Goal: Task Accomplishment & Management: Use online tool/utility

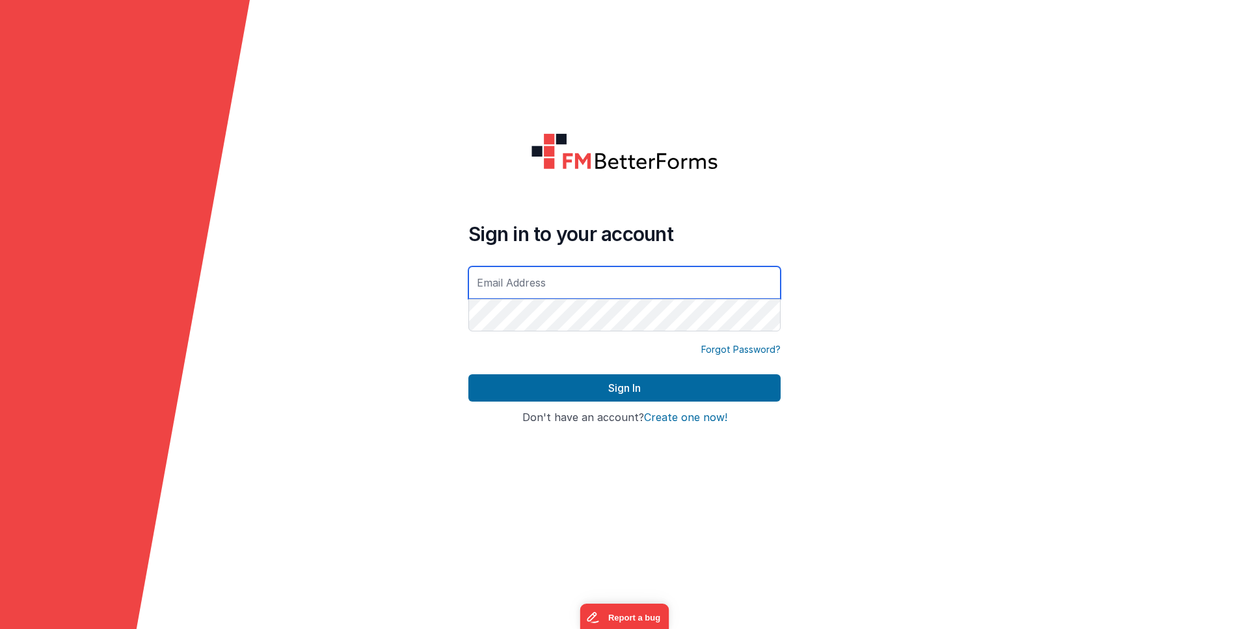
type input "[PERSON_NAME][EMAIL_ADDRESS][DOMAIN_NAME]"
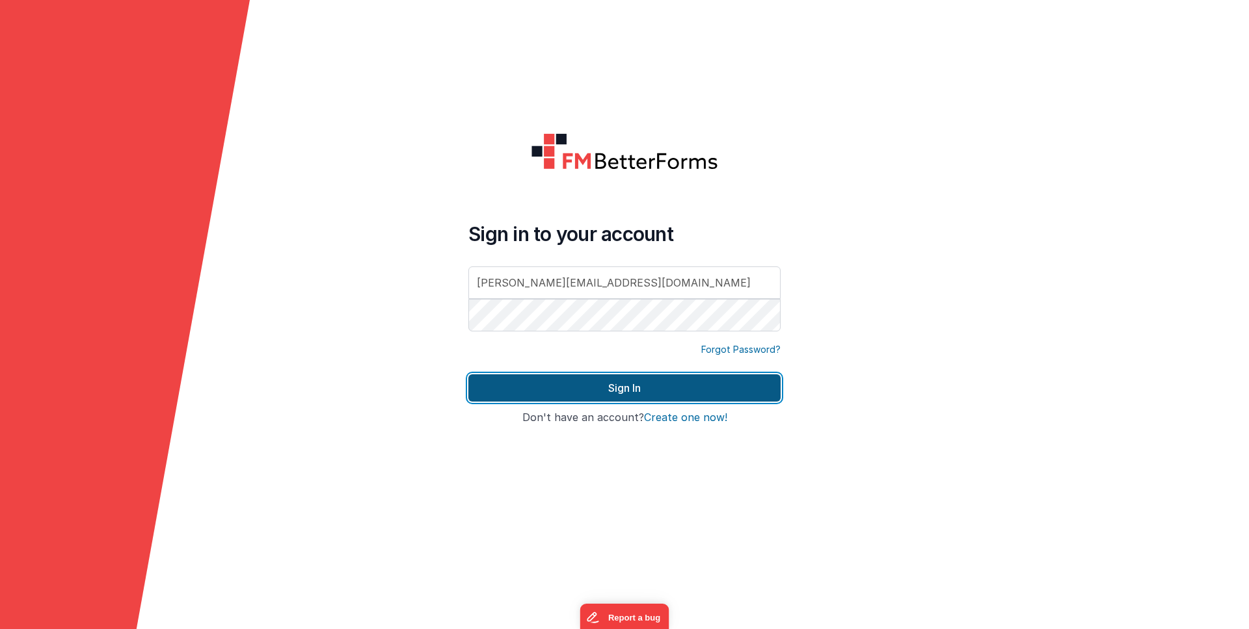
click at [638, 394] on button "Sign In" at bounding box center [624, 388] width 312 height 27
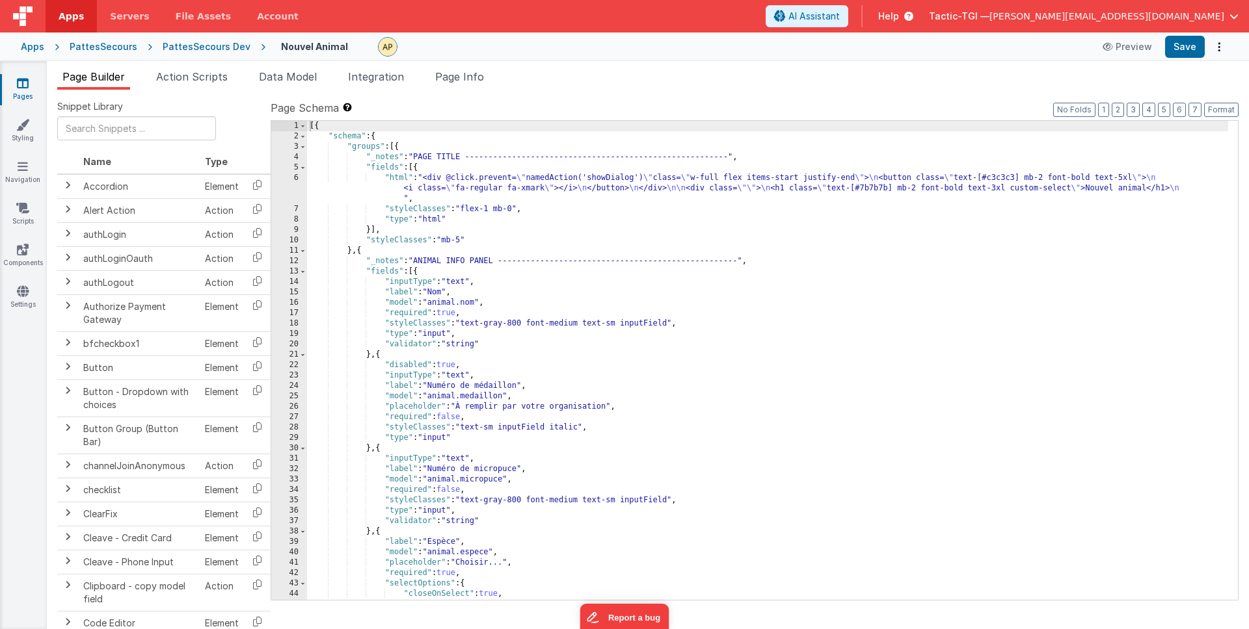
click at [29, 88] on link "Pages" at bounding box center [22, 90] width 47 height 26
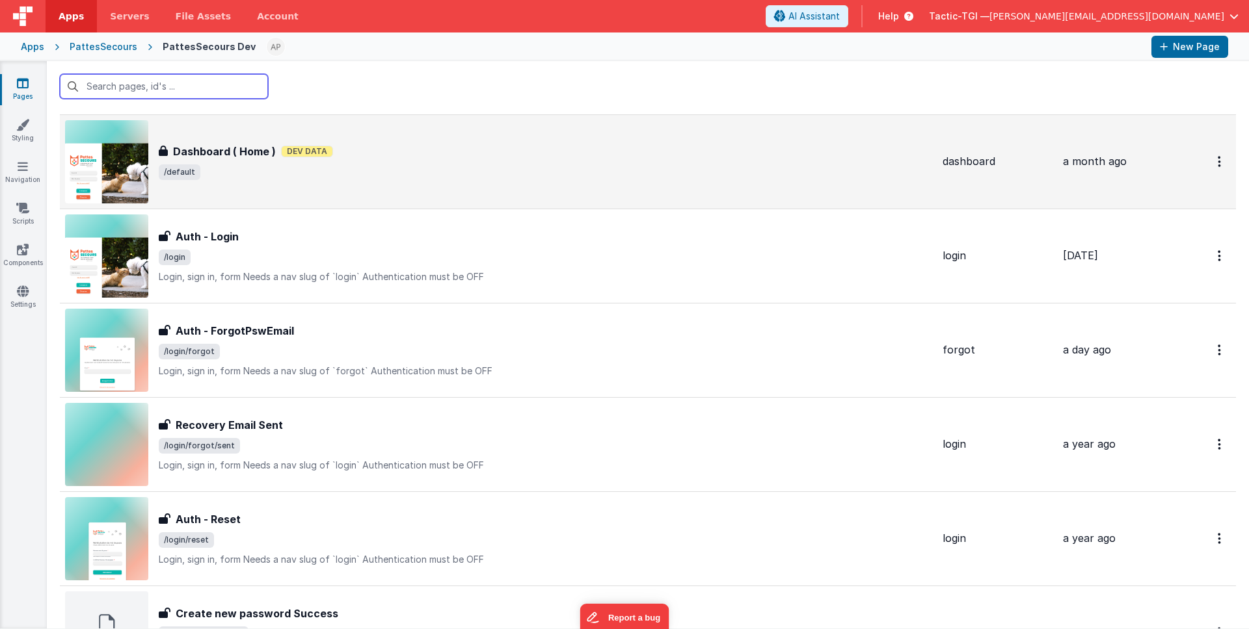
scroll to position [397, 0]
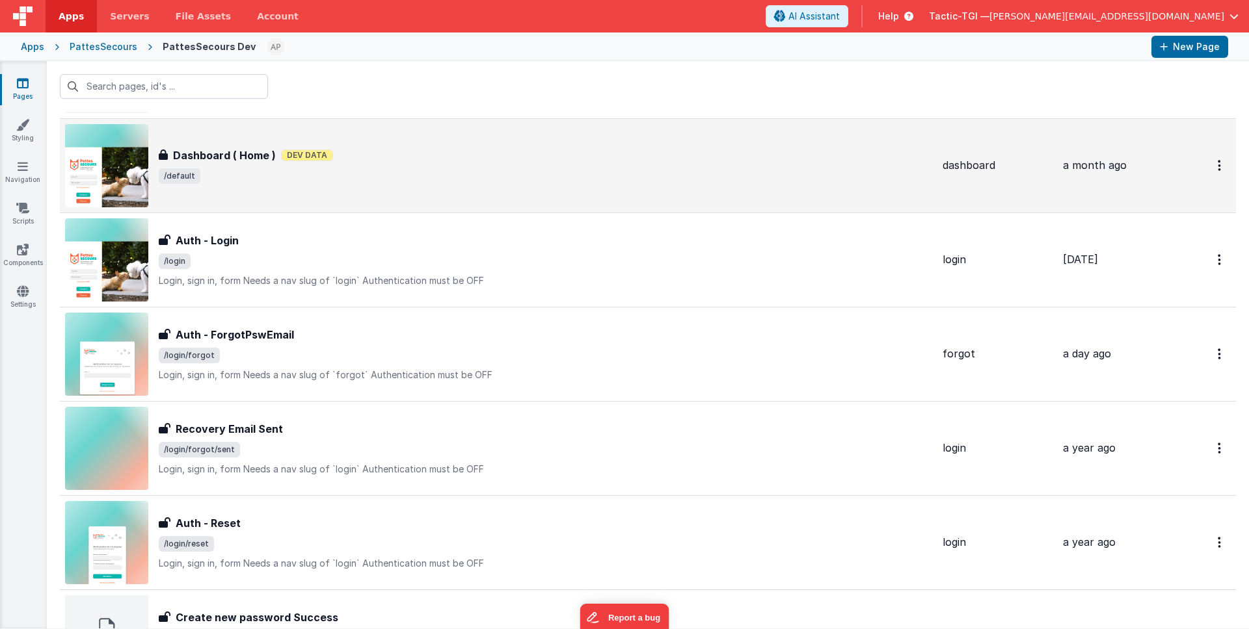
click at [411, 159] on div "Dashboard ( Home ) Dev Data" at bounding box center [545, 156] width 773 height 16
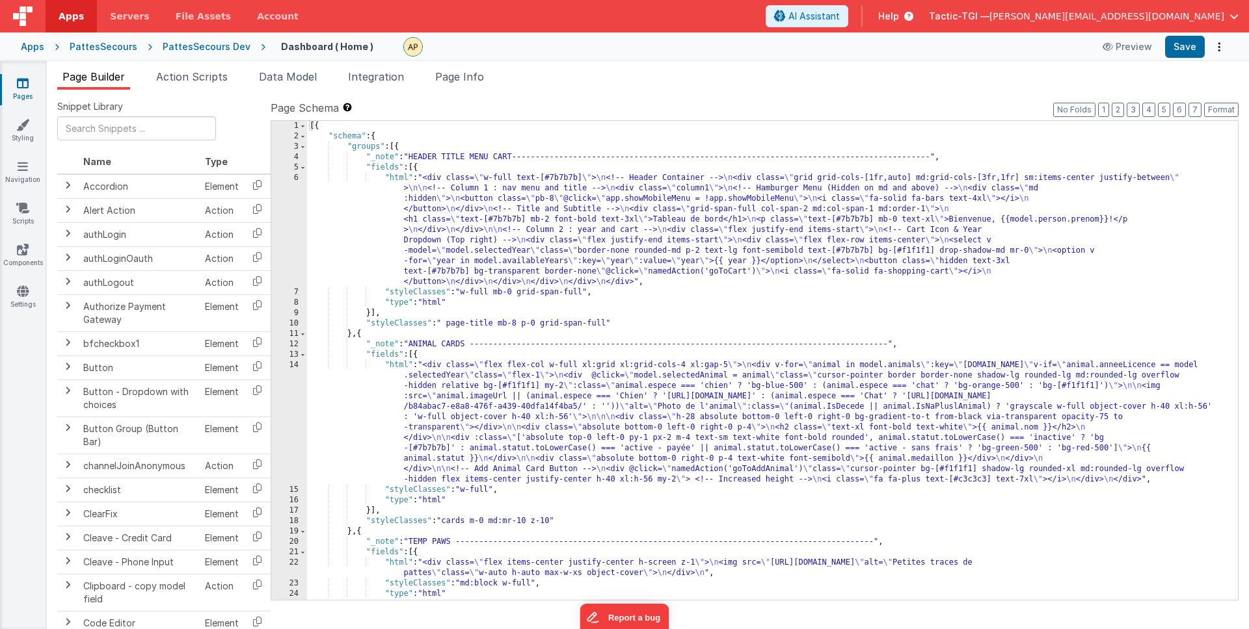
click at [810, 321] on div "[{ "schema" : { "groups" : [{ "_note" : "HEADER TITLE MENU CART----------------…" at bounding box center [767, 371] width 921 height 500
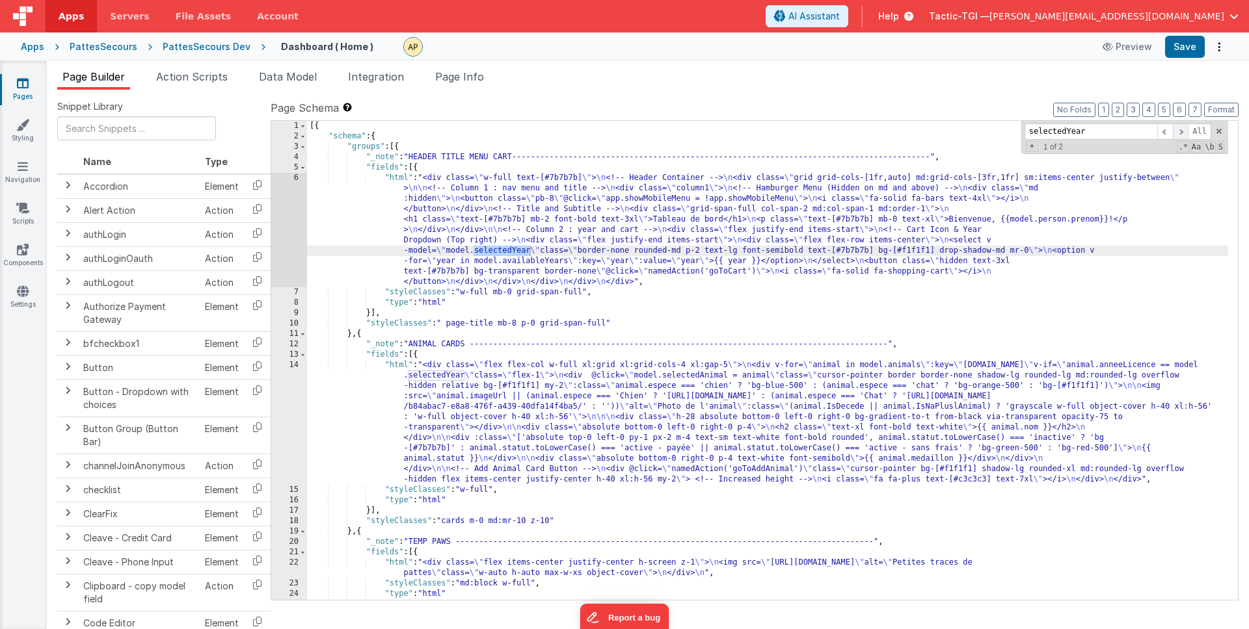
type input "selectedYear"
click at [1183, 132] on span at bounding box center [1180, 132] width 16 height 16
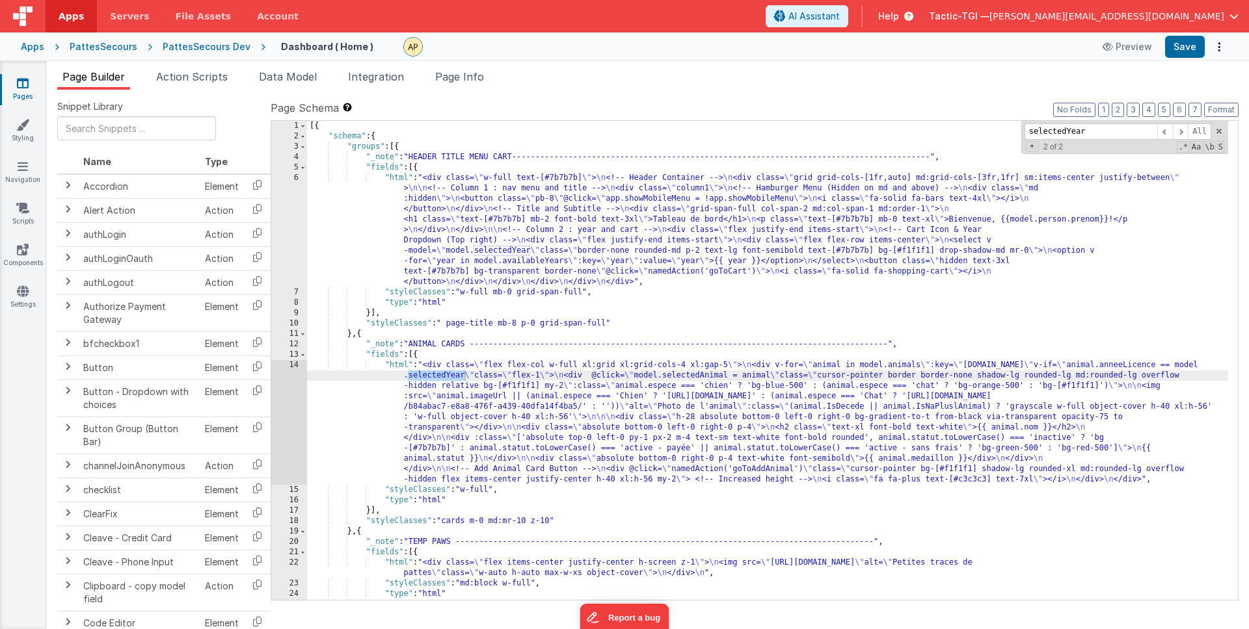
click at [836, 270] on div "[{ "schema" : { "groups" : [{ "_note" : "HEADER TITLE MENU CART----------------…" at bounding box center [767, 371] width 921 height 500
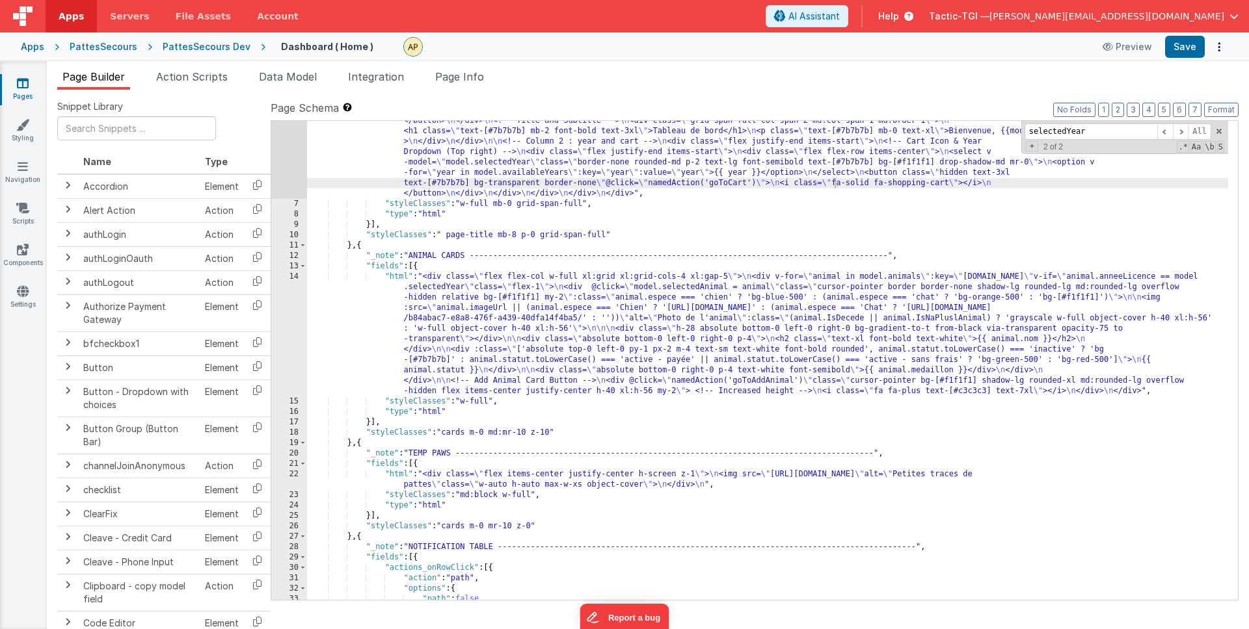
scroll to position [89, 0]
click at [966, 404] on div ""html" : "<div class= \" w-full text-[#7b7b7b] \" > \n <!-- Header Container --…" at bounding box center [767, 387] width 921 height 604
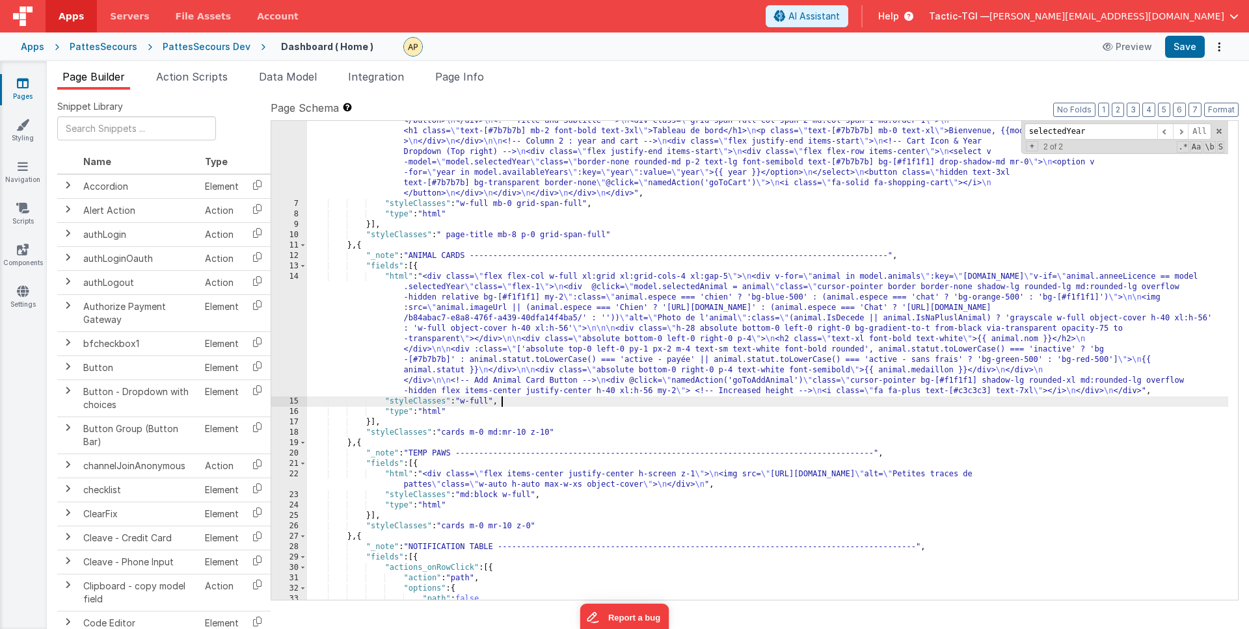
click at [672, 399] on div ""html" : "<div class= \" w-full text-[#7b7b7b] \" > \n <!-- Header Container --…" at bounding box center [767, 387] width 921 height 604
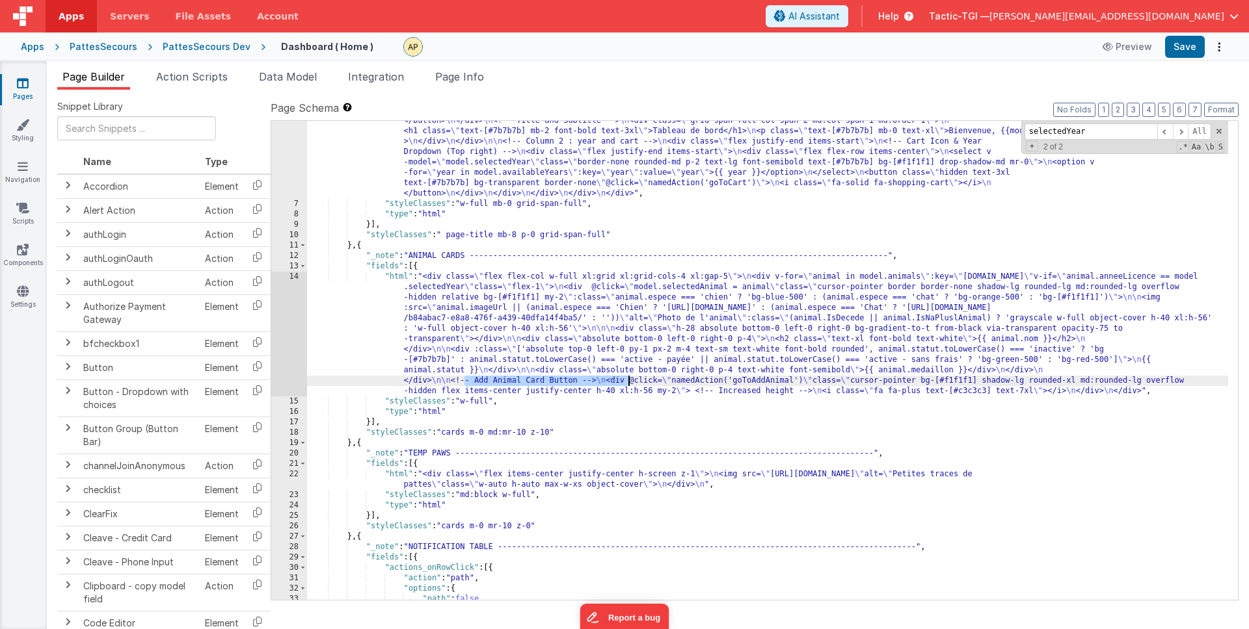
drag, startPoint x: 466, startPoint y: 382, endPoint x: 629, endPoint y: 381, distance: 162.6
click at [629, 381] on div ""html" : "<div class= \" w-full text-[#7b7b7b] \" > \n <!-- Header Container --…" at bounding box center [767, 387] width 921 height 604
click at [798, 376] on div ""html" : "<div class= \" w-full text-[#7b7b7b] \" > \n <!-- Header Container --…" at bounding box center [767, 387] width 921 height 604
drag, startPoint x: 197, startPoint y: 70, endPoint x: 204, endPoint y: 101, distance: 32.7
click at [197, 70] on span "Action Scripts" at bounding box center [192, 76] width 72 height 13
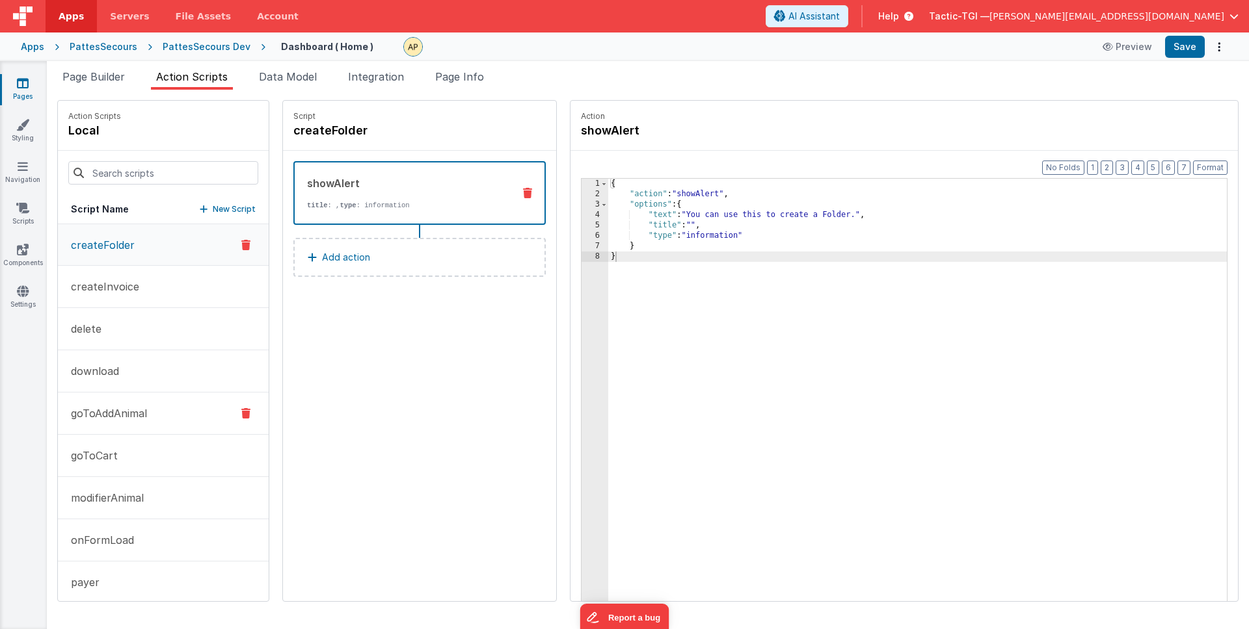
click at [139, 425] on button "goToAddAnimal" at bounding box center [163, 414] width 211 height 42
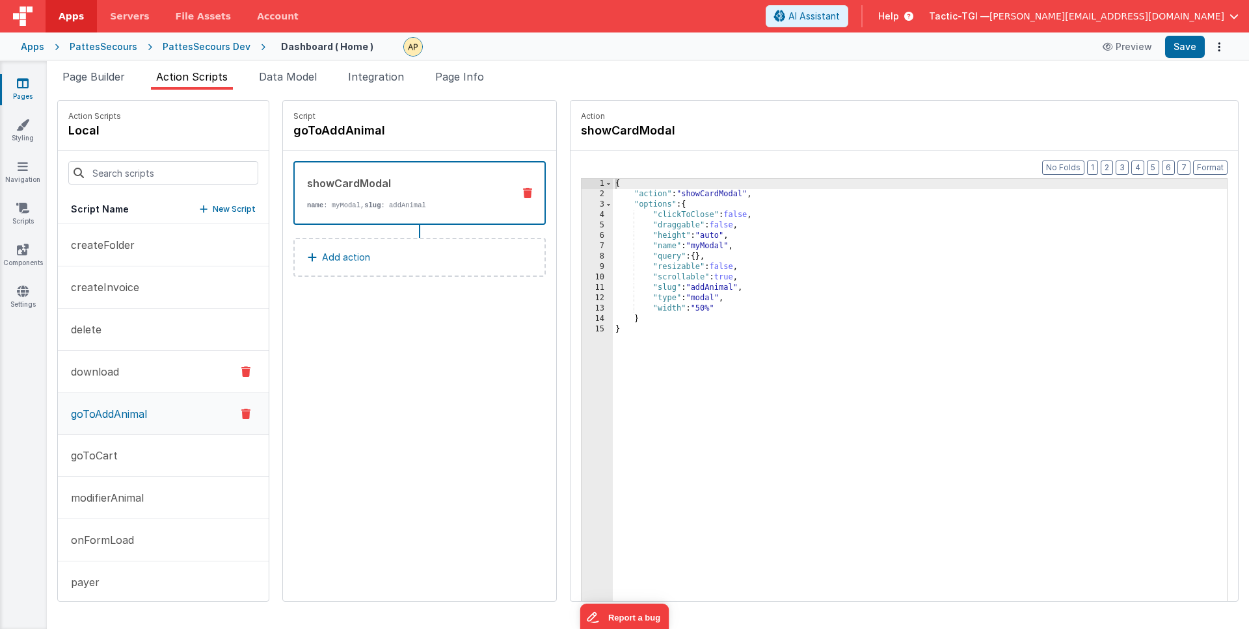
click at [142, 375] on button "download" at bounding box center [163, 372] width 211 height 42
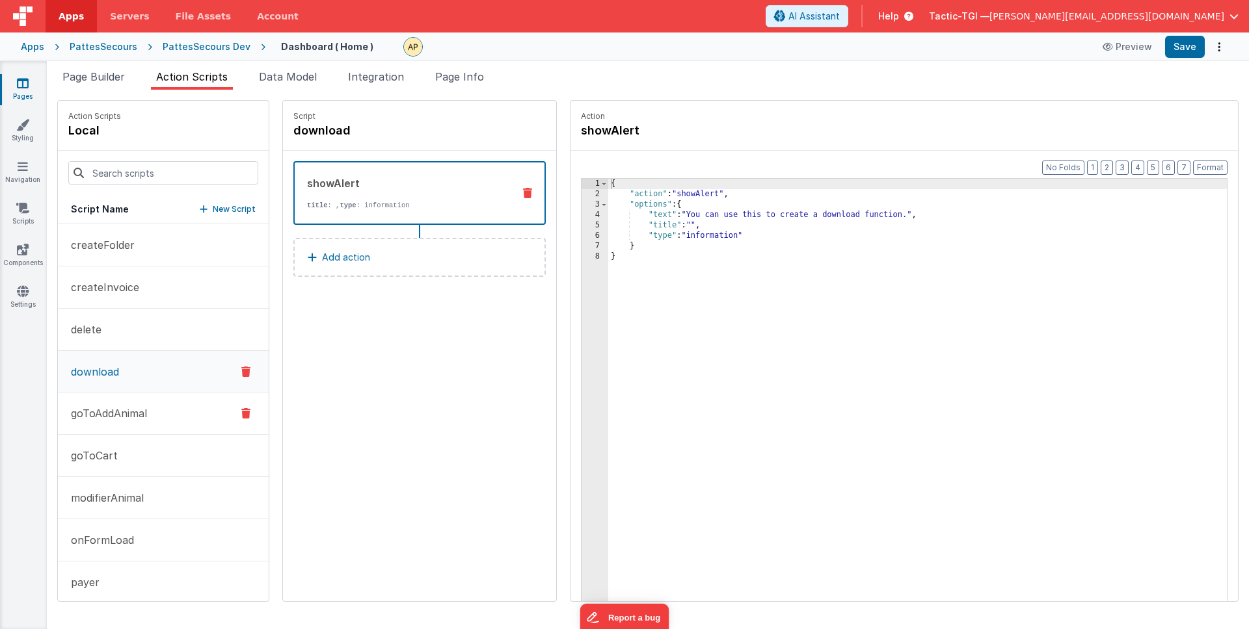
click at [135, 408] on p "goToAddAnimal" at bounding box center [105, 414] width 84 height 16
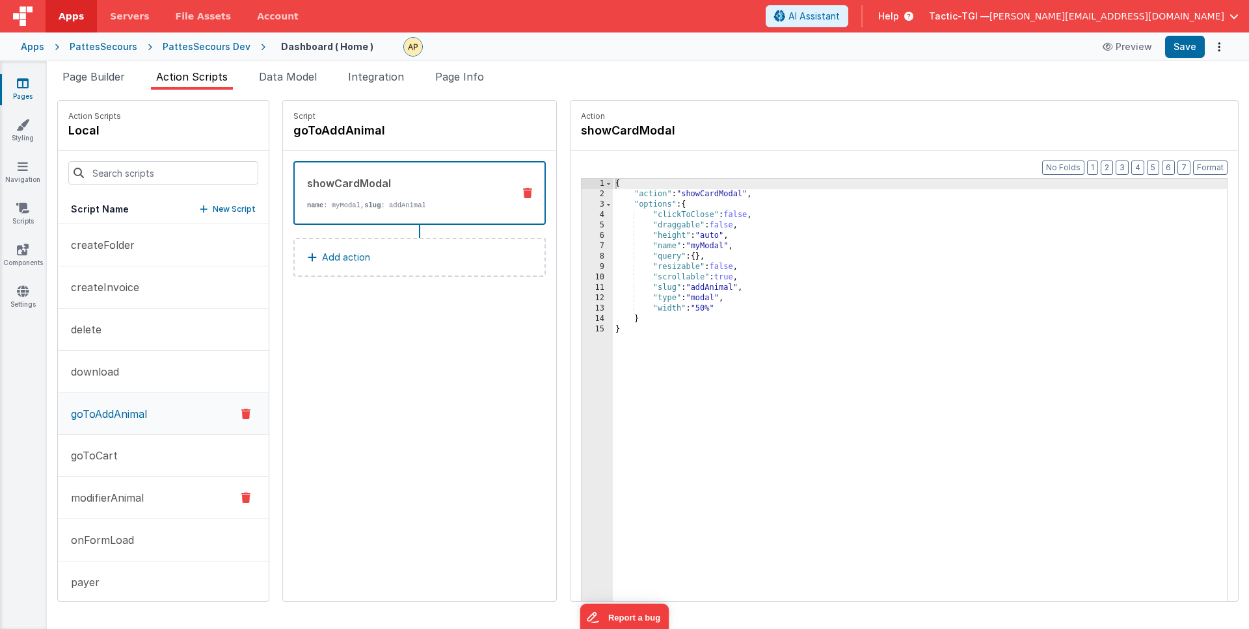
click at [136, 493] on p "modifierAnimal" at bounding box center [103, 498] width 81 height 16
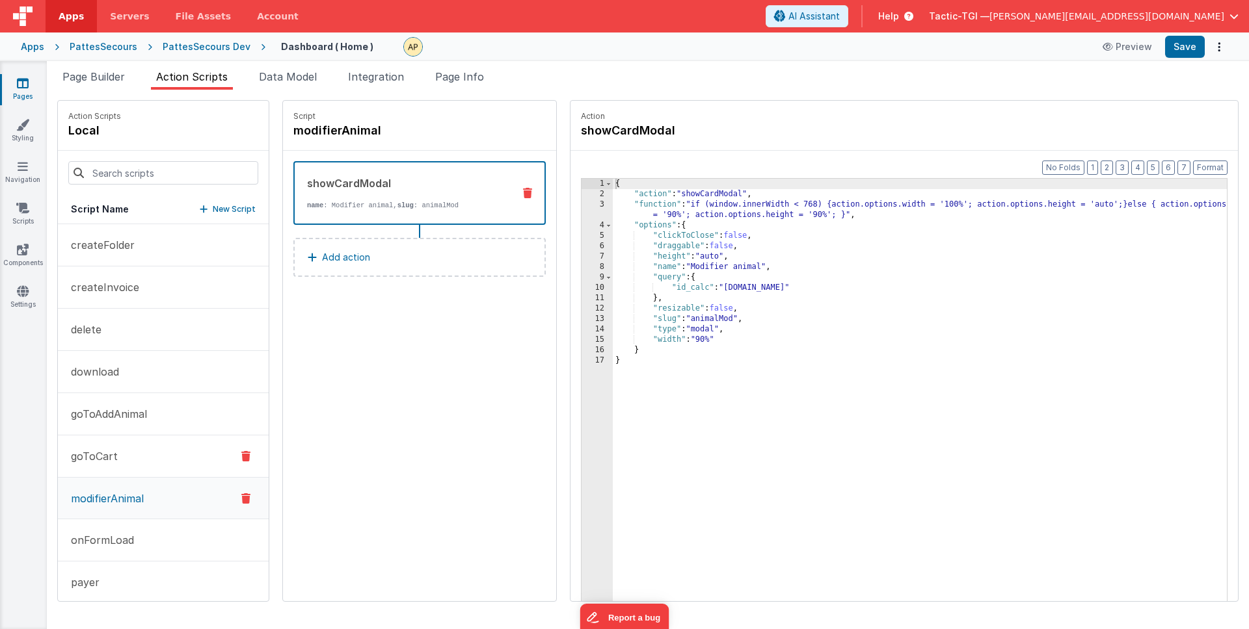
click at [131, 457] on button "goToCart" at bounding box center [163, 457] width 211 height 42
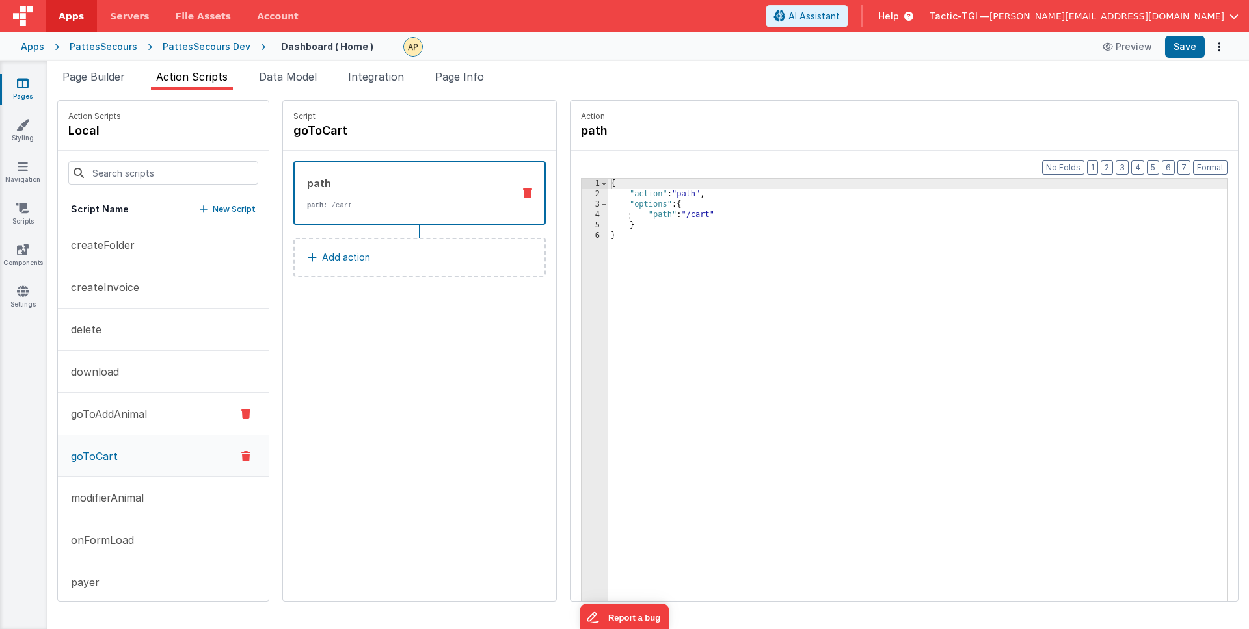
click at [147, 409] on p "goToAddAnimal" at bounding box center [105, 414] width 84 height 16
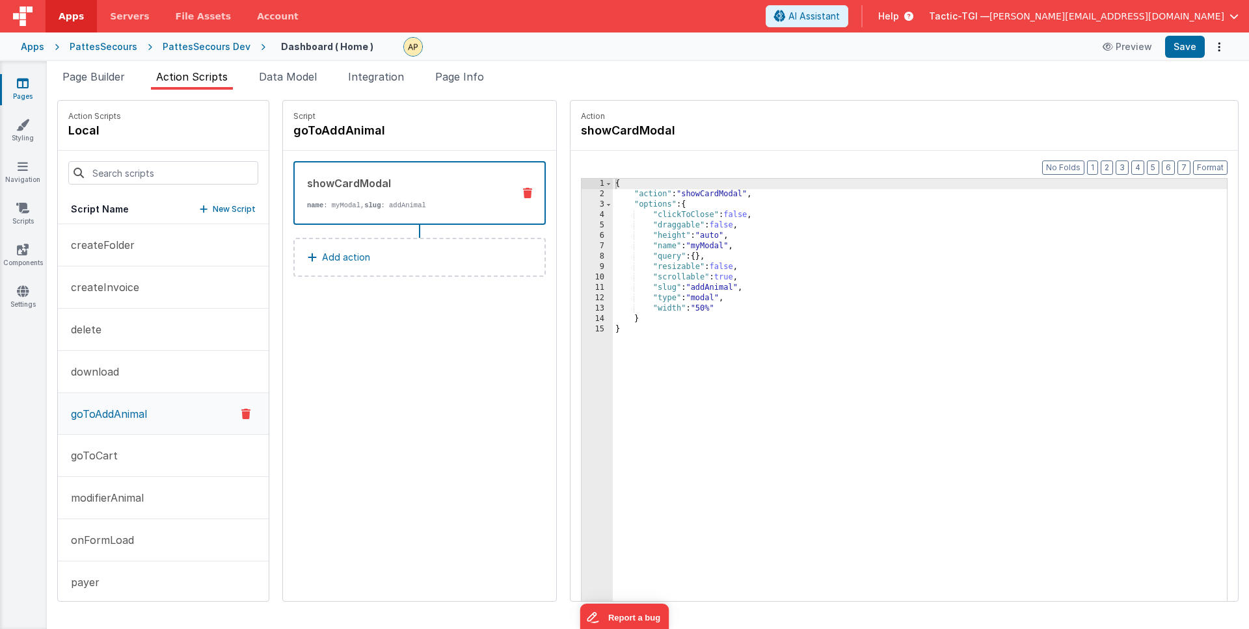
click at [687, 258] on div "{ "action" : "showCardModal" , "options" : { "clickToClose" : false , "draggabl…" at bounding box center [937, 421] width 648 height 484
click at [121, 496] on p "modifierAnimal" at bounding box center [103, 498] width 81 height 16
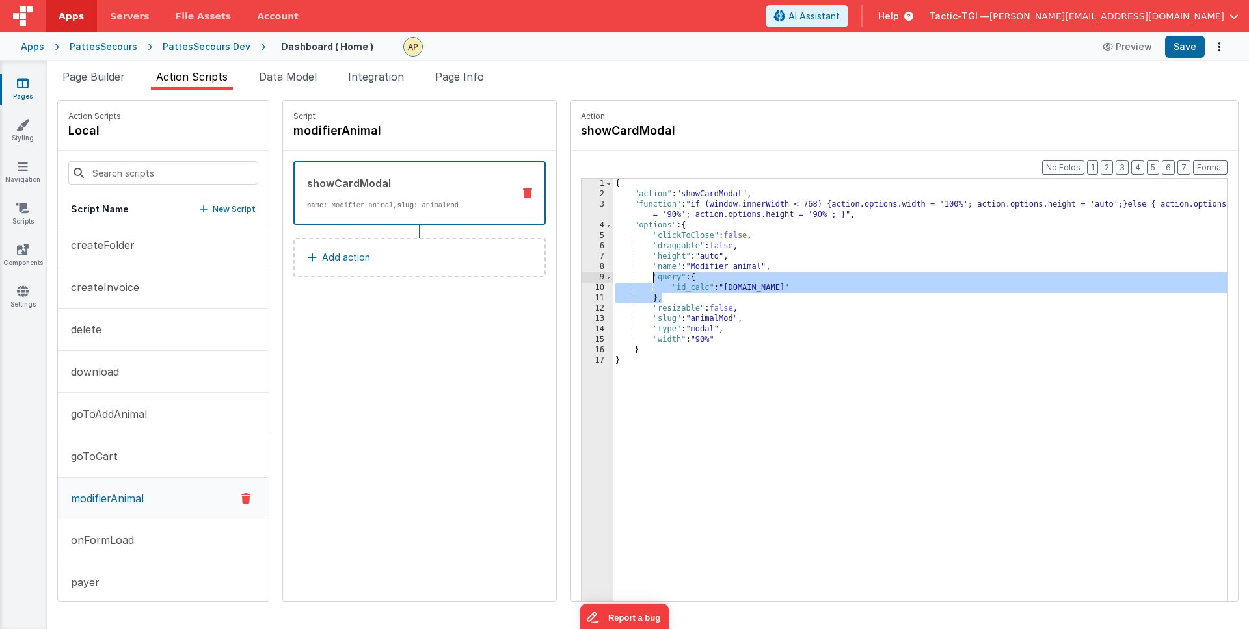
drag, startPoint x: 632, startPoint y: 299, endPoint x: 619, endPoint y: 276, distance: 26.2
click at [619, 276] on div "{ "action" : "showCardModal" , "function" : "if (window.innerWidth < 768) {acti…" at bounding box center [937, 421] width 648 height 484
click at [147, 406] on p "goToAddAnimal" at bounding box center [105, 414] width 84 height 16
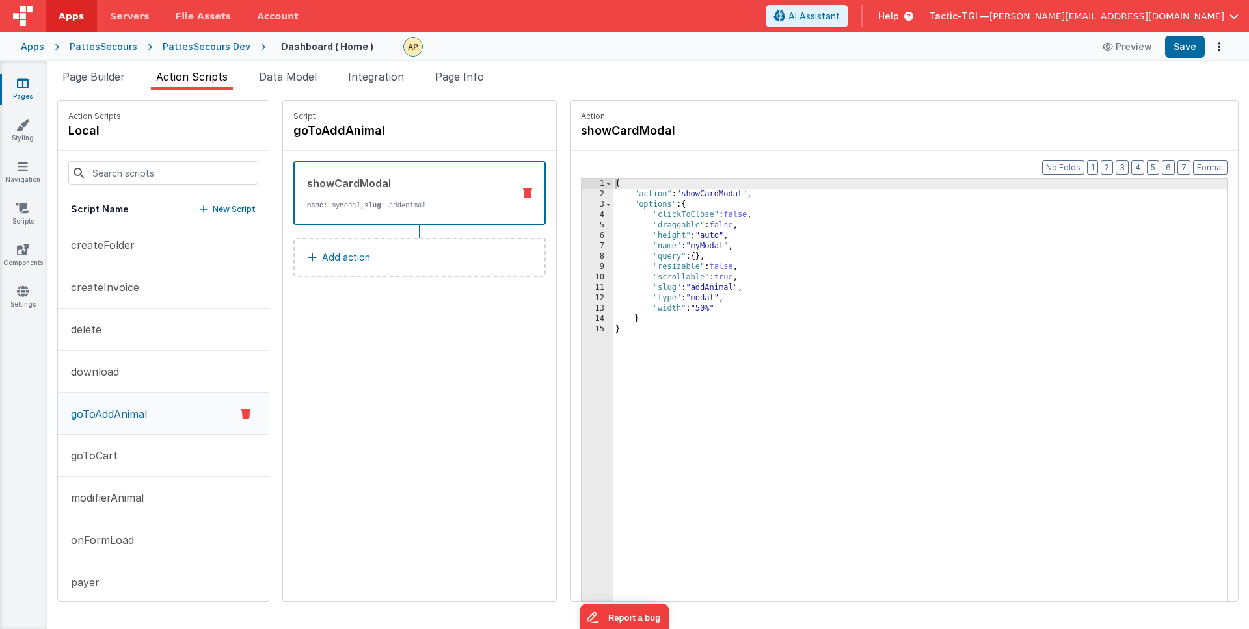
click at [736, 259] on div "{ "action" : "showCardModal" , "options" : { "clickToClose" : false , "draggabl…" at bounding box center [937, 421] width 648 height 484
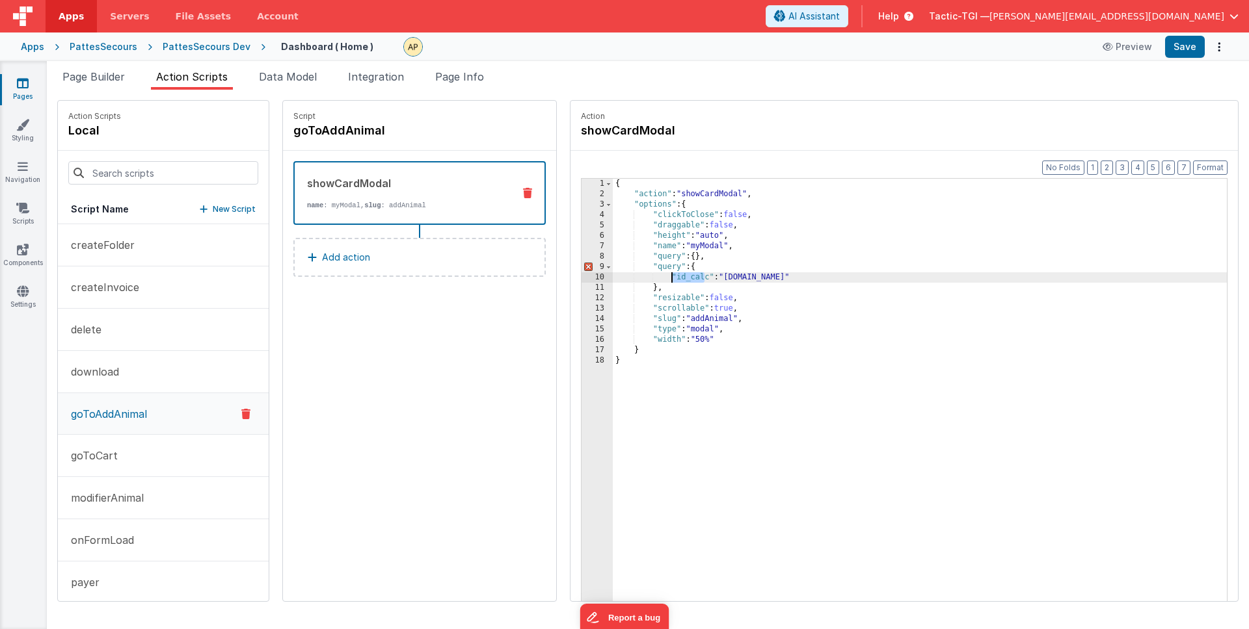
drag, startPoint x: 672, startPoint y: 279, endPoint x: 639, endPoint y: 278, distance: 33.8
click at [639, 278] on div "{ "action" : "showCardModal" , "options" : { "clickToClose" : false , "draggabl…" at bounding box center [937, 421] width 648 height 484
click at [639, 291] on div "{ "action" : "showCardModal" , "options" : { "clickToClose" : false , "draggabl…" at bounding box center [937, 421] width 648 height 484
drag, startPoint x: 672, startPoint y: 278, endPoint x: 642, endPoint y: 278, distance: 30.6
click at [642, 278] on div "{ "action" : "showCardModal" , "options" : { "clickToClose" : false , "draggabl…" at bounding box center [937, 421] width 648 height 484
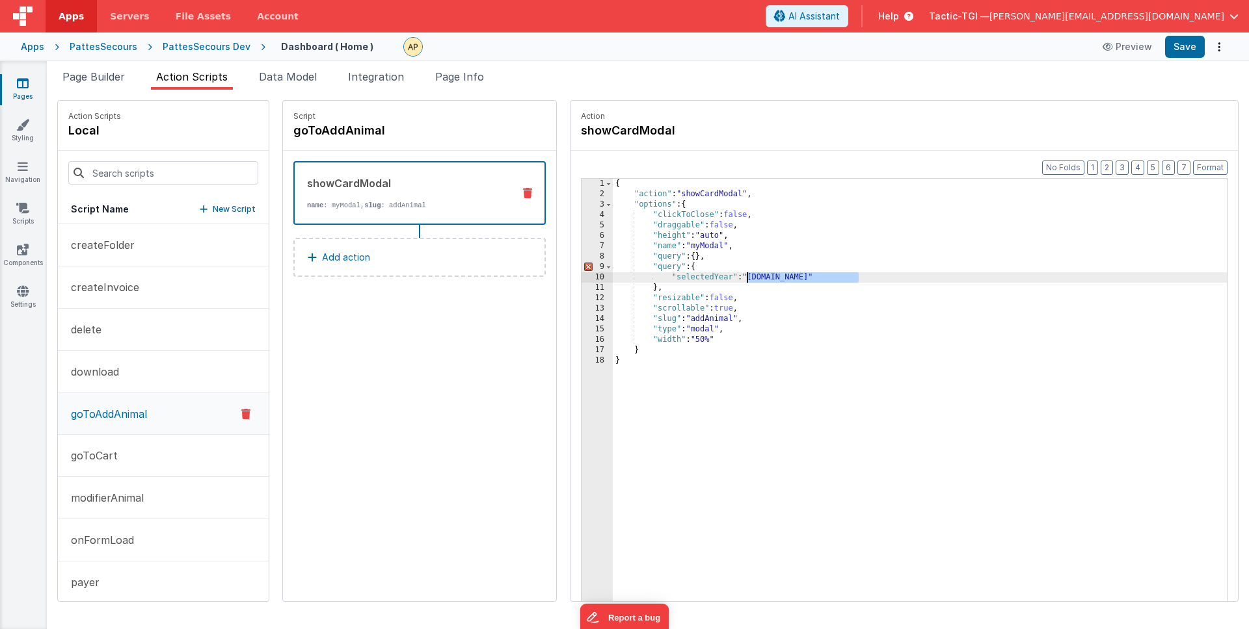
drag, startPoint x: 825, startPoint y: 278, endPoint x: 713, endPoint y: 278, distance: 111.9
click at [713, 278] on div "{ "action" : "showCardModal" , "options" : { "clickToClose" : false , "draggabl…" at bounding box center [937, 421] width 648 height 484
click at [803, 282] on div "{ "action" : "showCardModal" , "options" : { "clickToClose" : false , "draggabl…" at bounding box center [937, 421] width 648 height 484
drag, startPoint x: 823, startPoint y: 280, endPoint x: 746, endPoint y: 278, distance: 77.4
click at [746, 278] on div "{ "action" : "showCardModal" , "options" : { "clickToClose" : false , "draggabl…" at bounding box center [937, 421] width 648 height 484
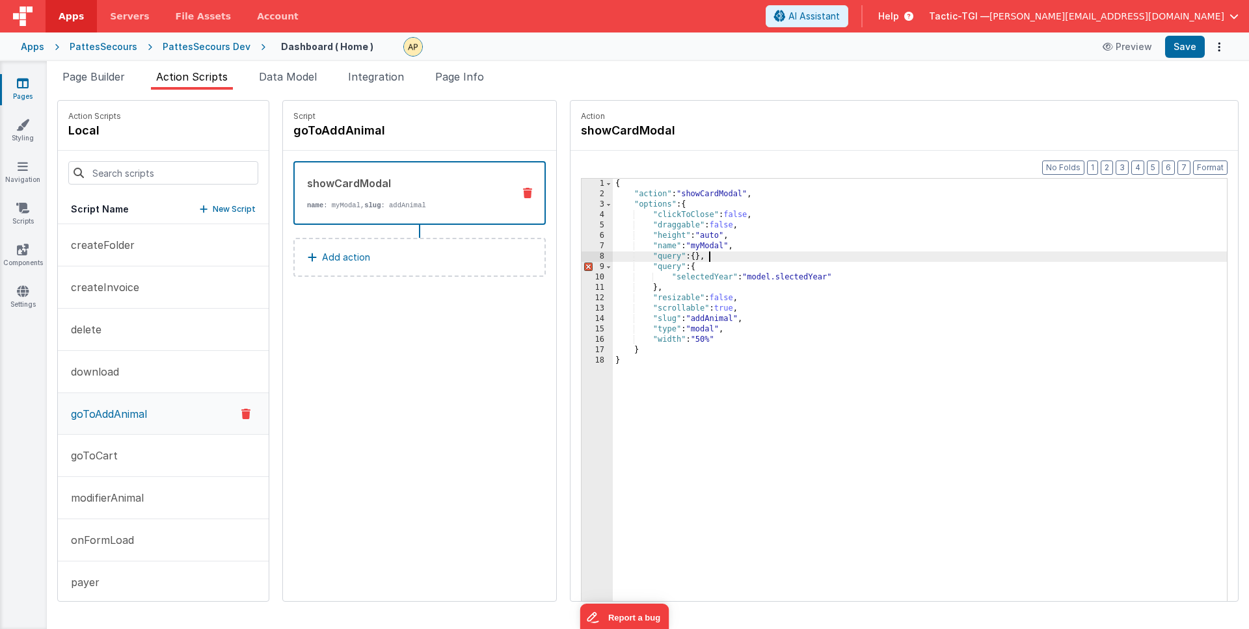
click at [682, 254] on div "{ "action" : "showCardModal" , "options" : { "clickToClose" : false , "draggabl…" at bounding box center [937, 421] width 648 height 484
drag, startPoint x: 638, startPoint y: 259, endPoint x: 602, endPoint y: 258, distance: 36.4
click at [613, 258] on div "{ "action" : "showCardModal" , "options" : { "clickToClose" : false , "draggabl…" at bounding box center [937, 421] width 648 height 484
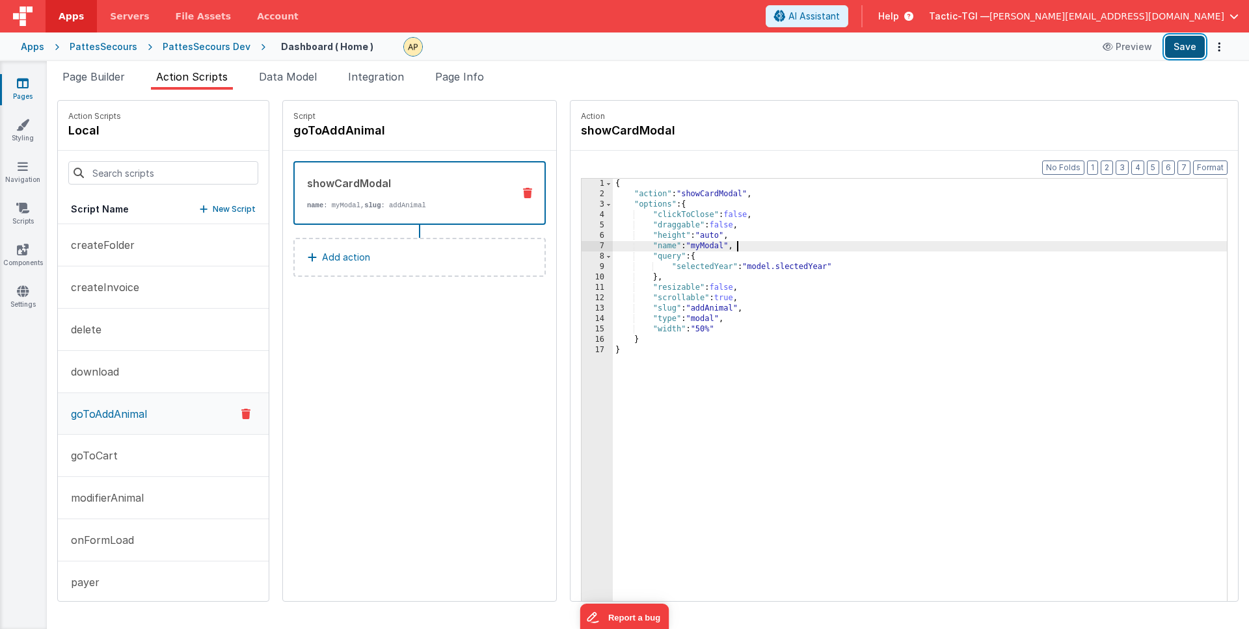
click at [1185, 47] on button "Save" at bounding box center [1185, 47] width 40 height 22
drag, startPoint x: 752, startPoint y: 268, endPoint x: 791, endPoint y: 297, distance: 48.3
click at [753, 269] on div "{ "action" : "showCardModal" , "options" : { "clickToClose" : false , "draggabl…" at bounding box center [937, 421] width 648 height 484
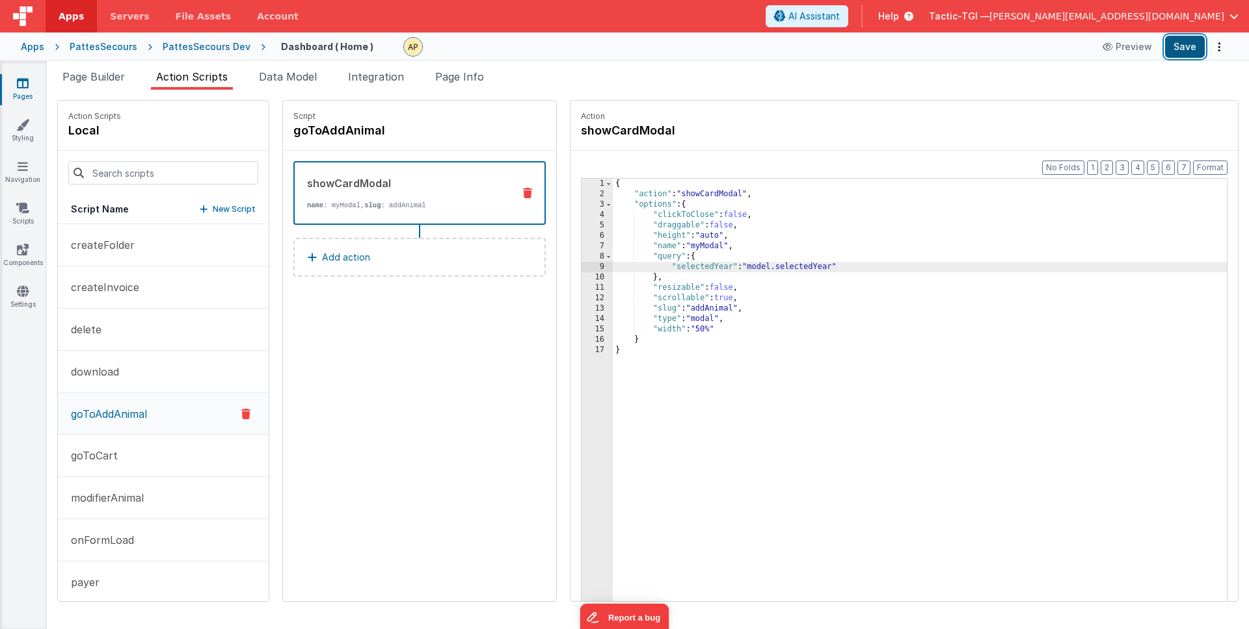
click at [1187, 45] on button "Save" at bounding box center [1185, 47] width 40 height 22
click at [720, 293] on div "{ "action" : "showCardModal" , "options" : { "clickToClose" : false , "draggabl…" at bounding box center [937, 421] width 648 height 484
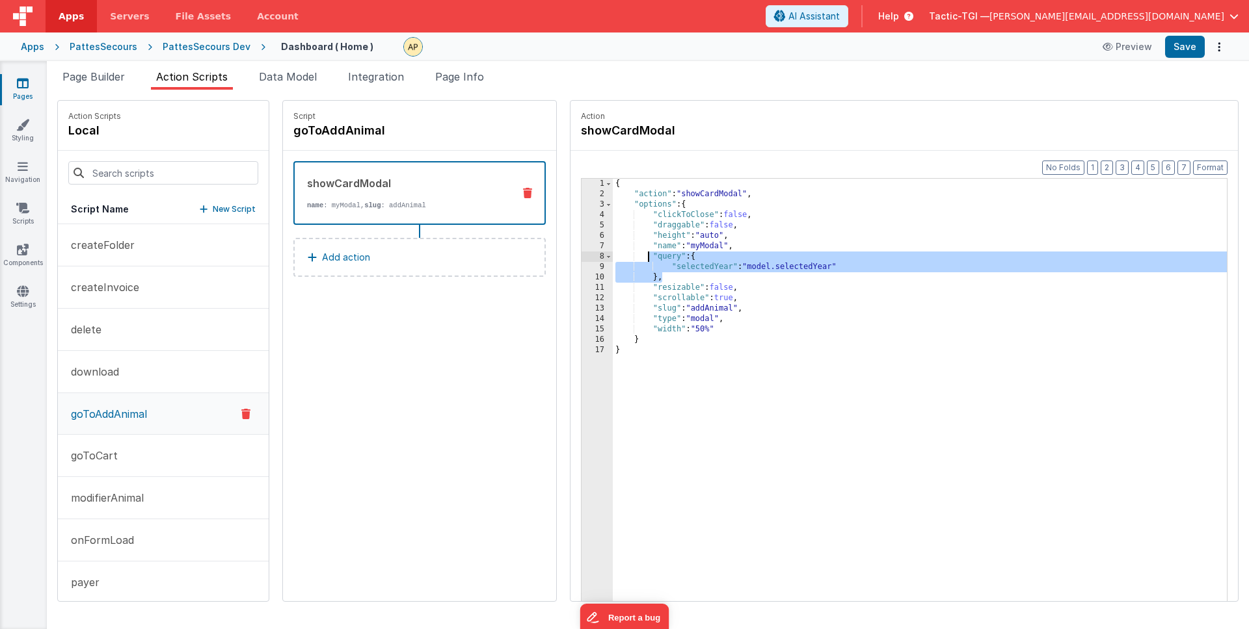
drag, startPoint x: 655, startPoint y: 278, endPoint x: 612, endPoint y: 255, distance: 48.6
click at [613, 255] on div "{ "action" : "showCardModal" , "options" : { "clickToClose" : false , "draggabl…" at bounding box center [937, 421] width 648 height 484
click at [131, 416] on p "goToAddAnimal" at bounding box center [105, 414] width 84 height 16
click at [130, 412] on p "goToAddAnimal" at bounding box center [105, 414] width 84 height 16
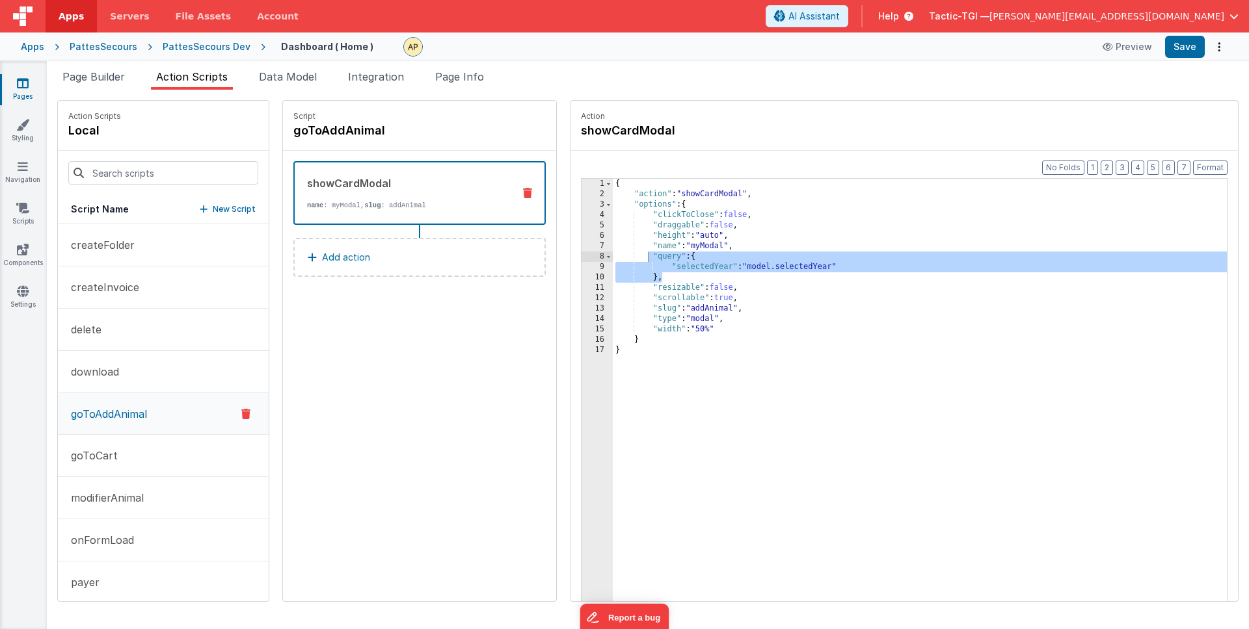
click at [130, 412] on p "goToAddAnimal" at bounding box center [105, 414] width 84 height 16
click at [1136, 47] on button "Preview" at bounding box center [1126, 46] width 65 height 21
click at [877, 330] on div "{ "action" : "showCardModal" , "options" : { "clickToClose" : false , "draggabl…" at bounding box center [937, 421] width 648 height 484
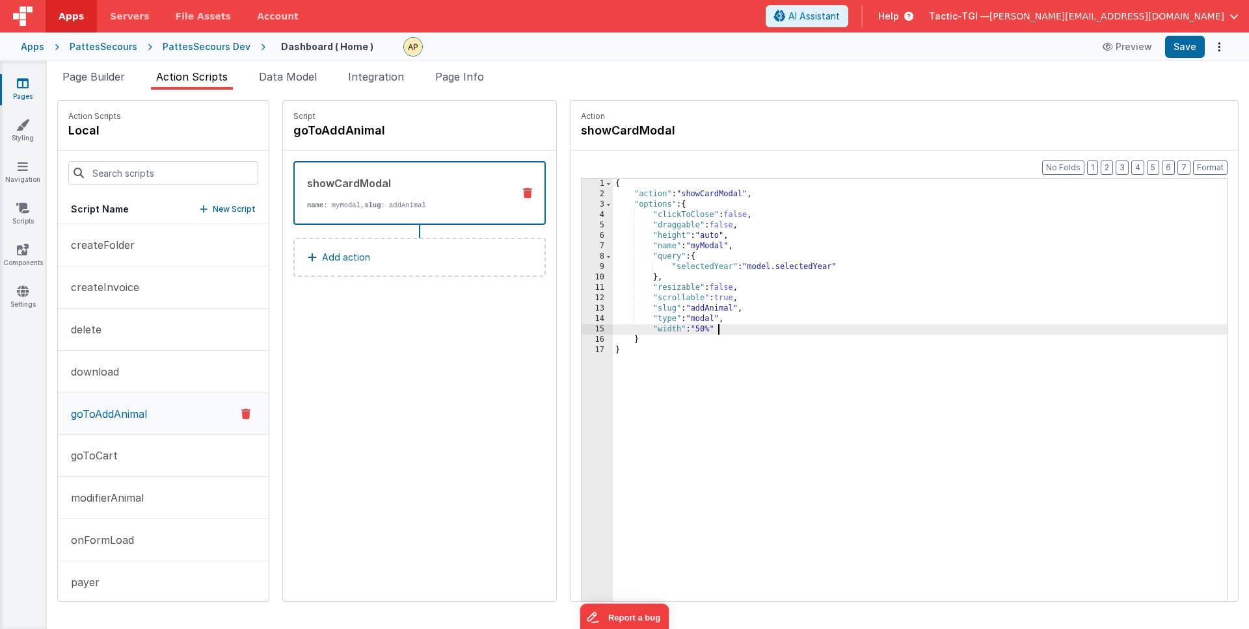
click at [682, 275] on div "{ "action" : "showCardModal" , "options" : { "clickToClose" : false , "draggabl…" at bounding box center [937, 421] width 648 height 484
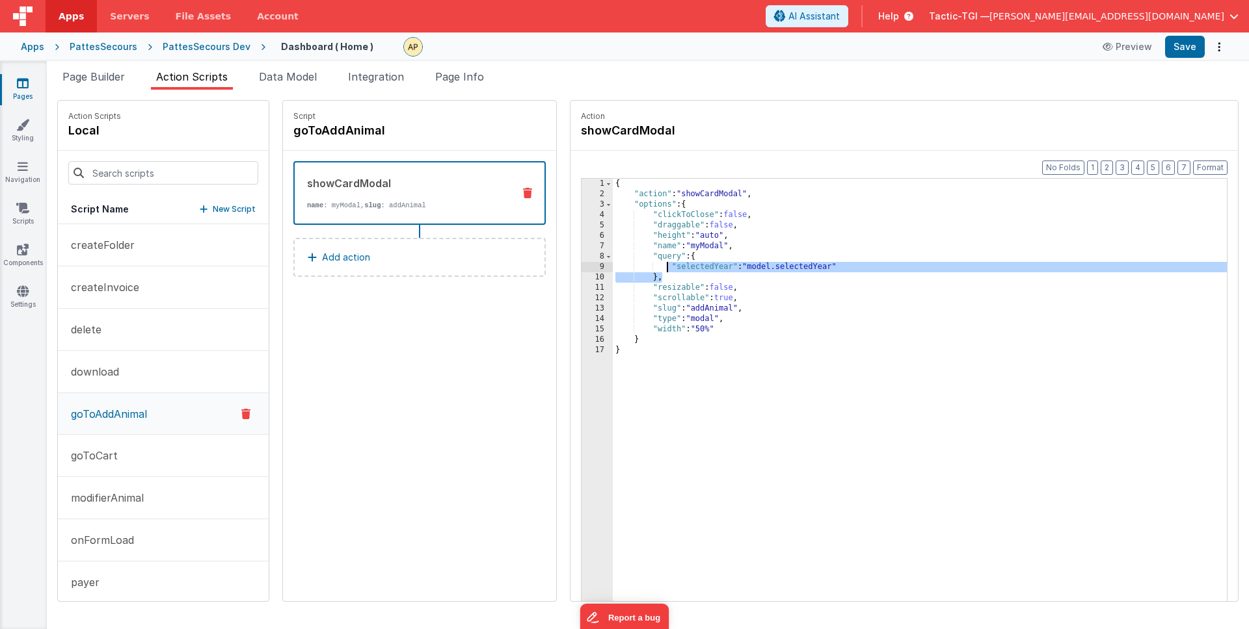
drag, startPoint x: 680, startPoint y: 275, endPoint x: 633, endPoint y: 271, distance: 47.0
click at [633, 271] on div "{ "action" : "showCardModal" , "options" : { "clickToClose" : false , "draggabl…" at bounding box center [937, 421] width 648 height 484
drag, startPoint x: 620, startPoint y: 280, endPoint x: 631, endPoint y: 284, distance: 11.5
click at [620, 280] on div "{ "action" : "showCardModal" , "options" : { "clickToClose" : false , "draggabl…" at bounding box center [937, 421] width 648 height 484
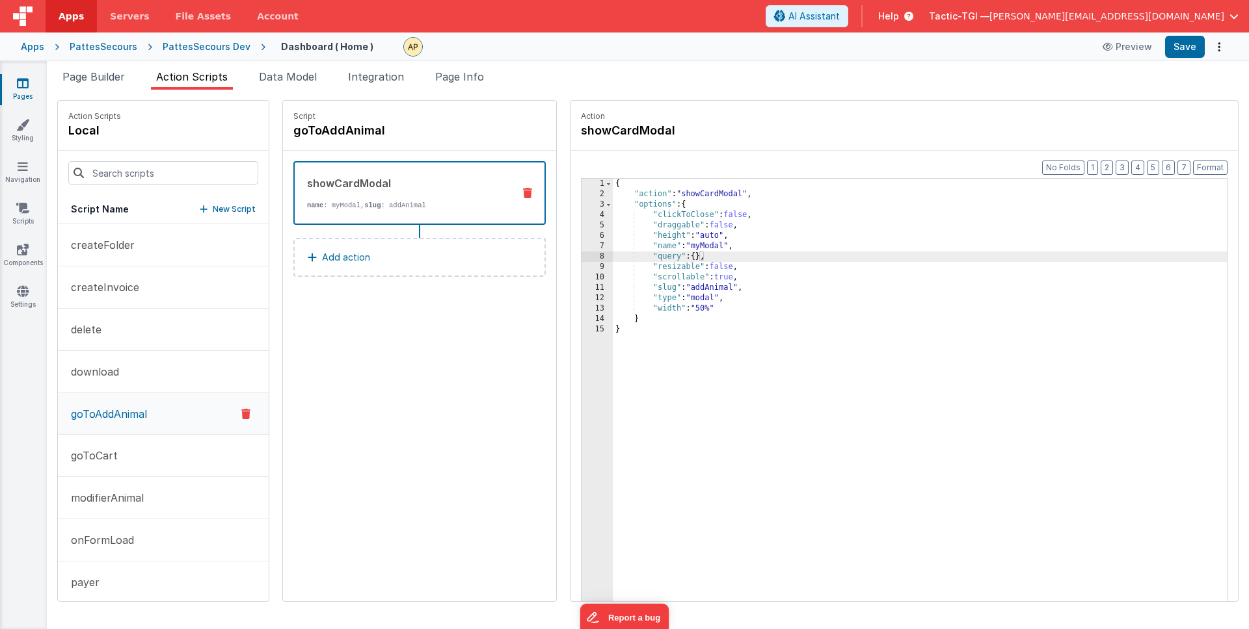
click at [903, 301] on div "{ "action" : "showCardModal" , "options" : { "clickToClose" : false , "draggabl…" at bounding box center [937, 421] width 648 height 484
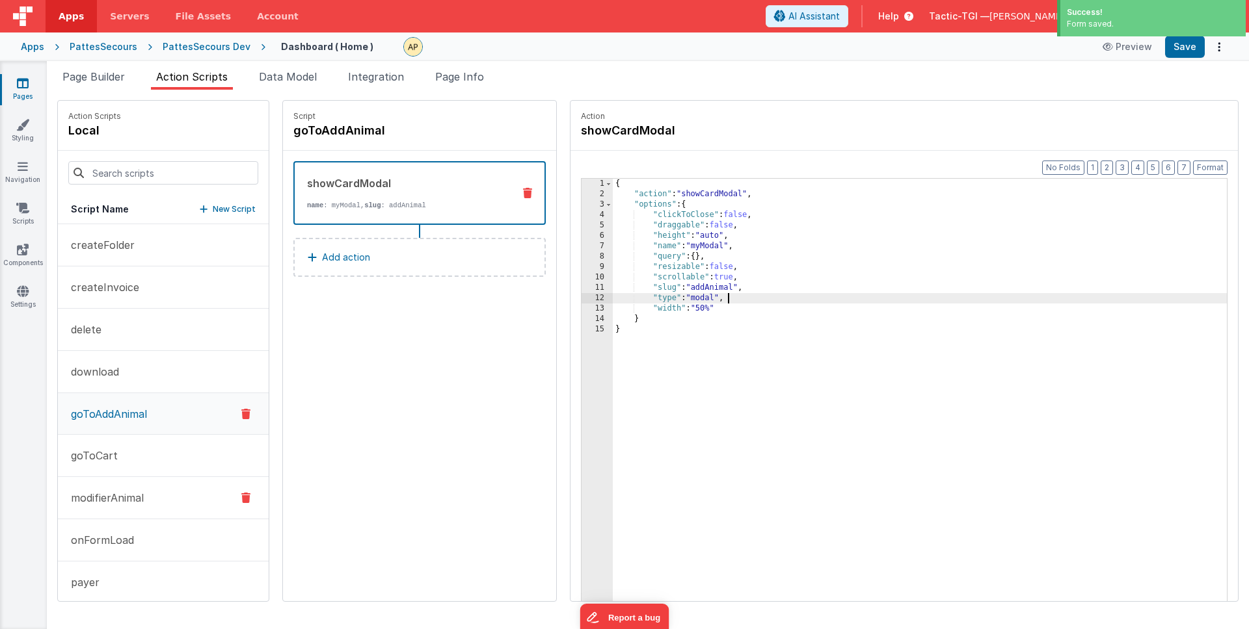
click at [113, 497] on p "modifierAnimal" at bounding box center [103, 498] width 81 height 16
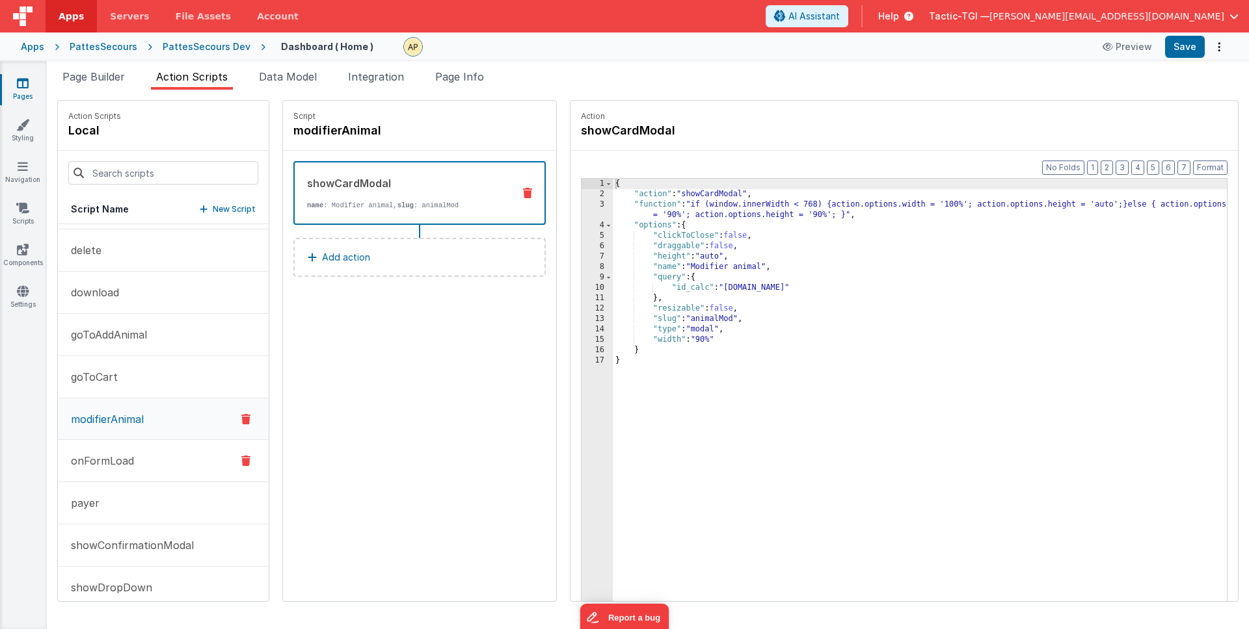
scroll to position [98, 0]
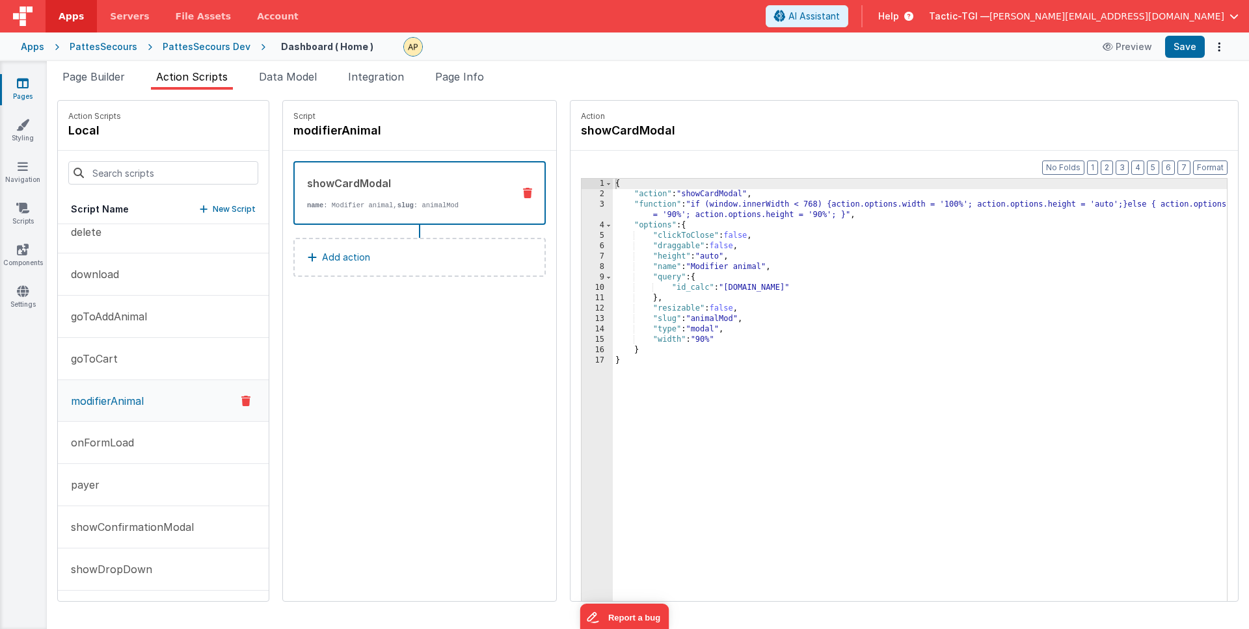
drag, startPoint x: 613, startPoint y: 284, endPoint x: 640, endPoint y: 299, distance: 30.6
click at [615, 285] on div "{ "action" : "showCardModal" , "function" : "if (window.innerWidth < 768) {acti…" at bounding box center [937, 421] width 648 height 484
drag, startPoint x: 637, startPoint y: 285, endPoint x: 807, endPoint y: 288, distance: 169.8
click at [807, 288] on div "{ "action" : "showCardModal" , "function" : "if (window.innerWidth < 768) {acti…" at bounding box center [937, 421] width 648 height 484
click at [146, 323] on p "goToAddAnimal" at bounding box center [105, 317] width 84 height 16
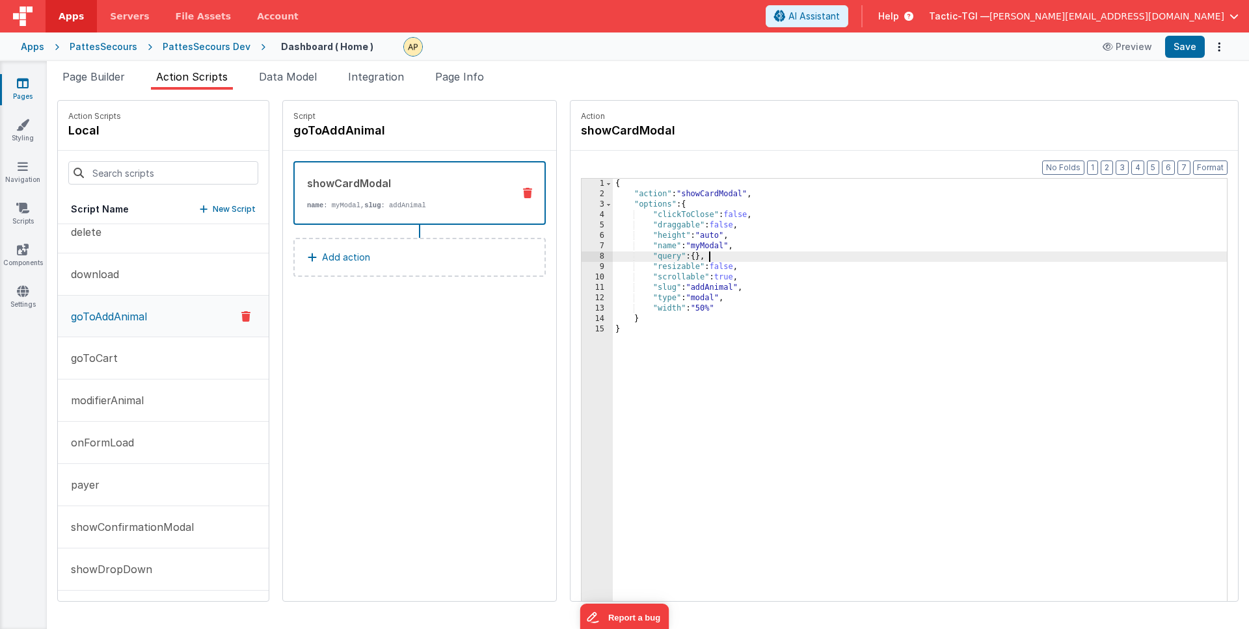
click at [683, 261] on div "{ "action" : "showCardModal" , "options" : { "clickToClose" : false , "draggabl…" at bounding box center [937, 421] width 648 height 484
click at [666, 258] on div "{ "action" : "showCardModal" , "options" : { "clickToClose" : false , "draggabl…" at bounding box center [937, 421] width 648 height 484
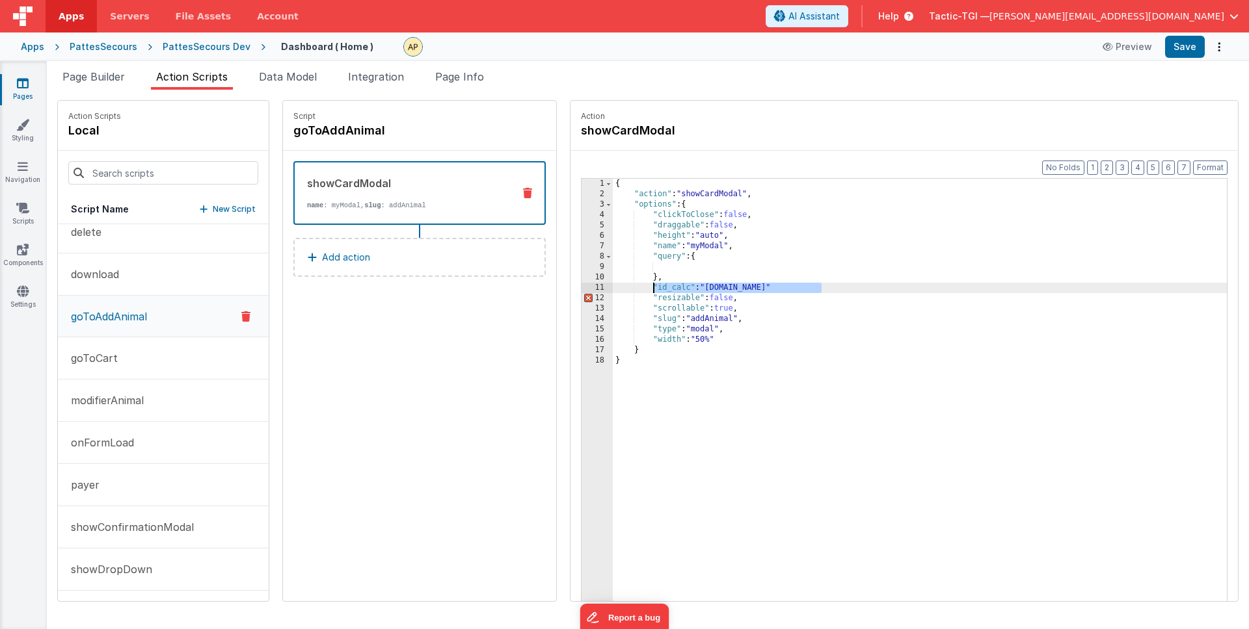
drag, startPoint x: 778, startPoint y: 287, endPoint x: 618, endPoint y: 287, distance: 159.3
click at [618, 287] on div "{ "action" : "showCardModal" , "options" : { "clickToClose" : false , "draggabl…" at bounding box center [937, 421] width 648 height 484
click at [649, 270] on div "{ "action" : "showCardModal" , "options" : { "clickToClose" : false , "draggabl…" at bounding box center [937, 421] width 648 height 484
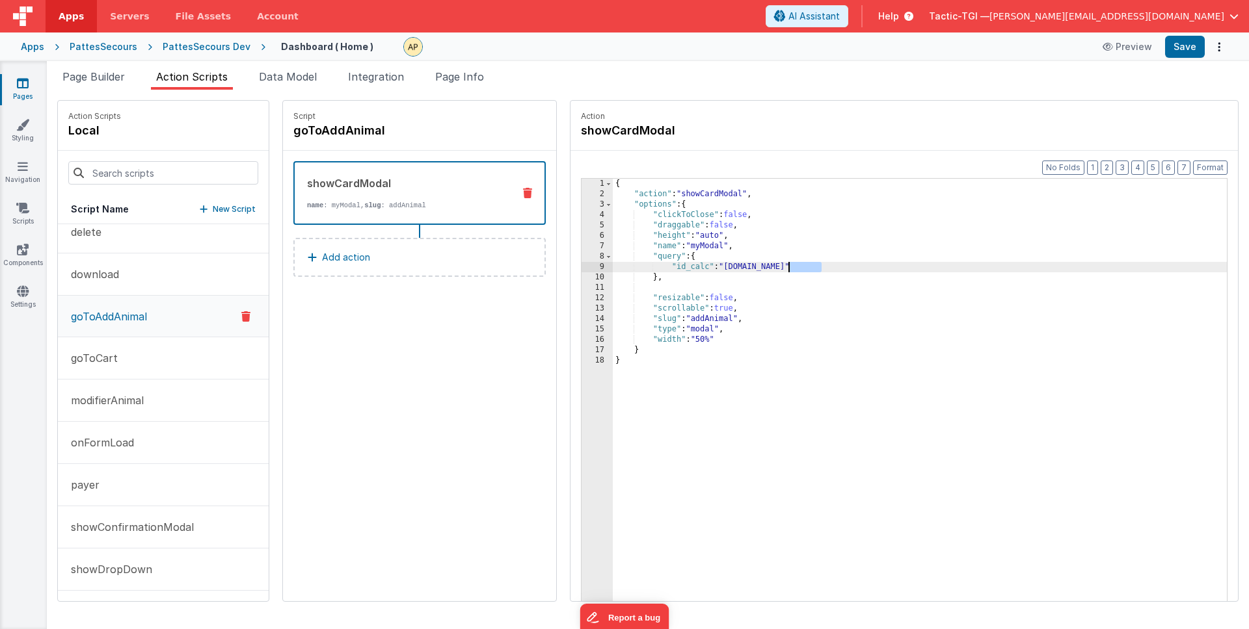
drag, startPoint x: 786, startPoint y: 265, endPoint x: 757, endPoint y: 265, distance: 28.6
click at [757, 265] on div "{ "action" : "showCardModal" , "options" : { "clickToClose" : false , "draggabl…" at bounding box center [937, 421] width 648 height 484
click at [794, 269] on div "{ "action" : "showCardModal" , "options" : { "clickToClose" : false , "draggabl…" at bounding box center [937, 421] width 648 height 484
click at [803, 297] on div "{ "action" : "showCardModal" , "options" : { "clickToClose" : false , "draggabl…" at bounding box center [937, 421] width 648 height 484
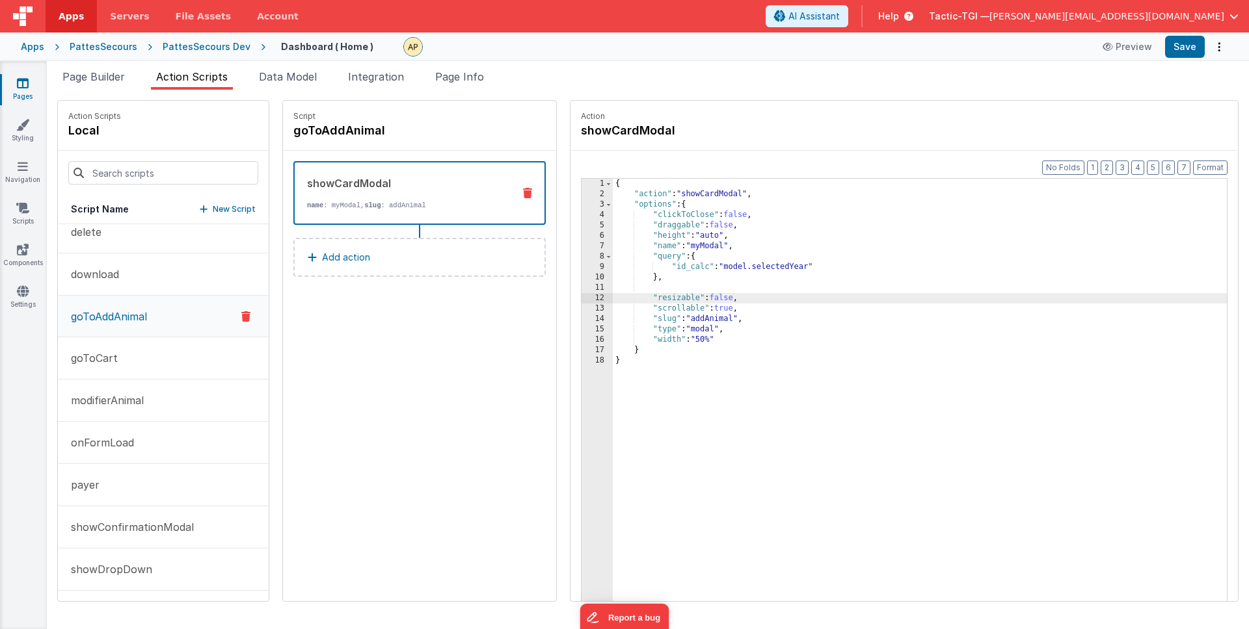
click at [767, 286] on div "{ "action" : "showCardModal" , "options" : { "clickToClose" : false , "draggabl…" at bounding box center [937, 421] width 648 height 484
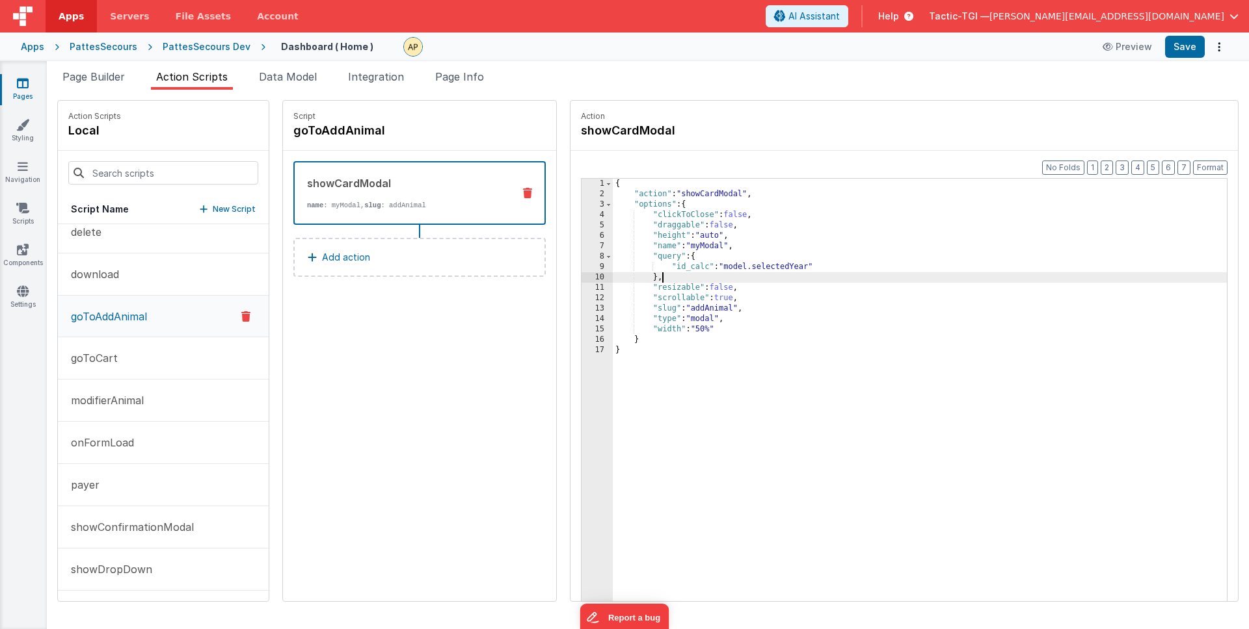
click at [883, 286] on div "{ "action" : "showCardModal" , "options" : { "clickToClose" : false , "draggabl…" at bounding box center [937, 421] width 648 height 484
click at [1200, 37] on button "Save" at bounding box center [1185, 47] width 40 height 22
click at [1123, 50] on button "Preview" at bounding box center [1126, 46] width 65 height 21
drag, startPoint x: 676, startPoint y: 266, endPoint x: 639, endPoint y: 268, distance: 36.5
click at [639, 268] on div "{ "action" : "showCardModal" , "options" : { "clickToClose" : false , "draggabl…" at bounding box center [937, 421] width 648 height 484
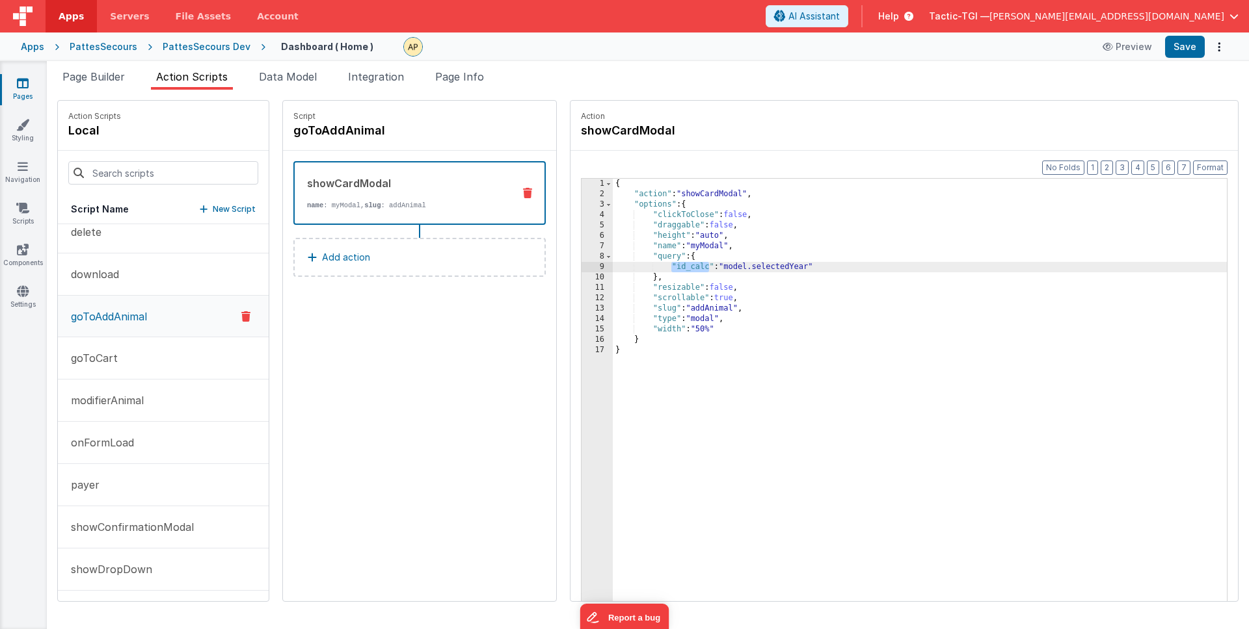
click at [661, 283] on div "{ "action" : "showCardModal" , "options" : { "clickToClose" : false , "draggabl…" at bounding box center [937, 421] width 648 height 484
drag, startPoint x: 79, startPoint y: 403, endPoint x: 88, endPoint y: 420, distance: 19.5
click at [79, 403] on p "modifierAnimal" at bounding box center [103, 401] width 81 height 16
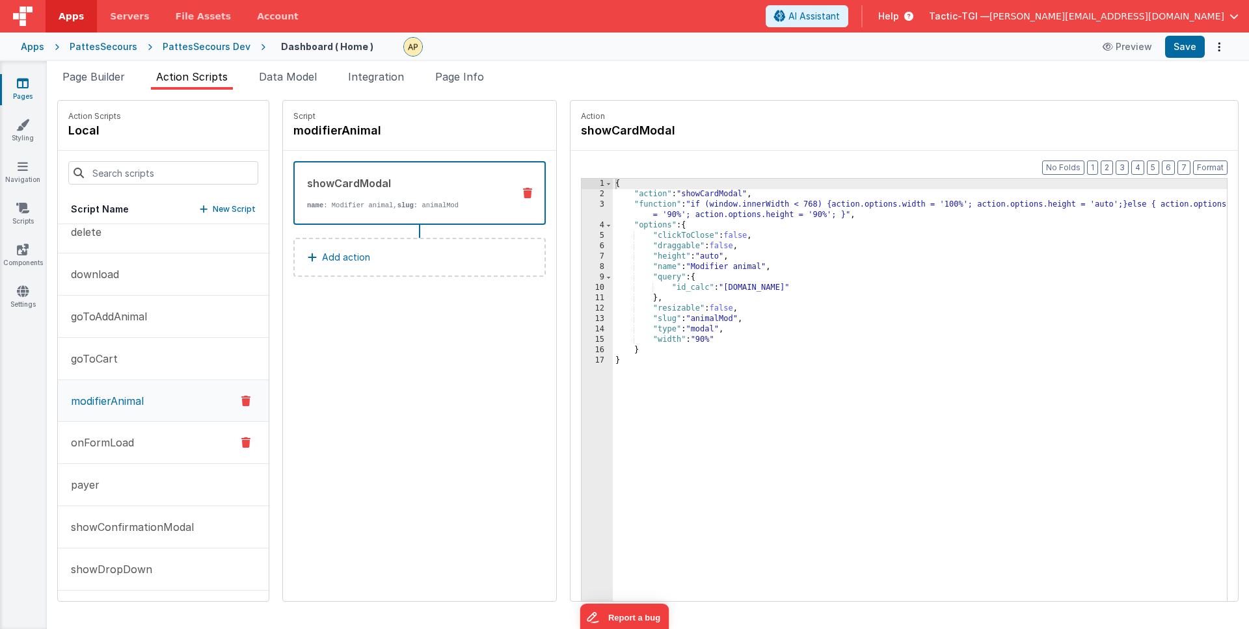
click at [105, 445] on p "onFormLoad" at bounding box center [98, 443] width 71 height 16
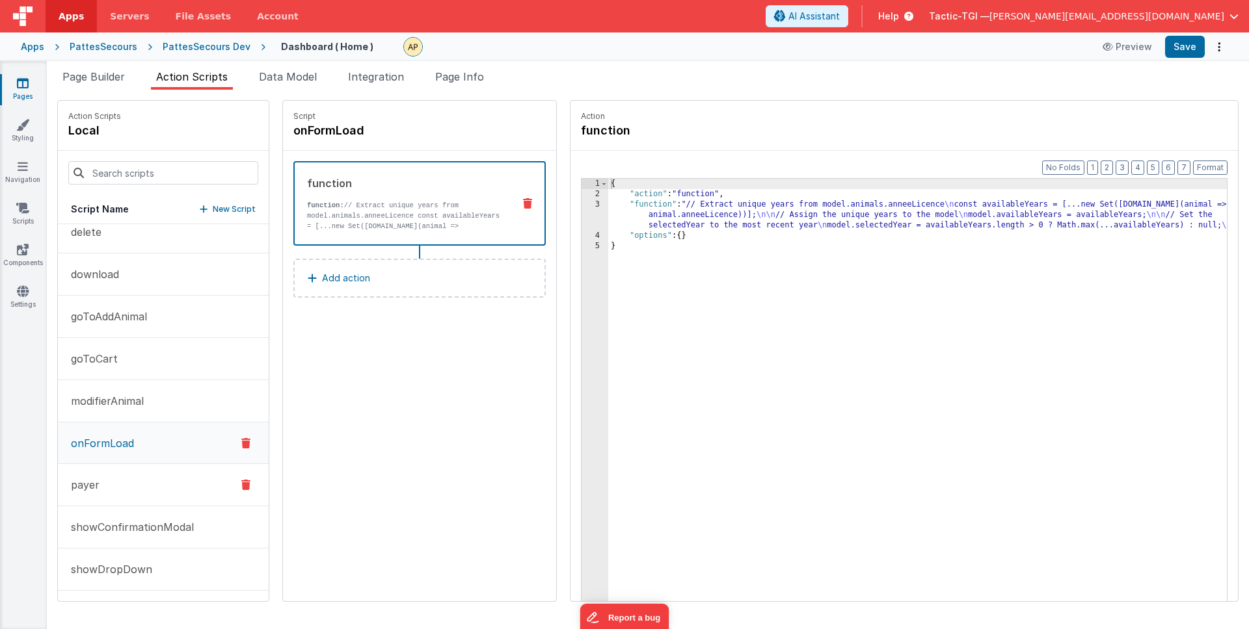
click at [94, 492] on p "payer" at bounding box center [81, 485] width 36 height 16
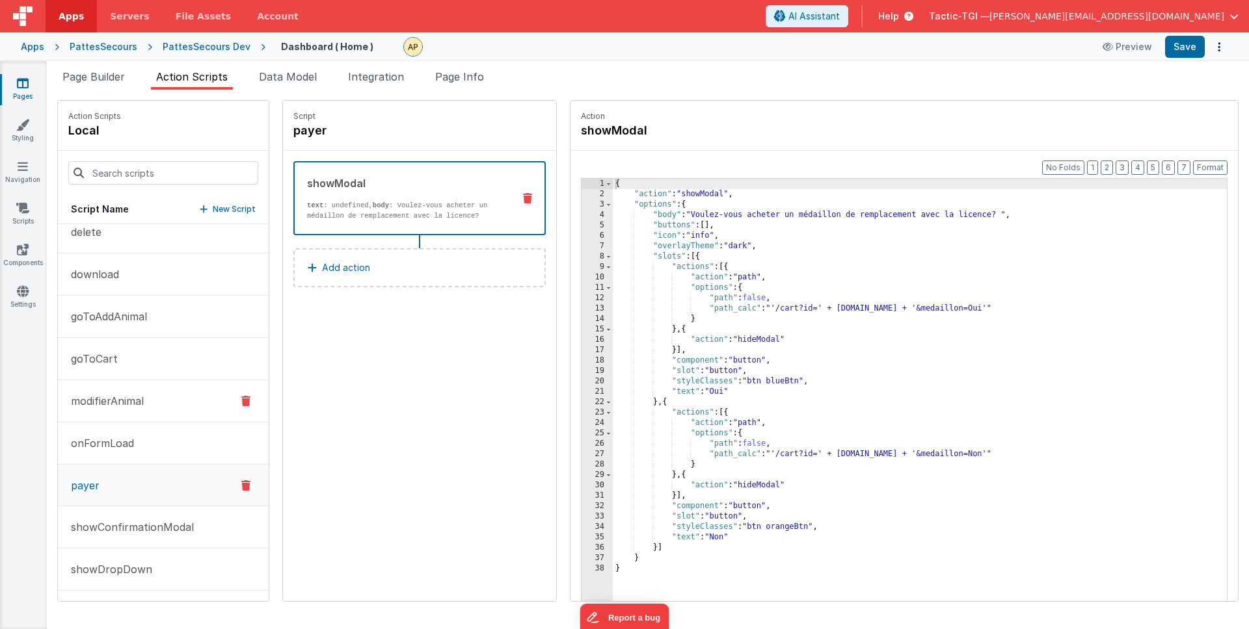
click at [116, 421] on button "modifierAnimal" at bounding box center [163, 401] width 211 height 42
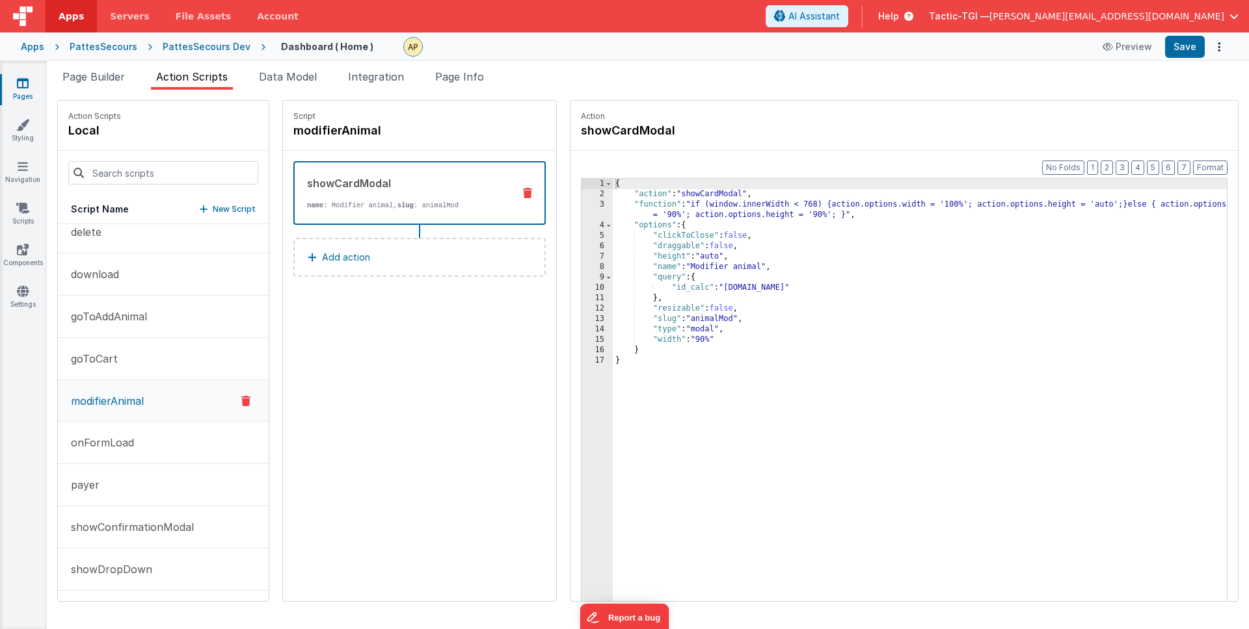
click at [727, 307] on div "{ "action" : "showCardModal" , "function" : "if (window.innerWidth < 768) {acti…" at bounding box center [937, 421] width 648 height 484
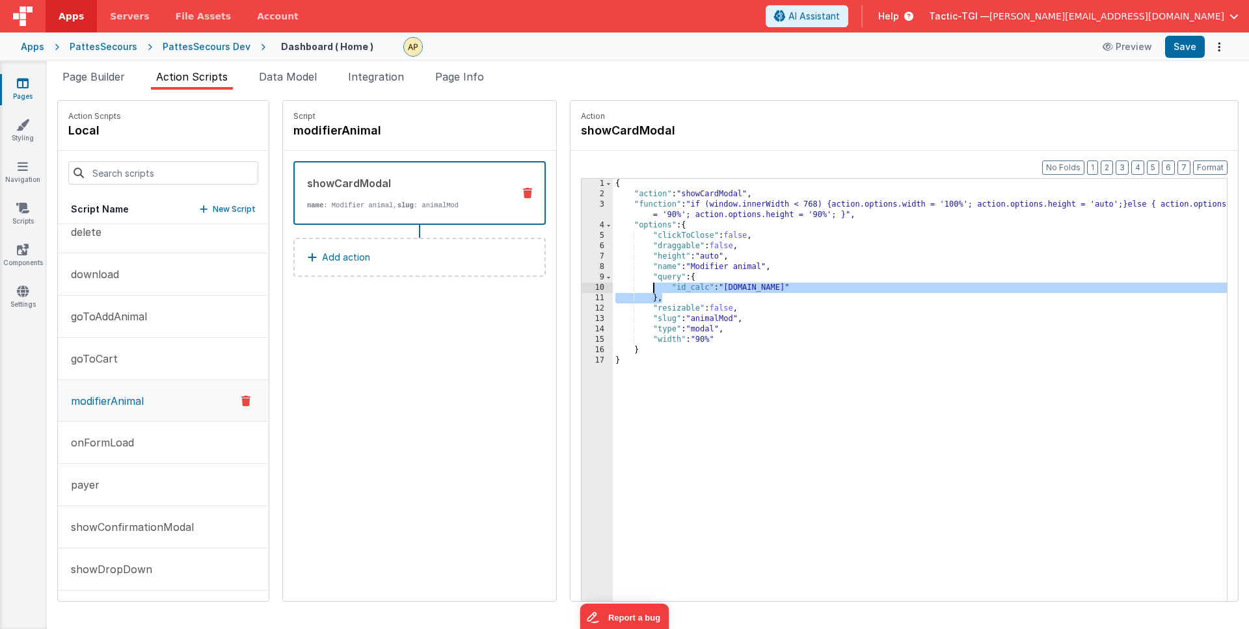
drag, startPoint x: 667, startPoint y: 298, endPoint x: 612, endPoint y: 287, distance: 55.7
click at [613, 287] on div "{ "action" : "showCardModal" , "function" : "if (window.innerWidth < 768) {acti…" at bounding box center [937, 421] width 648 height 484
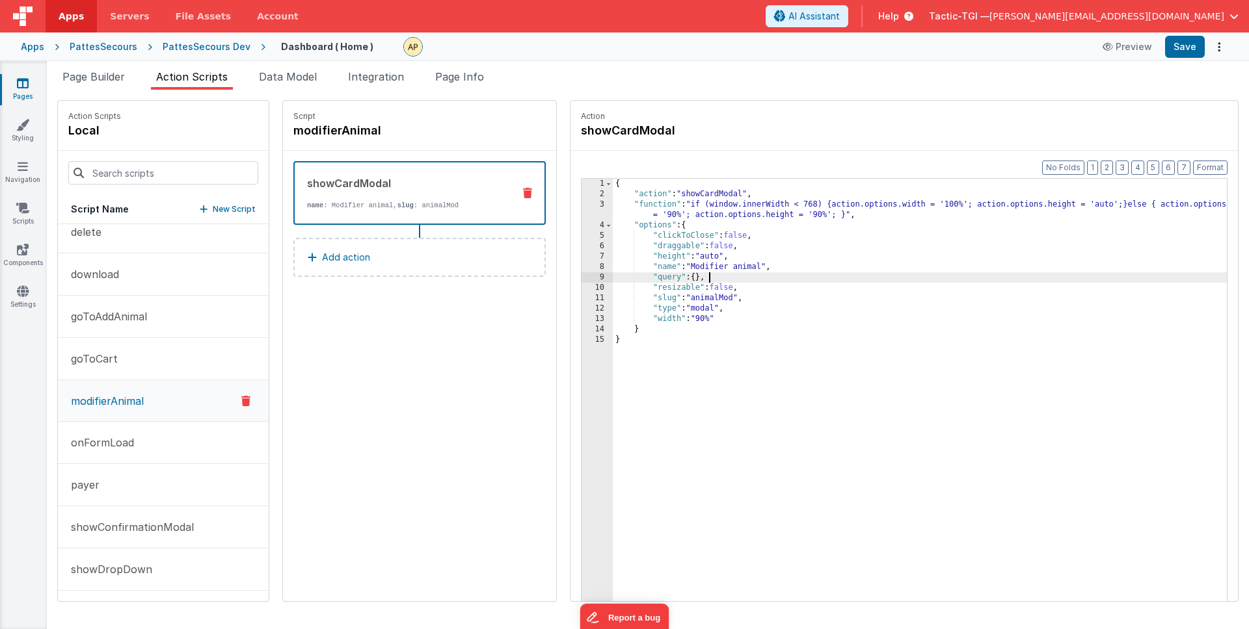
click at [844, 213] on div "{ "action" : "showCardModal" , "function" : "if (window.innerWidth < 768) {acti…" at bounding box center [937, 421] width 648 height 484
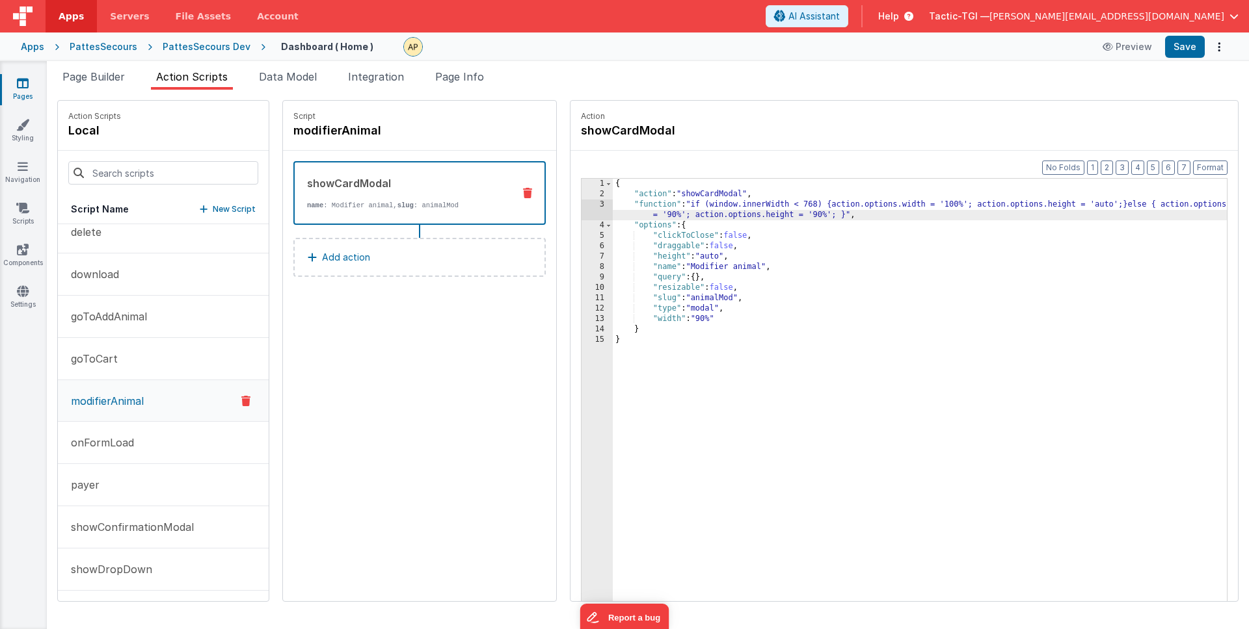
click at [812, 216] on div "{ "action" : "showCardModal" , "function" : "if (window.innerWidth < 768) {acti…" at bounding box center [937, 421] width 648 height 484
click at [146, 528] on p "showConfirmationModal" at bounding box center [128, 528] width 131 height 16
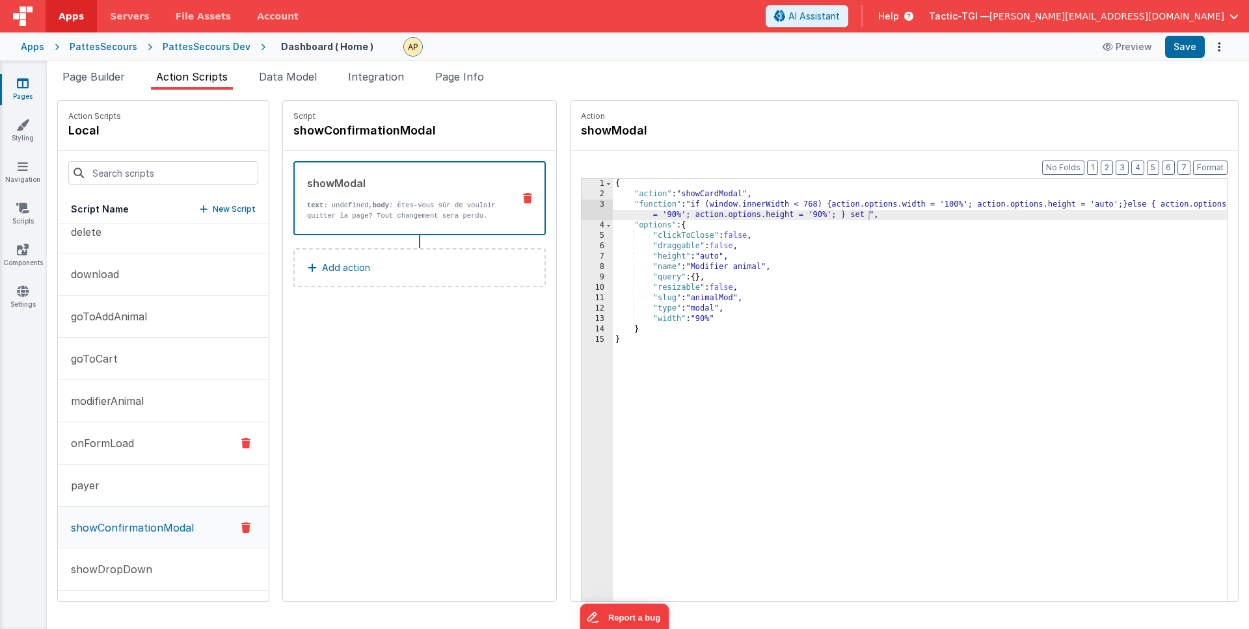
click at [148, 447] on button "onFormLoad" at bounding box center [163, 444] width 211 height 42
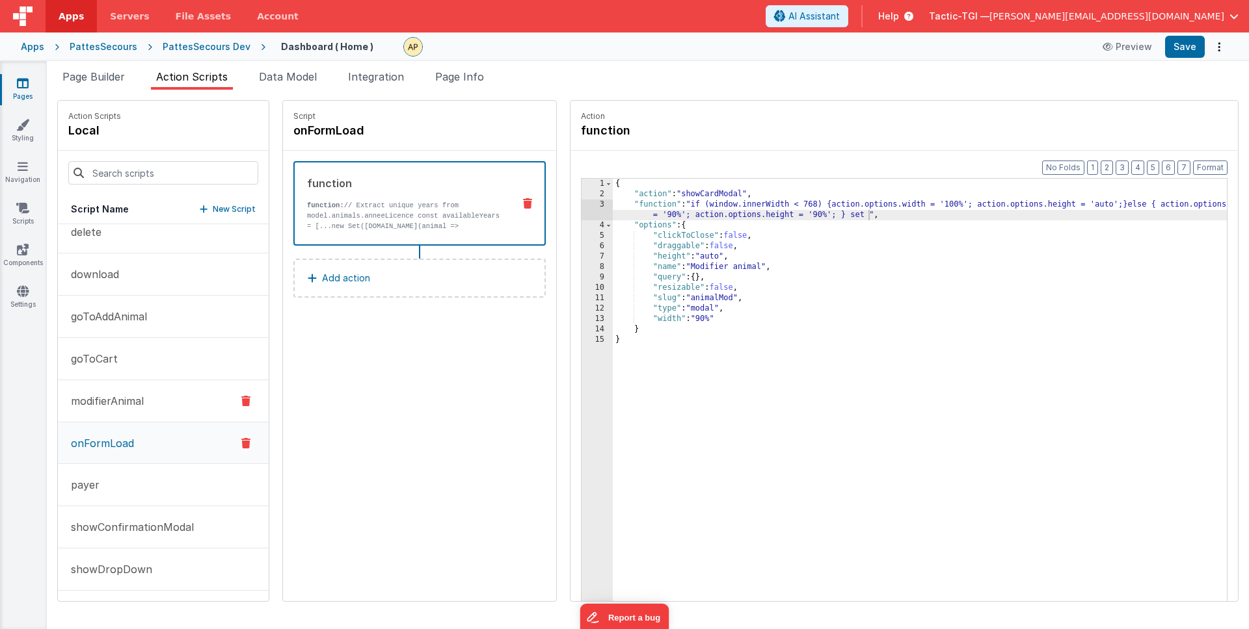
click at [148, 421] on button "modifierAnimal" at bounding box center [163, 401] width 211 height 42
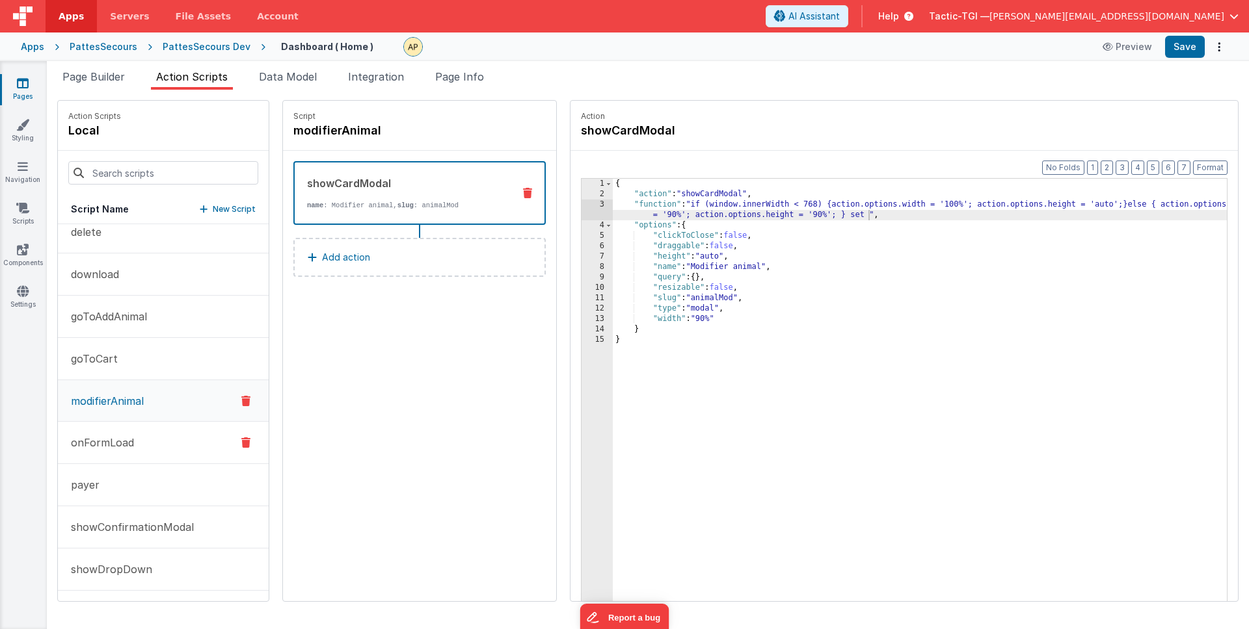
click at [130, 455] on button "onFormLoad" at bounding box center [163, 443] width 211 height 42
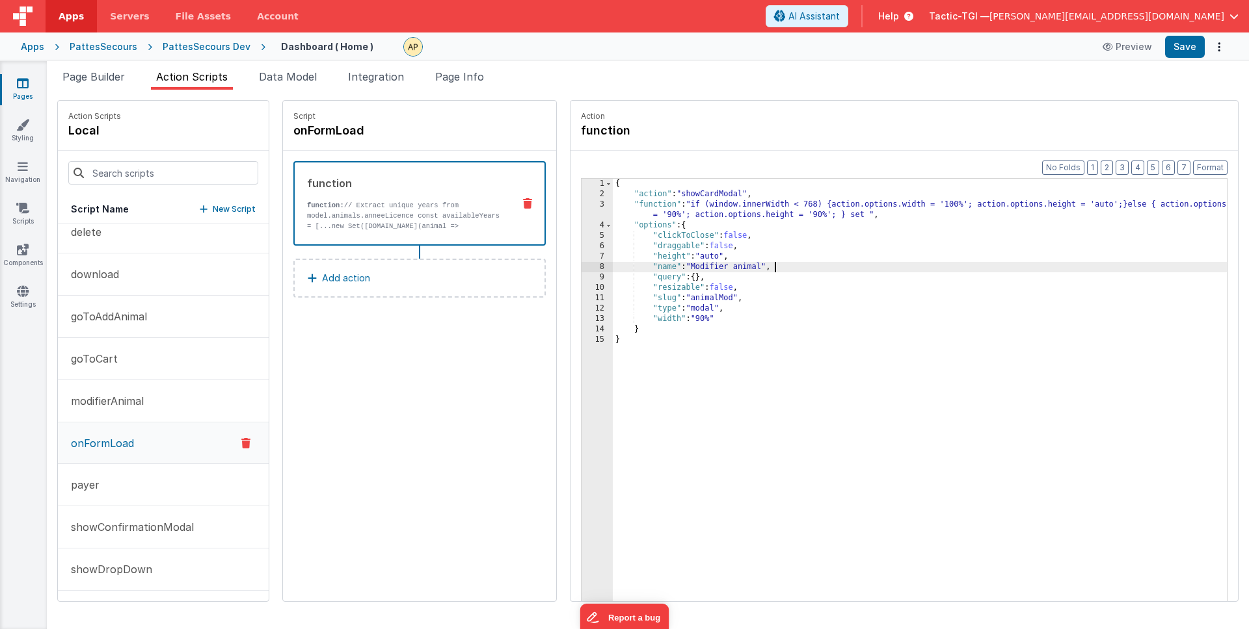
click at [879, 266] on div "{ "action" : "showCardModal" , "function" : "if (window.innerWidth < 768) {acti…" at bounding box center [937, 421] width 648 height 484
click at [161, 399] on button "modifierAnimal" at bounding box center [163, 401] width 211 height 42
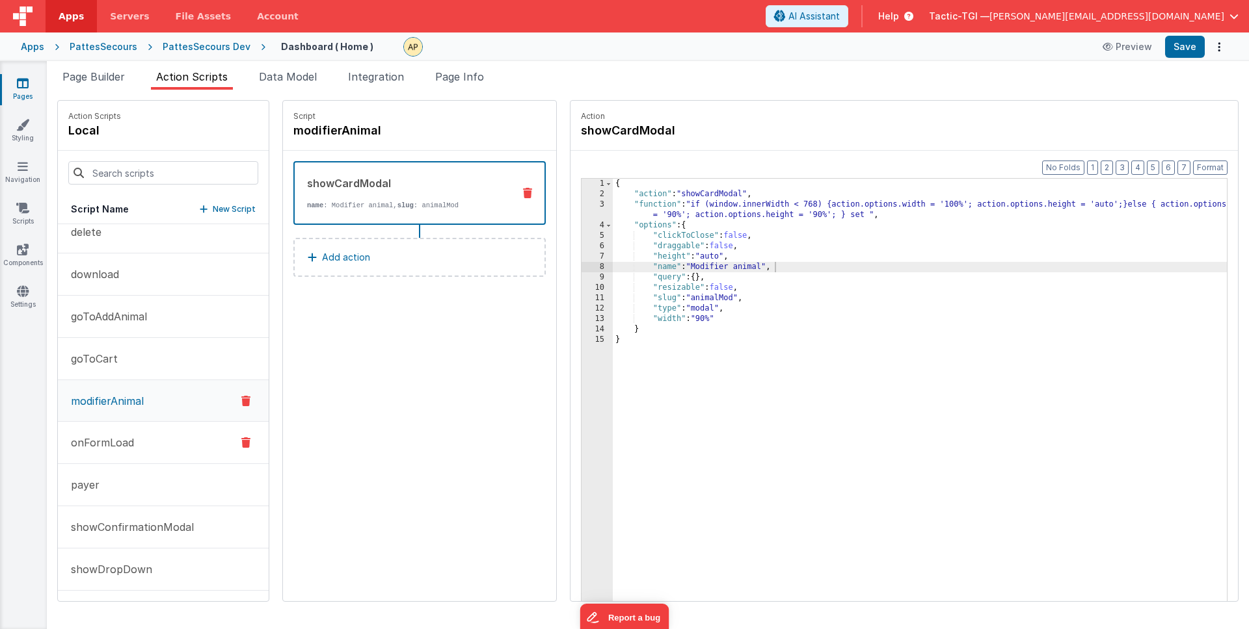
click at [143, 428] on button "onFormLoad" at bounding box center [163, 443] width 211 height 42
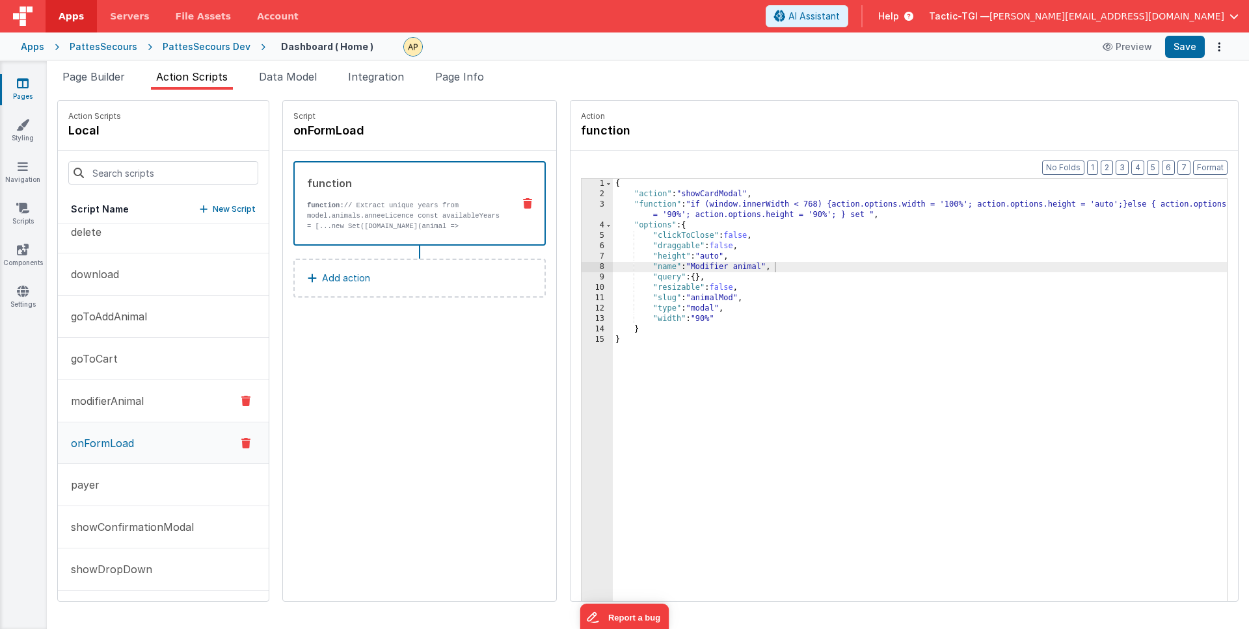
click at [162, 383] on button "modifierAnimal" at bounding box center [163, 401] width 211 height 42
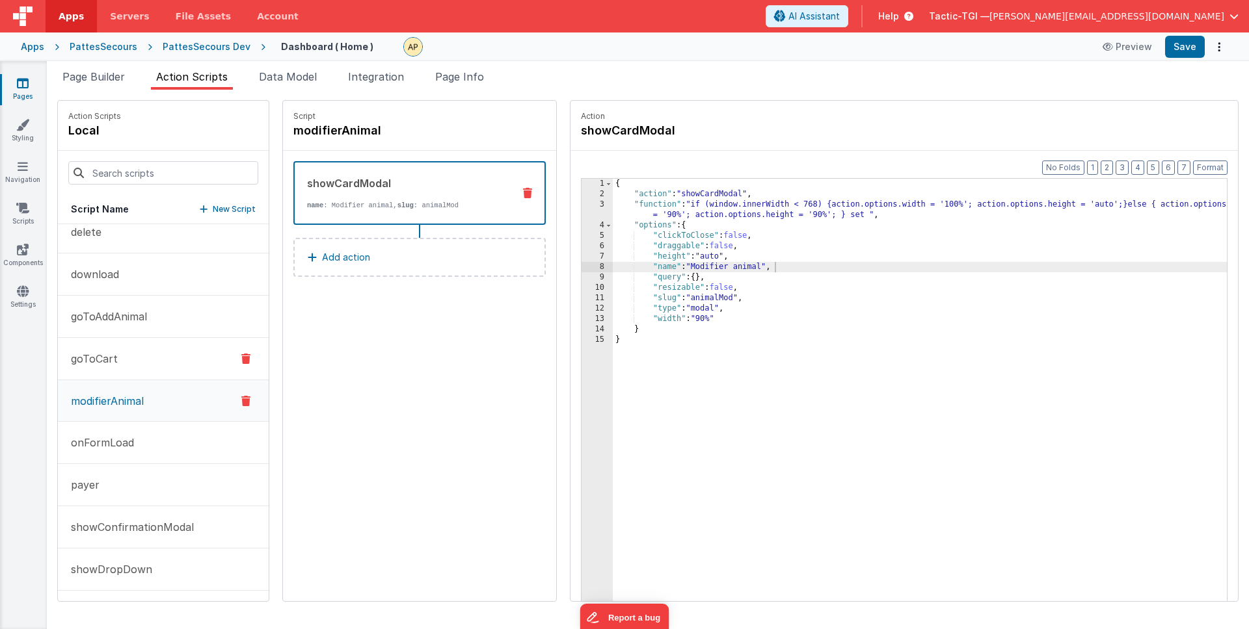
click at [159, 365] on button "goToCart" at bounding box center [163, 359] width 211 height 42
click at [170, 325] on button "goToAddAnimal" at bounding box center [163, 317] width 211 height 42
click at [148, 281] on button "download" at bounding box center [163, 275] width 211 height 42
click at [709, 426] on div "{ "action" : "showCardModal" , "function" : "if (window.innerWidth < 768) {acti…" at bounding box center [937, 421] width 648 height 484
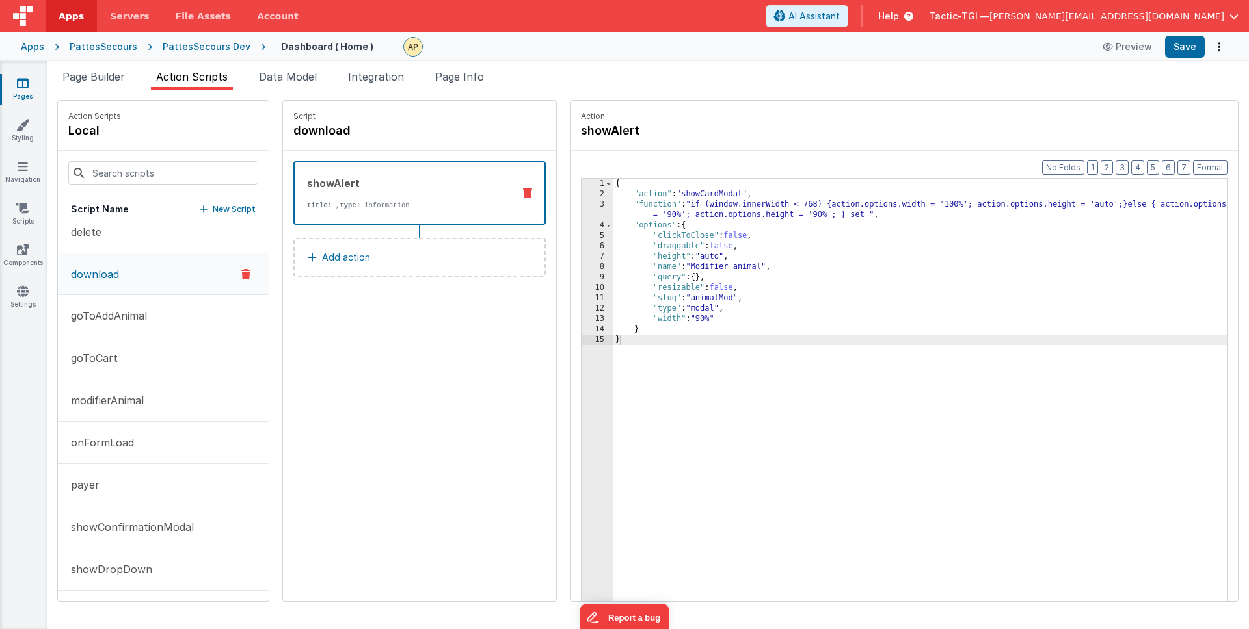
click at [365, 417] on div "Script download showAlert title : , type : information Add action" at bounding box center [419, 351] width 273 height 501
drag, startPoint x: 365, startPoint y: 417, endPoint x: 85, endPoint y: 358, distance: 286.6
click at [365, 417] on div "Script download showAlert title : , type : information Add action" at bounding box center [419, 351] width 273 height 501
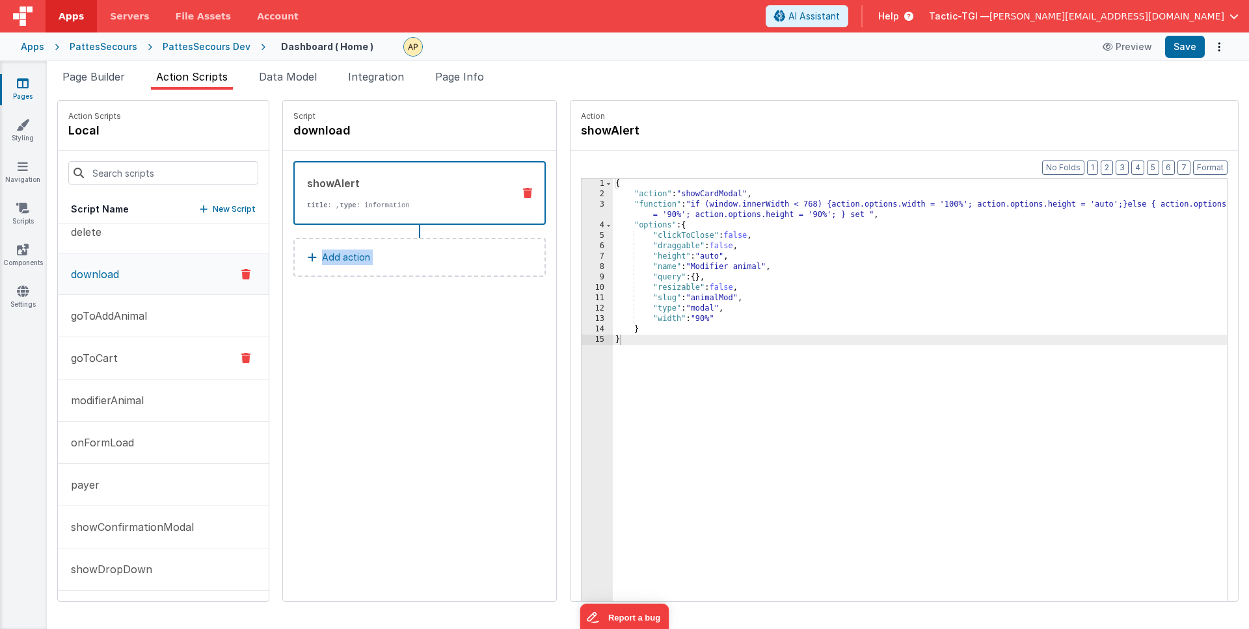
click at [82, 365] on p "goToCart" at bounding box center [90, 359] width 55 height 16
click at [122, 404] on p "modifierAnimal" at bounding box center [103, 401] width 81 height 16
click at [132, 243] on button "delete" at bounding box center [163, 232] width 211 height 42
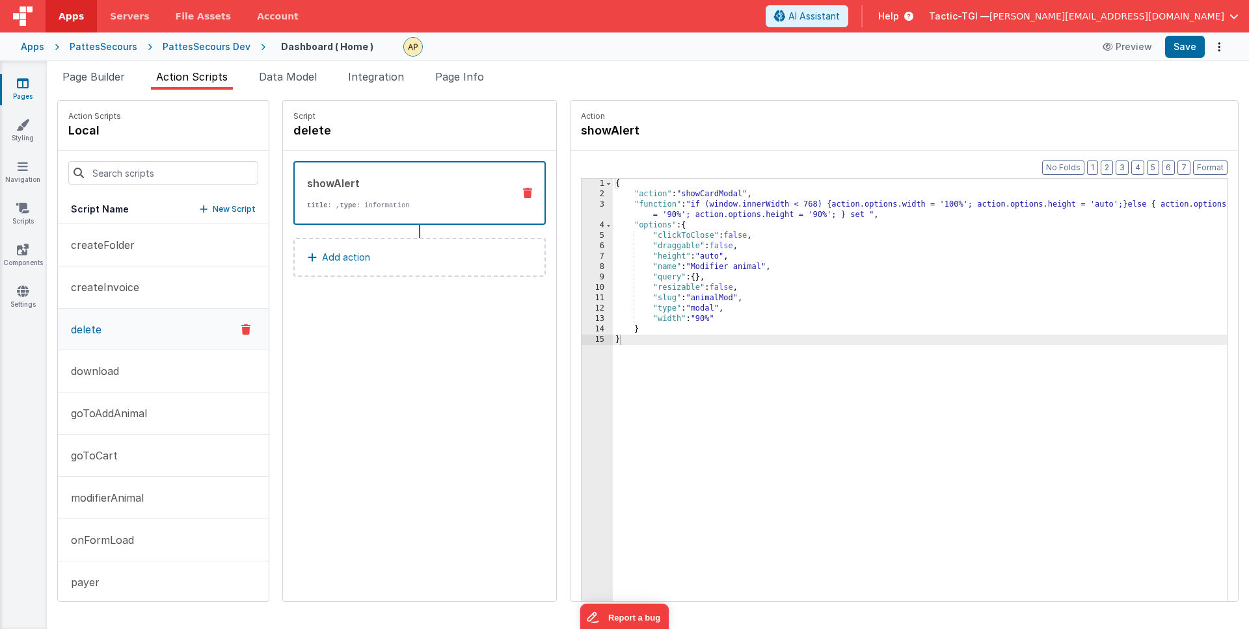
drag, startPoint x: 86, startPoint y: 72, endPoint x: 170, endPoint y: 85, distance: 85.0
click at [86, 72] on span "Page Builder" at bounding box center [93, 76] width 62 height 13
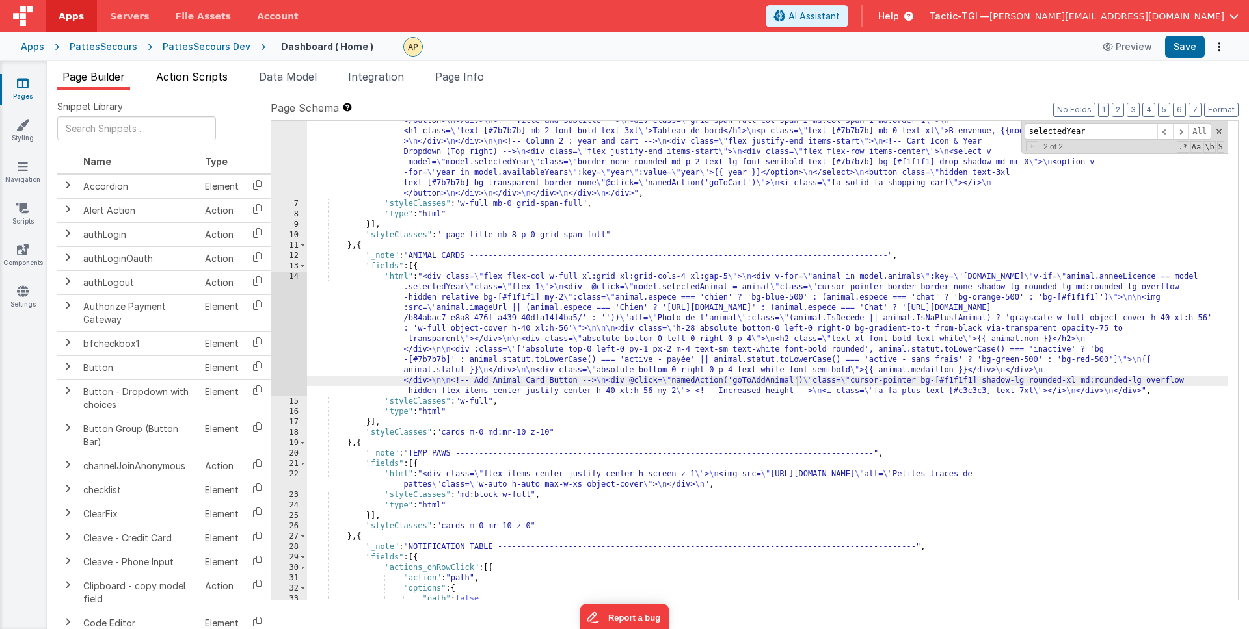
click at [196, 79] on span "Action Scripts" at bounding box center [192, 76] width 72 height 13
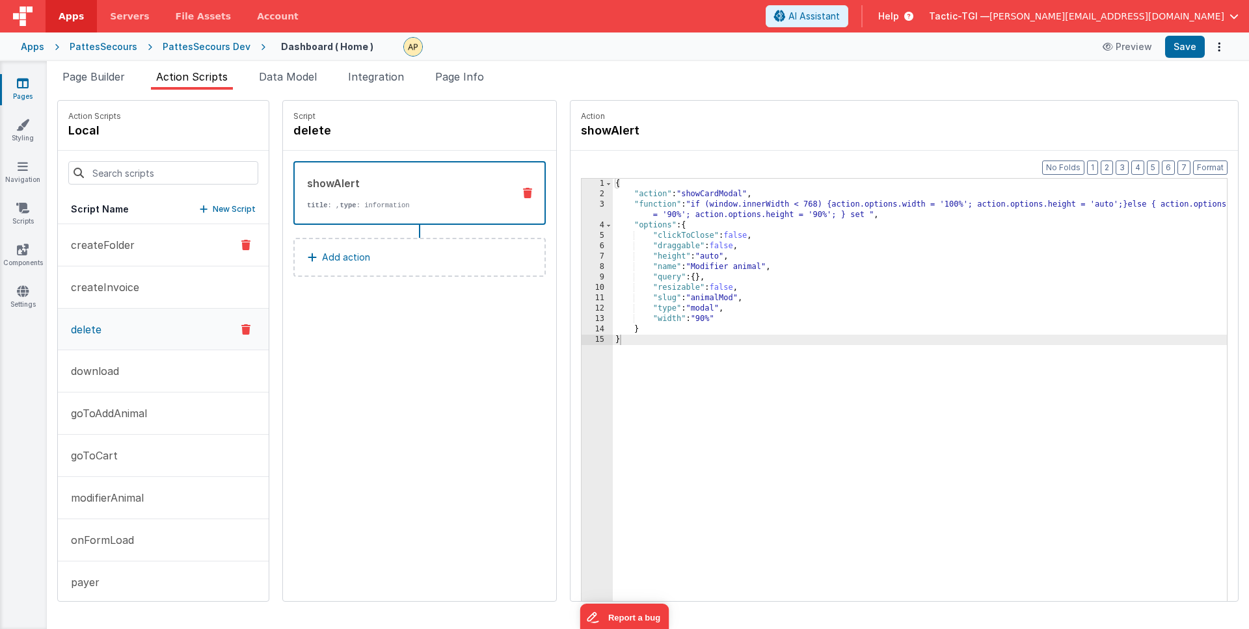
click at [138, 259] on button "createFolder" at bounding box center [163, 245] width 211 height 42
click at [135, 299] on button "createInvoice" at bounding box center [163, 287] width 211 height 42
click at [890, 270] on div "{ "action" : "showCardModal" , "function" : "if (window.innerWidth < 768) {acti…" at bounding box center [937, 421] width 648 height 484
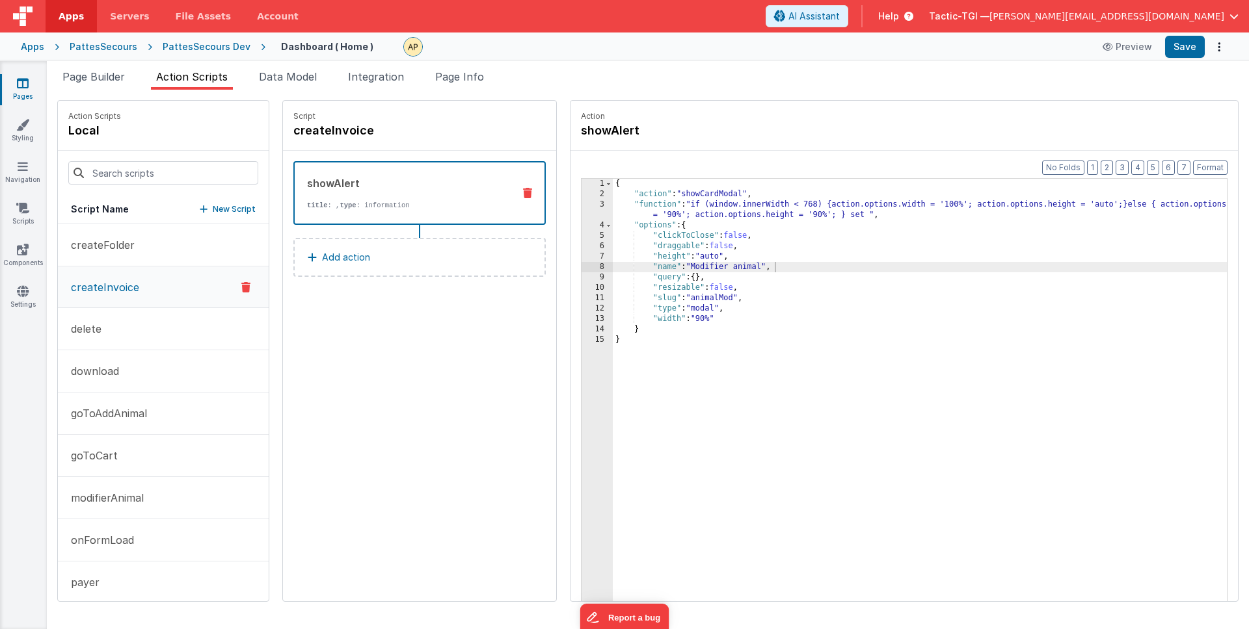
click at [946, 139] on div "Action showAlert" at bounding box center [904, 125] width 646 height 29
click at [721, 341] on div "{ "action" : "showCardModal" , "function" : "if (window.innerWidth < 768) {acti…" at bounding box center [937, 421] width 648 height 484
click at [155, 326] on button "delete" at bounding box center [163, 329] width 211 height 42
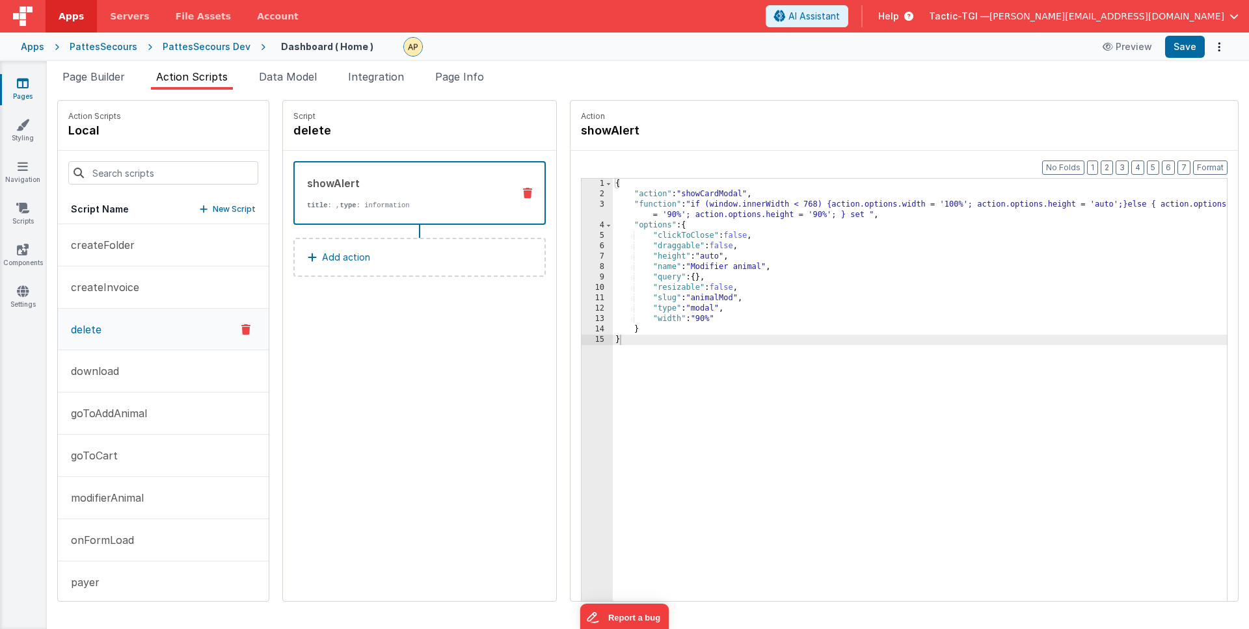
click at [380, 181] on div "showAlert" at bounding box center [405, 184] width 196 height 16
click at [323, 116] on p "Script" at bounding box center [419, 116] width 252 height 10
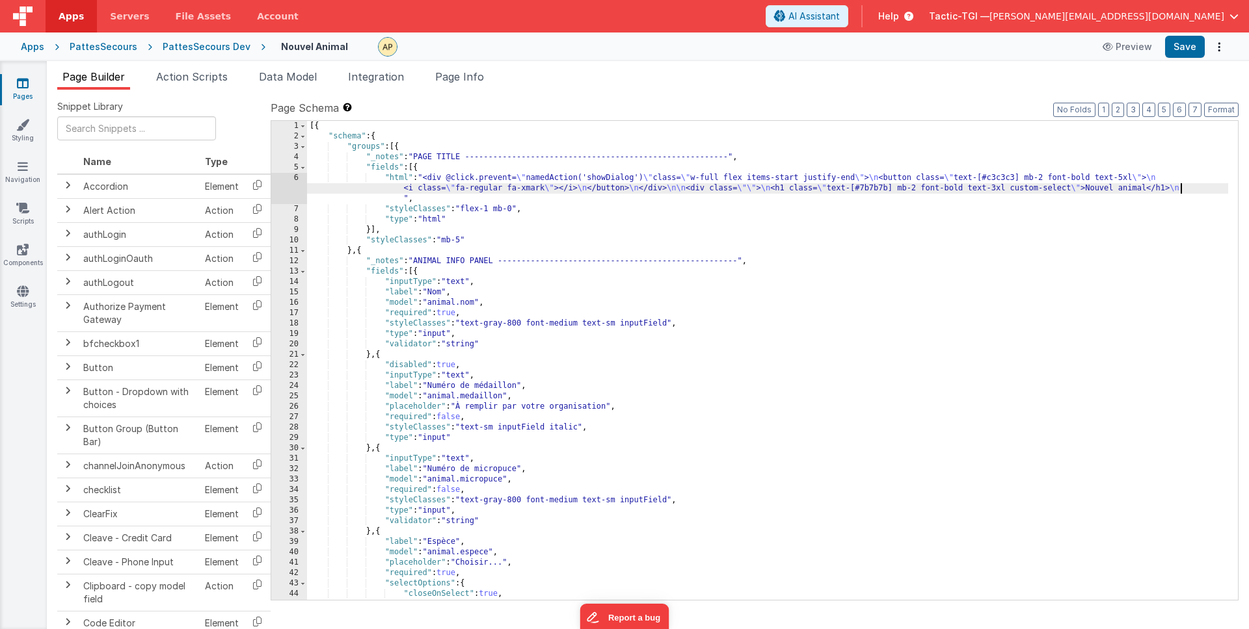
click at [1180, 188] on div "[{ "schema" : { "groups" : [{ "_notes" : "PAGE TITLE --------------------------…" at bounding box center [767, 371] width 921 height 500
click at [1136, 241] on div "[{ "schema" : { "groups" : [{ "_notes" : "PAGE TITLE --------------------------…" at bounding box center [767, 371] width 921 height 500
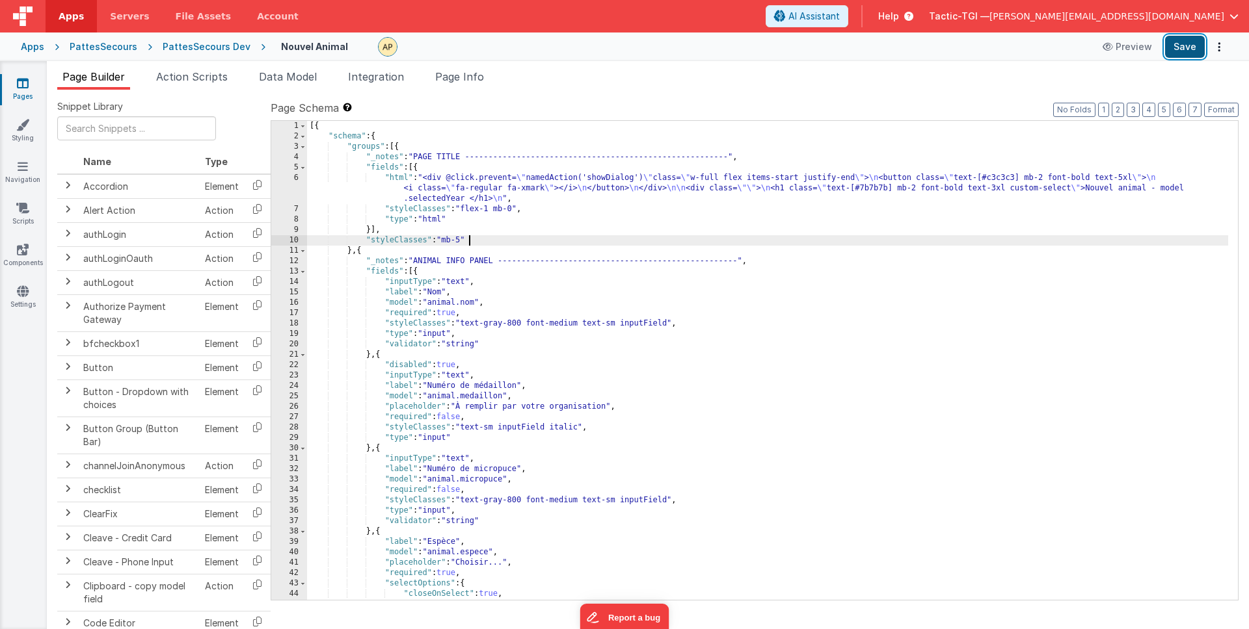
click at [1193, 55] on button "Save" at bounding box center [1185, 47] width 40 height 22
click at [1189, 189] on div "[{ "schema" : { "groups" : [{ "_notes" : "PAGE TITLE --------------------------…" at bounding box center [767, 371] width 921 height 500
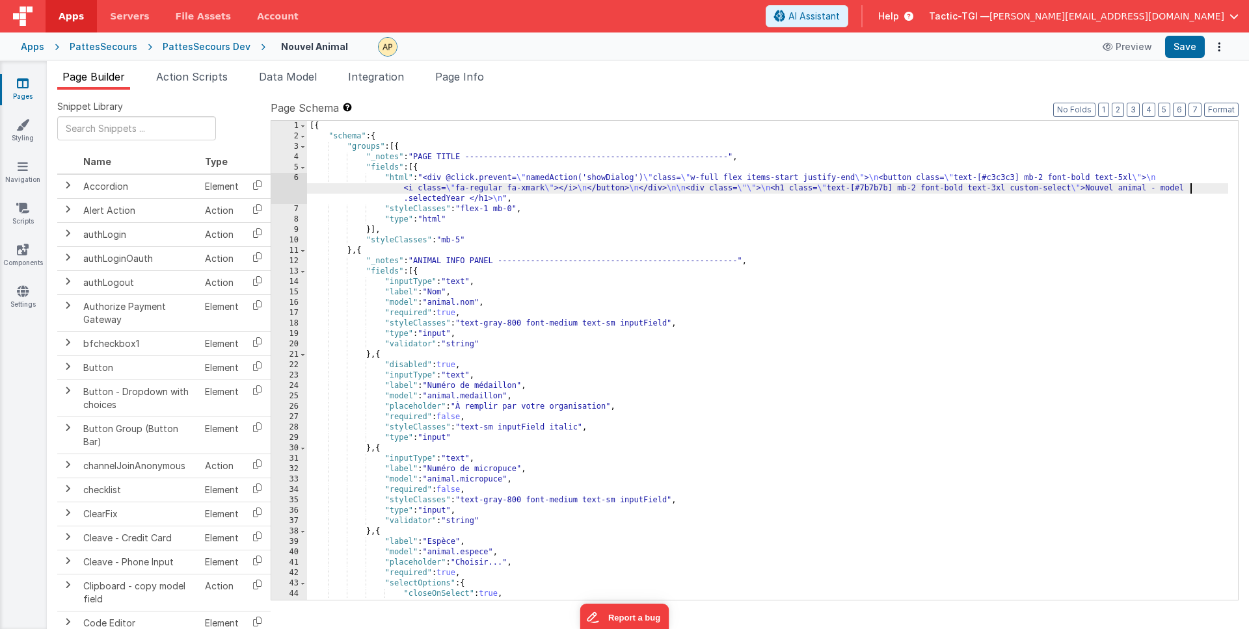
click at [1198, 190] on div "[{ "schema" : { "groups" : [{ "_notes" : "PAGE TITLE --------------------------…" at bounding box center [767, 371] width 921 height 500
click at [497, 200] on div "[{ "schema" : { "groups" : [{ "_notes" : "PAGE TITLE --------------------------…" at bounding box center [767, 371] width 921 height 500
click at [1178, 51] on button "Save" at bounding box center [1185, 47] width 40 height 22
click at [697, 214] on div "[{ "schema" : { "groups" : [{ "_notes" : "PAGE TITLE --------------------------…" at bounding box center [767, 371] width 921 height 500
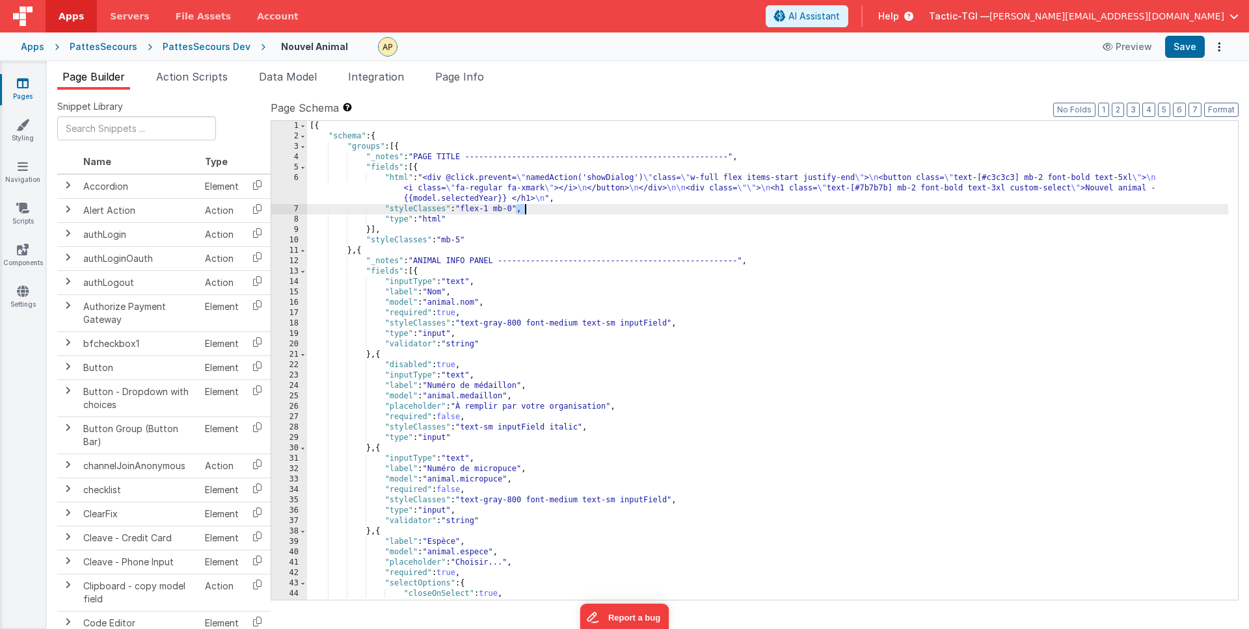
click at [697, 214] on div "[{ "schema" : { "groups" : [{ "_notes" : "PAGE TITLE --------------------------…" at bounding box center [767, 371] width 921 height 500
click at [1115, 46] on icon at bounding box center [1108, 46] width 13 height 9
drag, startPoint x: 410, startPoint y: 224, endPoint x: 418, endPoint y: 226, distance: 8.8
click at [410, 224] on div "[{ "schema" : { "groups" : [{ "_notes" : "PAGE TITLE --------------------------…" at bounding box center [767, 371] width 921 height 500
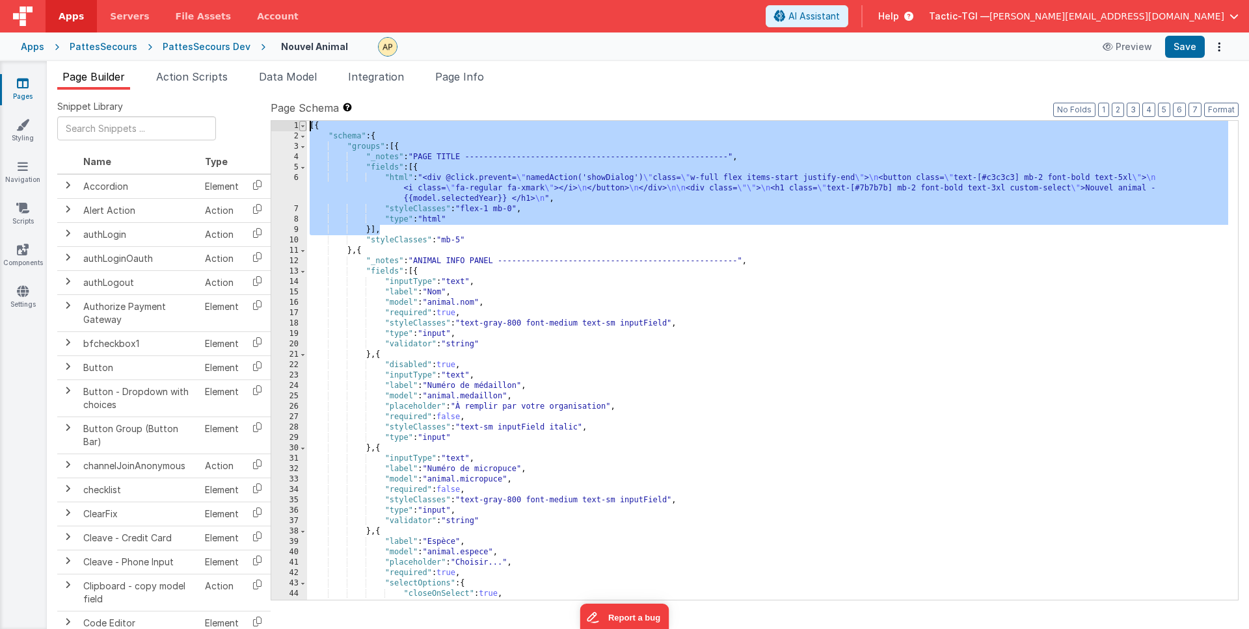
drag, startPoint x: 456, startPoint y: 226, endPoint x: 306, endPoint y: 127, distance: 179.8
click at [306, 127] on div "1 2 3 4 5 6 7 8 9 10 11 12 13 14 15 16 17 18 19 20 21 22 23 24 25 26 27 28 29 3…" at bounding box center [755, 360] width 968 height 481
click at [683, 163] on div "[{ "schema" : { "groups" : [{ "_notes" : "PAGE TITLE --------------------------…" at bounding box center [767, 371] width 921 height 500
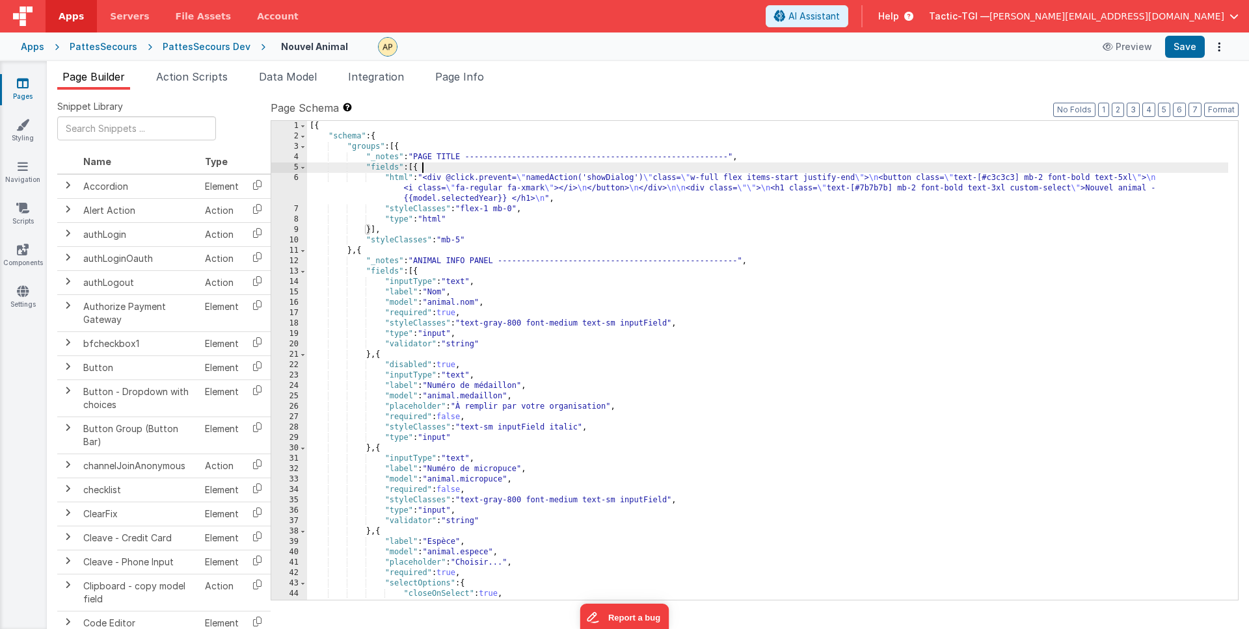
click at [441, 196] on div "[{ "schema" : { "groups" : [{ "_notes" : "PAGE TITLE --------------------------…" at bounding box center [767, 371] width 921 height 500
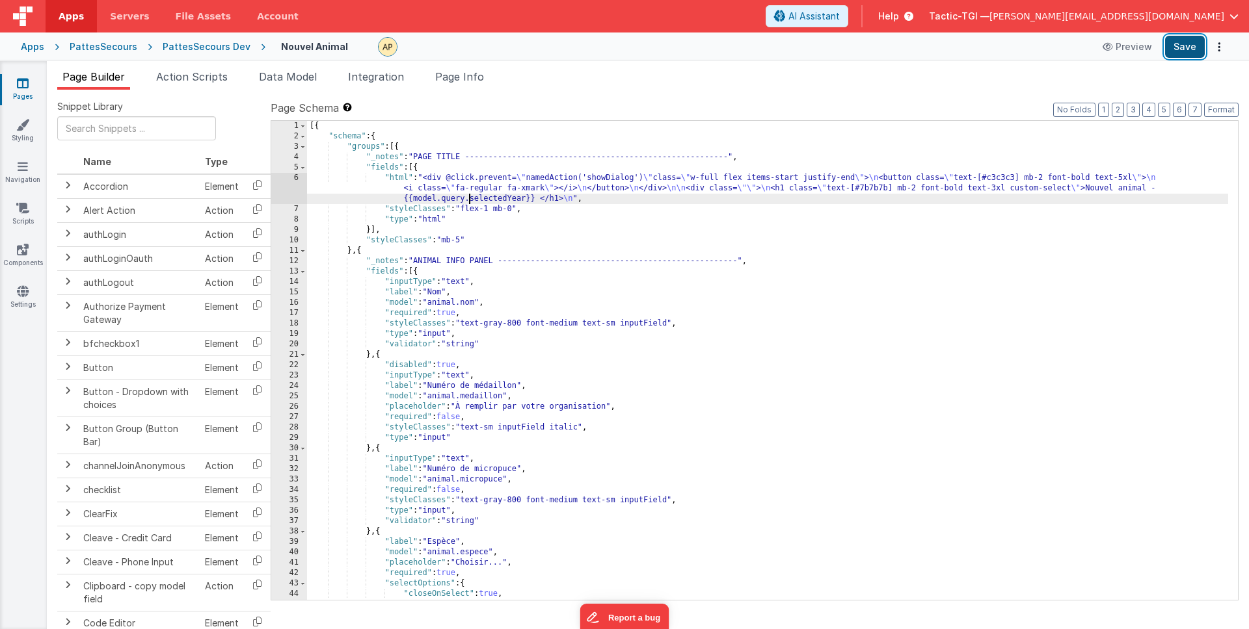
click at [1180, 51] on button "Save" at bounding box center [1185, 47] width 40 height 22
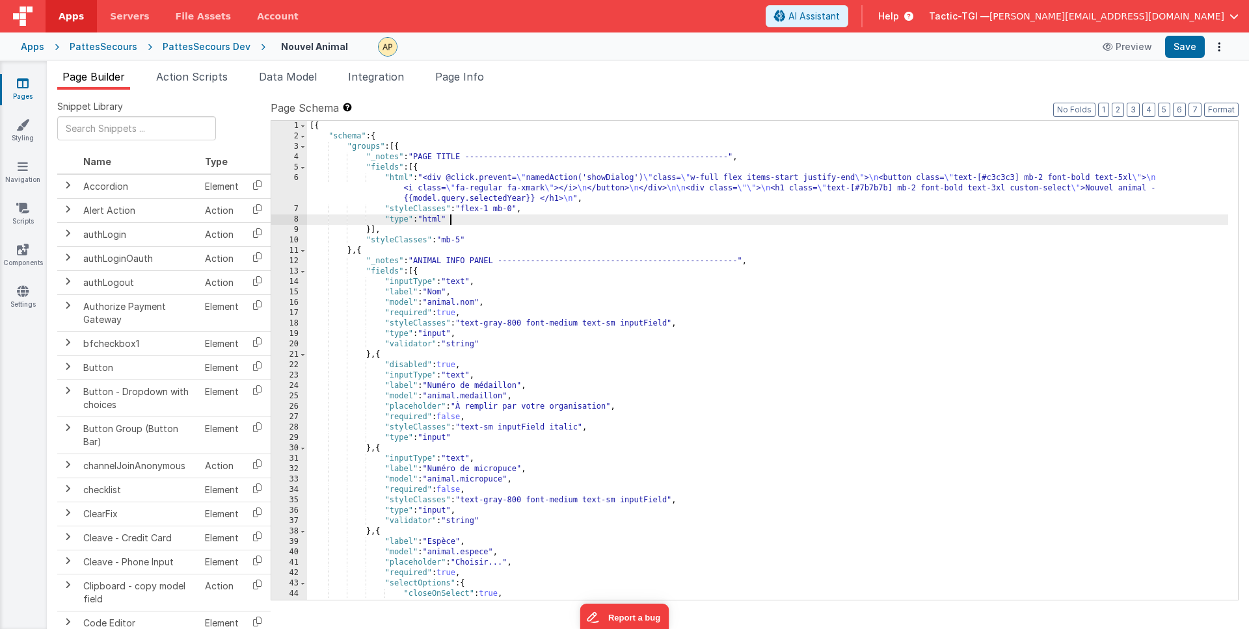
click at [626, 219] on div "[{ "schema" : { "groups" : [{ "_notes" : "PAGE TITLE --------------------------…" at bounding box center [767, 371] width 921 height 500
click at [732, 207] on div "[{ "schema" : { "groups" : [{ "_notes" : "PAGE TITLE --------------------------…" at bounding box center [767, 371] width 921 height 500
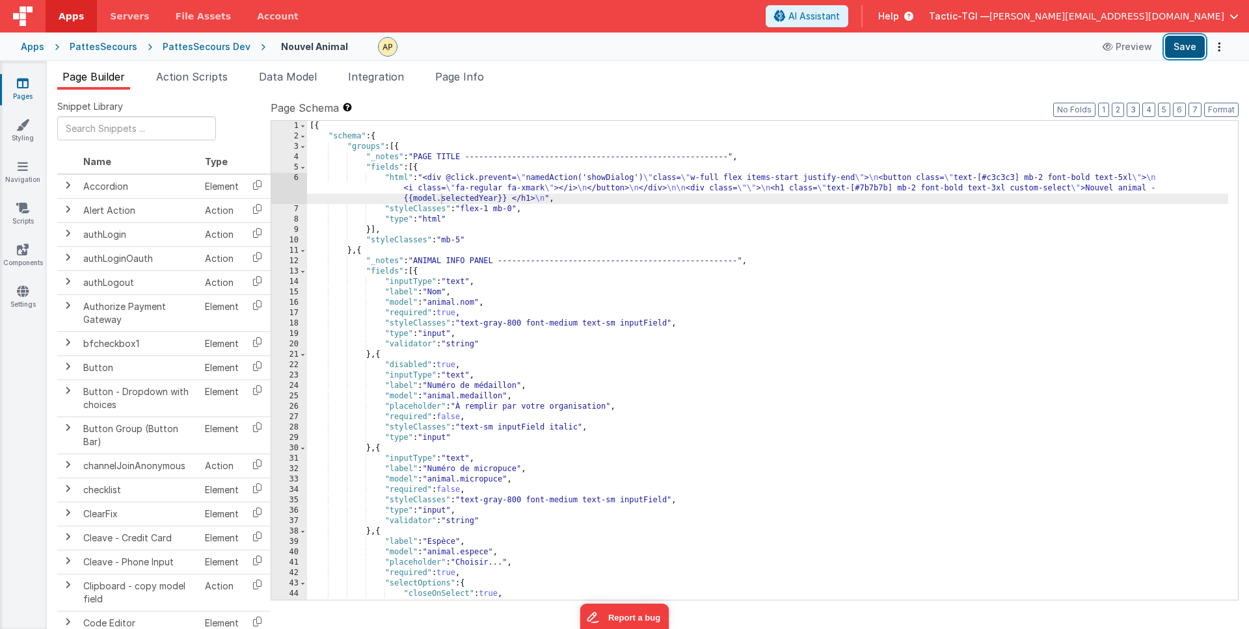
click at [1178, 55] on button "Save" at bounding box center [1185, 47] width 40 height 22
click at [442, 196] on div "[{ "schema" : { "groups" : [{ "_notes" : "PAGE TITLE --------------------------…" at bounding box center [767, 371] width 921 height 500
click at [796, 230] on div "[{ "schema" : { "groups" : [{ "_notes" : "PAGE TITLE --------------------------…" at bounding box center [767, 371] width 921 height 500
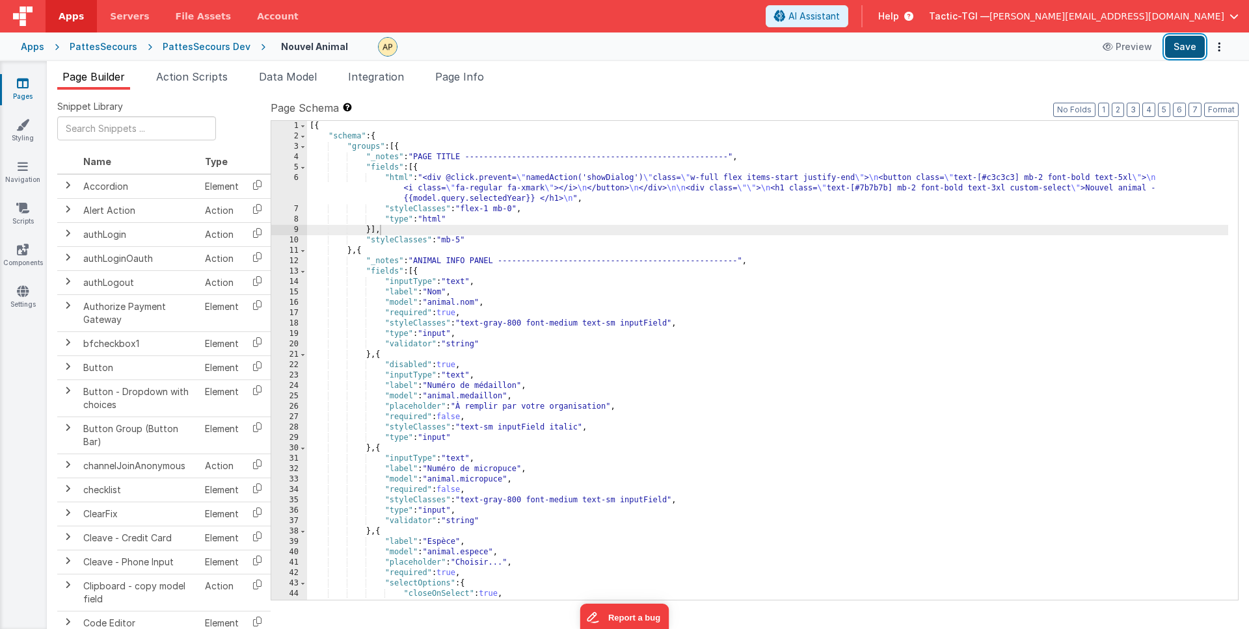
click at [1185, 48] on button "Save" at bounding box center [1185, 47] width 40 height 22
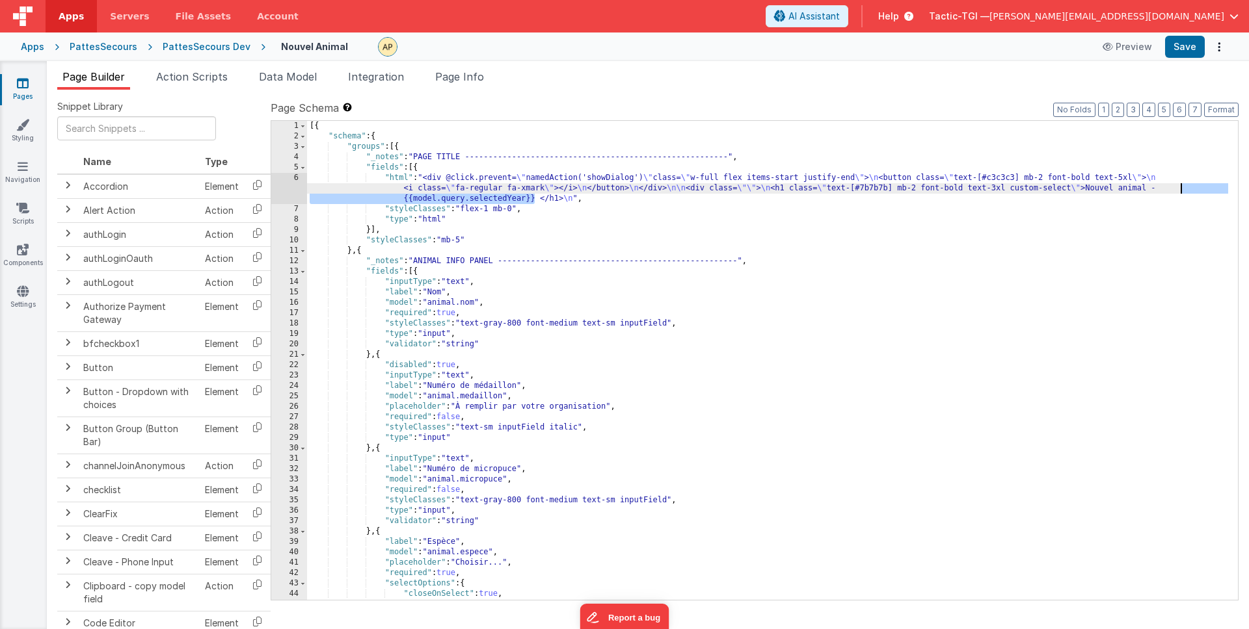
drag, startPoint x: 534, startPoint y: 199, endPoint x: 1182, endPoint y: 186, distance: 648.5
click at [1182, 186] on div "[{ "schema" : { "groups" : [{ "_notes" : "PAGE TITLE --------------------------…" at bounding box center [767, 371] width 921 height 500
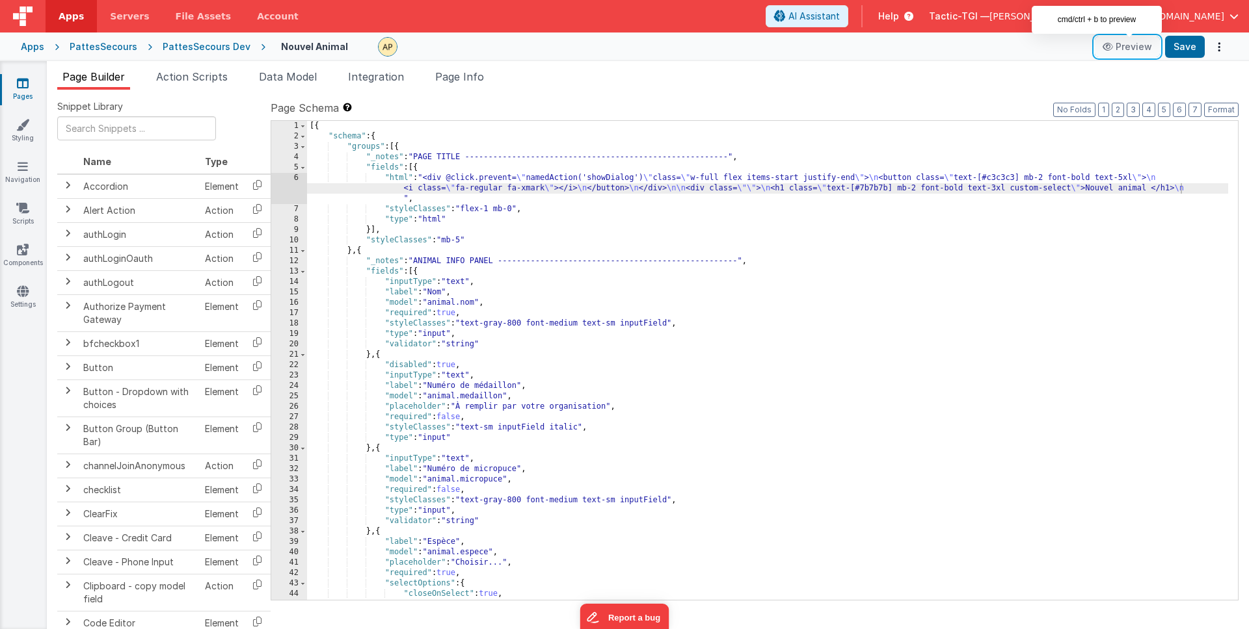
drag, startPoint x: 1154, startPoint y: 38, endPoint x: 1161, endPoint y: 40, distance: 7.0
click at [1158, 38] on button "Preview" at bounding box center [1126, 46] width 65 height 21
click at [1182, 43] on button "Save" at bounding box center [1185, 47] width 40 height 22
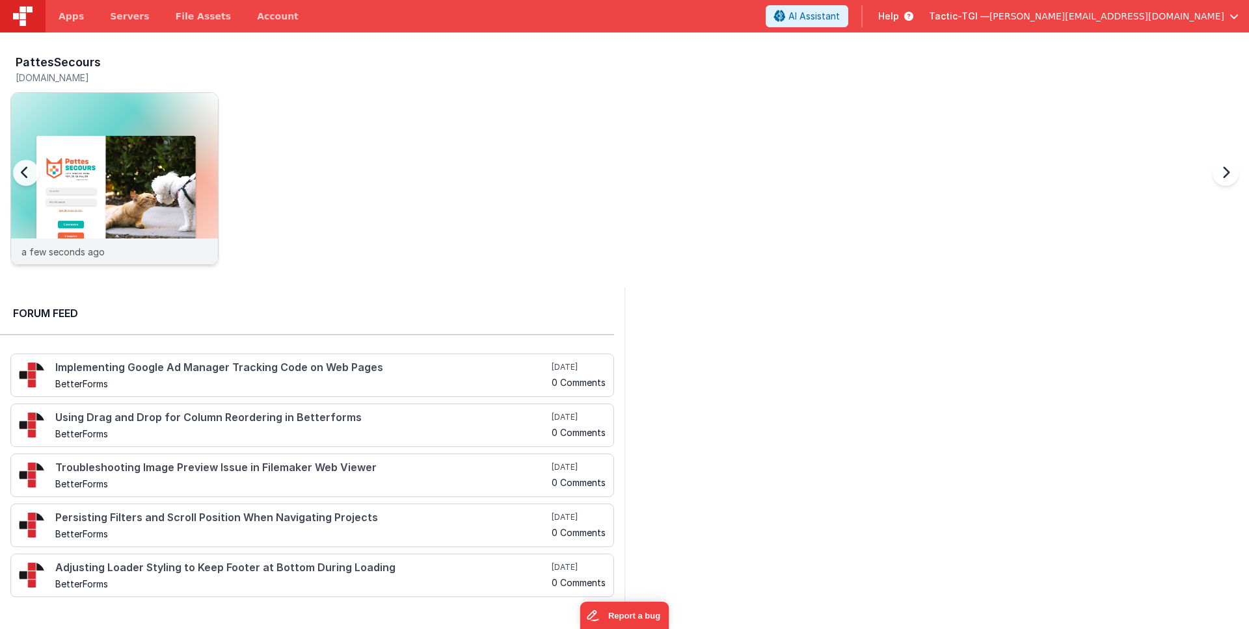
click at [98, 251] on p "a few seconds ago" at bounding box center [62, 252] width 83 height 14
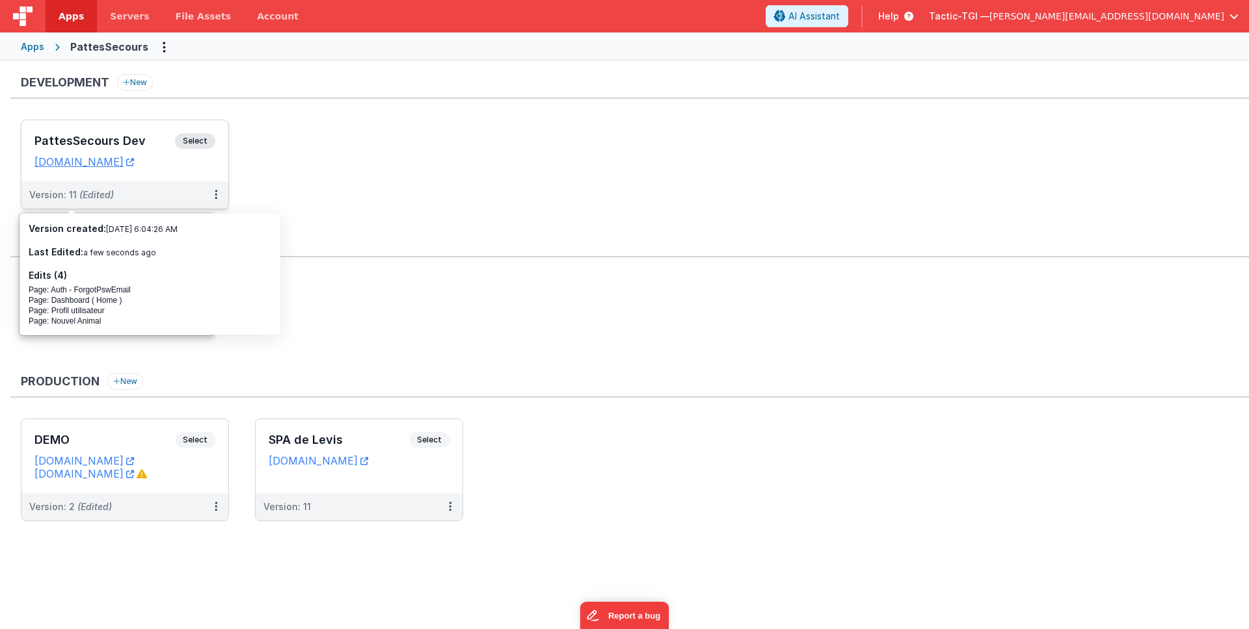
click at [106, 196] on span "(Edited)" at bounding box center [96, 194] width 34 height 11
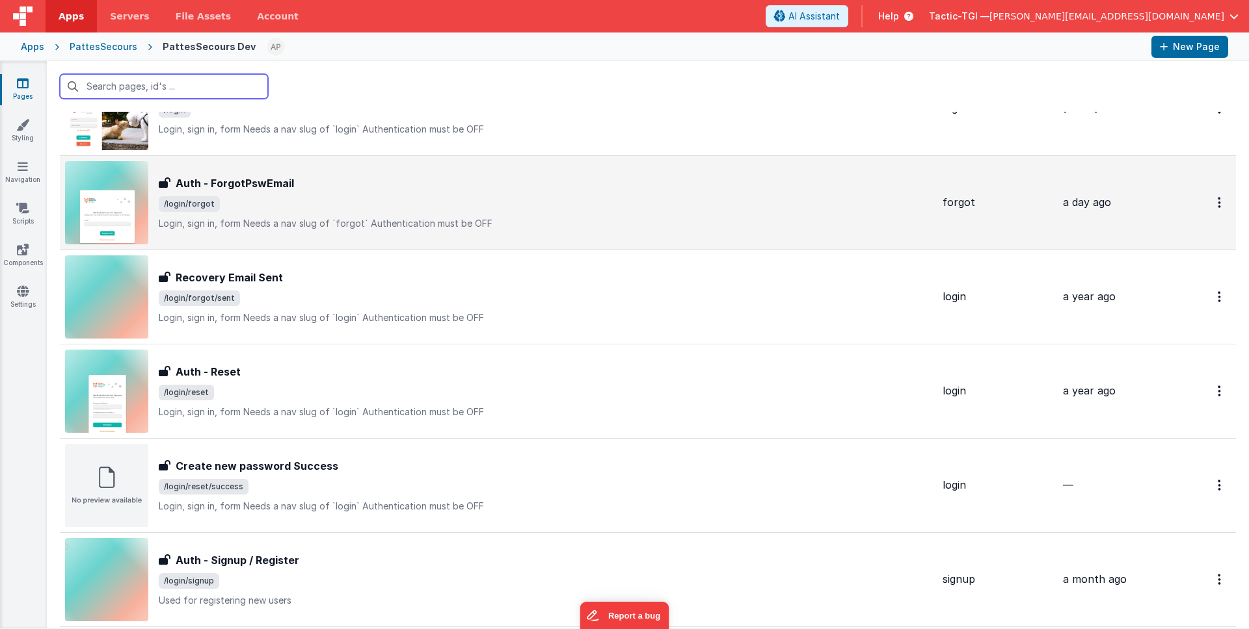
scroll to position [549, 0]
click at [431, 217] on p "Login, sign in, formNeeds a nav slug of `forgot`Authentication must be OFF" at bounding box center [545, 223] width 773 height 13
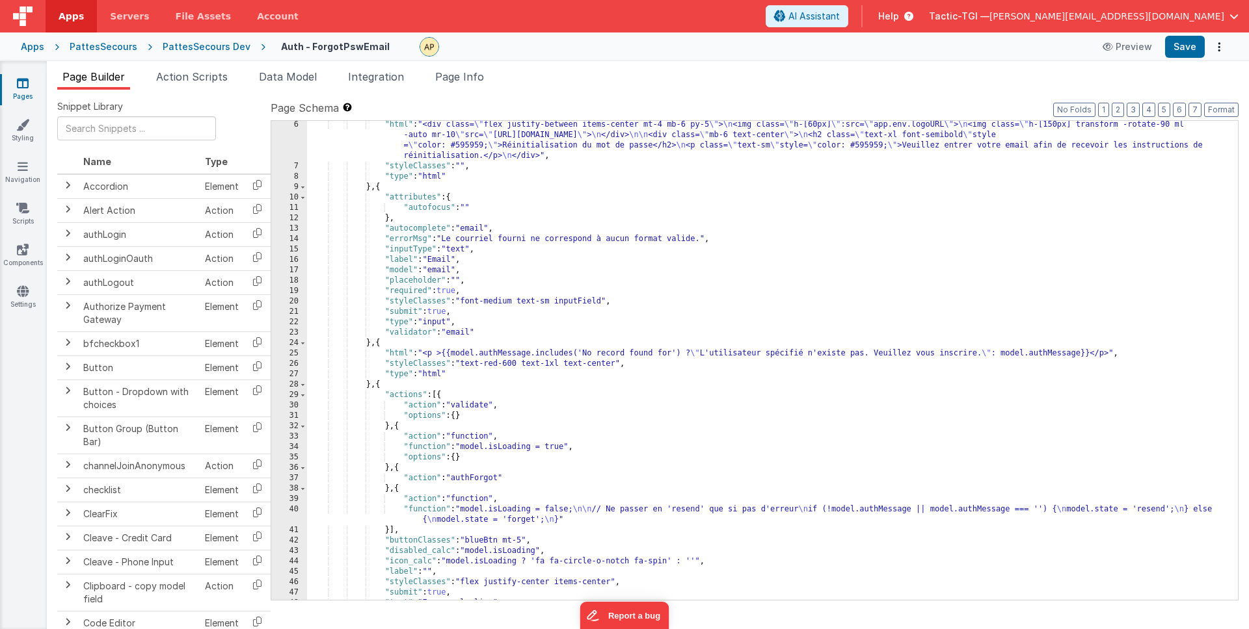
scroll to position [53, 0]
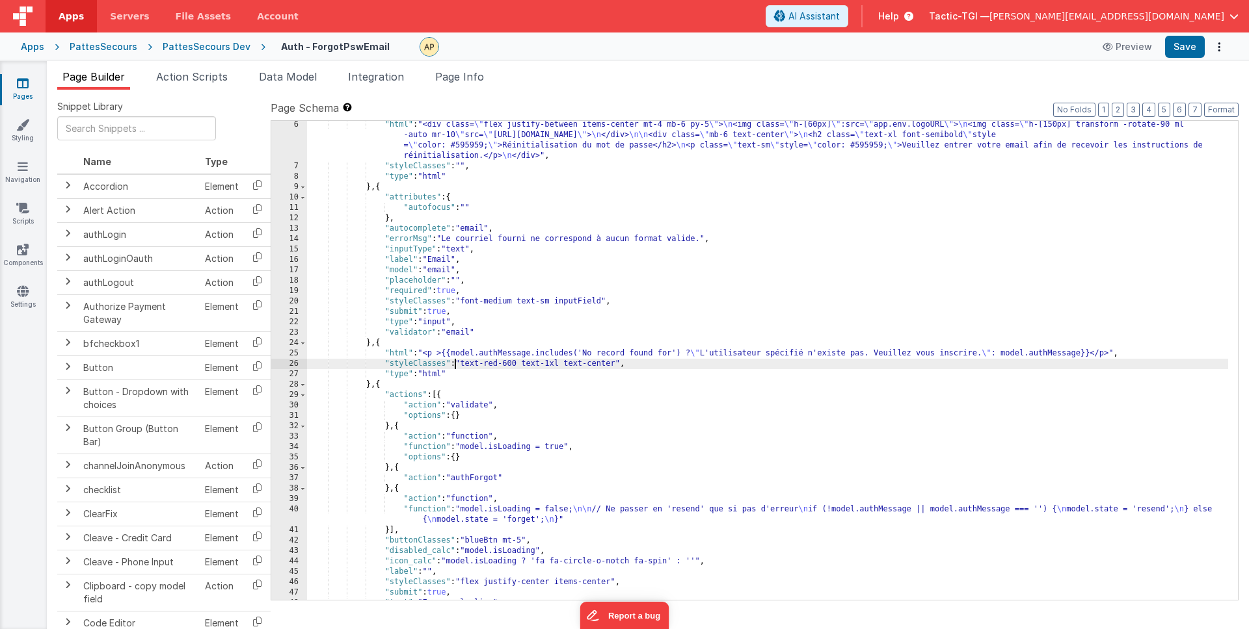
click at [456, 365] on div ""html" : "<div class= \" flex justify-between items-center mt-4 mb-6 py-5 \" > …" at bounding box center [767, 385] width 921 height 531
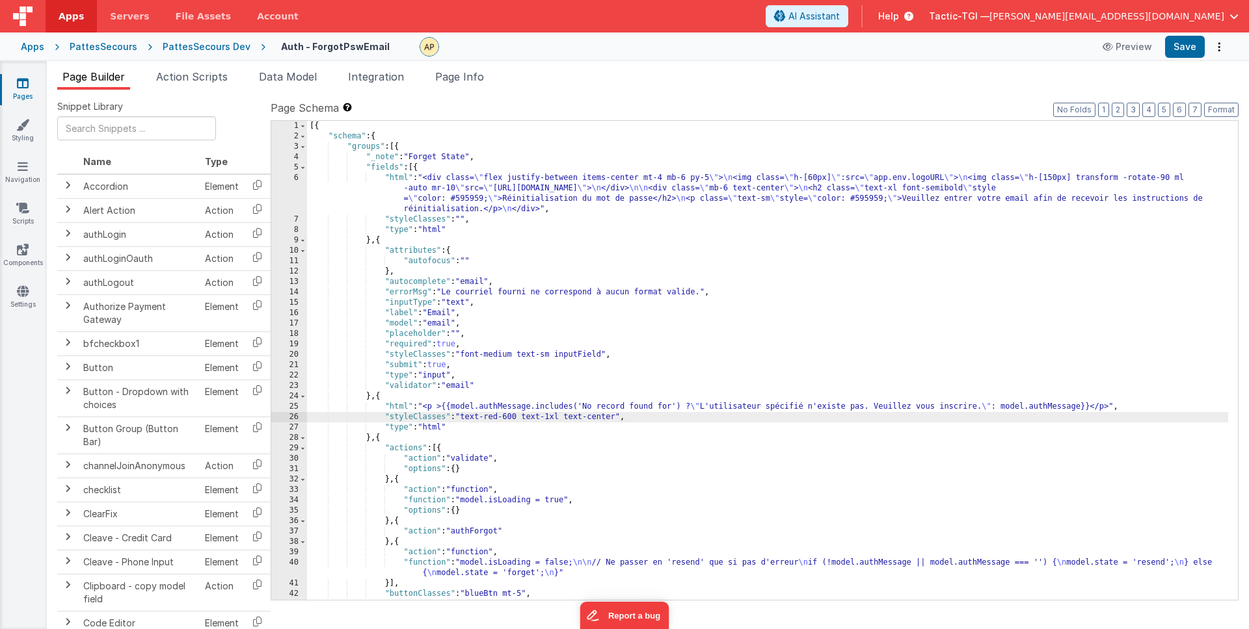
click at [761, 188] on div "[{ "schema" : { "groups" : [{ "_note" : "Forget State" , "fields" : [{ "html" :…" at bounding box center [767, 371] width 921 height 500
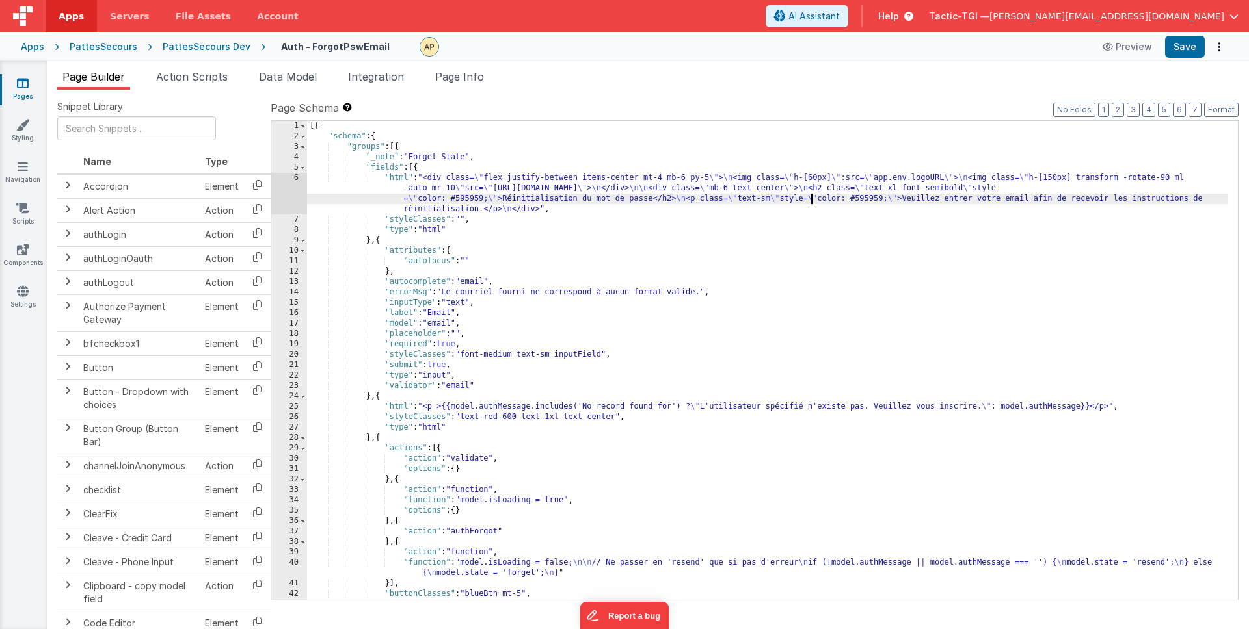
click at [809, 202] on div "[{ "schema" : { "groups" : [{ "_note" : "Forget State" , "fields" : [{ "html" :…" at bounding box center [767, 371] width 921 height 500
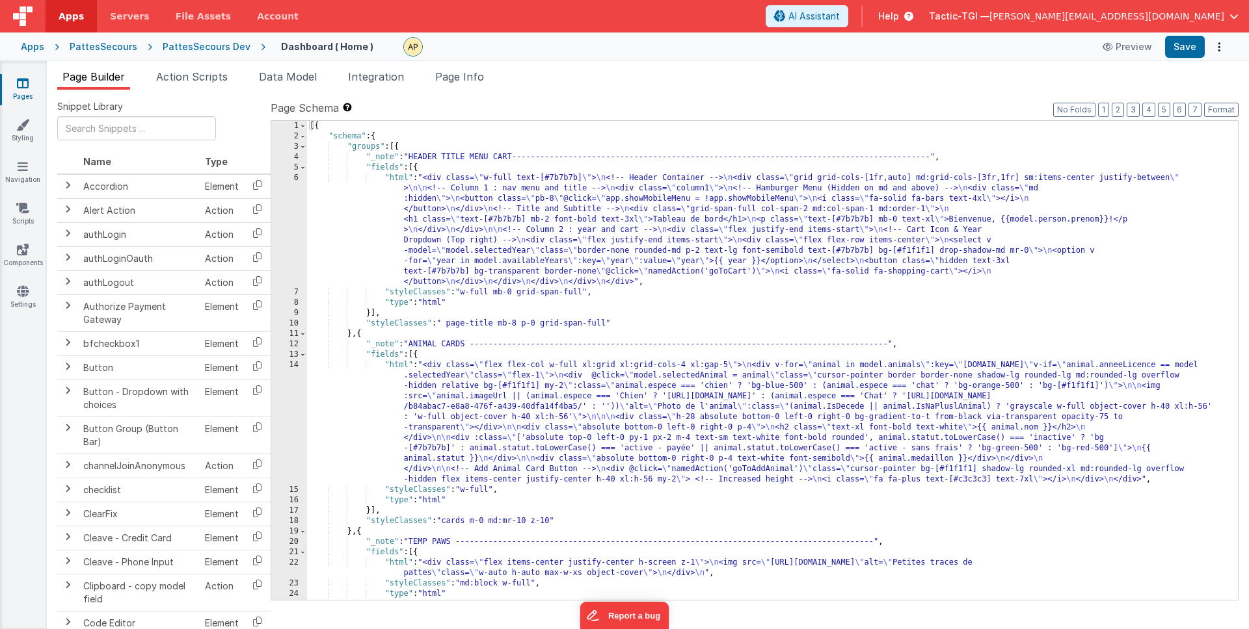
click at [546, 315] on div "[{ "schema" : { "groups" : [{ "_note" : "HEADER TITLE MENU CART----------------…" at bounding box center [767, 371] width 921 height 500
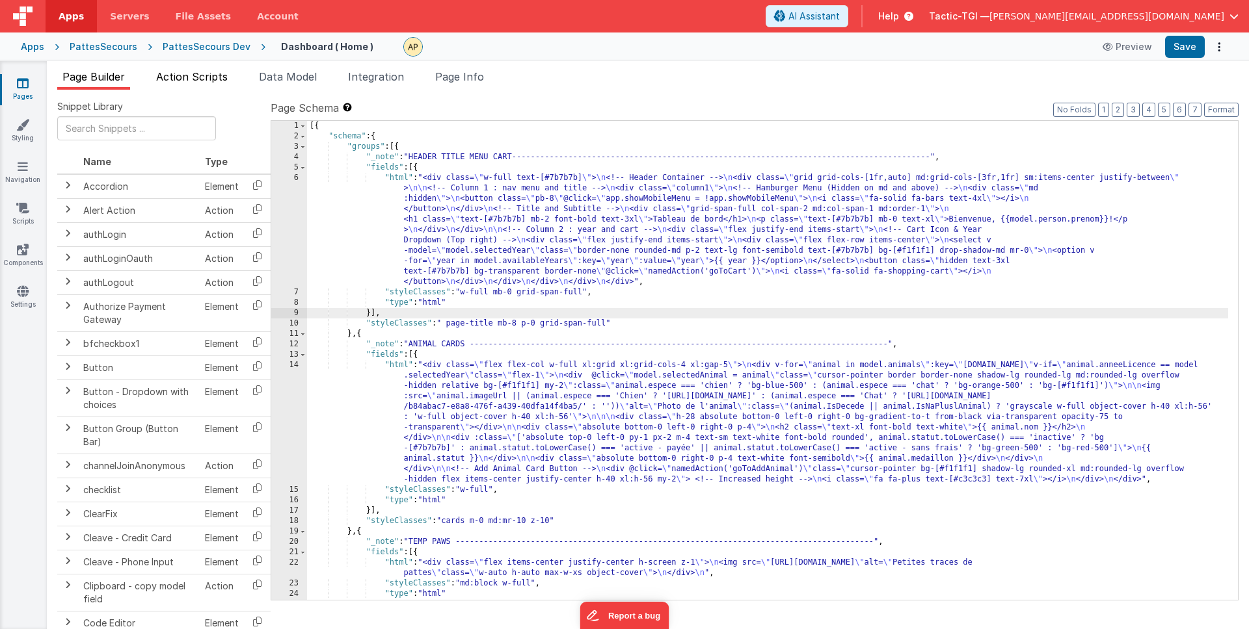
click at [233, 79] on li "Action Scripts" at bounding box center [192, 79] width 82 height 21
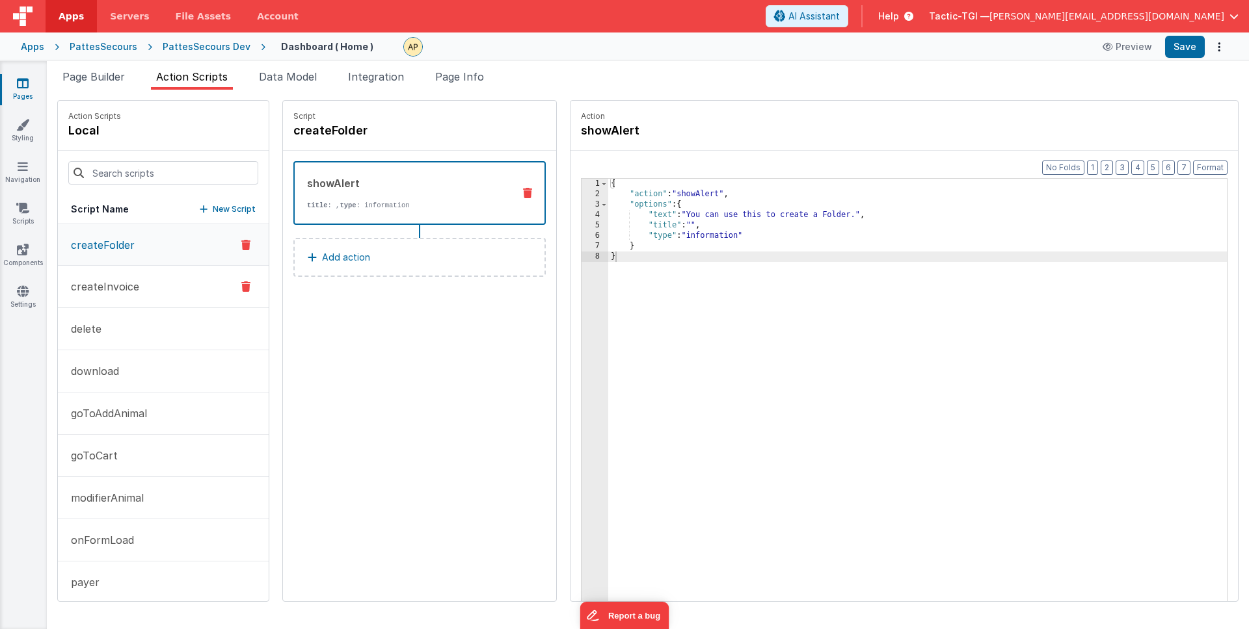
click at [124, 287] on p "createInvoice" at bounding box center [101, 287] width 76 height 16
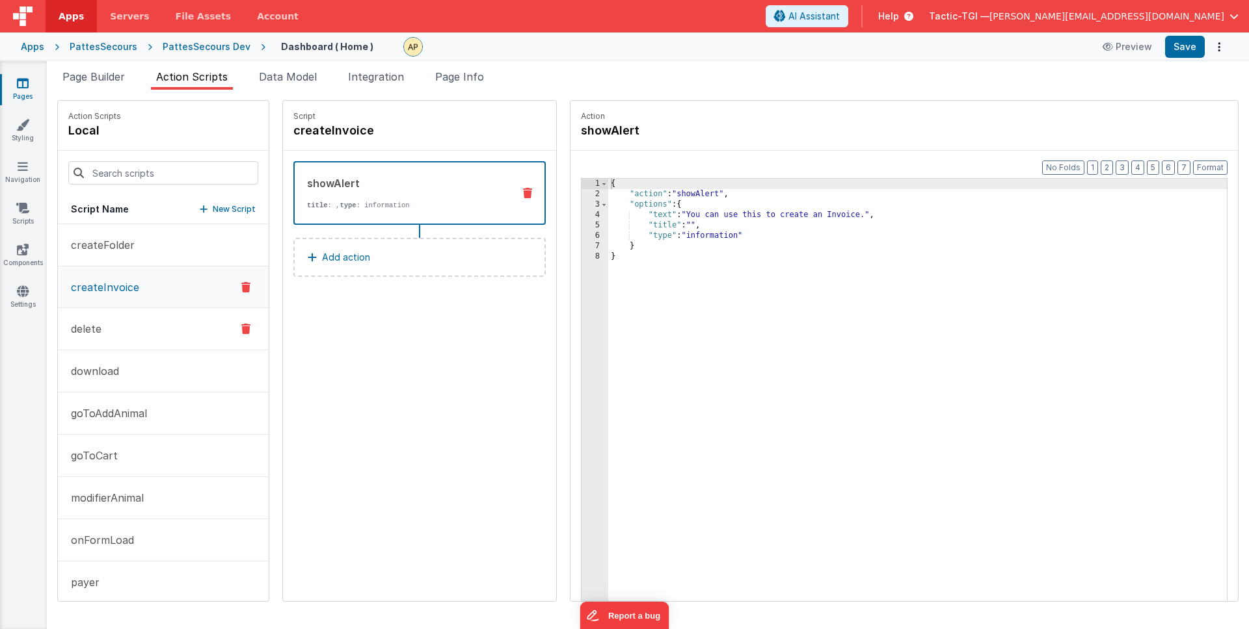
click at [112, 326] on button "delete" at bounding box center [163, 329] width 211 height 42
click at [99, 367] on p "download" at bounding box center [91, 372] width 56 height 16
click at [108, 419] on p "goToAddAnimal" at bounding box center [105, 414] width 84 height 16
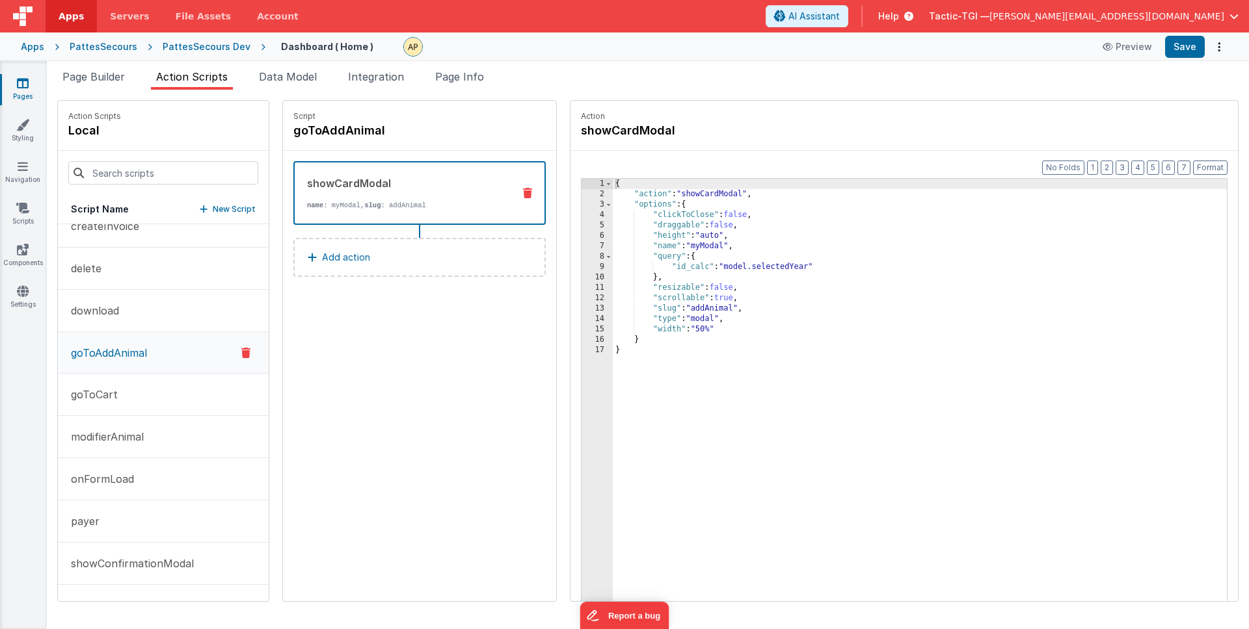
scroll to position [98, 0]
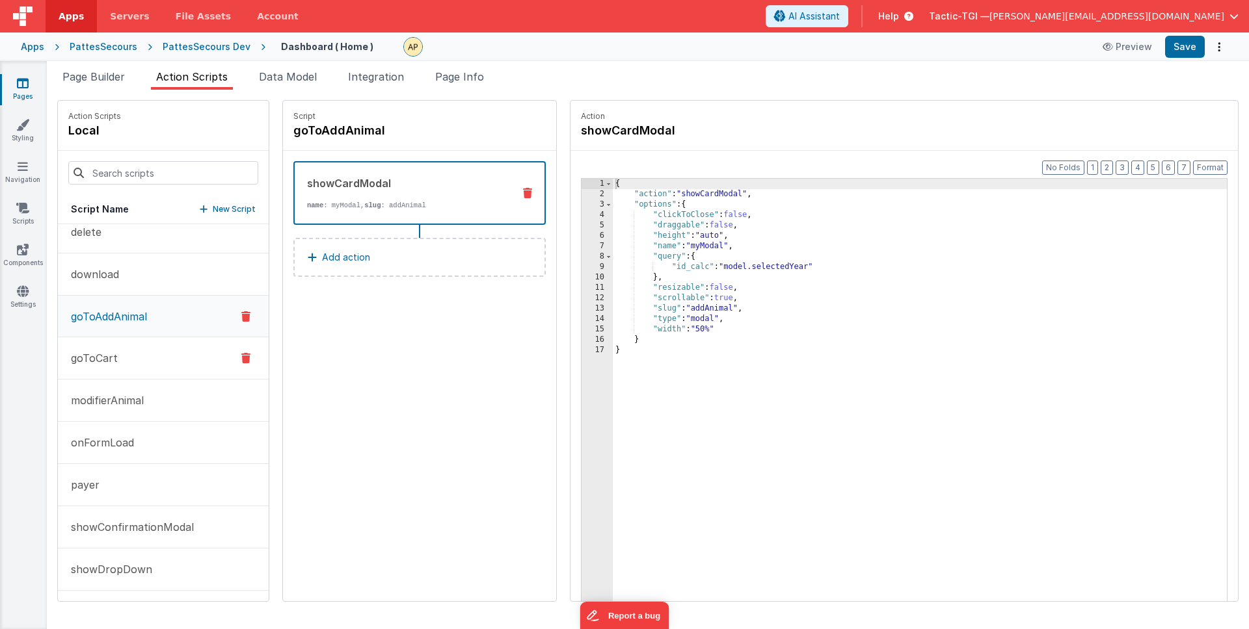
click at [135, 366] on button "goToCart" at bounding box center [163, 358] width 211 height 42
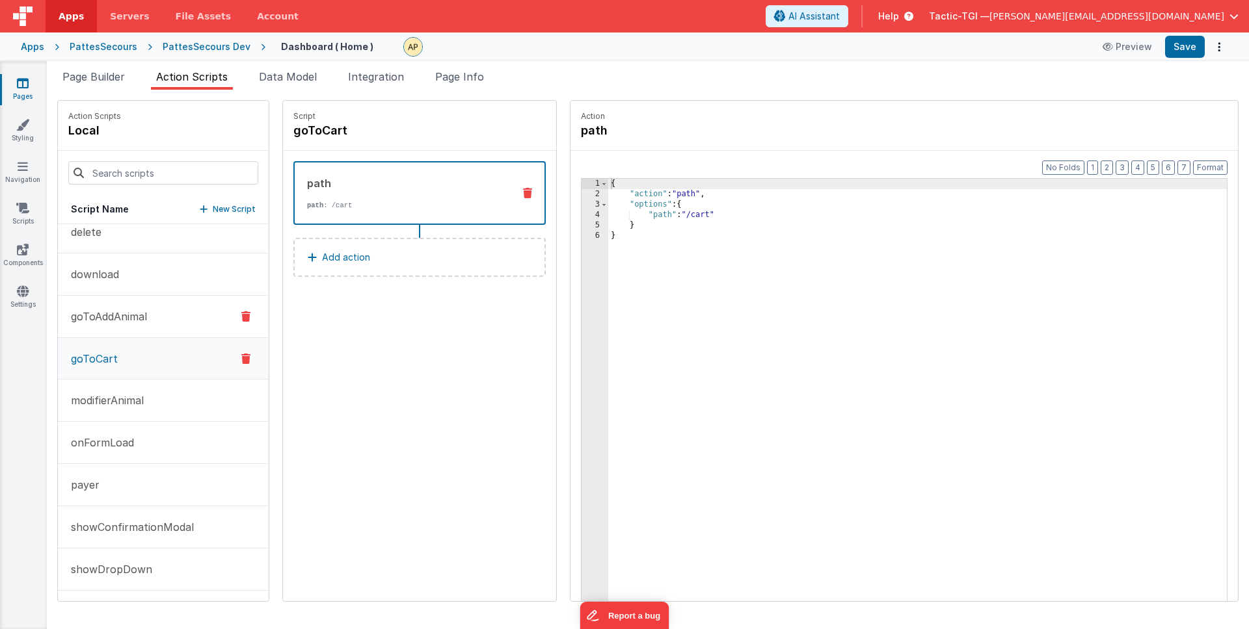
click at [153, 317] on button "goToAddAnimal" at bounding box center [163, 317] width 211 height 42
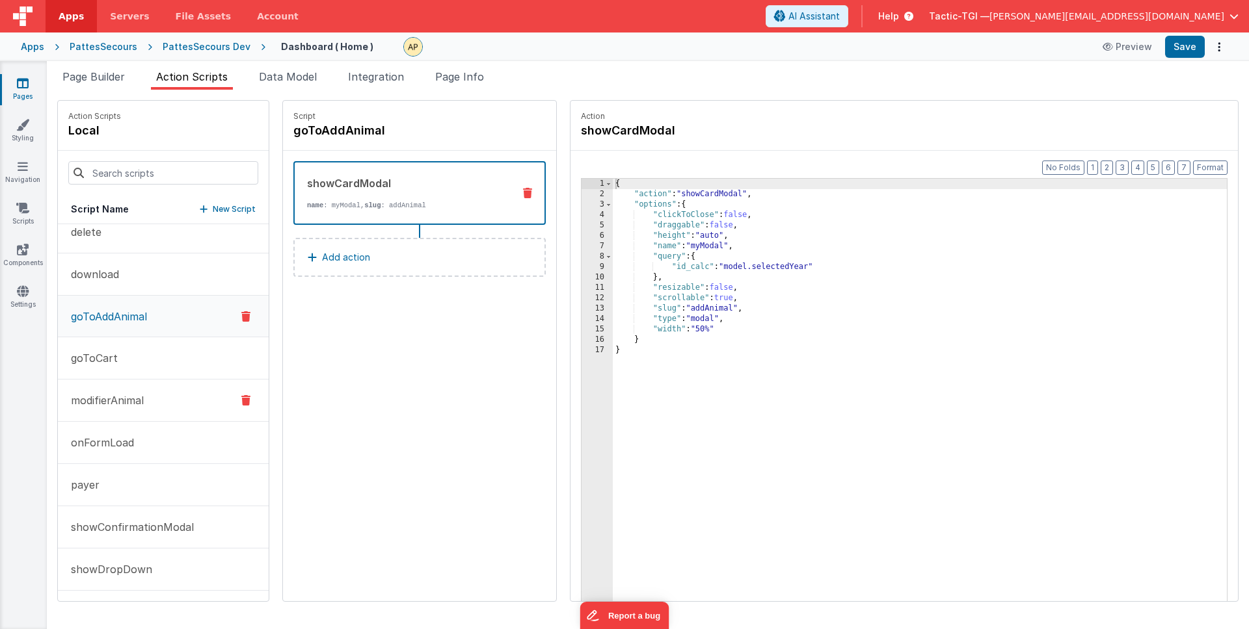
click at [134, 391] on button "modifierAnimal" at bounding box center [163, 401] width 211 height 42
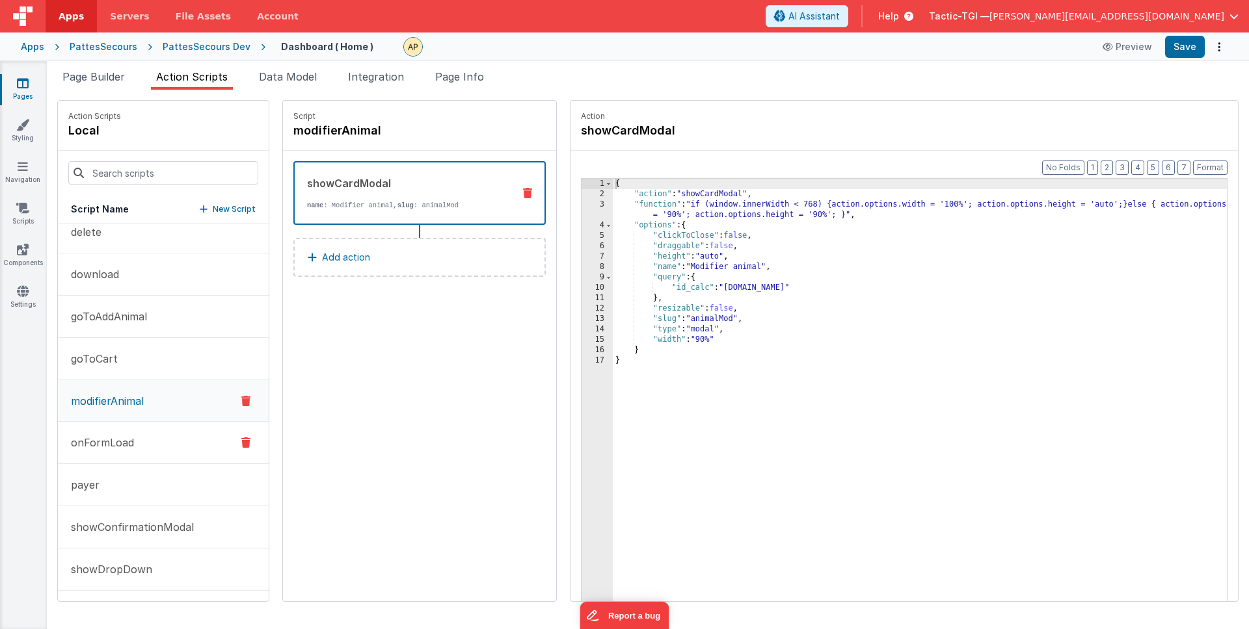
click at [147, 439] on button "onFormLoad" at bounding box center [163, 443] width 211 height 42
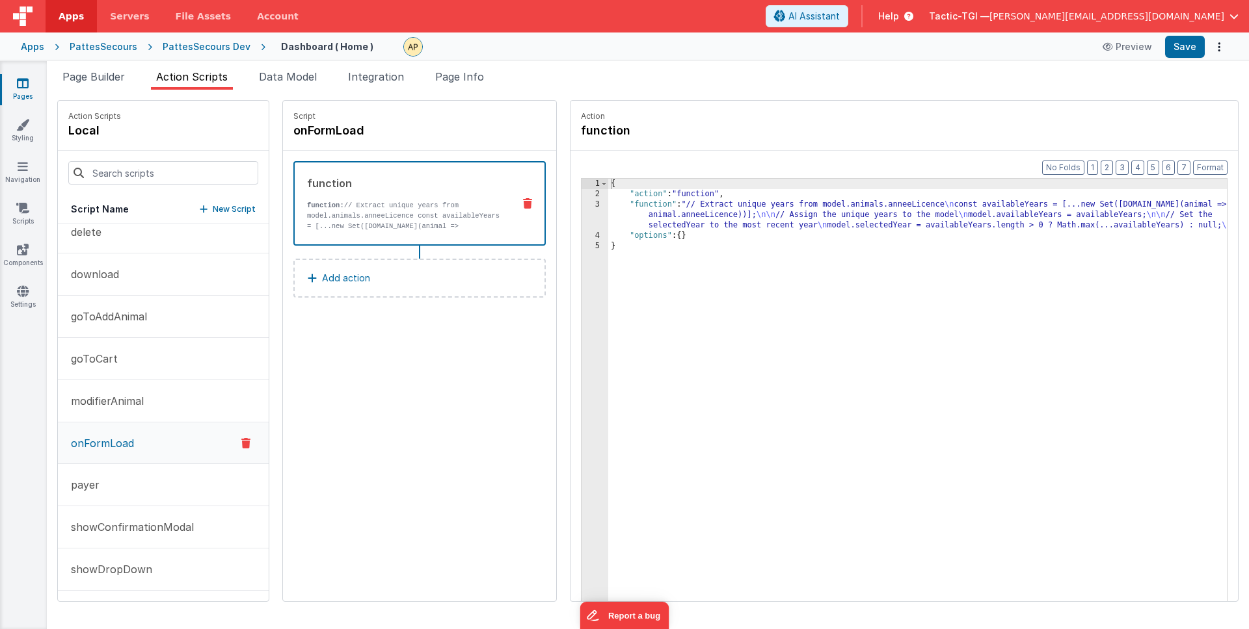
click at [94, 451] on button "onFormLoad" at bounding box center [163, 444] width 211 height 42
click at [131, 314] on p "goToAddAnimal" at bounding box center [105, 317] width 84 height 16
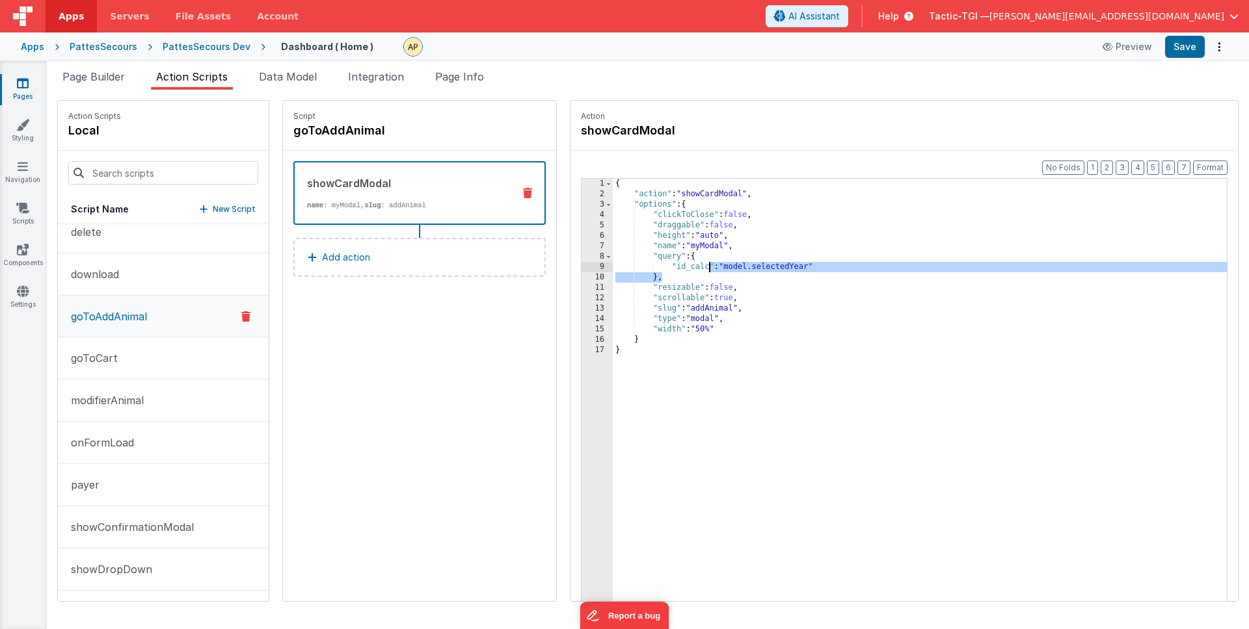
drag, startPoint x: 676, startPoint y: 276, endPoint x: 670, endPoint y: 264, distance: 14.0
click at [672, 266] on div "{ "action" : "showCardModal" , "options" : { "clickToClose" : false , "draggabl…" at bounding box center [937, 421] width 648 height 484
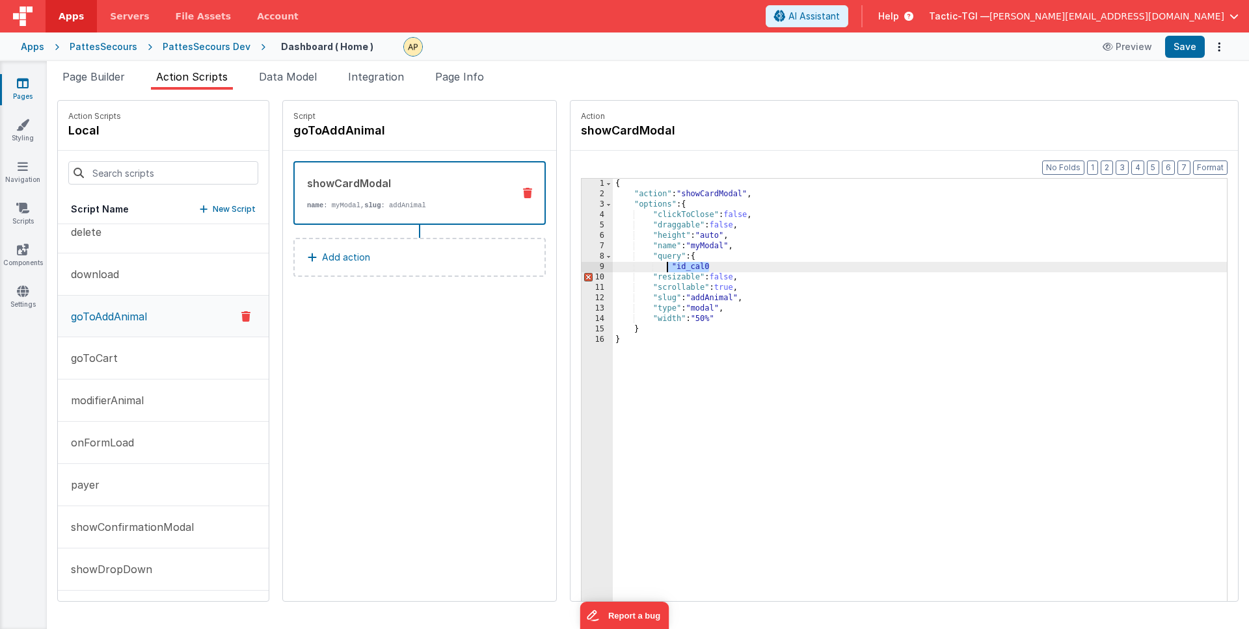
drag, startPoint x: 683, startPoint y: 267, endPoint x: 627, endPoint y: 269, distance: 56.6
click at [627, 269] on div "{ "action" : "showCardModal" , "options" : { "clickToClose" : false , "draggabl…" at bounding box center [937, 421] width 648 height 484
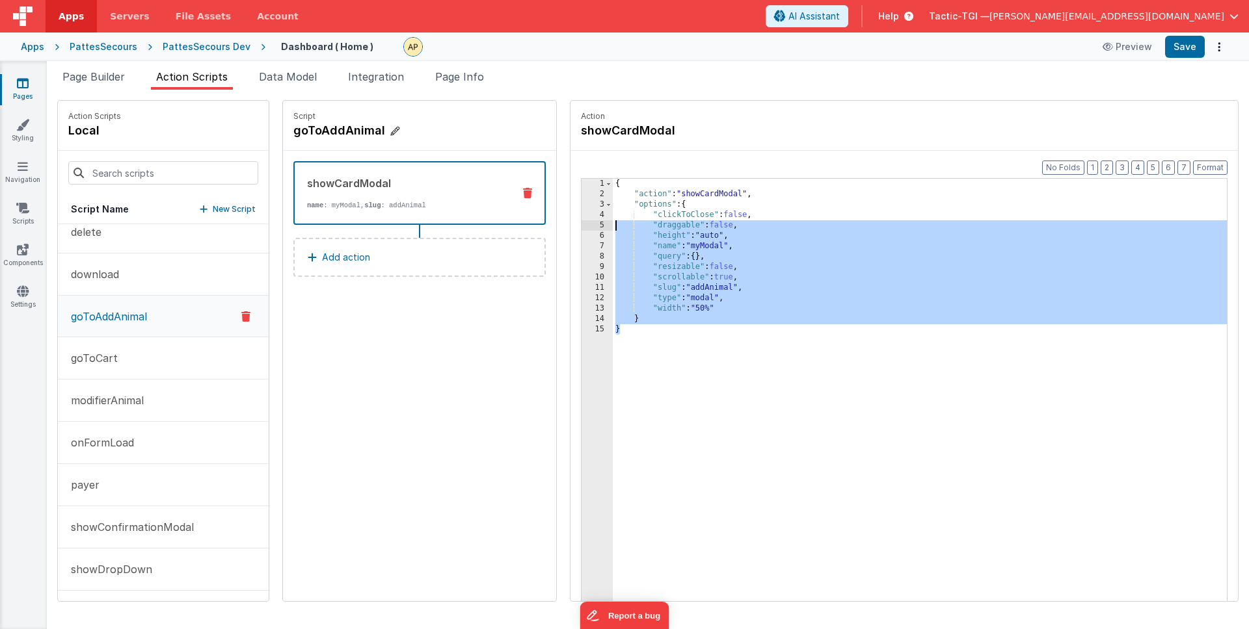
drag, startPoint x: 729, startPoint y: 410, endPoint x: 453, endPoint y: 124, distance: 397.8
click at [453, 124] on div "Action Scripts local Script Name New Script createFolder createInvoice delete d…" at bounding box center [647, 351] width 1181 height 502
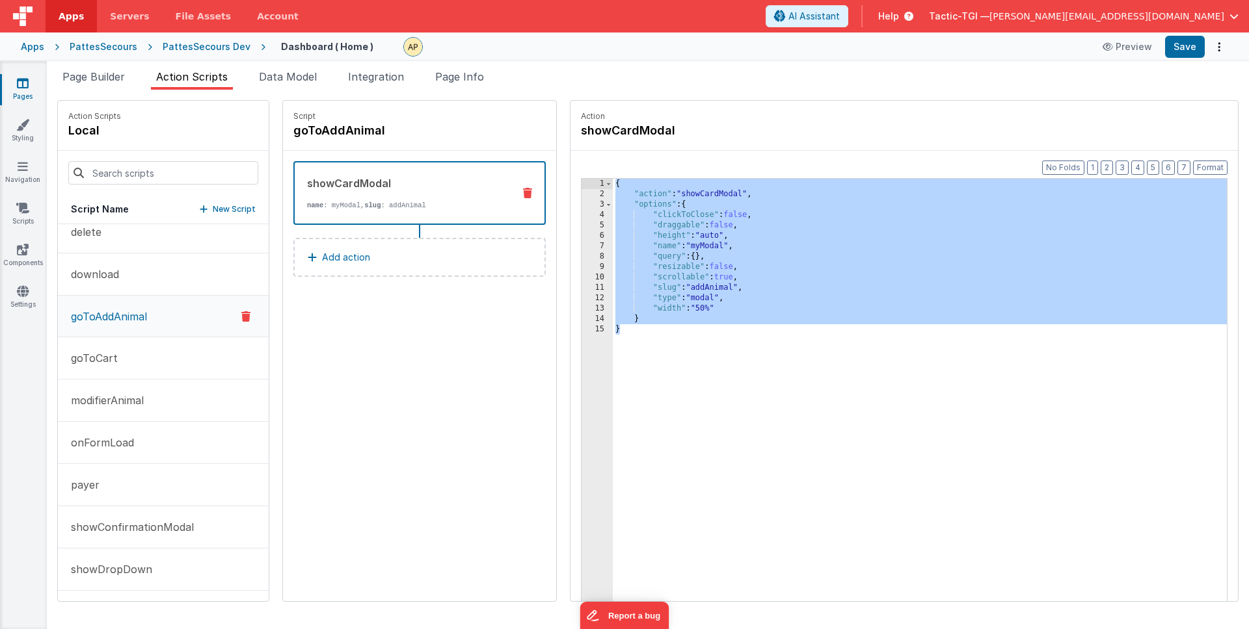
drag, startPoint x: 773, startPoint y: 239, endPoint x: 626, endPoint y: 286, distance: 154.4
click at [773, 239] on div "{ "action" : "showCardModal" , "options" : { "clickToClose" : false , "draggabl…" at bounding box center [937, 421] width 648 height 484
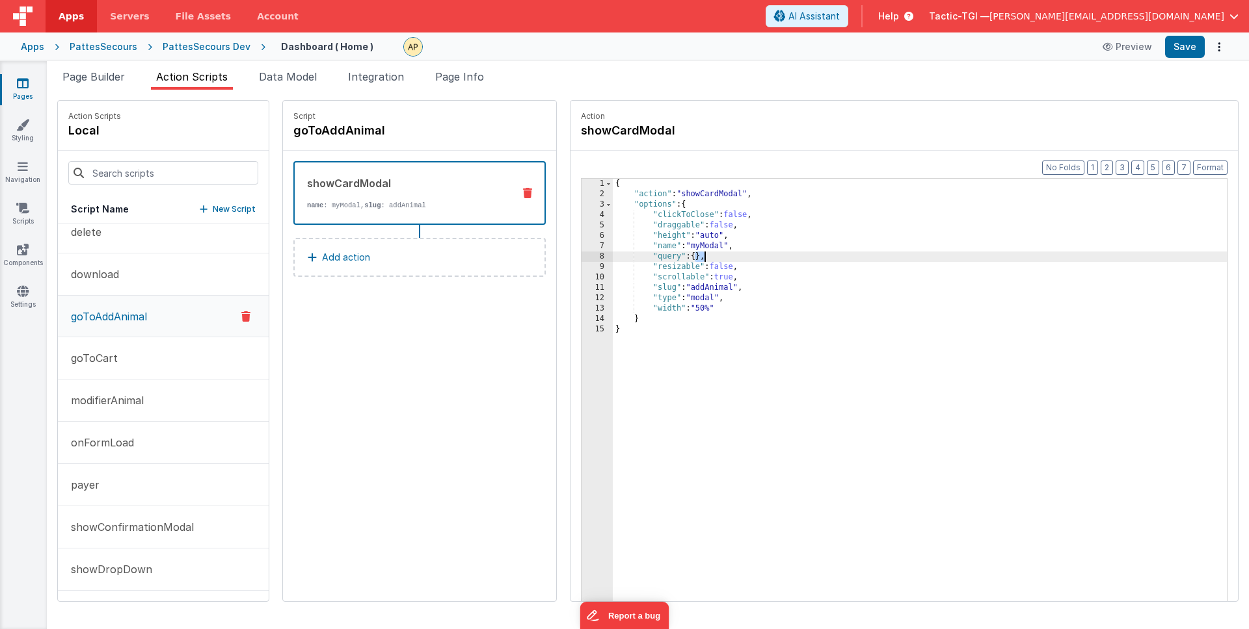
drag, startPoint x: 659, startPoint y: 256, endPoint x: 668, endPoint y: 256, distance: 9.1
click at [668, 256] on div "{ "action" : "showCardModal" , "options" : { "clickToClose" : false , "draggabl…" at bounding box center [937, 421] width 648 height 484
click at [666, 259] on div "{ "action" : "showCardModal" , "options" : { "clickToClose" : false , "draggabl…" at bounding box center [937, 421] width 648 height 484
click at [903, 290] on div "{ "action" : "showCardModal" , "options" : { "clickToClose" : false , "draggabl…" at bounding box center [937, 421] width 648 height 484
drag, startPoint x: 1171, startPoint y: 53, endPoint x: 1151, endPoint y: 114, distance: 64.8
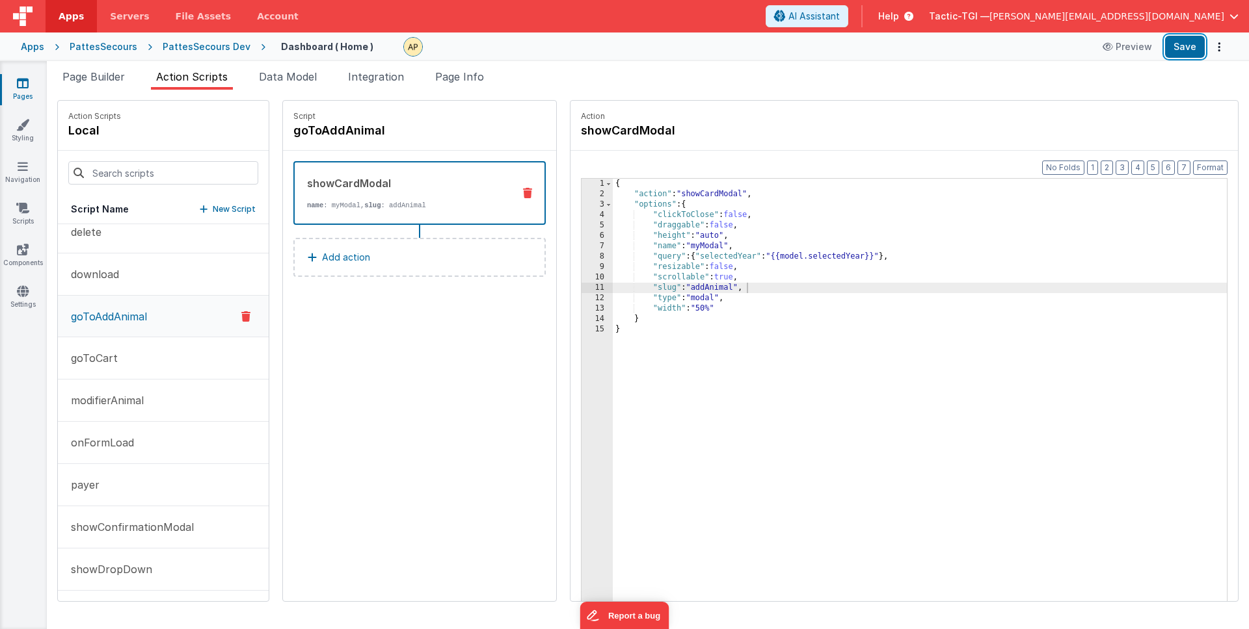
click at [1171, 54] on button "Save" at bounding box center [1185, 47] width 40 height 22
click at [18, 86] on icon at bounding box center [23, 83] width 12 height 13
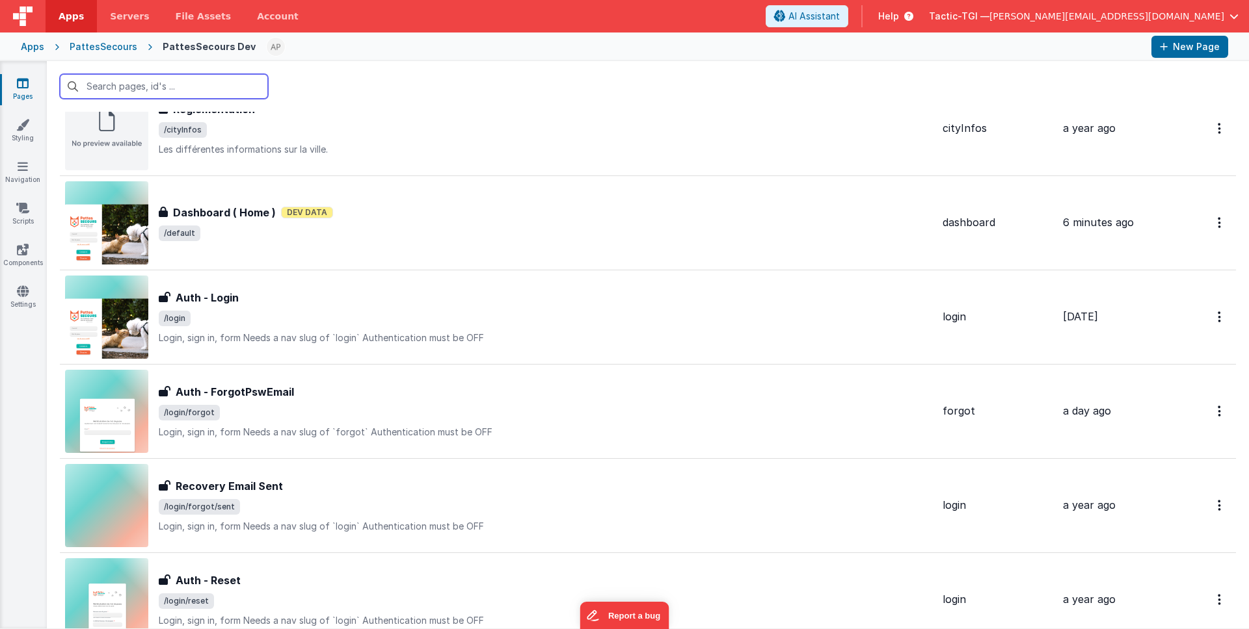
scroll to position [373, 0]
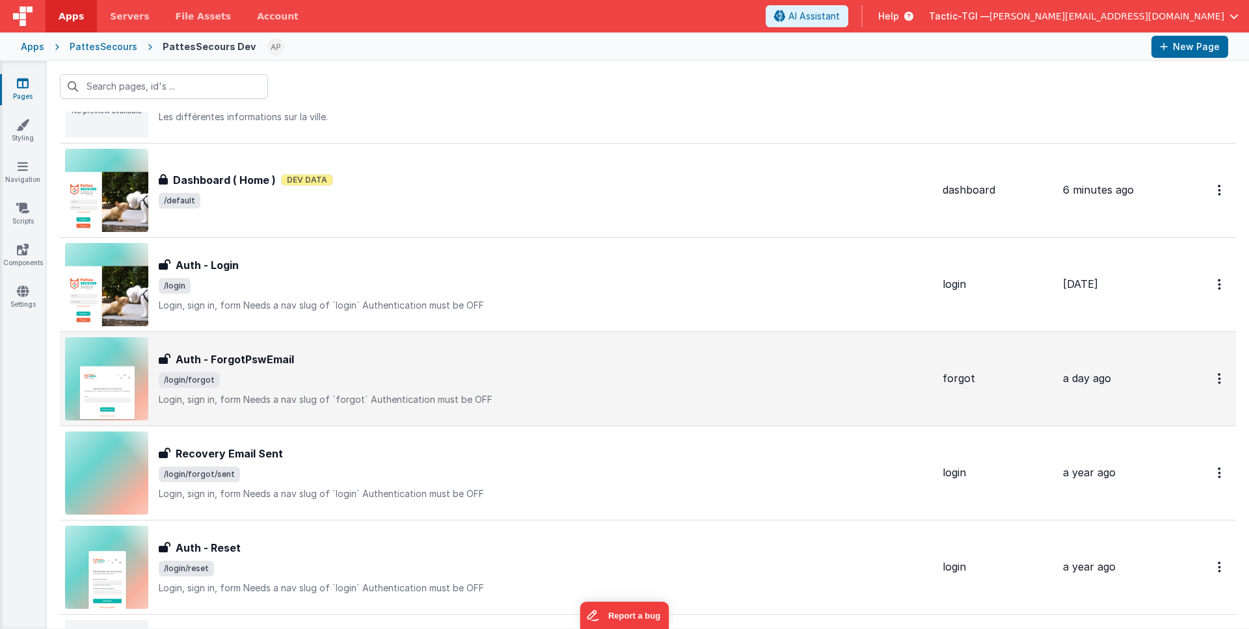
click at [373, 349] on div "Auth - ForgotPswEmail Auth - ForgotPswEmail /login/forgot Login, sign in, form…" at bounding box center [498, 378] width 867 height 83
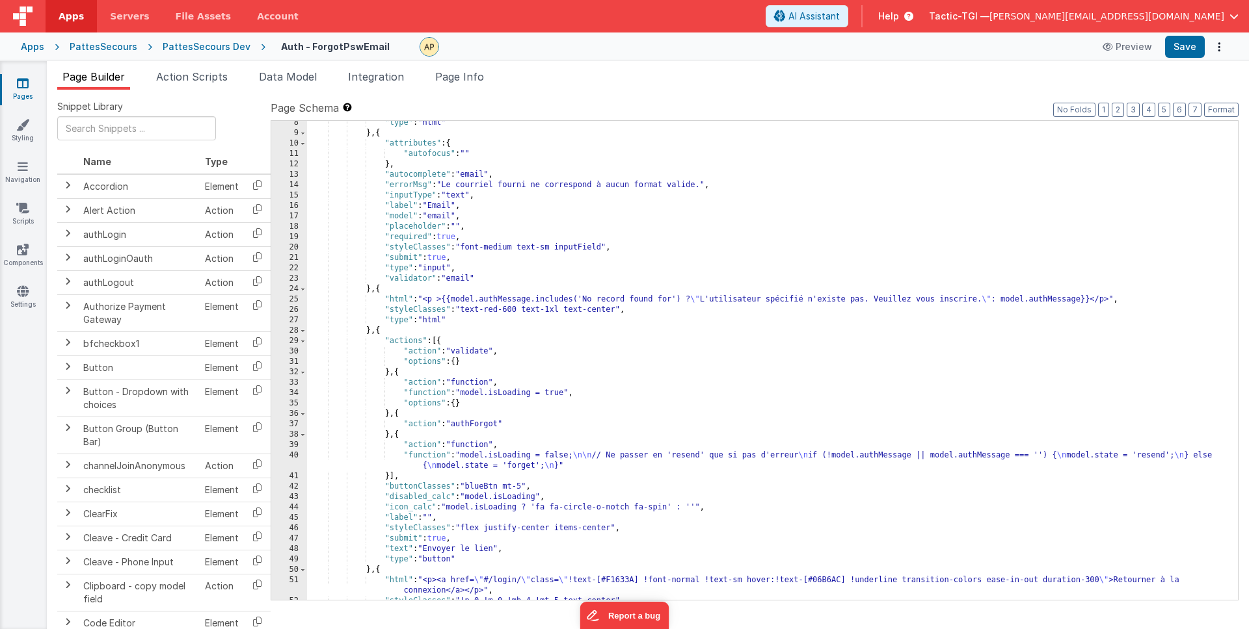
scroll to position [109, 0]
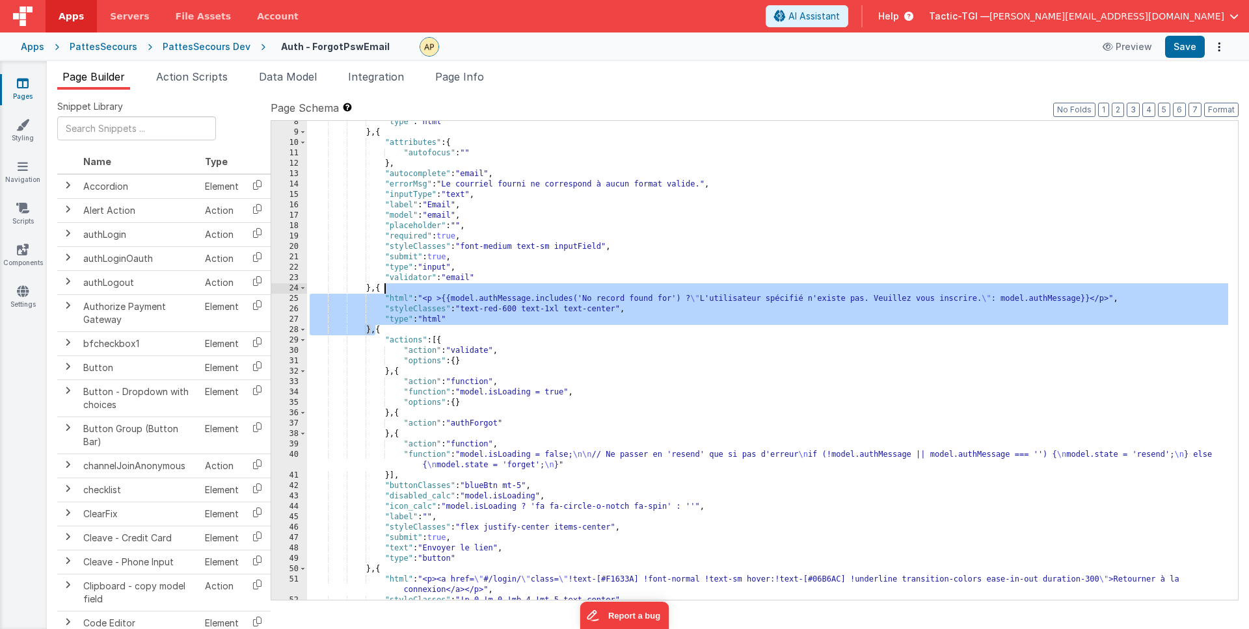
drag, startPoint x: 377, startPoint y: 329, endPoint x: 382, endPoint y: 289, distance: 40.7
click at [382, 289] on div ""type" : "html" } , { "attributes" : { "autofocus" : "" } , "autocomplete" : "e…" at bounding box center [767, 367] width 921 height 500
click at [423, 306] on div ""type" : "html" } , { "attributes" : { "autofocus" : "" } , "autocomplete" : "e…" at bounding box center [767, 367] width 921 height 500
drag, startPoint x: 373, startPoint y: 331, endPoint x: 382, endPoint y: 291, distance: 40.7
click at [382, 291] on div ""type" : "html" } , { "attributes" : { "autofocus" : "" } , "autocomplete" : "e…" at bounding box center [767, 367] width 921 height 500
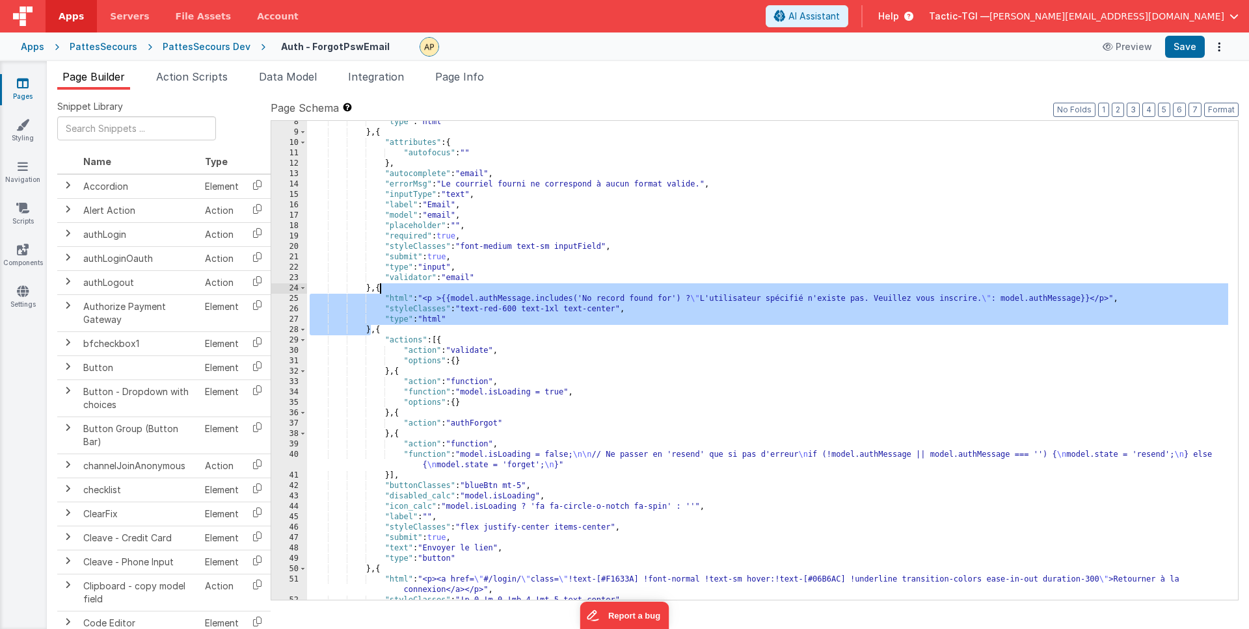
scroll to position [118, 0]
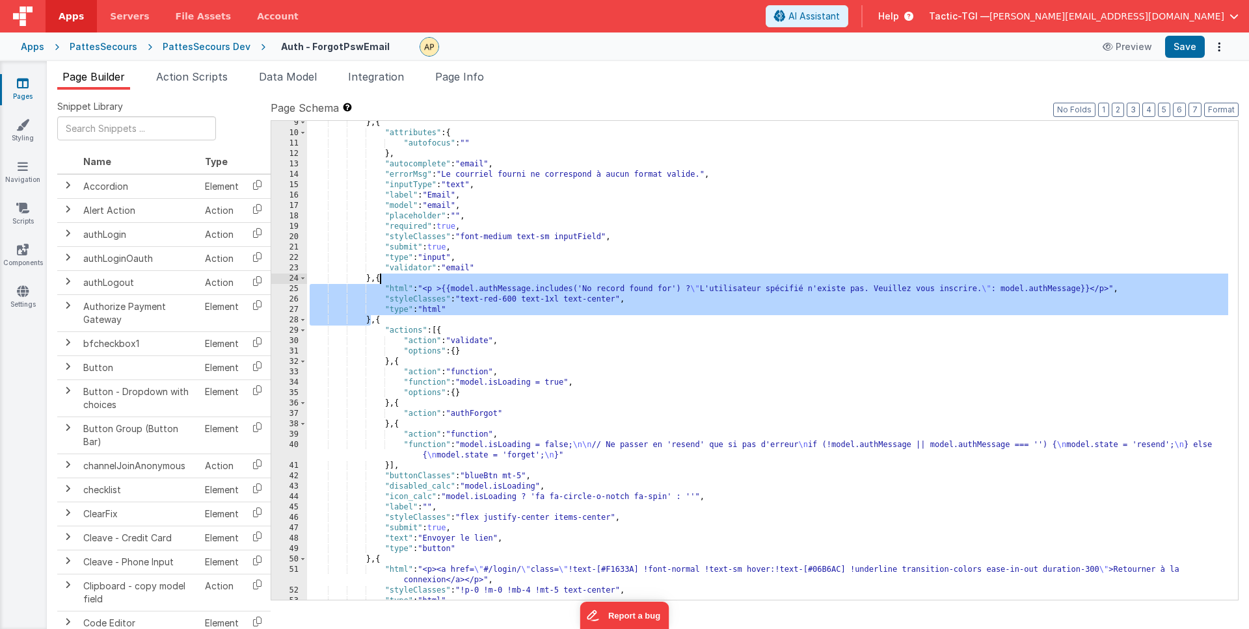
click at [748, 308] on div "} , { "attributes" : { "autofocus" : "" } , "autocomplete" : "email" , "errorMs…" at bounding box center [767, 368] width 921 height 500
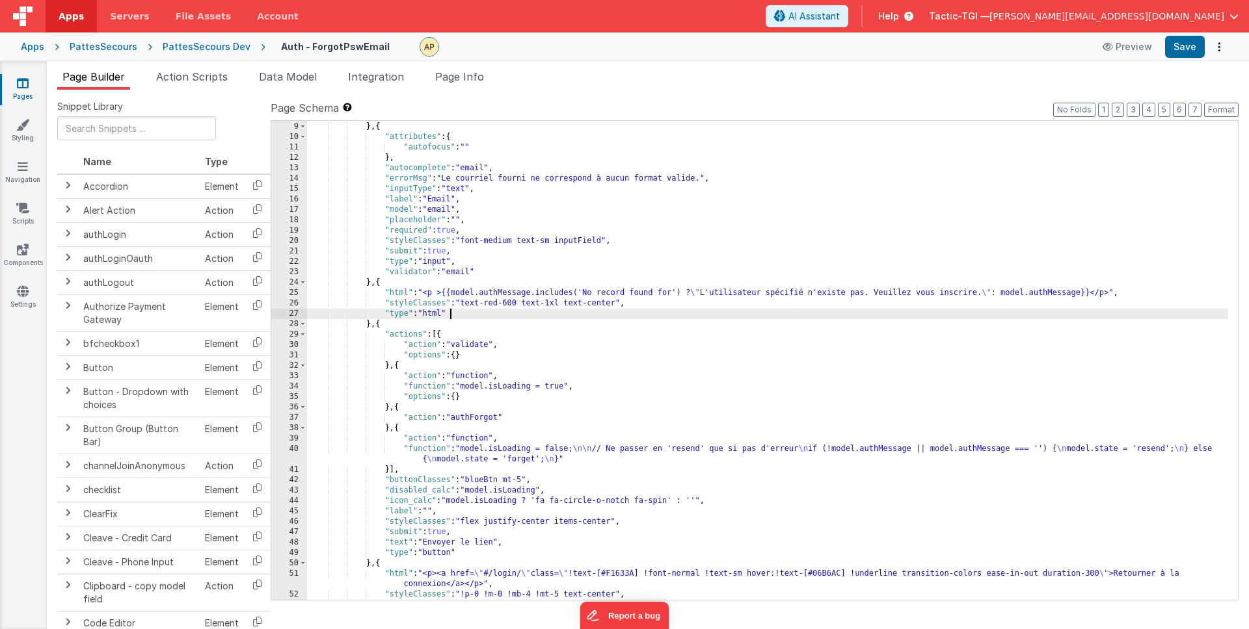
scroll to position [114, 0]
click at [24, 94] on link "Pages" at bounding box center [22, 90] width 47 height 26
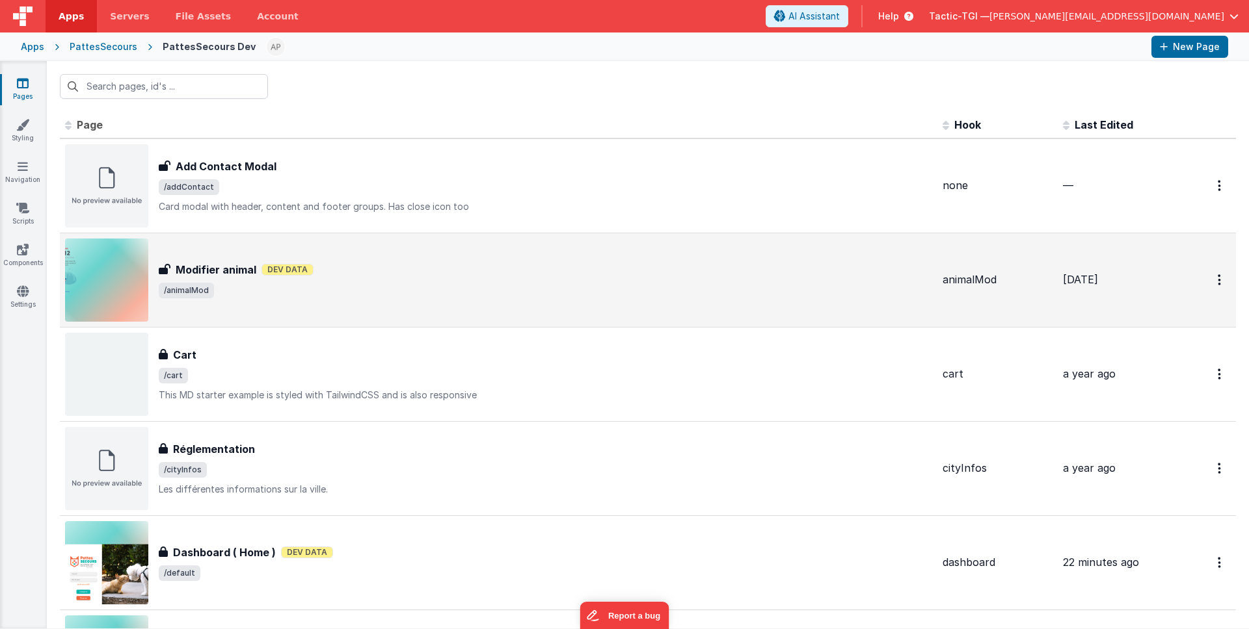
click at [462, 256] on div "Modifier animal Modifier animal Dev Data /animalMod" at bounding box center [498, 280] width 867 height 83
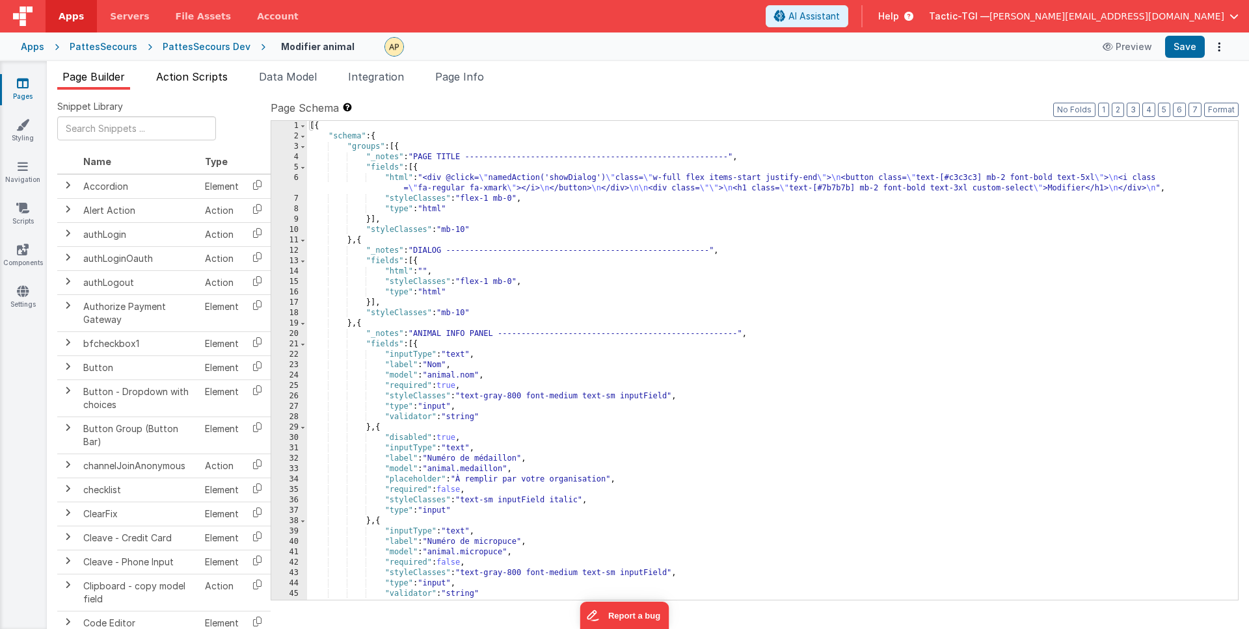
click at [217, 74] on span "Action Scripts" at bounding box center [192, 76] width 72 height 13
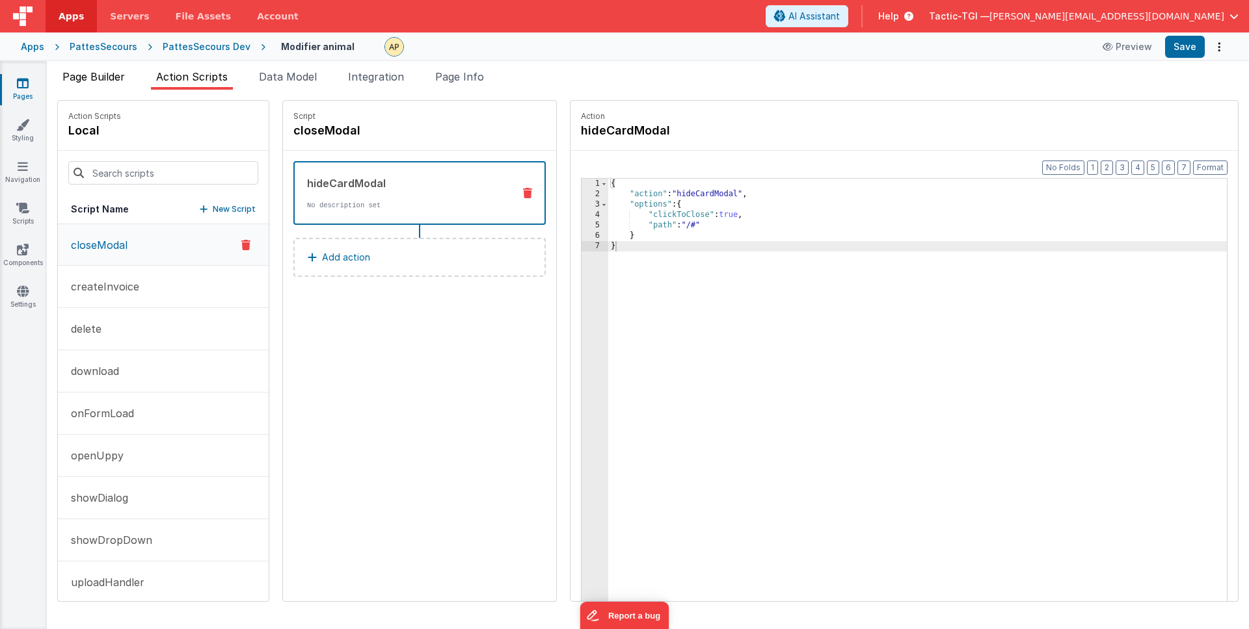
click at [98, 76] on span "Page Builder" at bounding box center [93, 76] width 62 height 13
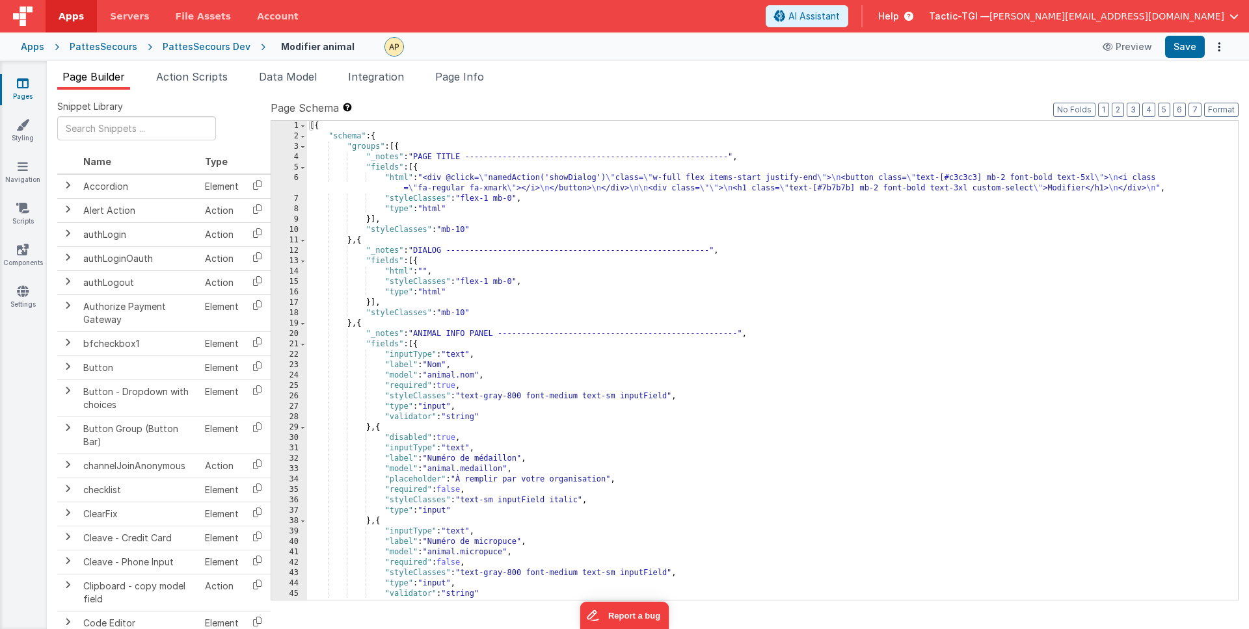
click at [765, 405] on div "[{ "schema" : { "groups" : [{ "_notes" : "PAGE TITLE --------------------------…" at bounding box center [767, 371] width 921 height 500
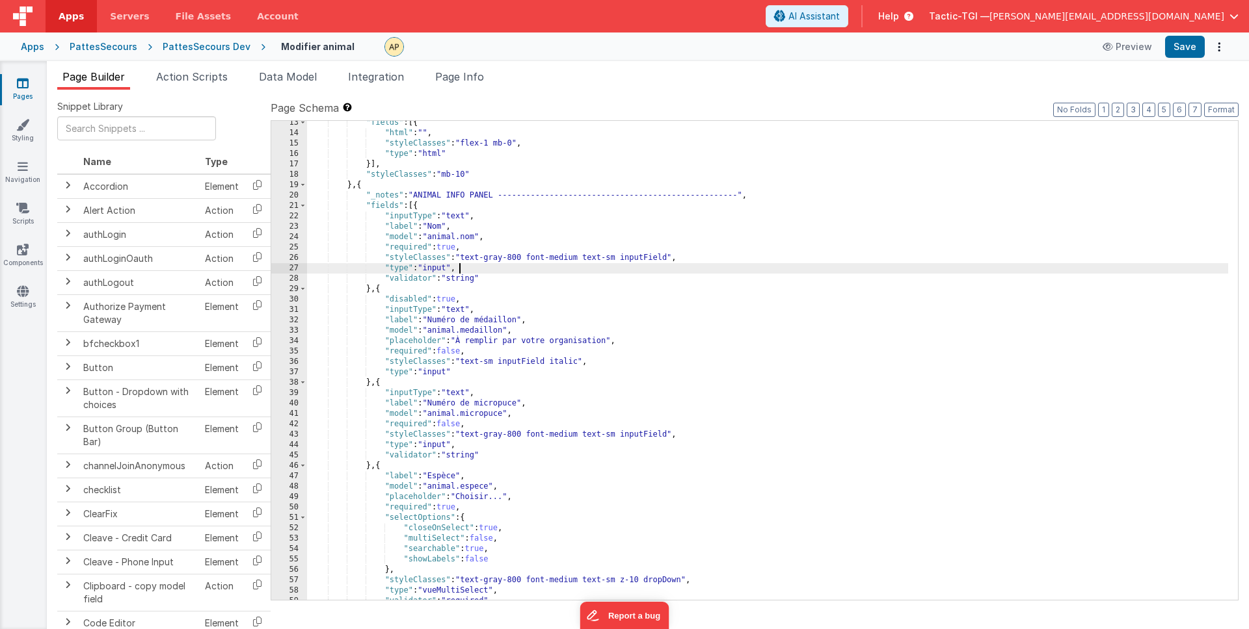
scroll to position [139, 0]
type input "w"
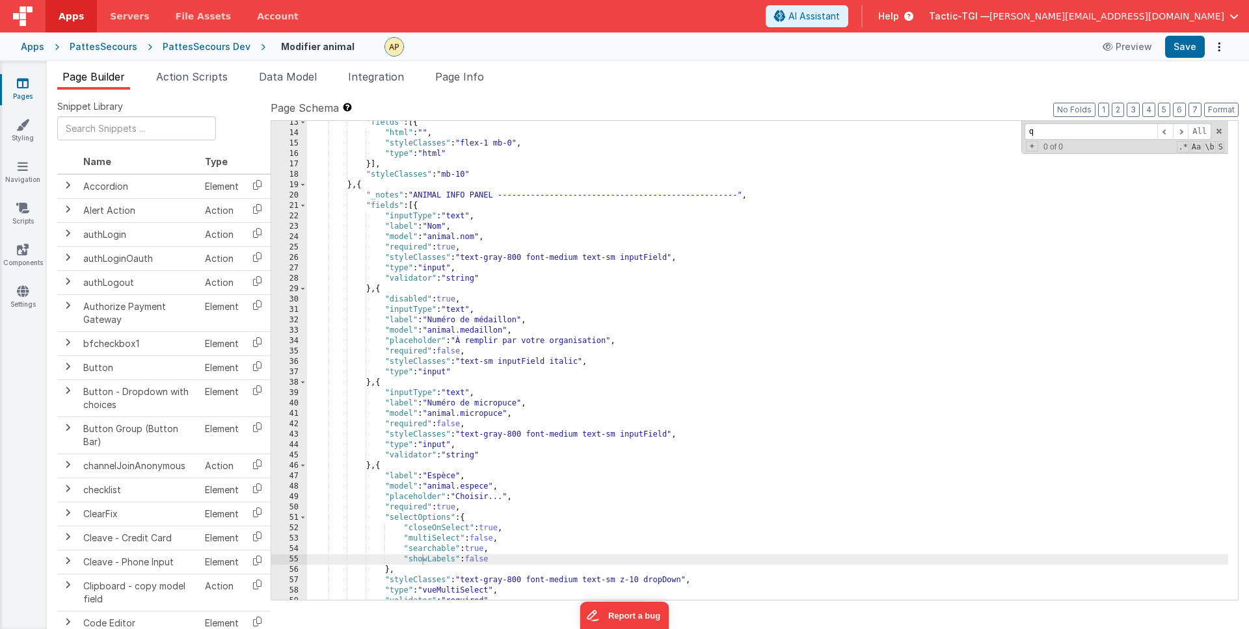
scroll to position [145, 0]
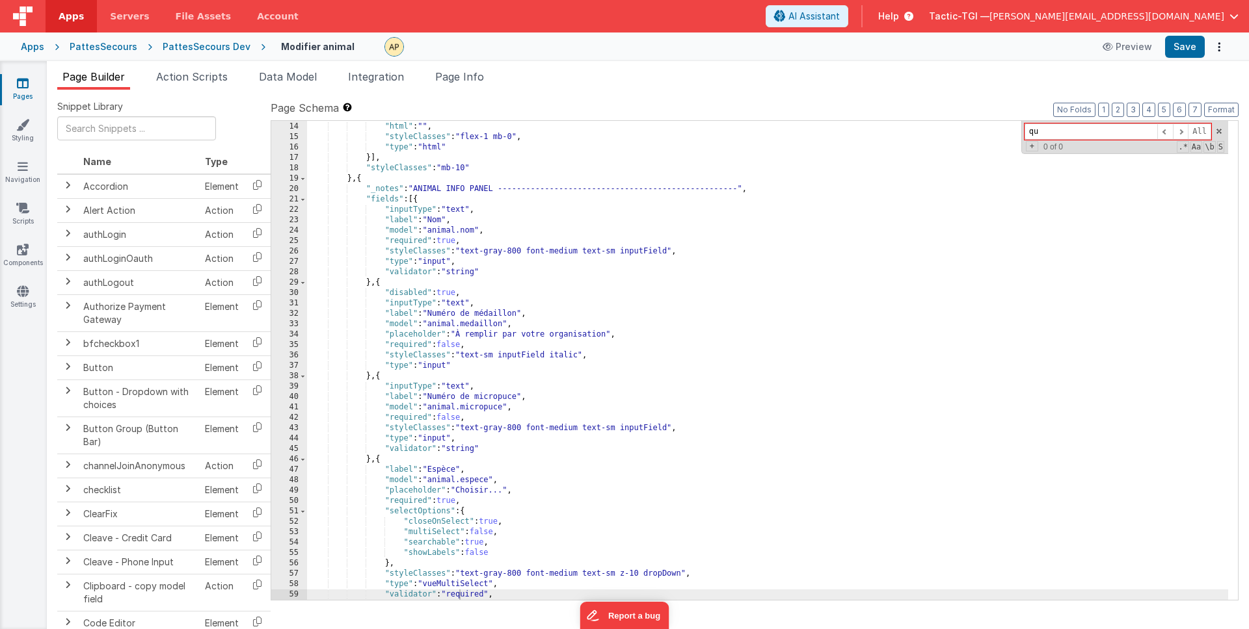
type input "q"
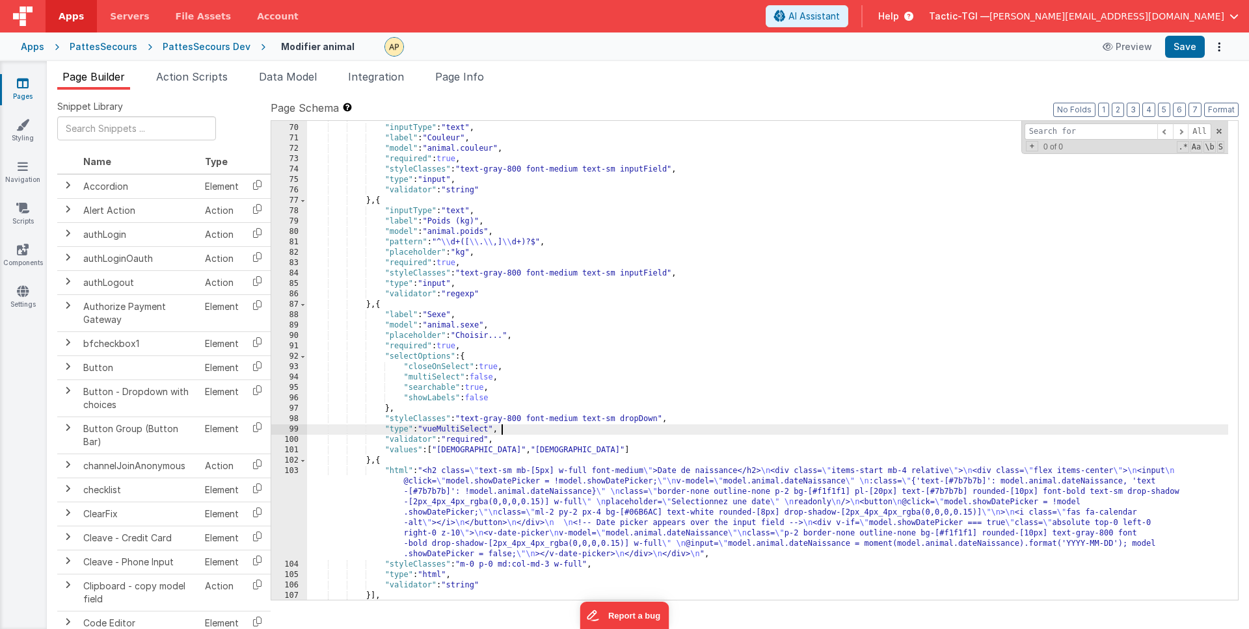
click at [710, 432] on div "} , { "inputType" : "text" , "label" : "Couleur" , "model" : "animal.couleur" ,…" at bounding box center [767, 362] width 921 height 500
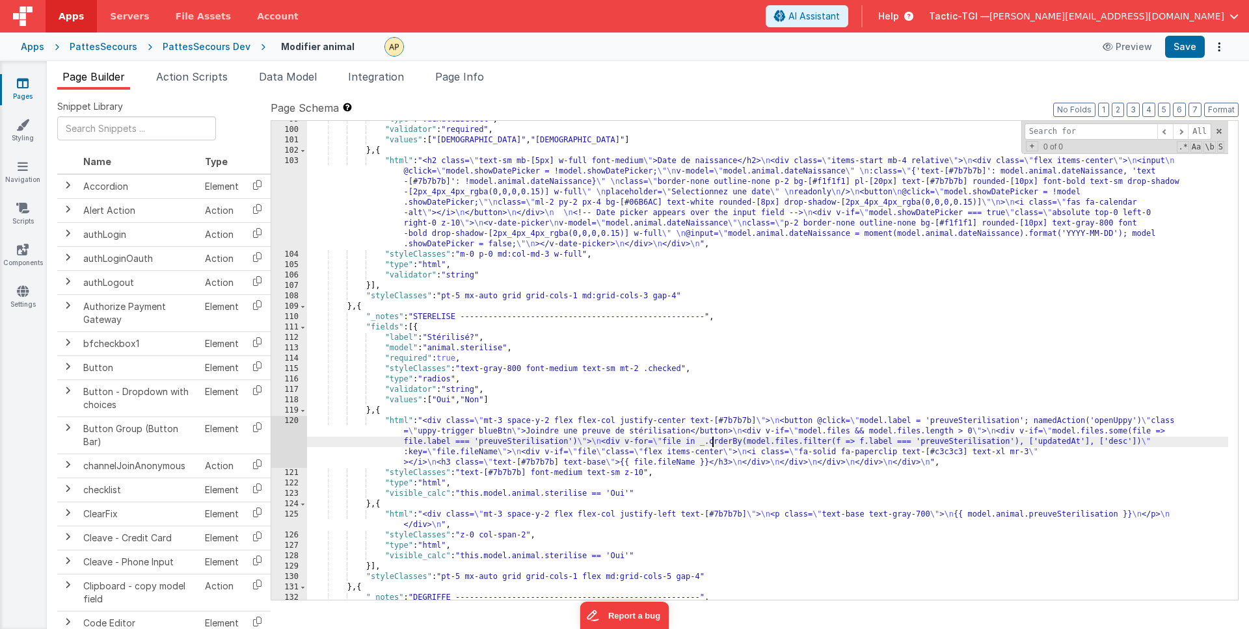
click at [714, 445] on div ""type" : "vueMultiSelect" , "validator" : "required" , "values" : [ "Mâle" , "F…" at bounding box center [767, 364] width 921 height 500
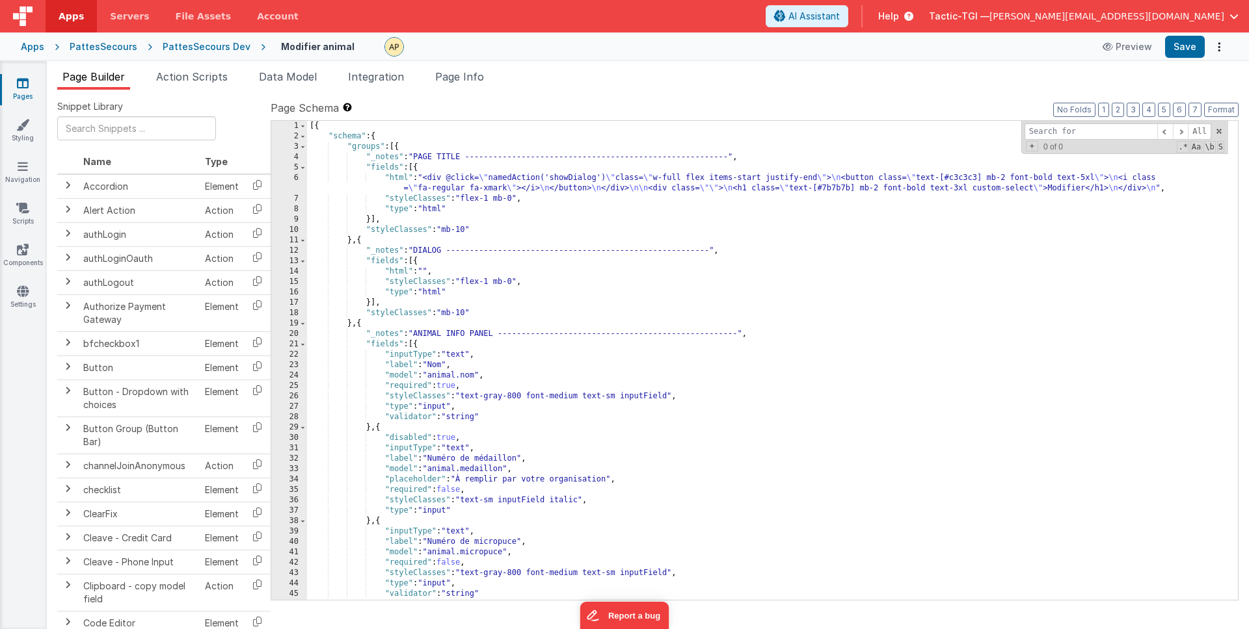
scroll to position [0, 0]
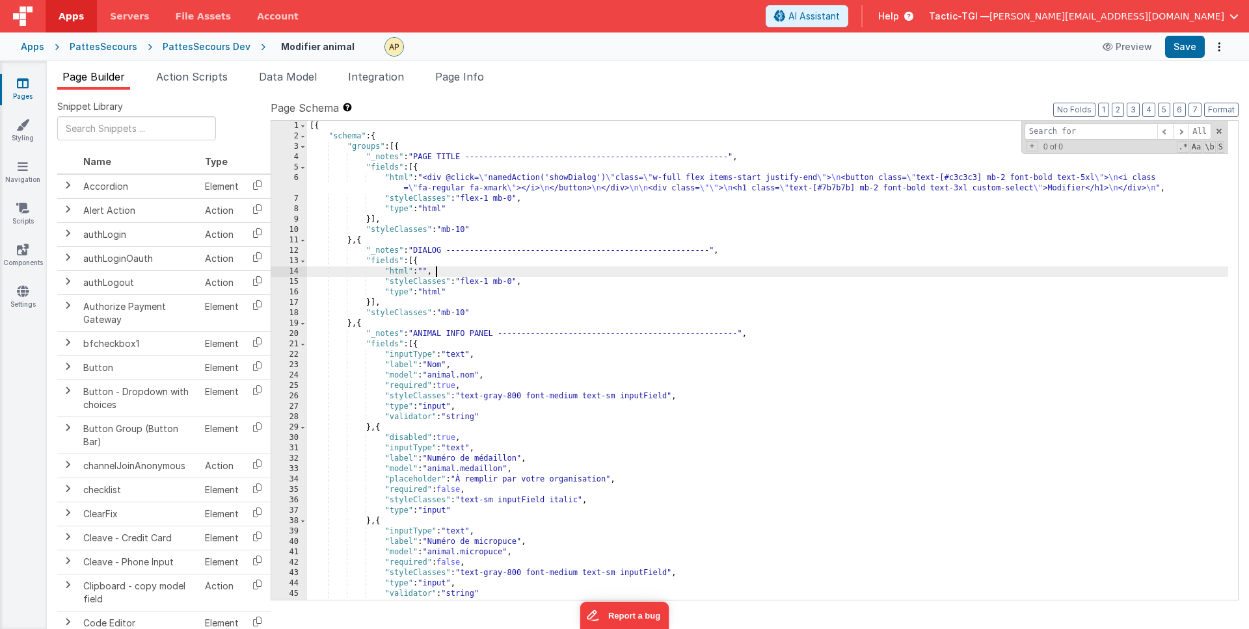
click at [657, 276] on div "[{ "schema" : { "groups" : [{ "_notes" : "PAGE TITLE --------------------------…" at bounding box center [767, 371] width 921 height 500
click at [1141, 49] on button "Preview" at bounding box center [1126, 46] width 65 height 21
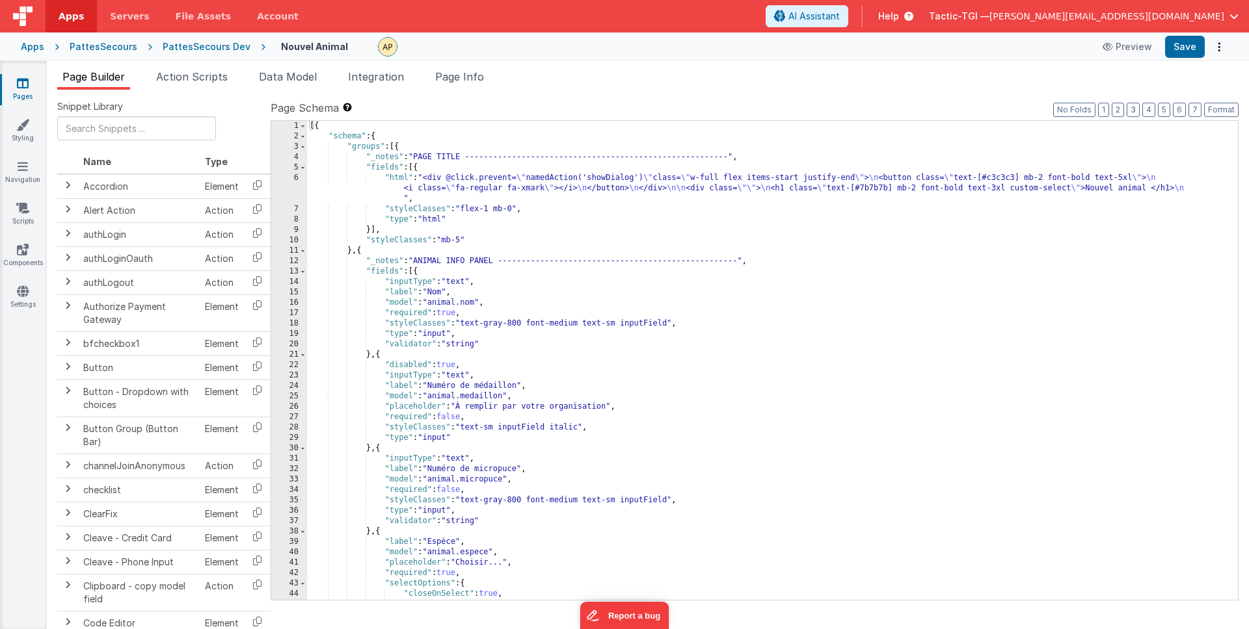
drag, startPoint x: 1213, startPoint y: 189, endPoint x: 1217, endPoint y: 203, distance: 14.4
click at [1213, 190] on div "[{ "schema" : { "groups" : [{ "_notes" : "PAGE TITLE --------------------------…" at bounding box center [767, 371] width 921 height 500
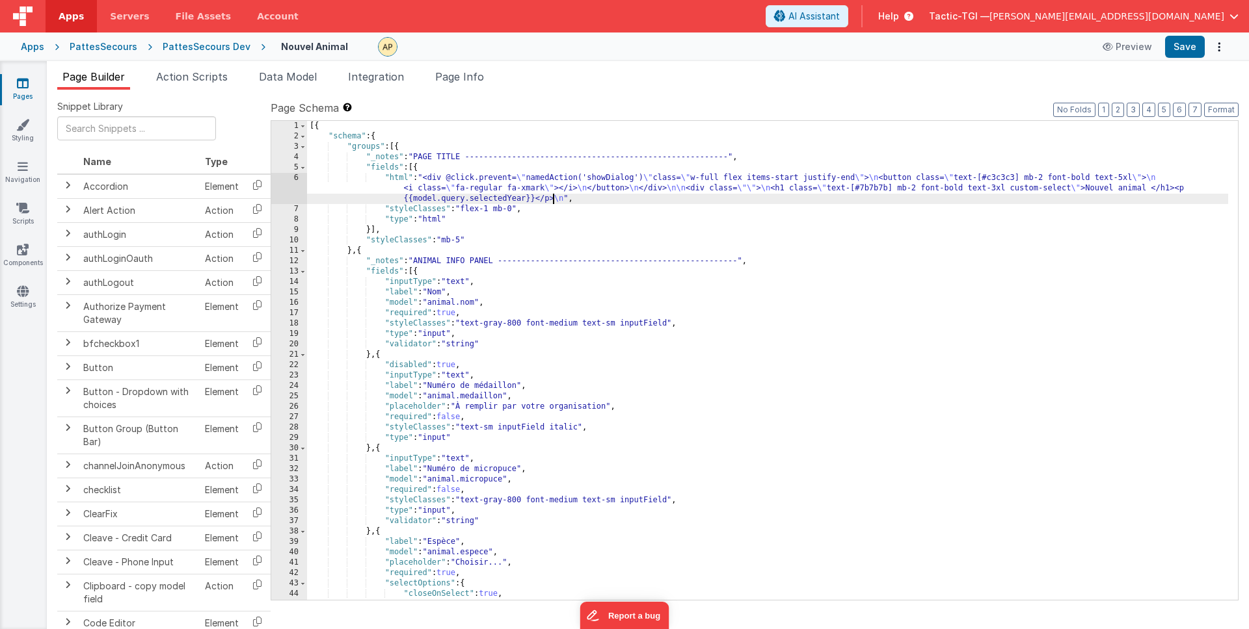
click at [1218, 190] on div "[{ "schema" : { "groups" : [{ "_notes" : "PAGE TITLE --------------------------…" at bounding box center [767, 371] width 921 height 500
click at [1181, 42] on button "Save" at bounding box center [1185, 47] width 40 height 22
click at [973, 203] on div "[{ "schema" : { "groups" : [{ "_notes" : "PAGE TITLE --------------------------…" at bounding box center [767, 371] width 921 height 500
drag, startPoint x: 1208, startPoint y: 189, endPoint x: 553, endPoint y: 196, distance: 654.2
click at [553, 196] on div "[{ "schema" : { "groups" : [{ "_notes" : "PAGE TITLE --------------------------…" at bounding box center [767, 371] width 921 height 500
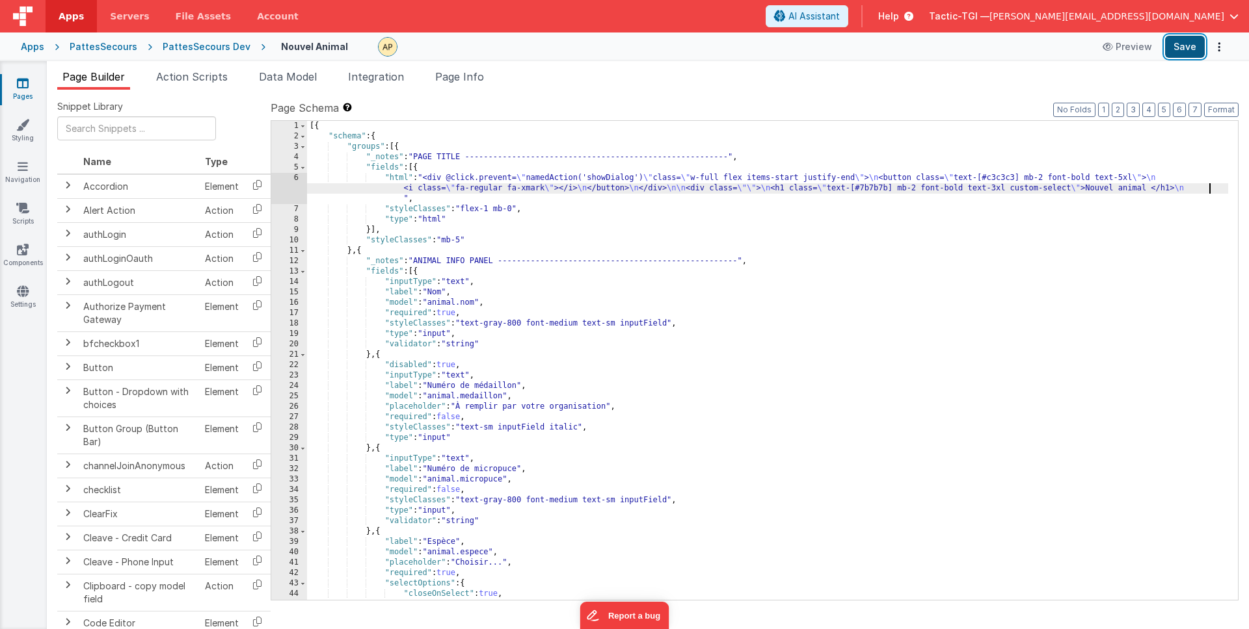
click at [1177, 46] on button "Save" at bounding box center [1185, 47] width 40 height 22
click at [509, 246] on div "[{ "schema" : { "groups" : [{ "_notes" : "PAGE TITLE --------------------------…" at bounding box center [767, 371] width 921 height 500
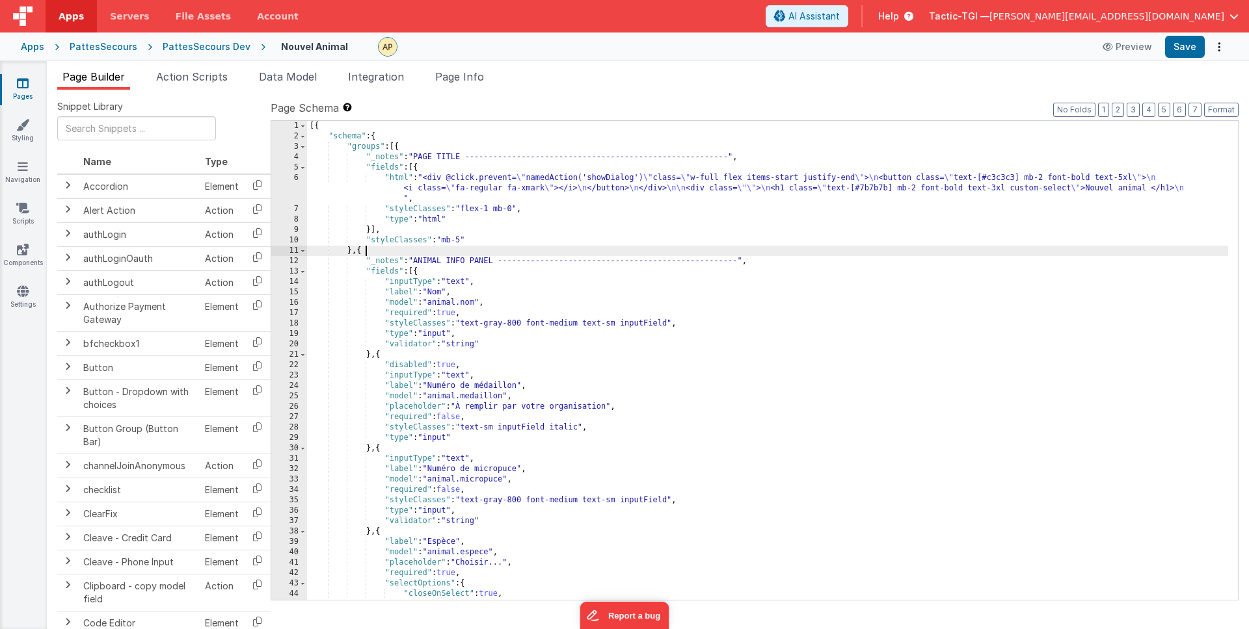
click at [517, 229] on div "[{ "schema" : { "groups" : [{ "_notes" : "PAGE TITLE --------------------------…" at bounding box center [767, 371] width 921 height 500
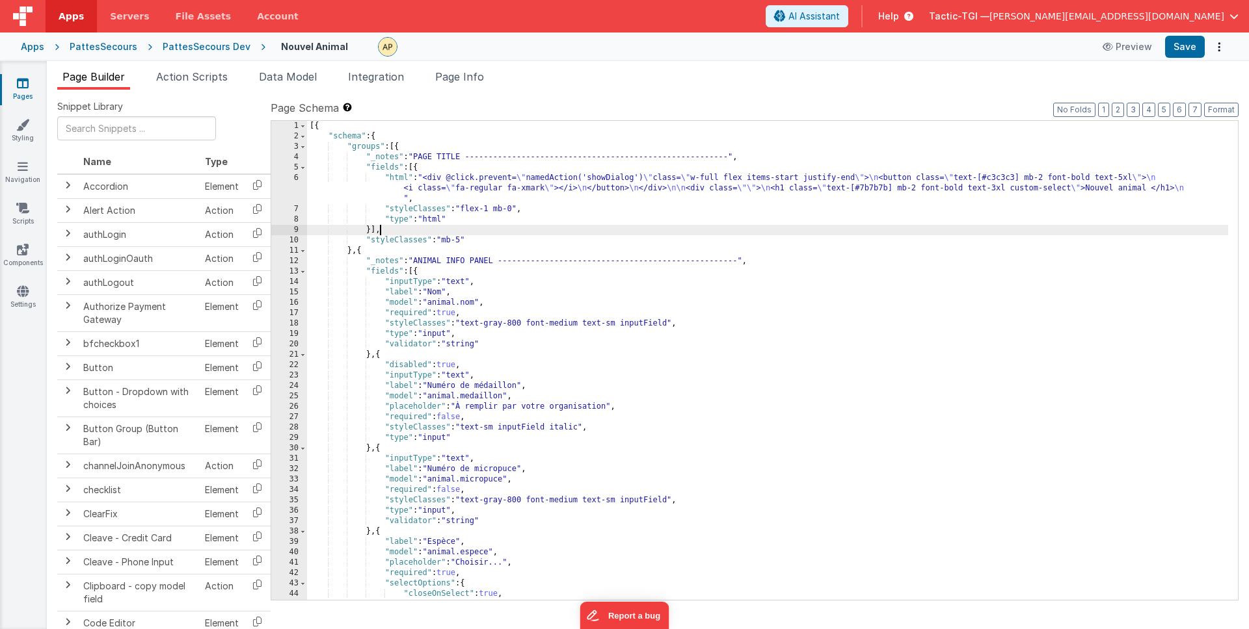
click at [479, 200] on div "[{ "schema" : { "groups" : [{ "_notes" : "PAGE TITLE --------------------------…" at bounding box center [767, 371] width 921 height 500
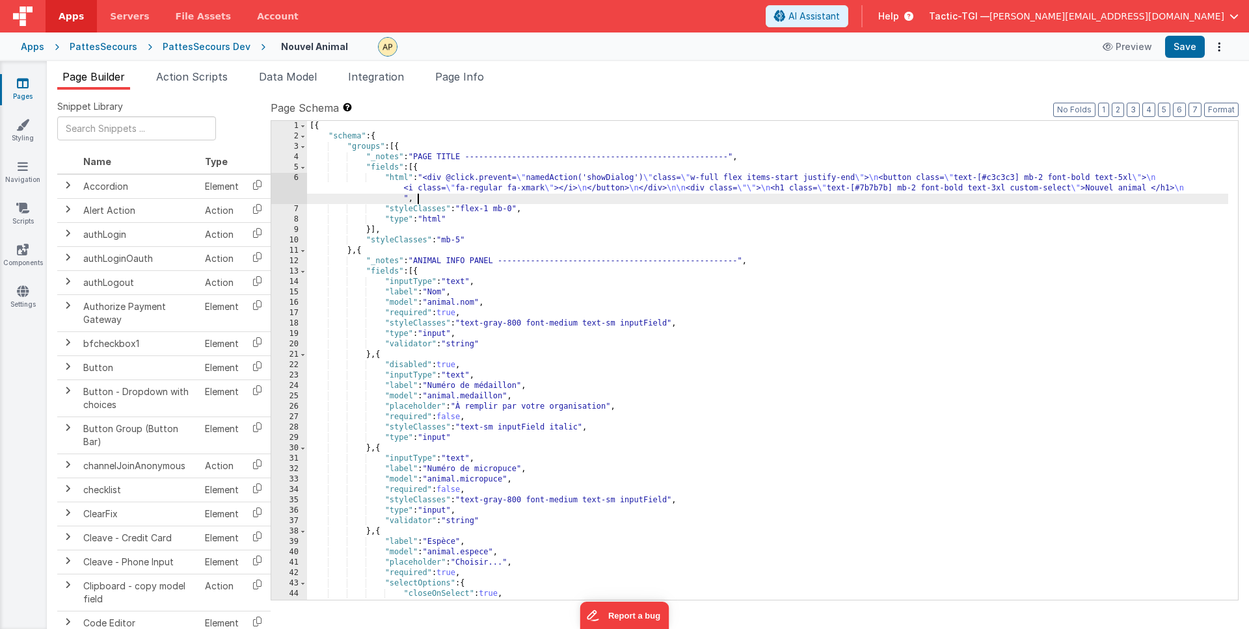
click at [419, 199] on div "[{ "schema" : { "groups" : [{ "_notes" : "PAGE TITLE --------------------------…" at bounding box center [767, 371] width 921 height 500
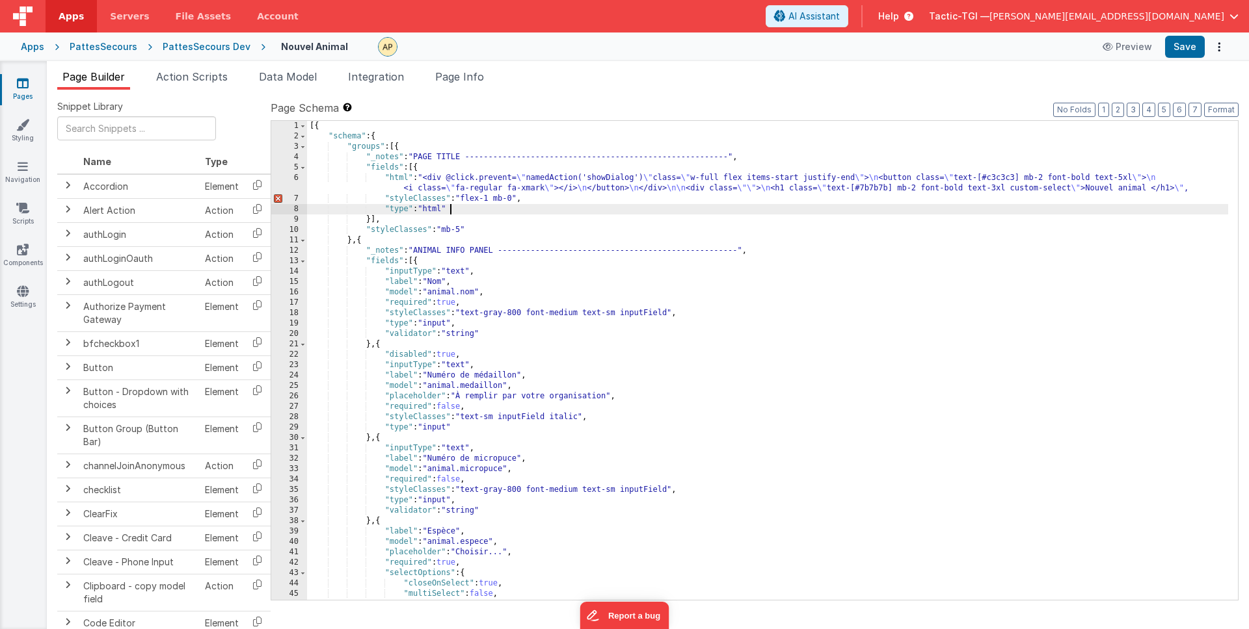
click at [576, 210] on div "[{ "schema" : { "groups" : [{ "_notes" : "PAGE TITLE --------------------------…" at bounding box center [767, 371] width 921 height 500
click at [557, 228] on div "[{ "schema" : { "groups" : [{ "_notes" : "PAGE TITLE --------------------------…" at bounding box center [767, 371] width 921 height 500
click at [522, 214] on div "[{ "schema" : { "groups" : [{ "_notes" : "PAGE TITLE --------------------------…" at bounding box center [767, 371] width 921 height 500
click at [515, 226] on div "[{ "schema" : { "groups" : [{ "_notes" : "PAGE TITLE --------------------------…" at bounding box center [767, 371] width 921 height 500
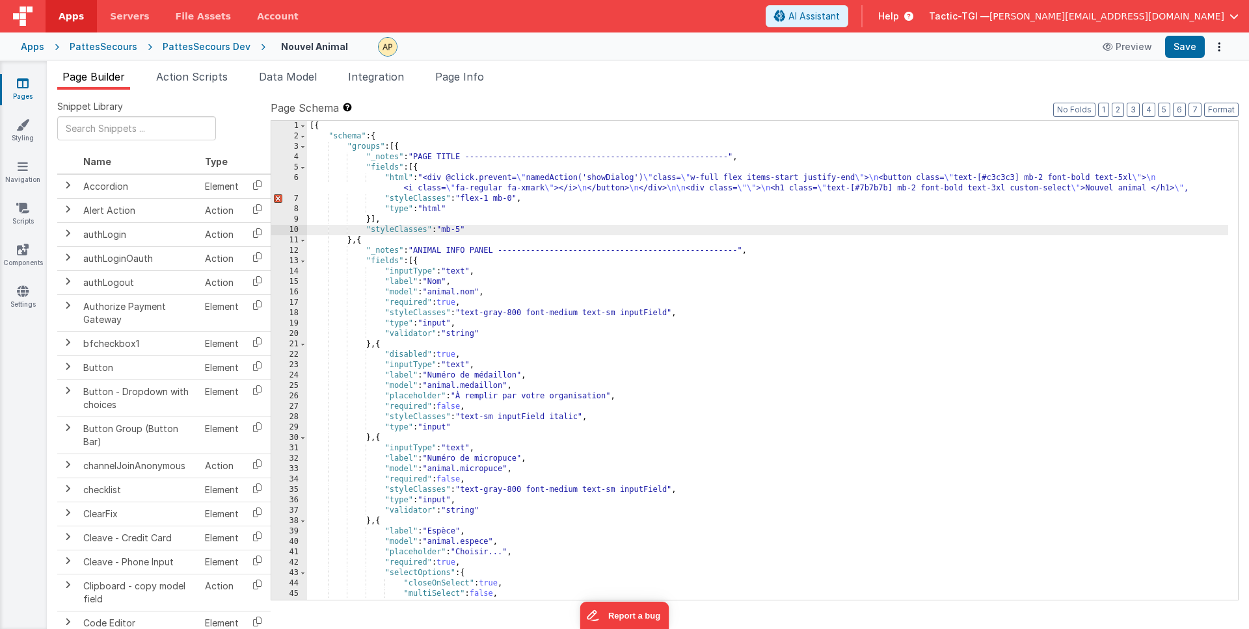
click at [396, 214] on div "[{ "schema" : { "groups" : [{ "_notes" : "PAGE TITLE --------------------------…" at bounding box center [767, 371] width 921 height 500
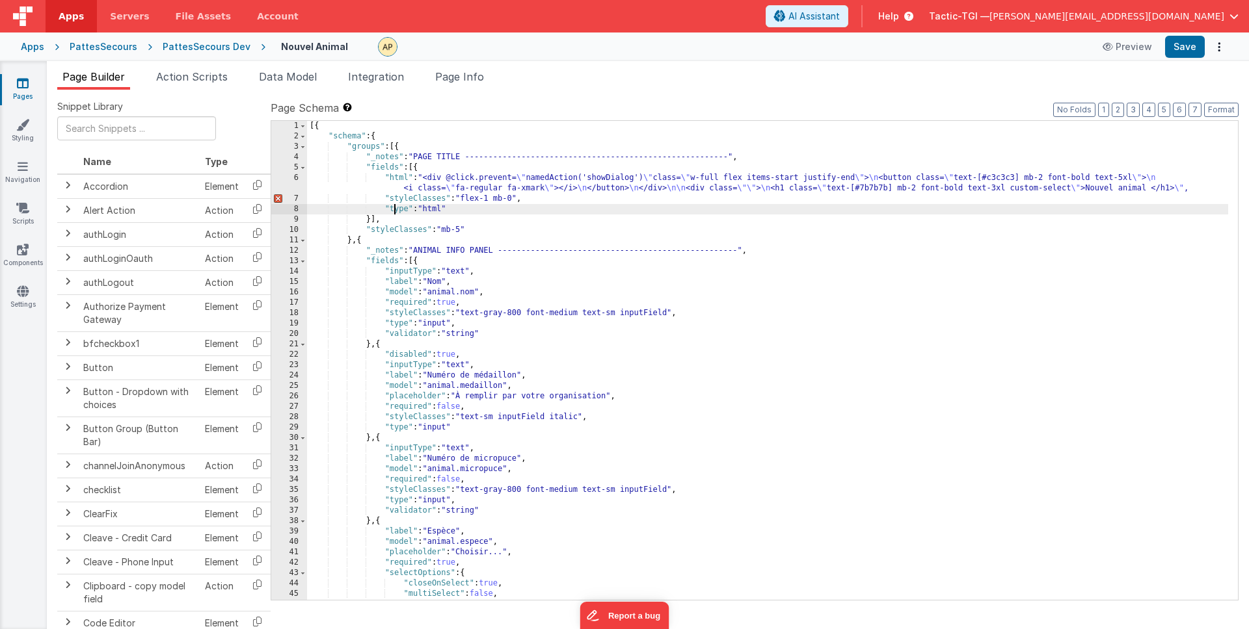
click at [480, 210] on div "[{ "schema" : { "groups" : [{ "_notes" : "PAGE TITLE --------------------------…" at bounding box center [767, 371] width 921 height 500
click at [384, 222] on div "[{ "schema" : { "groups" : [{ "_notes" : "PAGE TITLE --------------------------…" at bounding box center [767, 371] width 921 height 500
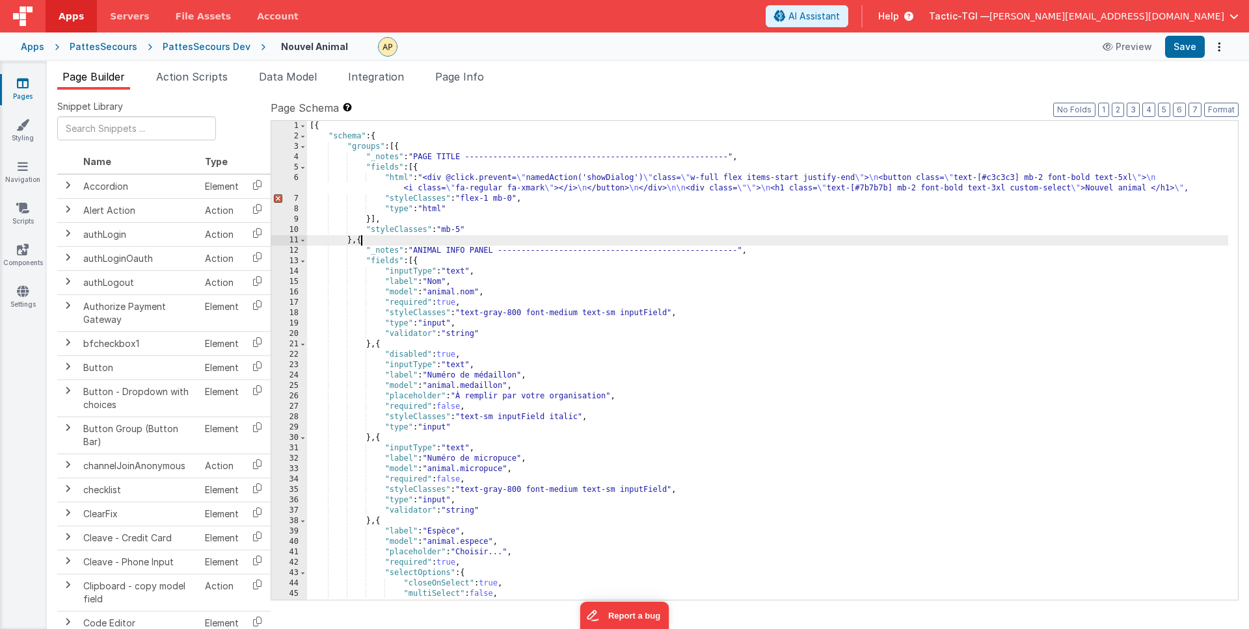
click at [360, 237] on div "[{ "schema" : { "groups" : [{ "_notes" : "PAGE TITLE --------------------------…" at bounding box center [767, 371] width 921 height 500
paste textarea
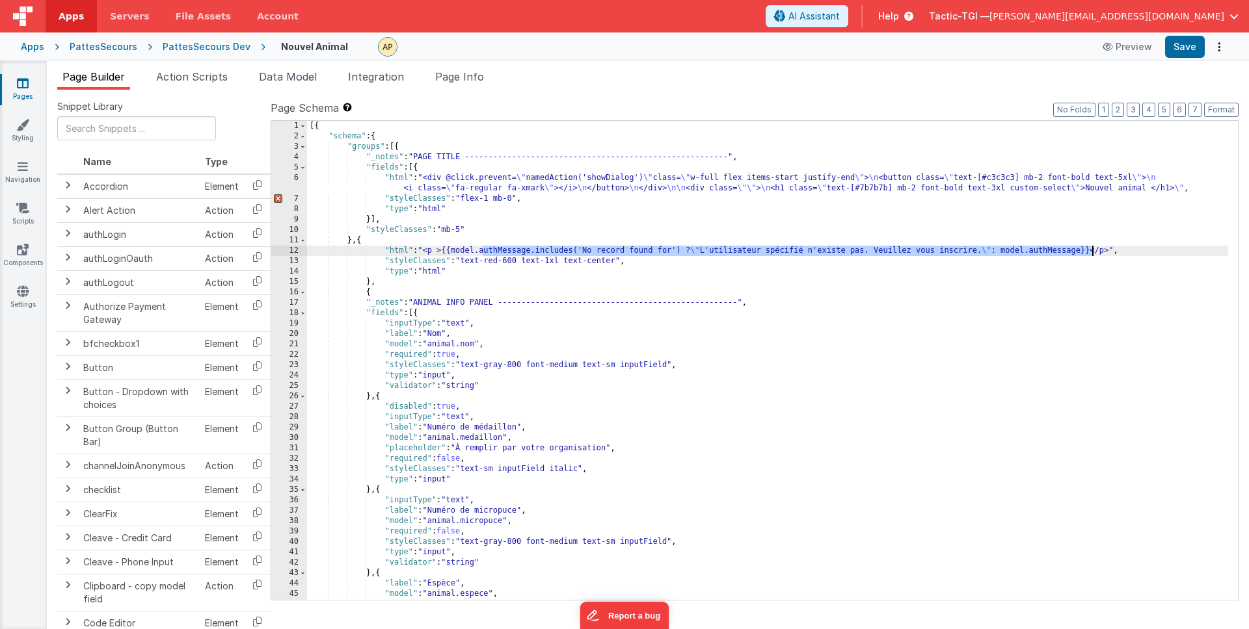
drag, startPoint x: 482, startPoint y: 252, endPoint x: 1091, endPoint y: 246, distance: 609.3
click at [1091, 246] on div "[{ "schema" : { "groups" : [{ "_notes" : "PAGE TITLE --------------------------…" at bounding box center [767, 371] width 921 height 500
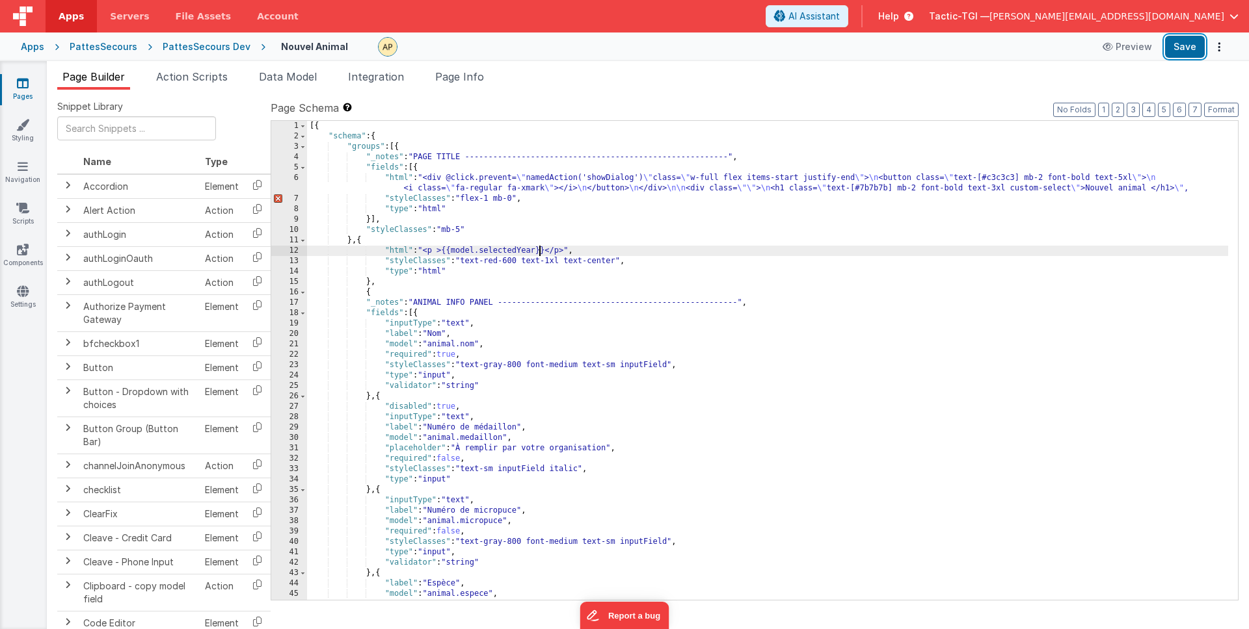
drag, startPoint x: 1185, startPoint y: 40, endPoint x: 1200, endPoint y: 70, distance: 34.0
click at [1185, 40] on button "Save" at bounding box center [1185, 47] width 40 height 22
click at [481, 251] on div "[{ "schema" : { "groups" : [{ "_notes" : "PAGE TITLE --------------------------…" at bounding box center [767, 371] width 921 height 500
drag, startPoint x: 1182, startPoint y: 38, endPoint x: 1195, endPoint y: 49, distance: 16.6
click at [1183, 38] on button "Save" at bounding box center [1185, 47] width 40 height 22
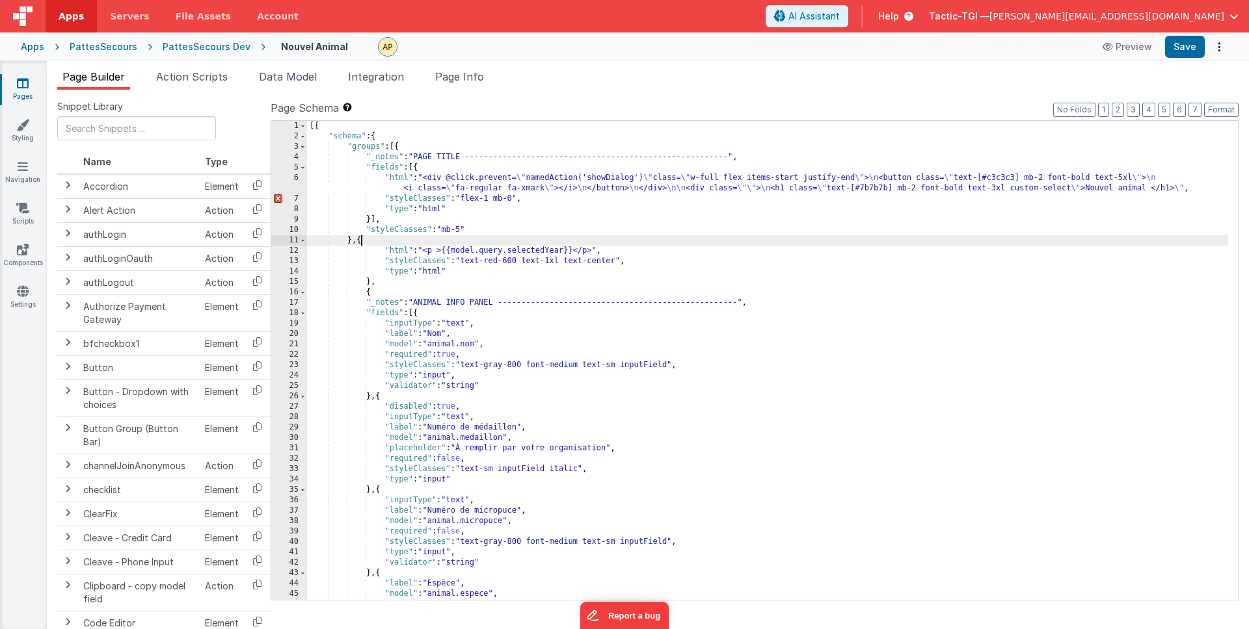
click at [362, 242] on div "[{ "schema" : { "groups" : [{ "_notes" : "PAGE TITLE --------------------------…" at bounding box center [767, 371] width 921 height 500
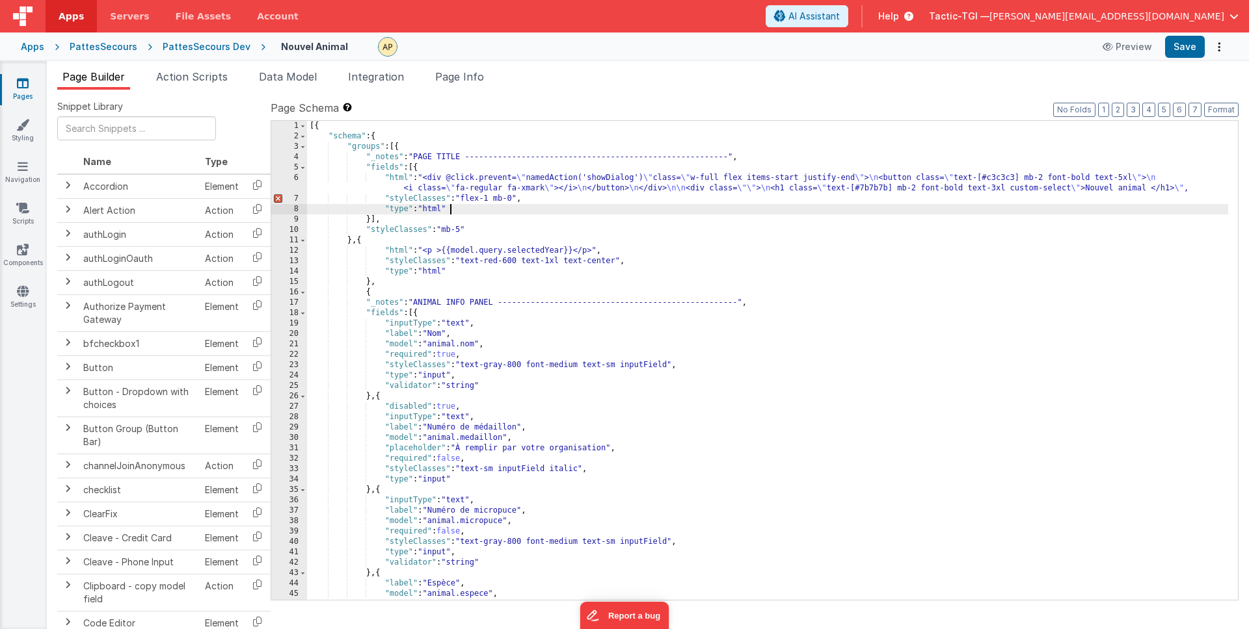
click at [625, 211] on div "[{ "schema" : { "groups" : [{ "_notes" : "PAGE TITLE --------------------------…" at bounding box center [767, 371] width 921 height 500
click at [405, 200] on div "[{ "schema" : { "groups" : [{ "_notes" : "PAGE TITLE --------------------------…" at bounding box center [767, 371] width 921 height 500
click at [696, 202] on div "[{ "schema" : { "groups" : [{ "_notes" : "PAGE TITLE --------------------------…" at bounding box center [767, 371] width 921 height 500
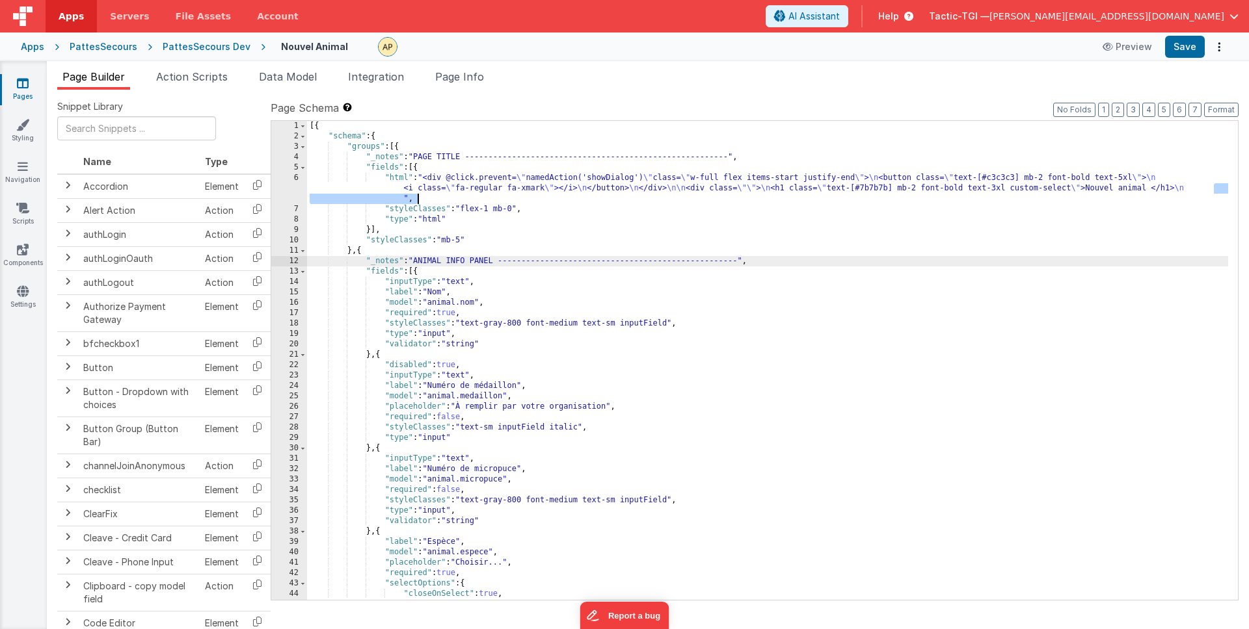
click at [574, 262] on div "[{ "schema" : { "groups" : [{ "_notes" : "PAGE TITLE --------------------------…" at bounding box center [767, 371] width 921 height 500
click at [364, 250] on div "[{ "schema" : { "groups" : [{ "_notes" : "PAGE TITLE --------------------------…" at bounding box center [767, 371] width 921 height 500
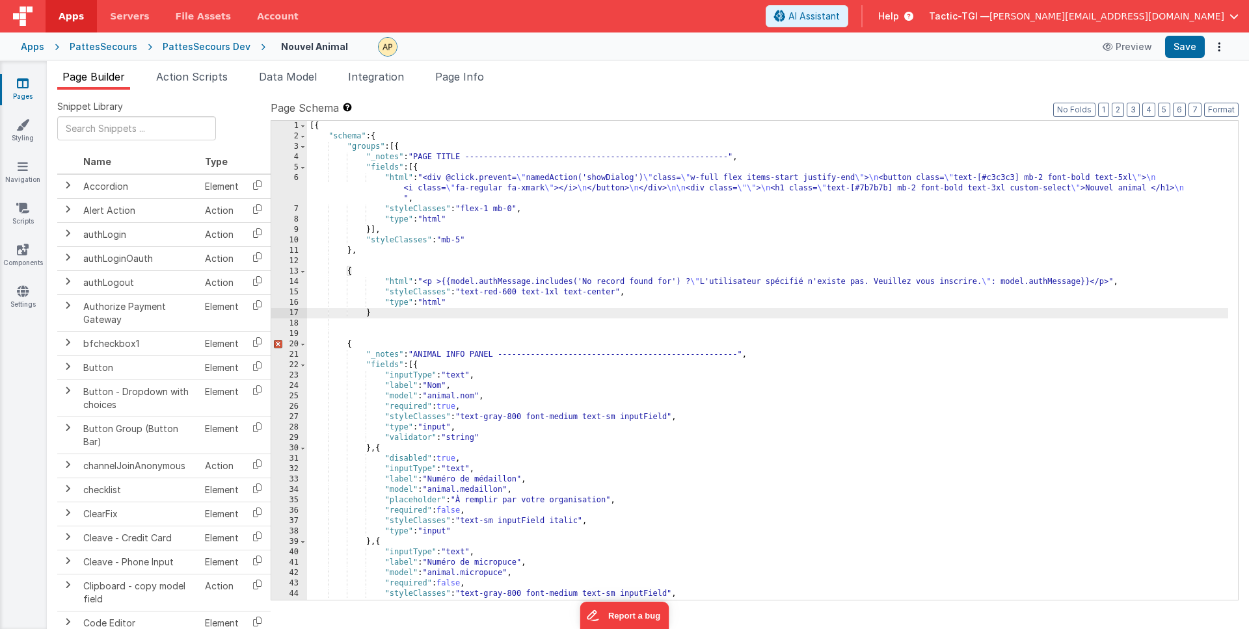
click at [384, 279] on div "[{ "schema" : { "groups" : [{ "_notes" : "PAGE TITLE --------------------------…" at bounding box center [767, 371] width 921 height 500
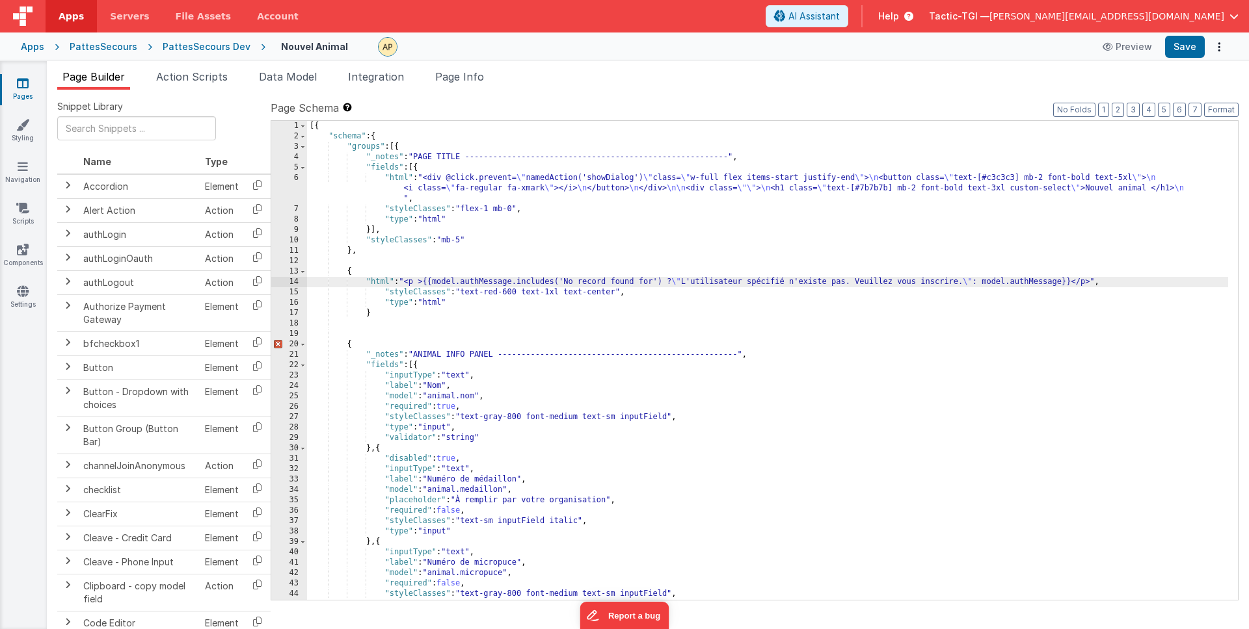
scroll to position [3, 0]
click at [384, 292] on div "[{ "schema" : { "groups" : [{ "_notes" : "PAGE TITLE --------------------------…" at bounding box center [767, 368] width 921 height 500
drag, startPoint x: 1216, startPoint y: 112, endPoint x: 455, endPoint y: 443, distance: 830.1
click at [1217, 112] on button "Format" at bounding box center [1221, 110] width 34 height 14
click at [380, 311] on div "[{ "schema" : { "groups" : [{ "_notes" : "PAGE TITLE --------------------------…" at bounding box center [767, 368] width 921 height 500
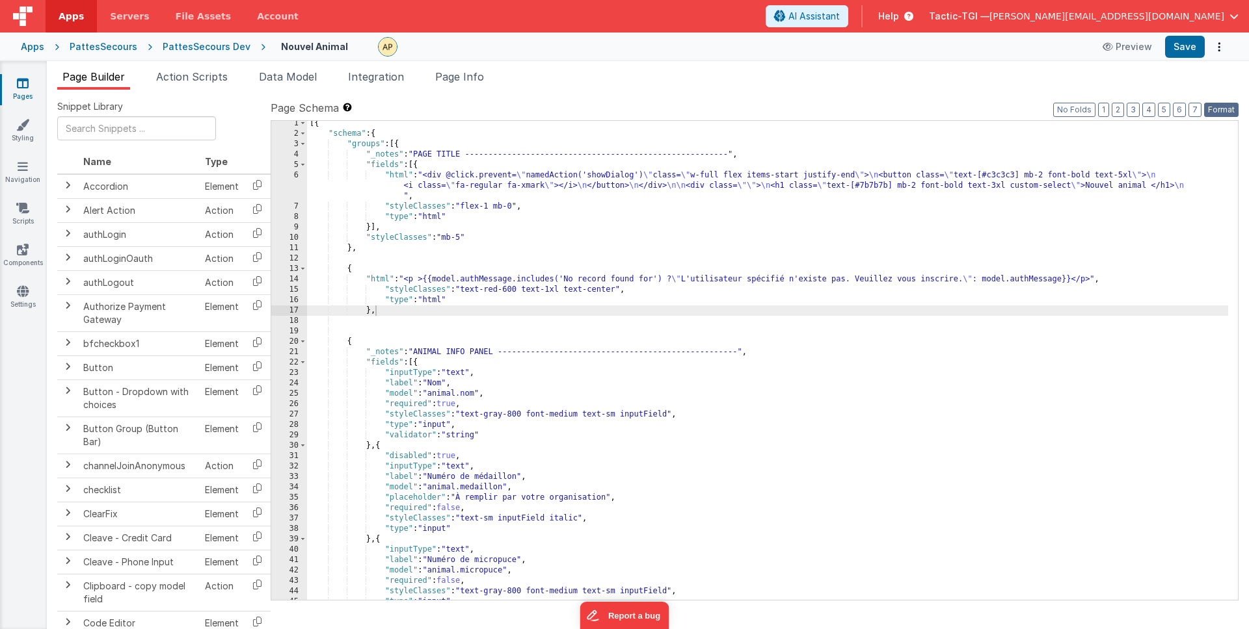
click at [1210, 110] on button "Format" at bounding box center [1221, 110] width 34 height 14
drag, startPoint x: 537, startPoint y: 347, endPoint x: 526, endPoint y: 334, distance: 17.1
click at [536, 347] on div "[{ "schema" : { "groups" : [{ "_notes" : "PAGE TITLE --------------------------…" at bounding box center [767, 368] width 921 height 500
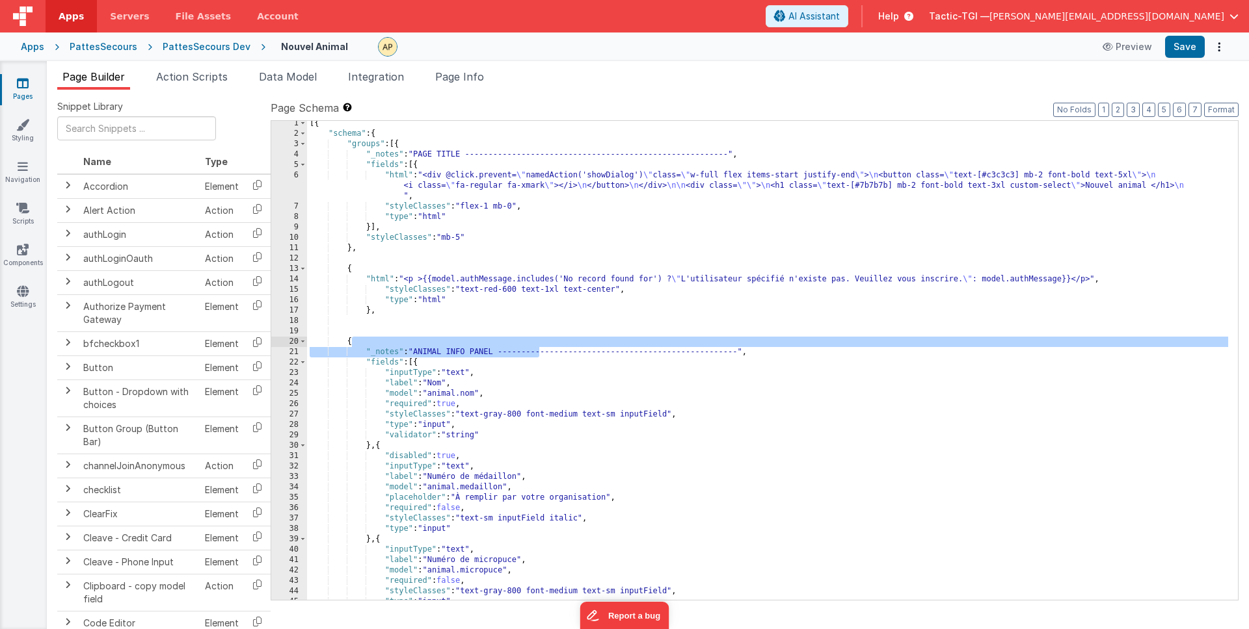
click at [382, 290] on div "[{ "schema" : { "groups" : [{ "_notes" : "PAGE TITLE --------------------------…" at bounding box center [767, 368] width 921 height 500
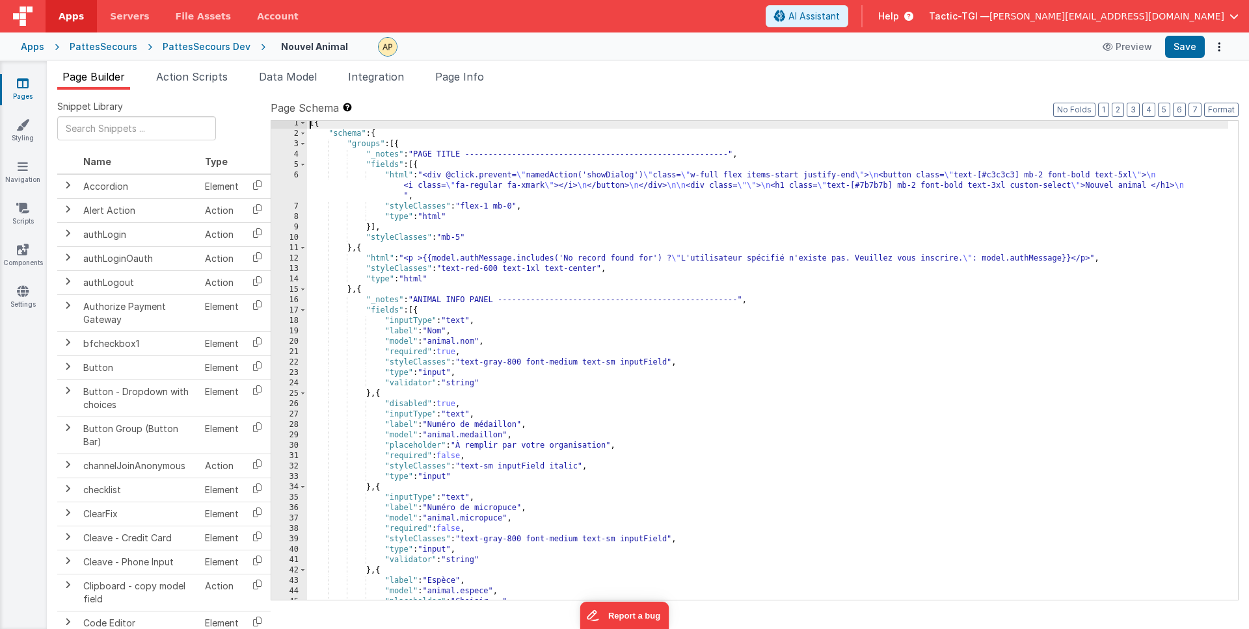
click at [741, 281] on div "[{ "schema" : { "groups" : [{ "_notes" : "PAGE TITLE --------------------------…" at bounding box center [767, 368] width 921 height 500
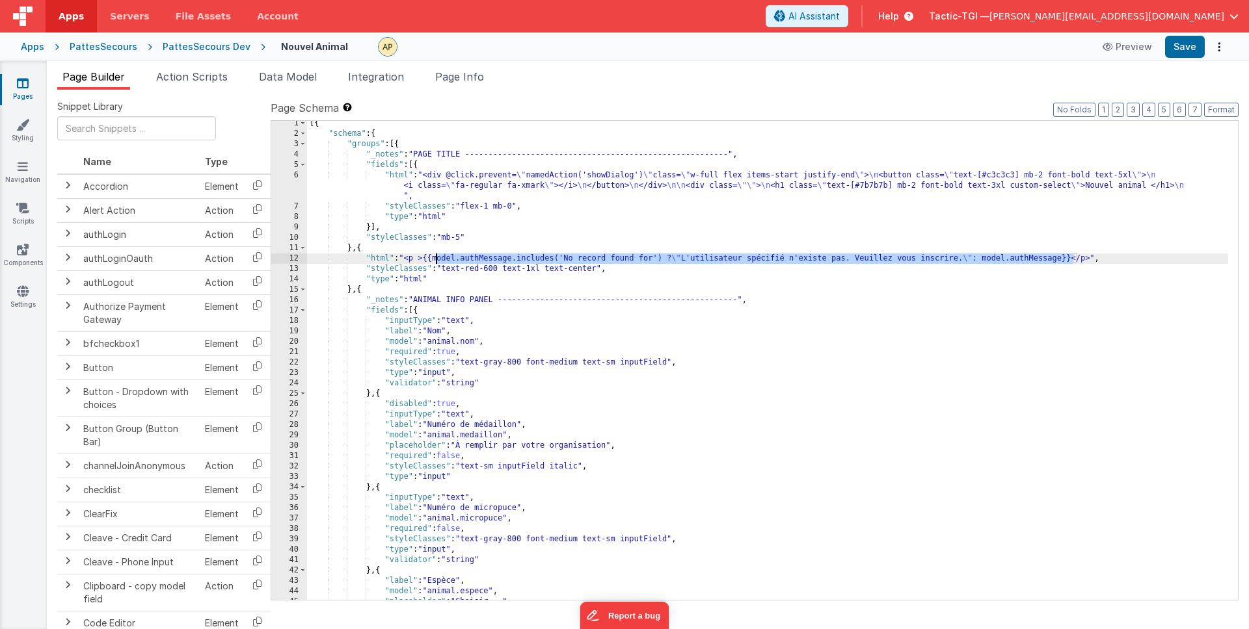
drag, startPoint x: 1068, startPoint y: 259, endPoint x: 438, endPoint y: 260, distance: 630.1
click at [438, 260] on div "[{ "schema" : { "groups" : [{ "_notes" : "PAGE TITLE --------------------------…" at bounding box center [767, 368] width 921 height 500
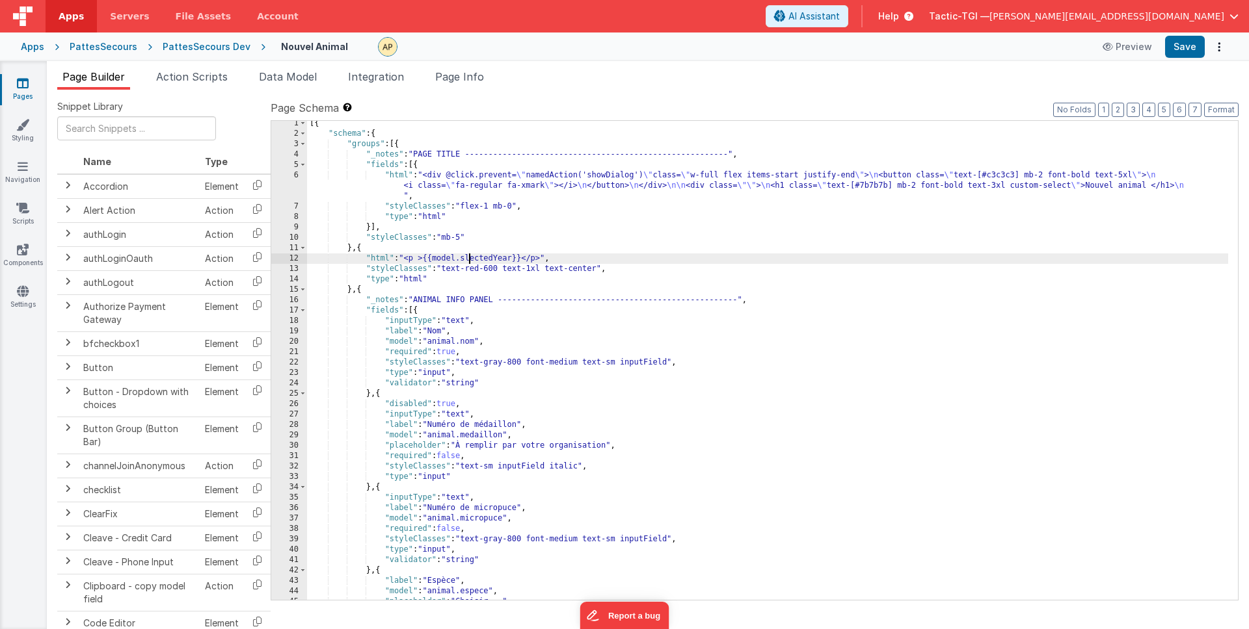
drag, startPoint x: 468, startPoint y: 259, endPoint x: 903, endPoint y: 283, distance: 435.7
click at [470, 259] on div "[{ "schema" : { "groups" : [{ "_notes" : "PAGE TITLE --------------------------…" at bounding box center [767, 368] width 921 height 500
click at [1185, 46] on button "Save" at bounding box center [1185, 47] width 40 height 22
click at [464, 260] on div "[{ "schema" : { "groups" : [{ "_notes" : "PAGE TITLE --------------------------…" at bounding box center [767, 368] width 921 height 500
click at [1083, 72] on ul "Page Builder Action Scripts Data Model Integration Page Info" at bounding box center [648, 79] width 1202 height 21
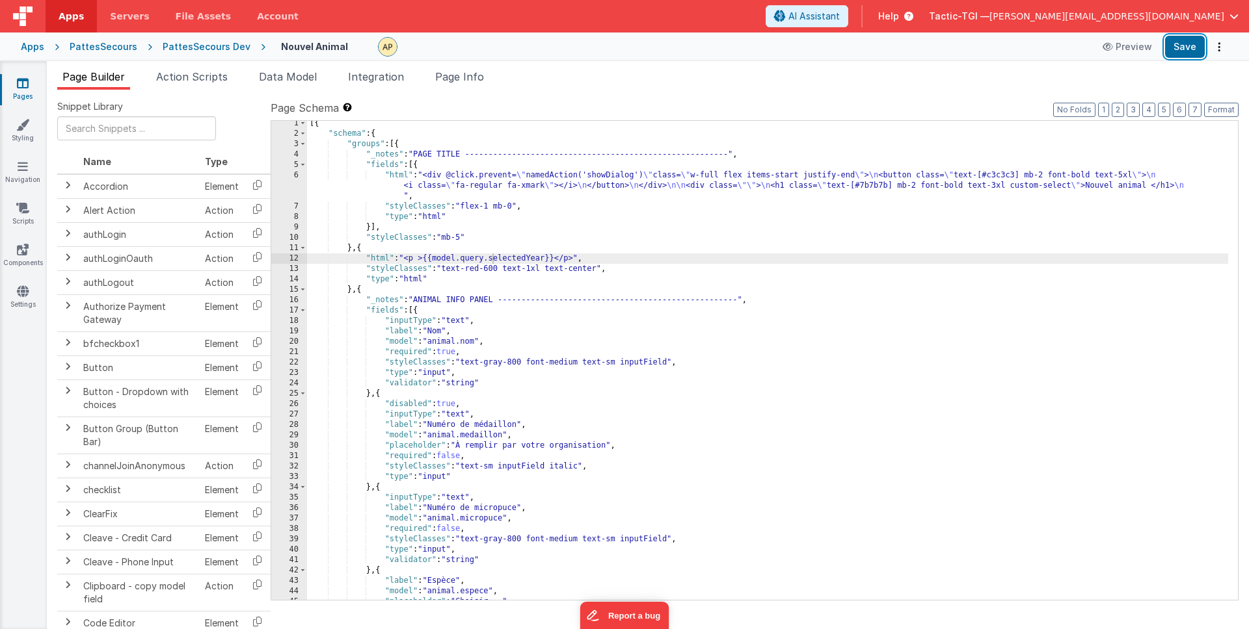
click at [1176, 51] on button "Save" at bounding box center [1185, 47] width 40 height 22
click at [406, 260] on div "[{ "schema" : { "groups" : [{ "_notes" : "PAGE TITLE --------------------------…" at bounding box center [767, 368] width 921 height 500
click at [428, 256] on div "[{ "schema" : { "groups" : [{ "_notes" : "PAGE TITLE --------------------------…" at bounding box center [767, 368] width 921 height 500
click at [1180, 49] on button "Save" at bounding box center [1185, 47] width 40 height 22
click at [429, 256] on div "[{ "schema" : { "groups" : [{ "_notes" : "PAGE TITLE --------------------------…" at bounding box center [767, 368] width 921 height 500
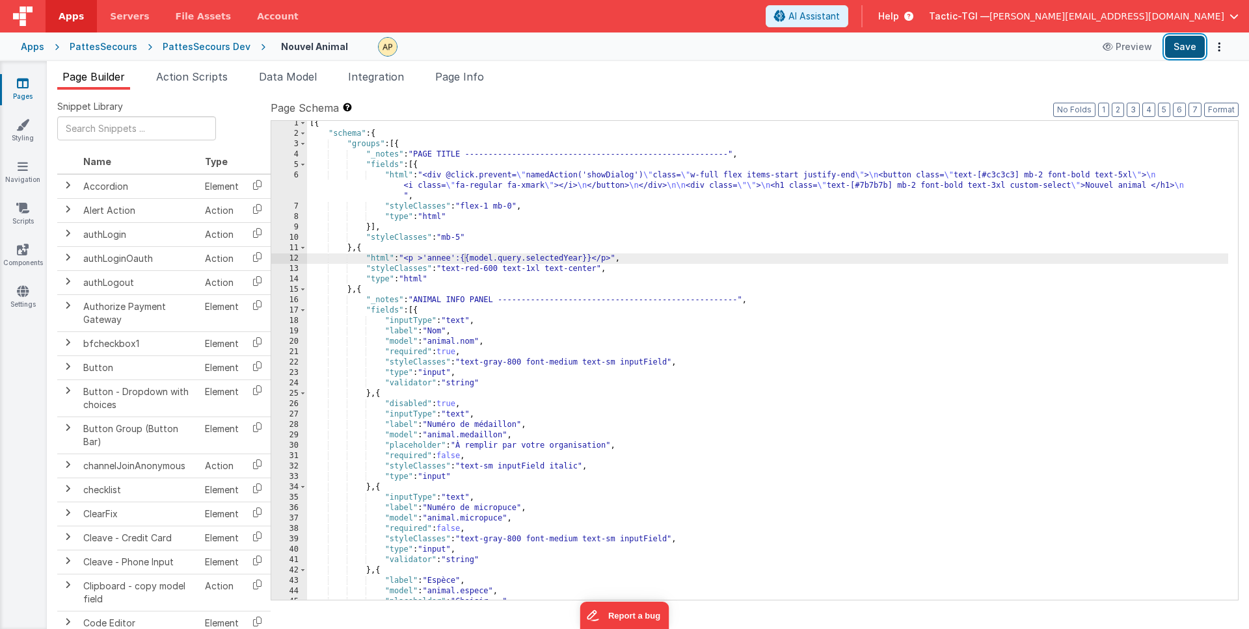
click at [1180, 49] on button "Save" at bounding box center [1185, 47] width 40 height 22
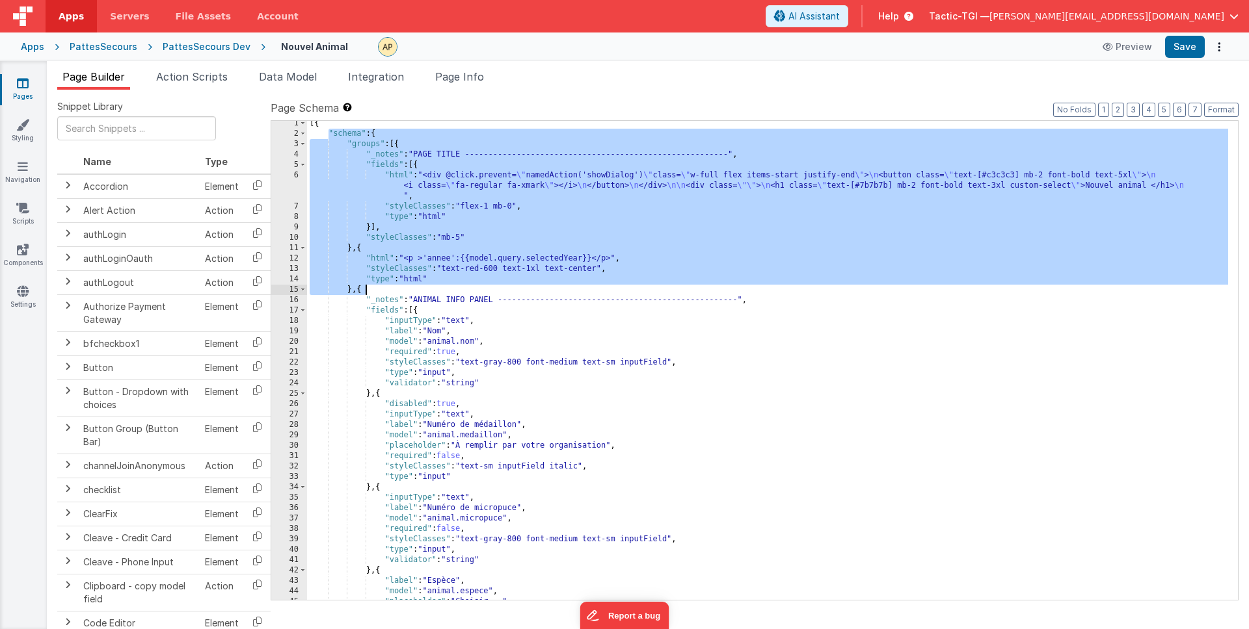
drag, startPoint x: 366, startPoint y: 171, endPoint x: 604, endPoint y: 291, distance: 266.4
click at [604, 291] on div "[{ "schema" : { "groups" : [{ "_notes" : "PAGE TITLE --------------------------…" at bounding box center [767, 368] width 921 height 500
click at [219, 73] on span "Action Scripts" at bounding box center [192, 76] width 72 height 13
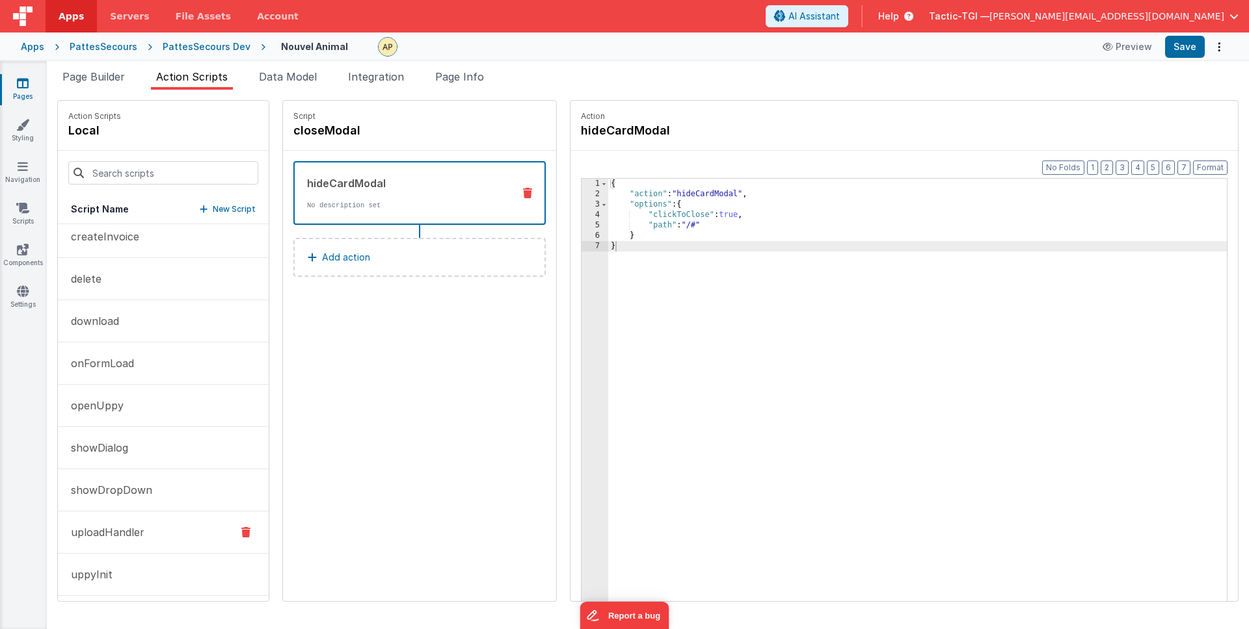
scroll to position [0, 0]
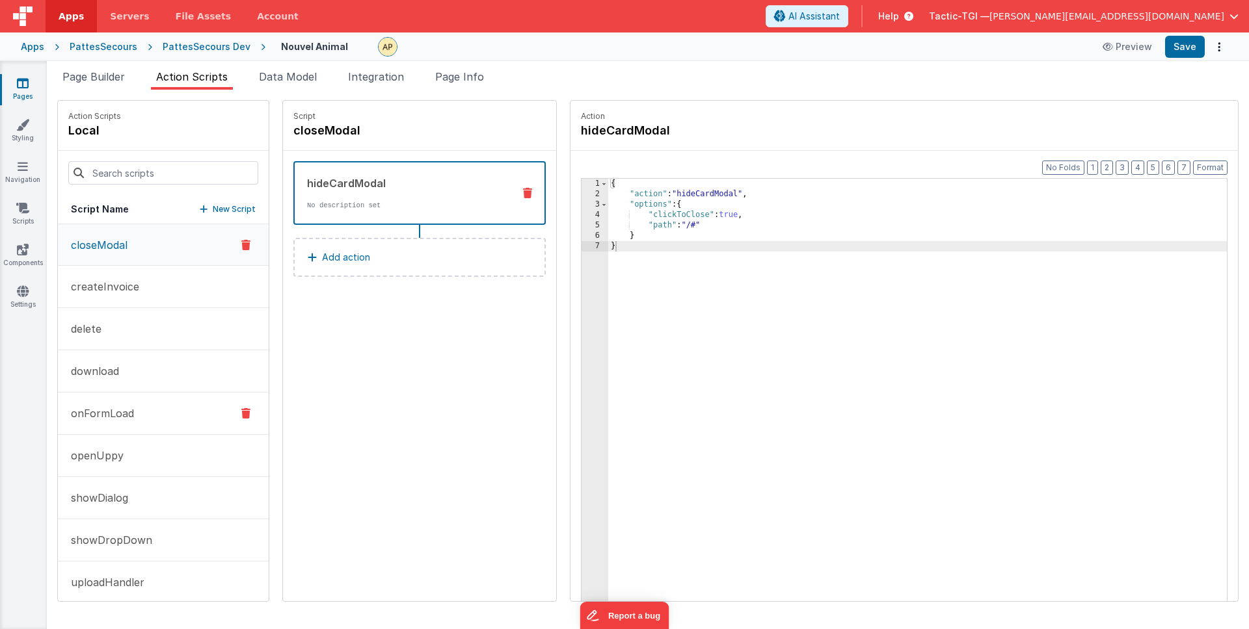
click at [150, 419] on button "onFormLoad" at bounding box center [163, 414] width 211 height 42
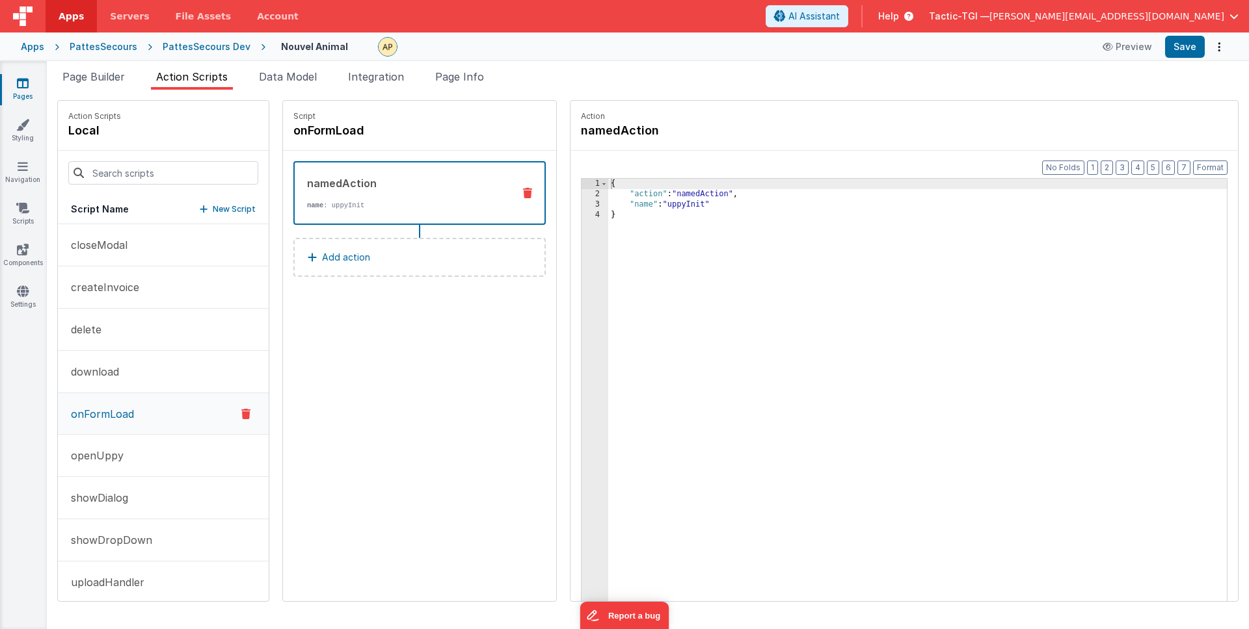
click at [715, 205] on div "{ "action" : "namedAction" , "name" : "uppyInit" }" at bounding box center [934, 421] width 652 height 484
drag, startPoint x: 664, startPoint y: 281, endPoint x: 508, endPoint y: 168, distance: 192.8
click at [495, 145] on div "Action Scripts local Script Name New Script closeModal createInvoice delete dow…" at bounding box center [647, 351] width 1181 height 502
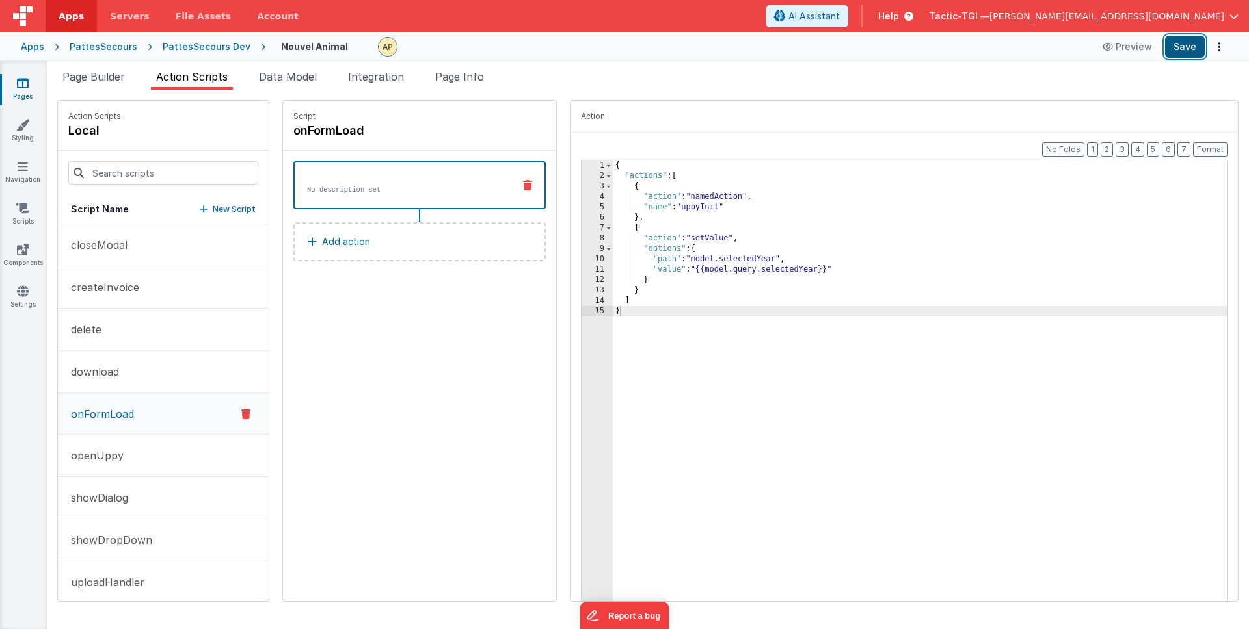
click at [1182, 53] on button "Save" at bounding box center [1185, 47] width 40 height 22
click at [869, 518] on div "{ "actions" : [ { "action" : "namedAction" , "name" : "uppyInit" } , { "action"…" at bounding box center [937, 403] width 648 height 484
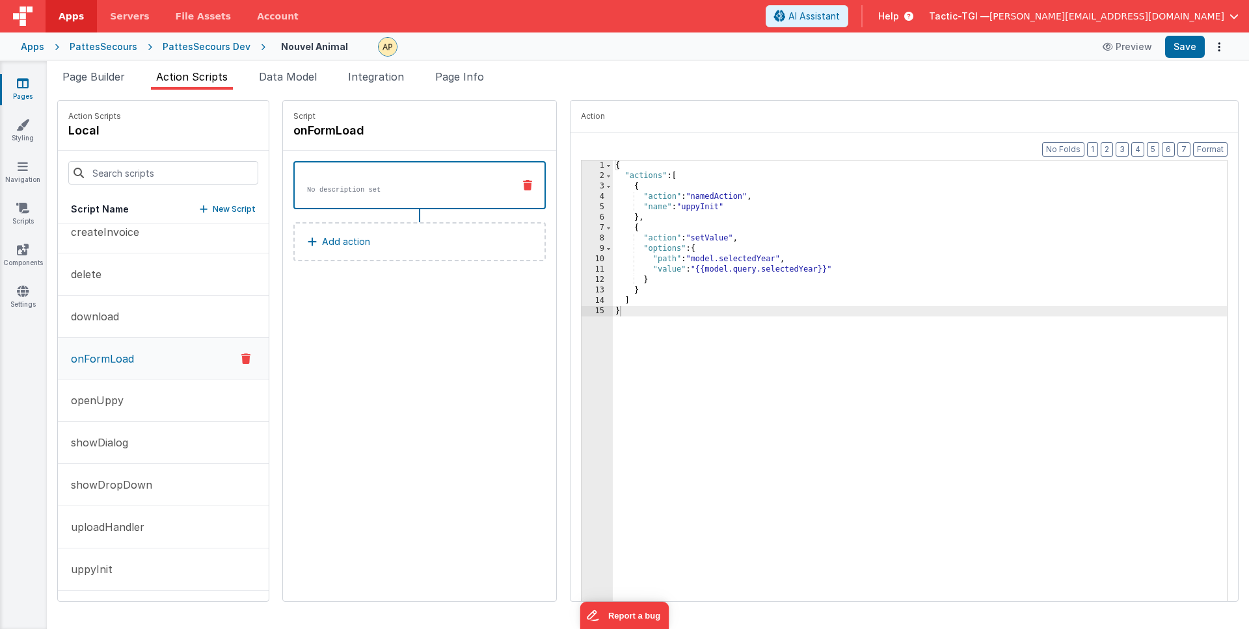
click at [10, 81] on link "Pages" at bounding box center [22, 90] width 47 height 26
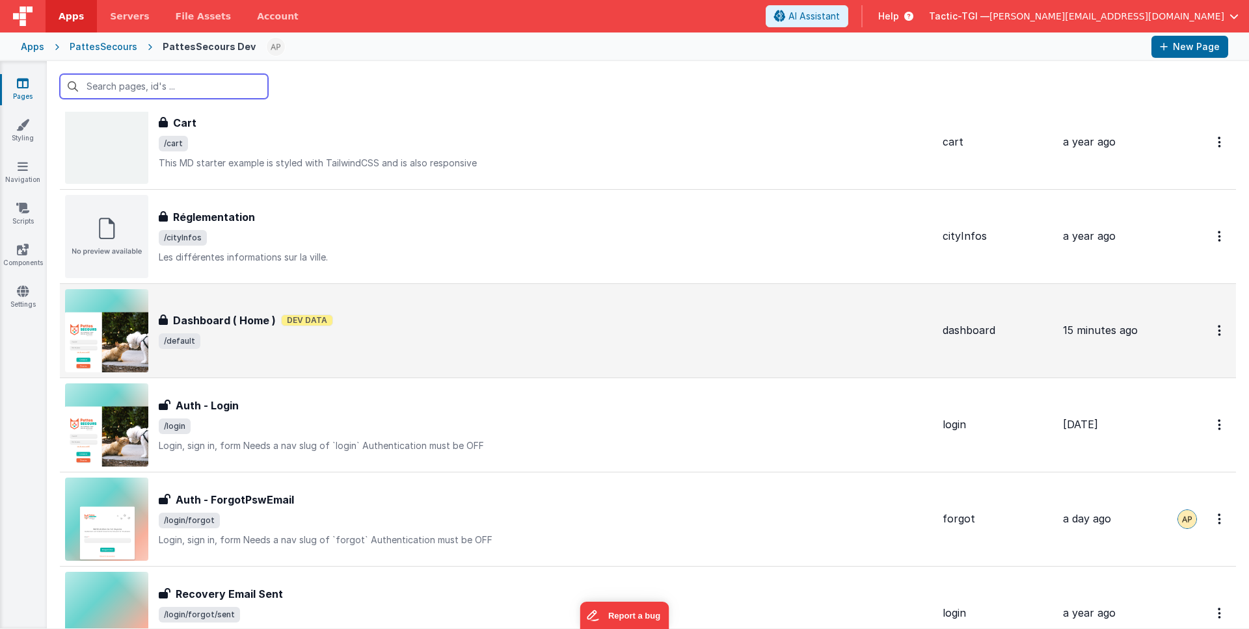
scroll to position [244, 0]
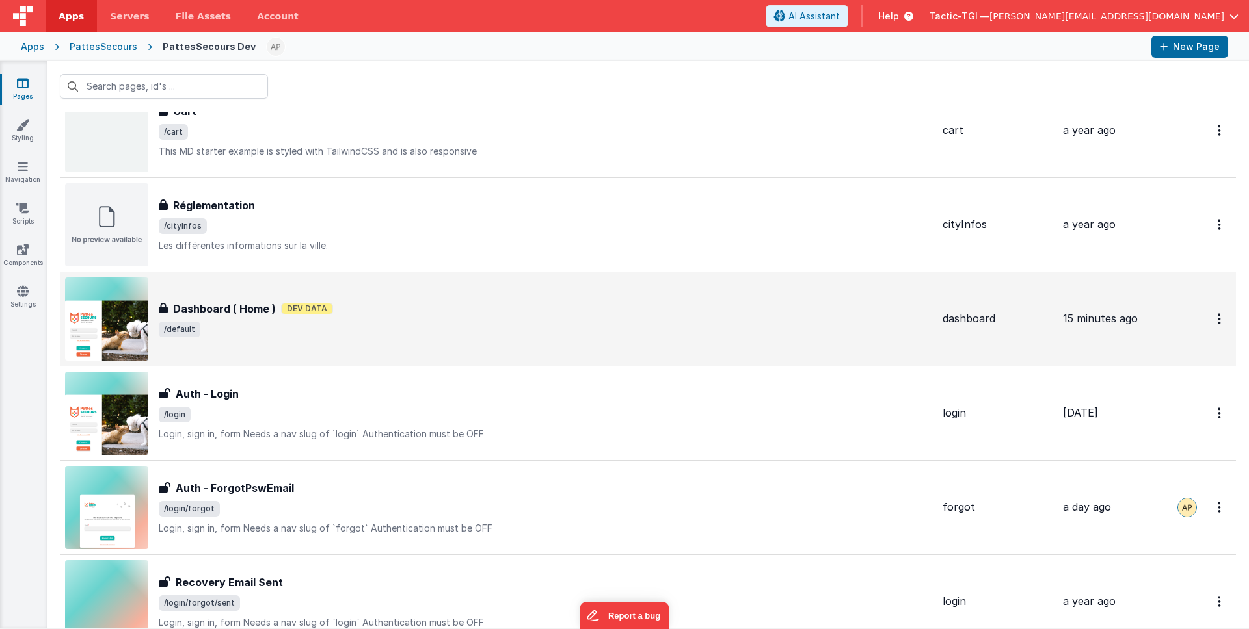
click at [373, 334] on span "/default" at bounding box center [545, 330] width 773 height 16
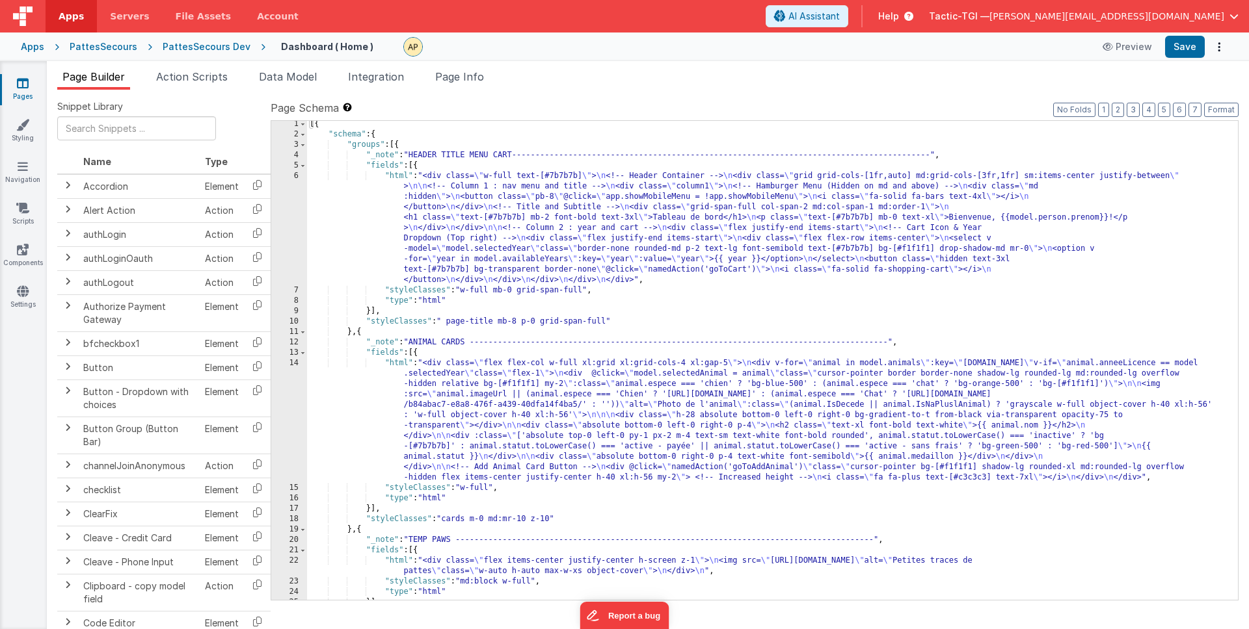
scroll to position [41, 0]
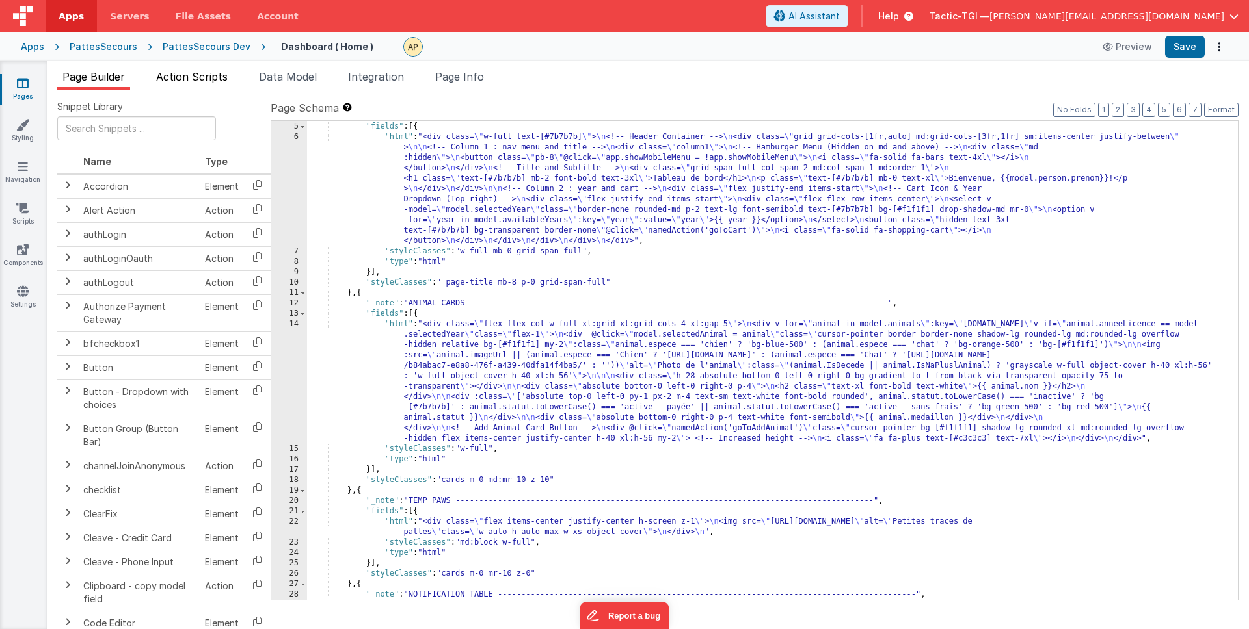
click at [210, 75] on span "Action Scripts" at bounding box center [192, 76] width 72 height 13
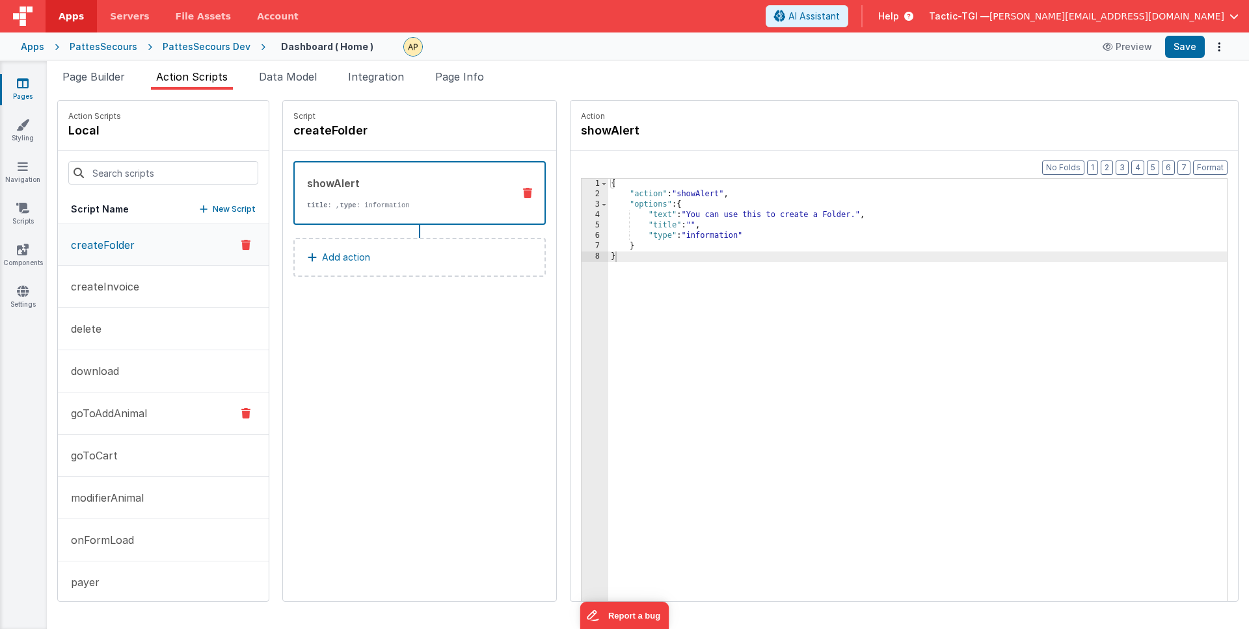
click at [136, 417] on p "goToAddAnimal" at bounding box center [105, 414] width 84 height 16
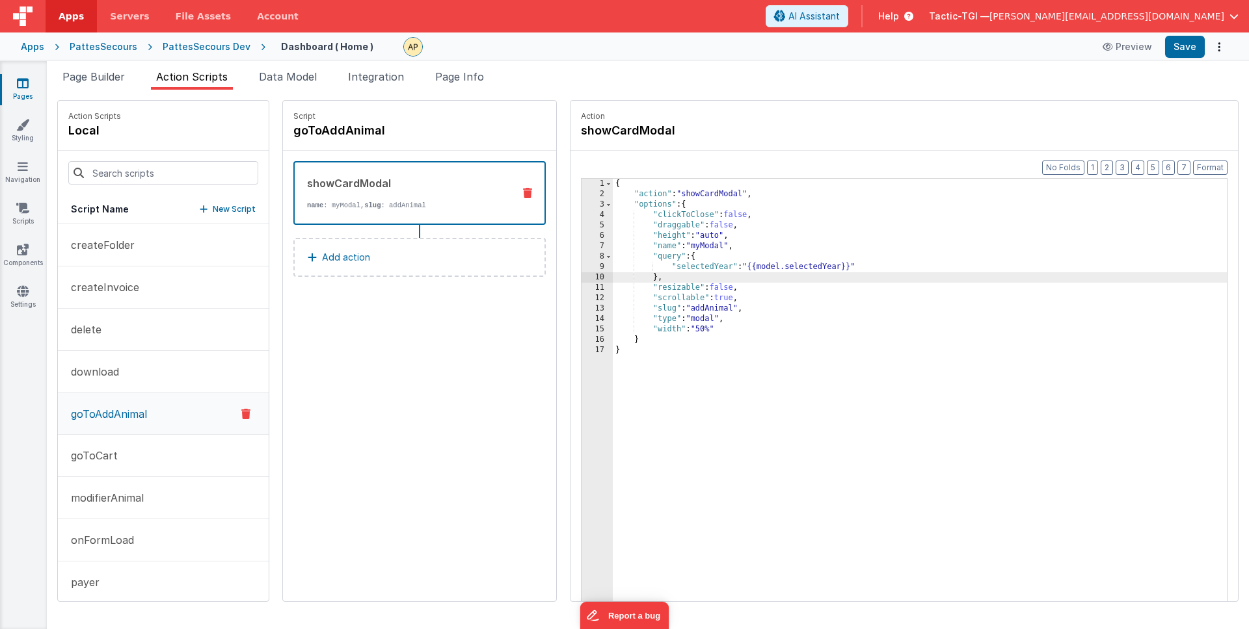
click at [654, 280] on div "{ "action" : "showCardModal" , "options" : { "clickToClose" : false , "draggabl…" at bounding box center [937, 421] width 648 height 484
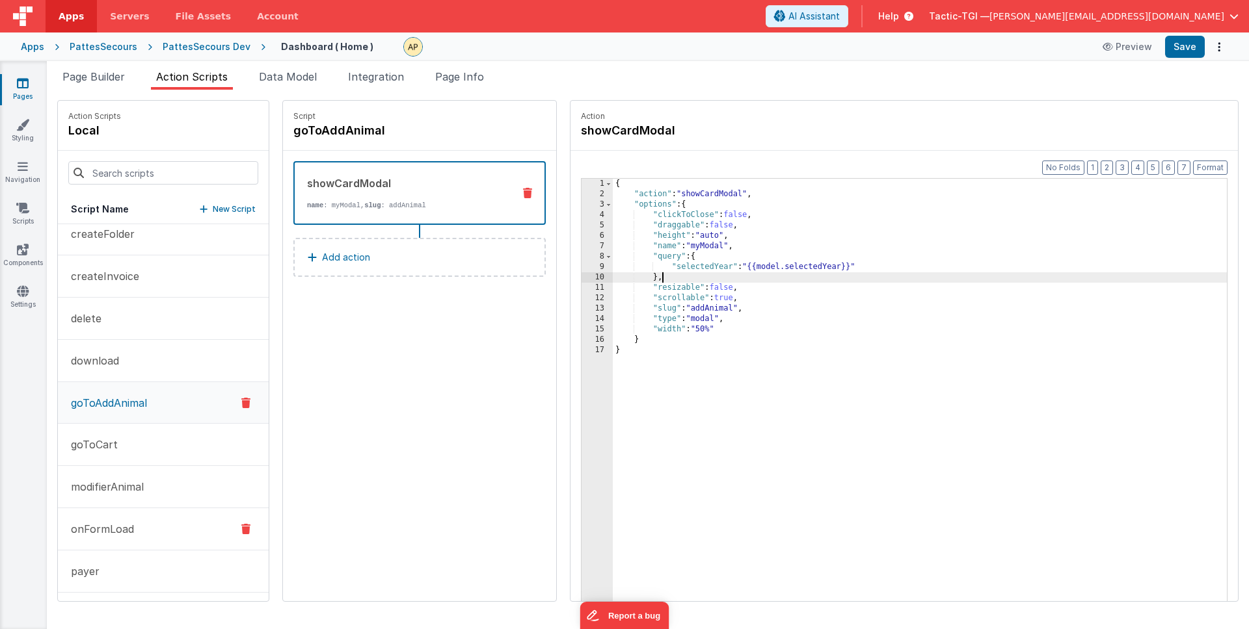
click at [129, 526] on p "onFormLoad" at bounding box center [98, 530] width 71 height 16
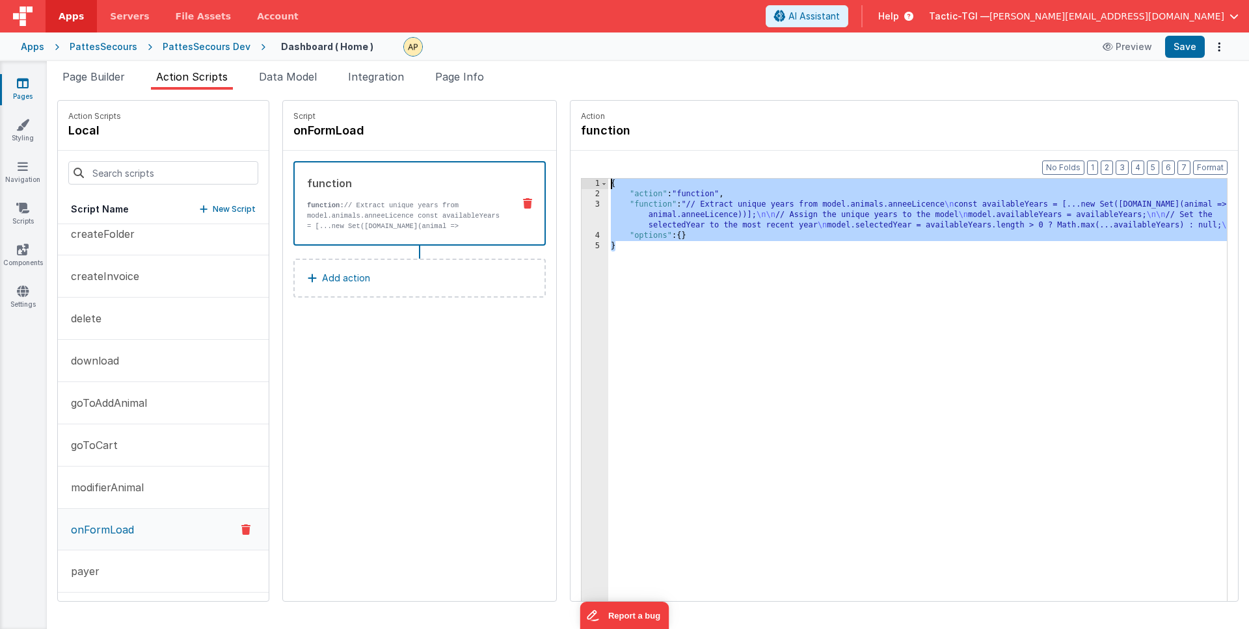
drag, startPoint x: 889, startPoint y: 299, endPoint x: 600, endPoint y: 149, distance: 325.5
click at [601, 142] on fieldset "Action function Format 7 6 5 4 3 2 1 No Folds 1 2 3 4 5 { "action" : "function"…" at bounding box center [903, 351] width 667 height 501
click at [136, 408] on p "goToAddAnimal" at bounding box center [105, 403] width 84 height 16
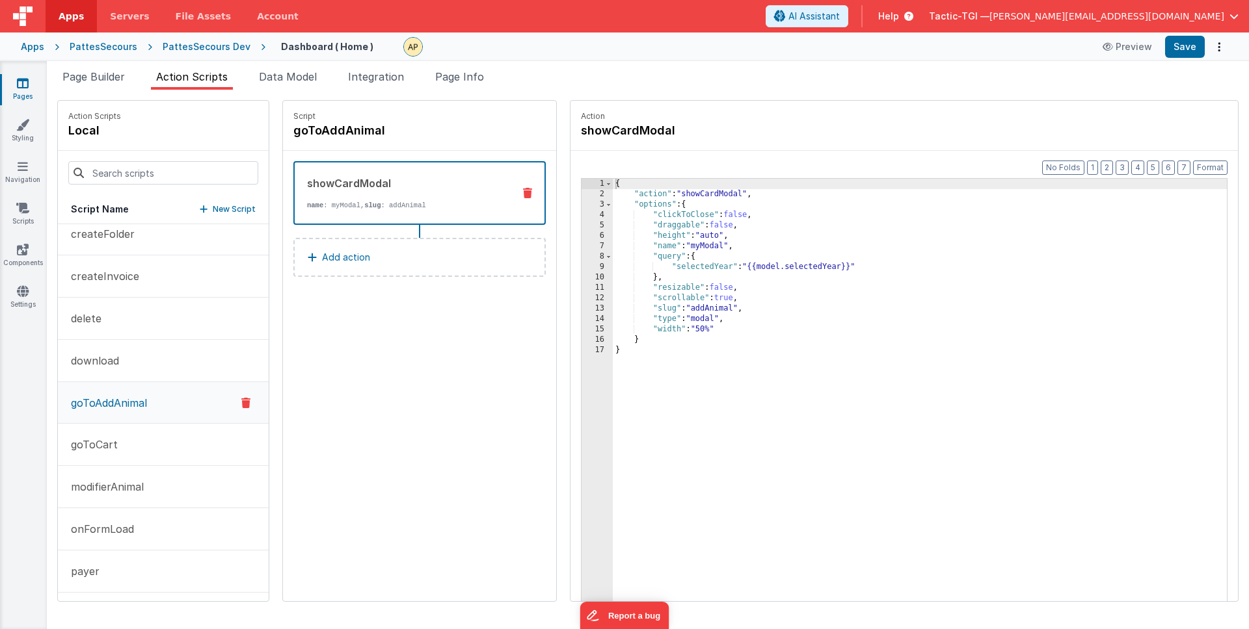
click at [745, 445] on div "{ "action" : "showCardModal" , "options" : { "clickToClose" : false , "draggabl…" at bounding box center [937, 421] width 648 height 484
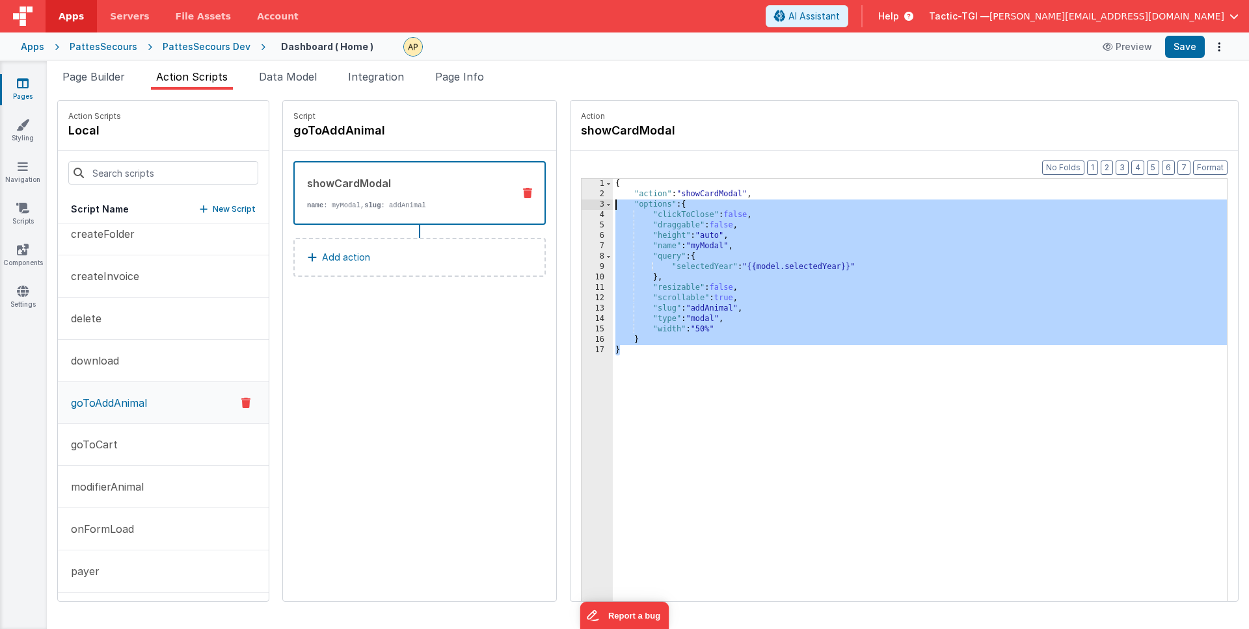
drag, startPoint x: 811, startPoint y: 457, endPoint x: 483, endPoint y: 205, distance: 413.2
click at [483, 205] on div "Action Scripts local Script Name New Script createFolder createInvoice delete d…" at bounding box center [647, 351] width 1181 height 502
click at [794, 362] on div "{ "action" : "showCardModal" , "options" : { "clickToClose" : false , "draggabl…" at bounding box center [937, 421] width 648 height 484
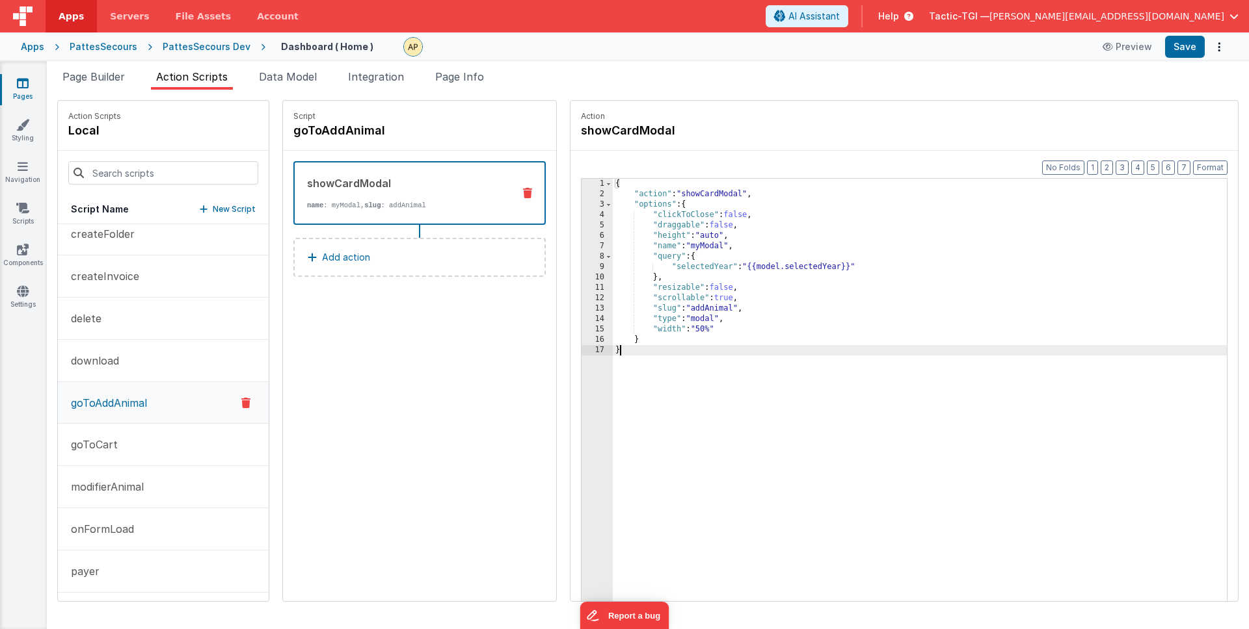
click at [27, 98] on link "Pages" at bounding box center [22, 90] width 47 height 26
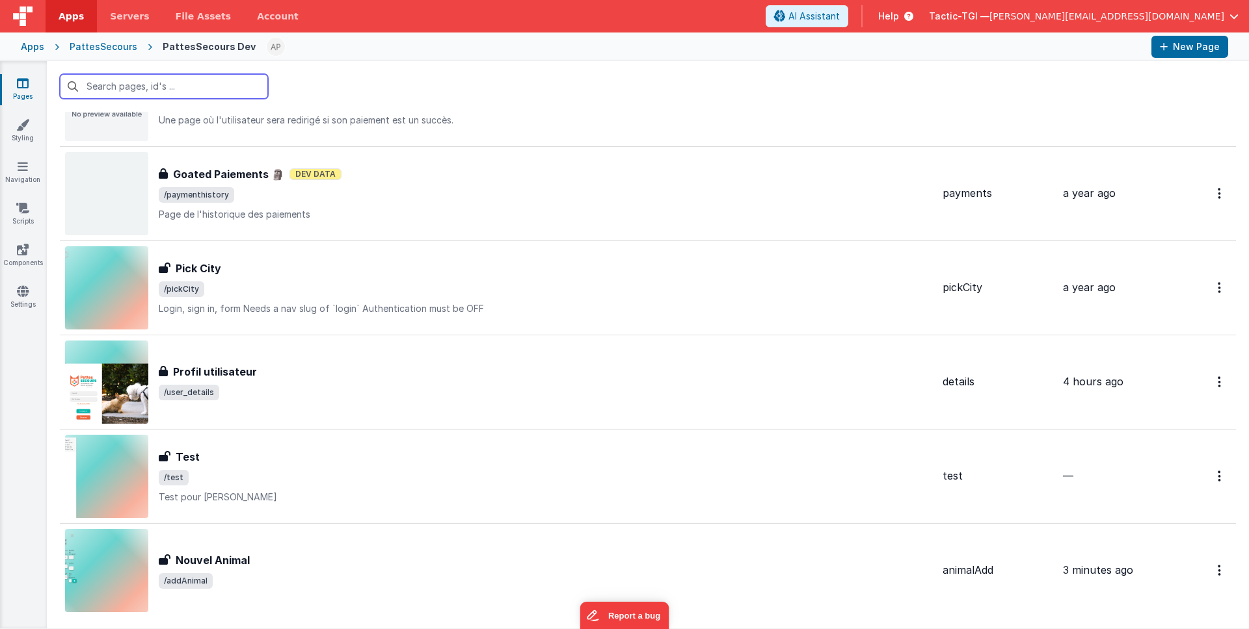
scroll to position [1270, 0]
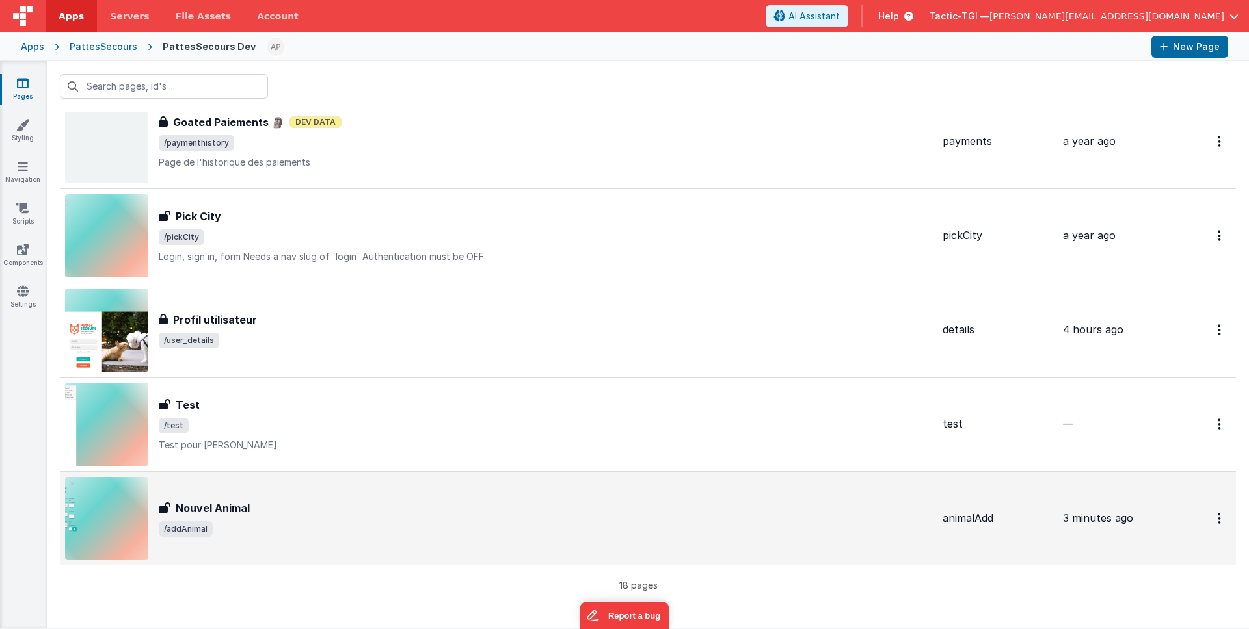
click at [339, 535] on span "/addAnimal" at bounding box center [545, 530] width 773 height 16
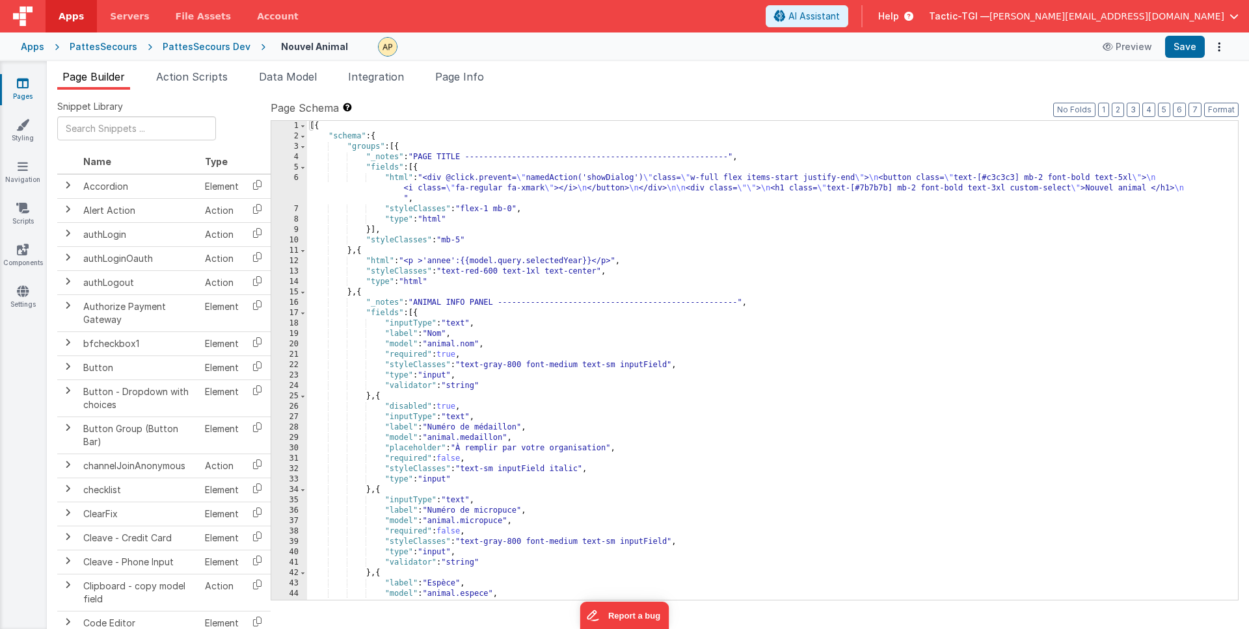
click at [806, 223] on div "[{ "schema" : { "groups" : [{ "_notes" : "PAGE TITLE --------------------------…" at bounding box center [767, 371] width 921 height 500
click at [880, 237] on div "[{ "schema" : { "groups" : [{ "_notes" : "PAGE TITLE --------------------------…" at bounding box center [767, 371] width 921 height 500
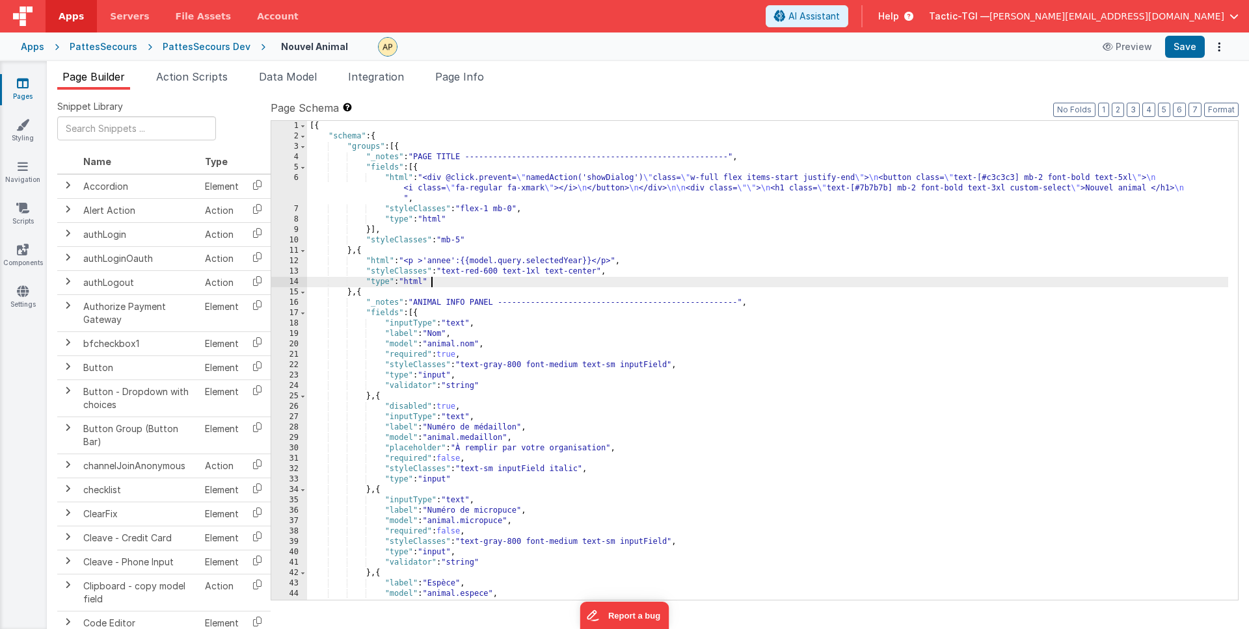
click at [830, 282] on div "[{ "schema" : { "groups" : [{ "_notes" : "PAGE TITLE --------------------------…" at bounding box center [767, 371] width 921 height 500
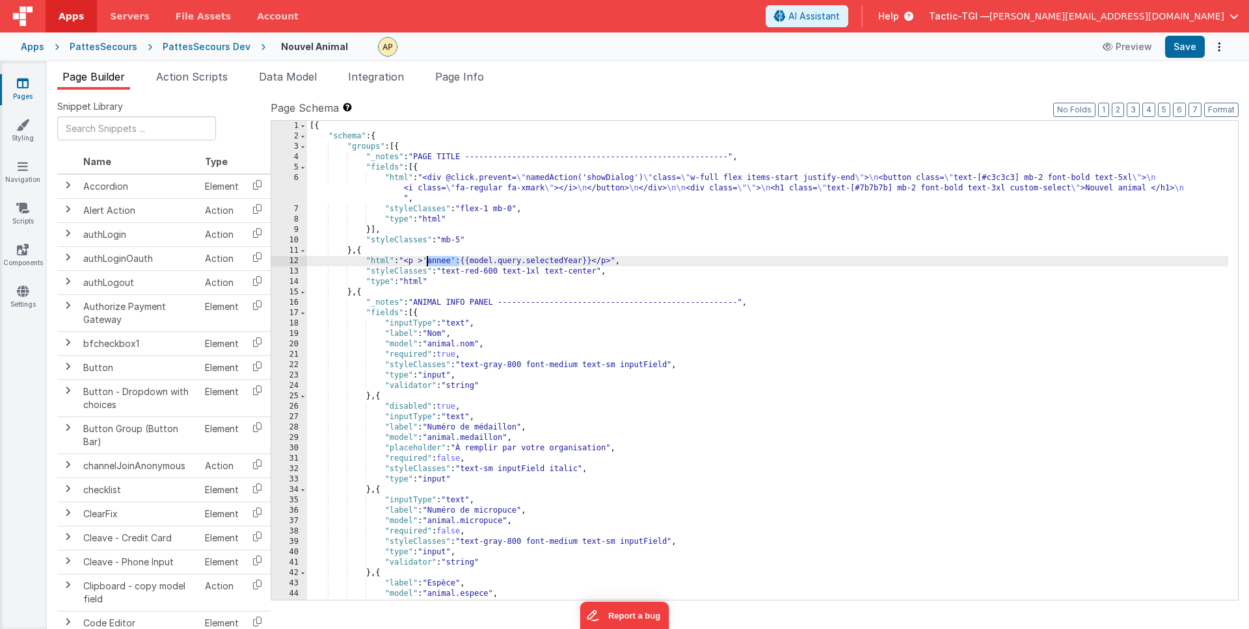
drag, startPoint x: 458, startPoint y: 258, endPoint x: 428, endPoint y: 258, distance: 29.9
click at [428, 258] on div "[{ "schema" : { "groups" : [{ "_notes" : "PAGE TITLE --------------------------…" at bounding box center [767, 371] width 921 height 500
click at [735, 362] on div "[{ "schema" : { "groups" : [{ "_notes" : "PAGE TITLE --------------------------…" at bounding box center [767, 368] width 921 height 500
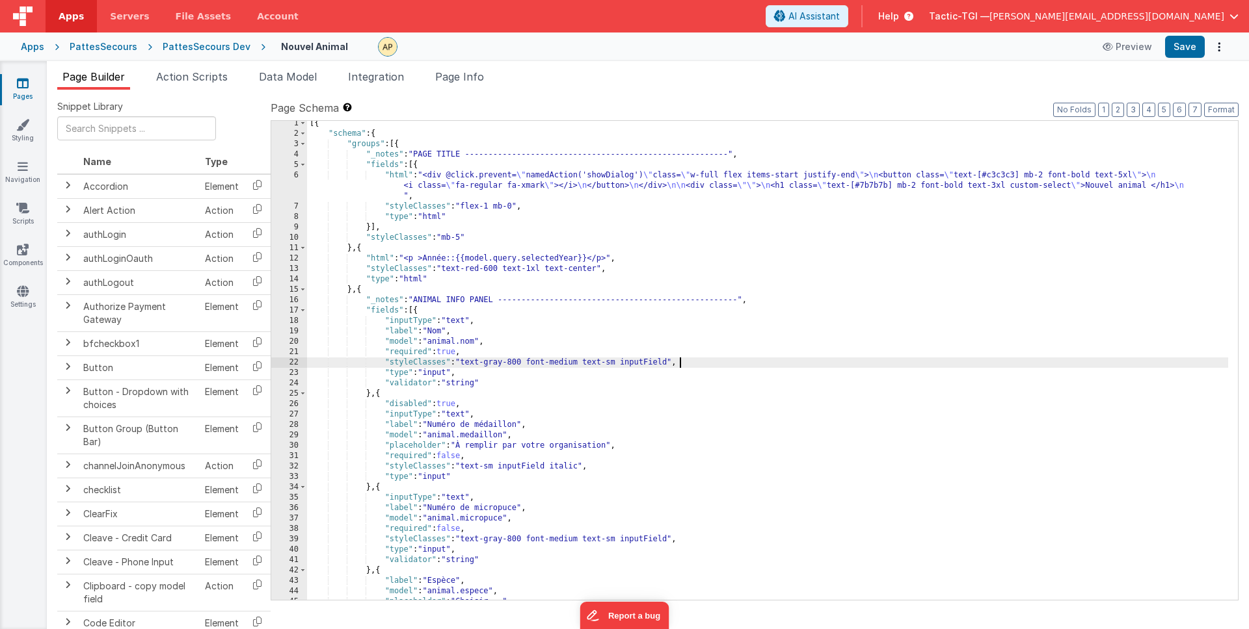
click at [423, 258] on div "[{ "schema" : { "groups" : [{ "_notes" : "PAGE TITLE --------------------------…" at bounding box center [767, 368] width 921 height 500
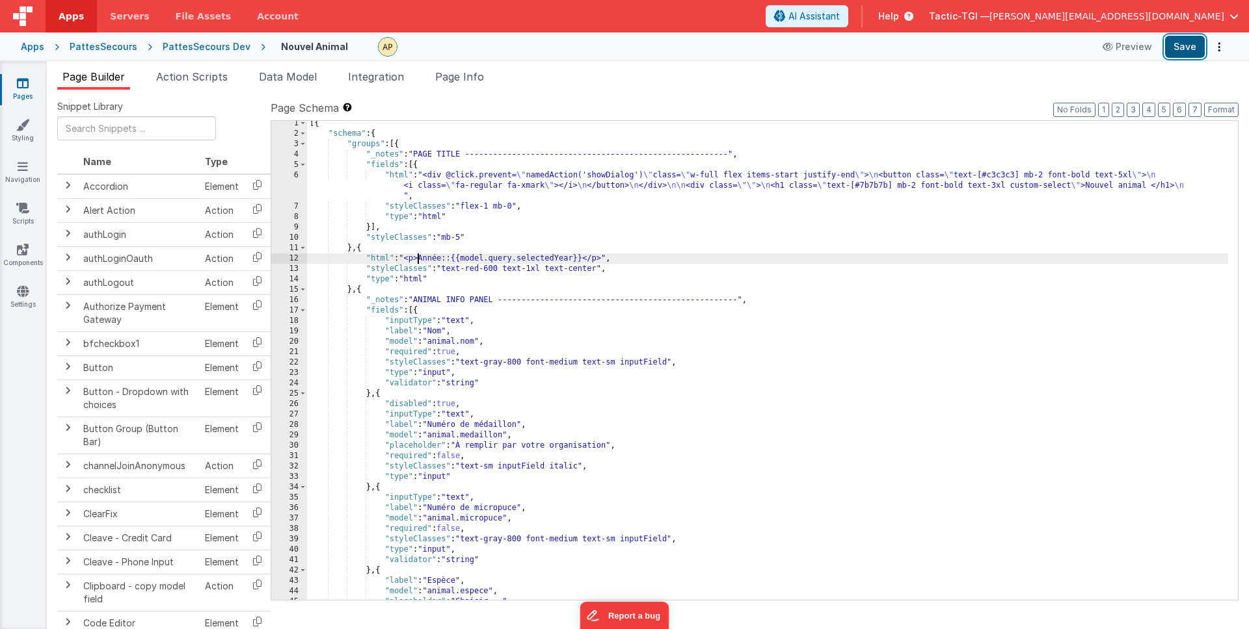
click at [1189, 40] on button "Save" at bounding box center [1185, 47] width 40 height 22
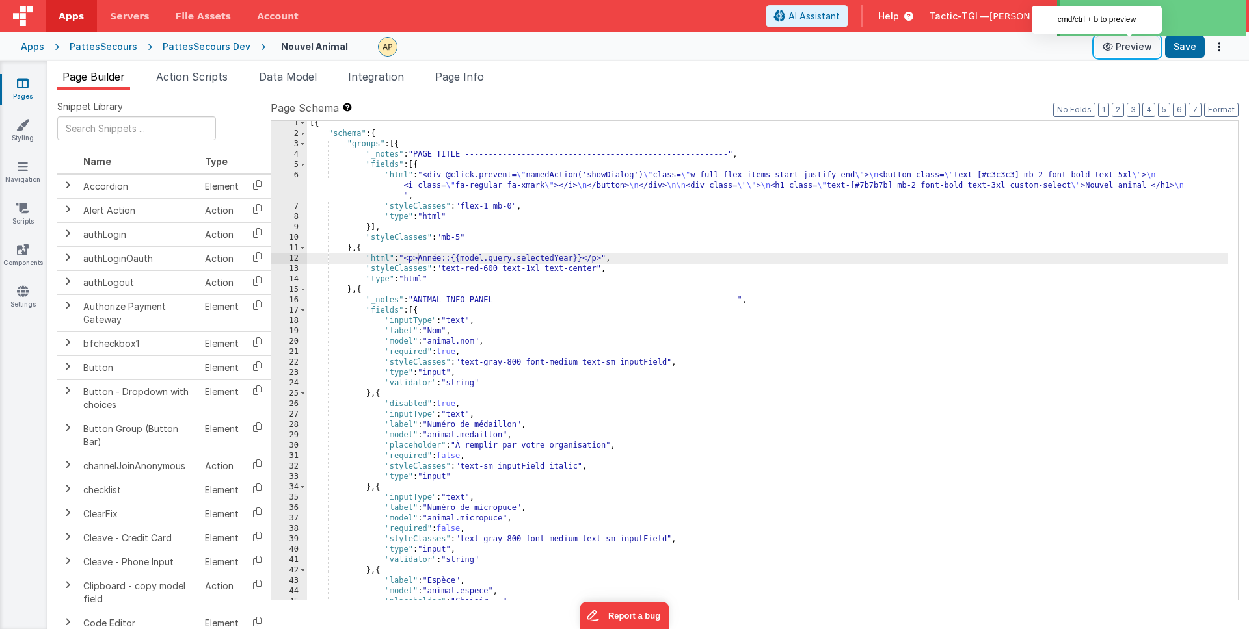
click at [1109, 50] on icon at bounding box center [1108, 46] width 13 height 9
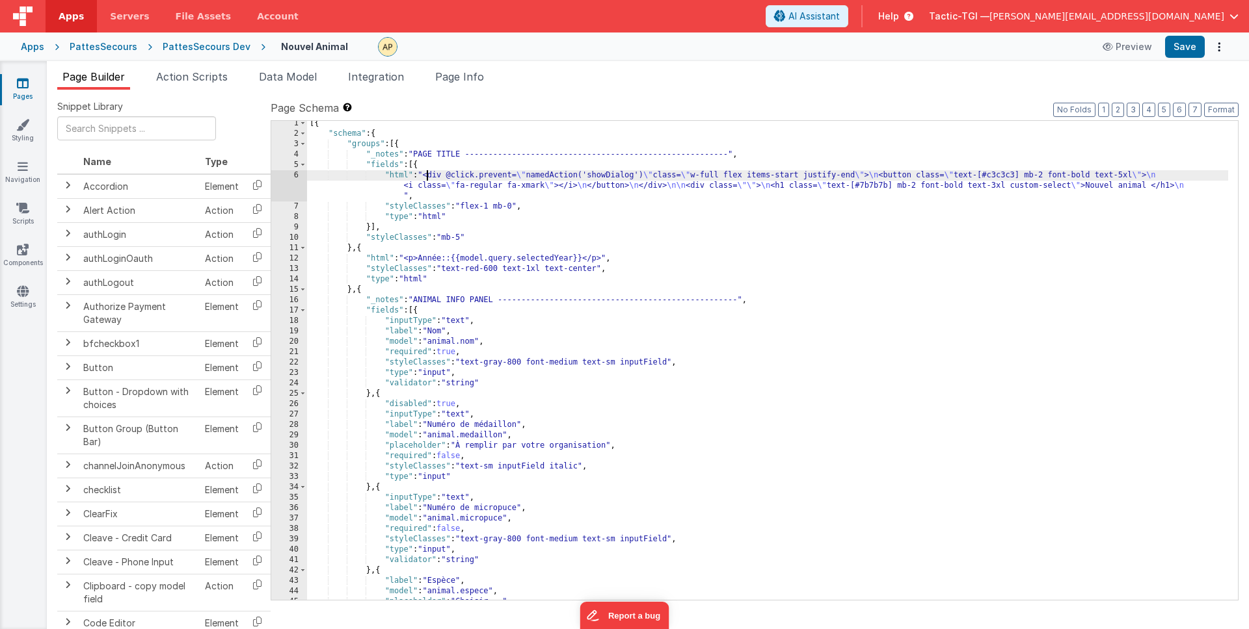
click at [424, 178] on div "[{ "schema" : { "groups" : [{ "_notes" : "PAGE TITLE --------------------------…" at bounding box center [767, 368] width 921 height 500
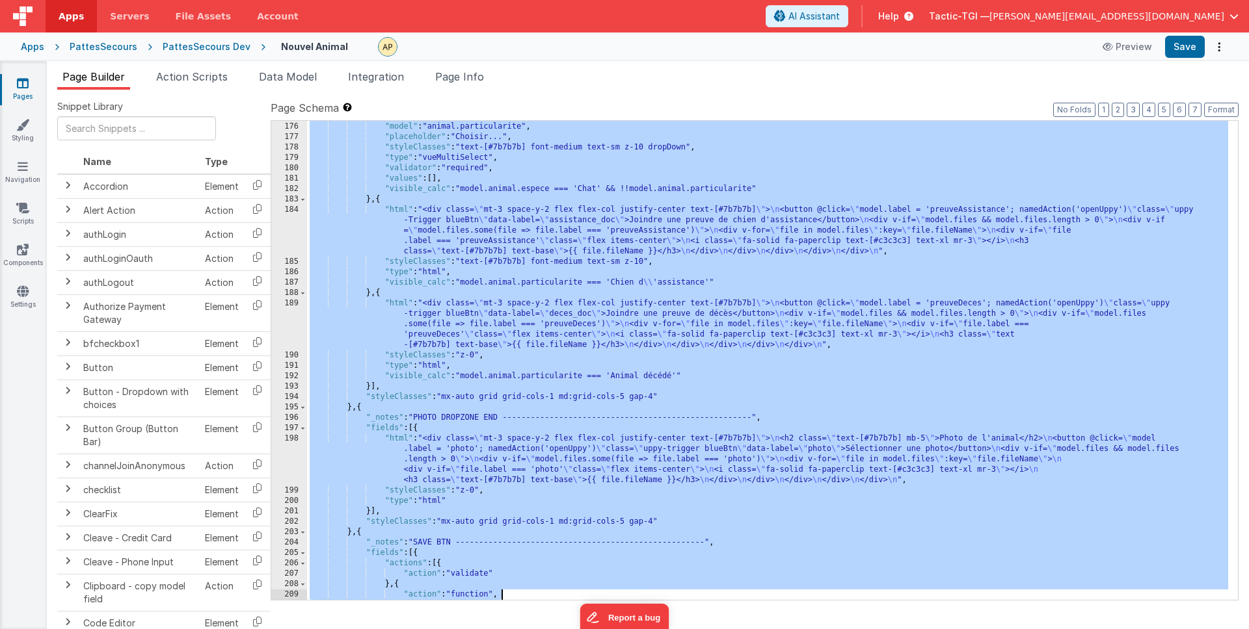
scroll to position [2372, 0]
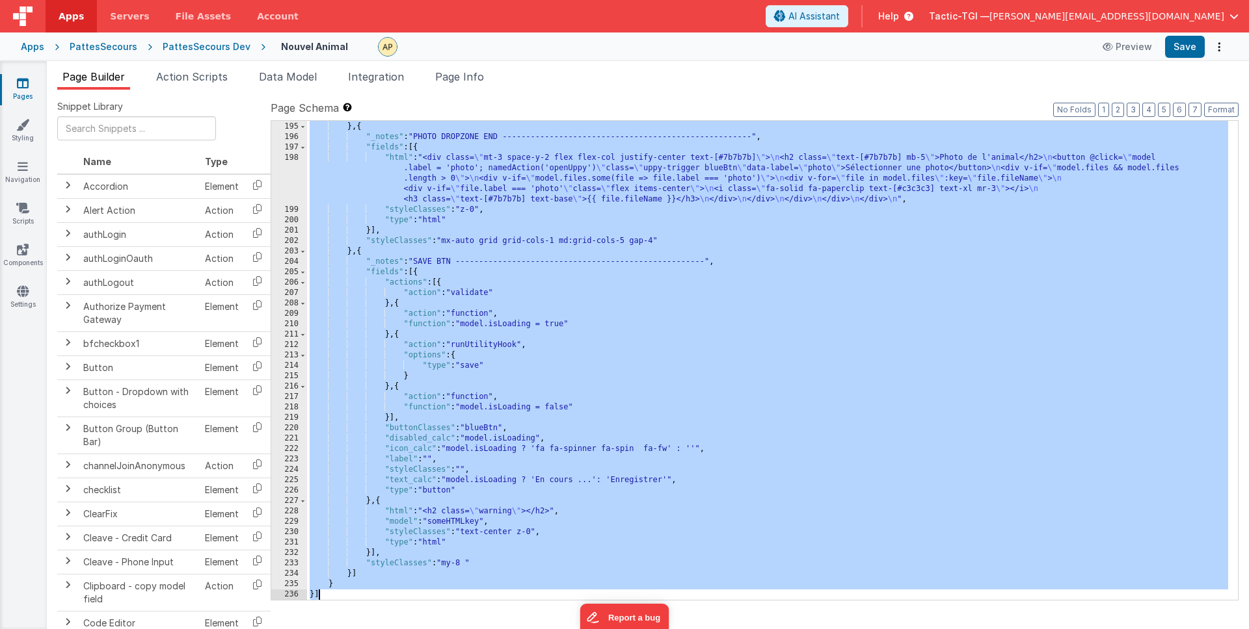
drag, startPoint x: 308, startPoint y: 125, endPoint x: 726, endPoint y: 629, distance: 654.4
click at [726, 629] on div "Snippet Library Name Type Accordion Element Alert Action Action authLogin Actio…" at bounding box center [647, 370] width 1181 height 540
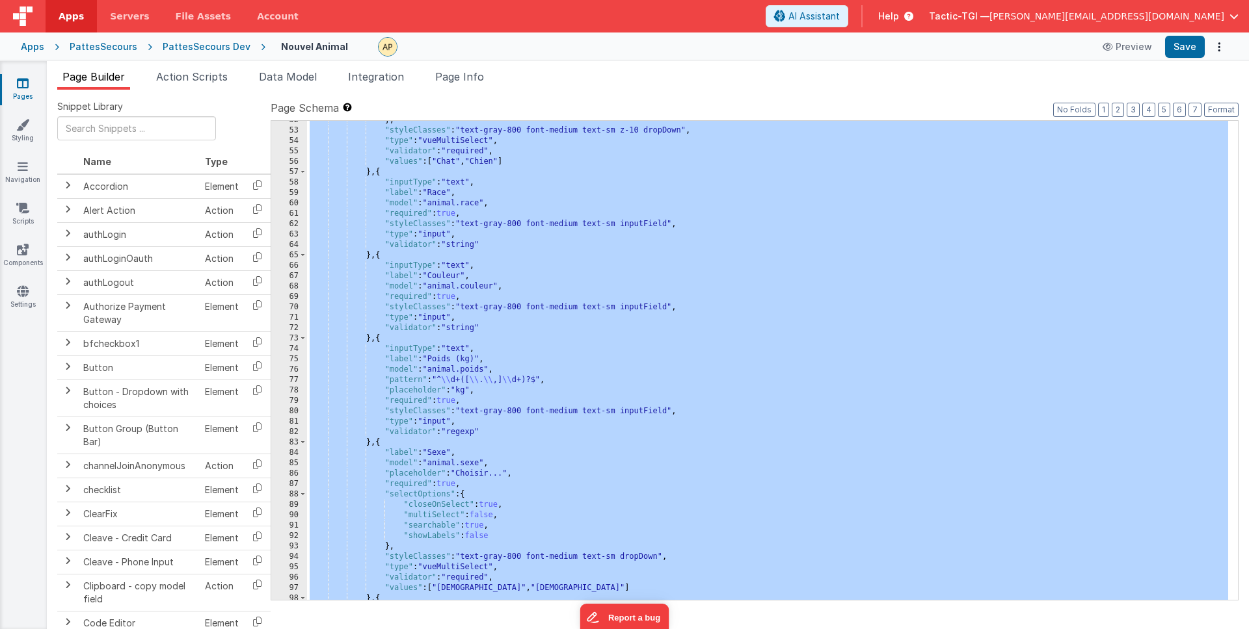
scroll to position [0, 0]
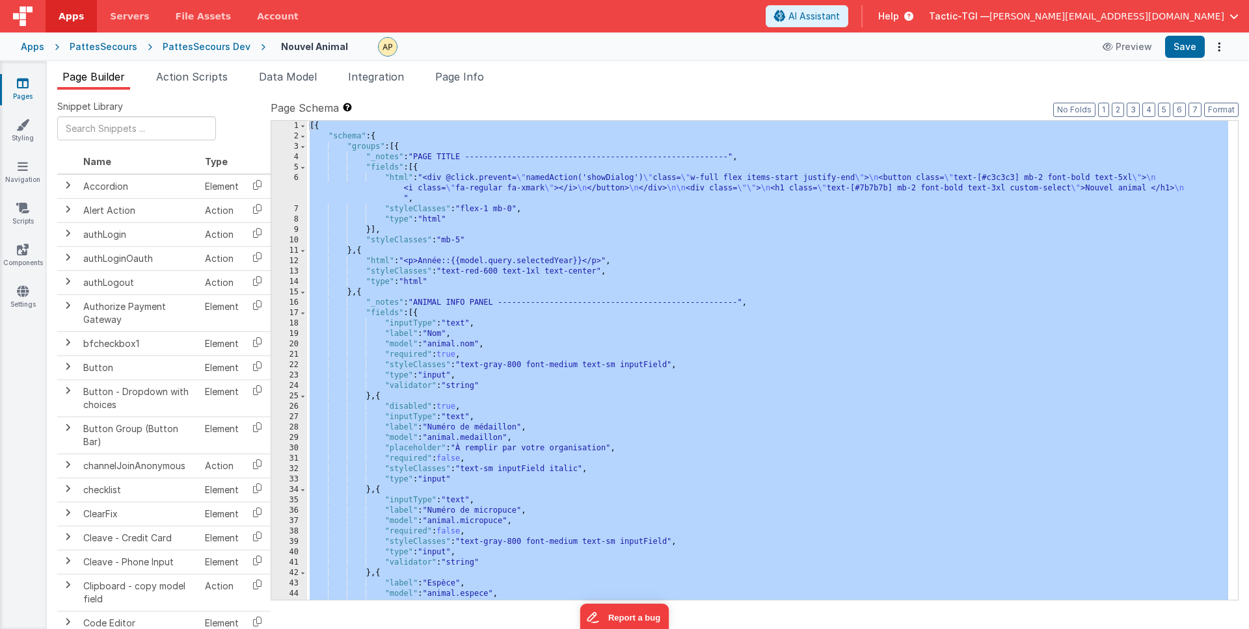
click at [622, 222] on div "[{ "schema" : { "groups" : [{ "_notes" : "PAGE TITLE --------------------------…" at bounding box center [767, 371] width 921 height 500
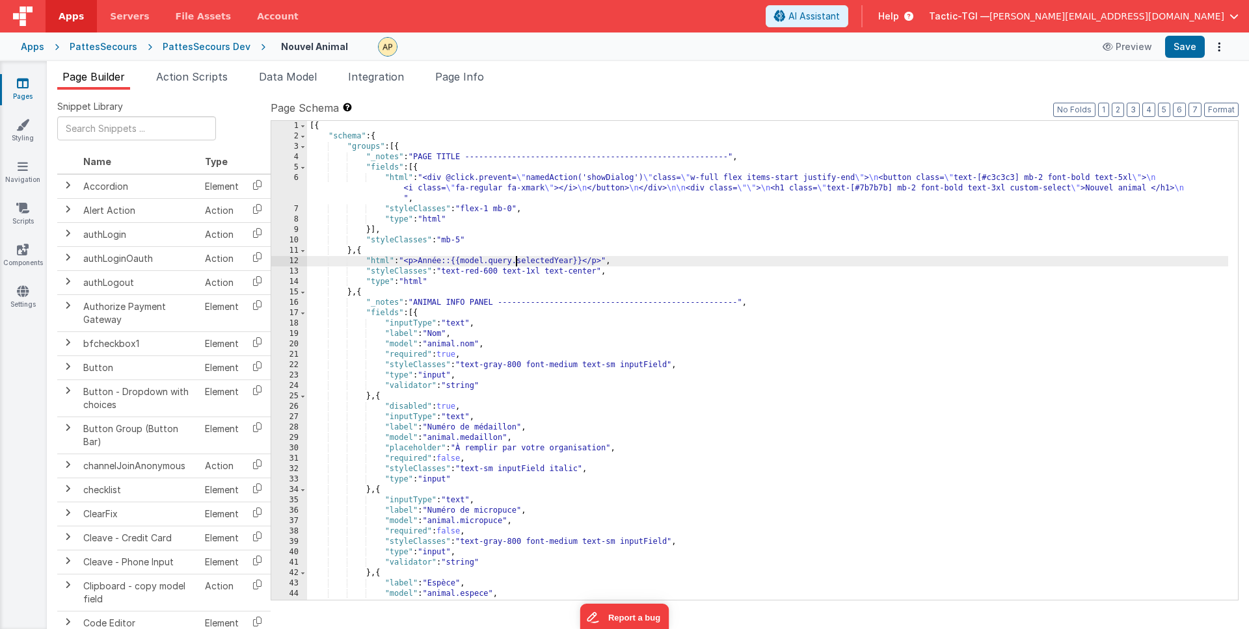
drag, startPoint x: 514, startPoint y: 262, endPoint x: 544, endPoint y: 285, distance: 37.1
click at [515, 263] on div "[{ "schema" : { "groups" : [{ "_notes" : "PAGE TITLE --------------------------…" at bounding box center [767, 371] width 921 height 500
click at [858, 345] on div "[{ "schema" : { "groups" : [{ "_notes" : "PAGE TITLE --------------------------…" at bounding box center [767, 371] width 921 height 500
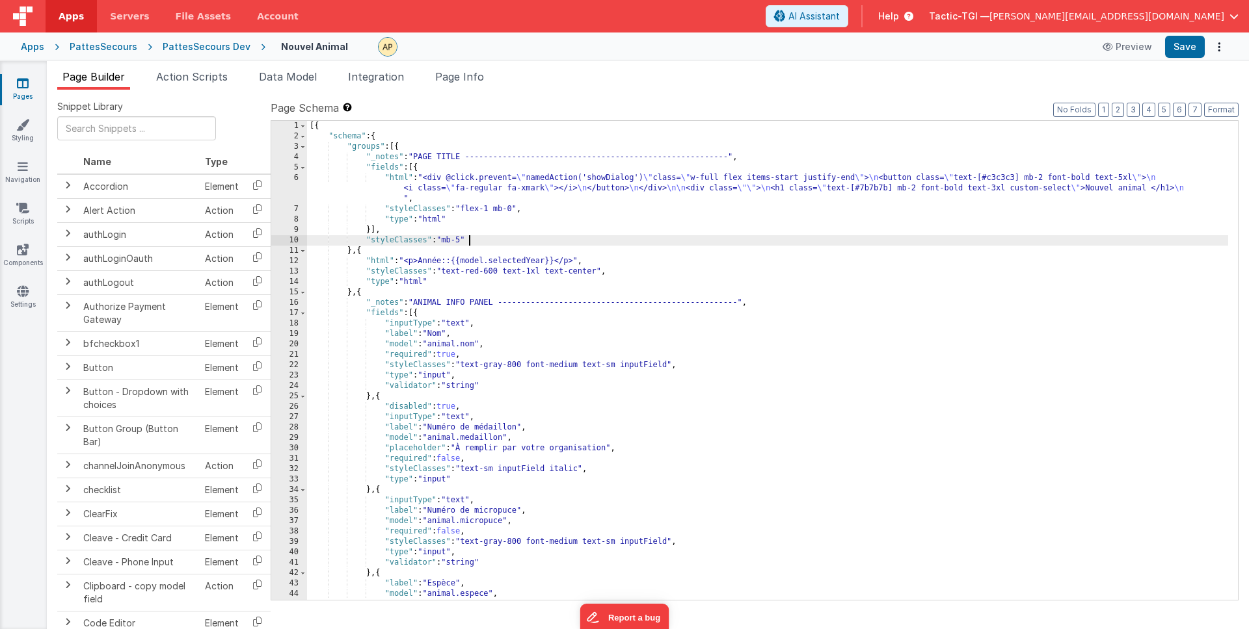
click at [527, 240] on div "[{ "schema" : { "groups" : [{ "_notes" : "PAGE TITLE --------------------------…" at bounding box center [767, 371] width 921 height 500
click at [507, 254] on div "[{ "schema" : { "groups" : [{ "_notes" : "PAGE TITLE --------------------------…" at bounding box center [767, 371] width 921 height 500
click at [178, 75] on span "Action Scripts" at bounding box center [192, 76] width 72 height 13
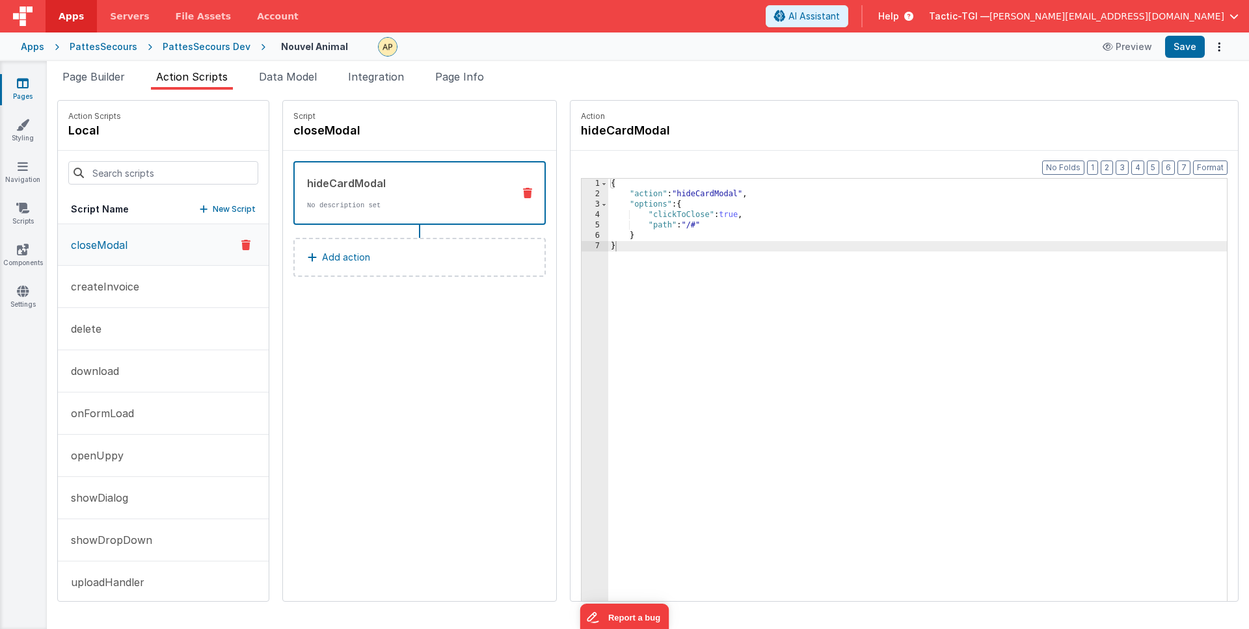
click at [362, 196] on div "hideCardModal No description set" at bounding box center [399, 193] width 208 height 35
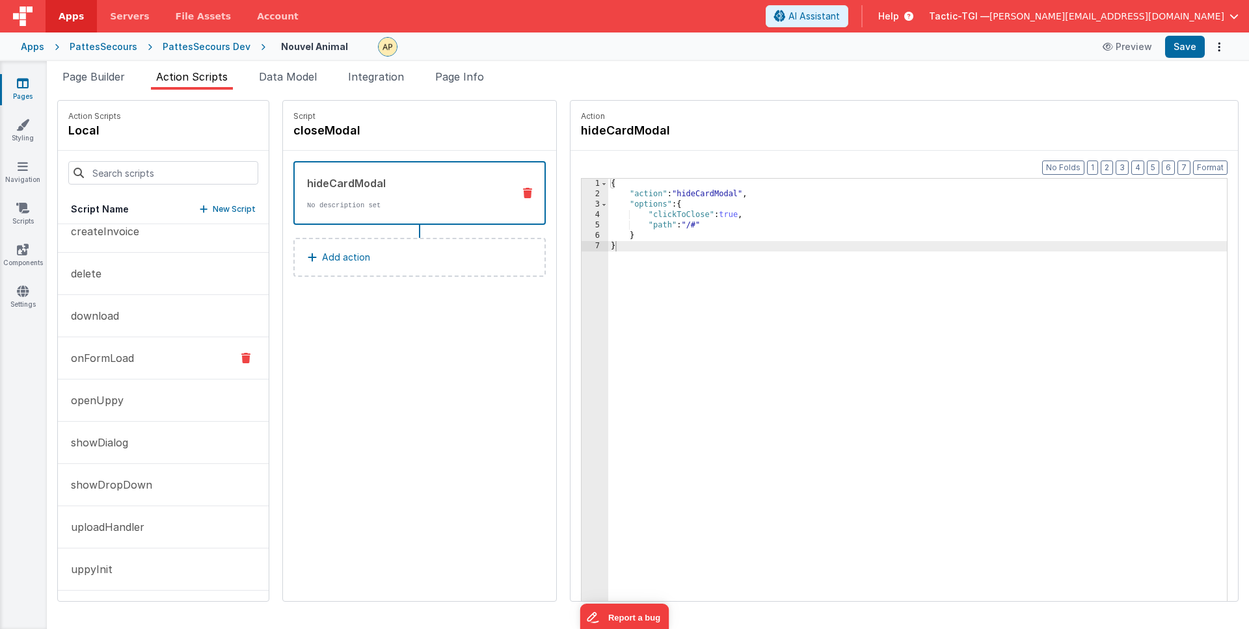
click at [148, 343] on button "onFormLoad" at bounding box center [163, 358] width 211 height 42
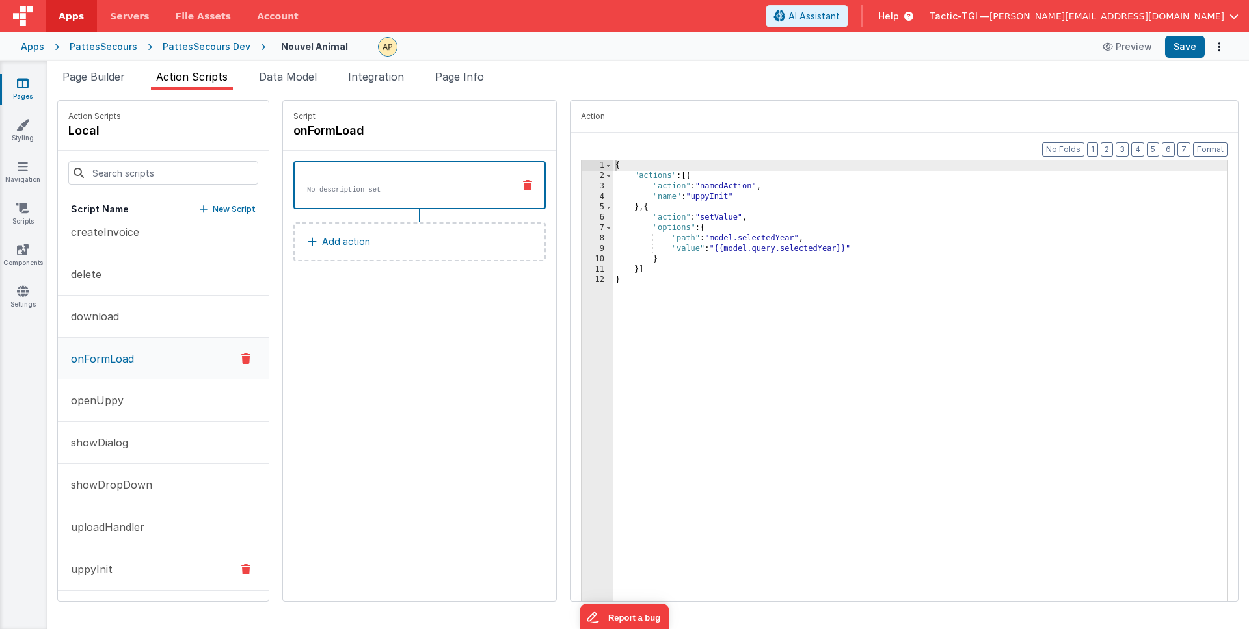
click at [113, 562] on button "uppyInit" at bounding box center [163, 570] width 211 height 42
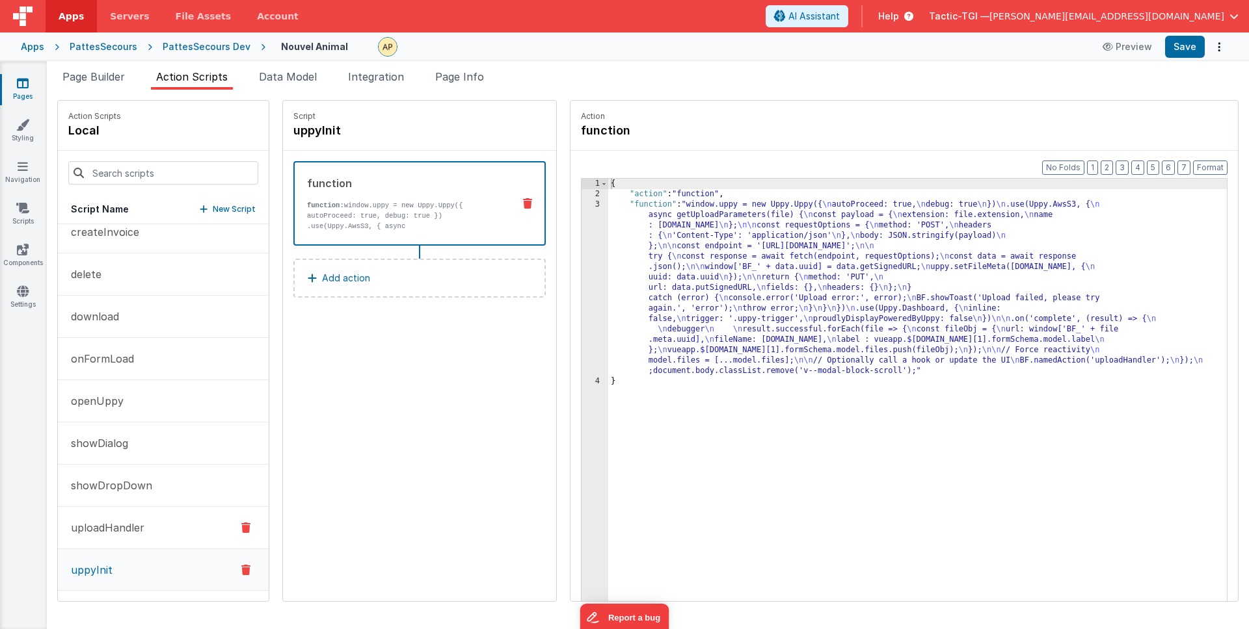
click at [121, 539] on button "uploadHandler" at bounding box center [163, 528] width 211 height 42
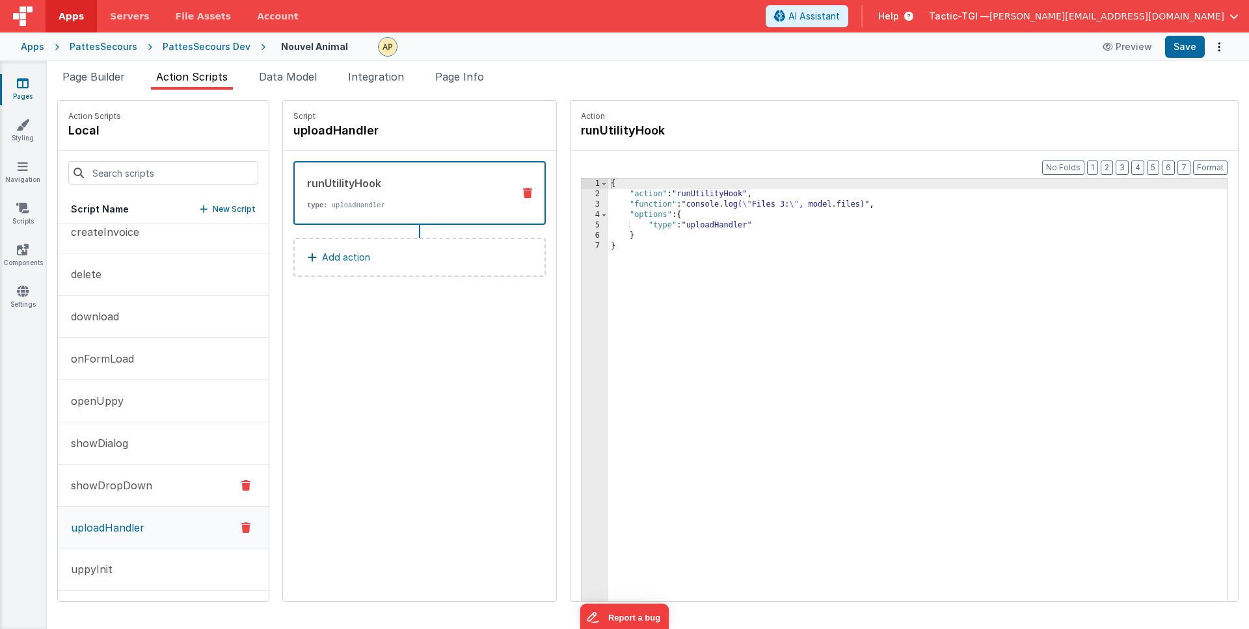
click at [151, 483] on button "showDropDown" at bounding box center [163, 486] width 211 height 42
click at [151, 426] on button "showDialog" at bounding box center [163, 444] width 211 height 42
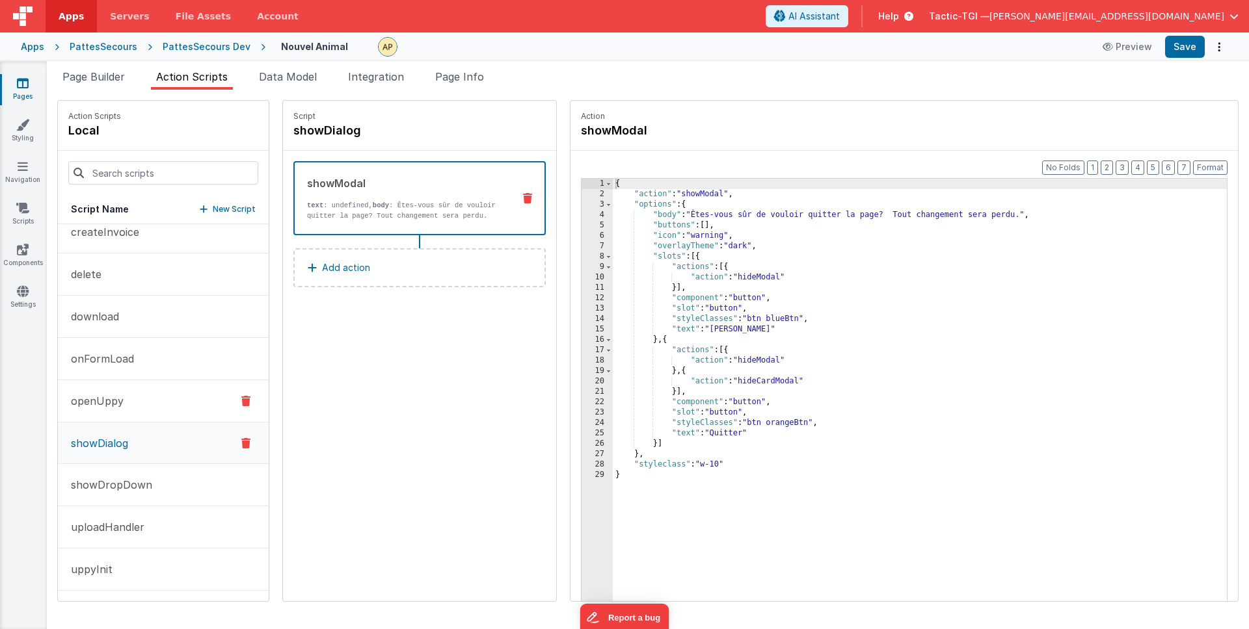
click at [147, 407] on button "openUppy" at bounding box center [163, 401] width 211 height 42
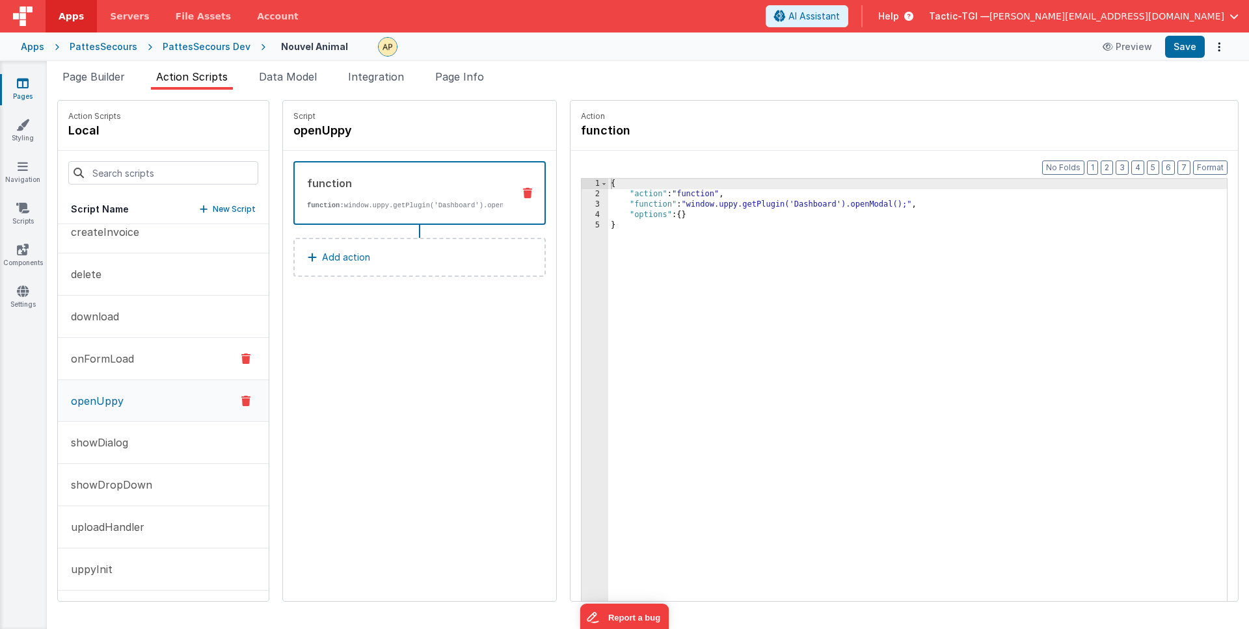
click at [150, 366] on button "onFormLoad" at bounding box center [163, 359] width 211 height 42
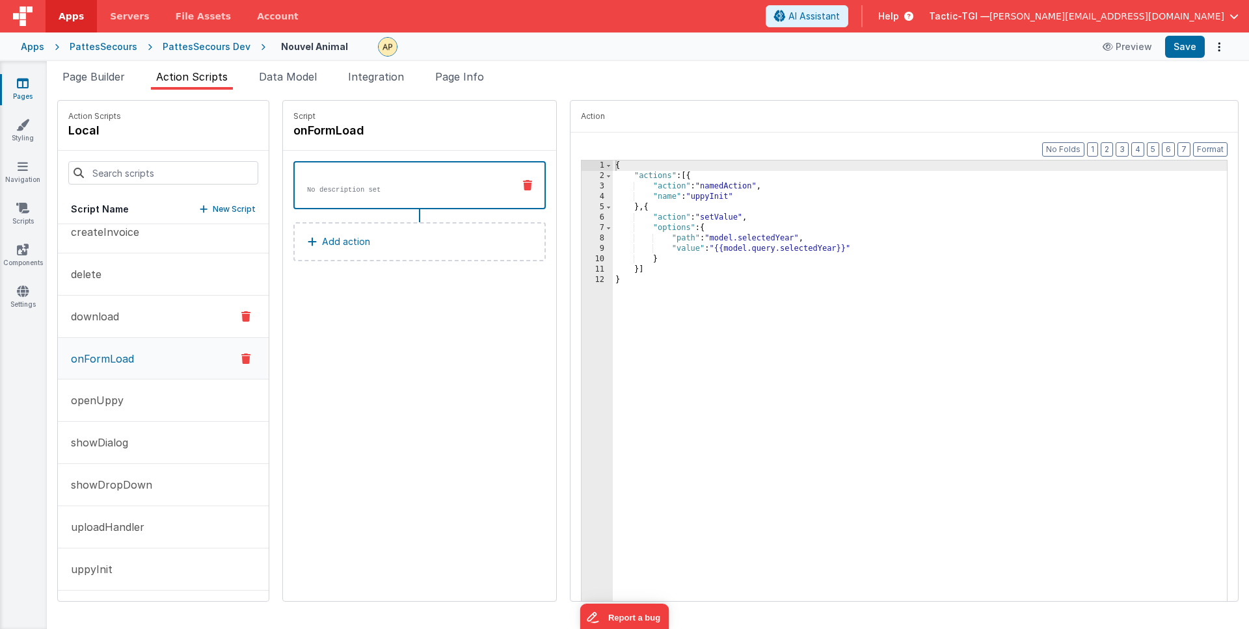
click at [152, 324] on button "download" at bounding box center [163, 317] width 211 height 42
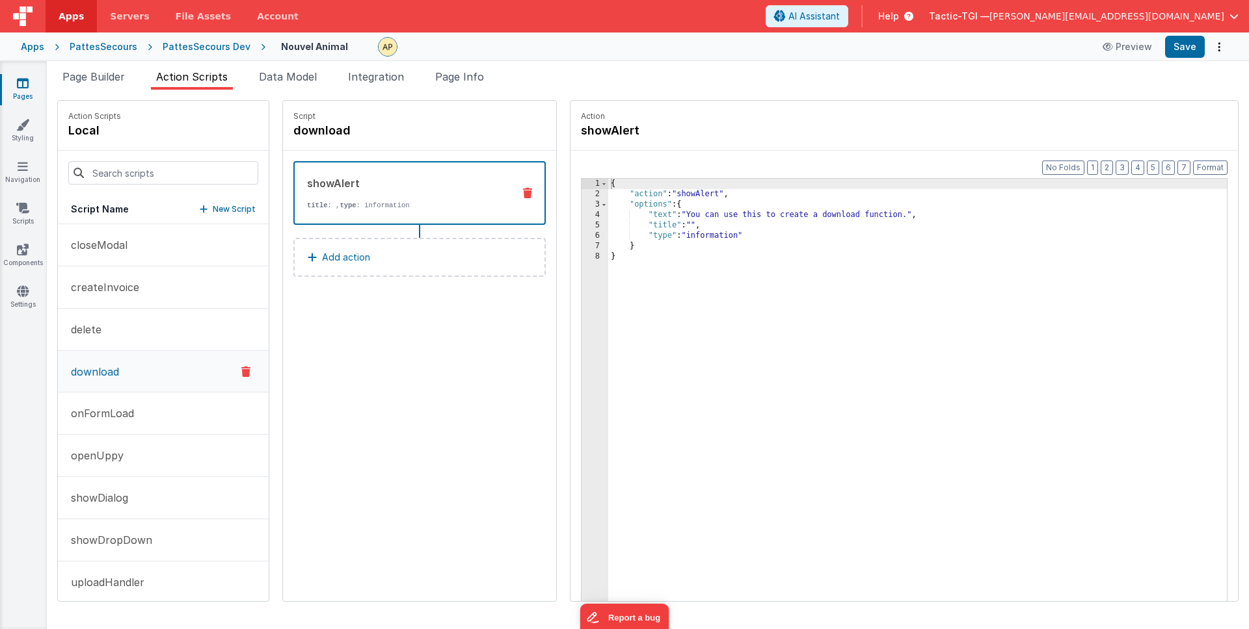
scroll to position [1, 0]
click at [145, 328] on button "delete" at bounding box center [163, 329] width 211 height 42
click at [145, 290] on button "createInvoice" at bounding box center [163, 286] width 211 height 42
click at [142, 259] on button "closeModal" at bounding box center [163, 245] width 211 height 42
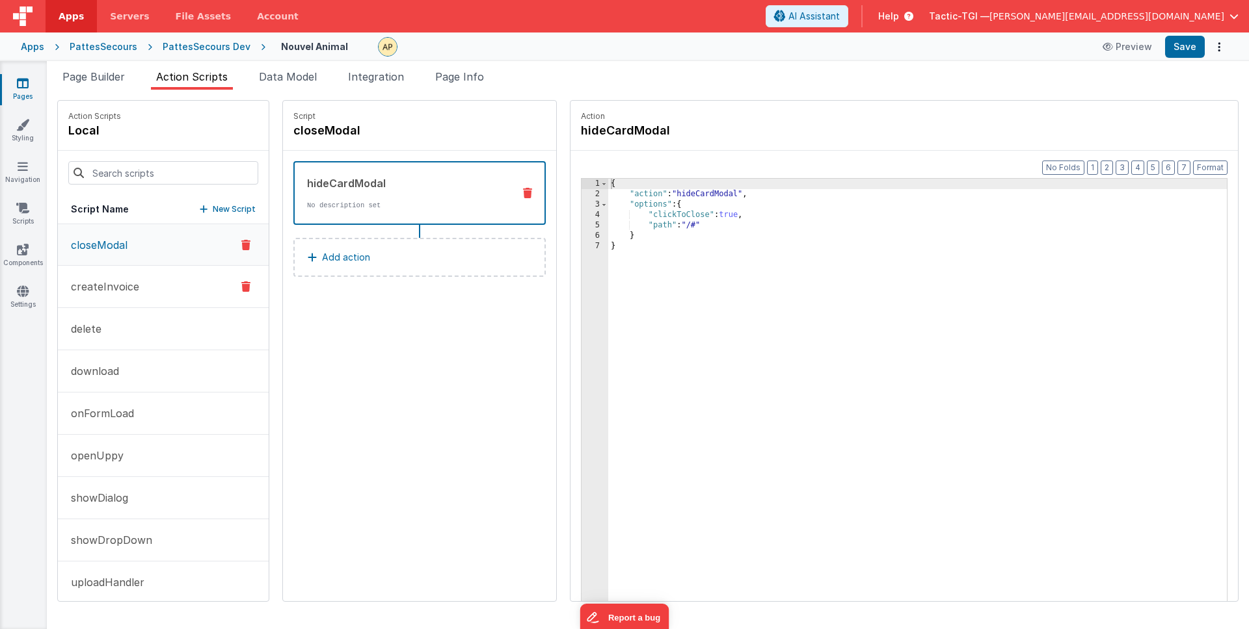
scroll to position [55, 0]
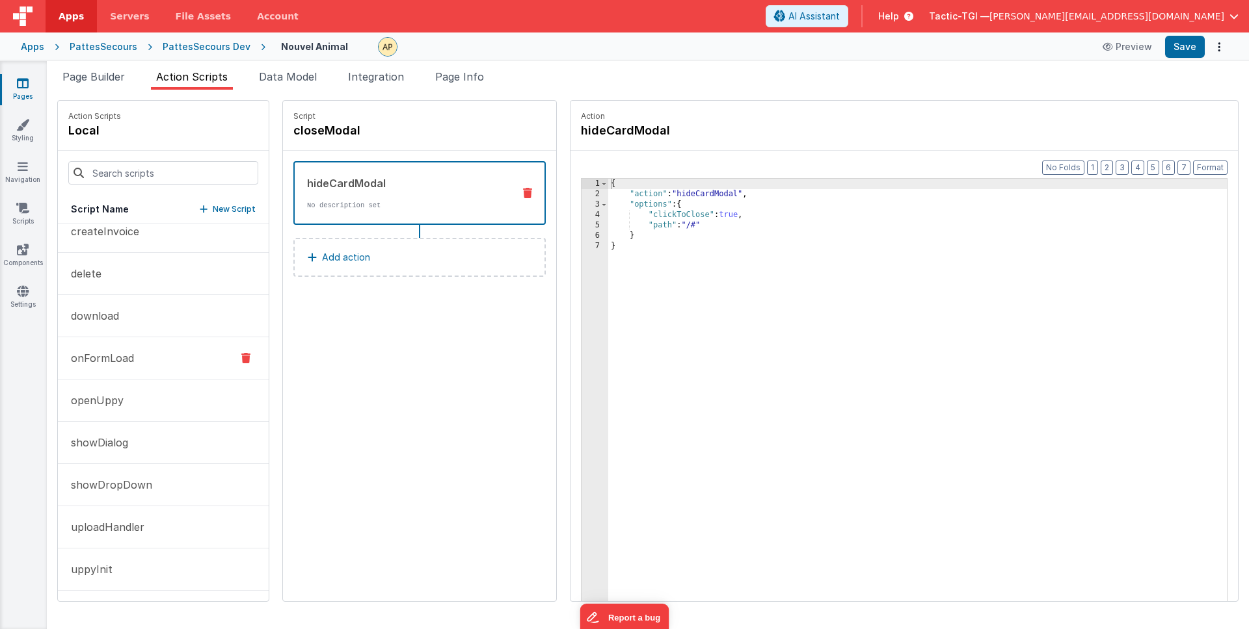
click at [114, 360] on p "onFormLoad" at bounding box center [98, 359] width 71 height 16
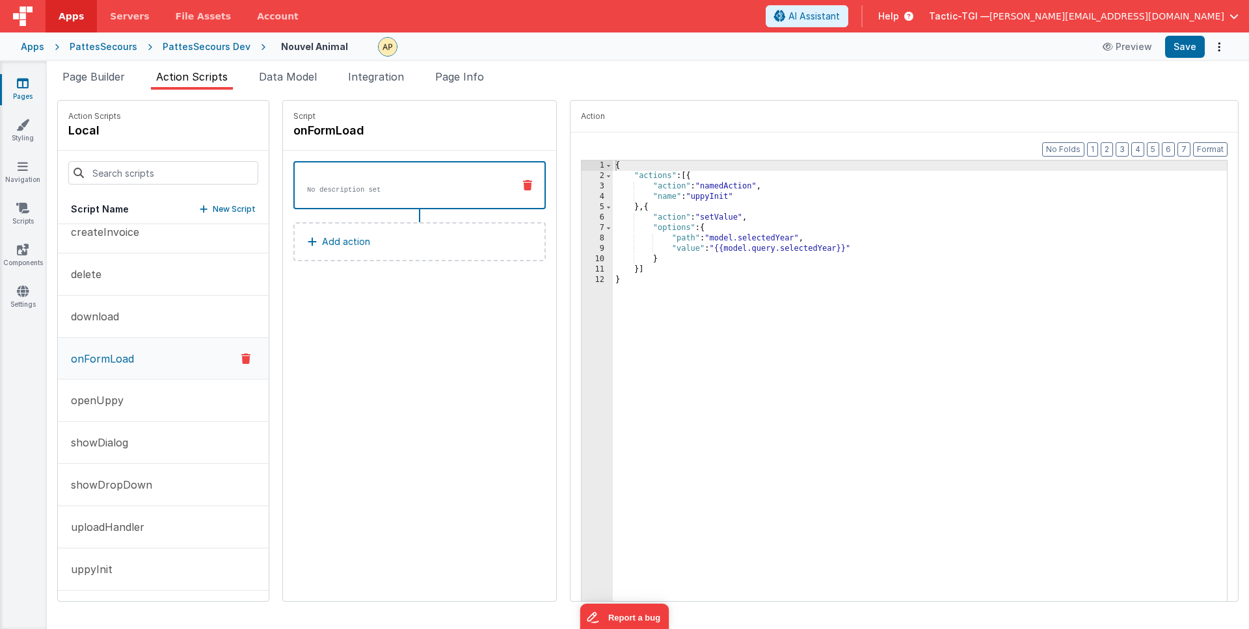
click at [722, 250] on div "{ "actions" : [{ "action" : "namedAction" , "name" : "uppyInit" } , { "action" …" at bounding box center [937, 403] width 648 height 484
click at [1187, 49] on button "Save" at bounding box center [1185, 47] width 40 height 22
click at [18, 131] on link "Styling" at bounding box center [22, 131] width 47 height 26
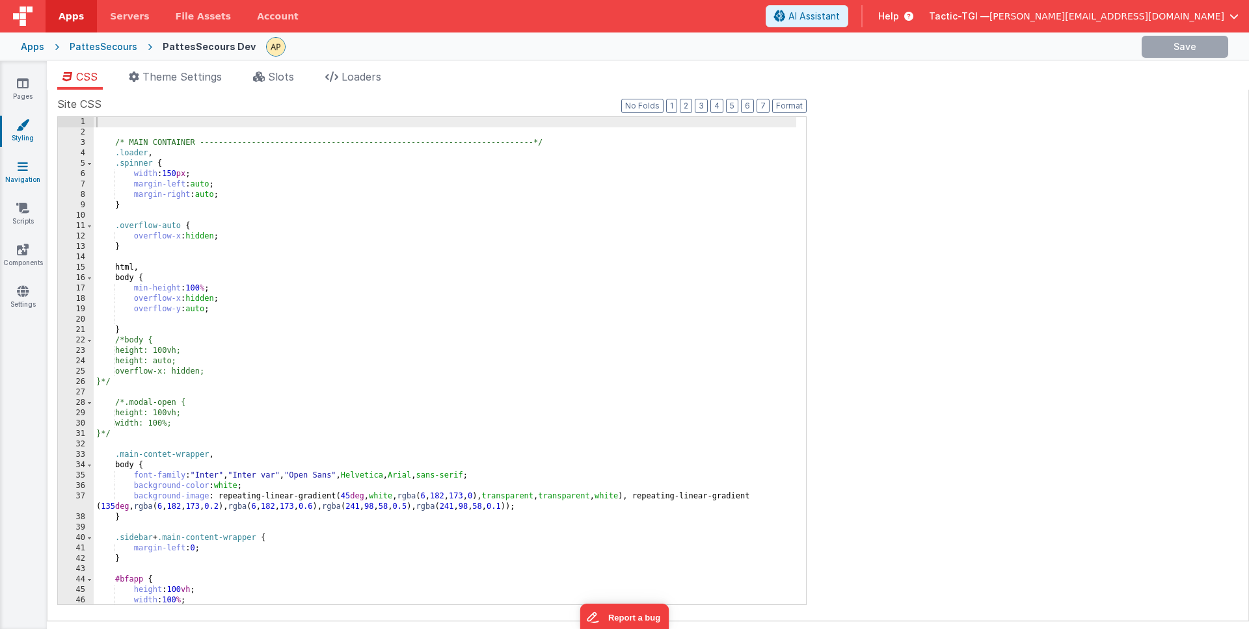
click at [10, 179] on link "Navigation" at bounding box center [22, 173] width 47 height 26
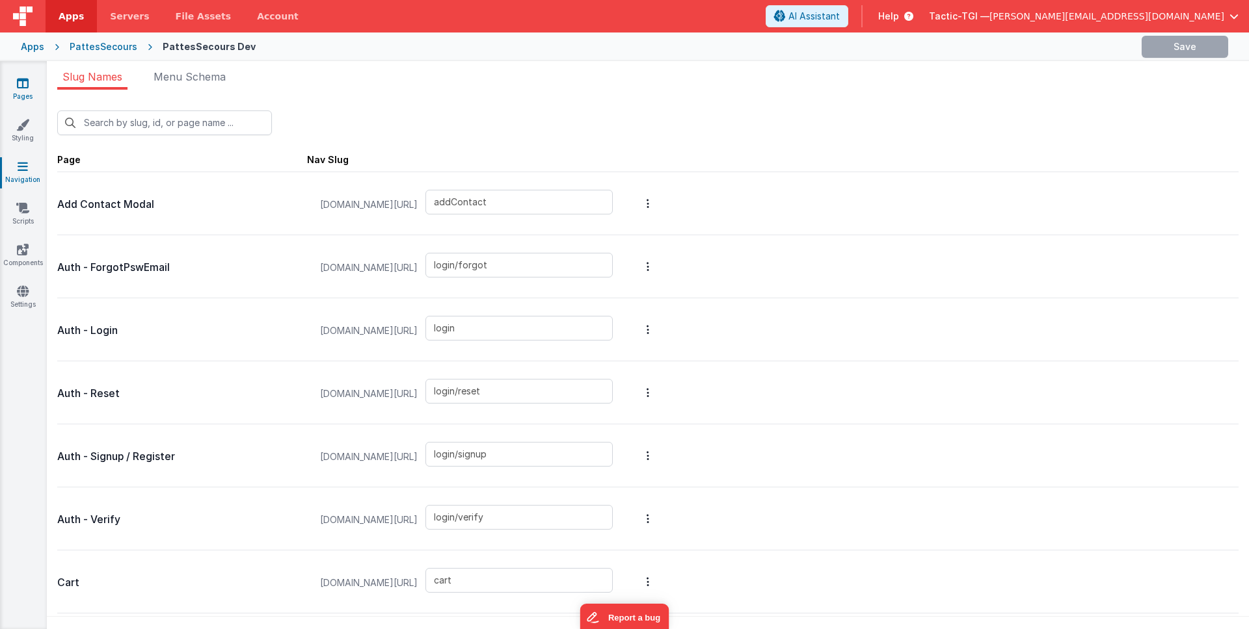
click at [29, 86] on link "Pages" at bounding box center [22, 90] width 47 height 26
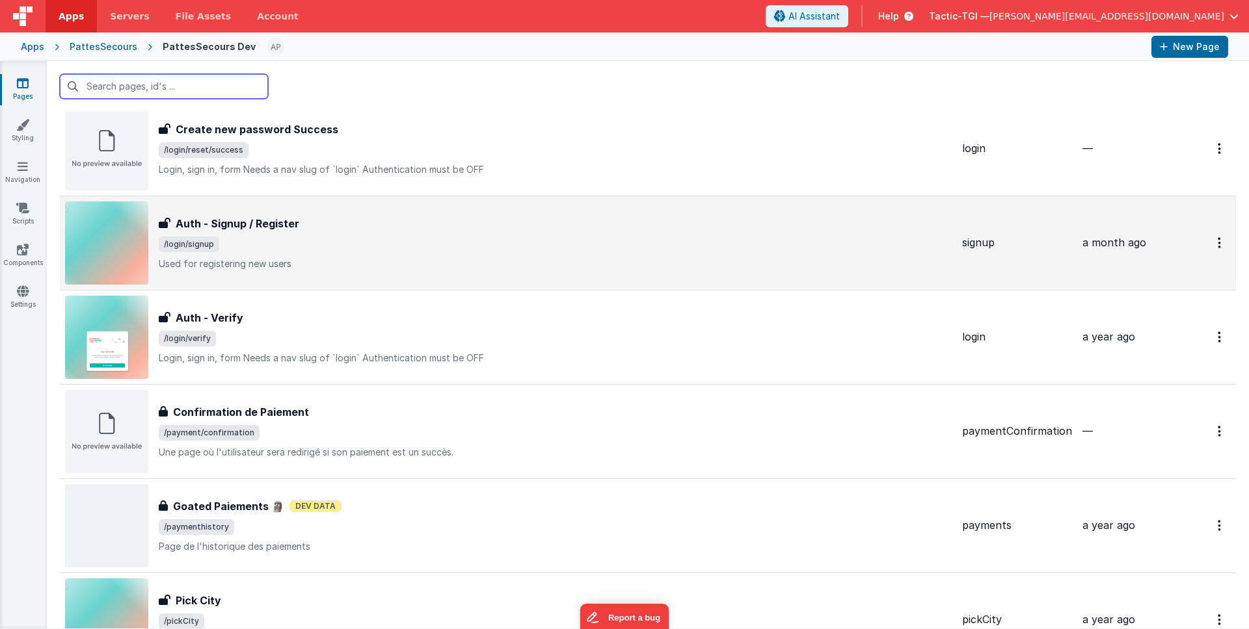
scroll to position [1270, 0]
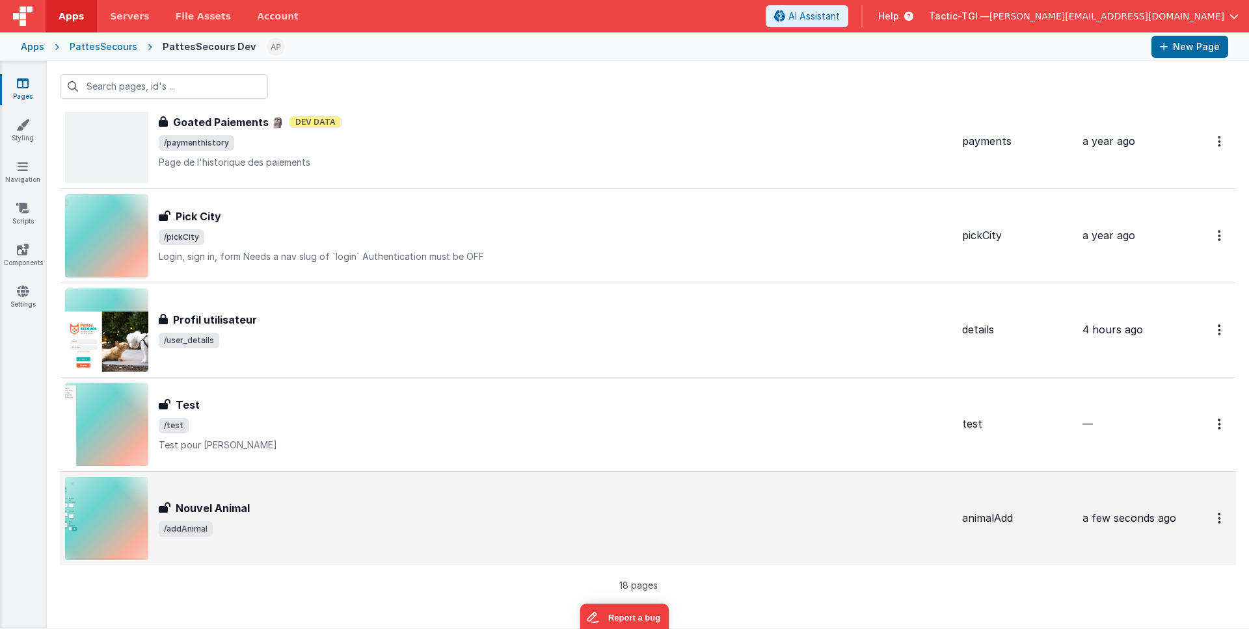
click at [337, 525] on span "/addAnimal" at bounding box center [555, 530] width 793 height 16
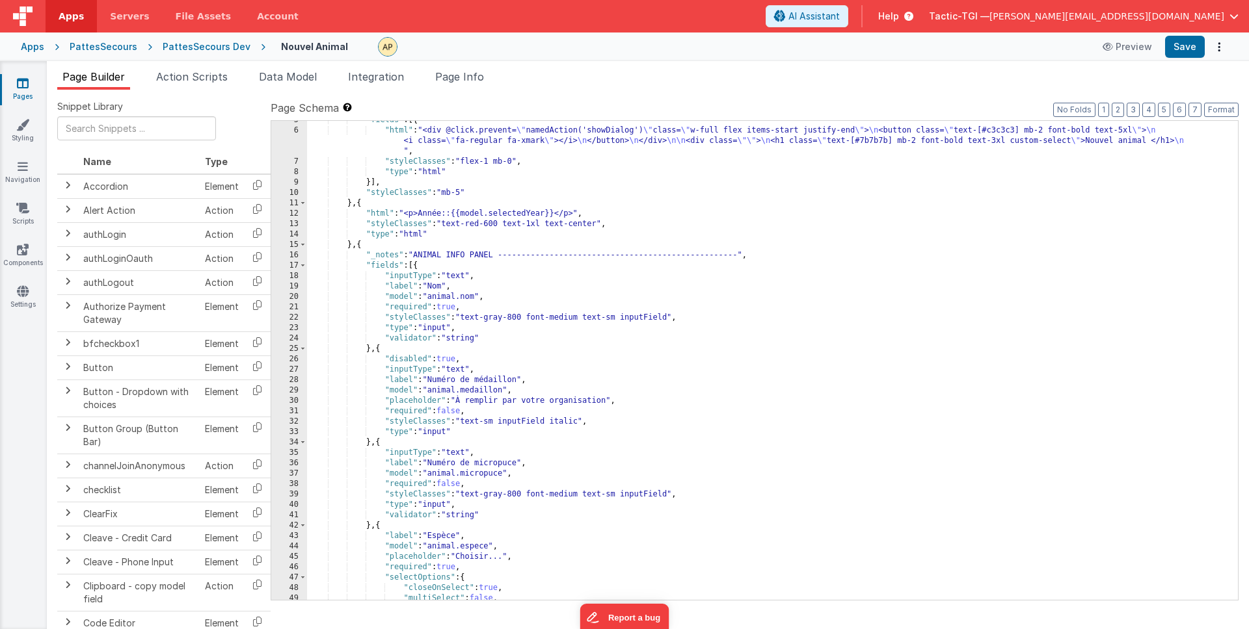
scroll to position [88, 0]
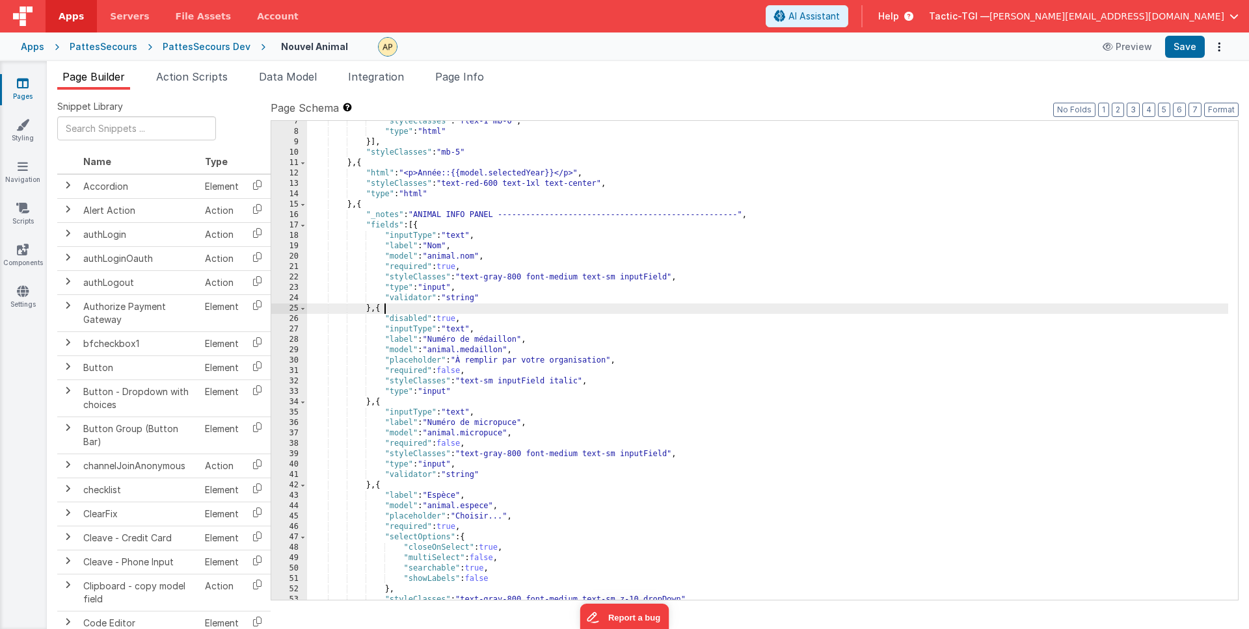
click at [638, 308] on div ""styleClasses" : "flex-1 mb-0" , "type" : "html" }] , "styleClasses" : "mb-5" }…" at bounding box center [767, 366] width 921 height 500
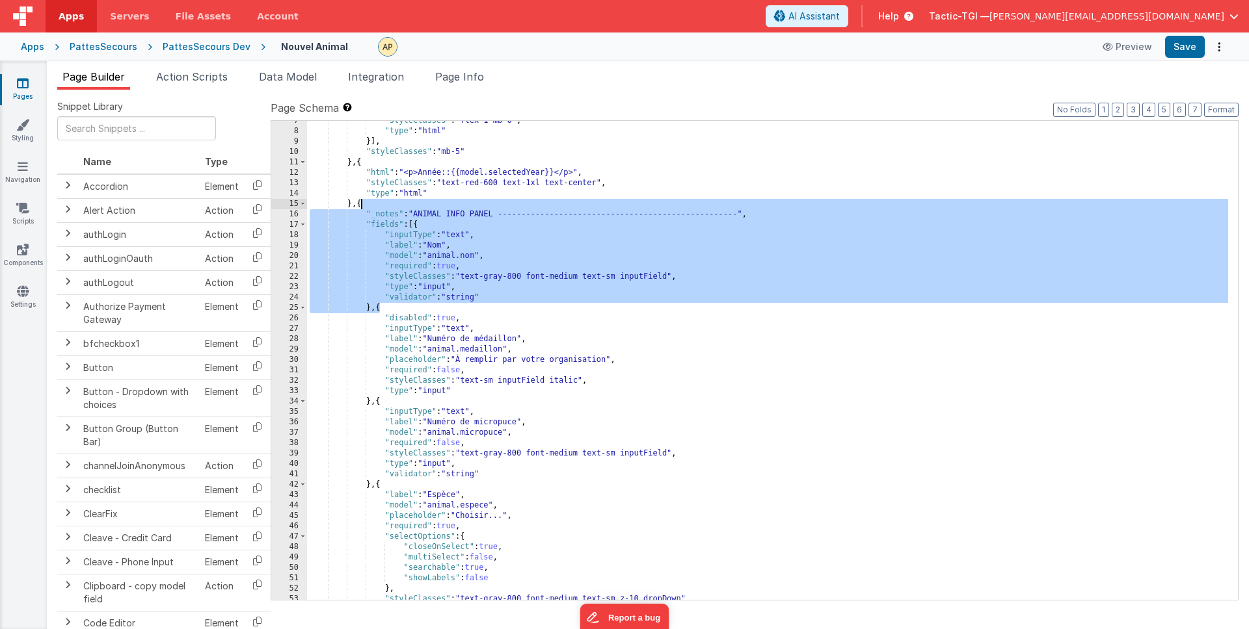
drag, startPoint x: 378, startPoint y: 311, endPoint x: 360, endPoint y: 207, distance: 105.6
click at [360, 207] on div ""styleClasses" : "flex-1 mb-0" , "type" : "html" }] , "styleClasses" : "mb-5" }…" at bounding box center [767, 366] width 921 height 500
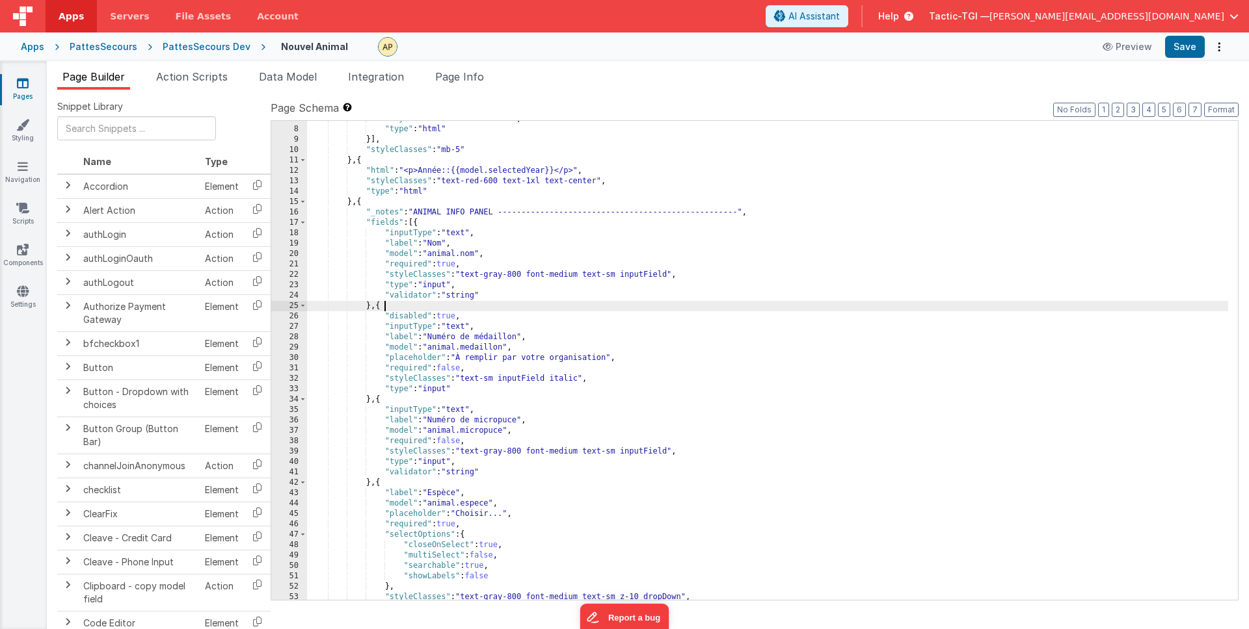
click at [384, 307] on div ""styleClasses" : "flex-1 mb-0" , "type" : "html" }] , "styleClasses" : "mb-5" }…" at bounding box center [767, 364] width 921 height 500
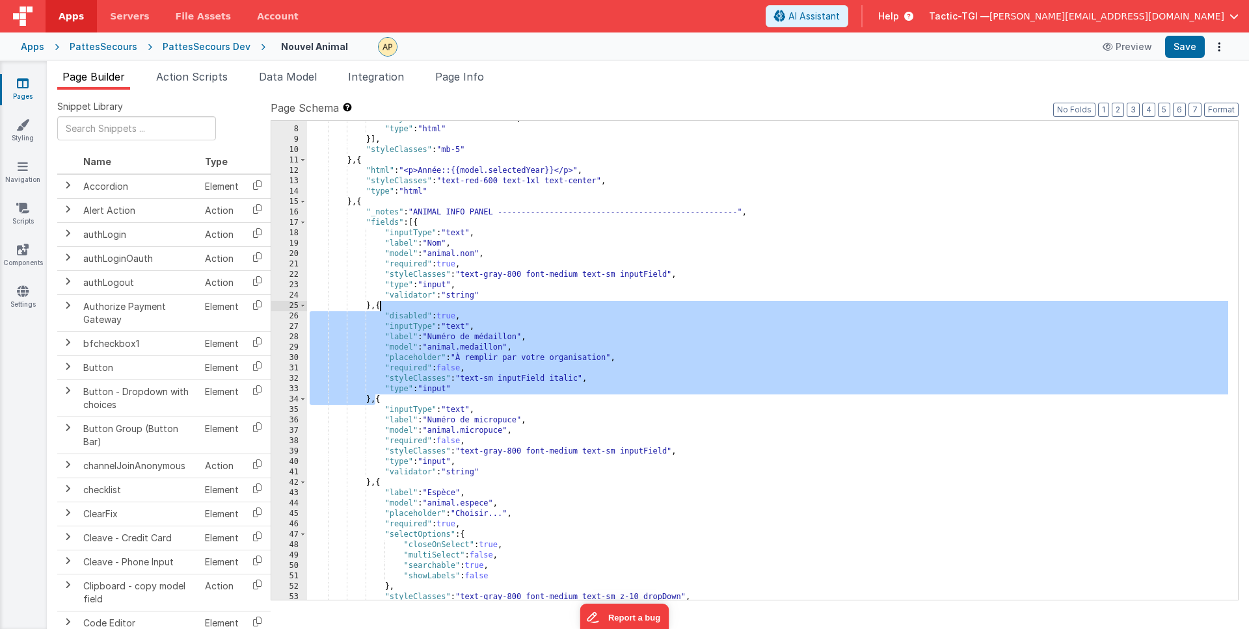
drag, startPoint x: 375, startPoint y: 404, endPoint x: 379, endPoint y: 306, distance: 97.6
click at [379, 306] on div ""styleClasses" : "flex-1 mb-0" , "type" : "html" }] , "styleClasses" : "mb-5" }…" at bounding box center [767, 364] width 921 height 500
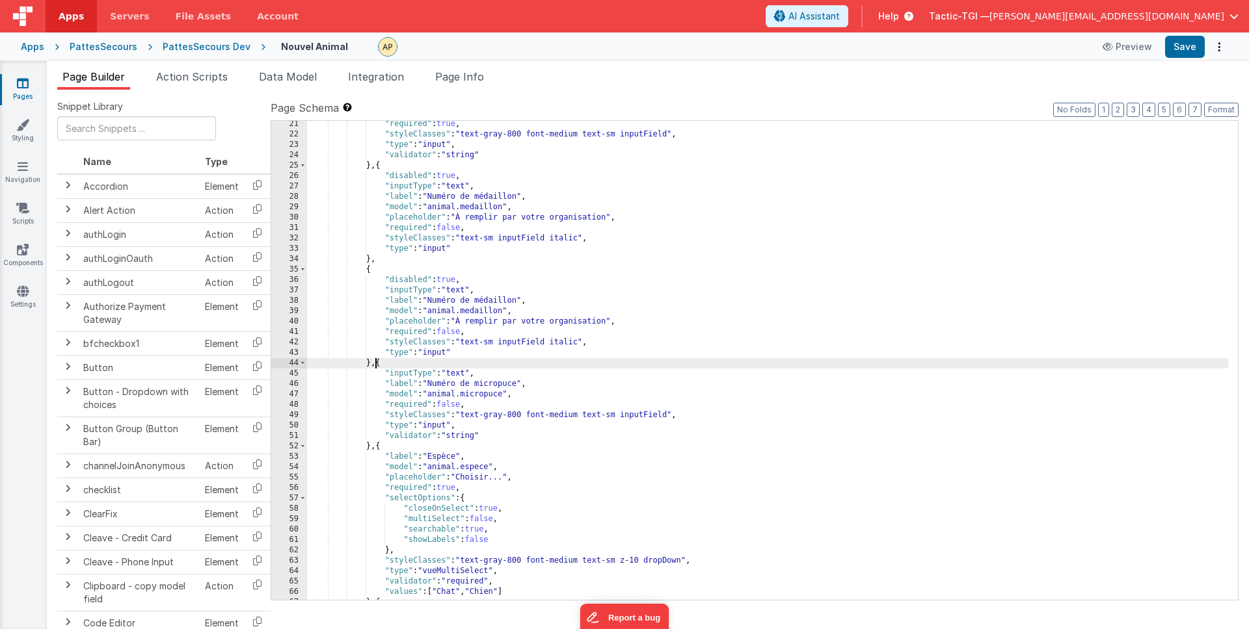
scroll to position [253, 0]
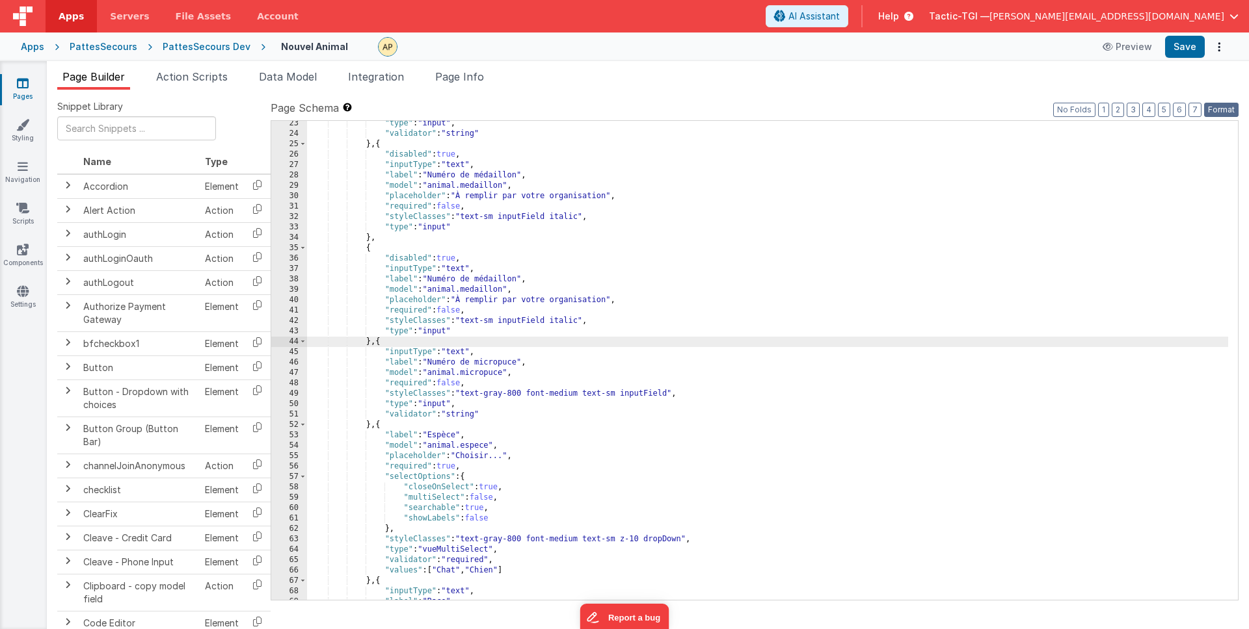
click at [1221, 111] on button "Format" at bounding box center [1221, 110] width 34 height 14
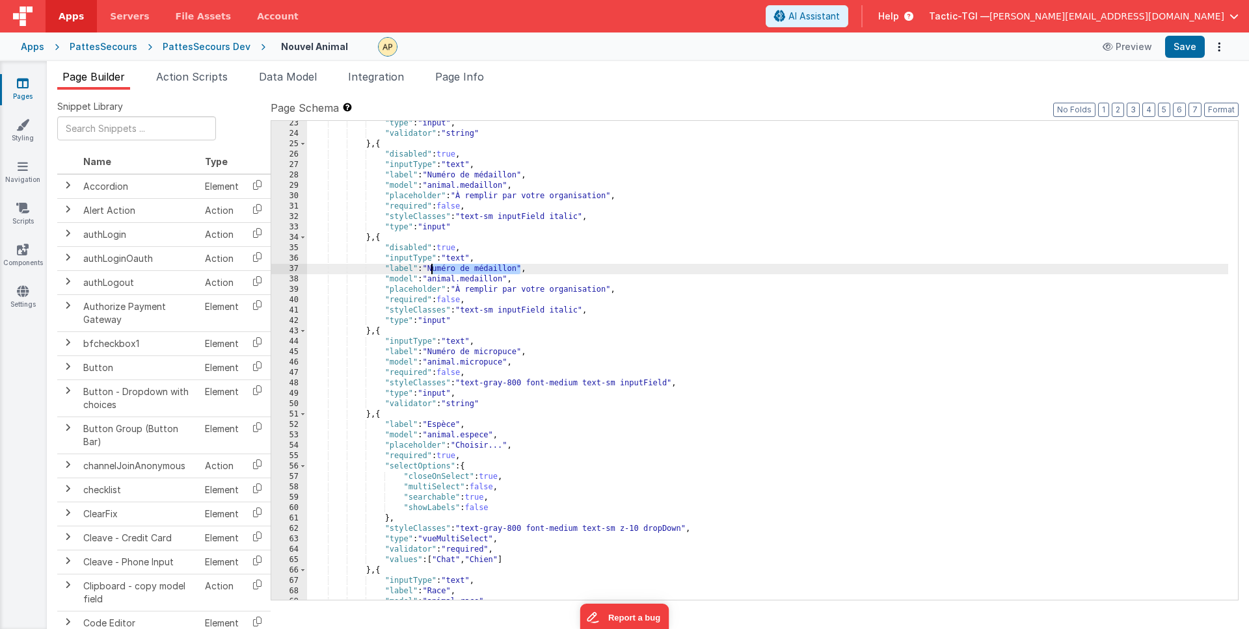
drag, startPoint x: 520, startPoint y: 270, endPoint x: 432, endPoint y: 268, distance: 88.5
click at [432, 268] on div ""type" : "input" , "validator" : "string" } , { "disabled" : true , "inputType"…" at bounding box center [767, 368] width 921 height 500
drag, startPoint x: 507, startPoint y: 280, endPoint x: 432, endPoint y: 283, distance: 75.5
click at [432, 283] on div ""type" : "input" , "validator" : "string" } , { "disabled" : true , "inputType"…" at bounding box center [767, 368] width 921 height 500
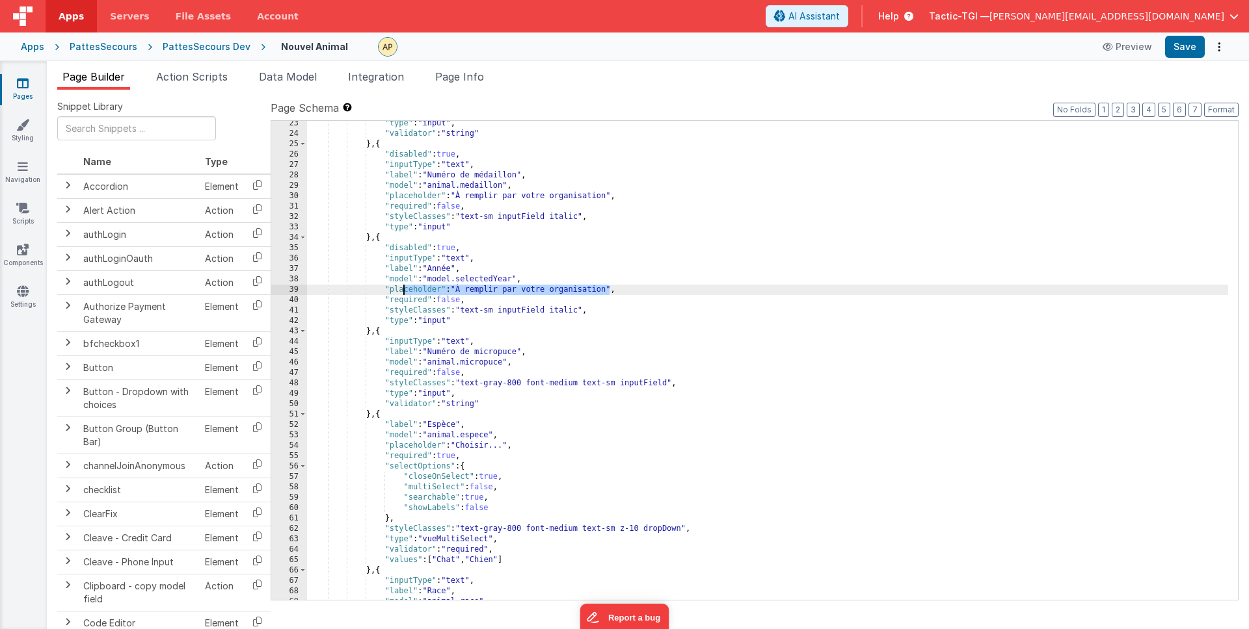
drag, startPoint x: 609, startPoint y: 290, endPoint x: 402, endPoint y: 290, distance: 206.8
click at [402, 290] on div ""type" : "input" , "validator" : "string" } , { "disabled" : true , "inputType"…" at bounding box center [767, 368] width 921 height 500
click at [418, 289] on div ""type" : "input" , "validator" : "string" } , { "disabled" : true , "inputType"…" at bounding box center [767, 368] width 921 height 500
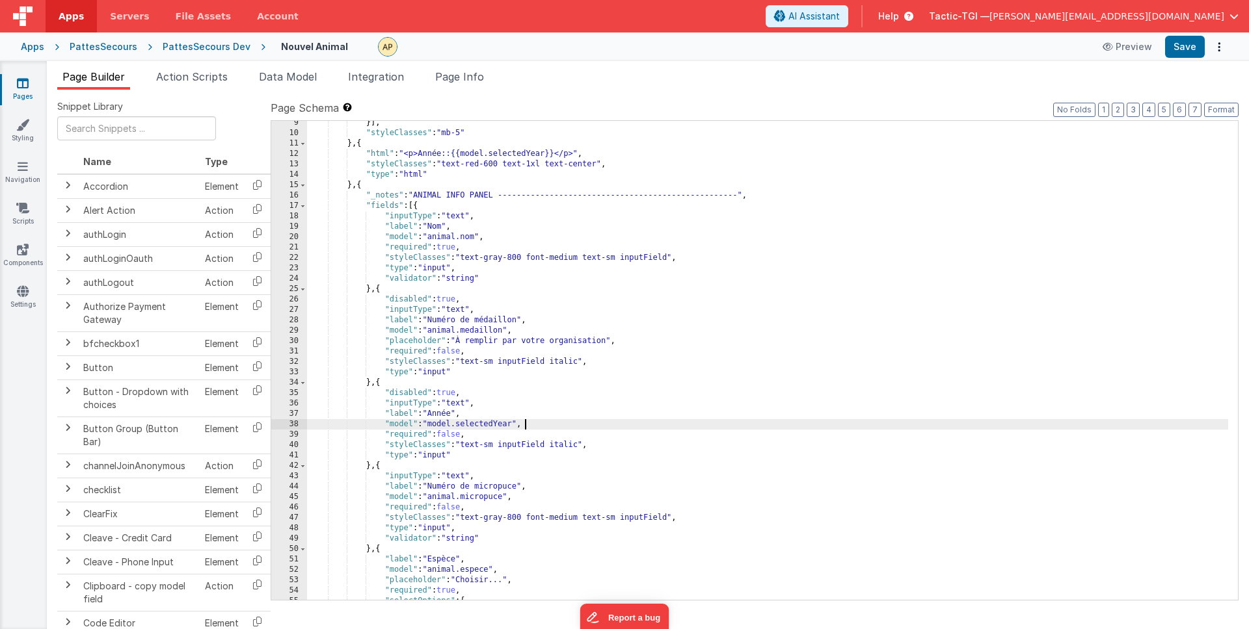
scroll to position [0, 0]
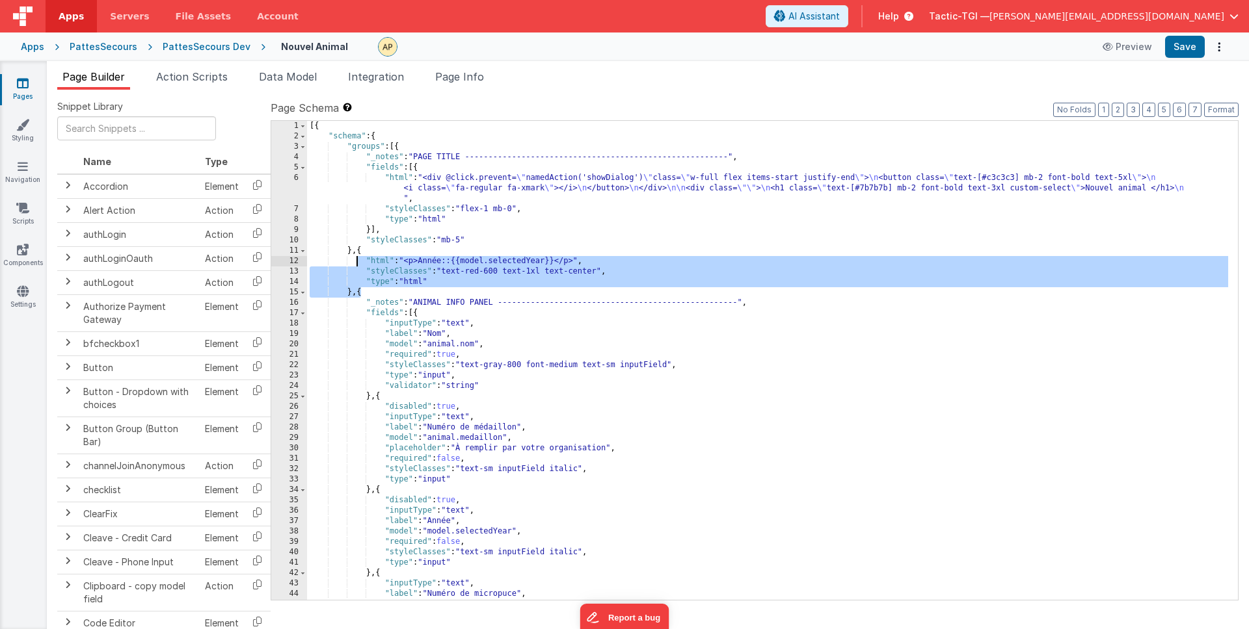
drag, startPoint x: 359, startPoint y: 294, endPoint x: 358, endPoint y: 250, distance: 43.6
click at [358, 250] on div "[{ "schema" : { "groups" : [{ "_notes" : "PAGE TITLE --------------------------…" at bounding box center [767, 371] width 921 height 500
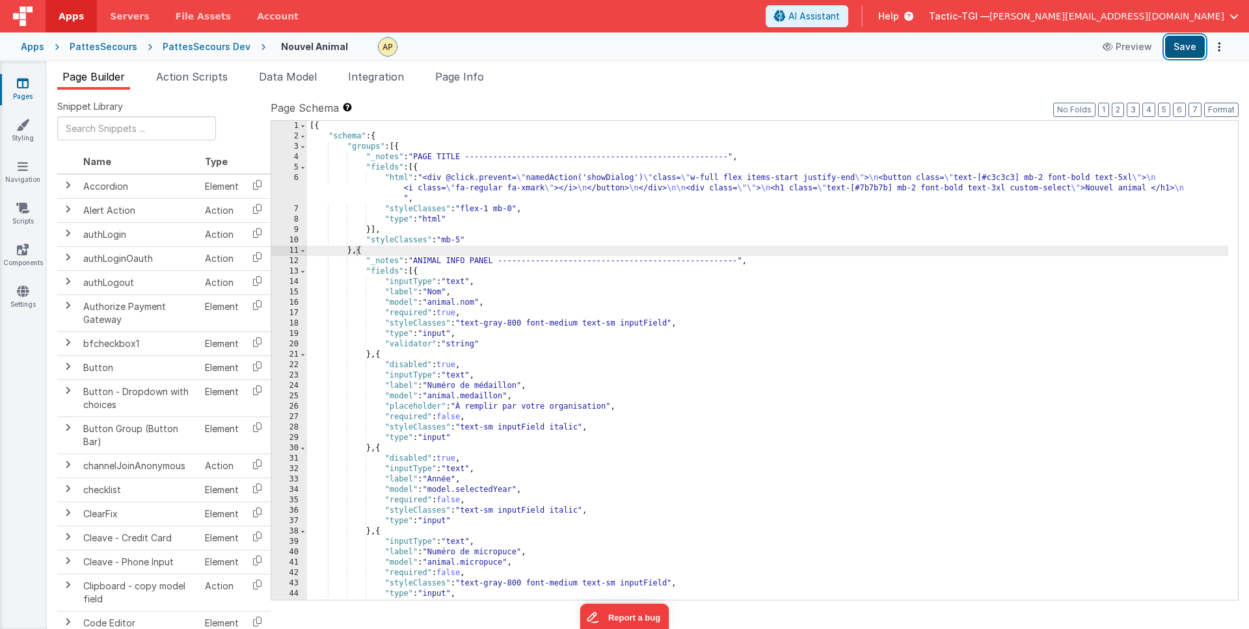
click at [1197, 44] on button "Save" at bounding box center [1185, 47] width 40 height 22
click at [171, 70] on li "Action Scripts" at bounding box center [192, 79] width 82 height 21
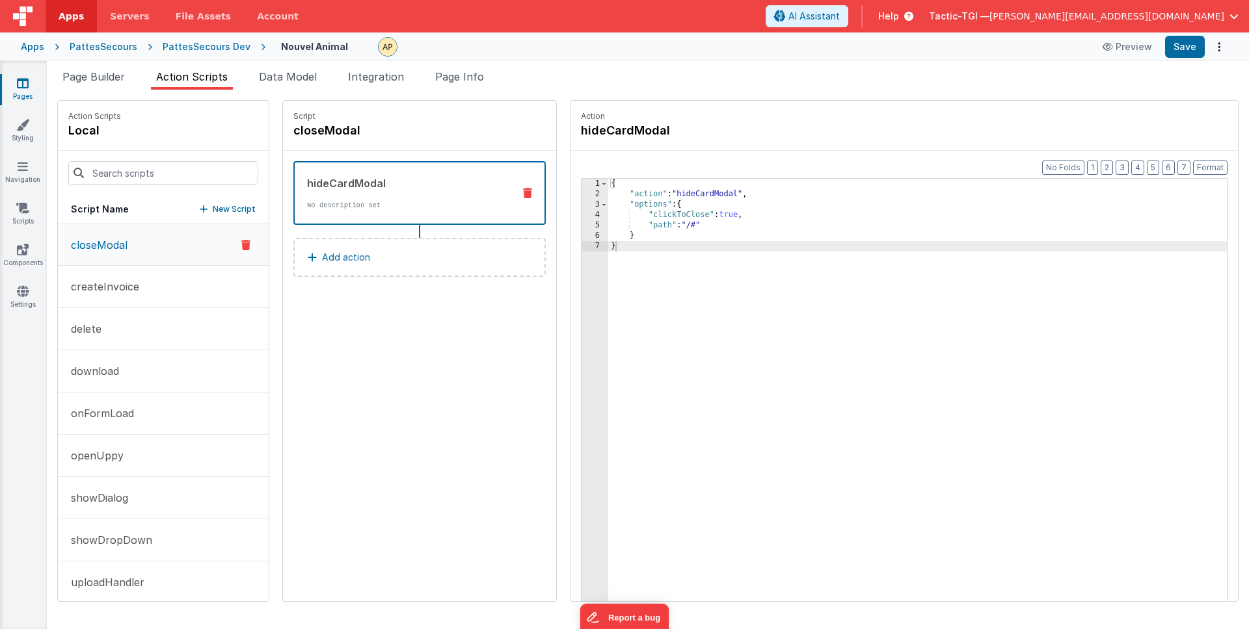
click at [745, 302] on div "{ "action" : "hideCardModal" , "options" : { "clickToClose" : true , "path" : "…" at bounding box center [934, 421] width 652 height 484
click at [109, 77] on span "Page Builder" at bounding box center [93, 76] width 62 height 13
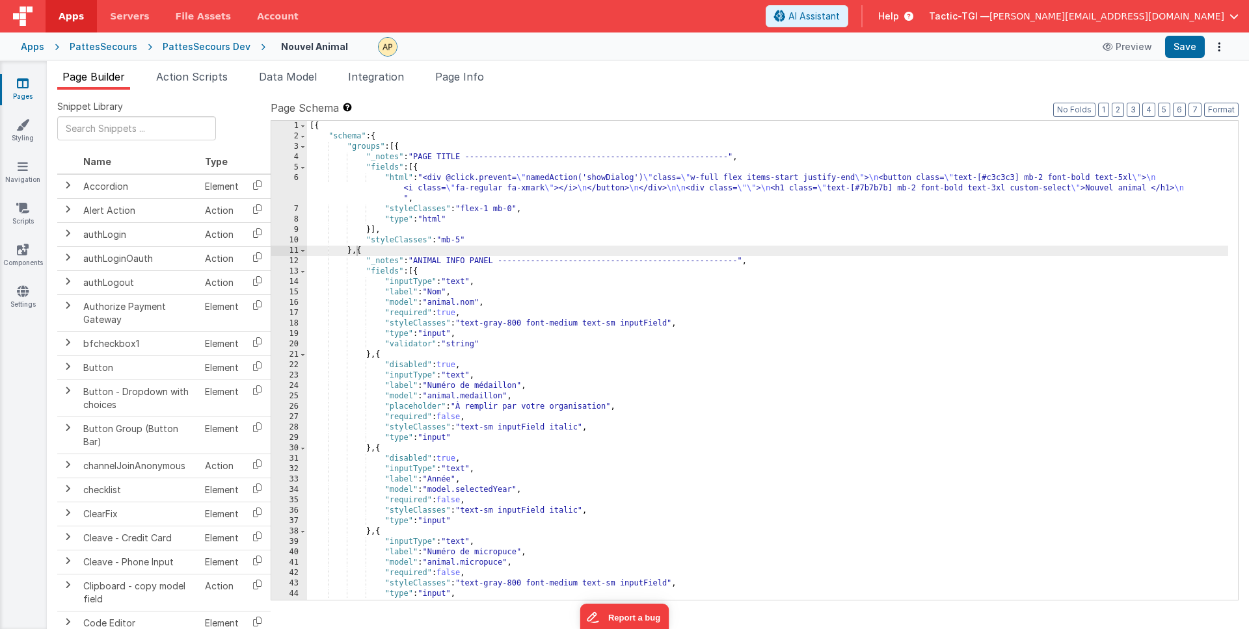
click at [311, 126] on div "[{ "schema" : { "groups" : [{ "_notes" : "PAGE TITLE --------------------------…" at bounding box center [767, 371] width 921 height 500
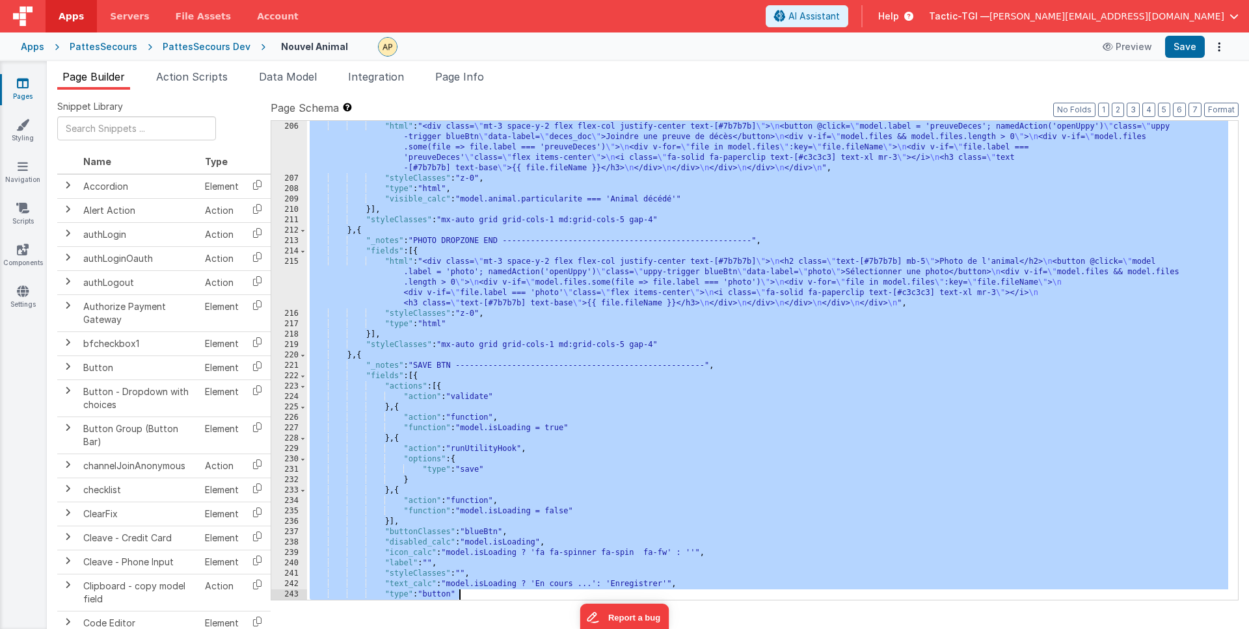
scroll to position [2548, 0]
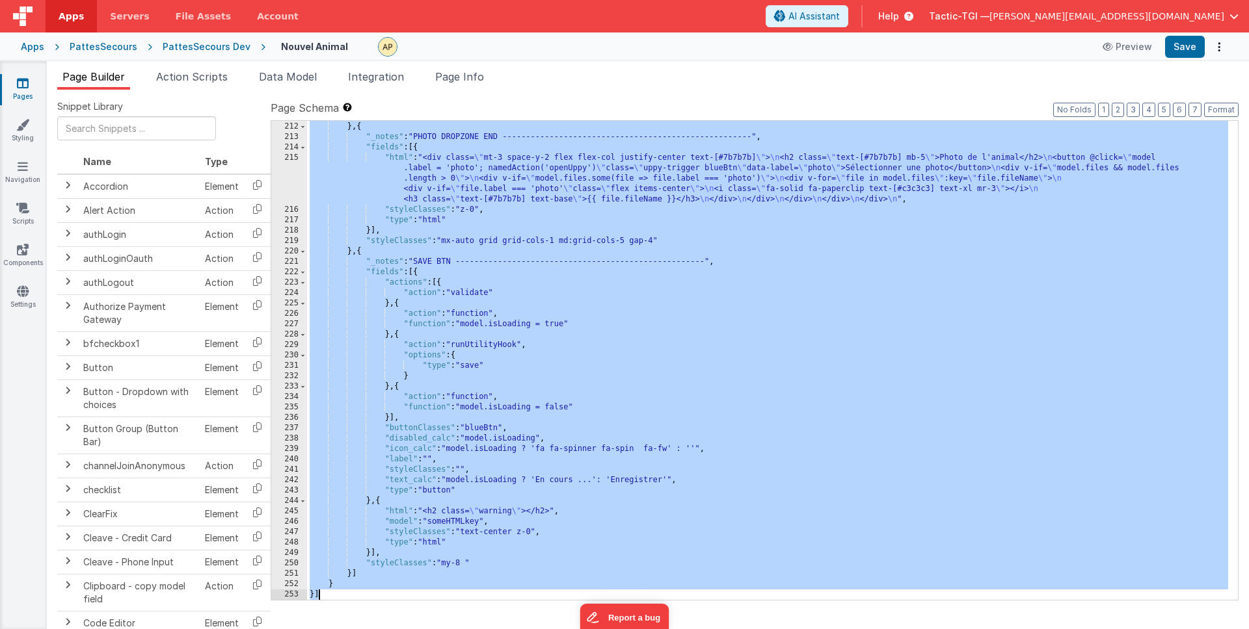
drag, startPoint x: 308, startPoint y: 260, endPoint x: 672, endPoint y: 629, distance: 517.8
click at [672, 629] on div "Snippet Library Name Type Accordion Element Alert Action Action authLogin Actio…" at bounding box center [647, 370] width 1181 height 540
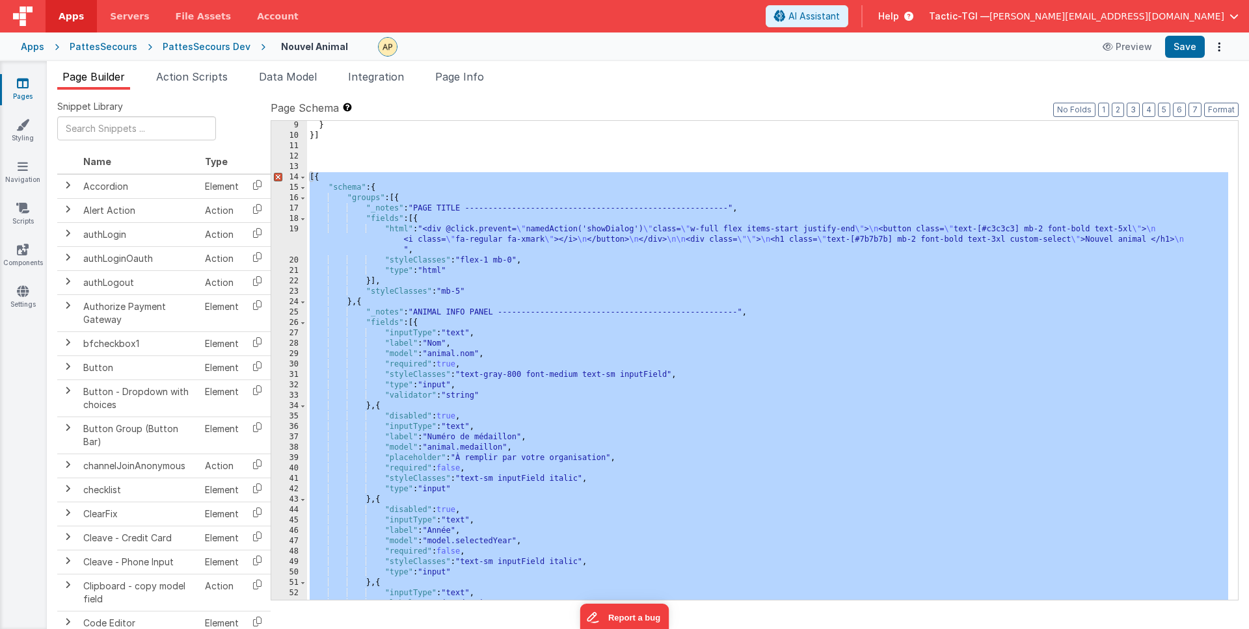
scroll to position [0, 0]
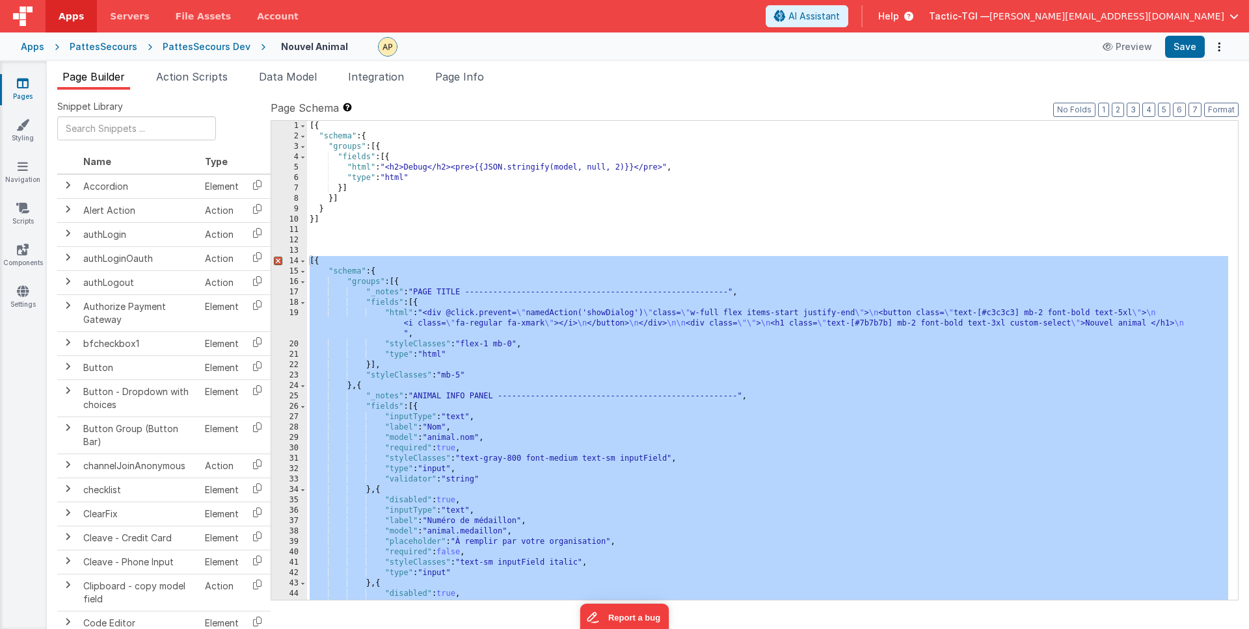
click at [394, 244] on div "[{ "schema" : { "groups" : [{ "fields" : [{ "html" : "<h2>Debug</h2><pre>{{JSON…" at bounding box center [767, 371] width 921 height 500
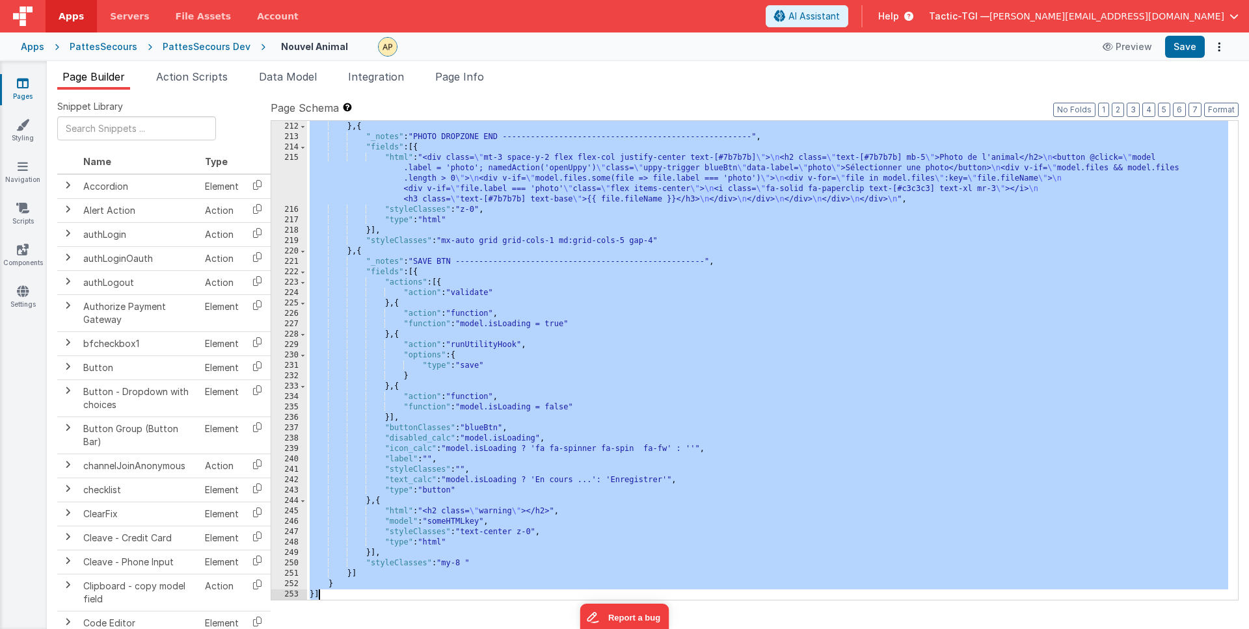
scroll to position [2548, 0]
drag, startPoint x: 310, startPoint y: 263, endPoint x: 691, endPoint y: 629, distance: 527.5
click at [691, 629] on div "Snippet Library Name Type Accordion Element Alert Action Action authLogin Actio…" at bounding box center [647, 370] width 1181 height 540
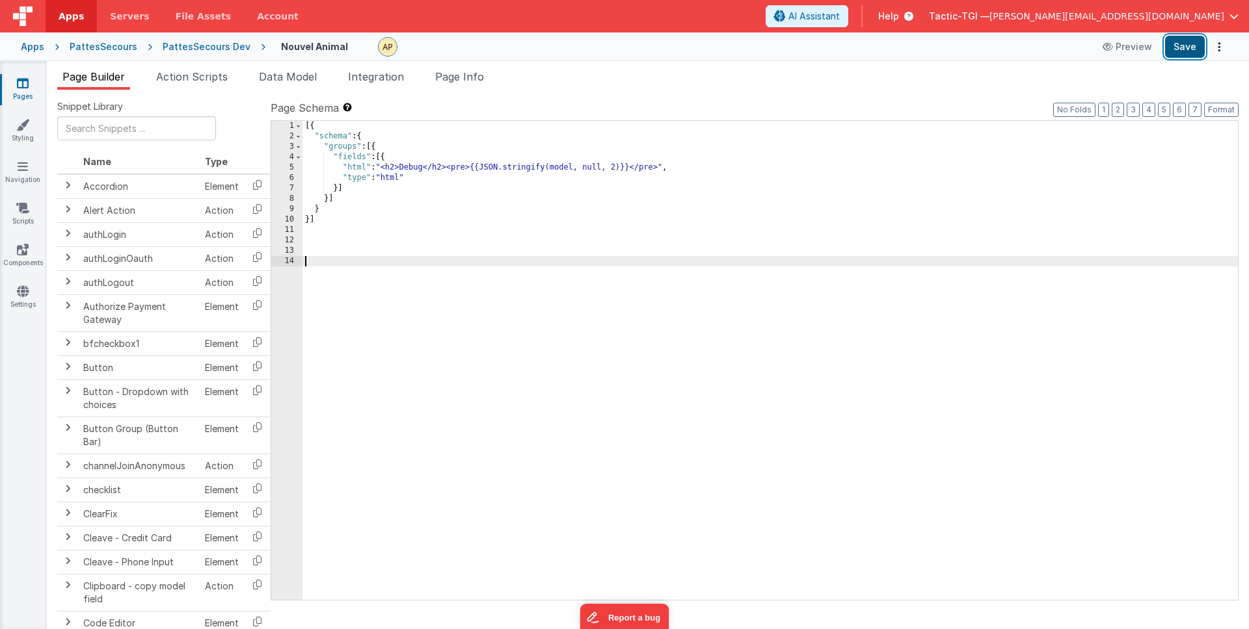
click at [1181, 44] on button "Save" at bounding box center [1185, 47] width 40 height 22
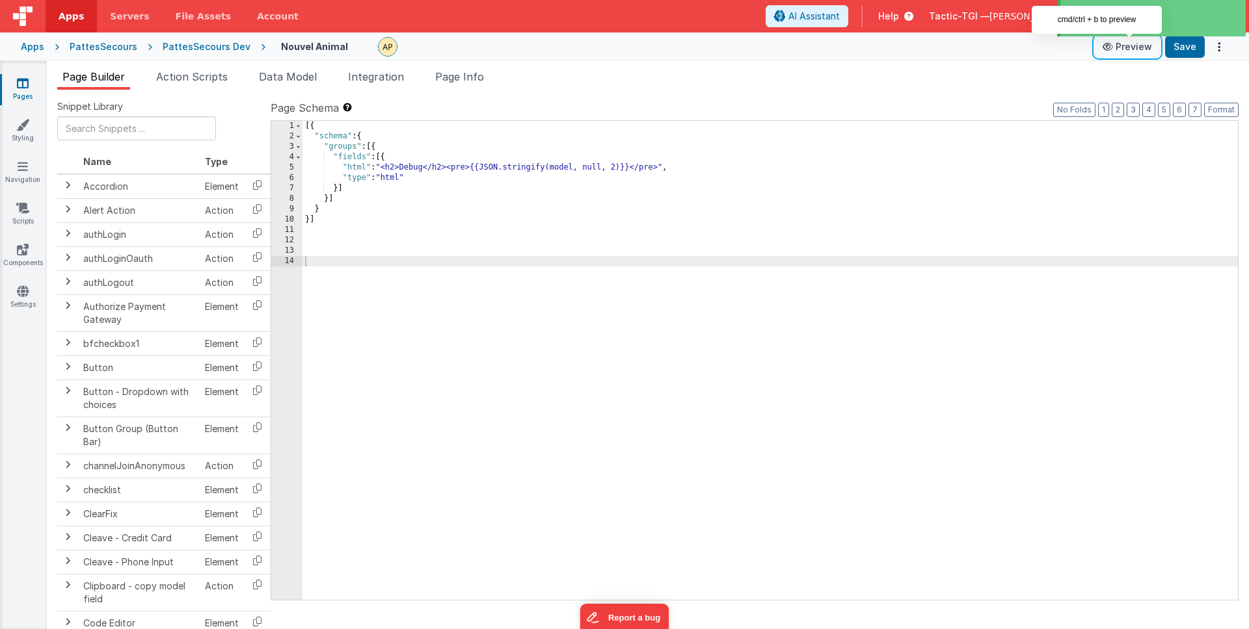
click at [1128, 44] on button "Preview" at bounding box center [1126, 46] width 65 height 21
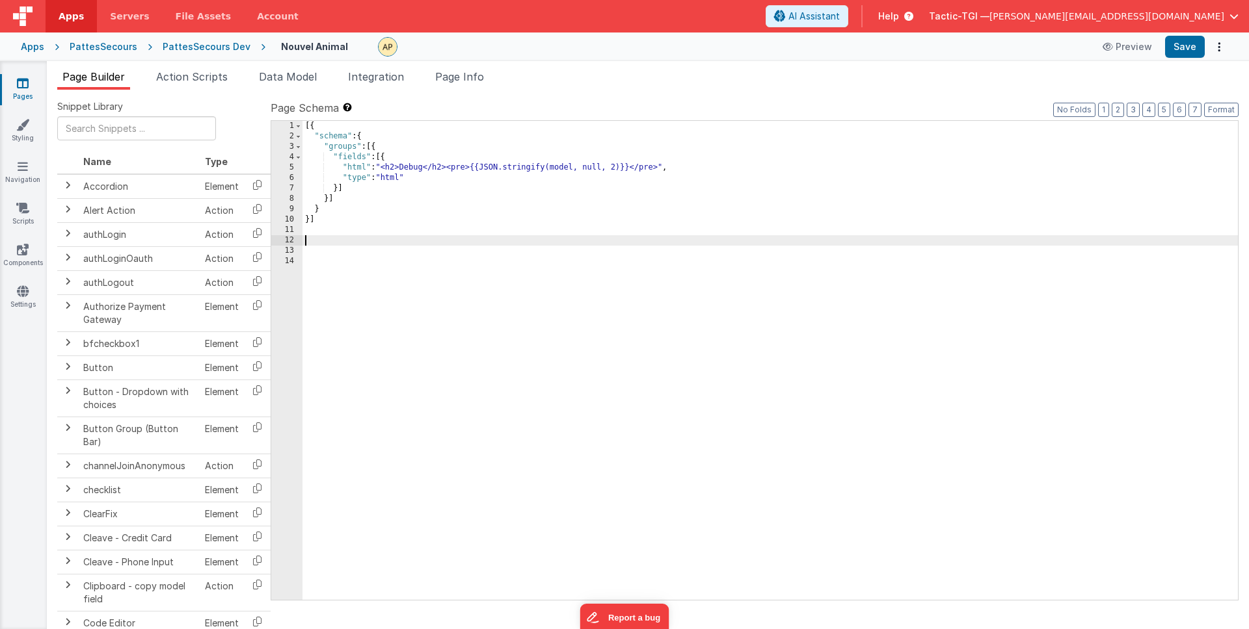
click at [512, 238] on div "[{ "schema" : { "groups" : [{ "fields" : [{ "html" : "<h2>Debug</h2><pre>{{JSON…" at bounding box center [769, 371] width 935 height 500
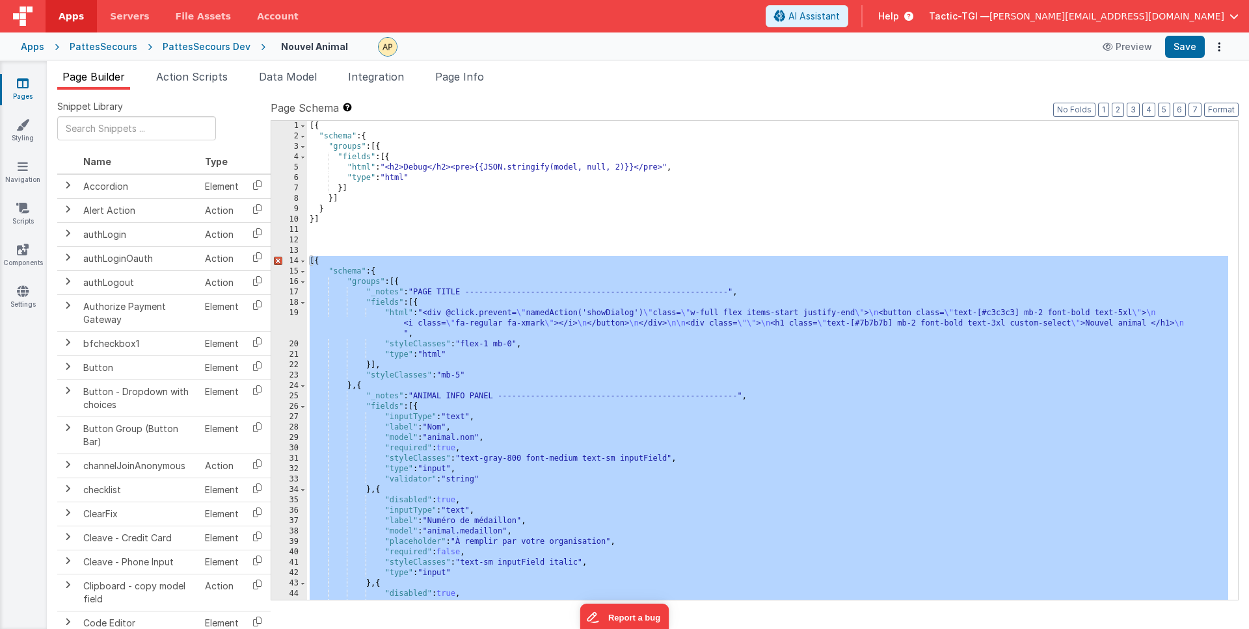
scroll to position [0, 0]
click at [419, 241] on div "[{ "schema" : { "groups" : [{ "fields" : [{ "html" : "<h2>Debug</h2><pre>{{JSON…" at bounding box center [767, 371] width 921 height 500
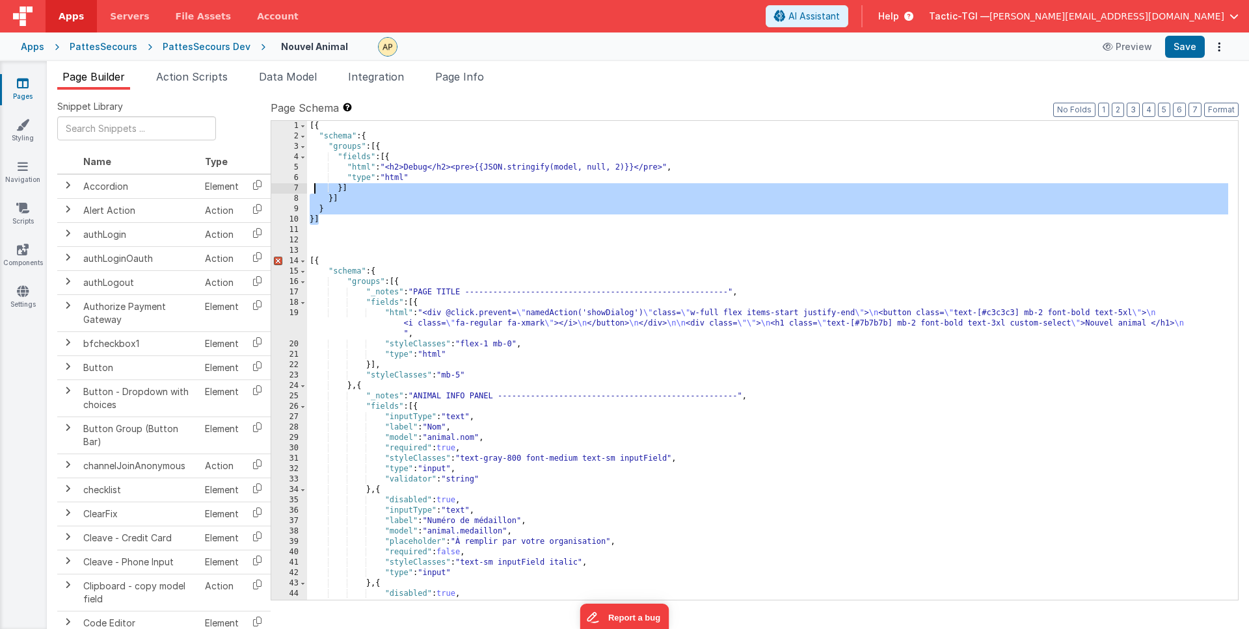
drag, startPoint x: 341, startPoint y: 220, endPoint x: 313, endPoint y: 189, distance: 41.4
click at [313, 189] on div "[{ "schema" : { "groups" : [{ "fields" : [{ "html" : "<h2>Debug</h2><pre>{{JSON…" at bounding box center [767, 371] width 921 height 500
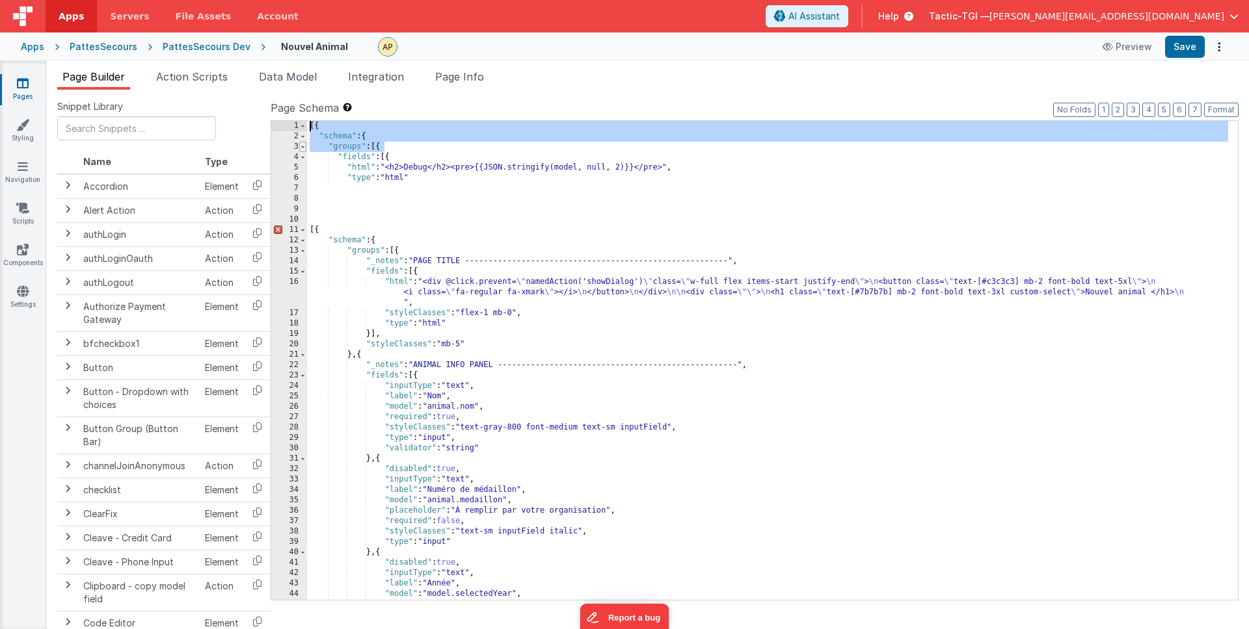
drag, startPoint x: 393, startPoint y: 147, endPoint x: 302, endPoint y: 145, distance: 91.1
click at [280, 124] on div "1 2 3 4 5 6 7 8 9 10 11 12 13 14 15 16 17 18 19 20 21 22 23 24 25 26 27 28 29 3…" at bounding box center [755, 360] width 968 height 481
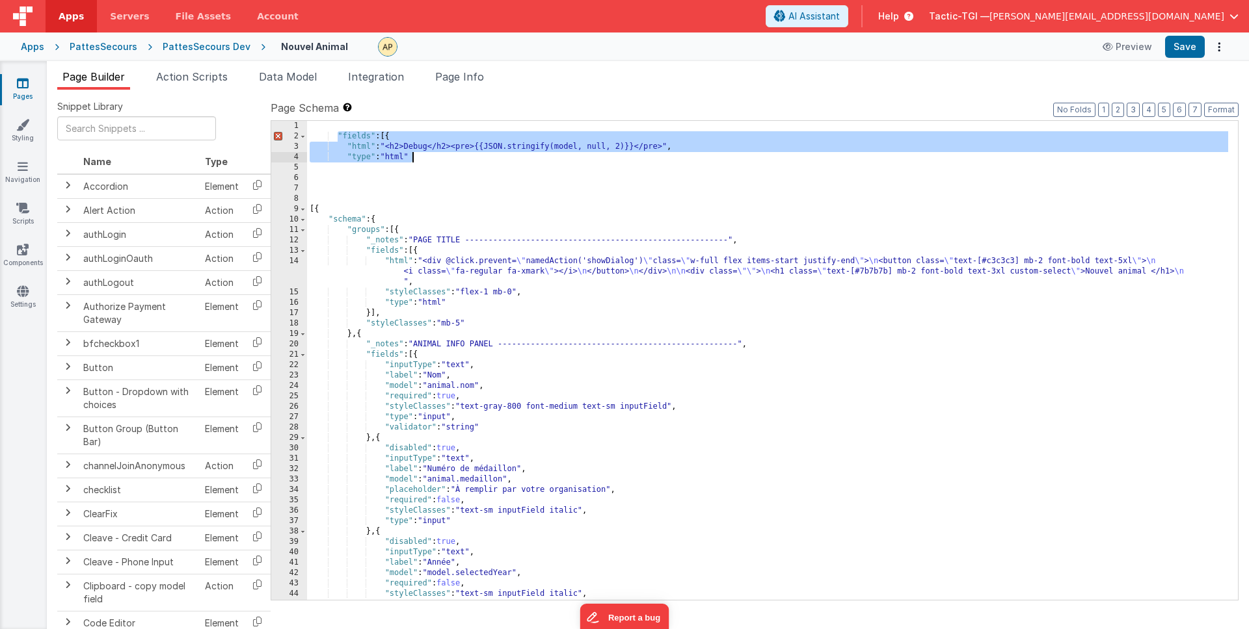
drag, startPoint x: 339, startPoint y: 136, endPoint x: 453, endPoint y: 159, distance: 116.7
click at [453, 159] on div ""fields" : [{ "html" : "<h2>Debug</h2><pre>{{JSON.stringify(model, null, 2)}}</…" at bounding box center [767, 371] width 921 height 500
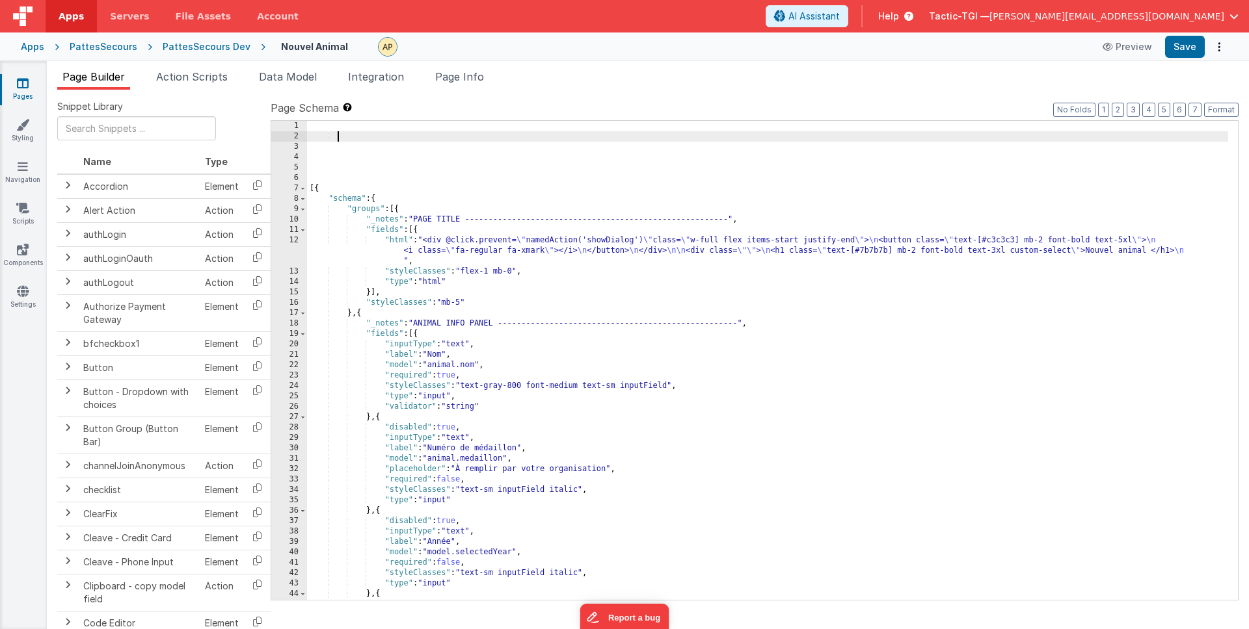
click at [308, 191] on div "[{ "schema" : { "groups" : [{ "_notes" : "PAGE TITLE --------------------------…" at bounding box center [767, 371] width 921 height 500
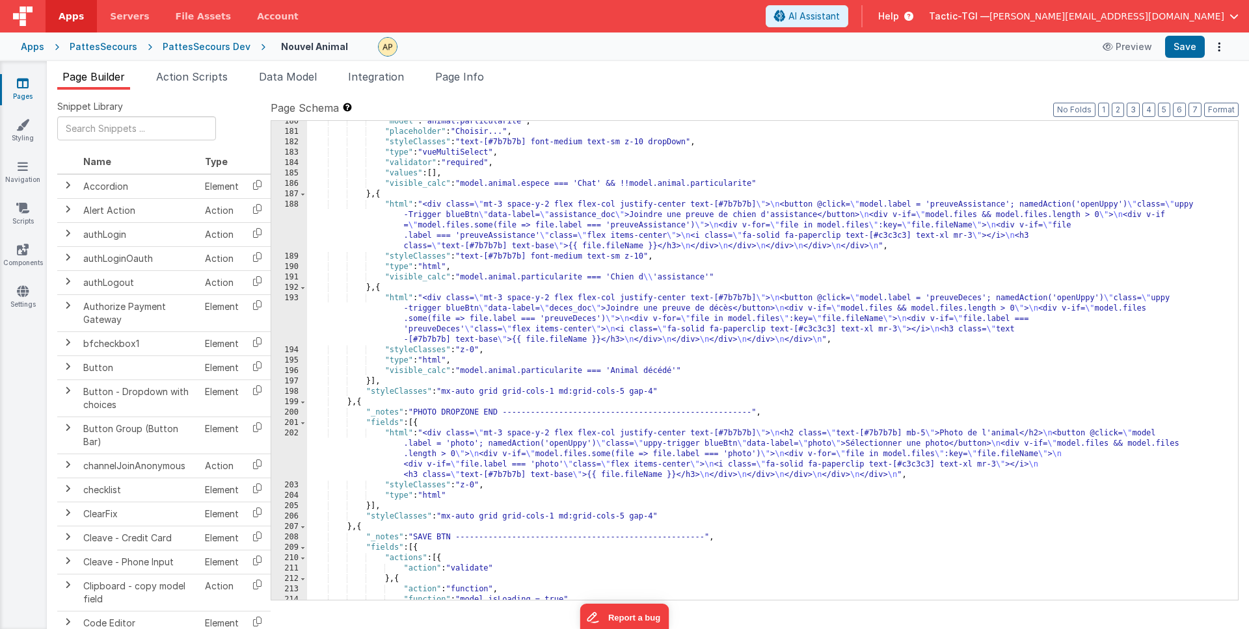
scroll to position [2413, 0]
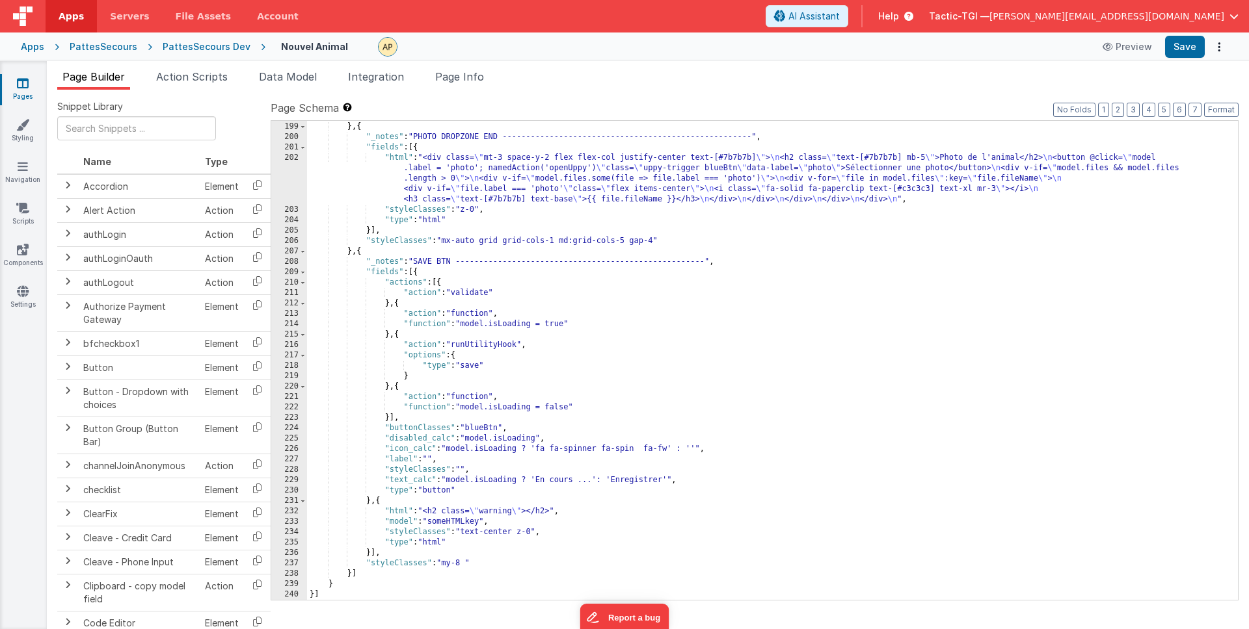
click at [366, 581] on div ""styleClasses" : "mx-auto grid grid-cols-1 md:grid-cols-5 gap-4" } , { "_notes"…" at bounding box center [767, 361] width 921 height 500
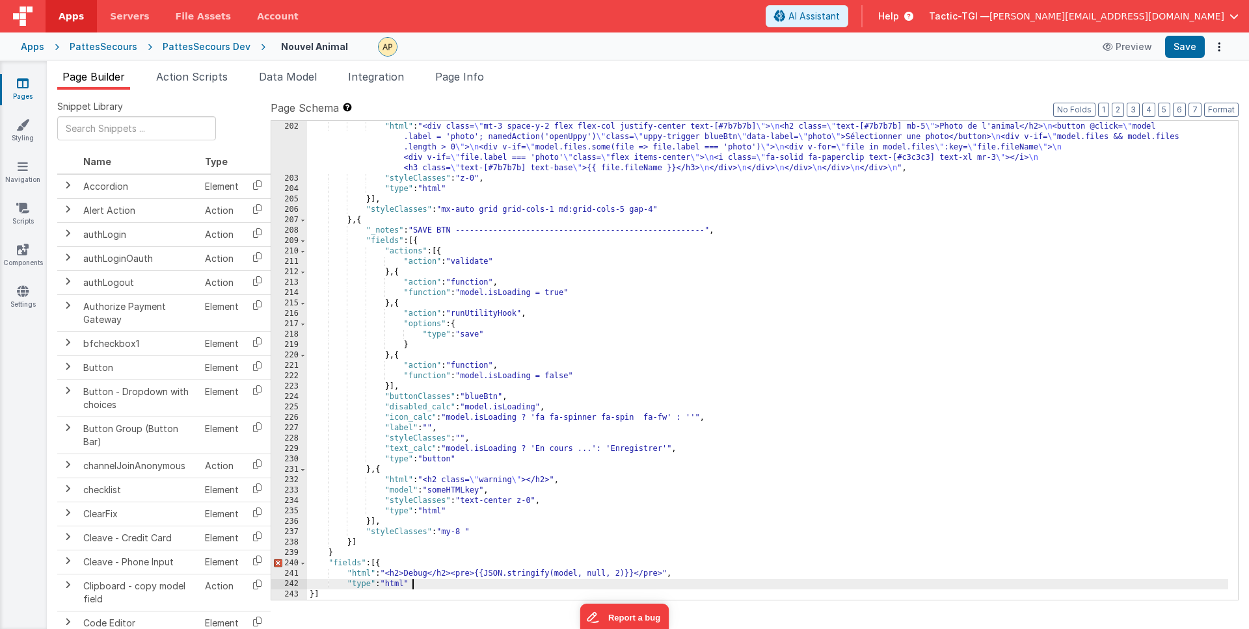
scroll to position [2444, 0]
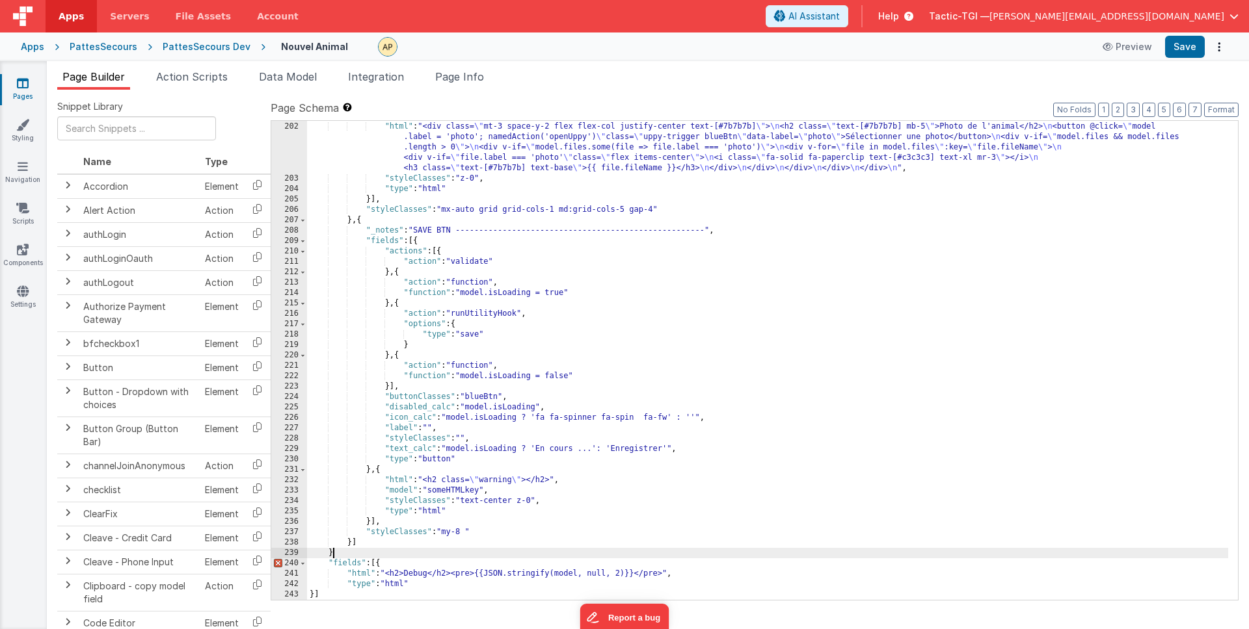
click at [337, 552] on div ""fields" : [{ "html" : "<div class= \" mt-3 space-y-2 flex flex-col justify-cen…" at bounding box center [767, 361] width 921 height 500
click at [436, 584] on div ""fields" : [{ "html" : "<div class= \" mt-3 space-y-2 flex flex-col justify-cen…" at bounding box center [767, 361] width 921 height 500
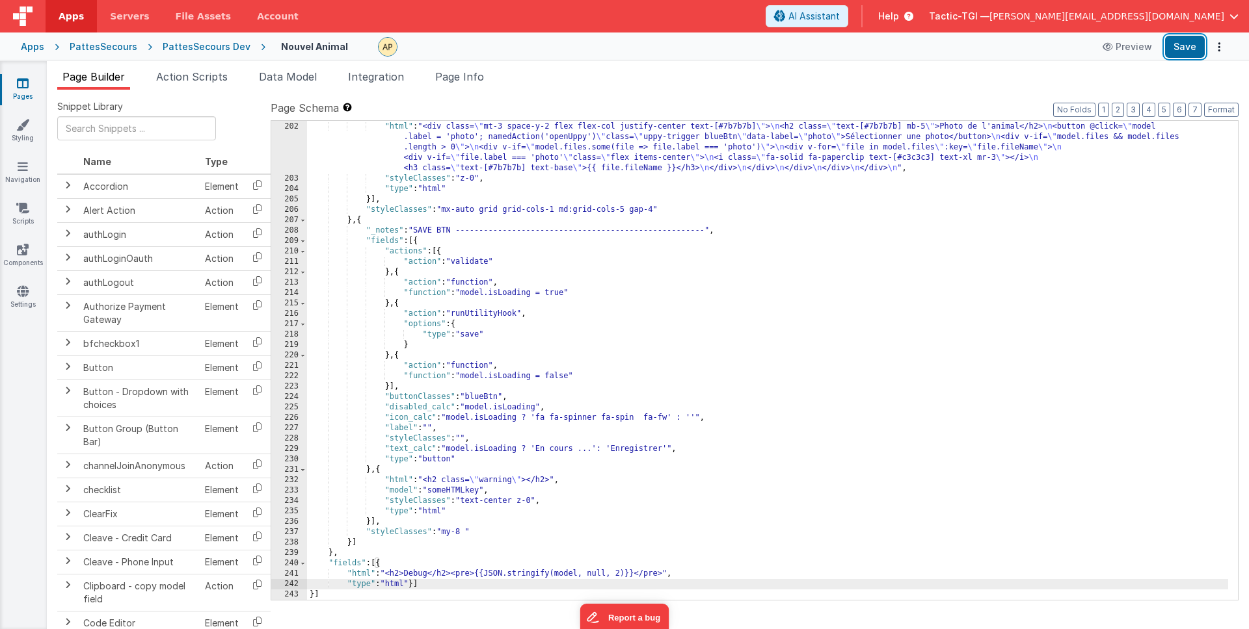
click at [1185, 49] on button "Save" at bounding box center [1185, 47] width 40 height 22
click at [602, 490] on div ""fields" : [{ "html" : "<div class= \" mt-3 space-y-2 flex flex-col justify-cen…" at bounding box center [767, 361] width 921 height 500
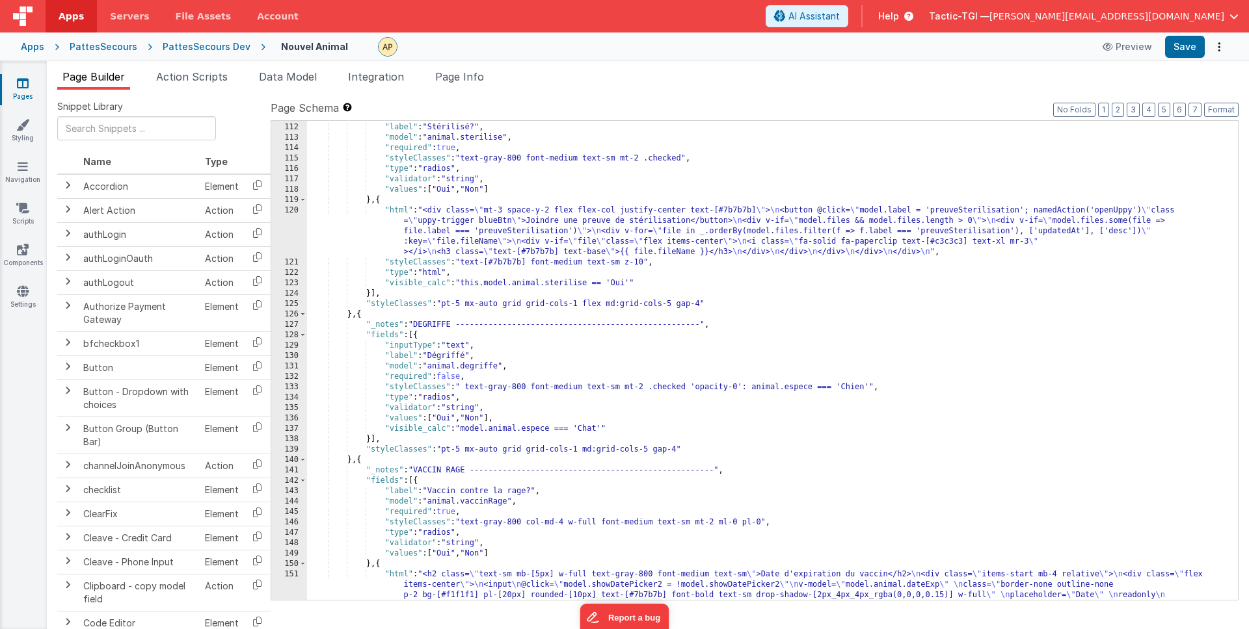
scroll to position [0, 0]
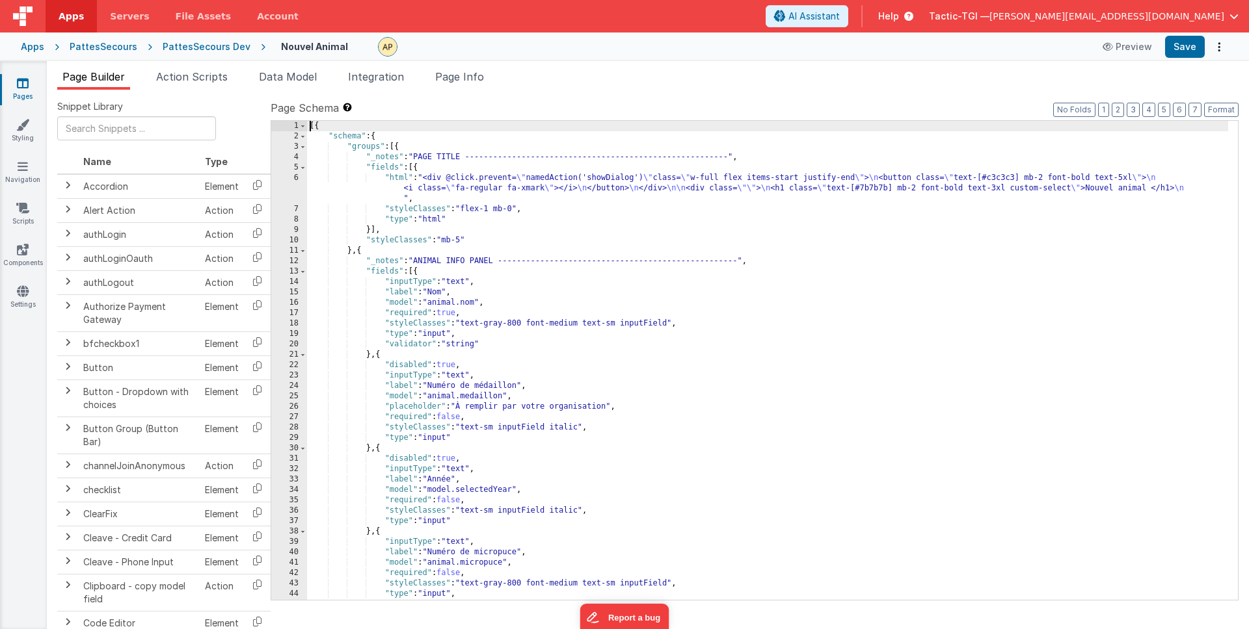
click at [311, 127] on div "[{ "schema" : { "groups" : [{ "_notes" : "PAGE TITLE --------------------------…" at bounding box center [767, 371] width 921 height 500
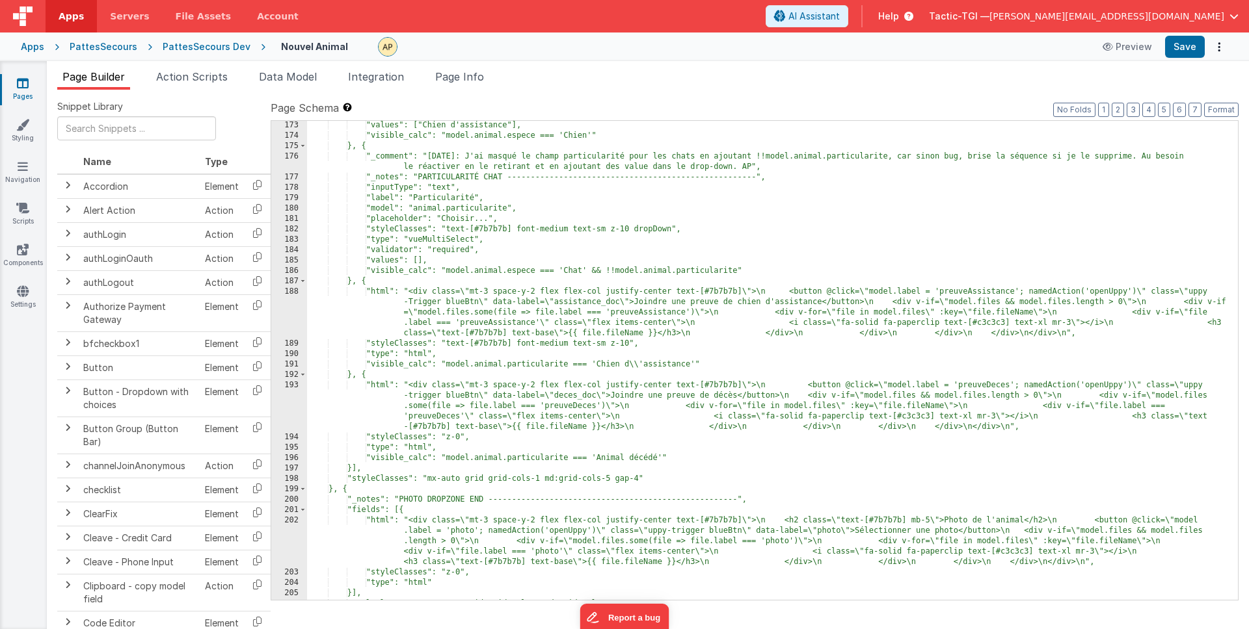
scroll to position [2424, 0]
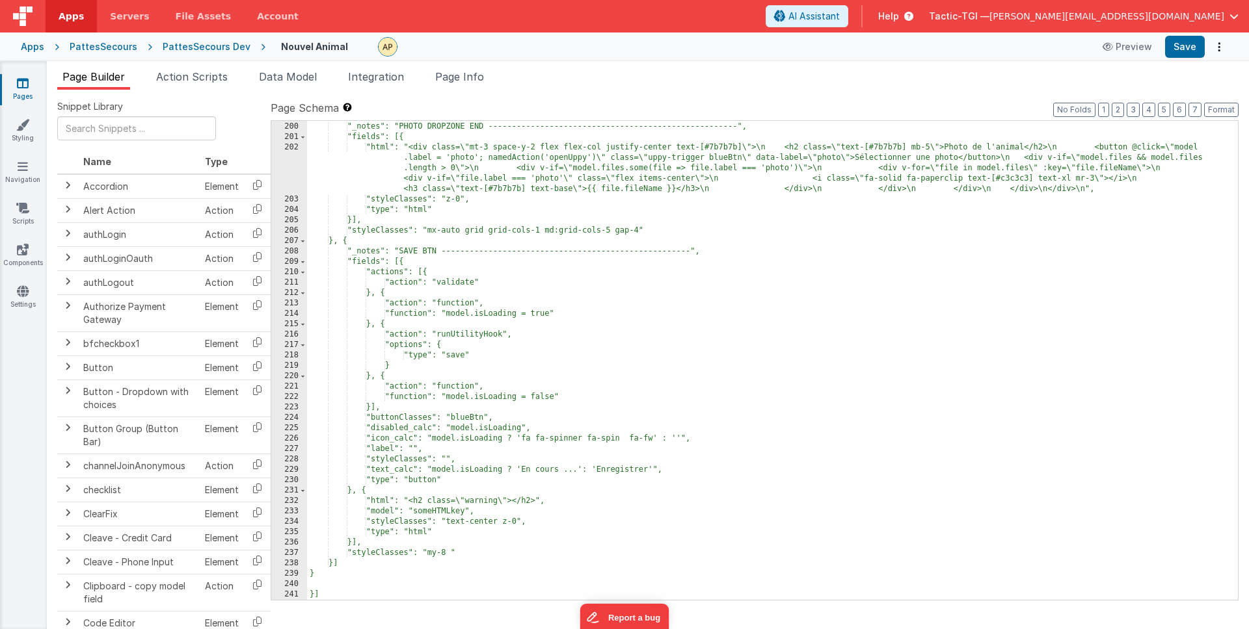
click at [403, 593] on div "}, { "_notes": "PHOTO DROPZONE END --------------------------------------------…" at bounding box center [767, 361] width 921 height 500
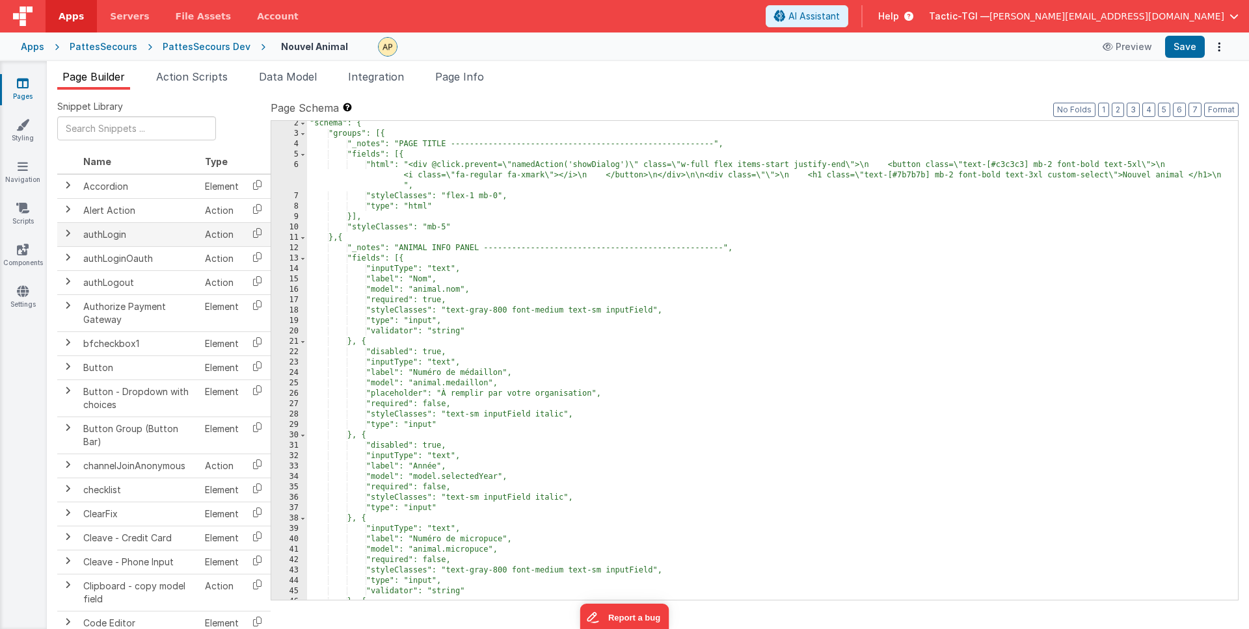
scroll to position [0, 0]
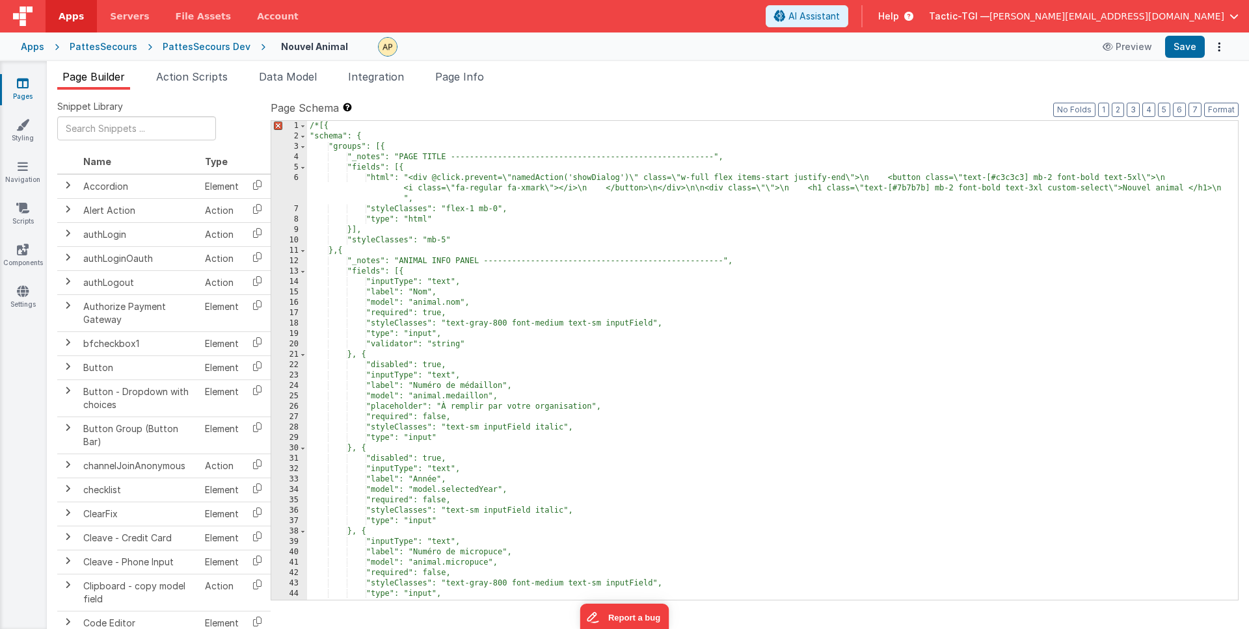
click at [310, 127] on div "/* [{ "schema": { "groups": [{ "_notes": "PAGE TITLE --------------------------…" at bounding box center [767, 371] width 921 height 500
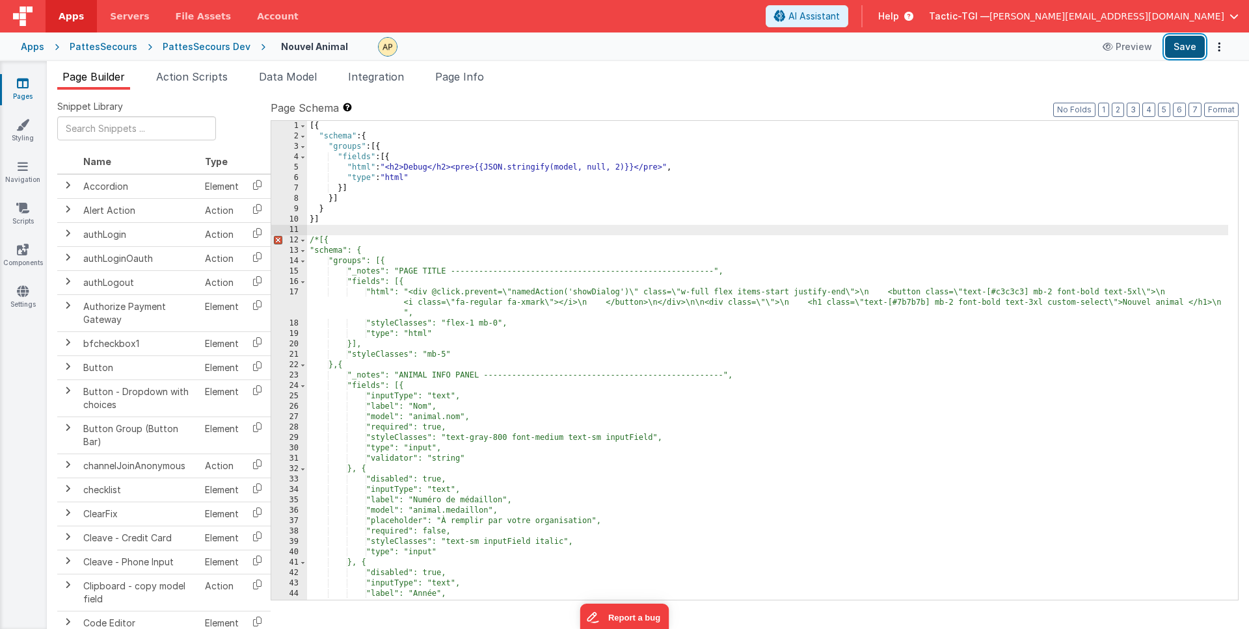
click at [1195, 53] on button "Save" at bounding box center [1185, 47] width 40 height 22
click at [1115, 44] on icon at bounding box center [1108, 46] width 13 height 9
click at [396, 170] on div "[{ "schema" : { "groups" : [{ "fields" : [{ "html" : "<h2>Debug</h2><pre>{{JSON…" at bounding box center [767, 371] width 921 height 500
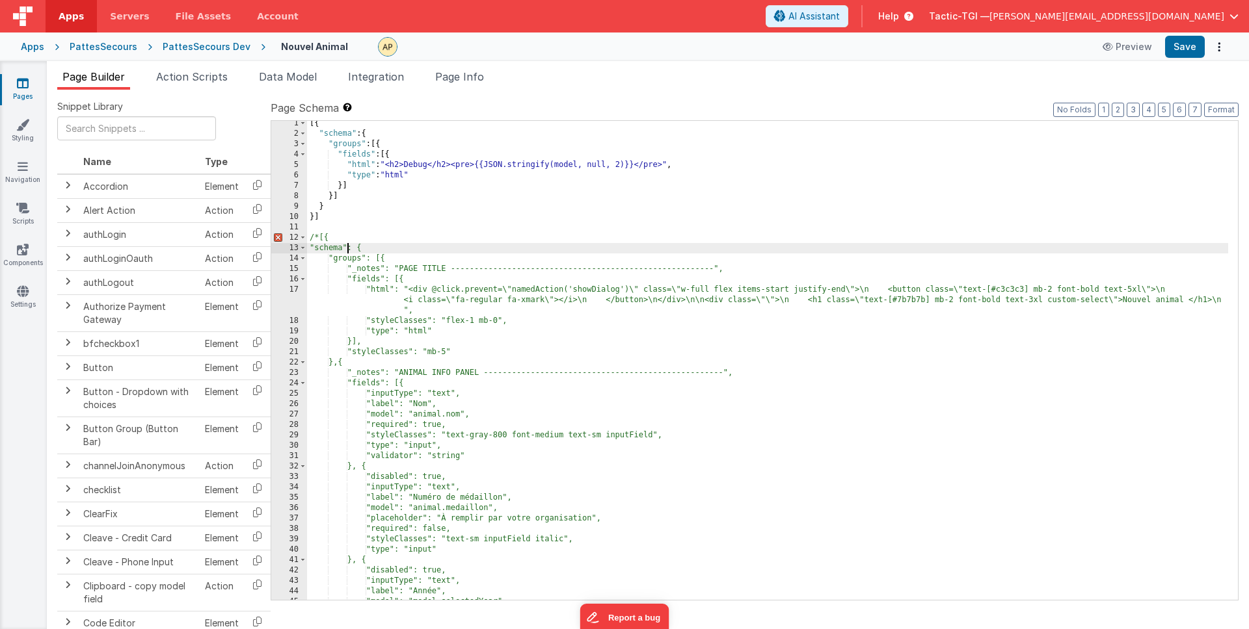
click at [349, 252] on div "[{ "schema" : { "groups" : [{ "fields" : [{ "html" : "<h2>Debug</h2><pre>{{JSON…" at bounding box center [767, 368] width 921 height 500
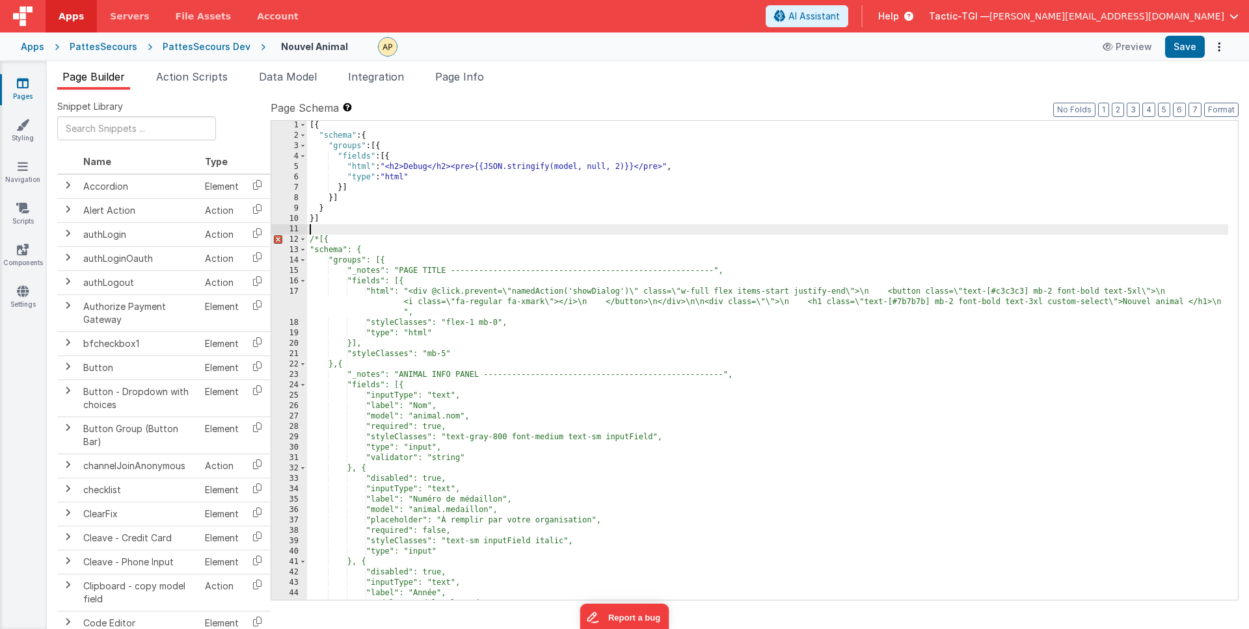
click at [320, 230] on div "[{ "schema" : { "groups" : [{ "fields" : [{ "html" : "<h2>Debug</h2><pre>{{JSON…" at bounding box center [767, 370] width 921 height 500
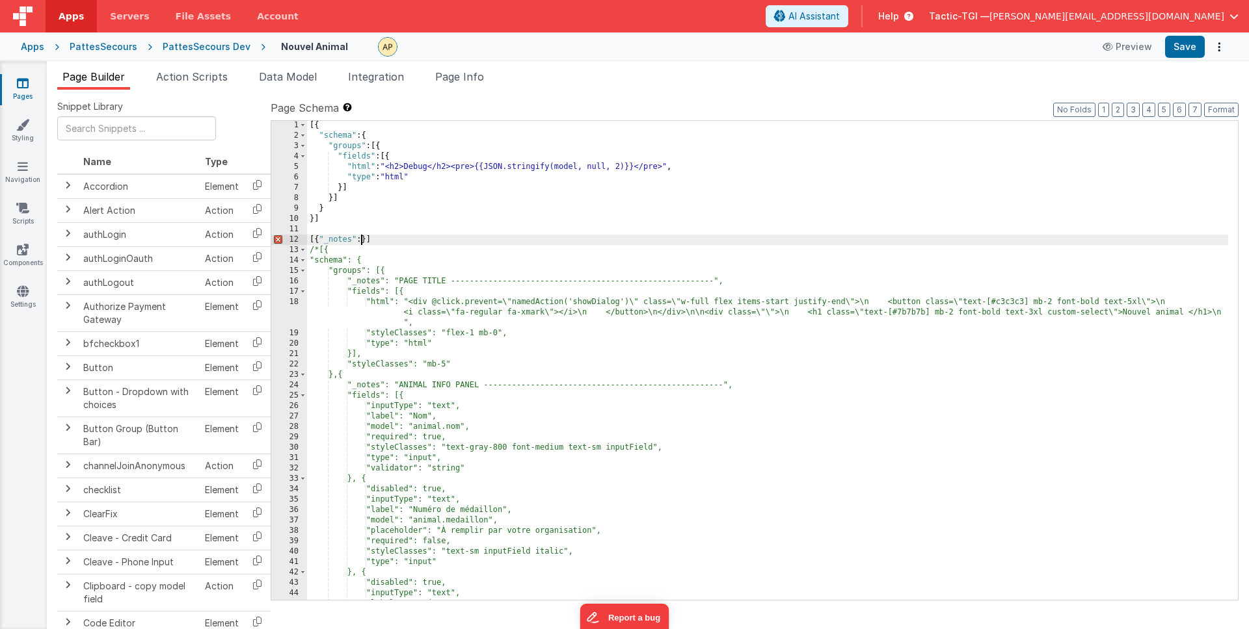
scroll to position [0, 0]
drag, startPoint x: 319, startPoint y: 250, endPoint x: 298, endPoint y: 251, distance: 20.8
click at [298, 251] on div "1 2 3 4 5 6 7 8 9 10 11 12 13 14 15 16 17 18 19 20 21 22 23 24 25 26 27 28 29 3…" at bounding box center [755, 360] width 968 height 481
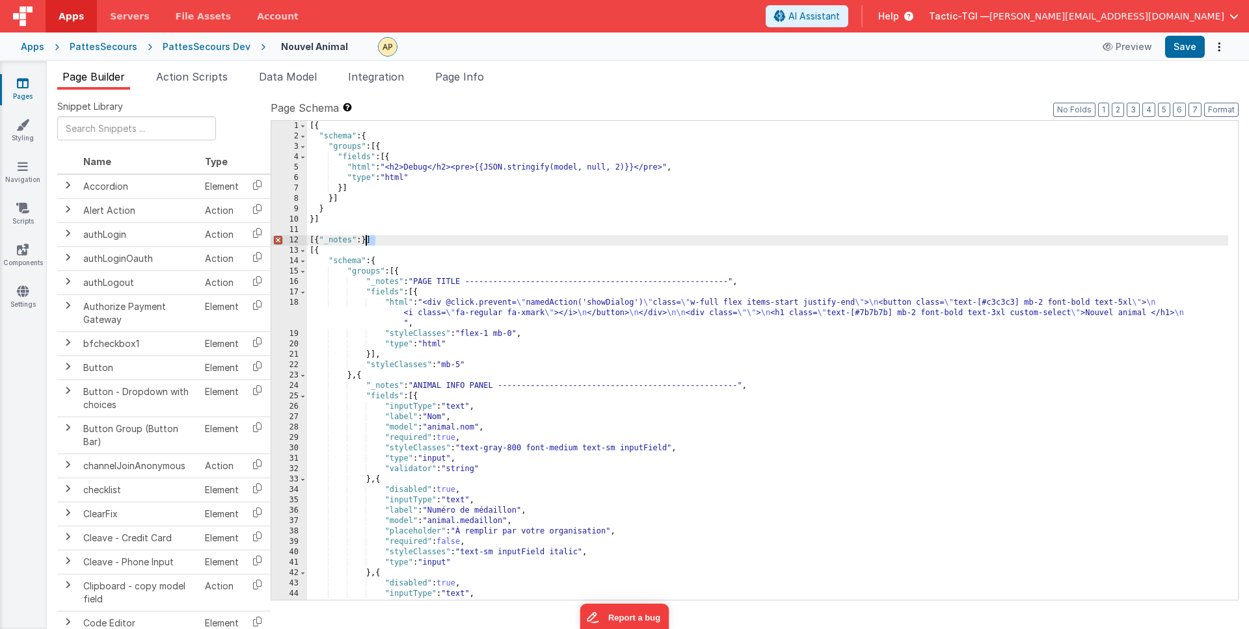
drag, startPoint x: 390, startPoint y: 239, endPoint x: 367, endPoint y: 240, distance: 22.8
click at [367, 240] on div "[{ "schema" : { "groups" : [{ "fields" : [{ "html" : "<h2>Debug</h2><pre>{{JSON…" at bounding box center [767, 371] width 921 height 500
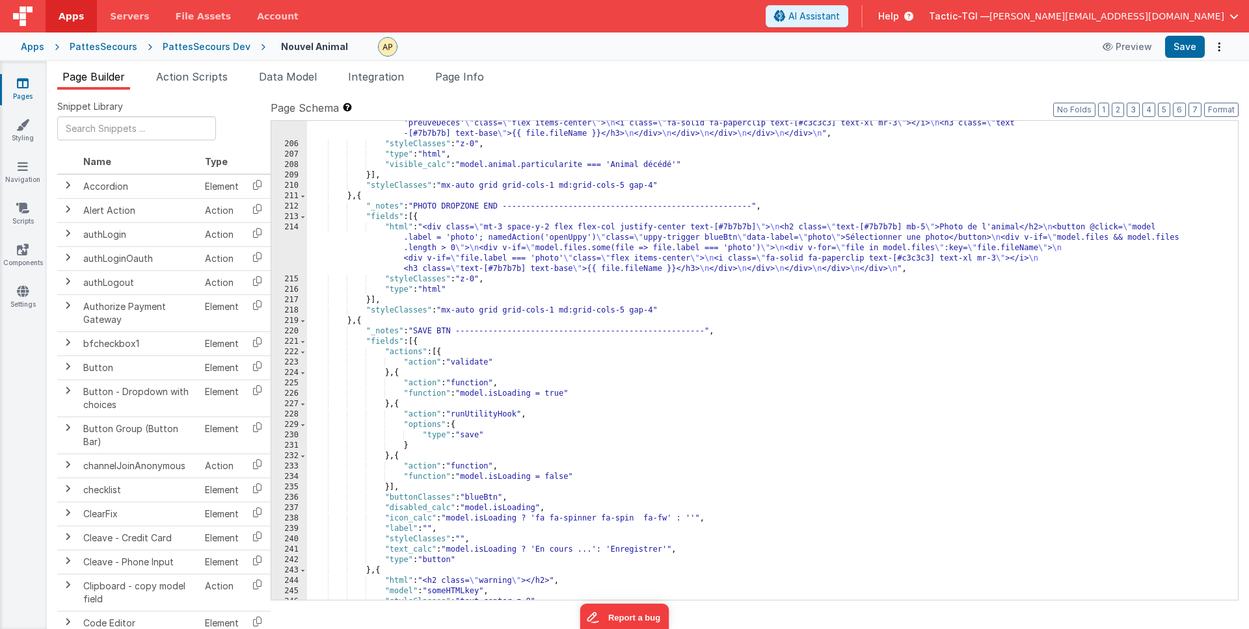
scroll to position [2548, 0]
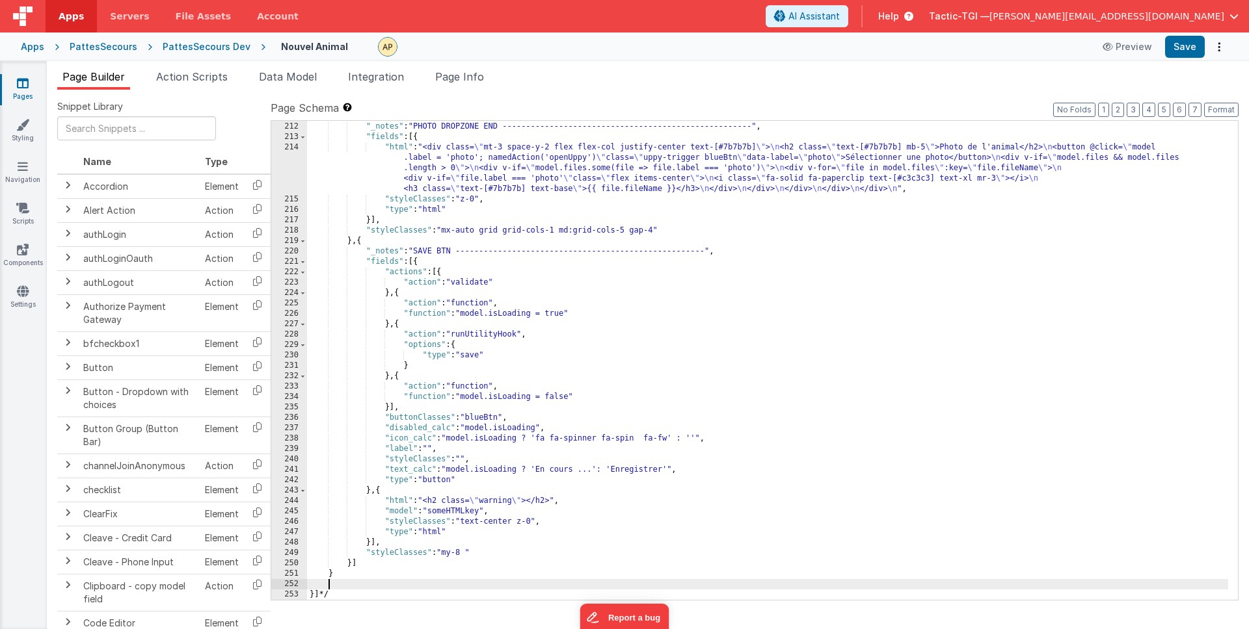
click at [371, 587] on div "} , { "_notes" : "PHOTO DROPZONE END ------------------------------------------…" at bounding box center [767, 361] width 921 height 500
click at [368, 593] on div "} , { "_notes" : "PHOTO DROPZONE END ------------------------------------------…" at bounding box center [767, 361] width 921 height 500
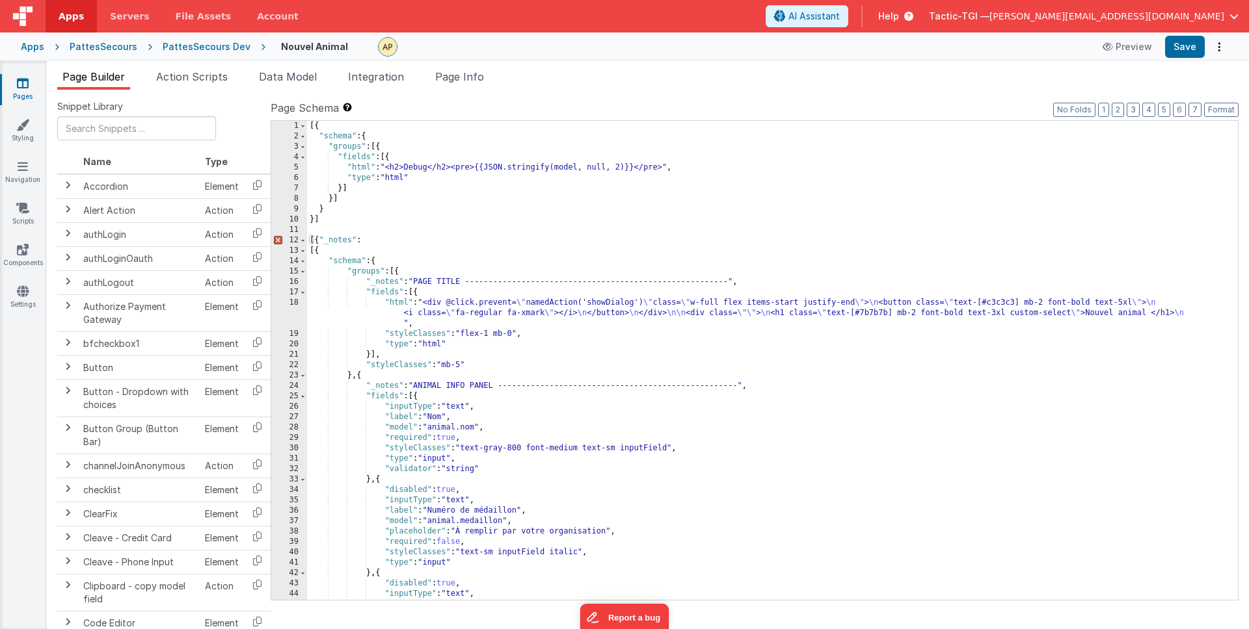
scroll to position [0, 0]
click at [453, 256] on div "[{ "schema" : { "groups" : [{ "fields" : [{ "html" : "<h2>Debug</h2><pre>{{JSON…" at bounding box center [767, 371] width 921 height 500
click at [390, 231] on div "[{ "schema" : { "groups" : [{ "fields" : [{ "html" : "<h2>Debug</h2><pre>{{JSON…" at bounding box center [767, 371] width 921 height 500
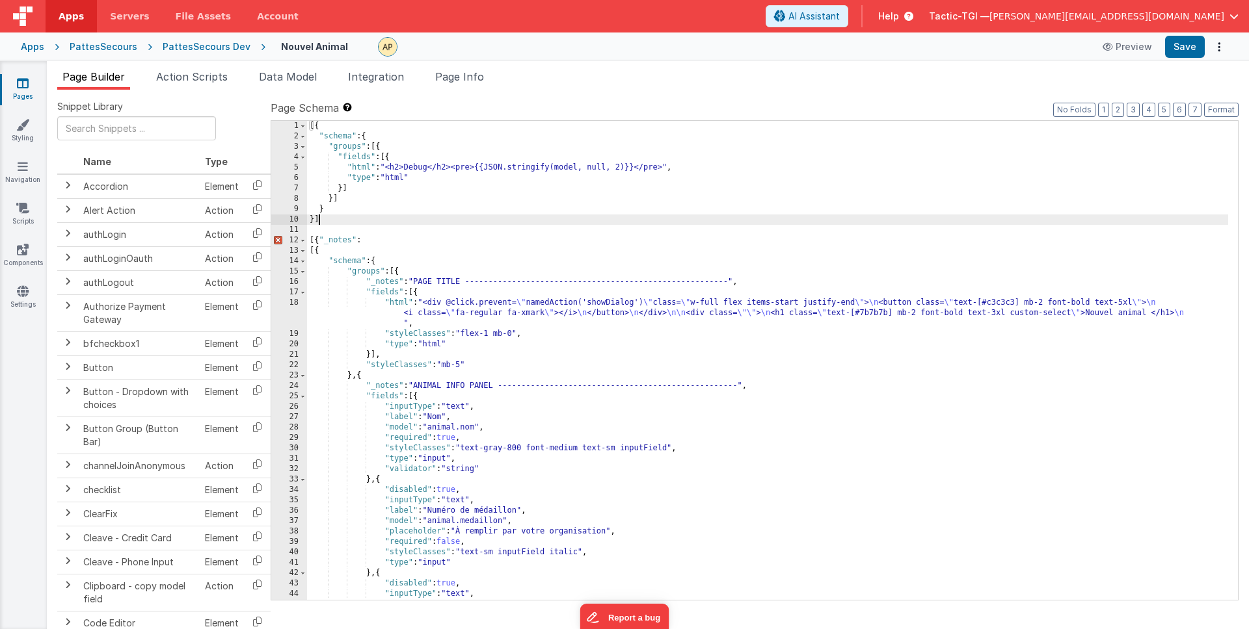
click at [398, 220] on div "[{ "schema" : { "groups" : [{ "fields" : [{ "html" : "<h2>Debug</h2><pre>{{JSON…" at bounding box center [767, 371] width 921 height 500
click at [308, 250] on div "[{ "schema" : { "groups" : [{ "fields" : [{ "html" : "<h2>Debug</h2><pre>{{JSON…" at bounding box center [767, 371] width 921 height 500
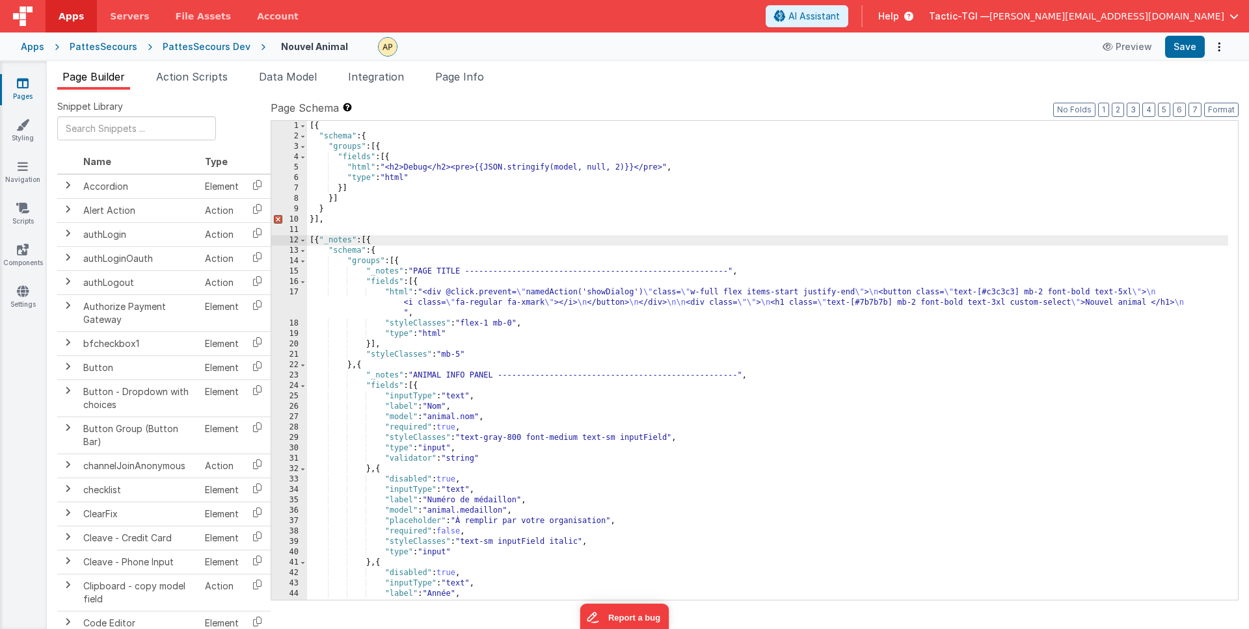
click at [434, 215] on div "[{ "schema" : { "groups" : [{ "fields" : [{ "html" : "<h2>Debug</h2><pre>{{JSON…" at bounding box center [767, 371] width 921 height 500
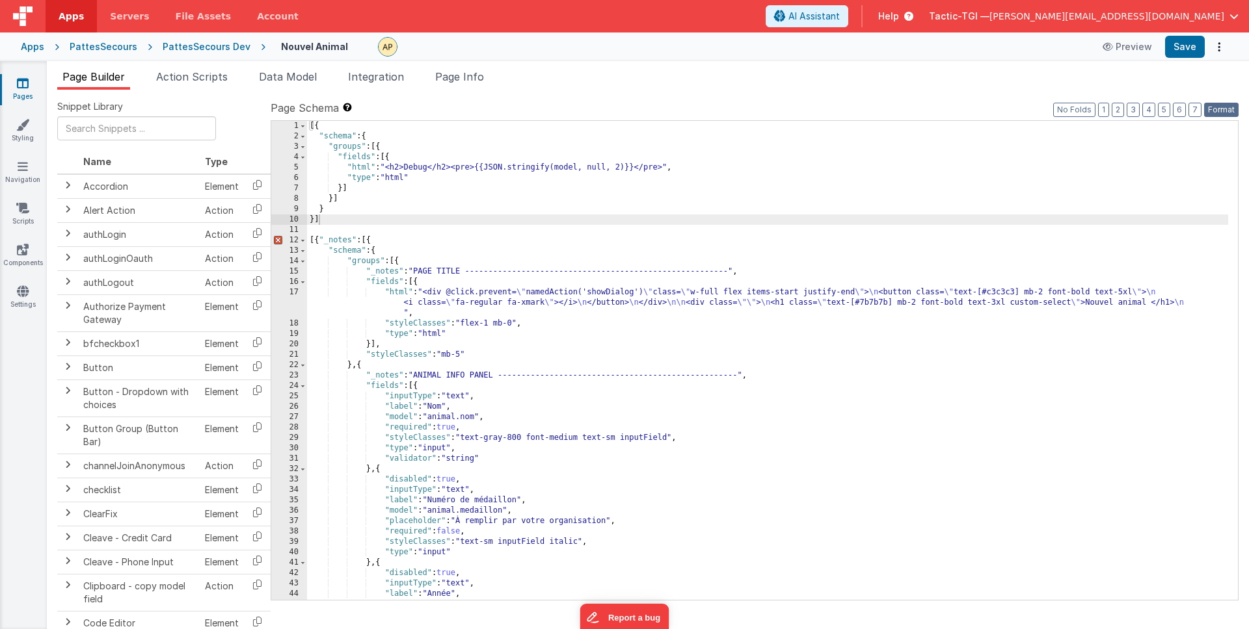
click button "Format"
click div "[{ "schema" : { "groups" : [{ "fields" : [{ "html" : "<h2>Debug</h2><pre>{{JSON…"
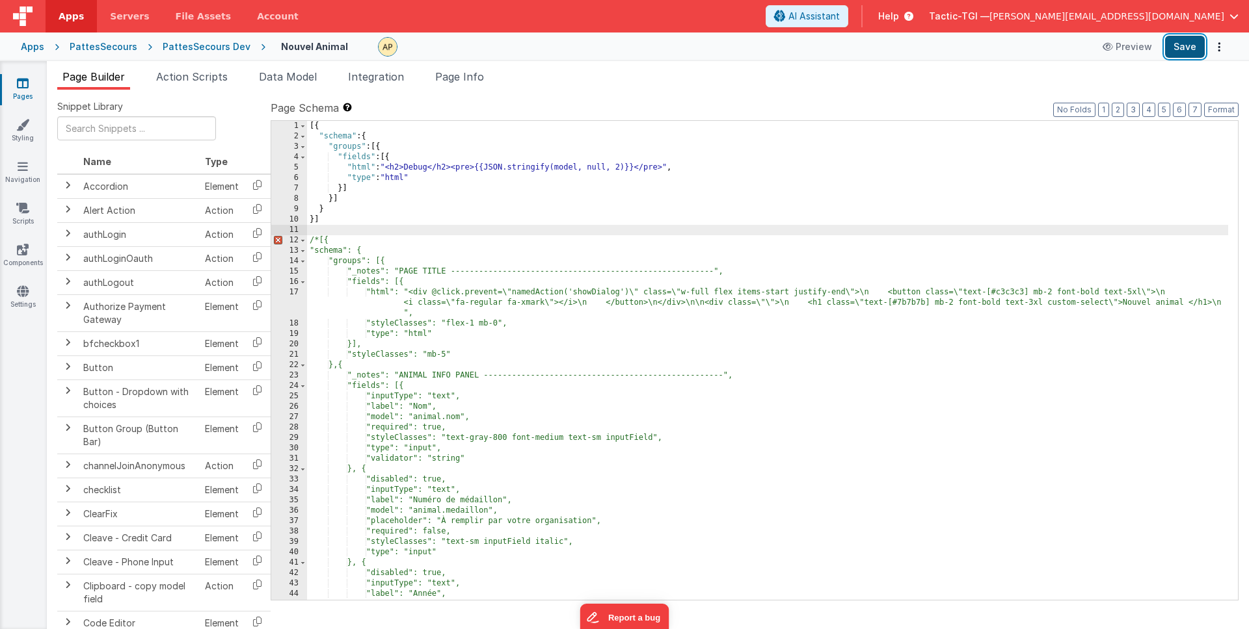
click button "Save"
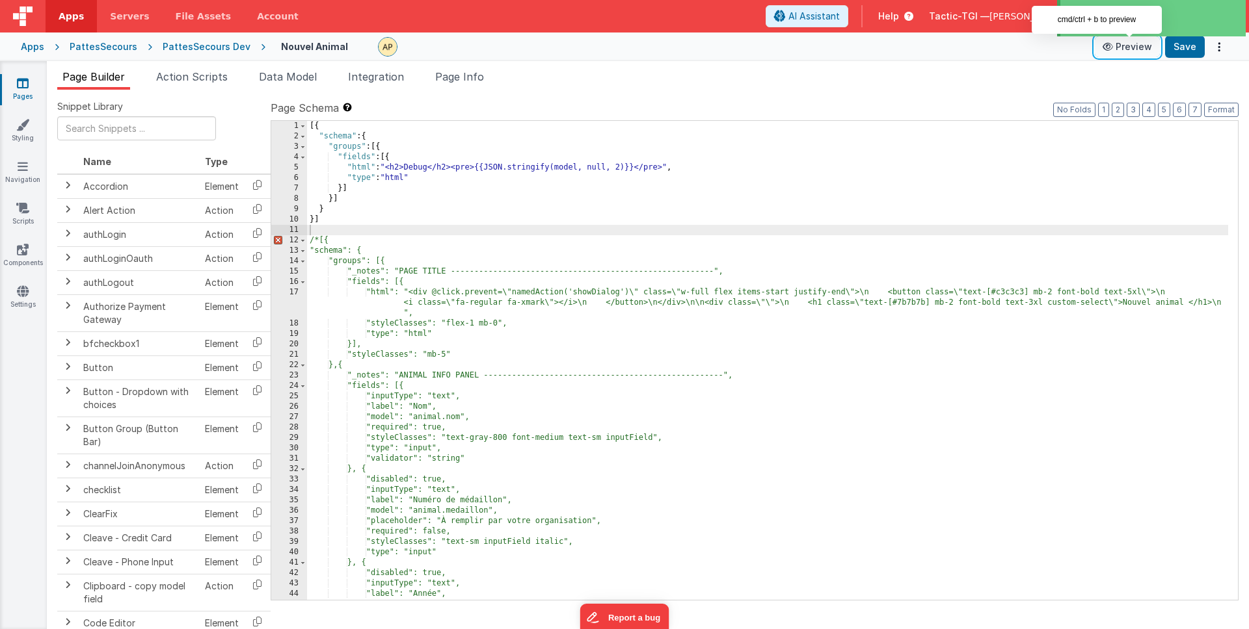
click button "Preview"
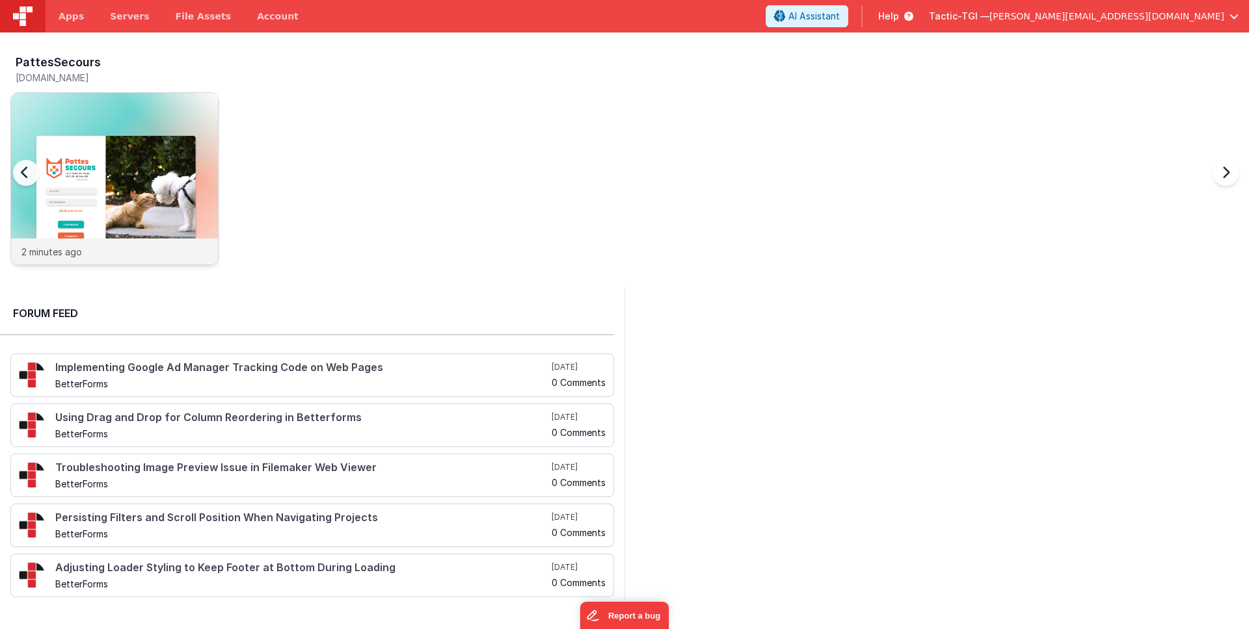
click at [118, 253] on div "2 minutes ago" at bounding box center [114, 252] width 207 height 26
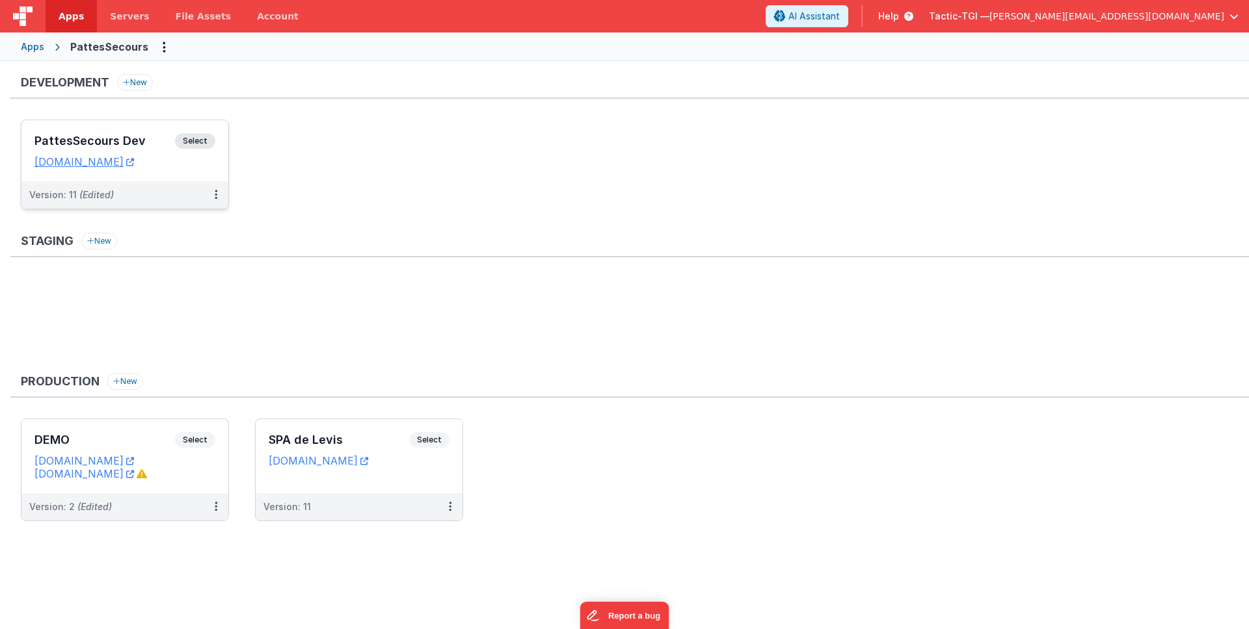
click at [121, 192] on div "Version: 11 (Edited)" at bounding box center [116, 195] width 174 height 13
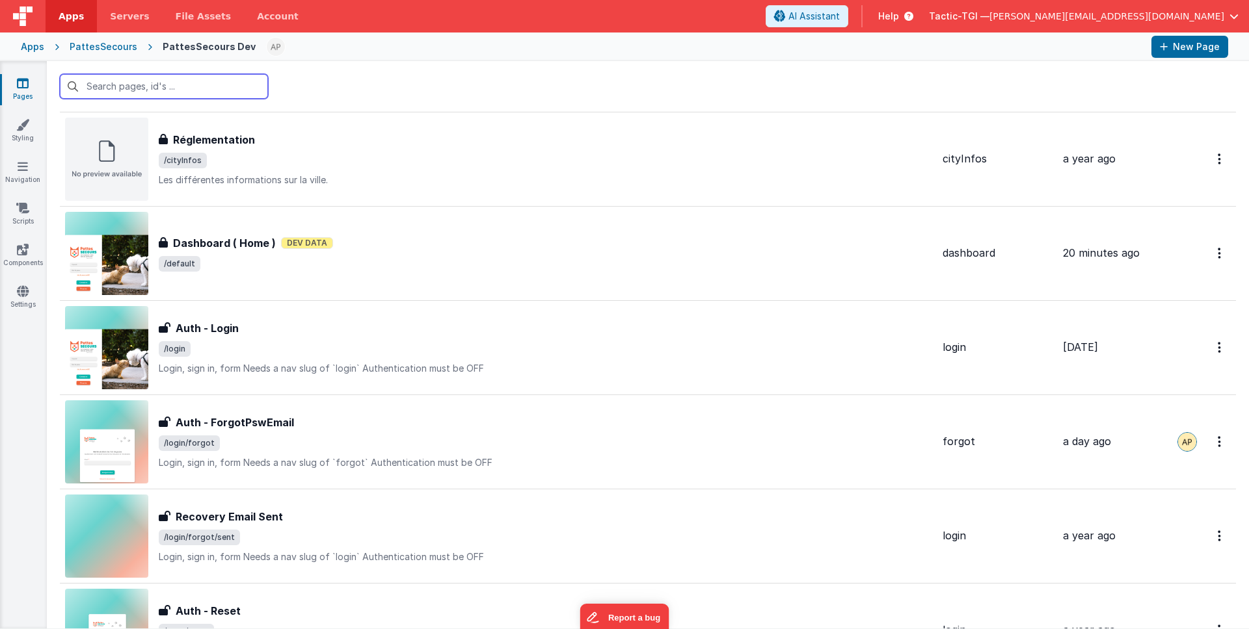
scroll to position [296, 0]
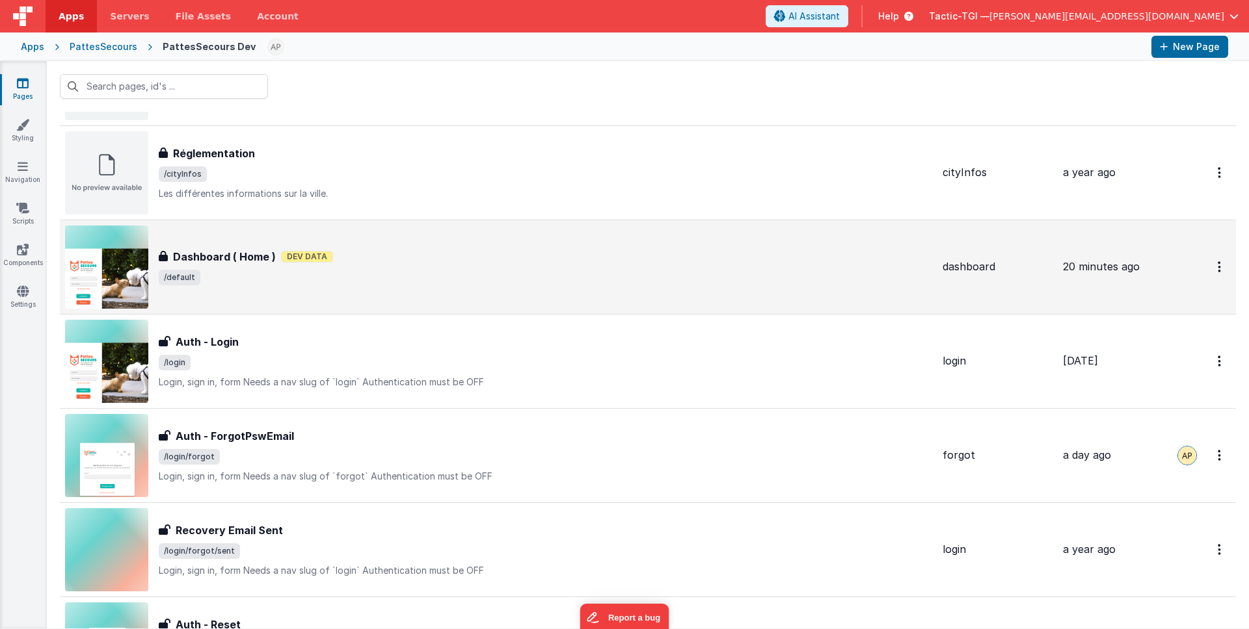
click at [353, 262] on div "Dashboard ( Home ) Dev Data" at bounding box center [545, 257] width 773 height 16
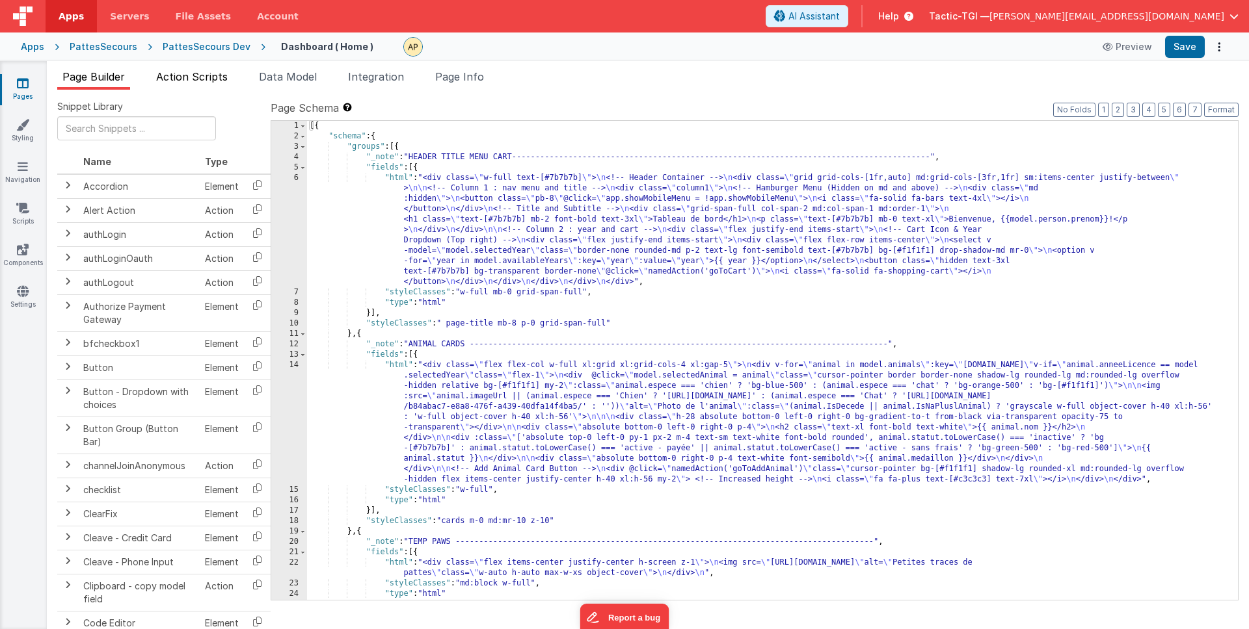
click at [215, 75] on span "Action Scripts" at bounding box center [192, 76] width 72 height 13
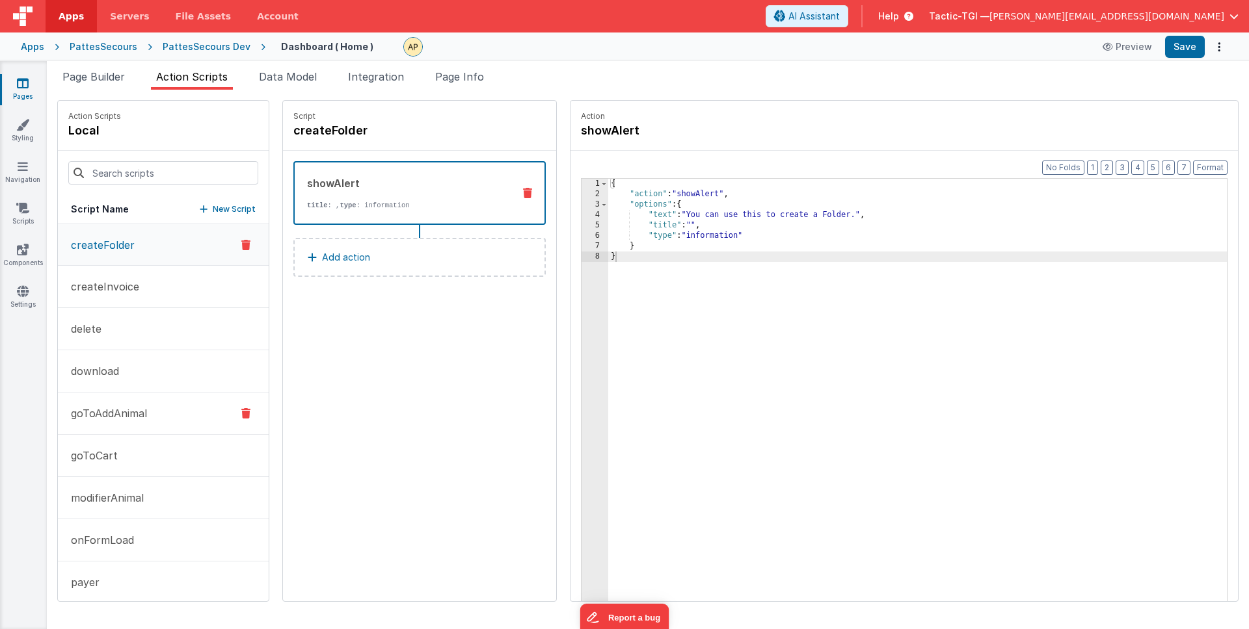
click at [135, 417] on p "goToAddAnimal" at bounding box center [105, 414] width 84 height 16
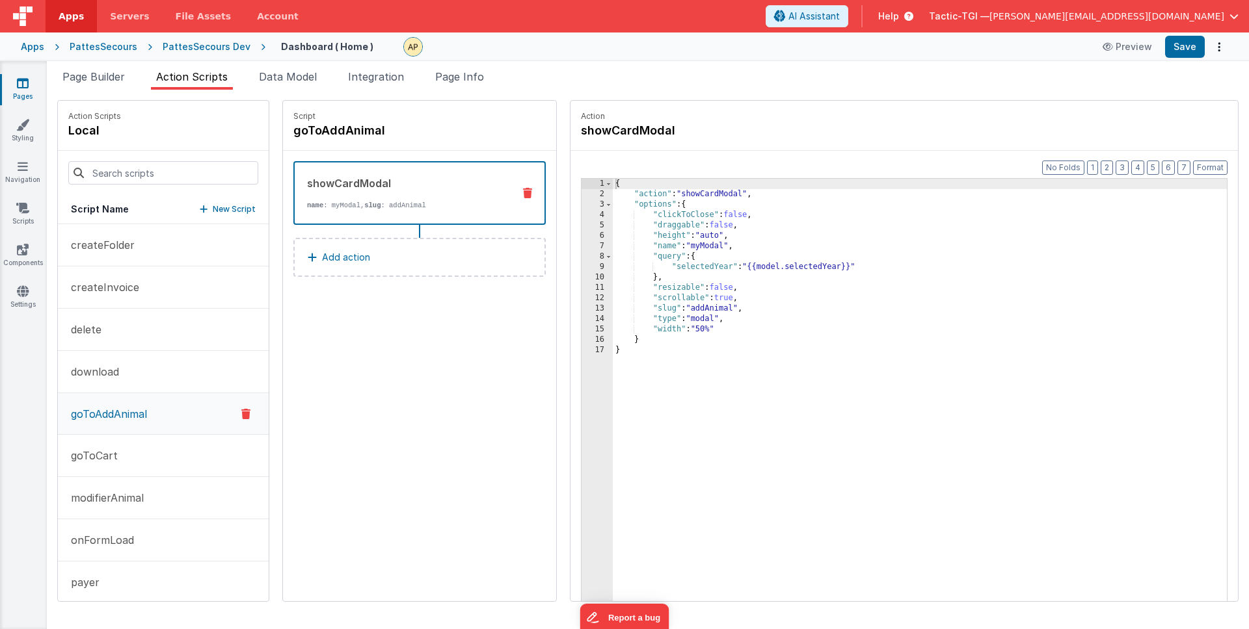
click at [397, 258] on button "Add action" at bounding box center [419, 257] width 252 height 39
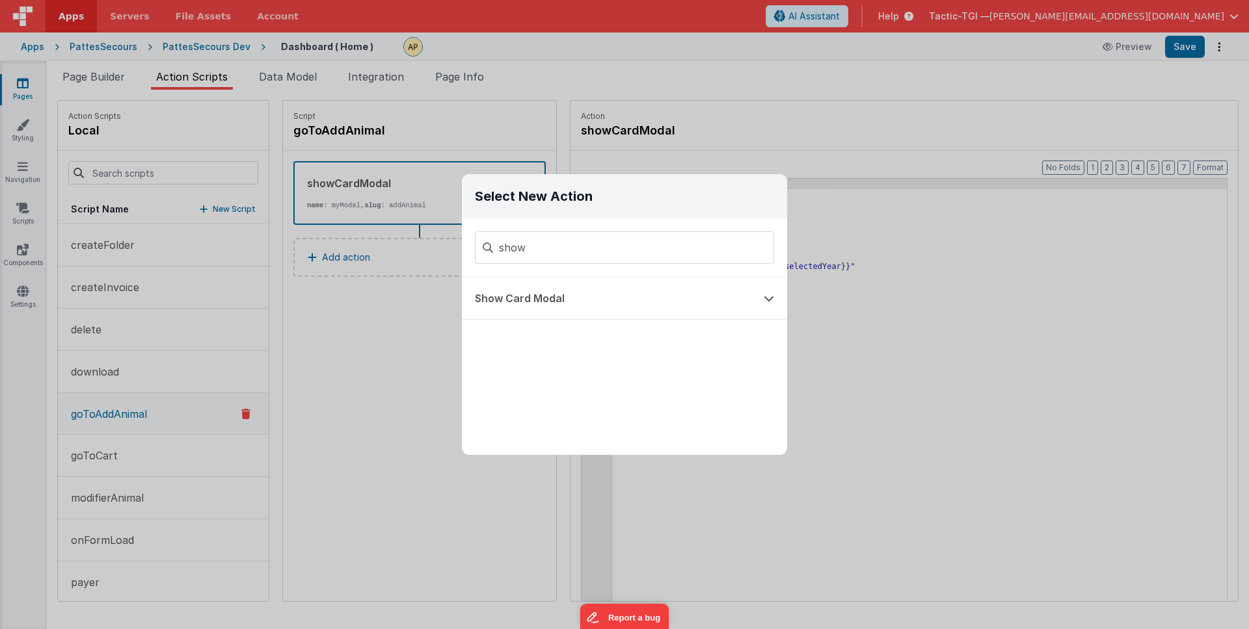
drag, startPoint x: 650, startPoint y: 243, endPoint x: 453, endPoint y: 233, distance: 198.0
click at [453, 233] on div "Select New Action show Show Card Modal" at bounding box center [624, 314] width 1249 height 629
type input "s"
type input "w"
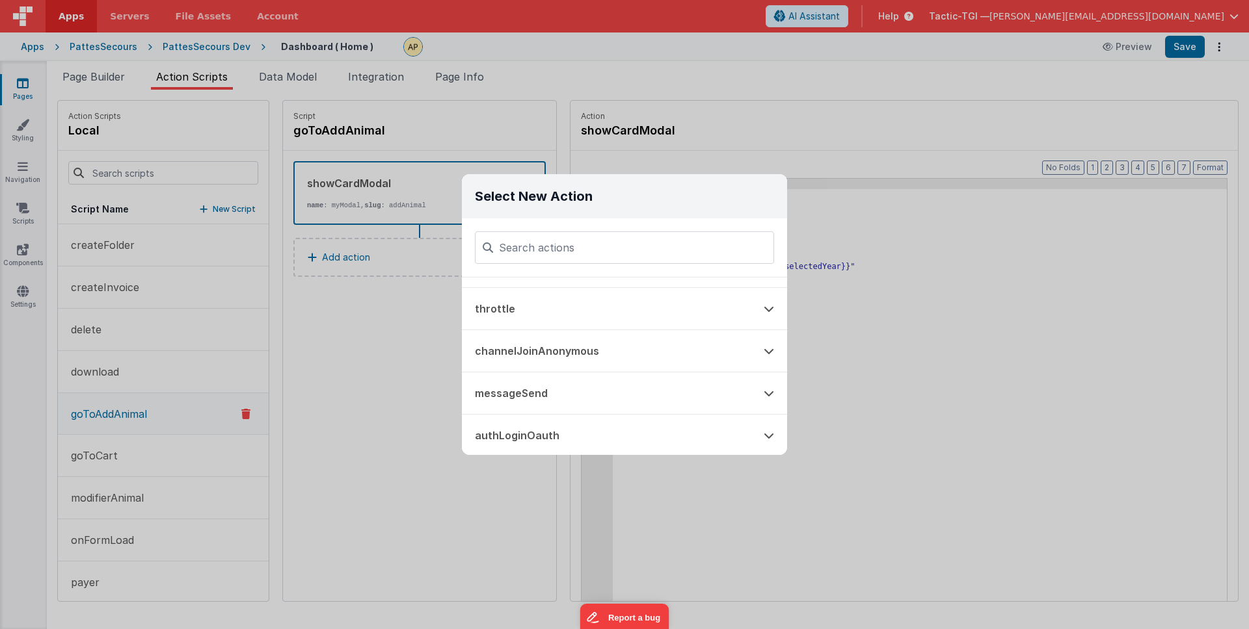
click at [1111, 344] on div "Select New Action Function - Runs JavaScript Clipboard - copy model field runUt…" at bounding box center [624, 314] width 1249 height 629
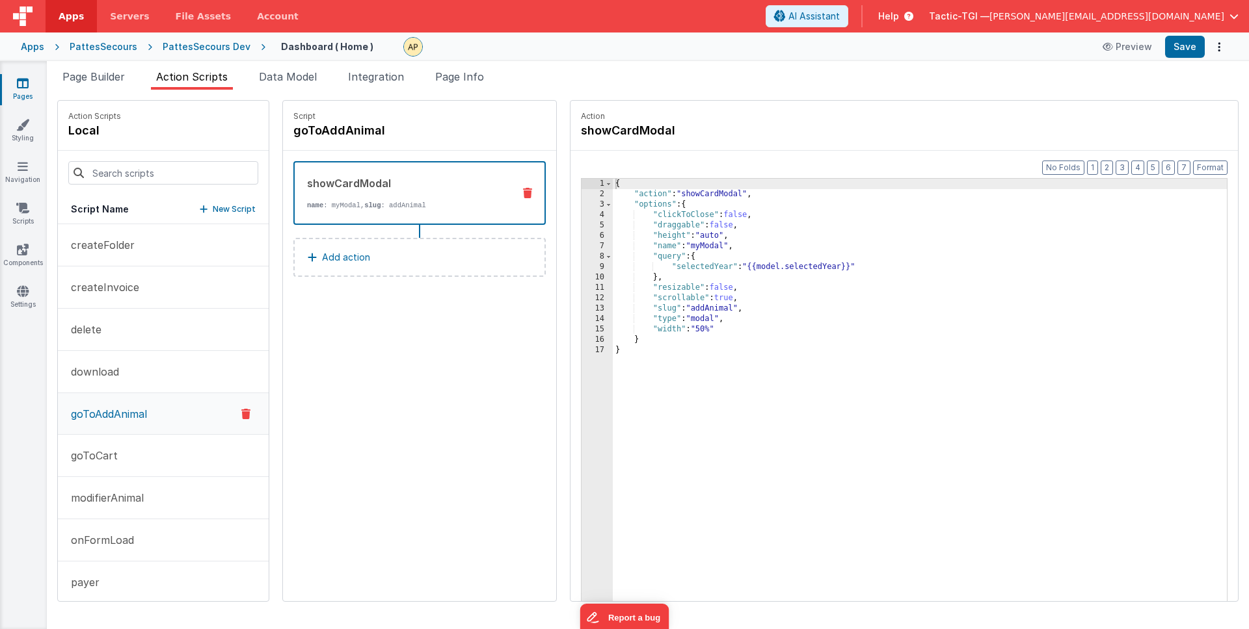
click at [1111, 344] on div "{ "action" : "showCardModal" , "options" : { "clickToClose" : false , "draggabl…" at bounding box center [937, 421] width 648 height 484
click at [101, 76] on span "Page Builder" at bounding box center [93, 76] width 62 height 13
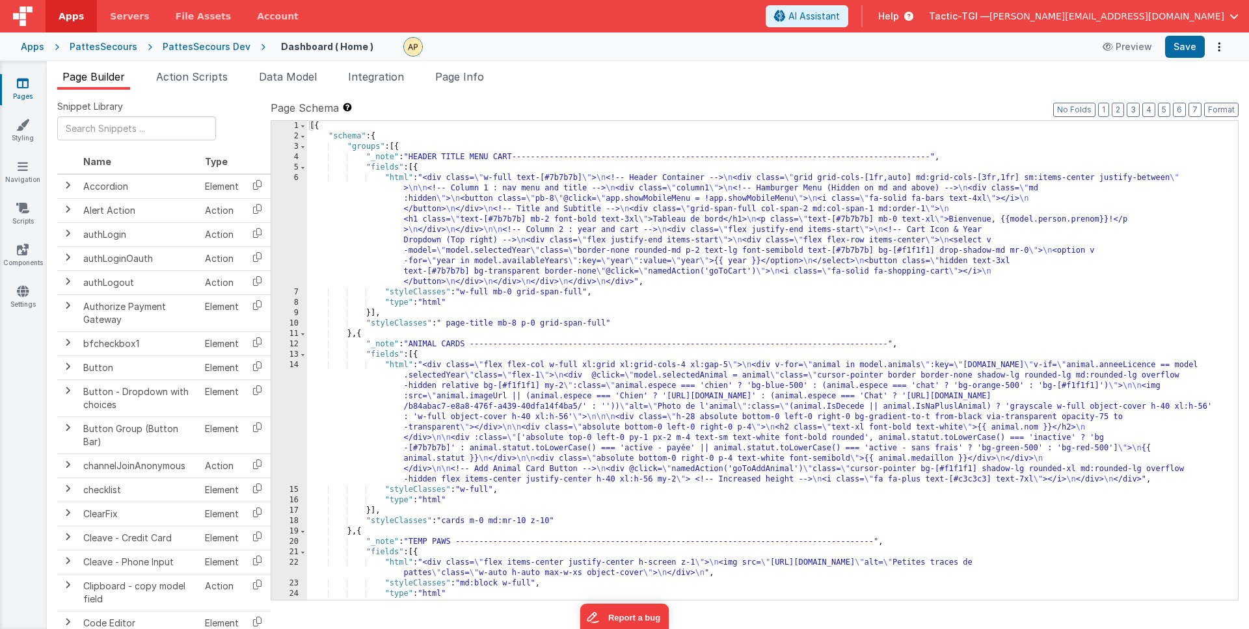
click at [921, 363] on div "[{ "schema" : { "groups" : [{ "_note" : "HEADER TITLE MENU CART----------------…" at bounding box center [767, 371] width 921 height 500
click at [893, 311] on div "[{ "schema" : { "groups" : [{ "_note" : "HEADER TITLE MENU CART----------------…" at bounding box center [767, 371] width 921 height 500
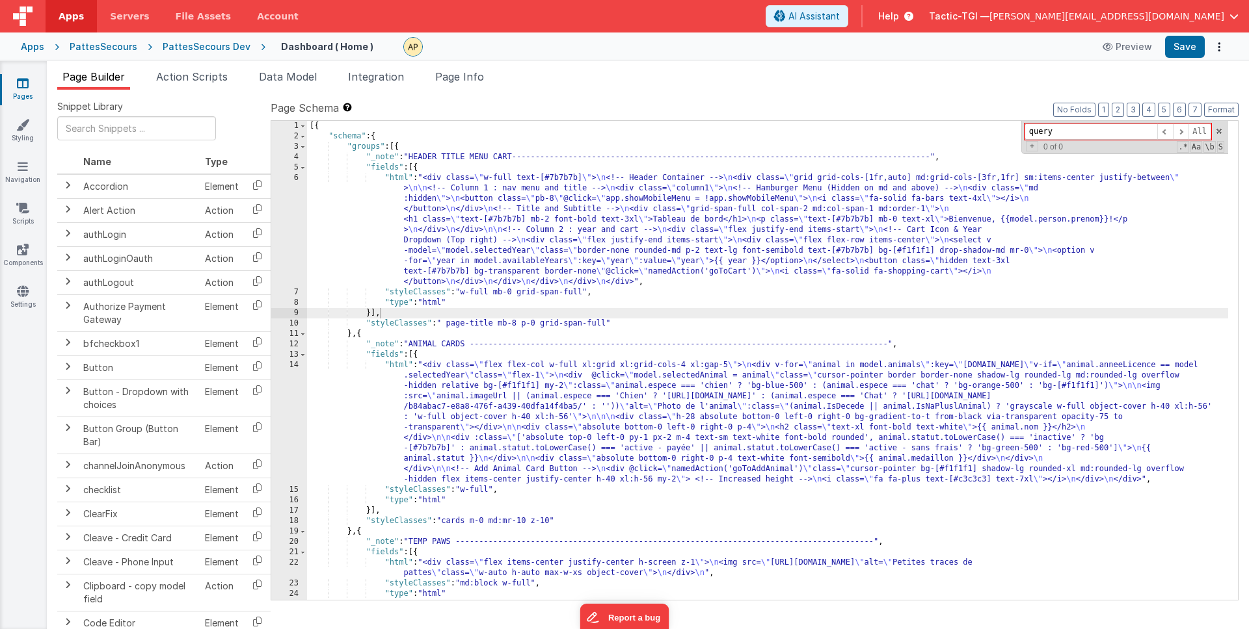
type input "query"
click at [405, 241] on div "[{ "schema" : { "groups" : [{ "_note" : "HEADER TITLE MENU CART----------------…" at bounding box center [767, 371] width 921 height 500
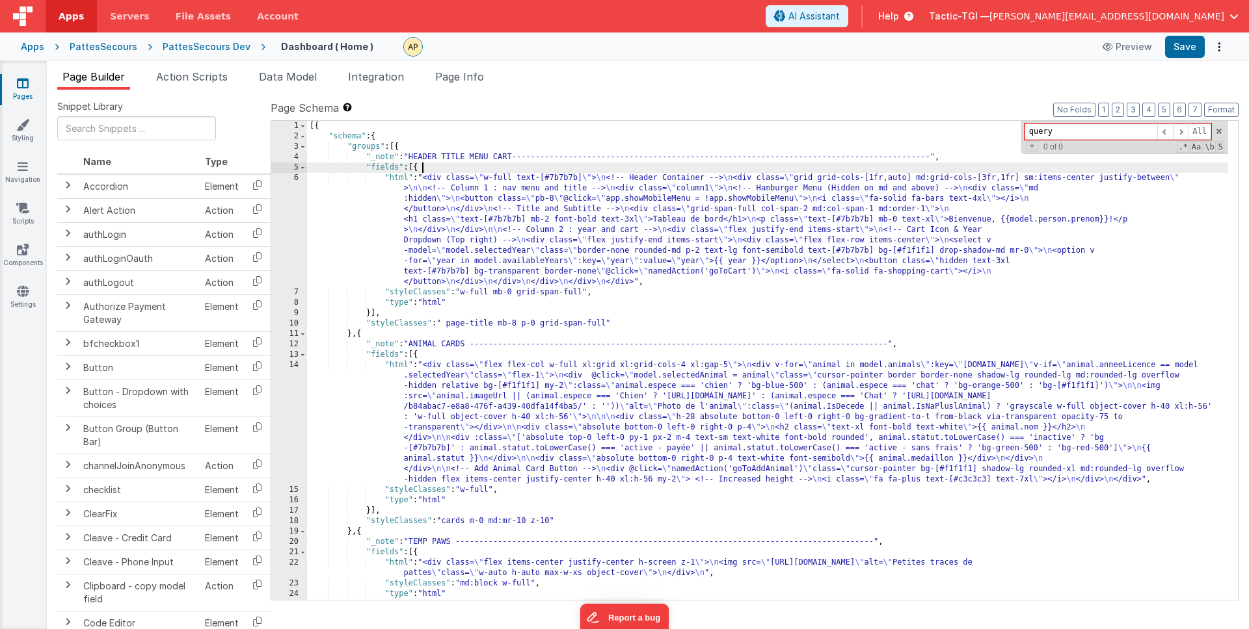
drag, startPoint x: 505, startPoint y: 163, endPoint x: 536, endPoint y: 161, distance: 31.3
click at [505, 163] on div "[{ "schema" : { "groups" : [{ "_note" : "HEADER TITLE MENU CART----------------…" at bounding box center [767, 371] width 921 height 500
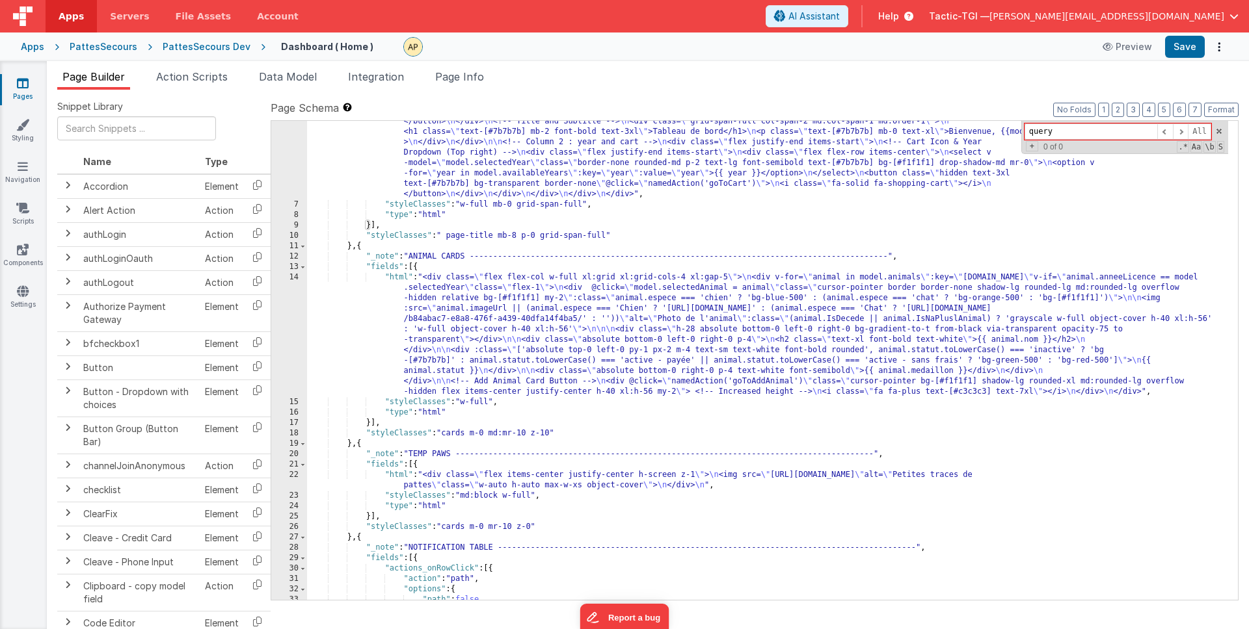
scroll to position [0, 0]
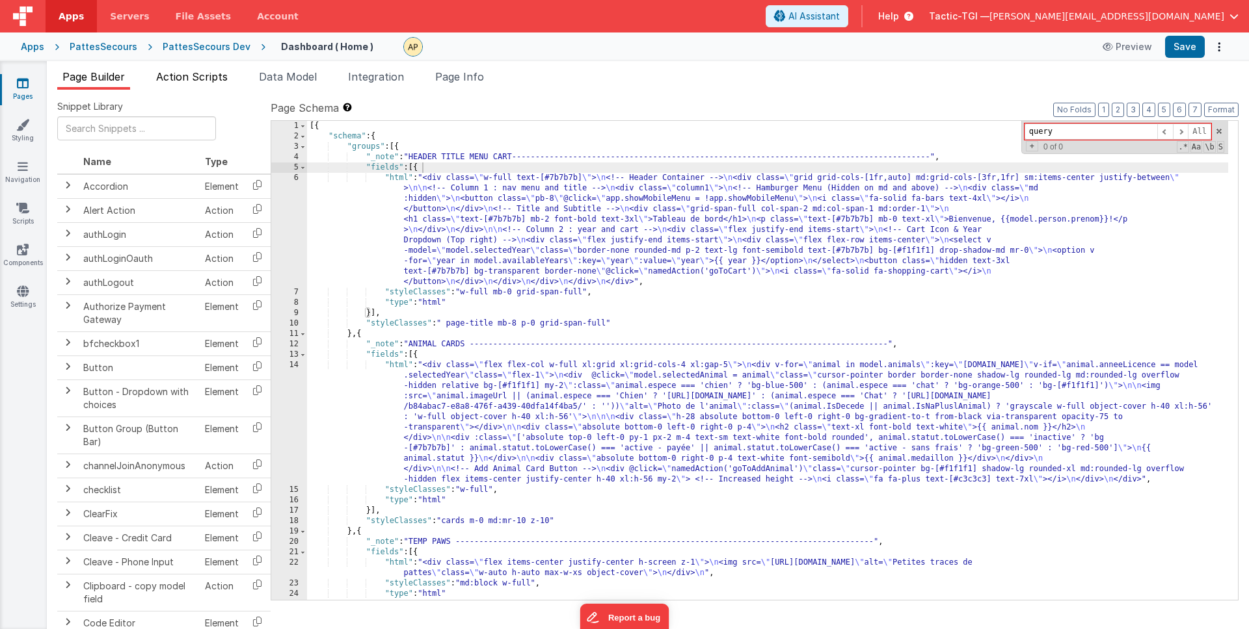
click at [228, 83] on span "Action Scripts" at bounding box center [192, 76] width 72 height 13
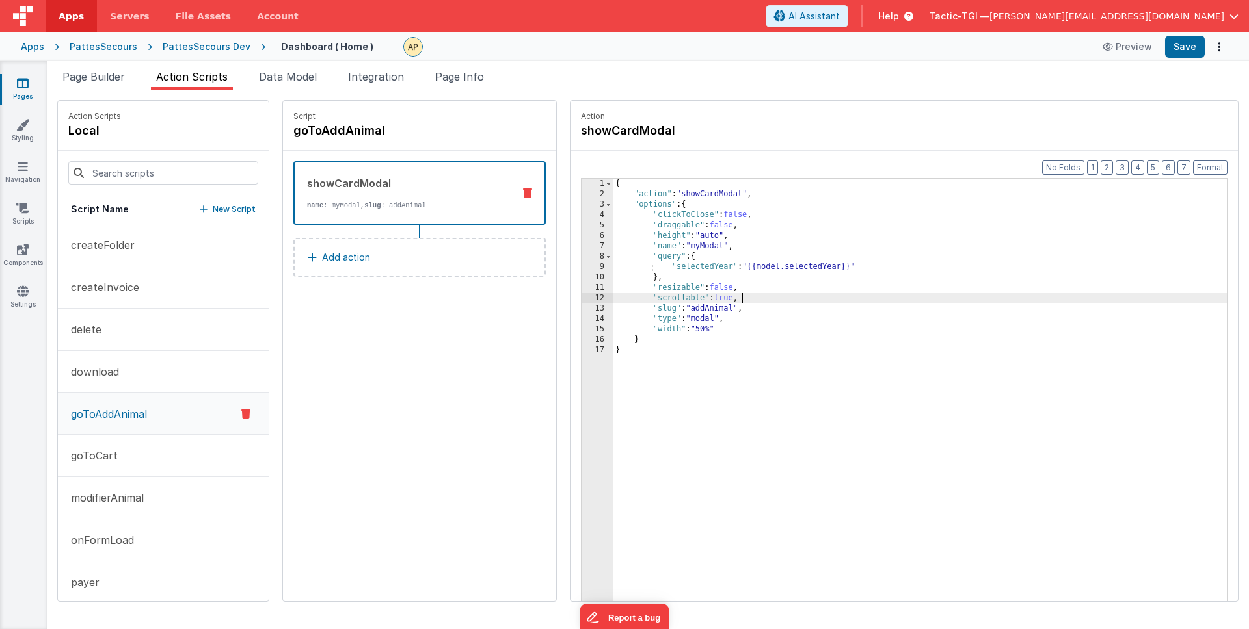
click at [919, 301] on div "{ "action" : "showCardModal" , "options" : { "clickToClose" : false , "draggabl…" at bounding box center [937, 421] width 648 height 484
click at [852, 270] on div "{ "action" : "showCardModal" , "options" : { "clickToClose" : false , "draggabl…" at bounding box center [937, 421] width 648 height 484
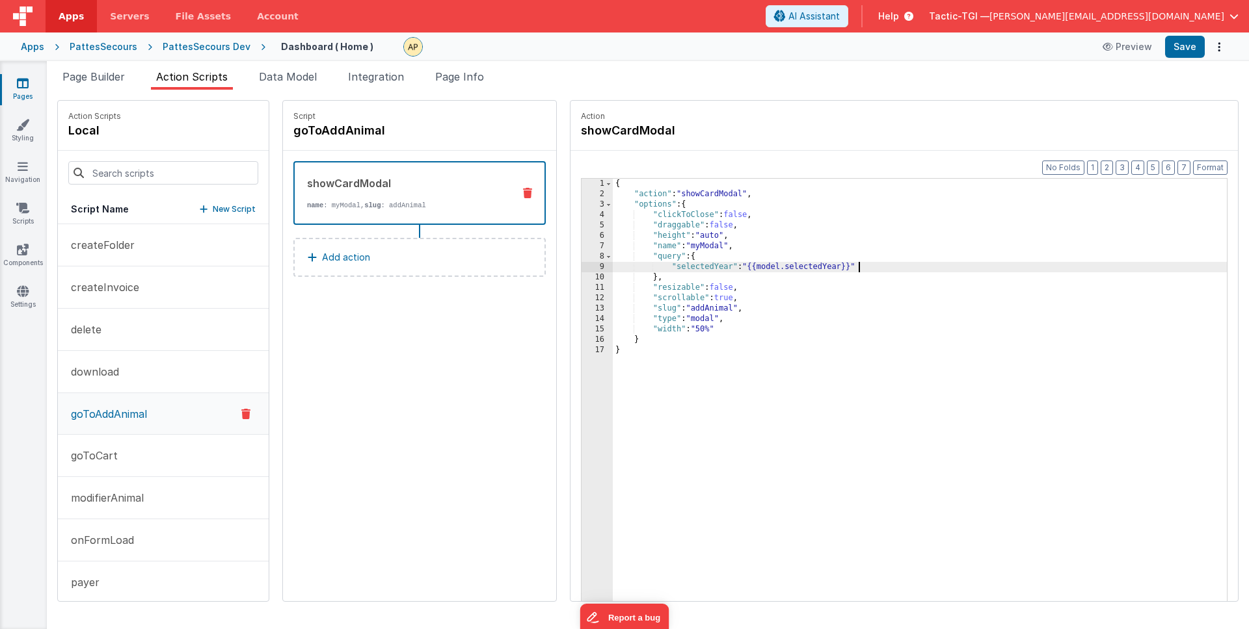
click at [796, 136] on div "Action showCardModal" at bounding box center [904, 125] width 646 height 29
click at [726, 291] on div "{ "action" : "showCardModal" , "options" : { "clickToClose" : false , "draggabl…" at bounding box center [937, 421] width 648 height 484
click at [786, 358] on div "{ "action" : "showCardModal" , "options" : { "clickToClose" : false , "draggabl…" at bounding box center [937, 421] width 648 height 484
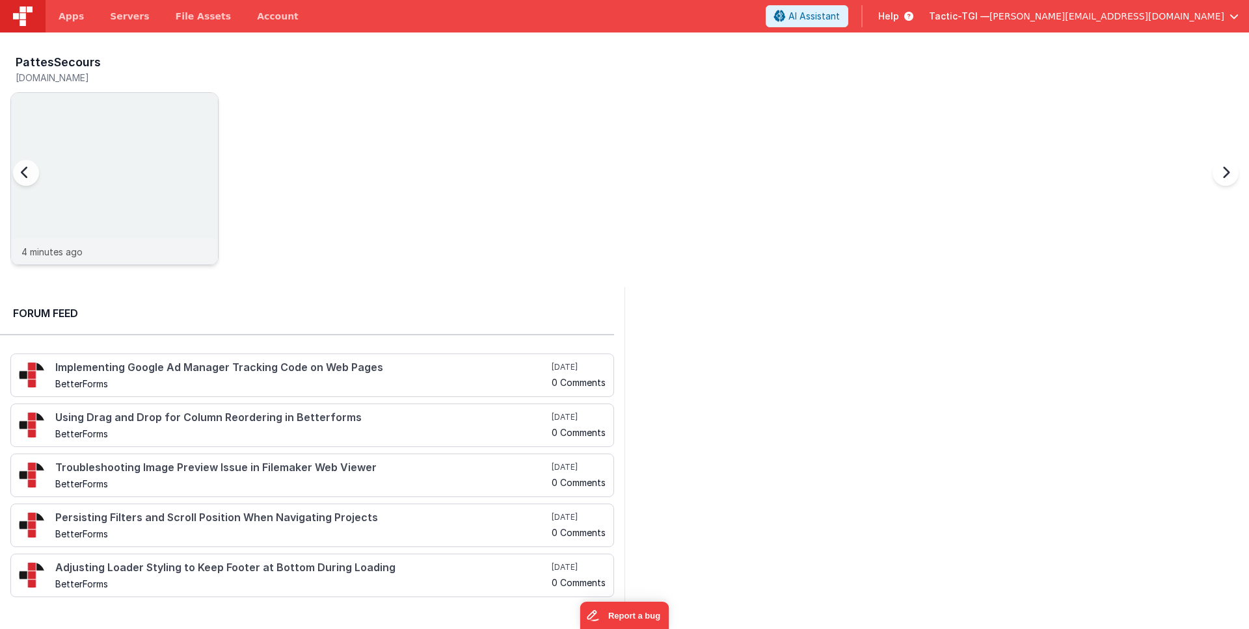
click at [114, 253] on div "4 minutes ago" at bounding box center [114, 252] width 207 height 26
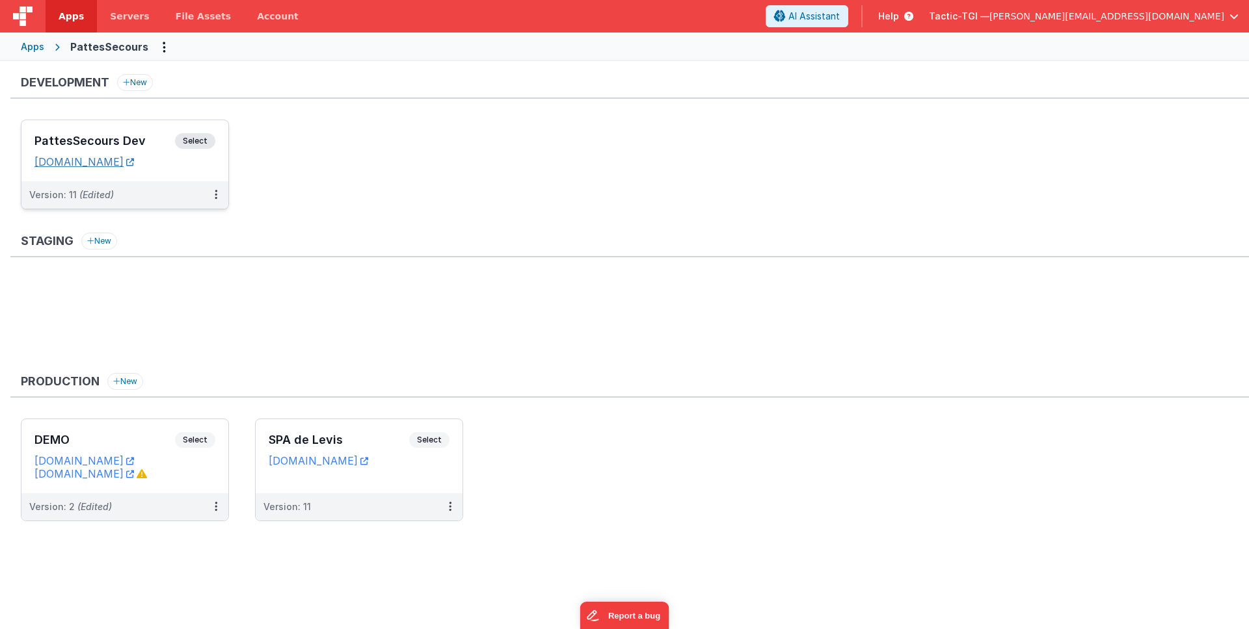
click at [134, 159] on link "[DOMAIN_NAME]" at bounding box center [83, 161] width 99 height 13
click at [82, 191] on span "(Edited)" at bounding box center [96, 194] width 34 height 11
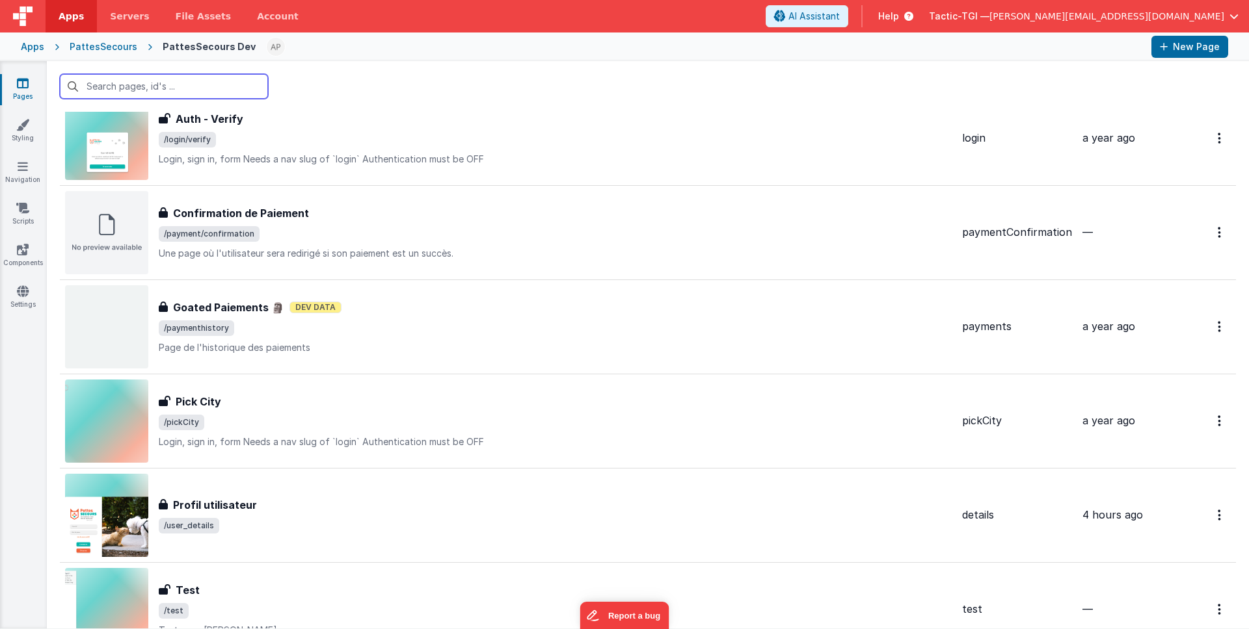
scroll to position [1270, 0]
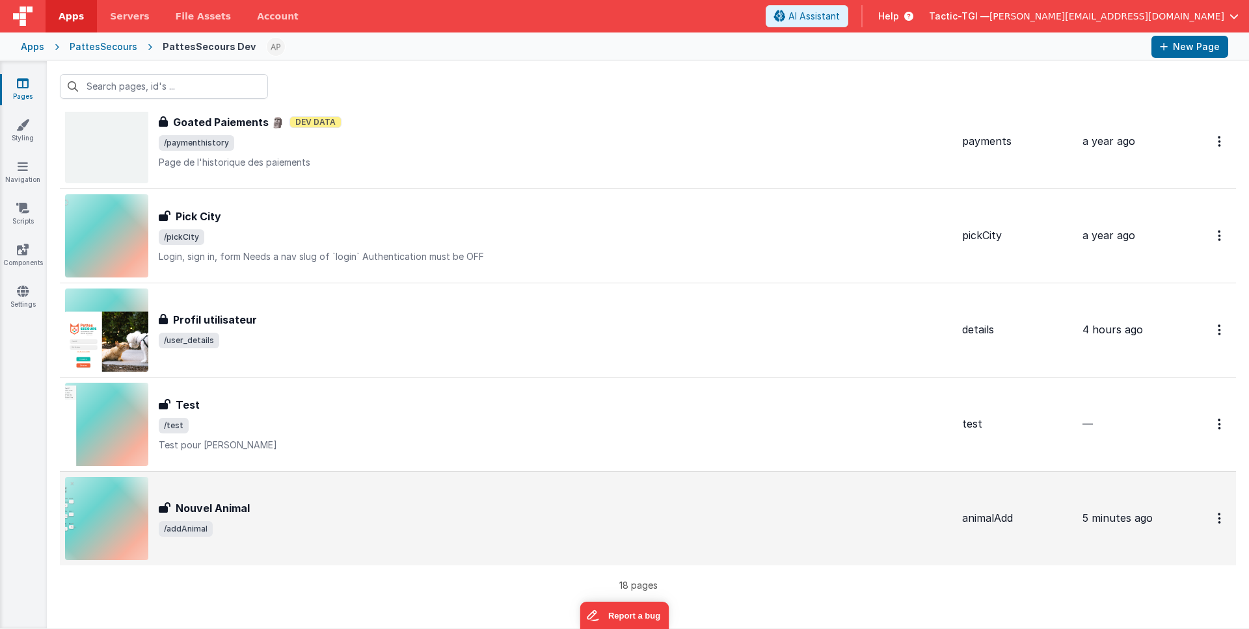
click at [377, 530] on span "/addAnimal" at bounding box center [555, 530] width 793 height 16
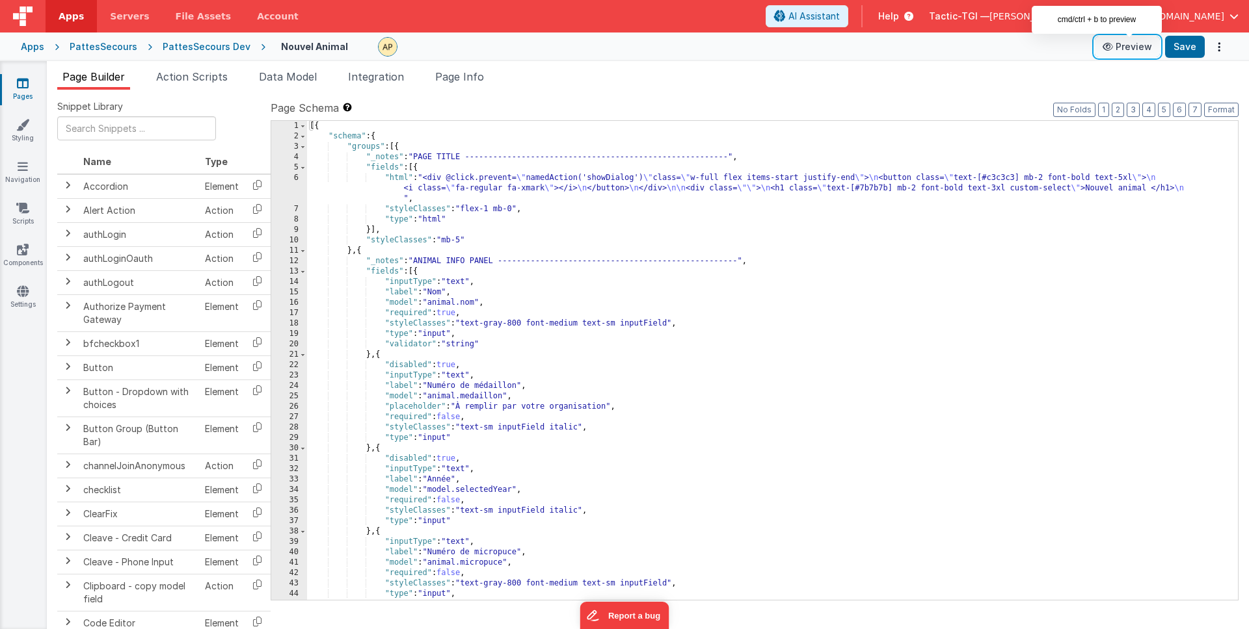
click at [1131, 46] on button "Preview" at bounding box center [1126, 46] width 65 height 21
click at [486, 224] on div "[{ "schema" : { "groups" : [{ "_notes" : "PAGE TITLE --------------------------…" at bounding box center [767, 371] width 921 height 500
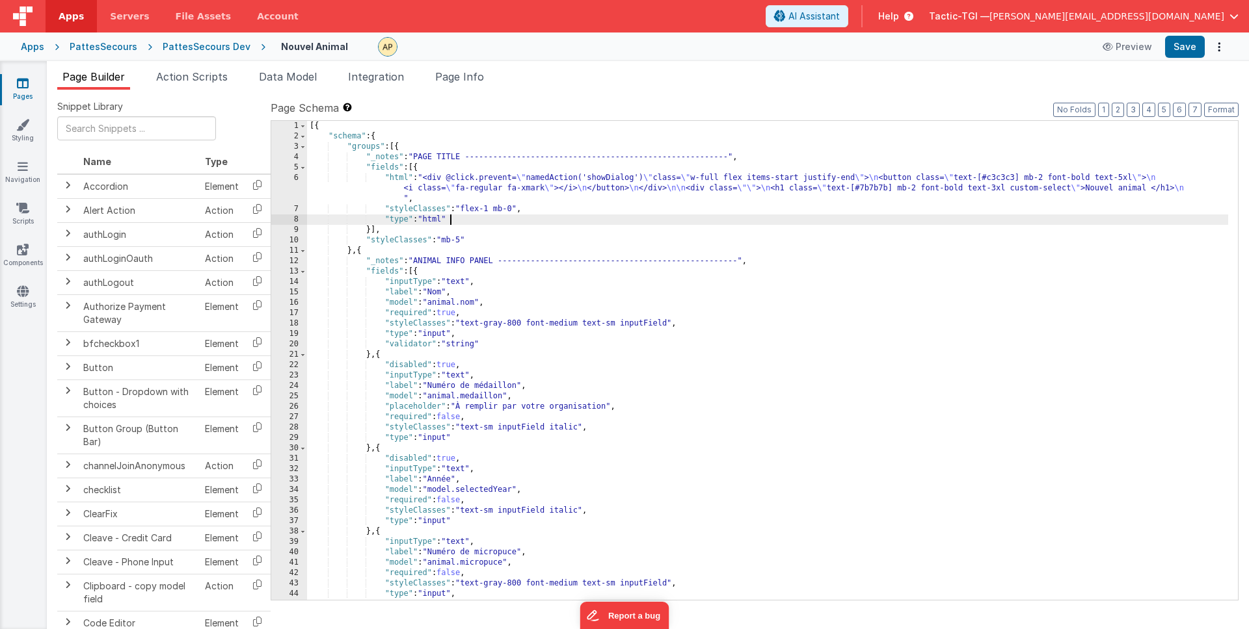
click at [308, 126] on div "[{ "schema" : { "groups" : [{ "_notes" : "PAGE TITLE --------------------------…" at bounding box center [767, 371] width 921 height 500
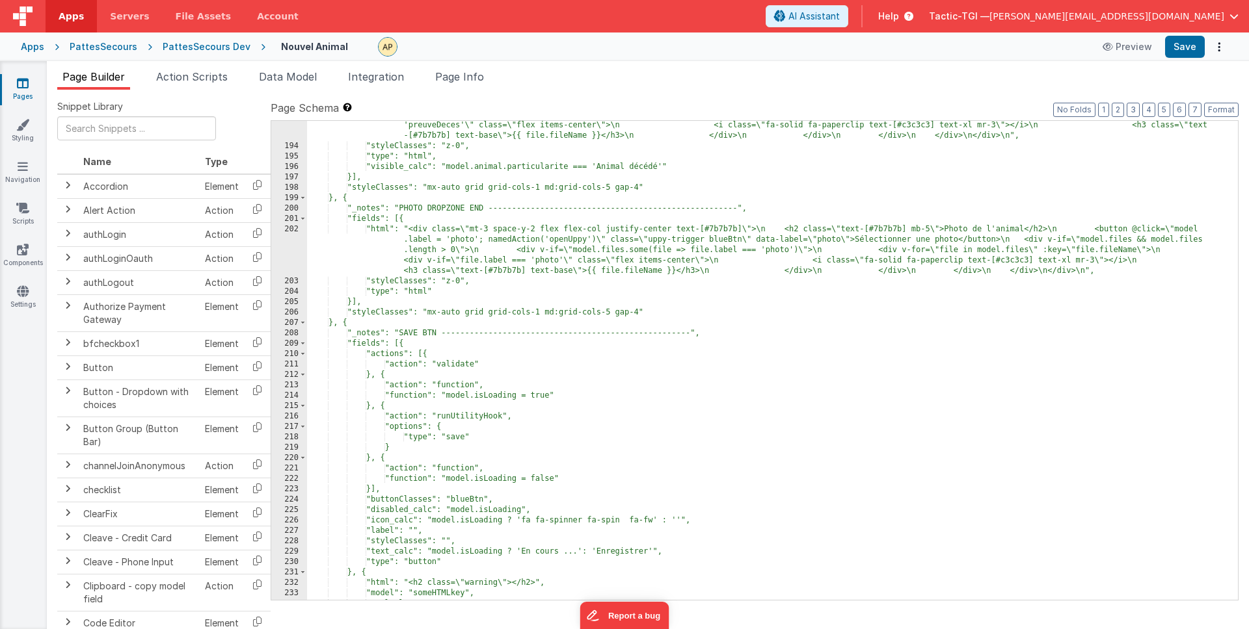
scroll to position [2413, 0]
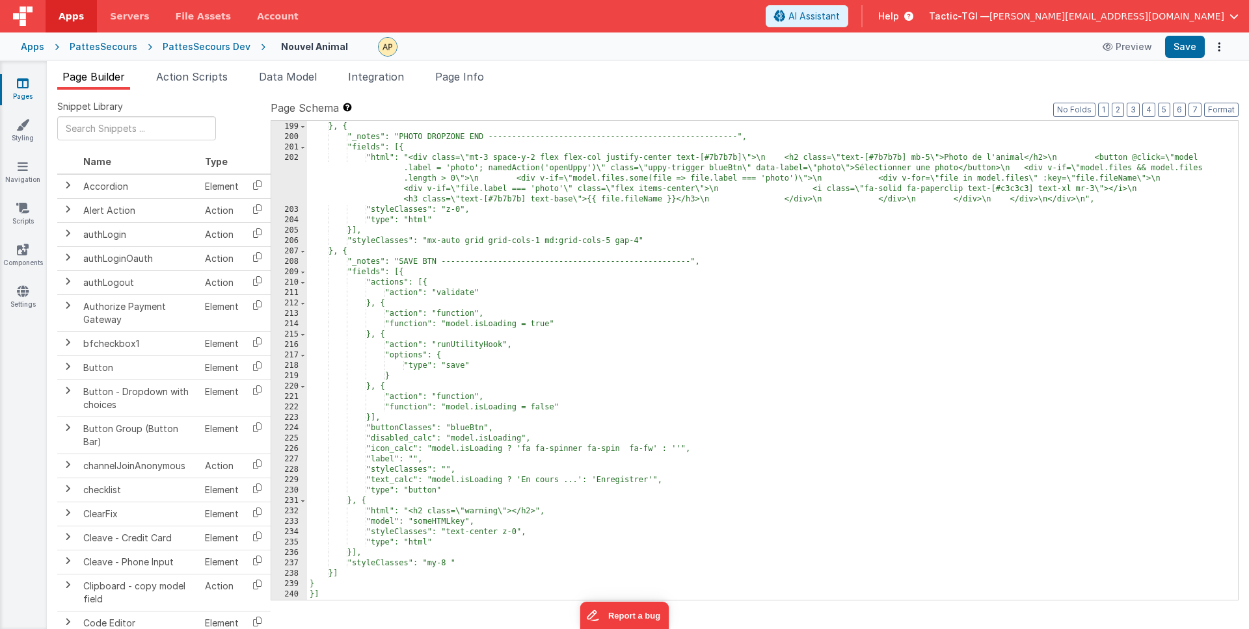
click at [446, 596] on div ""styleClasses": "mx-auto grid grid-cols-1 md:grid-cols-5 gap-4" }, { "_notes": …" at bounding box center [767, 361] width 921 height 500
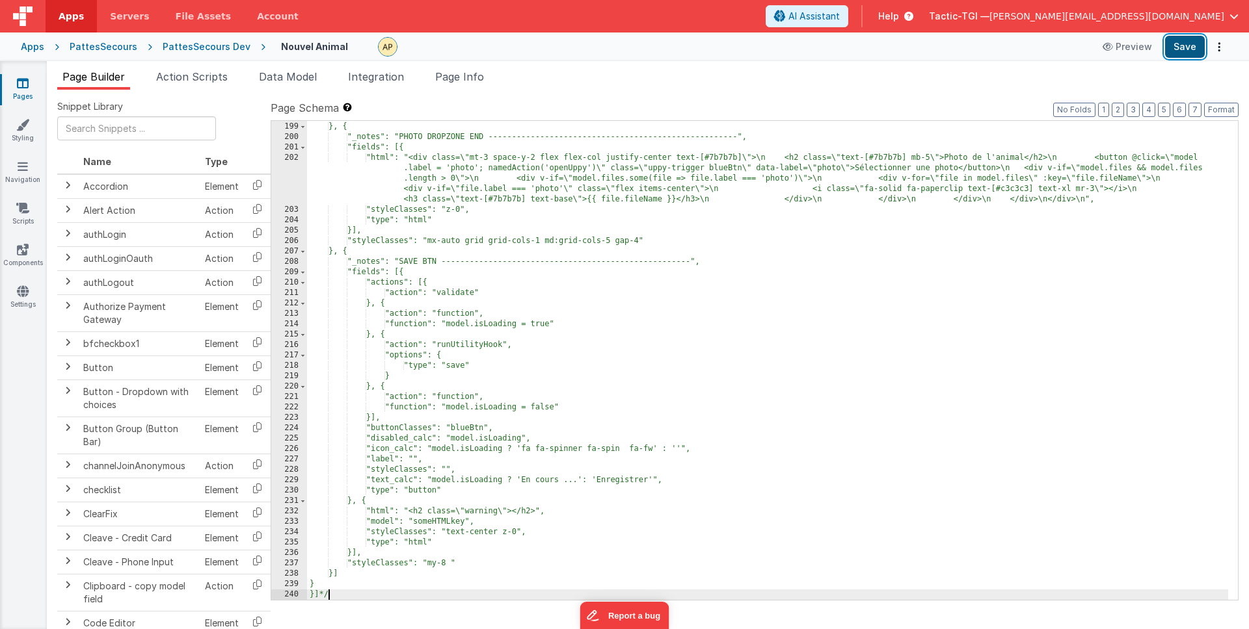
drag, startPoint x: 1185, startPoint y: 42, endPoint x: 1160, endPoint y: 48, distance: 25.4
click at [1185, 42] on button "Save" at bounding box center [1185, 47] width 40 height 22
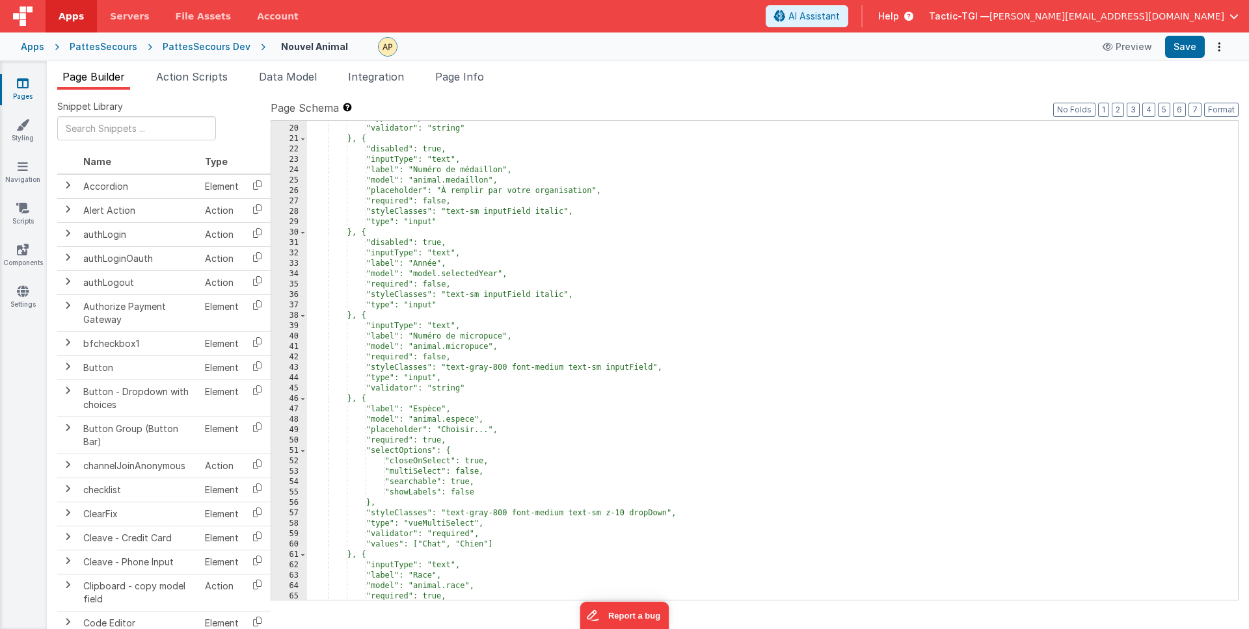
scroll to position [0, 0]
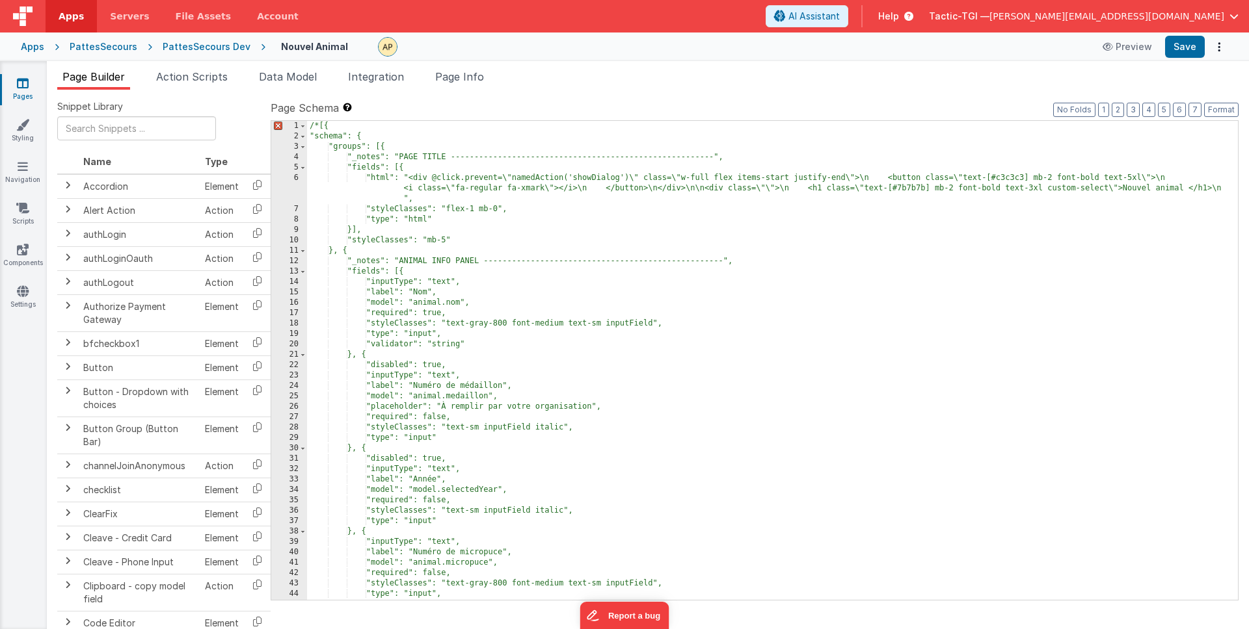
click at [318, 126] on div "/* [{ "schema": { "groups": [{ "_notes": "PAGE TITLE --------------------------…" at bounding box center [767, 371] width 921 height 500
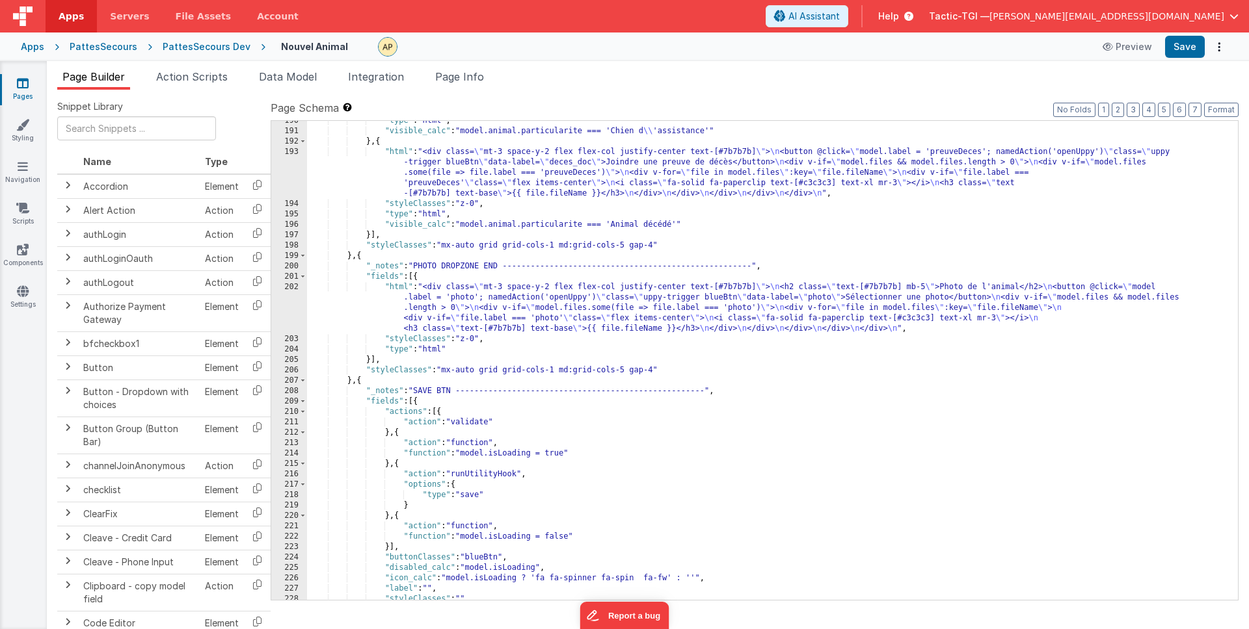
scroll to position [2413, 0]
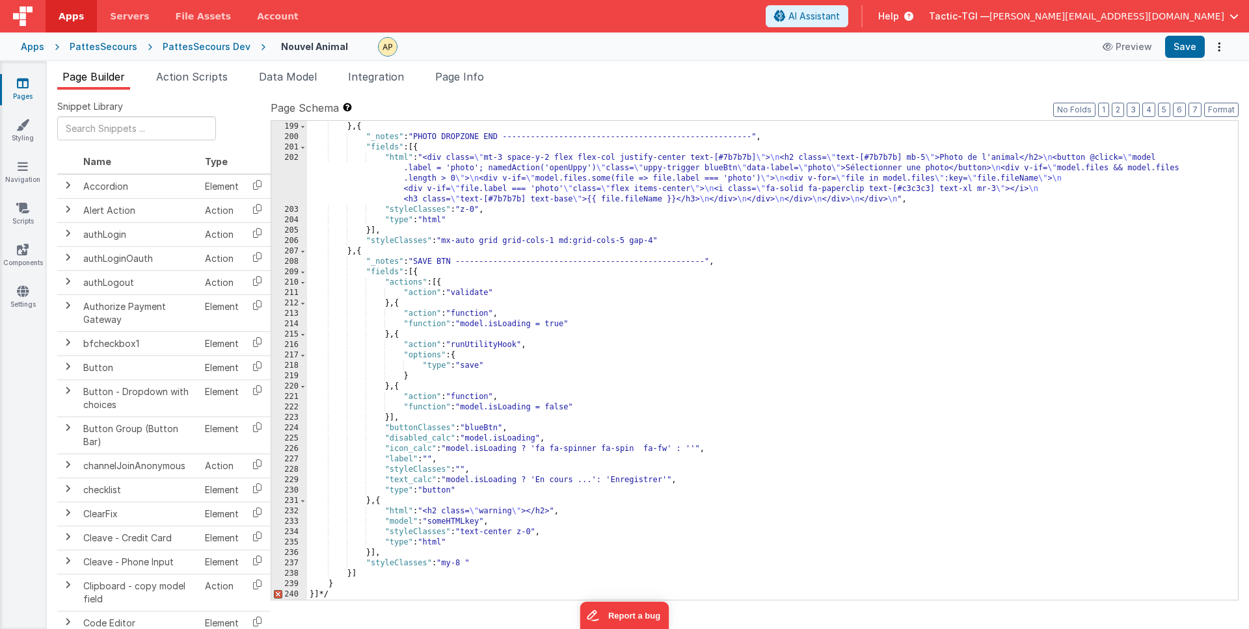
click at [399, 590] on div ""styleClasses" : "mx-auto grid grid-cols-1 md:grid-cols-5 gap-4" } , { "_notes"…" at bounding box center [767, 361] width 921 height 500
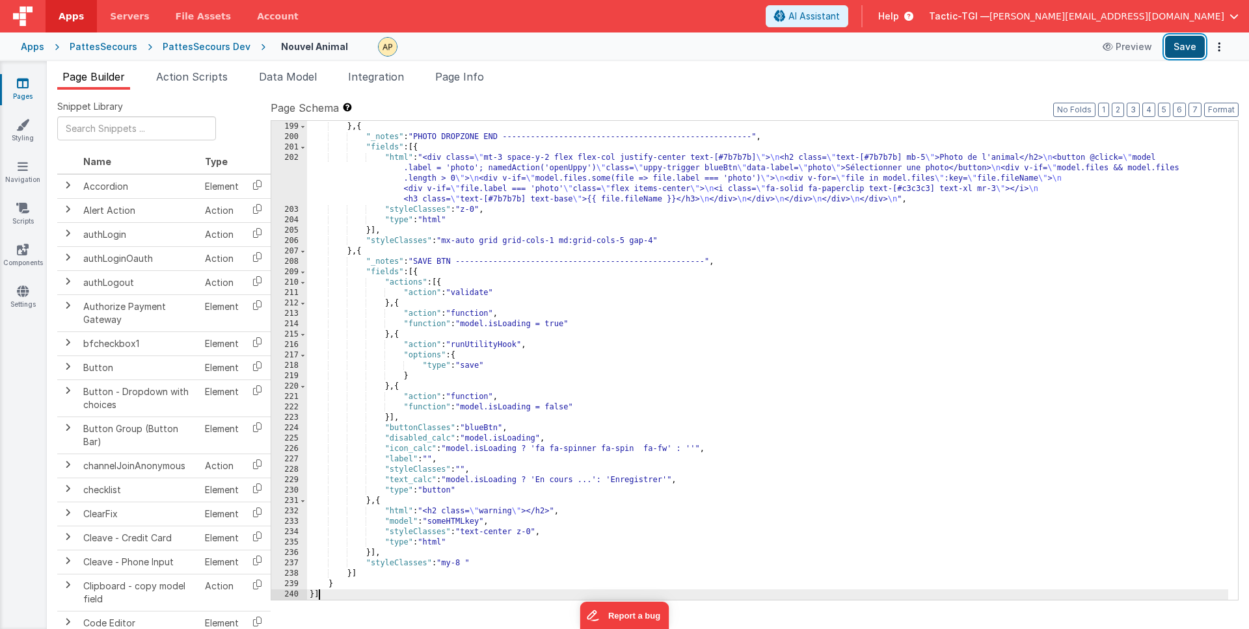
click at [1185, 49] on button "Save" at bounding box center [1185, 47] width 40 height 22
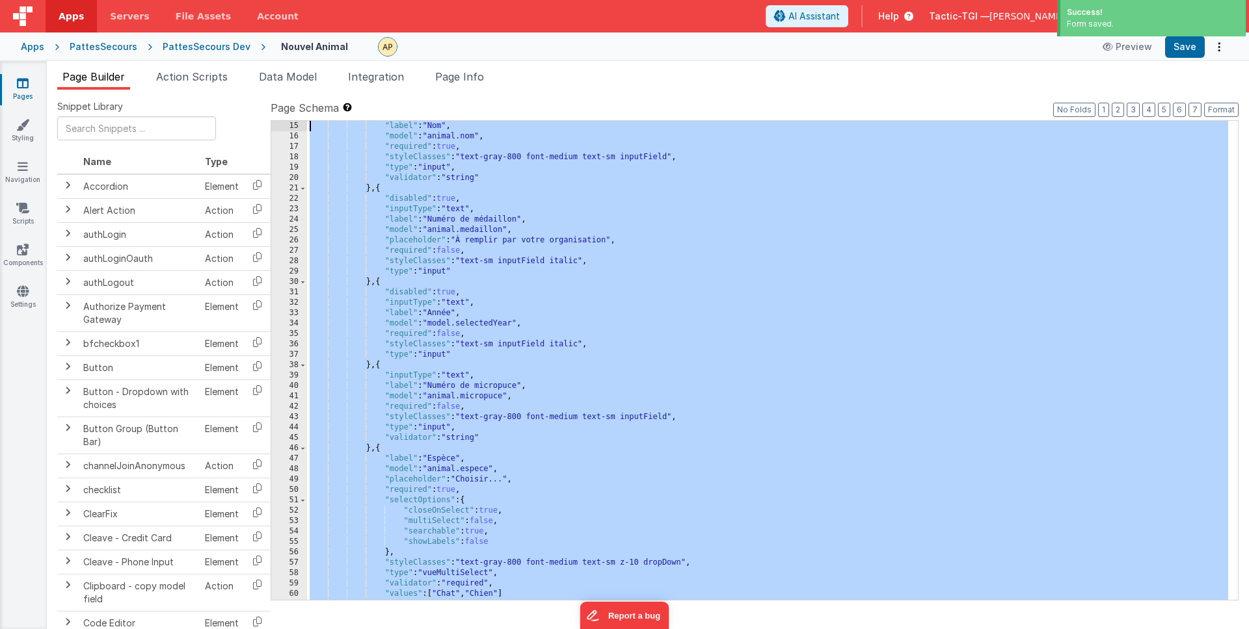
scroll to position [0, 0]
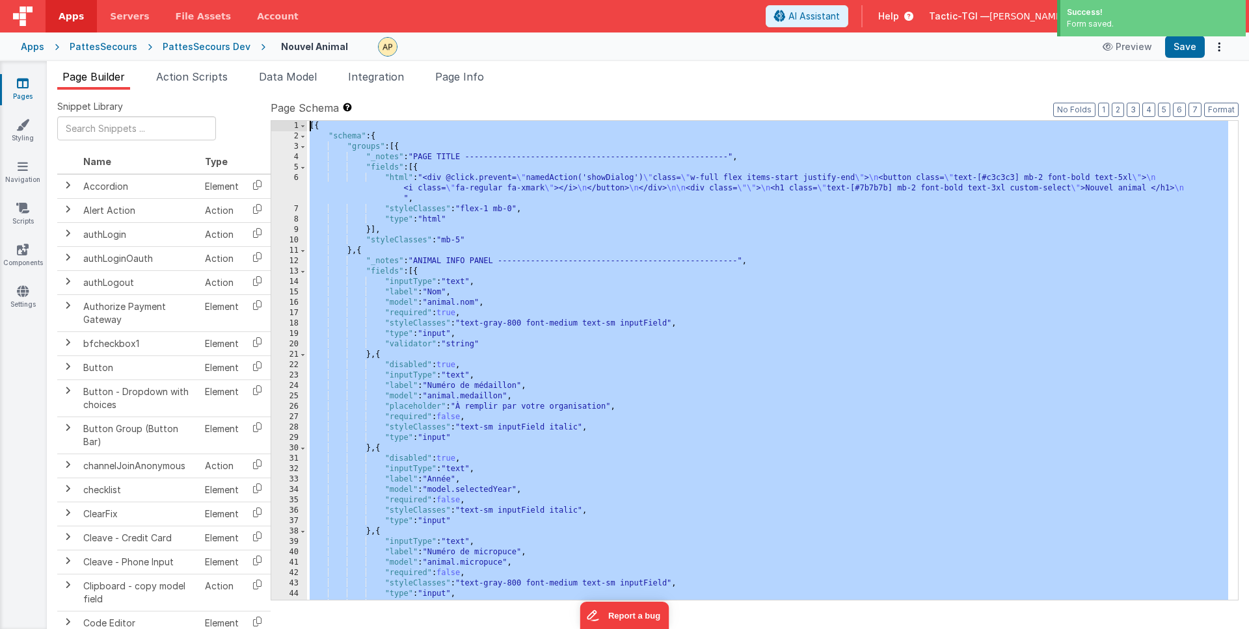
drag, startPoint x: 479, startPoint y: 593, endPoint x: 290, endPoint y: -66, distance: 686.0
click at [290, 0] on html "Success! Form saved. Apps Servers File Assets Account Some FUTURE Slot AI Assis…" at bounding box center [624, 314] width 1249 height 629
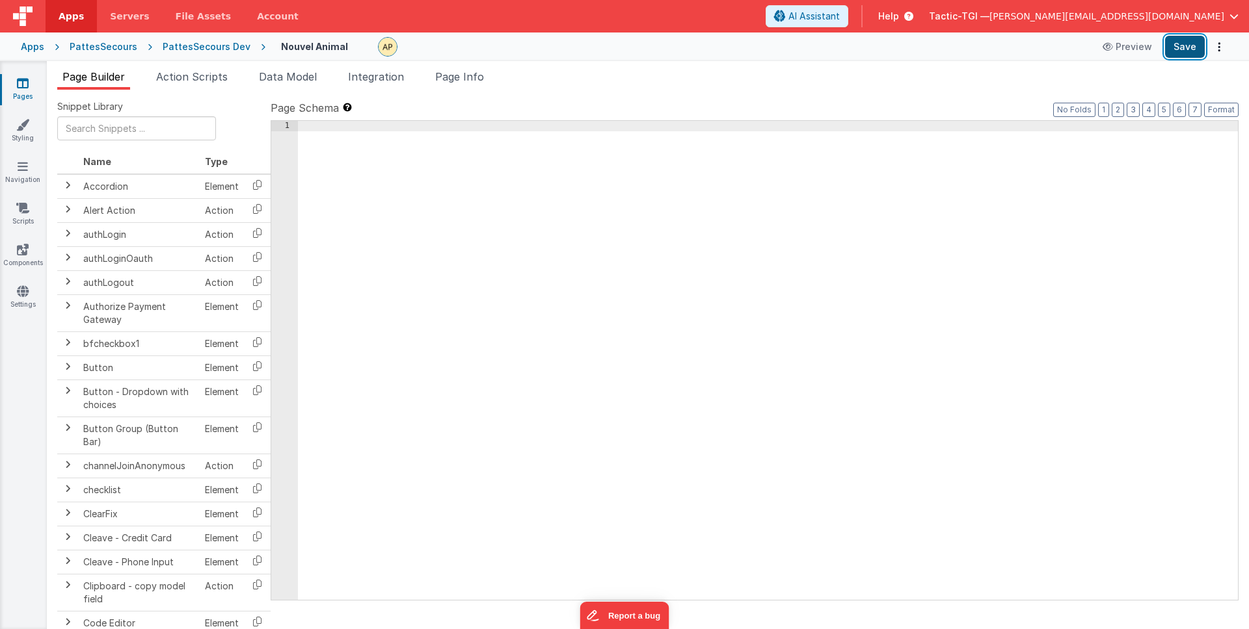
click at [1198, 46] on button "Save" at bounding box center [1185, 47] width 40 height 22
click at [836, 391] on div at bounding box center [768, 371] width 940 height 500
drag, startPoint x: 901, startPoint y: 181, endPoint x: 826, endPoint y: 169, distance: 76.4
click at [901, 181] on div at bounding box center [768, 371] width 940 height 500
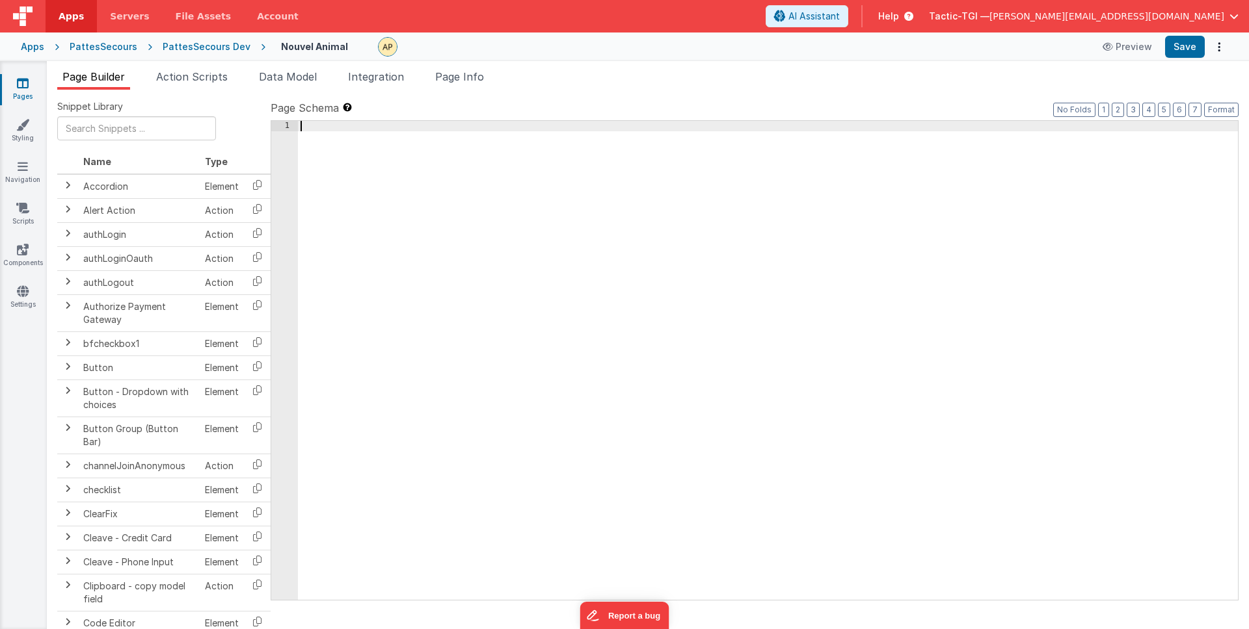
drag, startPoint x: 765, startPoint y: 152, endPoint x: 741, endPoint y: 146, distance: 24.9
click at [752, 147] on div at bounding box center [768, 371] width 940 height 500
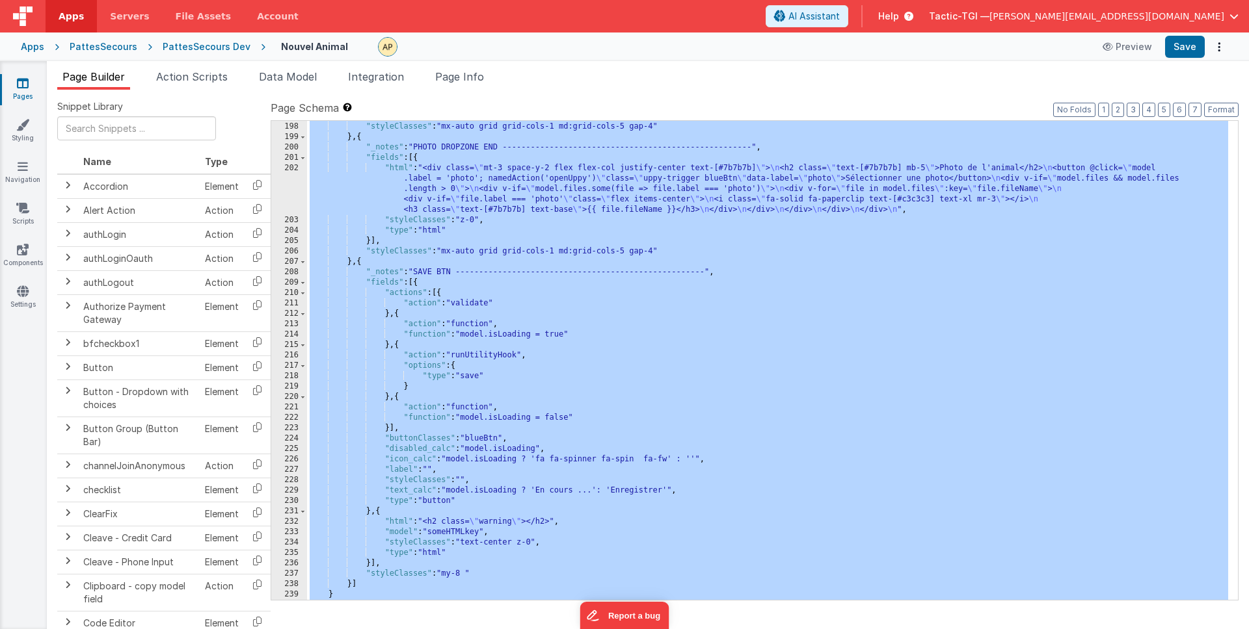
scroll to position [2403, 0]
click at [776, 85] on ul "Page Builder Action Scripts Data Model Integration Page Info" at bounding box center [648, 79] width 1202 height 21
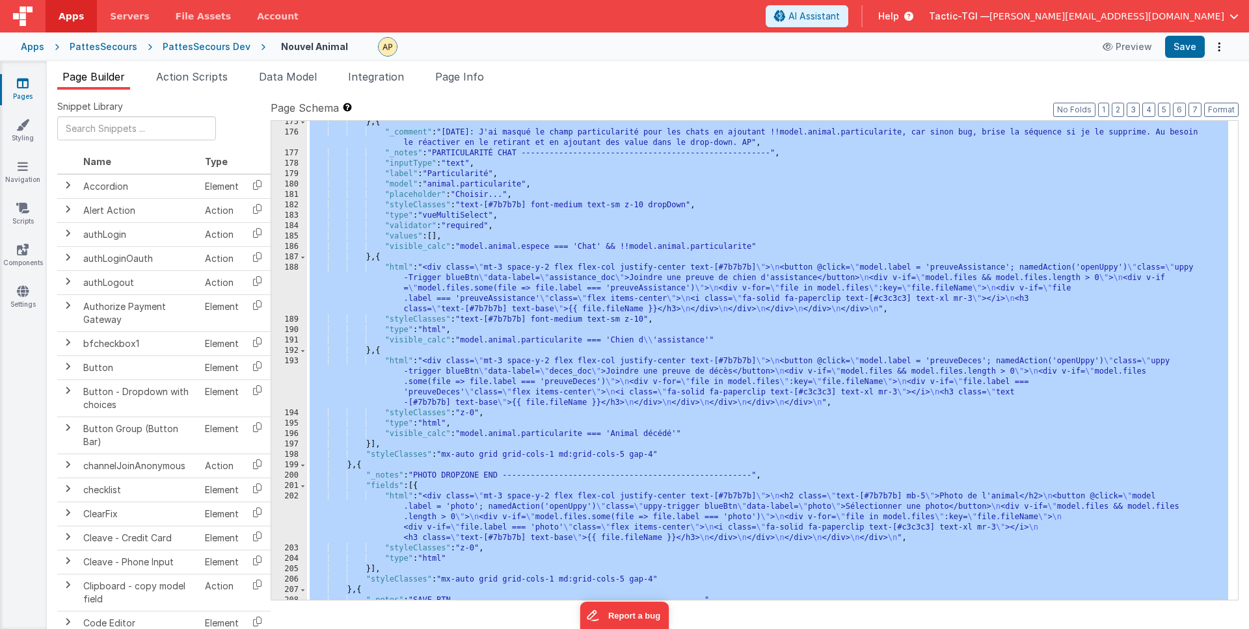
scroll to position [2074, 0]
click at [732, 331] on div "} , { "_comment" : "[DATE]: J'ai masqué le champ particularité pour les chats e…" at bounding box center [767, 367] width 921 height 500
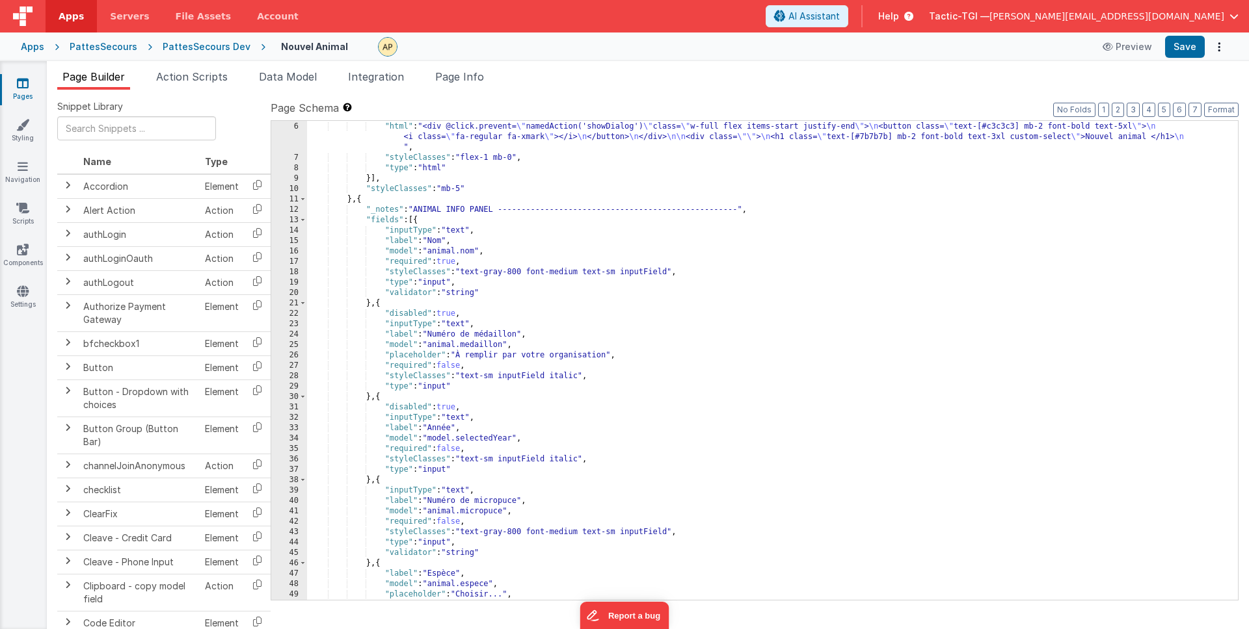
scroll to position [0, 0]
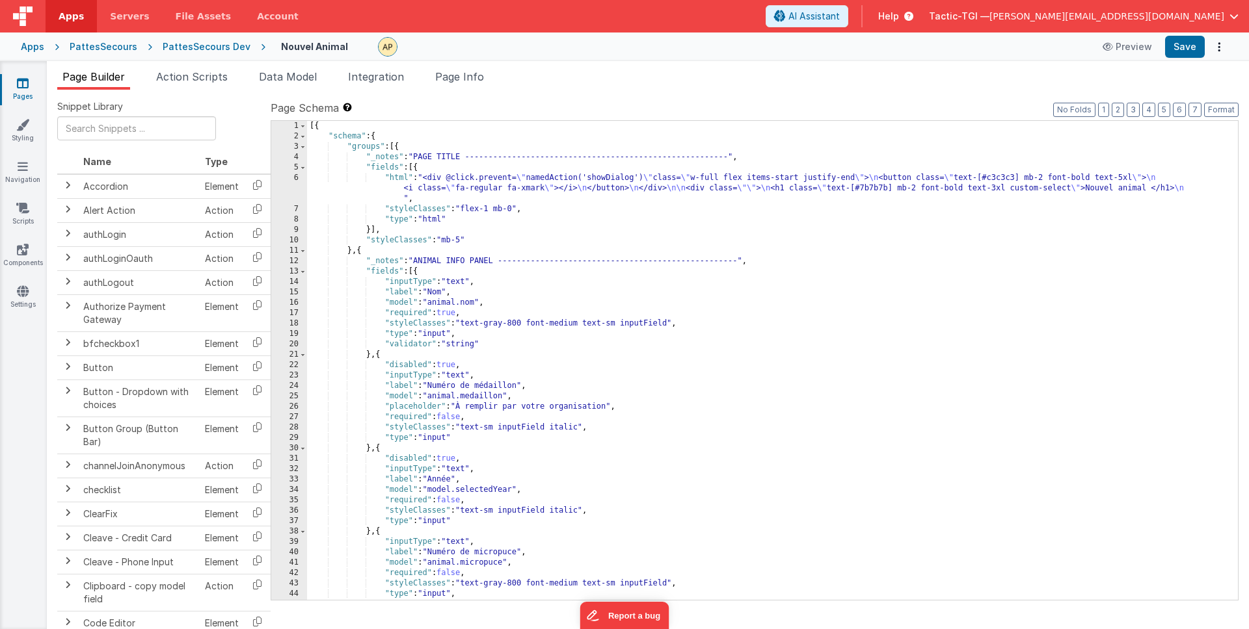
click at [181, 53] on div "Apps PattesSecours PattesSecours Dev Nouvel Animal Preview Save" at bounding box center [624, 47] width 1249 height 29
click at [189, 48] on div "PattesSecours Dev" at bounding box center [207, 46] width 88 height 13
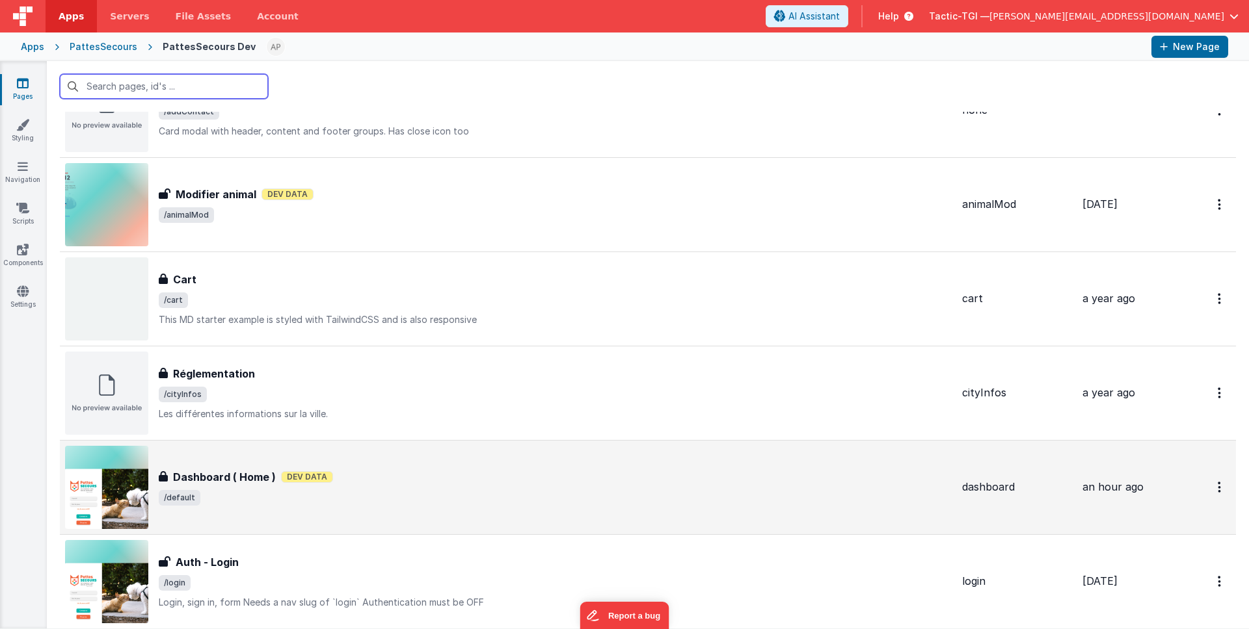
scroll to position [73, 0]
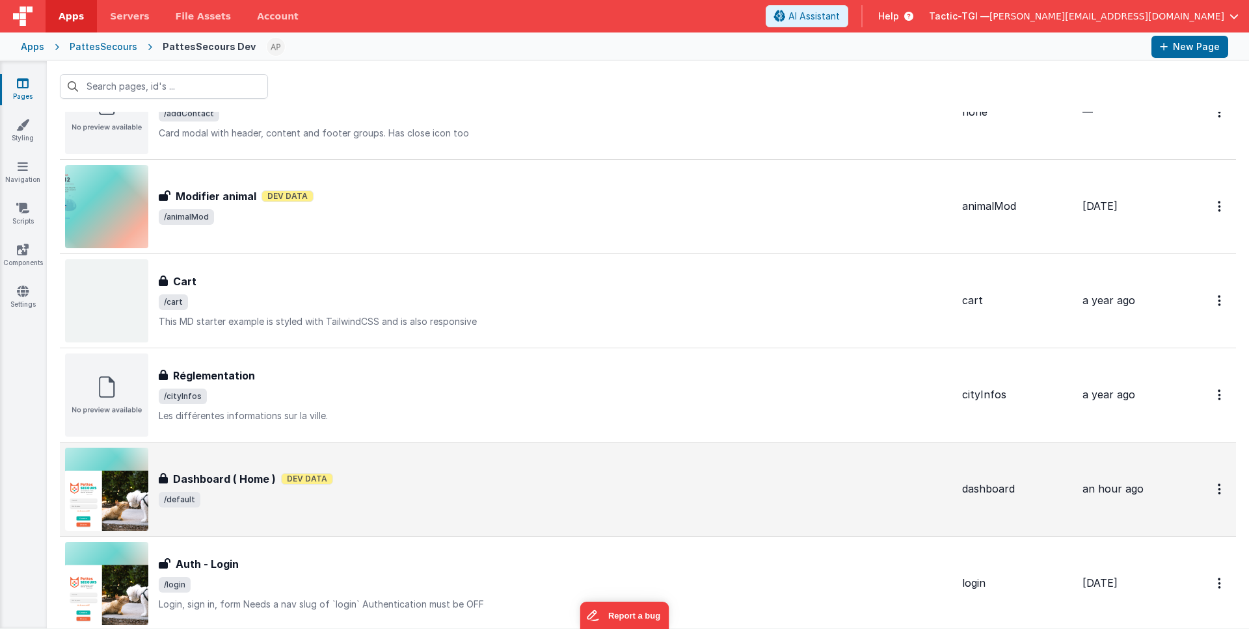
click at [407, 503] on span "/default" at bounding box center [555, 500] width 793 height 16
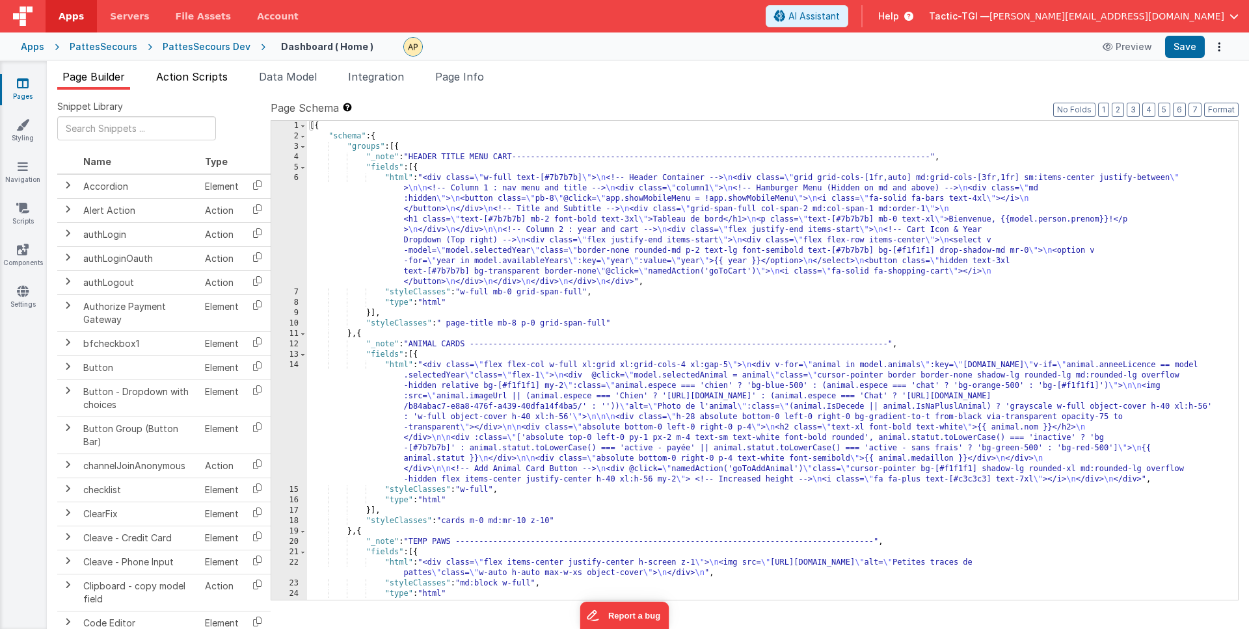
click at [232, 70] on li "Action Scripts" at bounding box center [192, 79] width 82 height 21
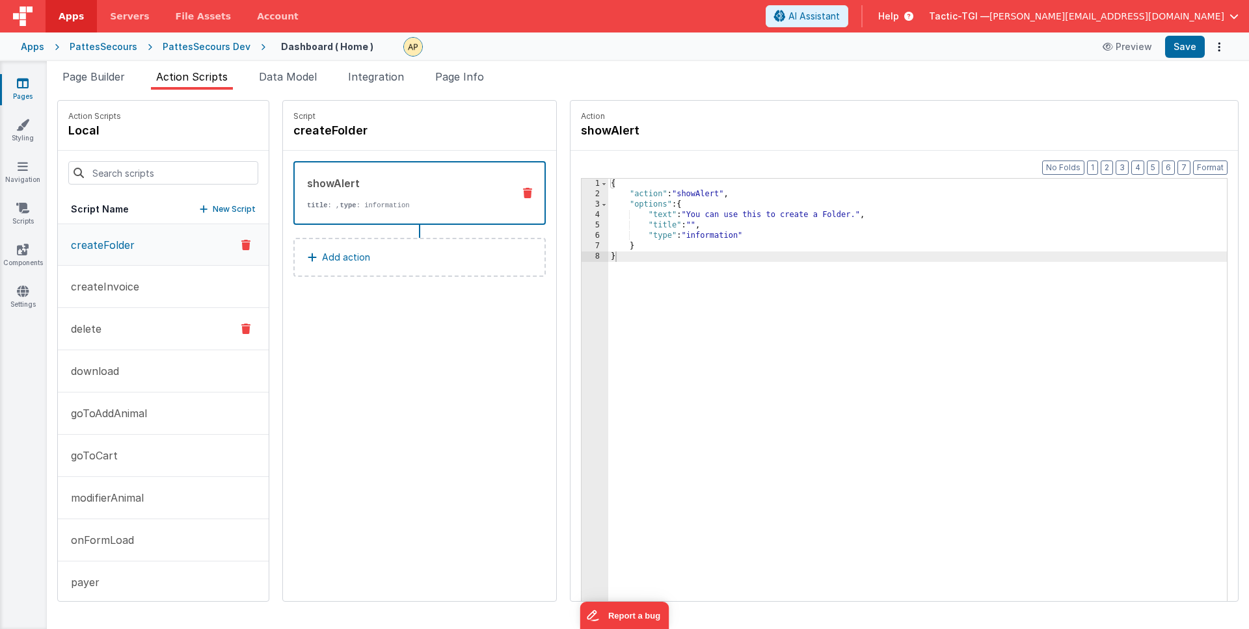
scroll to position [98, 0]
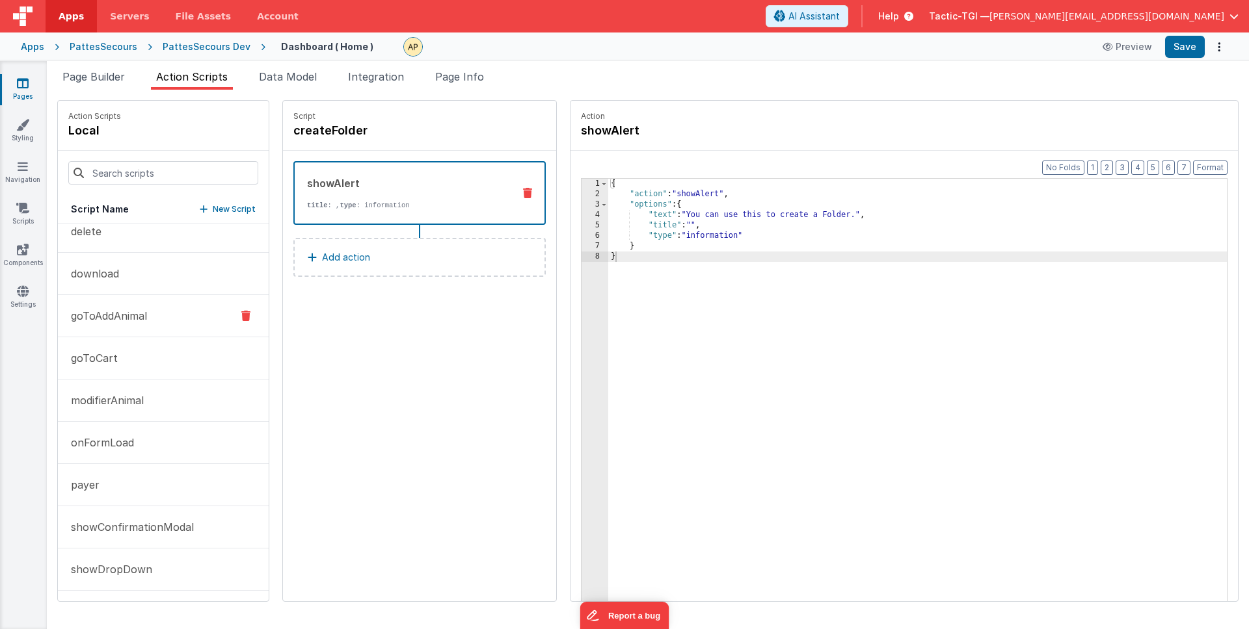
click at [140, 309] on p "goToAddAnimal" at bounding box center [105, 316] width 84 height 16
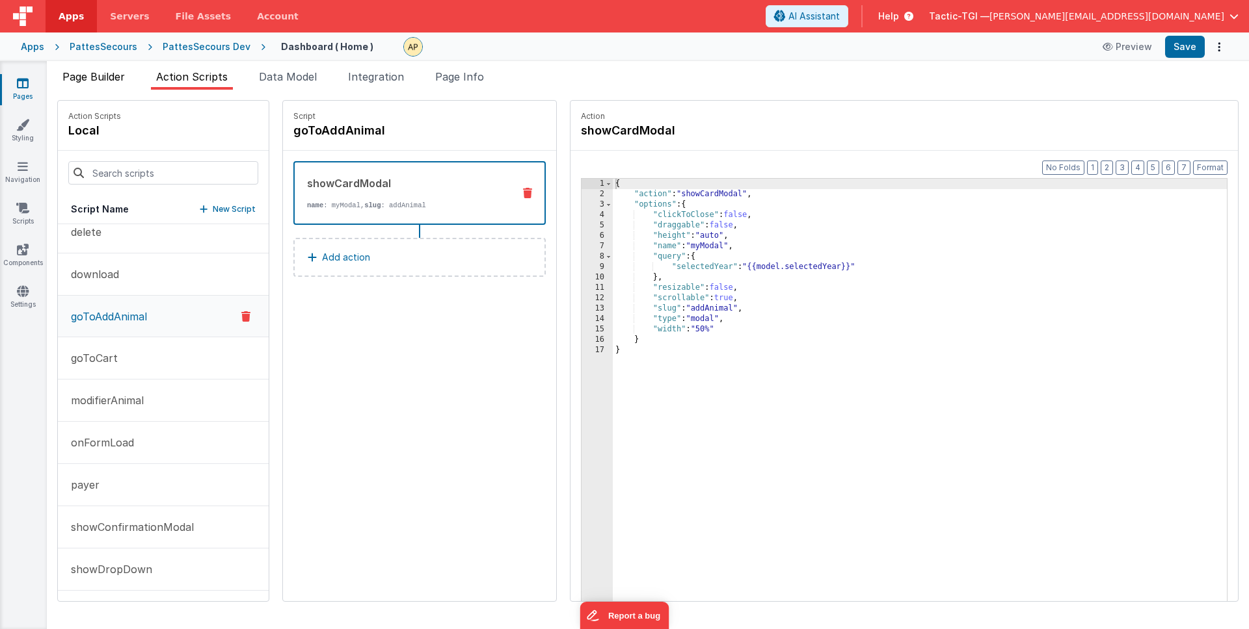
click at [111, 80] on span "Page Builder" at bounding box center [93, 76] width 62 height 13
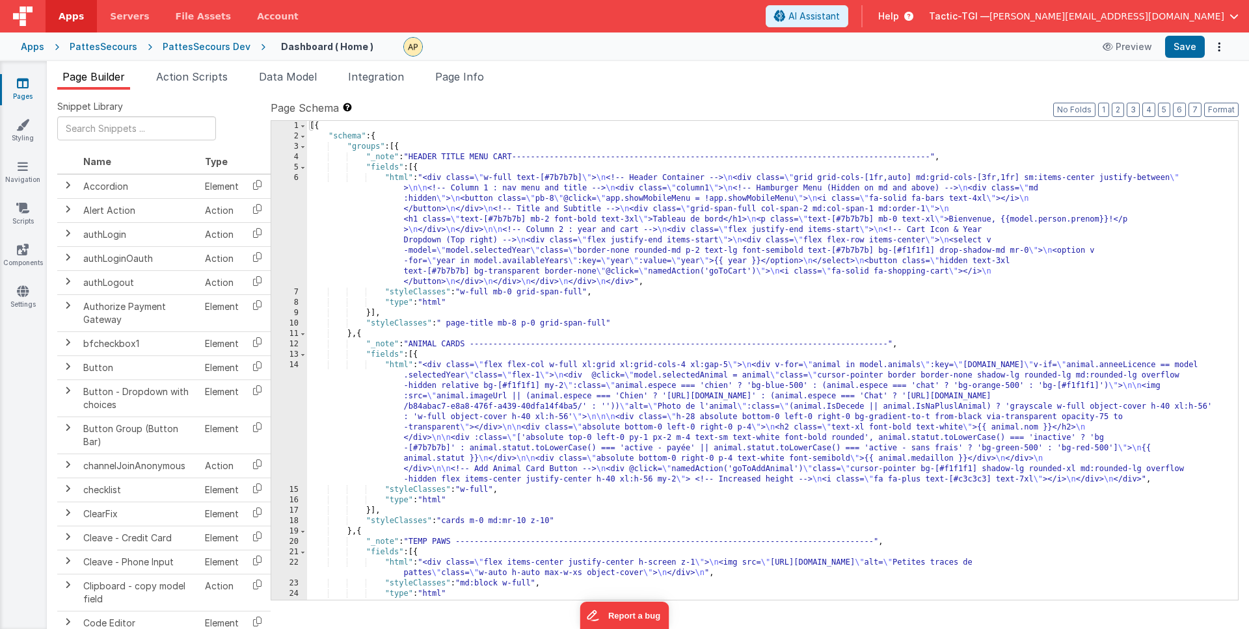
click at [356, 332] on div "[{ "schema" : { "groups" : [{ "_note" : "HEADER TITLE MENU CART----------------…" at bounding box center [767, 371] width 921 height 500
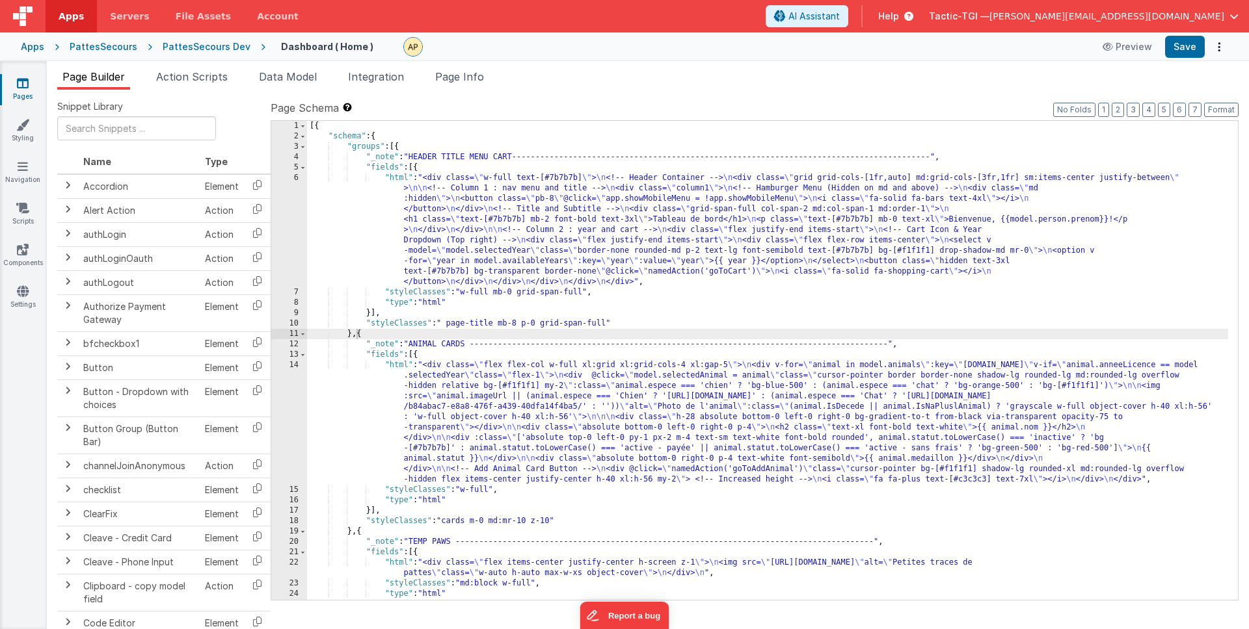
click at [33, 100] on link "Pages" at bounding box center [22, 90] width 47 height 26
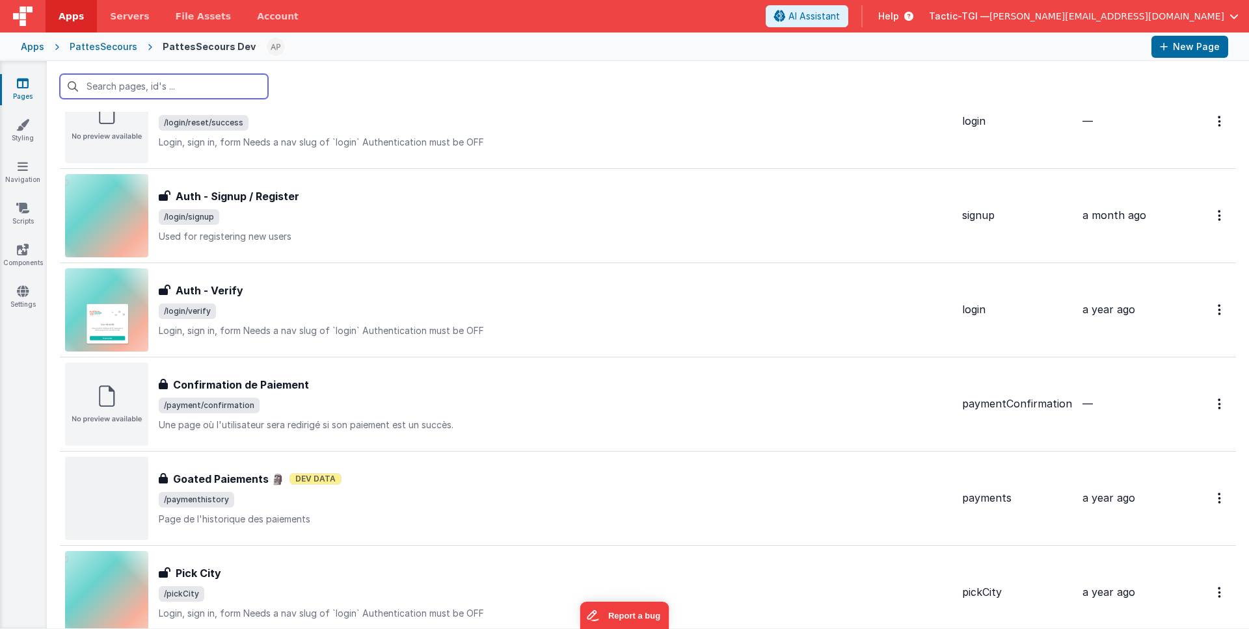
scroll to position [1270, 0]
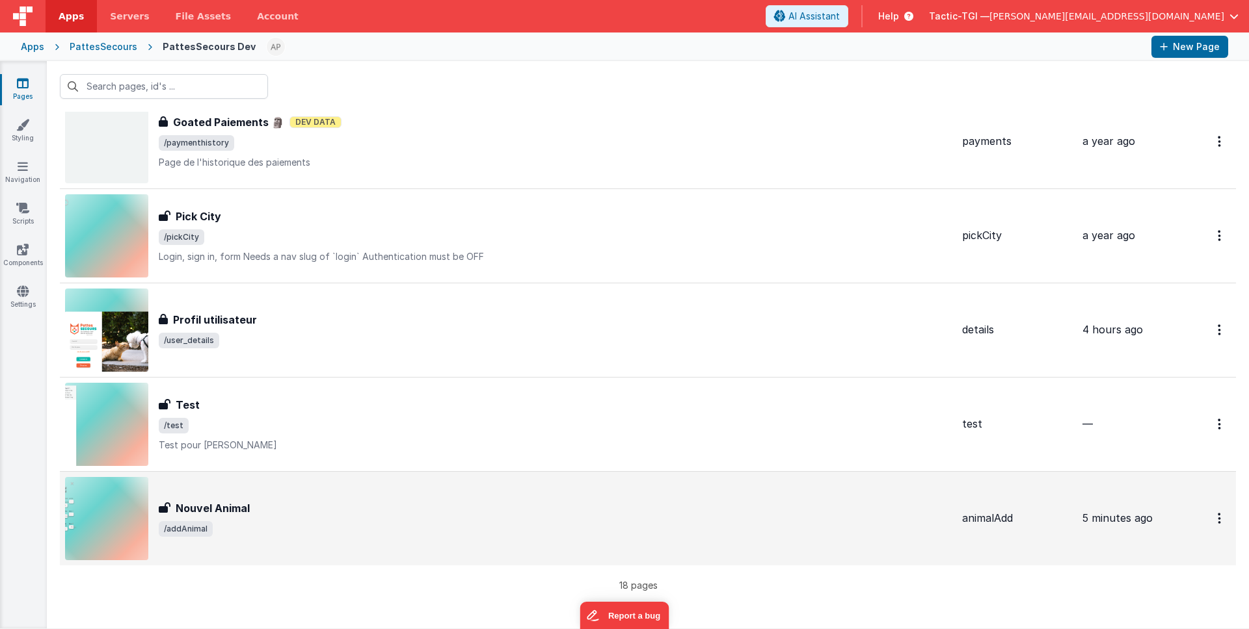
click at [375, 504] on div "Nouvel Animal" at bounding box center [555, 509] width 793 height 16
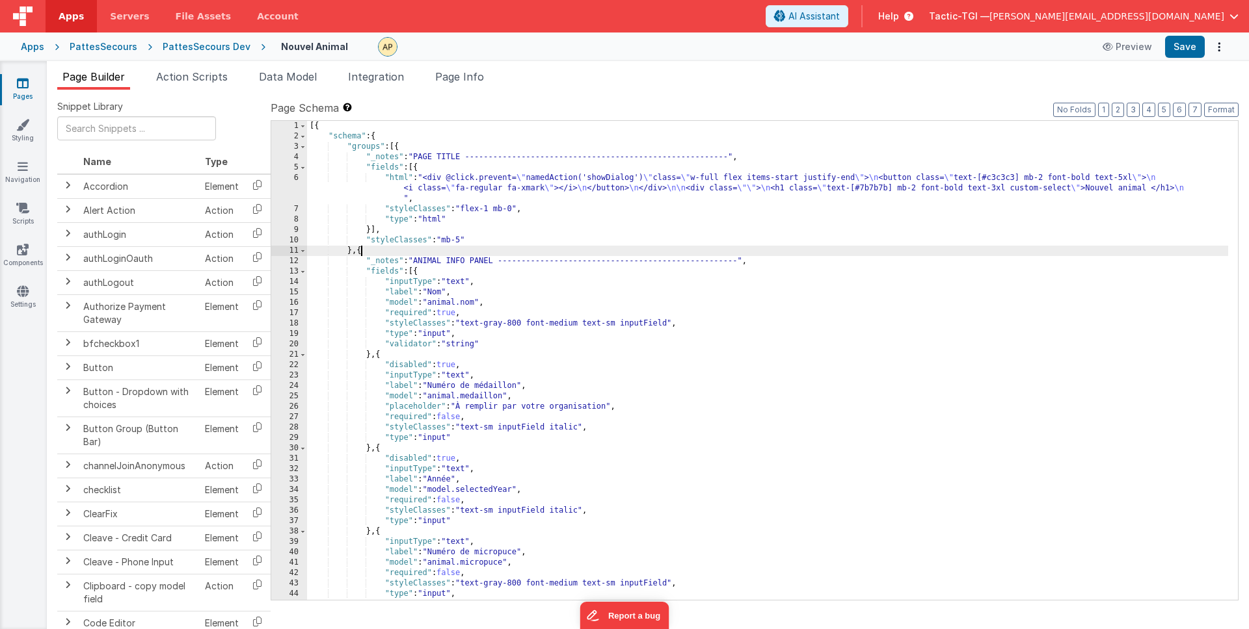
click at [362, 251] on div "[{ "schema" : { "groups" : [{ "_notes" : "PAGE TITLE --------------------------…" at bounding box center [767, 371] width 921 height 500
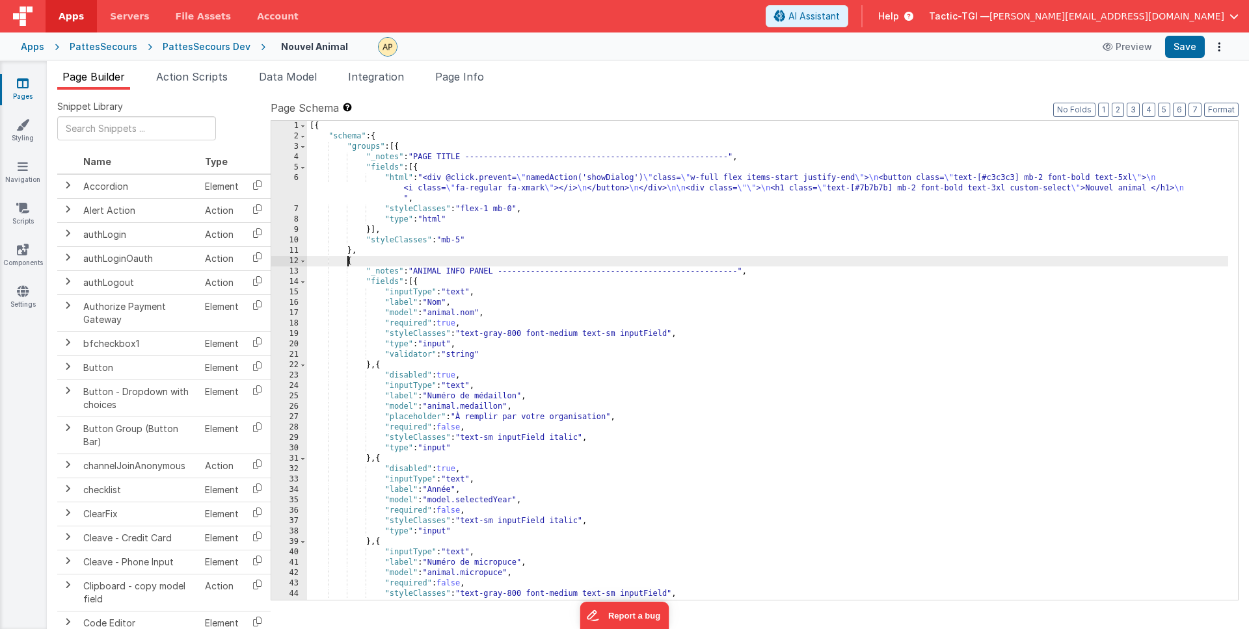
paste textarea
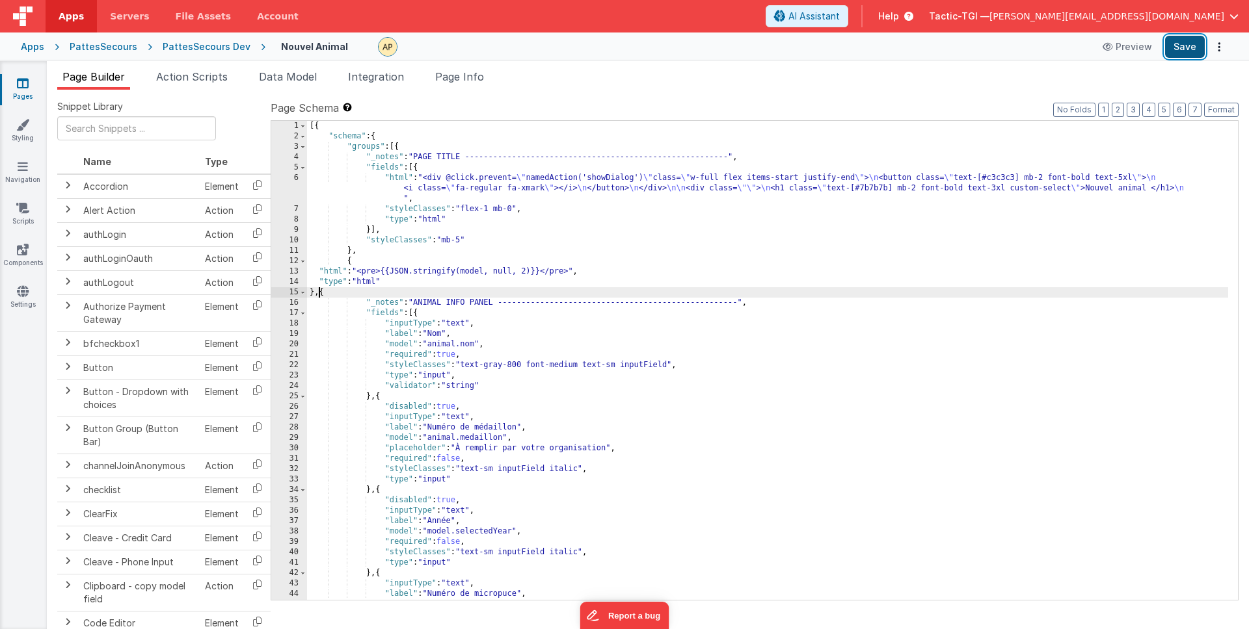
click at [1185, 55] on button "Save" at bounding box center [1185, 47] width 40 height 22
click at [1092, 47] on icon at bounding box center [1089, 46] width 13 height 9
click at [1120, 48] on button "Preview" at bounding box center [1126, 46] width 65 height 21
click at [213, 40] on div "PattesSecours Dev" at bounding box center [207, 46] width 88 height 13
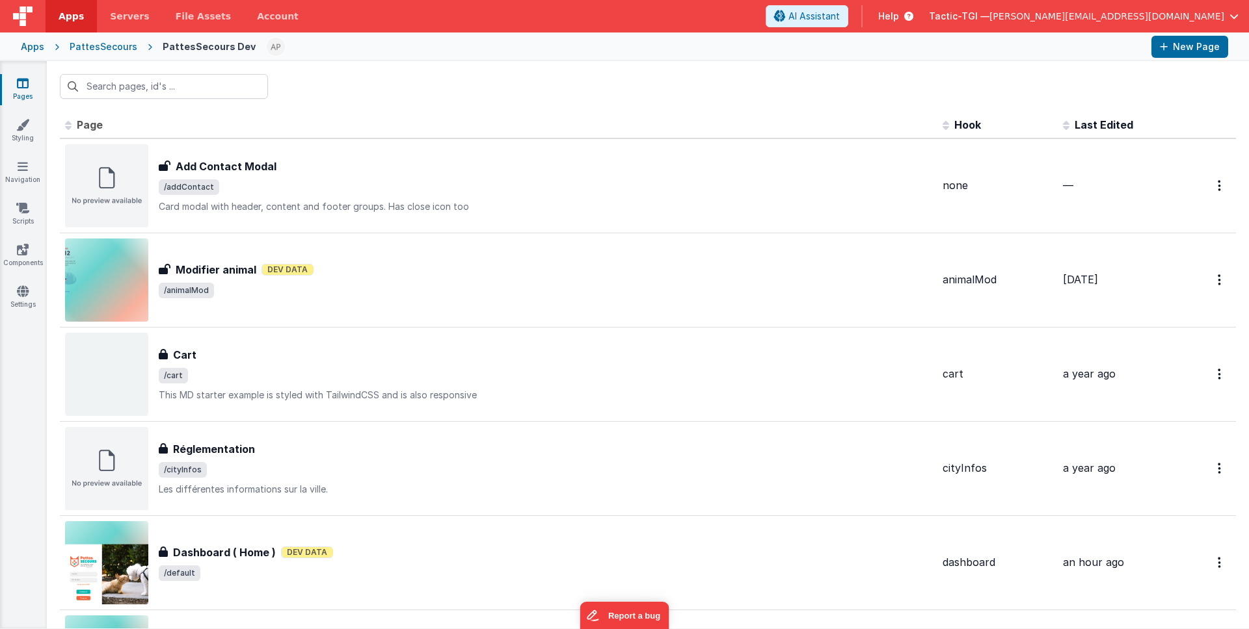
click at [42, 45] on div "Apps" at bounding box center [32, 46] width 23 height 13
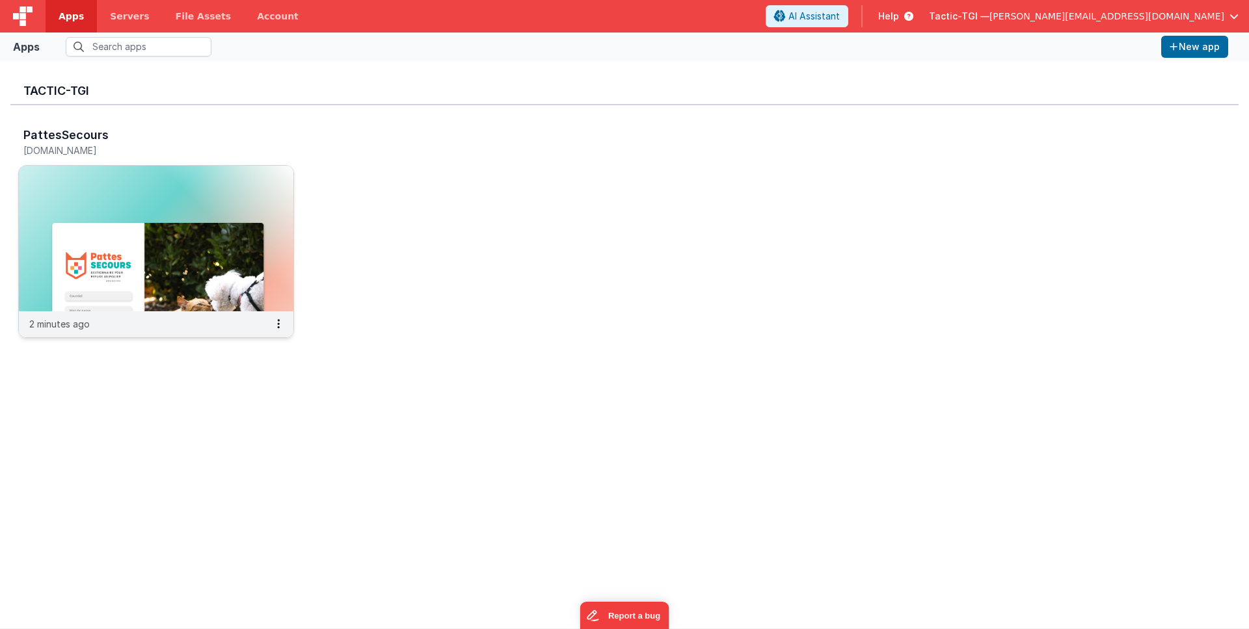
click at [112, 328] on div "2 minutes ago" at bounding box center [156, 324] width 274 height 26
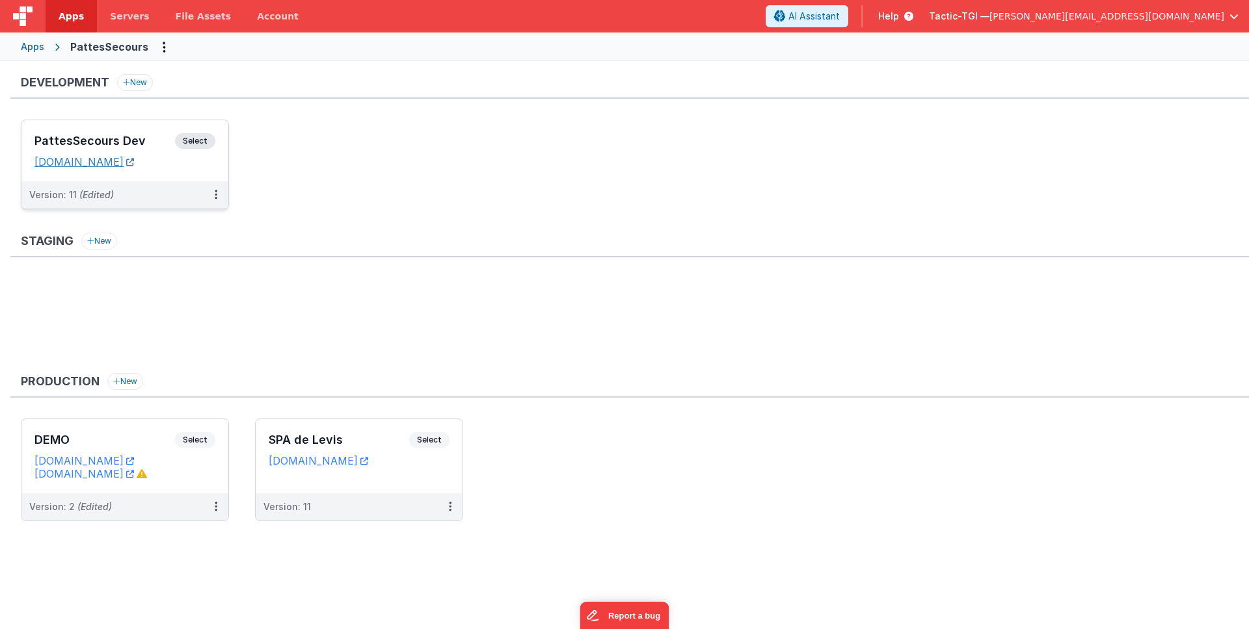
click at [122, 159] on link "pattesappdev.tactic-tgi.com" at bounding box center [83, 161] width 99 height 13
click at [165, 189] on div "Version: 11 (Edited)" at bounding box center [116, 195] width 174 height 13
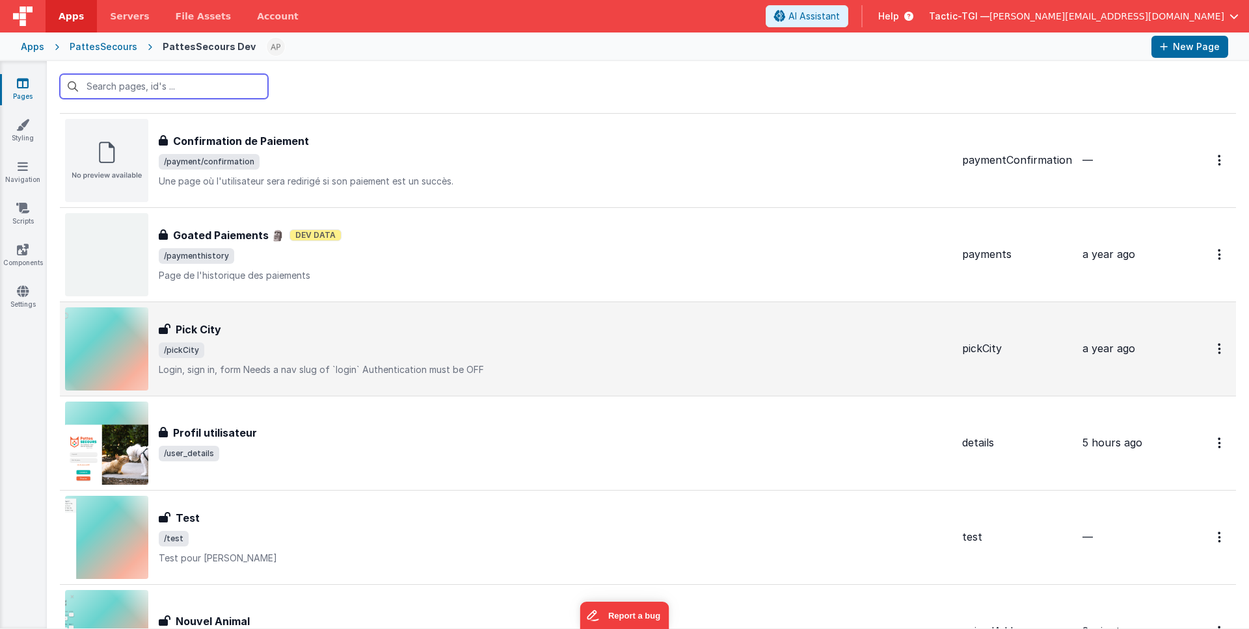
scroll to position [1270, 0]
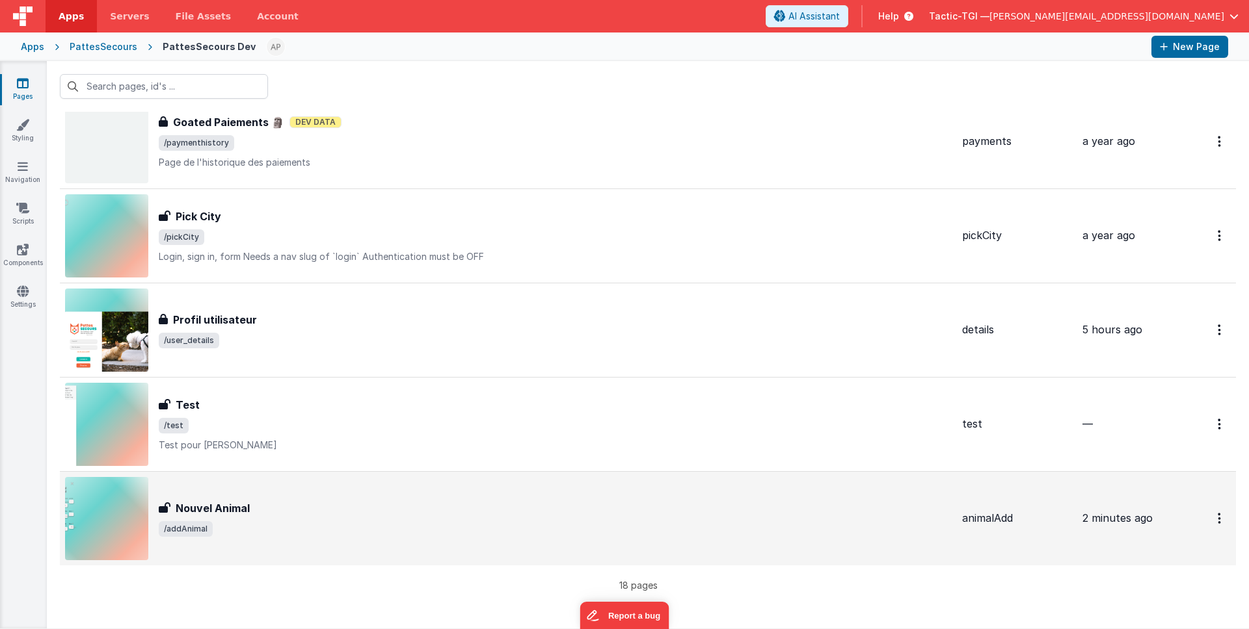
click at [304, 522] on span "/addAnimal" at bounding box center [555, 530] width 793 height 16
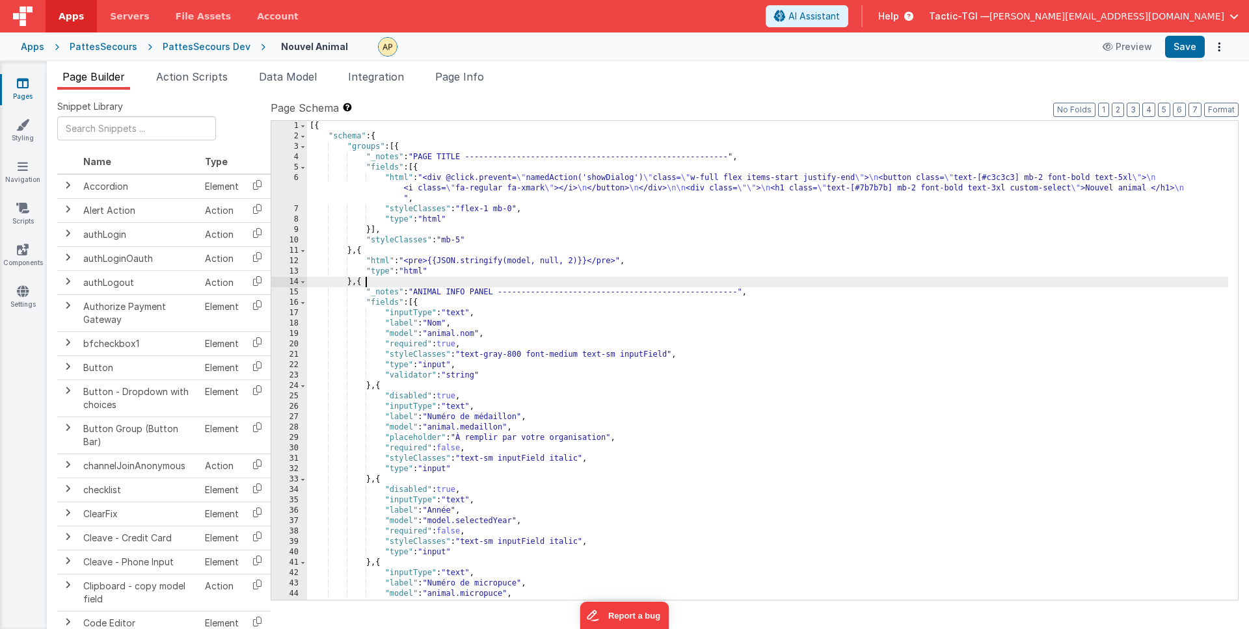
click at [378, 282] on div "[{ "schema" : { "groups" : [{ "_notes" : "PAGE TITLE --------------------------…" at bounding box center [767, 371] width 921 height 500
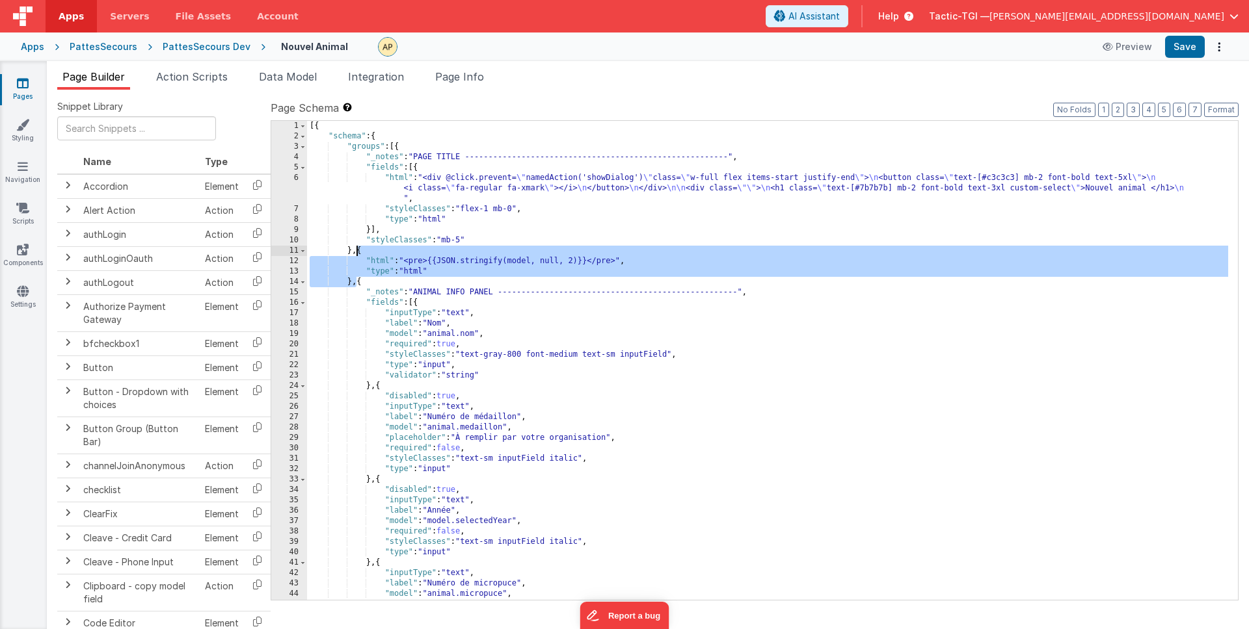
drag, startPoint x: 354, startPoint y: 284, endPoint x: 357, endPoint y: 252, distance: 32.0
click at [357, 252] on div "[{ "schema" : { "groups" : [{ "_notes" : "PAGE TITLE --------------------------…" at bounding box center [767, 371] width 921 height 500
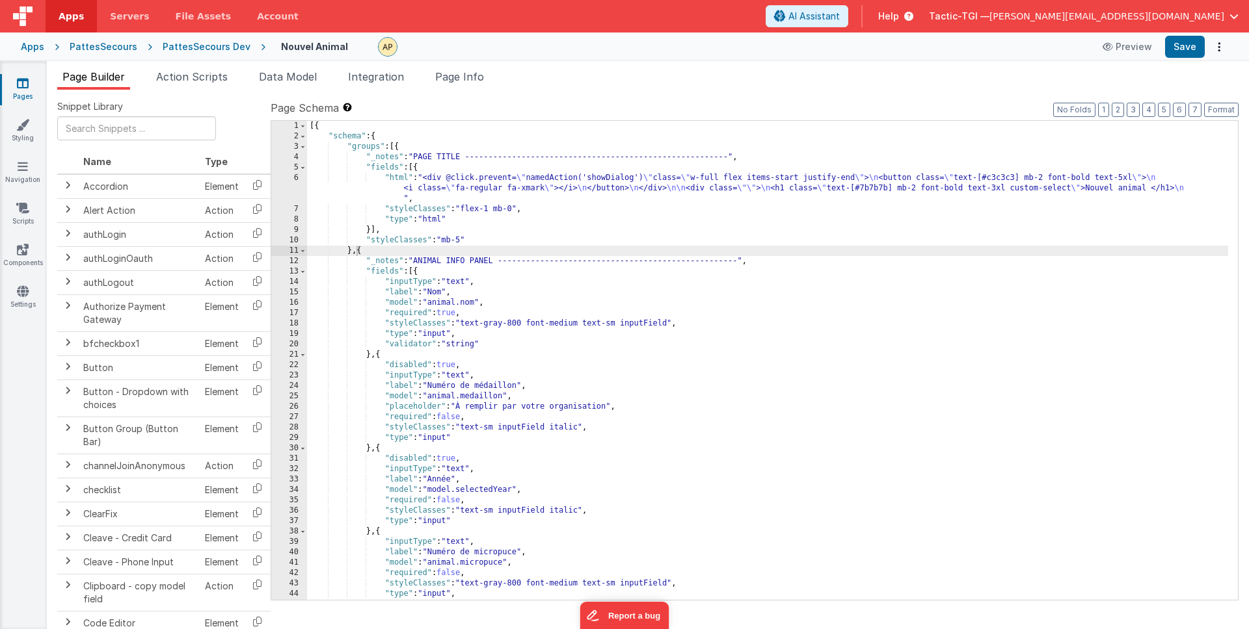
click at [205, 43] on div "PattesSecours Dev" at bounding box center [207, 46] width 88 height 13
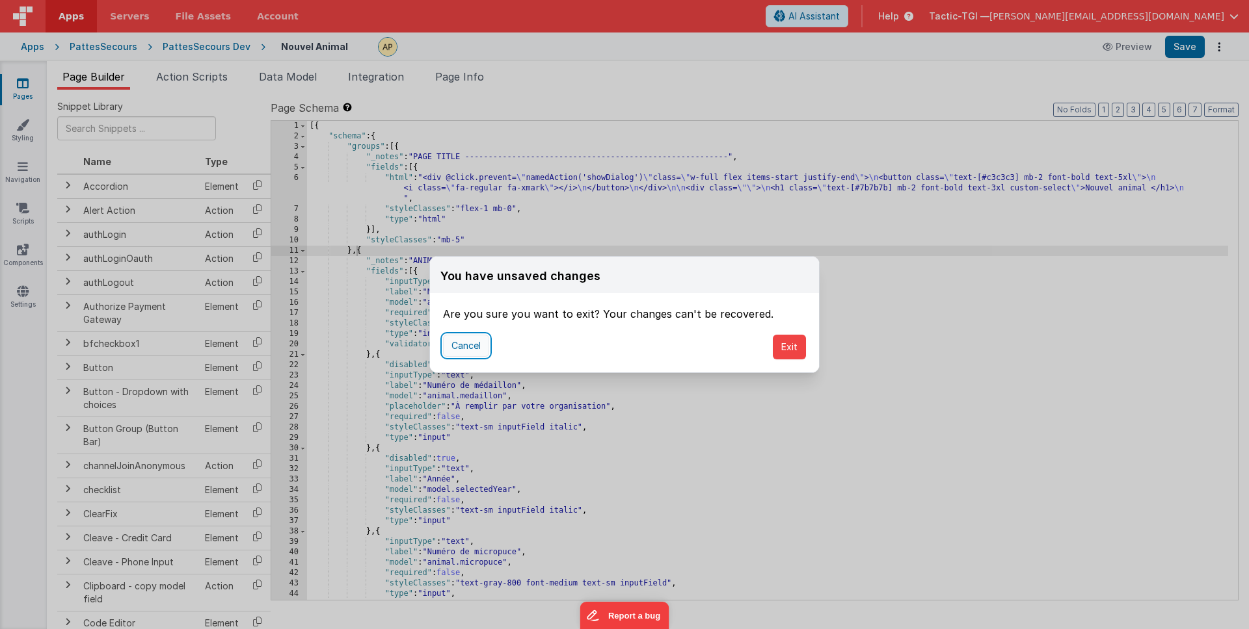
click at [477, 349] on button "Cancel" at bounding box center [466, 346] width 46 height 22
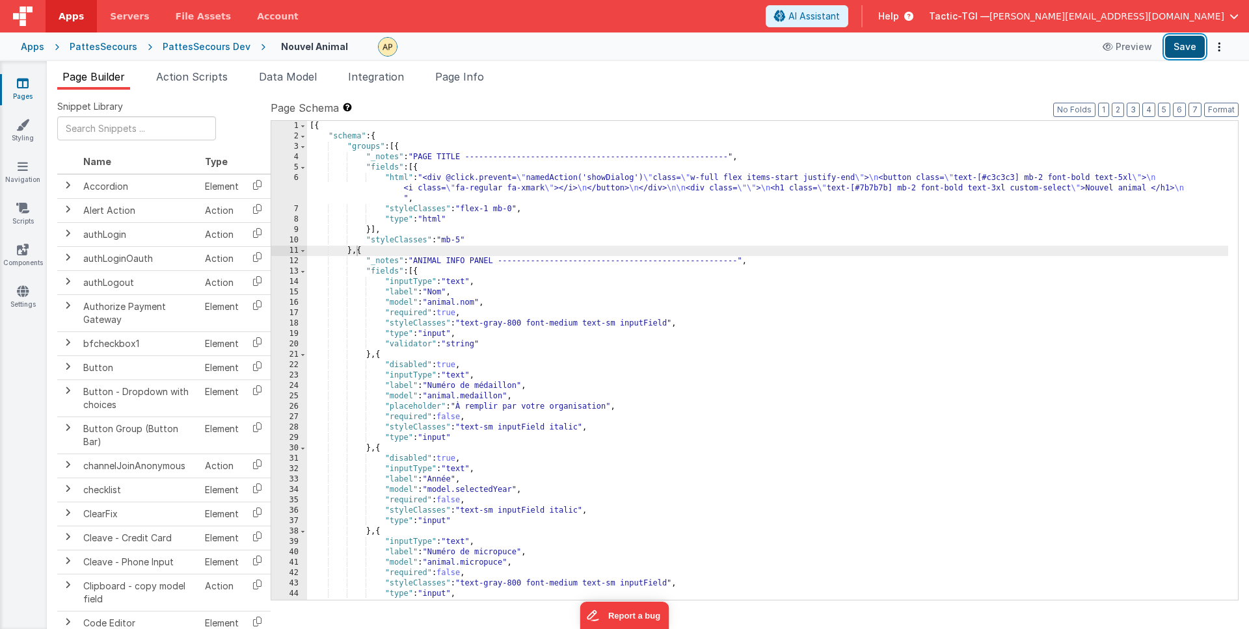
click at [1178, 51] on button "Save" at bounding box center [1185, 47] width 40 height 22
click at [187, 81] on span "Action Scripts" at bounding box center [192, 76] width 72 height 13
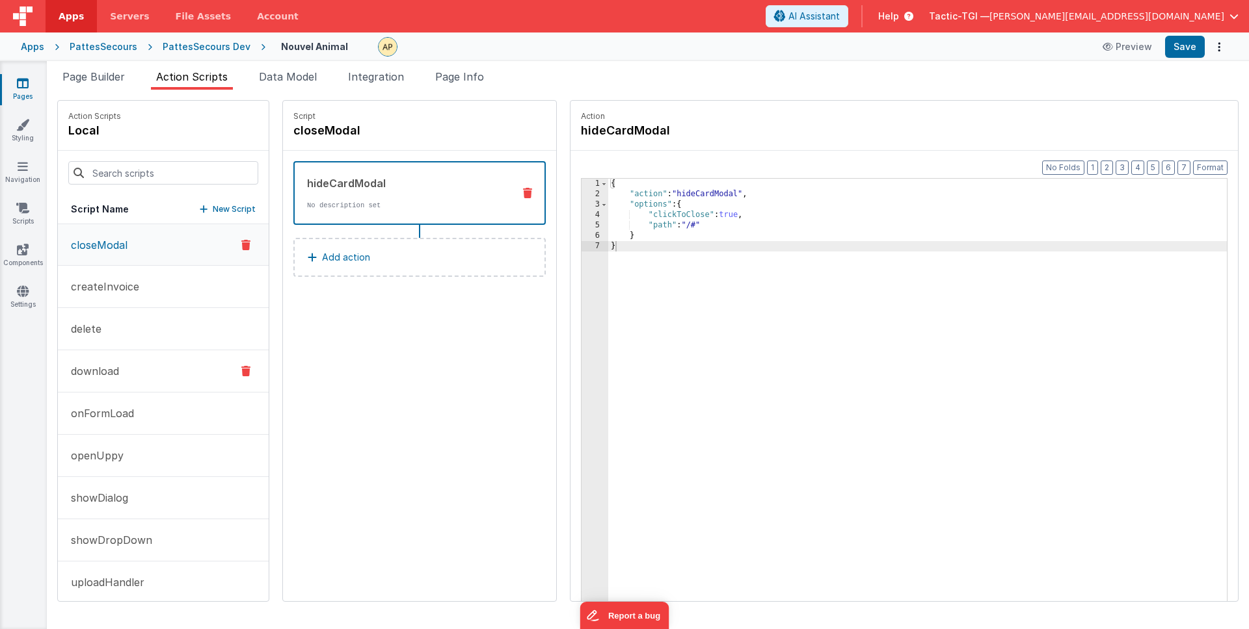
scroll to position [55, 0]
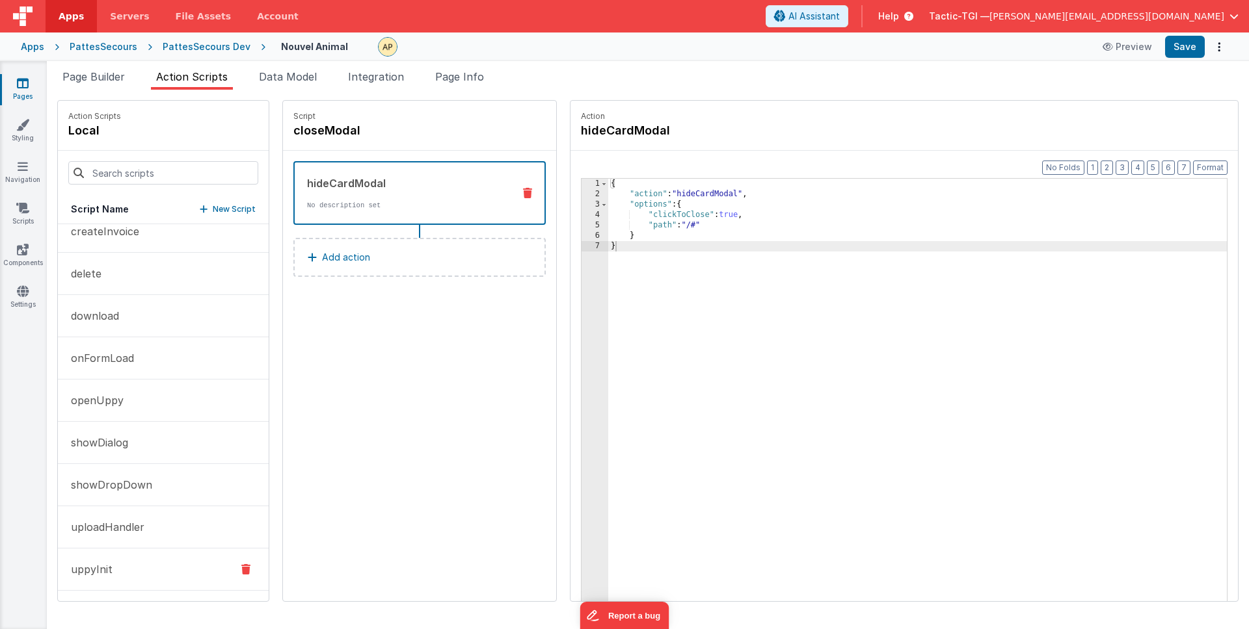
click at [122, 564] on button "uppyInit" at bounding box center [163, 570] width 211 height 42
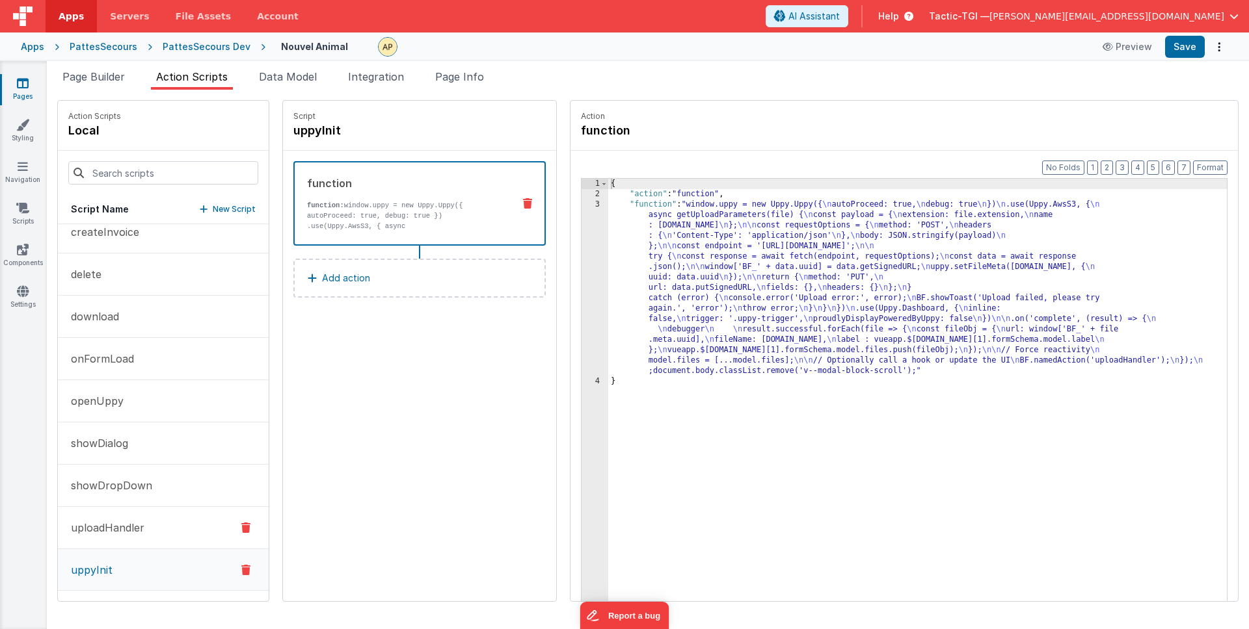
click at [133, 531] on p "uploadHandler" at bounding box center [103, 528] width 81 height 16
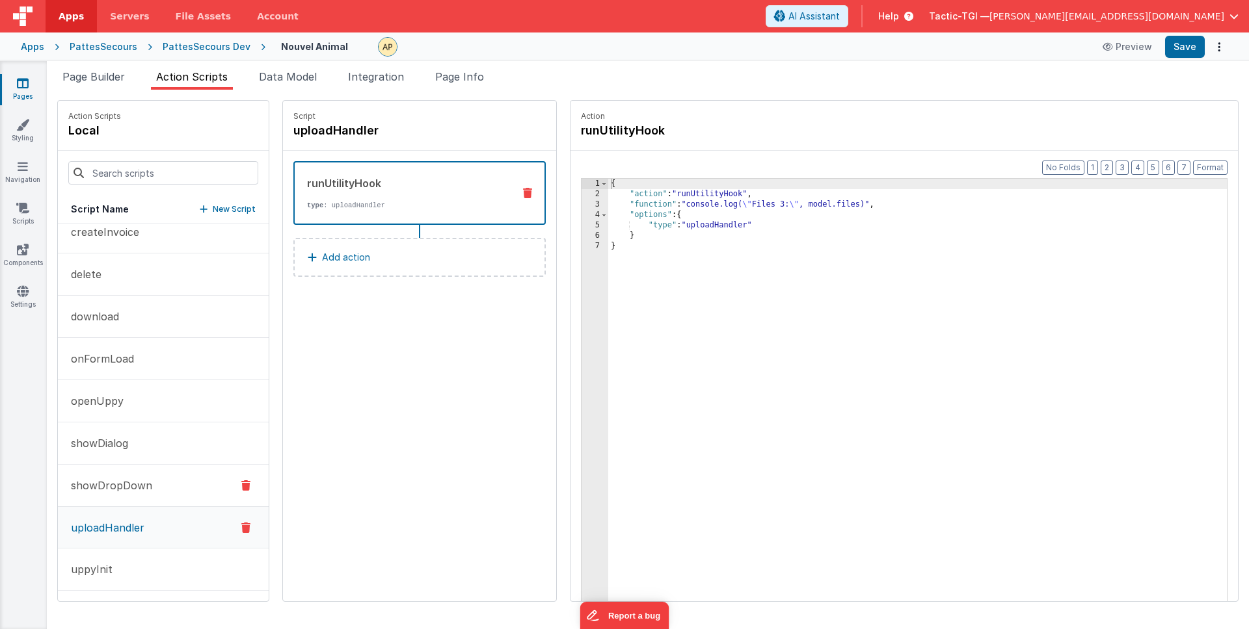
click at [112, 499] on button "showDropDown" at bounding box center [163, 486] width 211 height 42
click at [132, 440] on button "showDialog" at bounding box center [163, 444] width 211 height 42
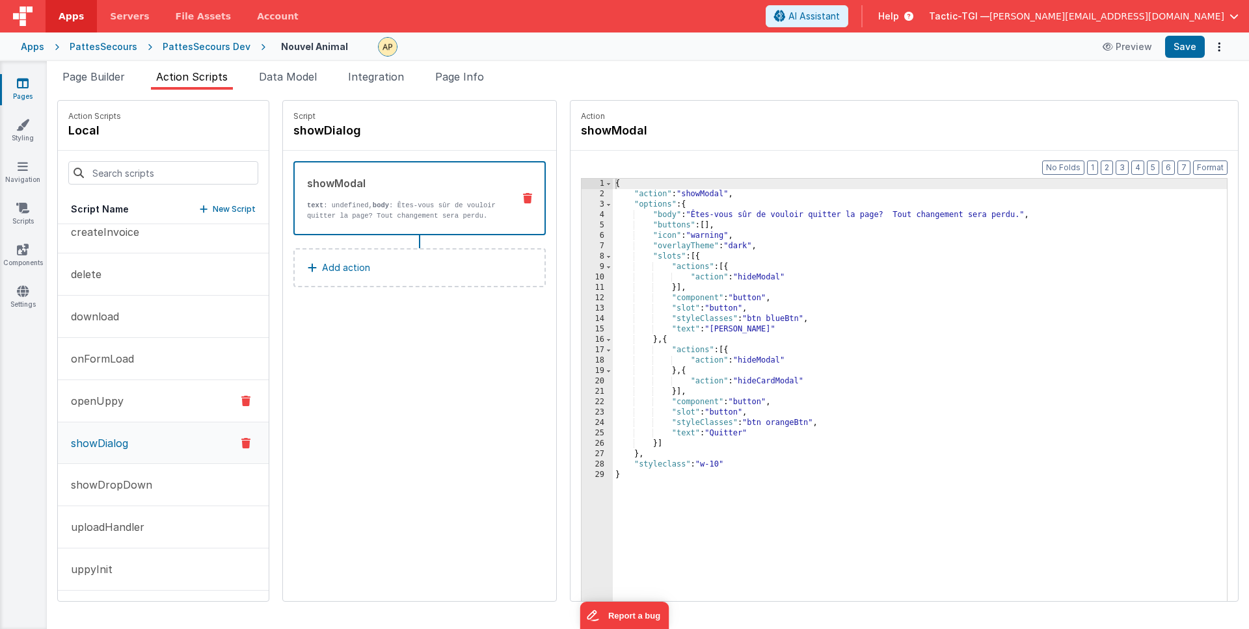
click at [142, 418] on button "openUppy" at bounding box center [163, 401] width 211 height 42
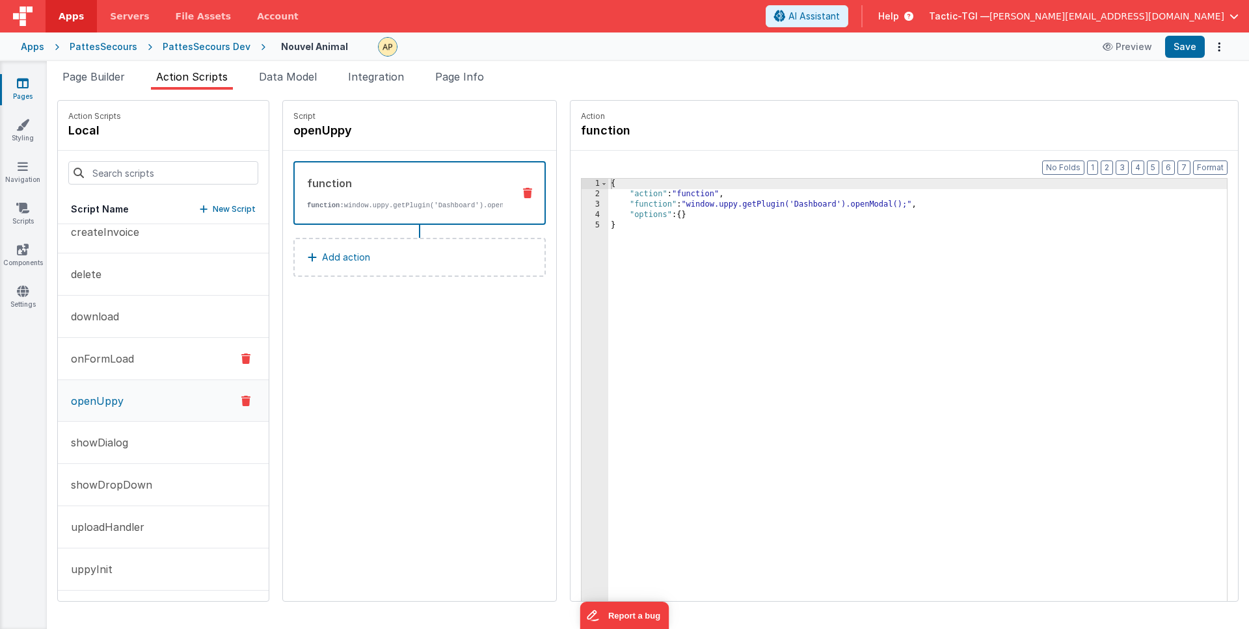
click at [114, 359] on p "onFormLoad" at bounding box center [98, 359] width 71 height 16
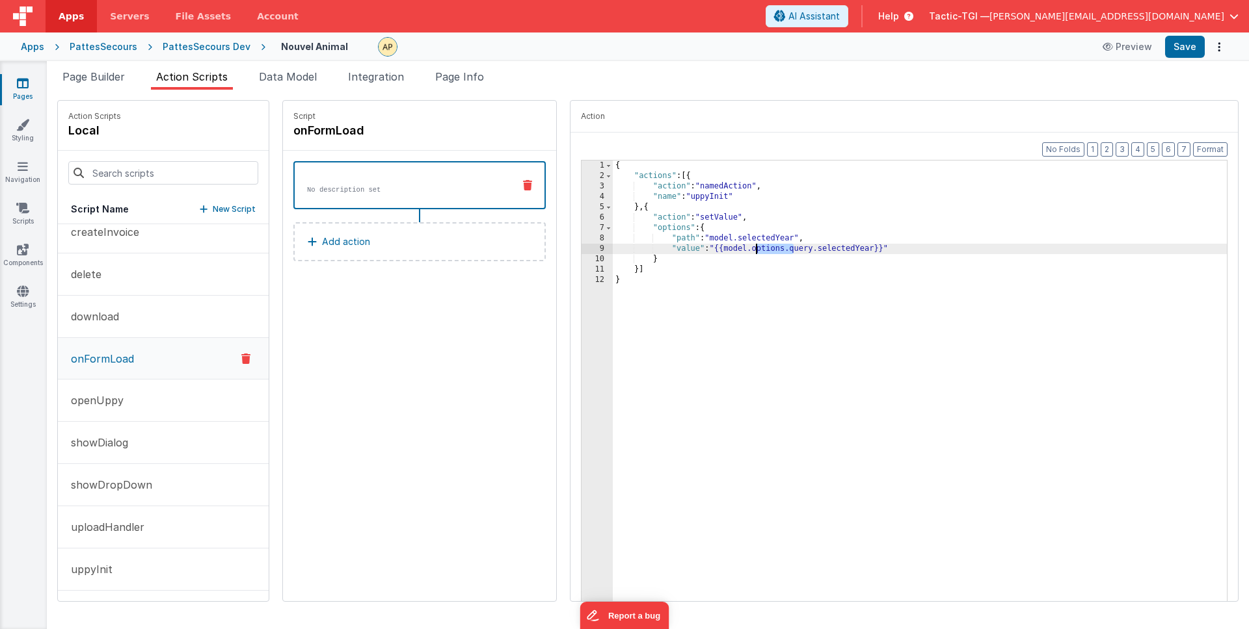
drag, startPoint x: 758, startPoint y: 249, endPoint x: 722, endPoint y: 250, distance: 36.4
click at [722, 250] on div "{ "actions" : [{ "action" : "namedAction" , "name" : "uppyInit" } , { "action" …" at bounding box center [937, 403] width 648 height 484
click at [696, 282] on div "{ "actions" : [{ "action" : "namedAction" , "name" : "uppyInit" } , { "action" …" at bounding box center [937, 403] width 648 height 484
click at [613, 276] on div "{ "actions" : [{ "action" : "namedAction" , "name" : "uppyInit" } , { "action" …" at bounding box center [937, 403] width 648 height 484
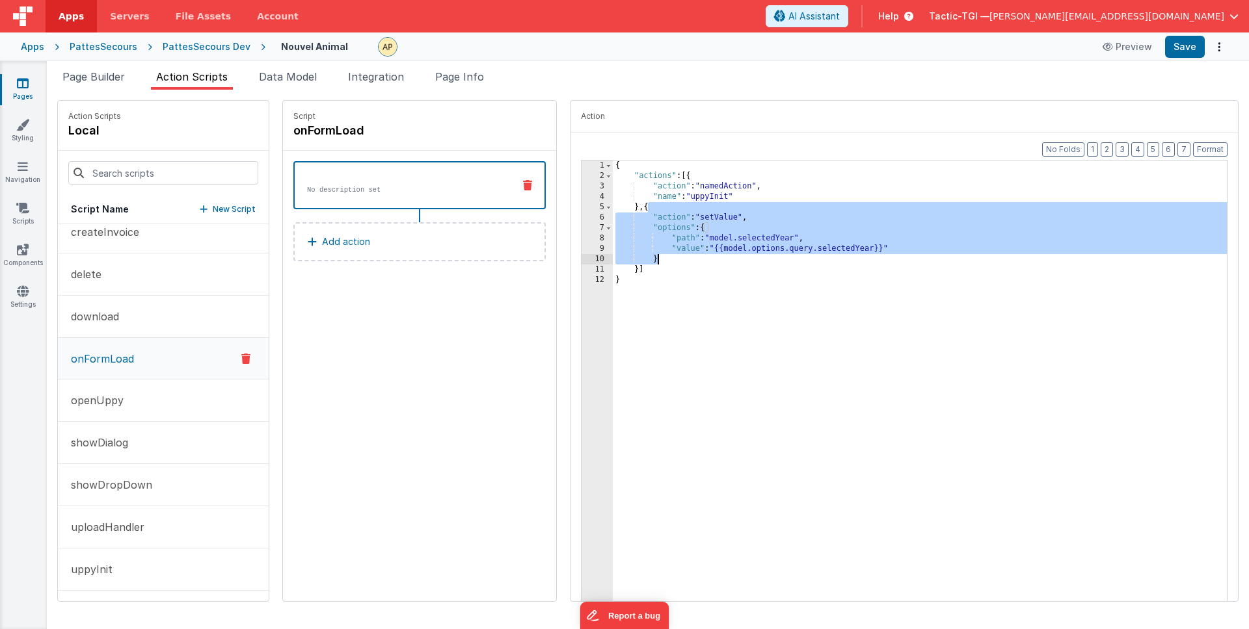
drag, startPoint x: 613, startPoint y: 208, endPoint x: 635, endPoint y: 261, distance: 57.4
click at [635, 261] on div "{ "actions" : [{ "action" : "namedAction" , "name" : "uppyInit" } , { "action" …" at bounding box center [937, 403] width 648 height 484
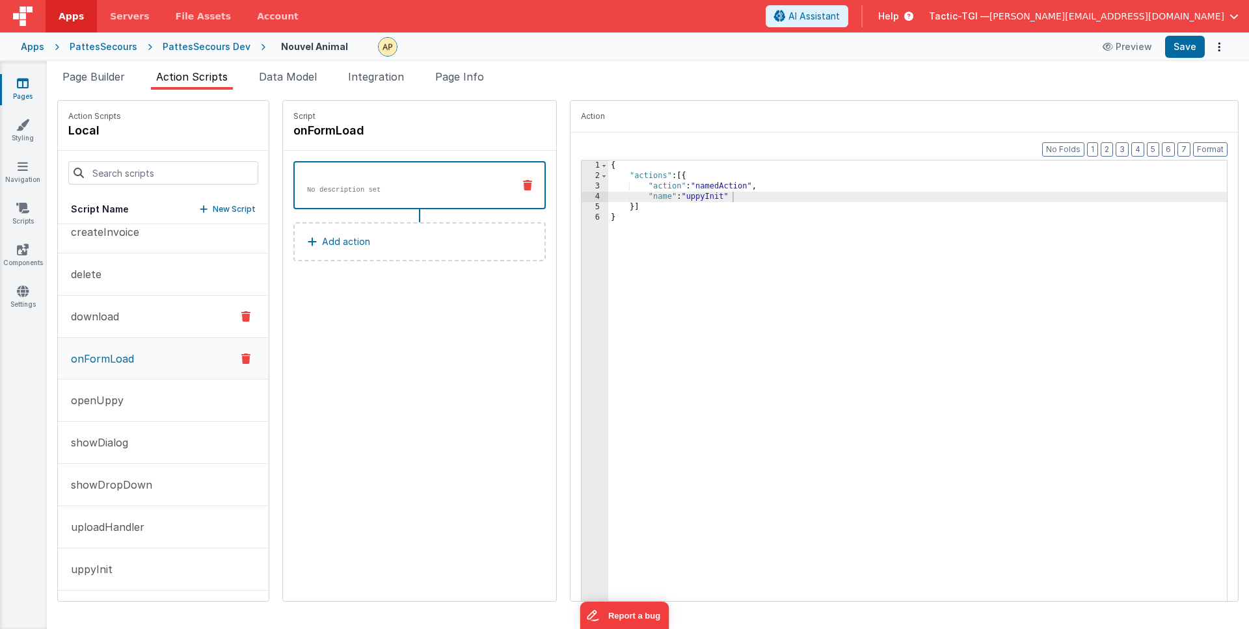
click at [104, 316] on p "download" at bounding box center [91, 317] width 56 height 16
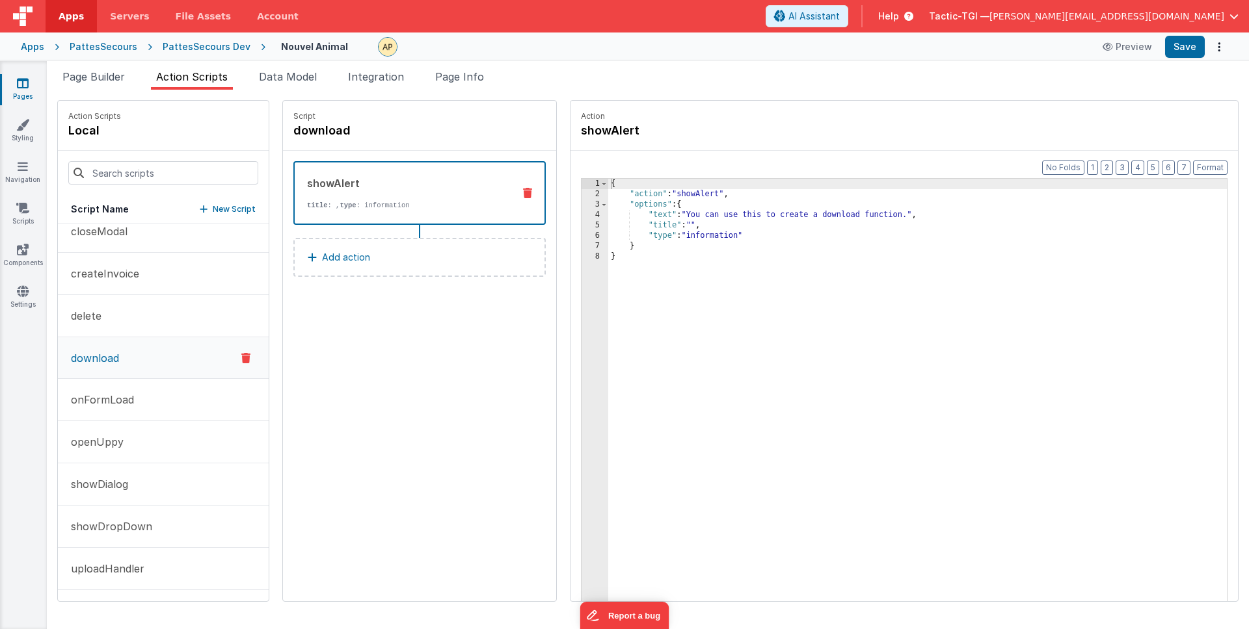
scroll to position [0, 0]
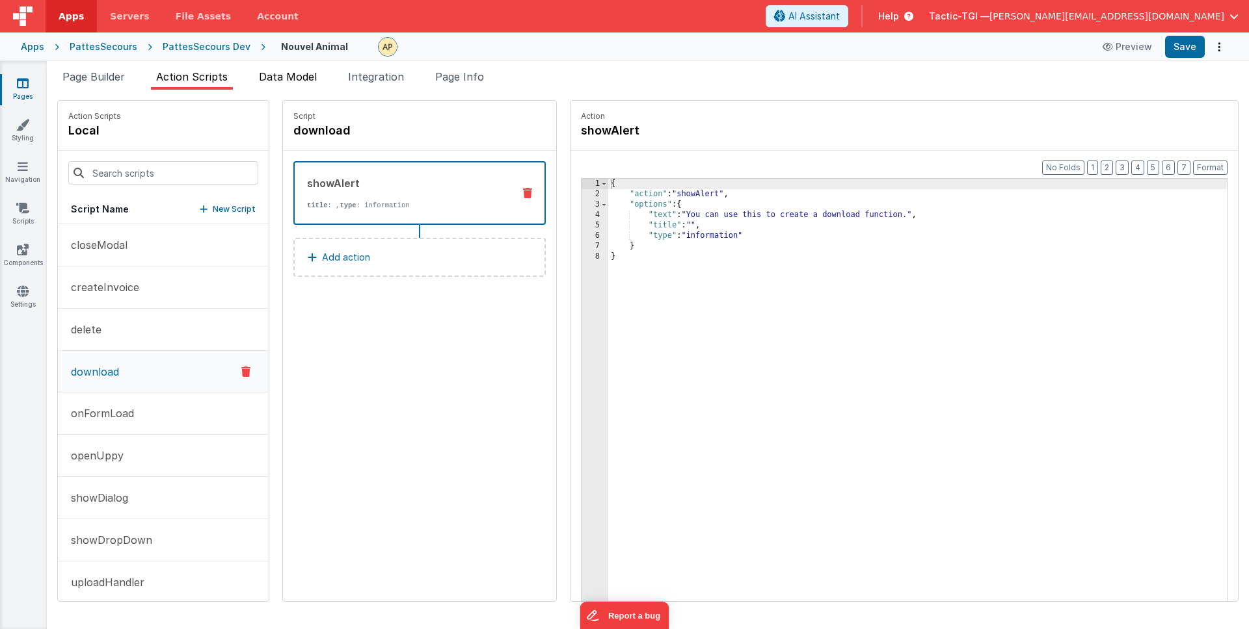
click at [297, 70] on span "Data Model" at bounding box center [288, 76] width 58 height 13
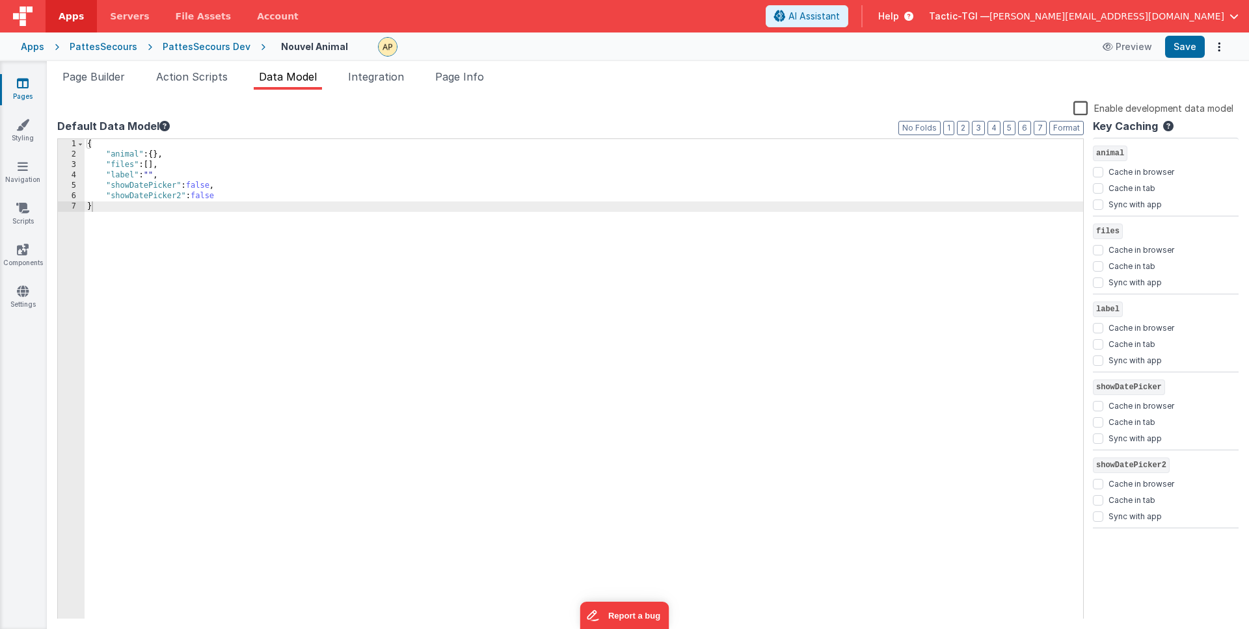
click at [164, 122] on icon at bounding box center [164, 126] width 10 height 10
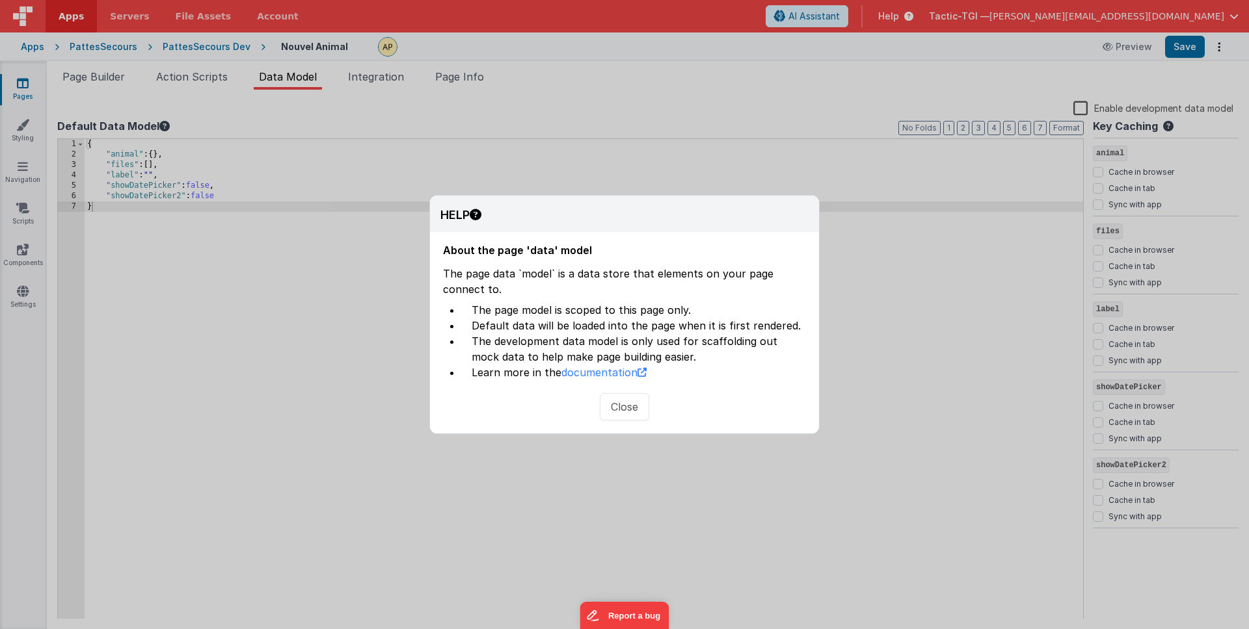
click at [604, 412] on button "Close" at bounding box center [624, 406] width 49 height 27
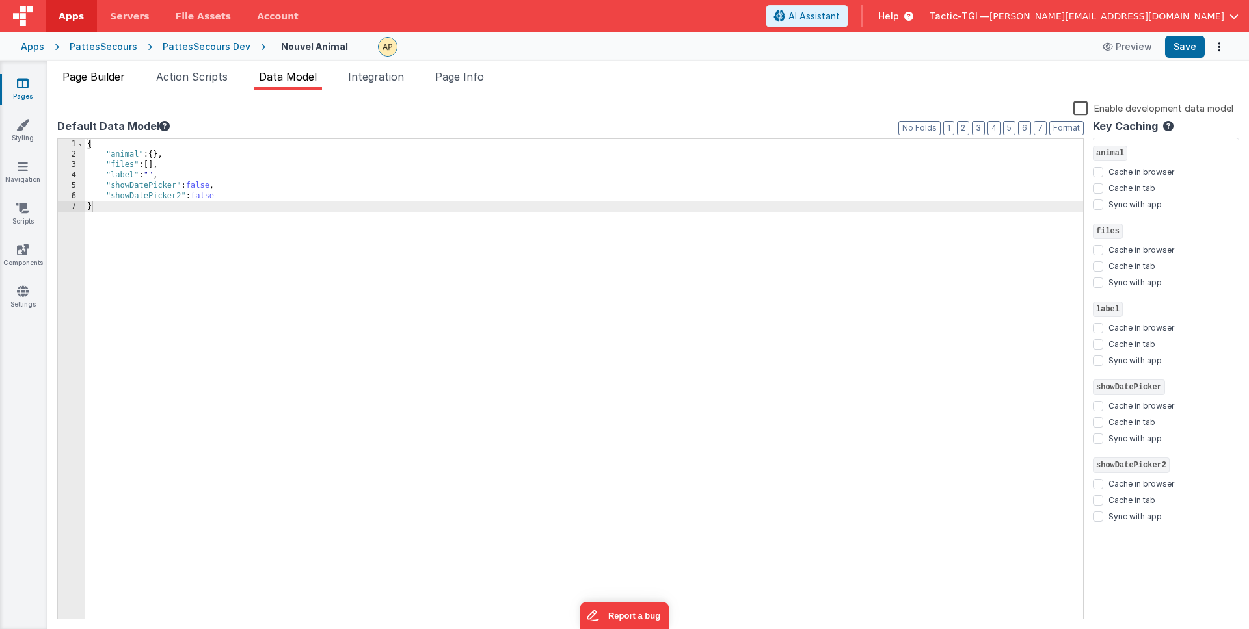
click at [60, 79] on li "Page Builder" at bounding box center [93, 79] width 73 height 21
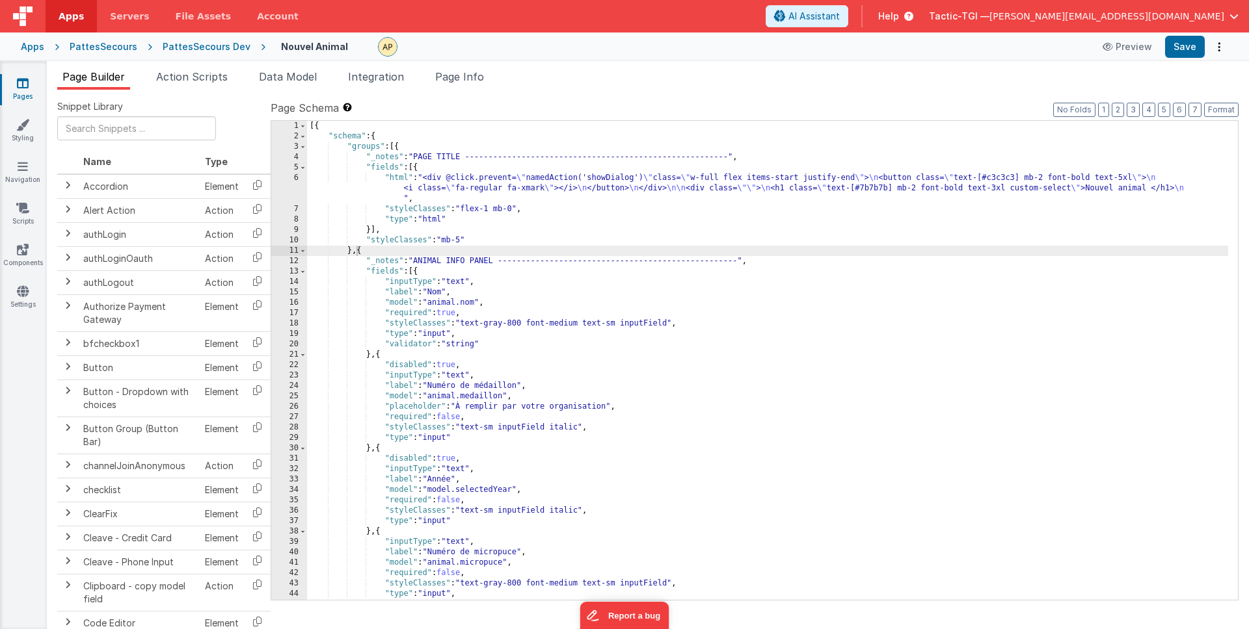
click at [25, 88] on icon at bounding box center [23, 83] width 12 height 13
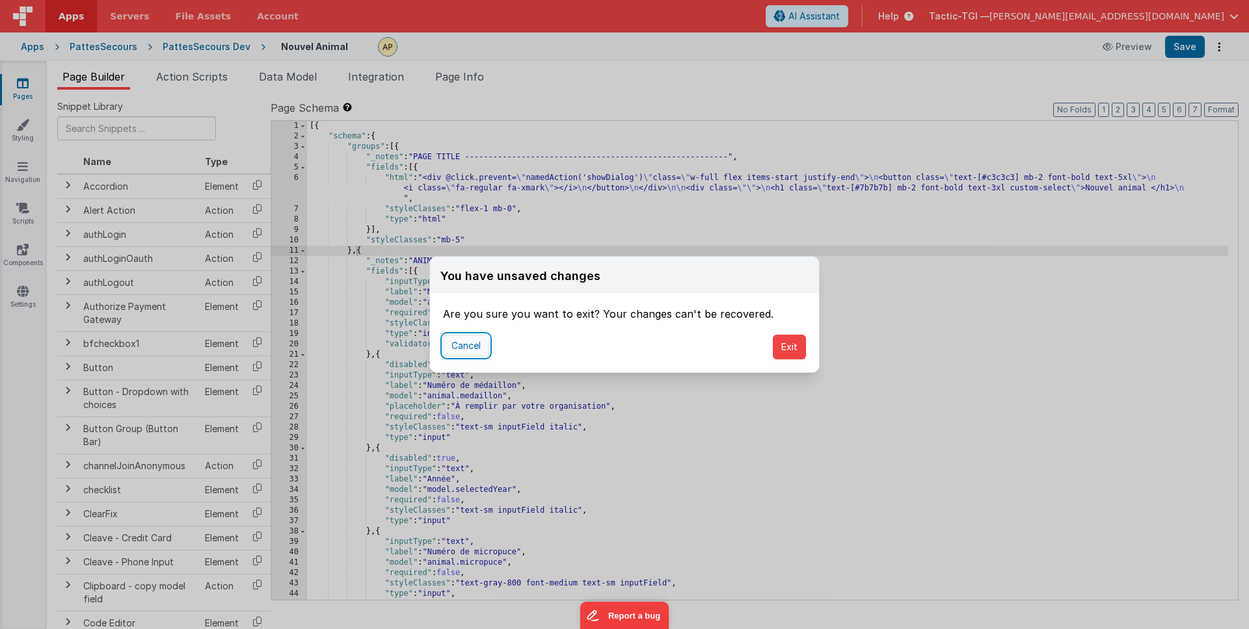
click at [472, 347] on button "Cancel" at bounding box center [466, 346] width 46 height 22
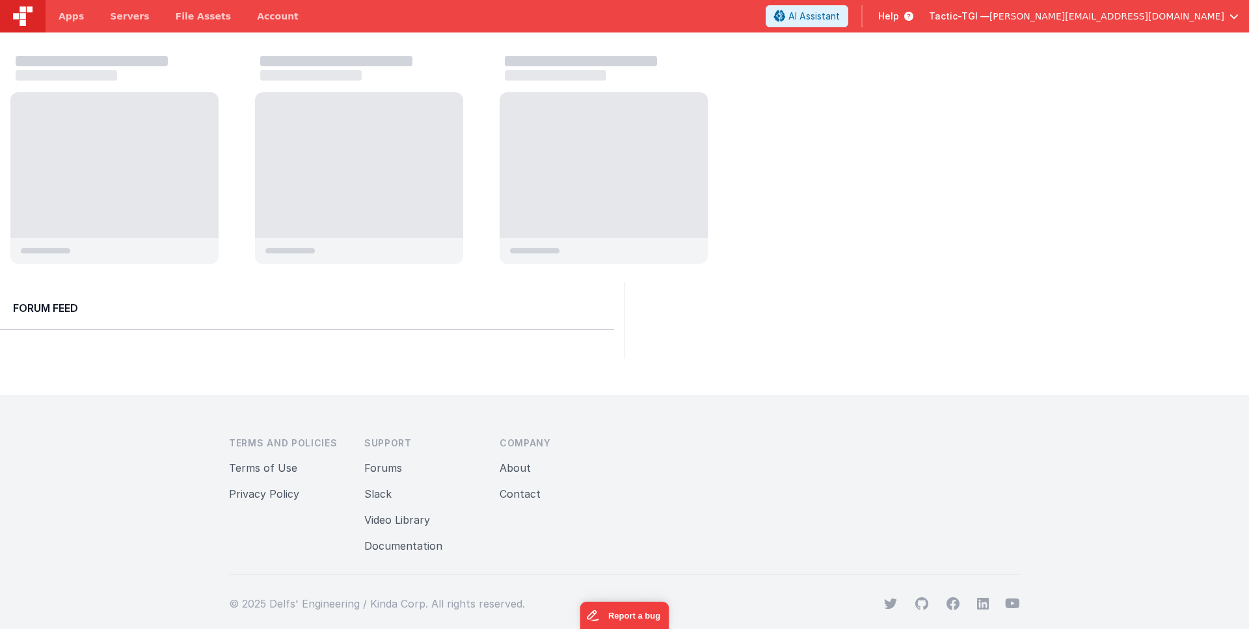
click at [114, 258] on div at bounding box center [114, 251] width 208 height 26
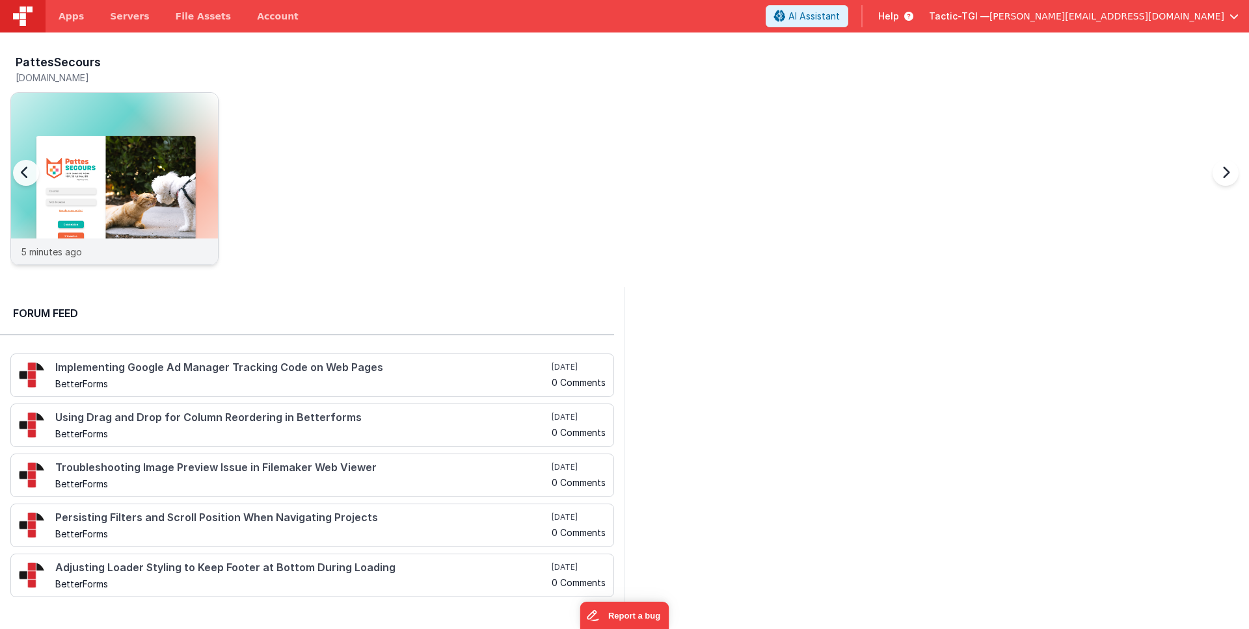
click at [167, 250] on div "5 minutes ago" at bounding box center [114, 252] width 207 height 26
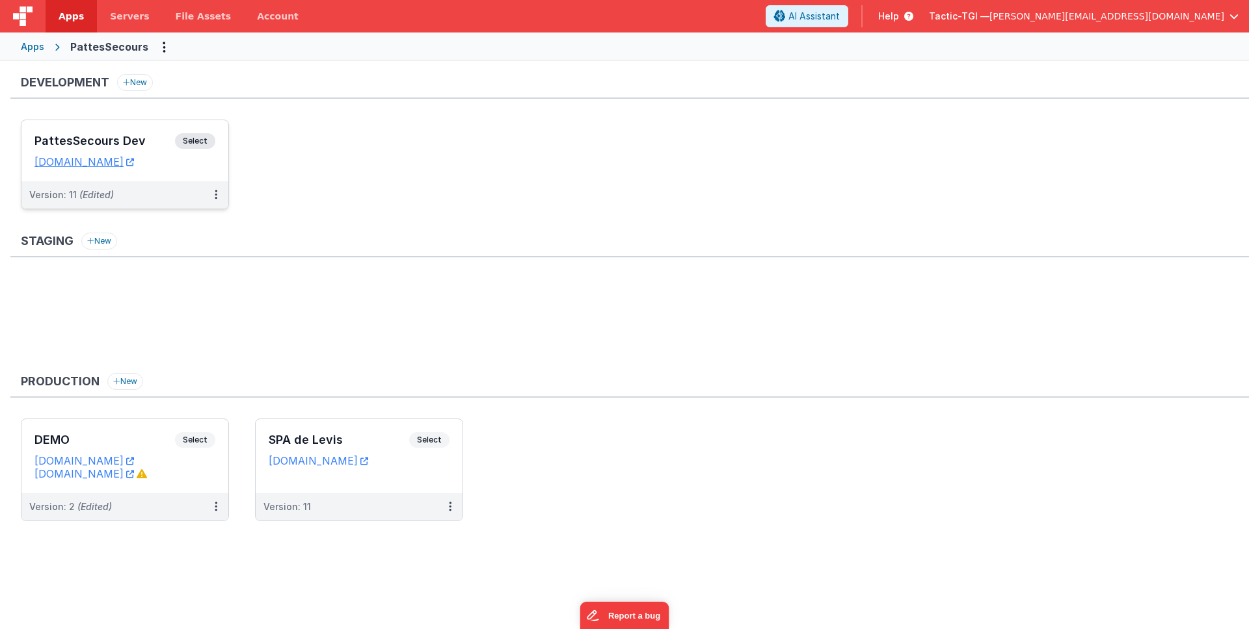
click at [159, 192] on div "Version: 11 (Edited)" at bounding box center [116, 195] width 174 height 13
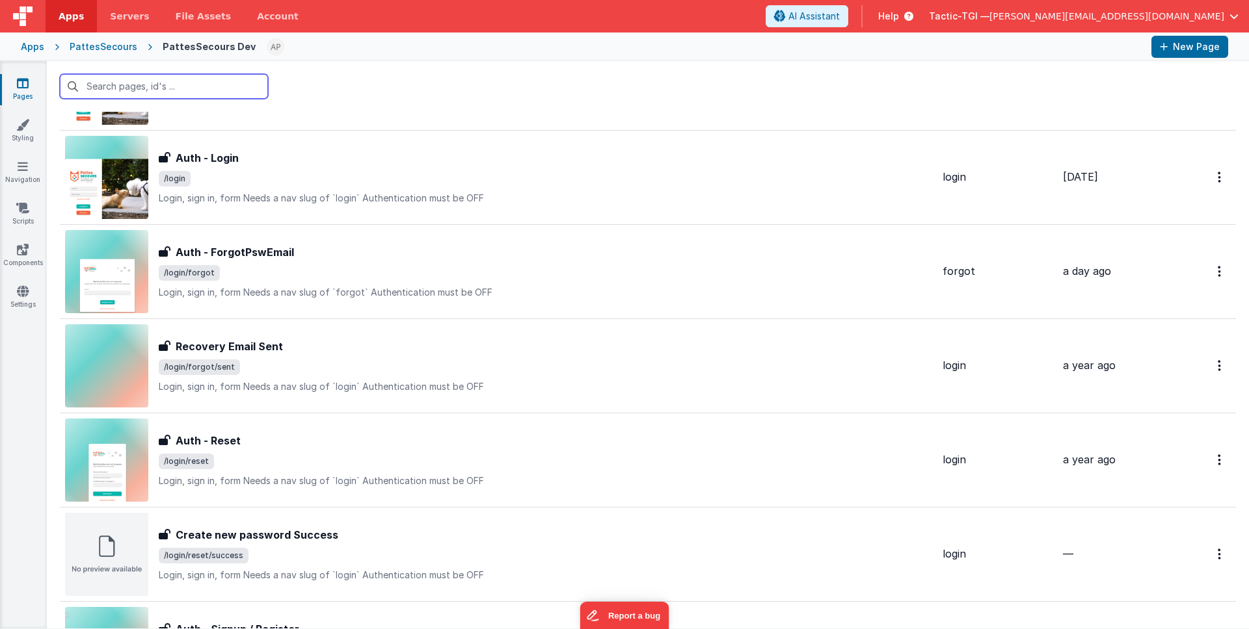
scroll to position [335, 0]
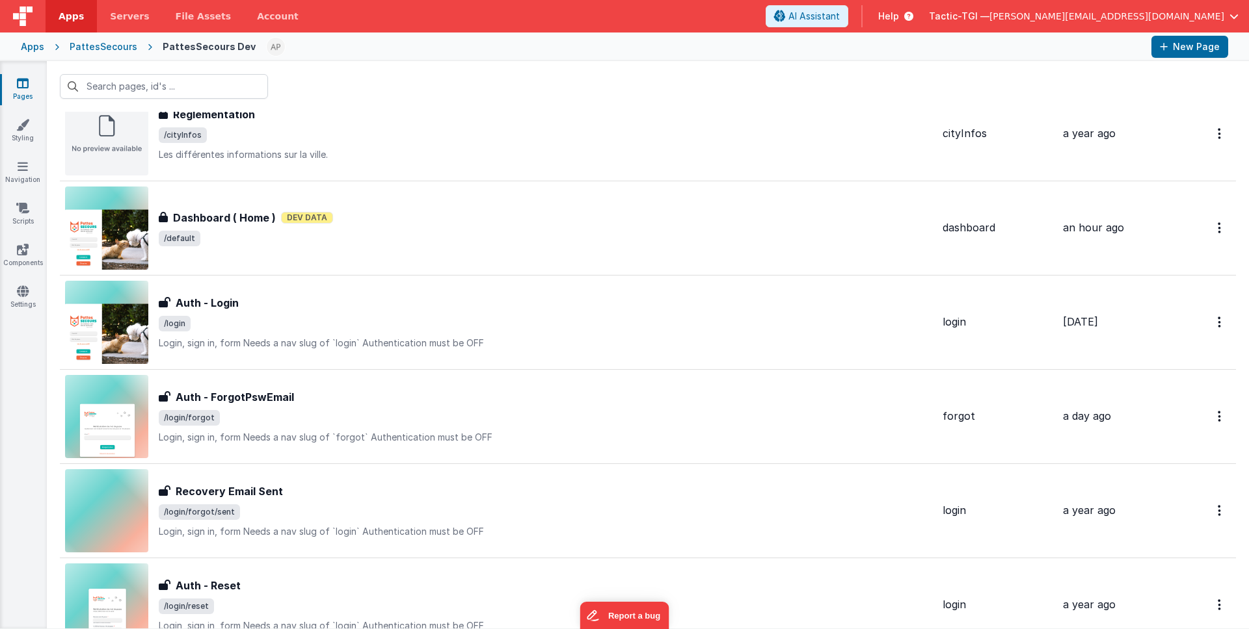
click at [313, 261] on div "Dashboard ( Home ) Dashboard ( Home ) Dev Data /default" at bounding box center [498, 228] width 867 height 83
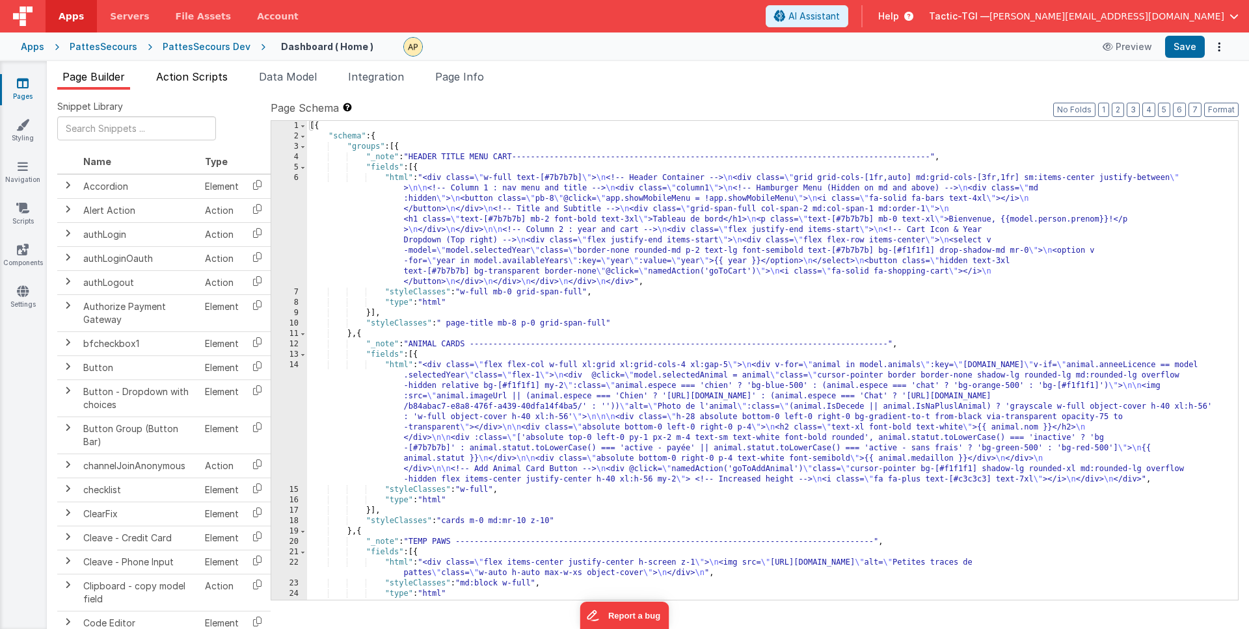
click at [202, 75] on span "Action Scripts" at bounding box center [192, 76] width 72 height 13
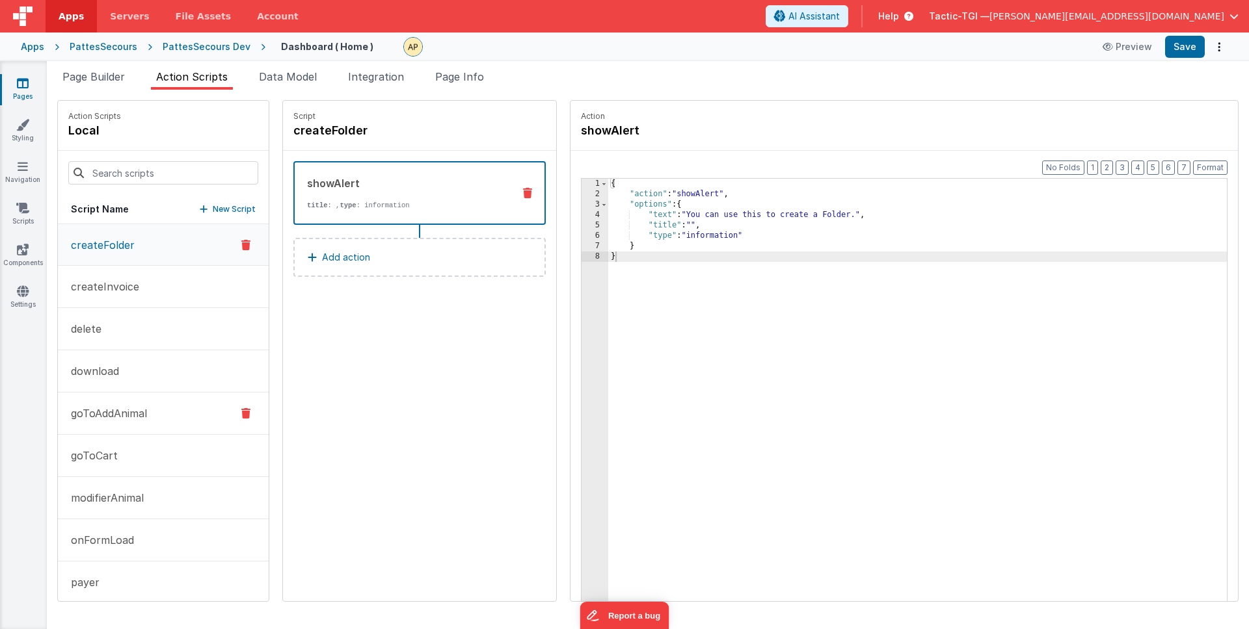
click at [133, 423] on button "goToAddAnimal" at bounding box center [163, 414] width 211 height 42
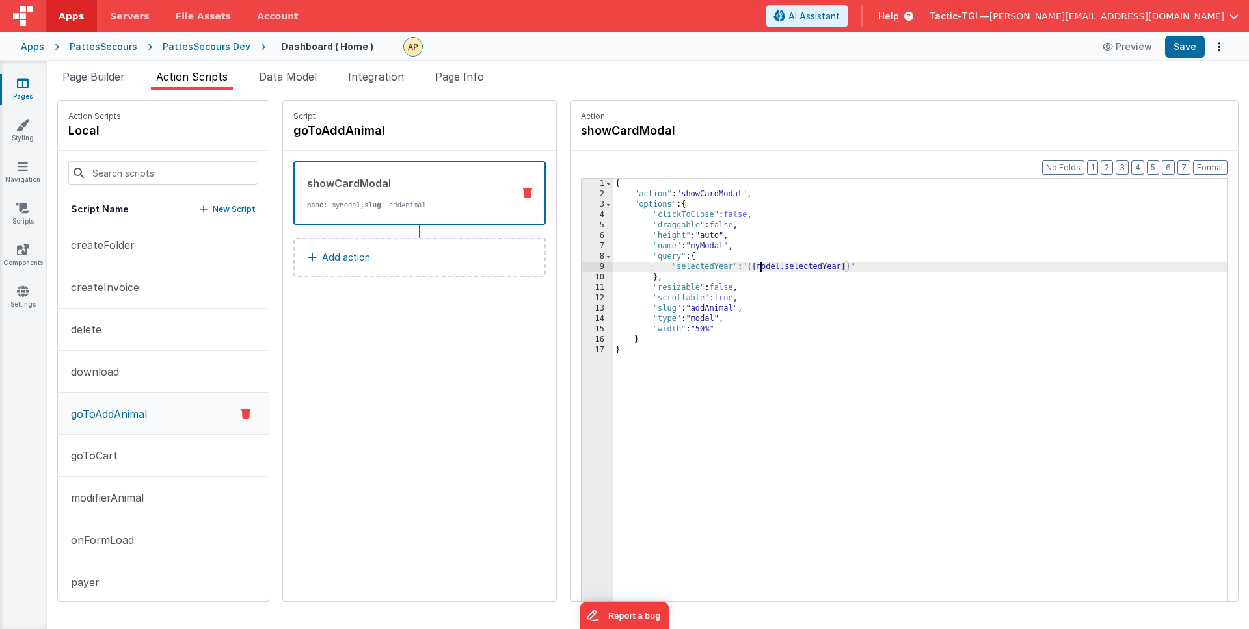
click at [726, 269] on div "{ "action" : "showCardModal" , "options" : { "clickToClose" : false , "draggabl…" at bounding box center [937, 421] width 648 height 484
click at [808, 265] on div "{ "action" : "showCardModal" , "options" : { "clickToClose" : false , "draggabl…" at bounding box center [937, 421] width 648 height 484
click at [1189, 52] on button "Save" at bounding box center [1185, 47] width 40 height 22
click at [714, 276] on div "{ "action" : "showCardModal" , "options" : { "clickToClose" : false , "draggabl…" at bounding box center [937, 421] width 648 height 484
click at [30, 90] on link "Pages" at bounding box center [22, 90] width 47 height 26
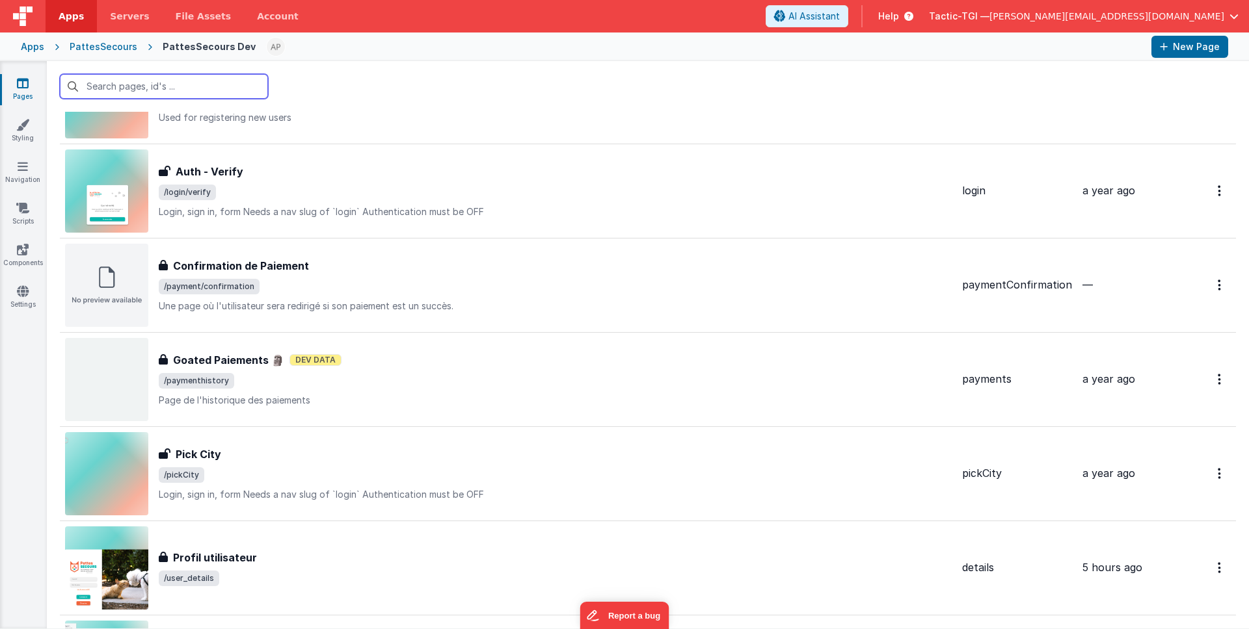
scroll to position [422, 0]
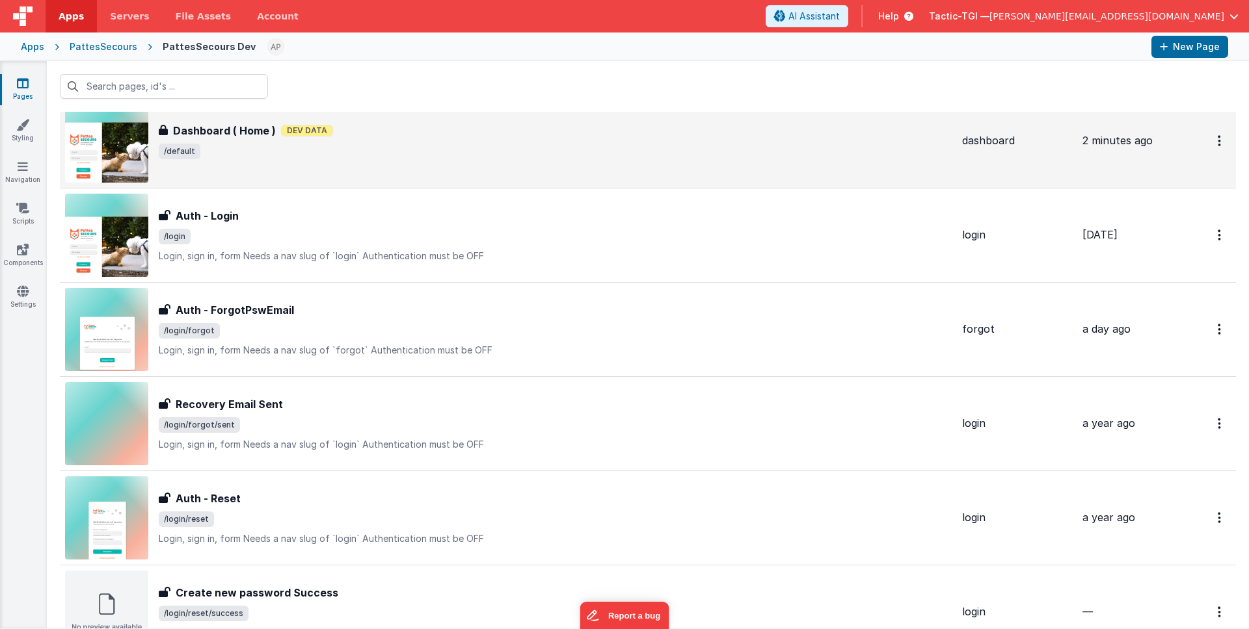
click at [375, 164] on div "Dashboard ( Home ) Dashboard ( Home ) Dev Data /default" at bounding box center [508, 140] width 886 height 83
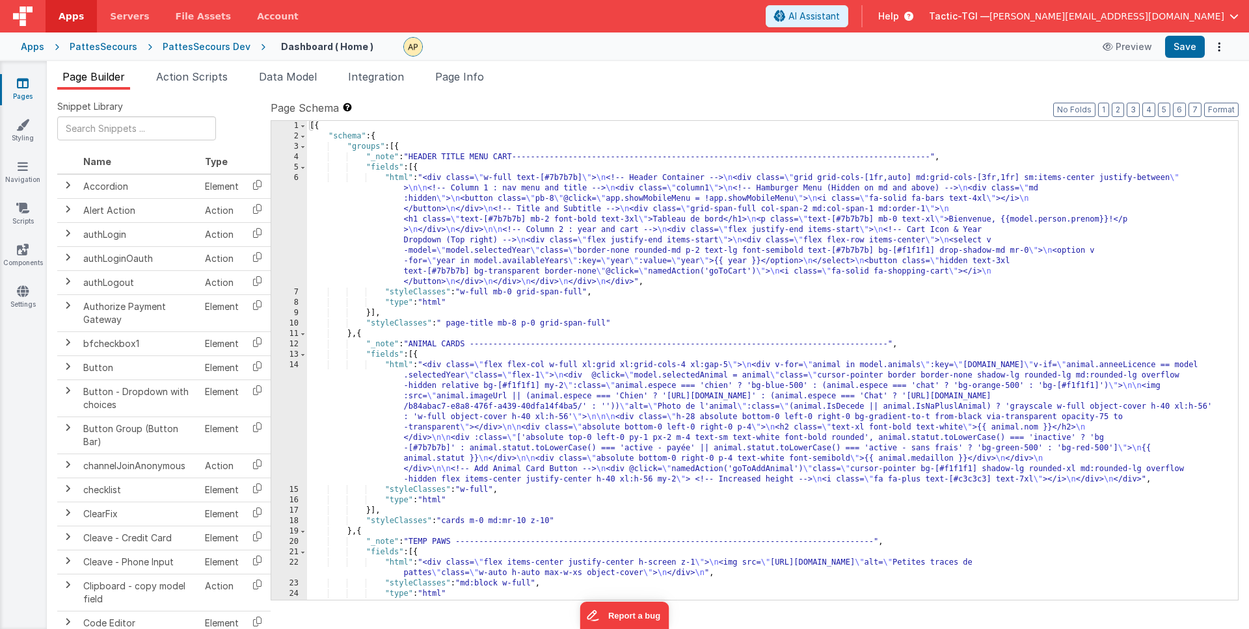
click at [841, 315] on div "[{ "schema" : { "groups" : [{ "_note" : "HEADER TITLE MENU CART----------------…" at bounding box center [767, 371] width 921 height 500
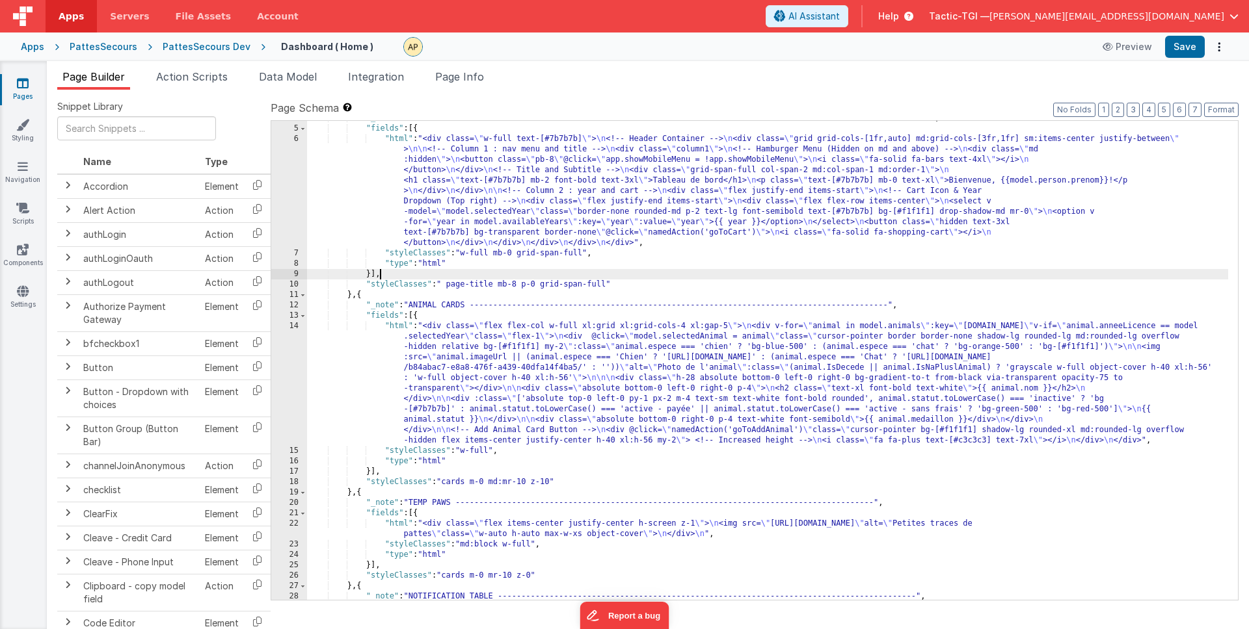
scroll to position [44, 0]
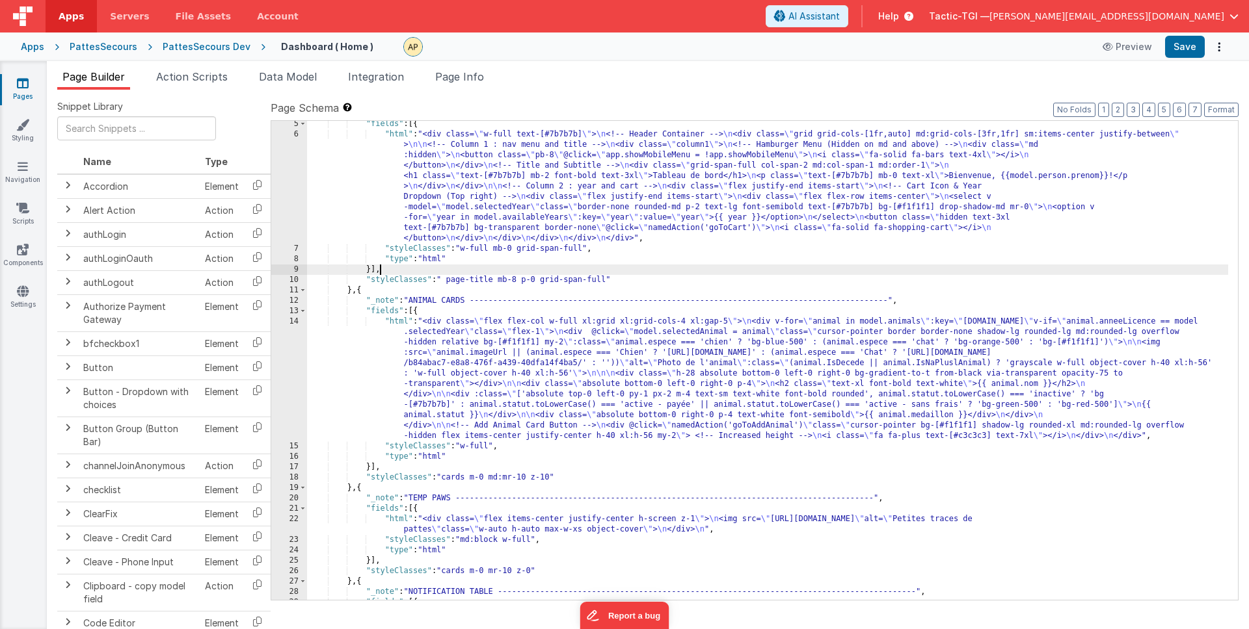
click at [912, 202] on div ""fields" : [{ "html" : "<div class= \" w-full text-[#7b7b7b] \" > \n <!-- Heade…" at bounding box center [767, 369] width 921 height 500
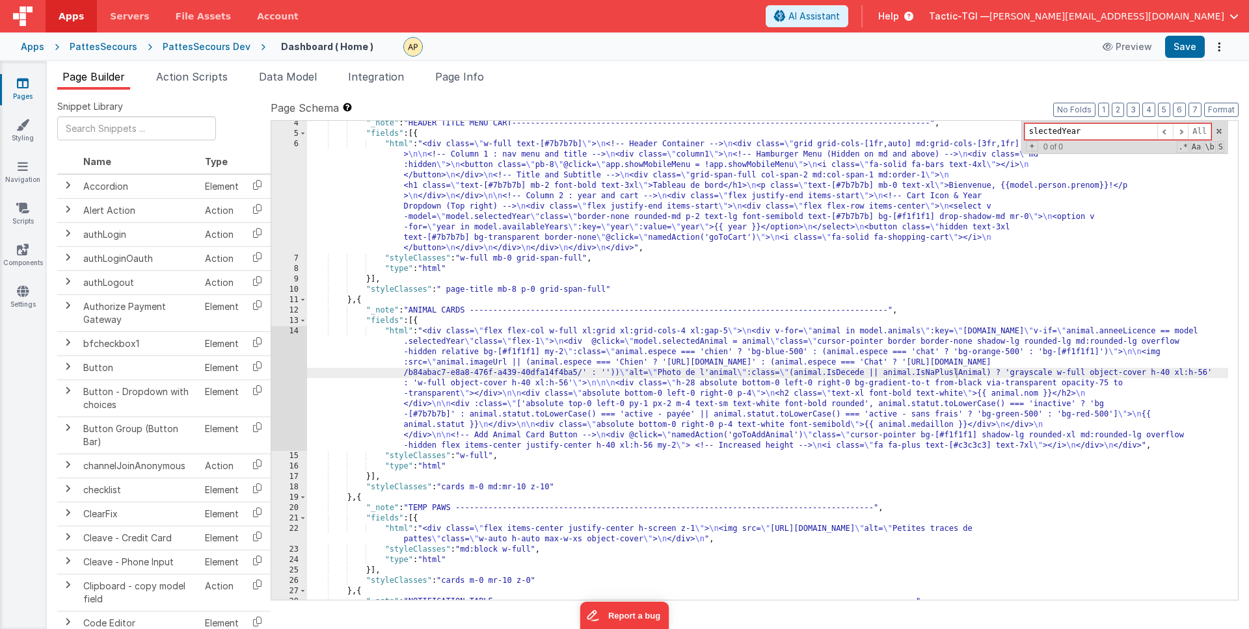
scroll to position [33, 0]
drag, startPoint x: 1034, startPoint y: 130, endPoint x: 1040, endPoint y: 135, distance: 7.8
click at [1034, 130] on input "slectedYear" at bounding box center [1090, 132] width 133 height 16
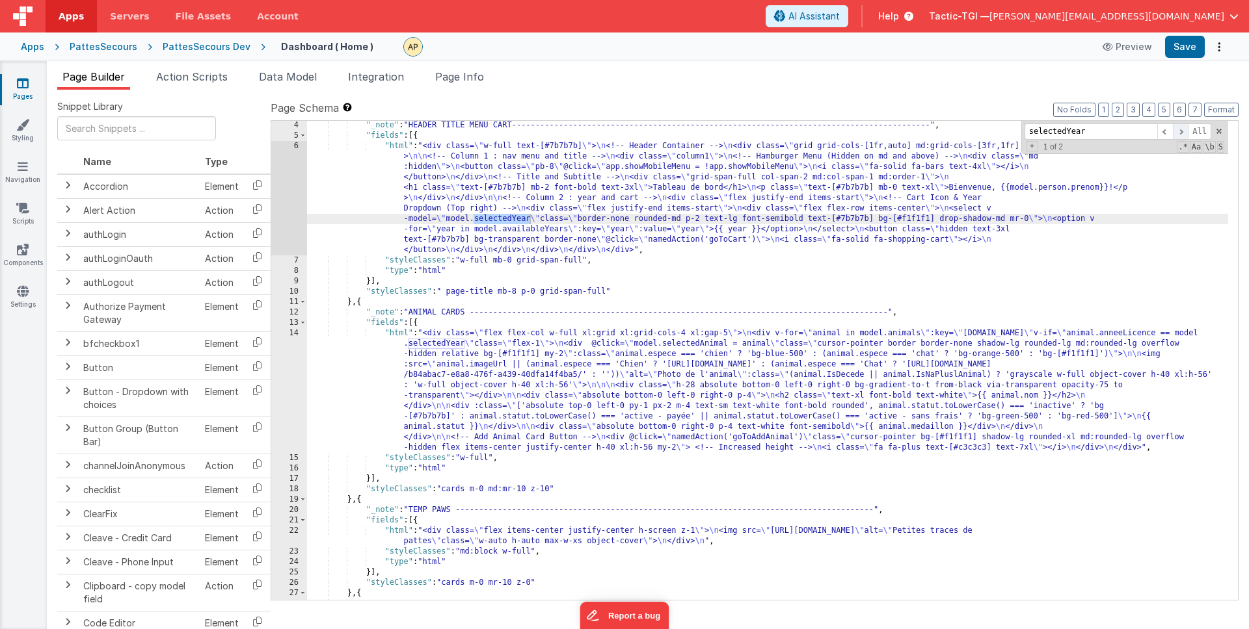
type input "selectedYear"
click at [1178, 131] on span at bounding box center [1180, 132] width 16 height 16
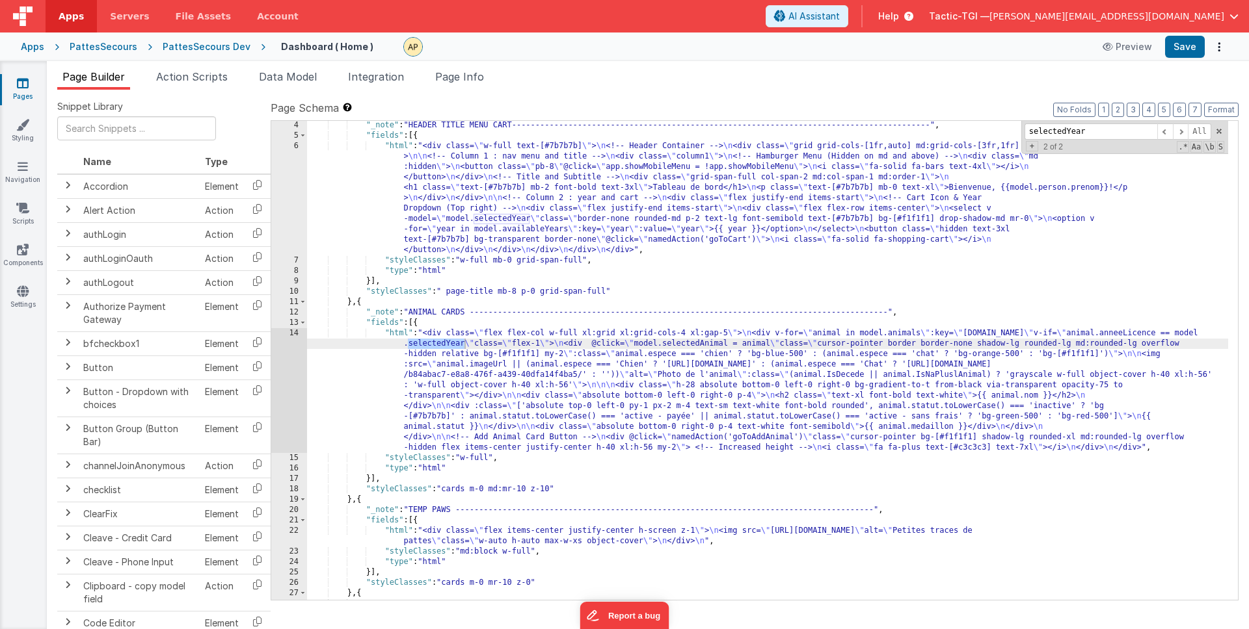
click at [472, 256] on div ""_note" : "HEADER TITLE MENU CART----------------------------------------------…" at bounding box center [767, 370] width 921 height 500
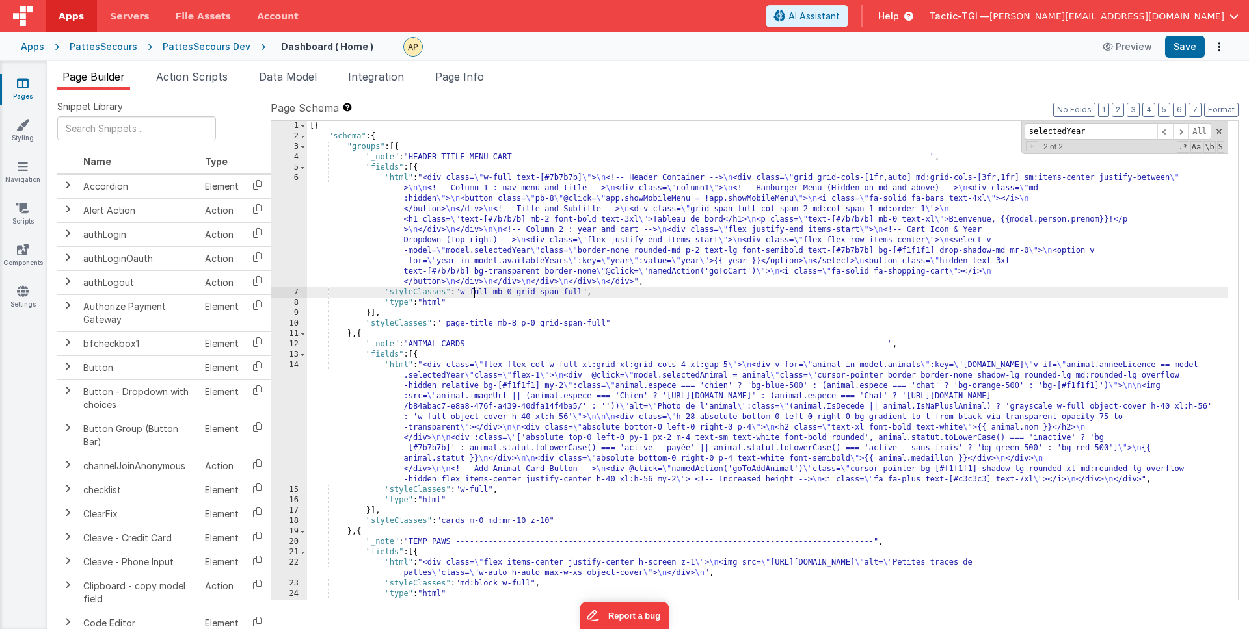
scroll to position [0, 0]
click at [435, 238] on div "[{ "schema" : { "groups" : [{ "_note" : "HEADER TITLE MENU CART----------------…" at bounding box center [767, 371] width 921 height 500
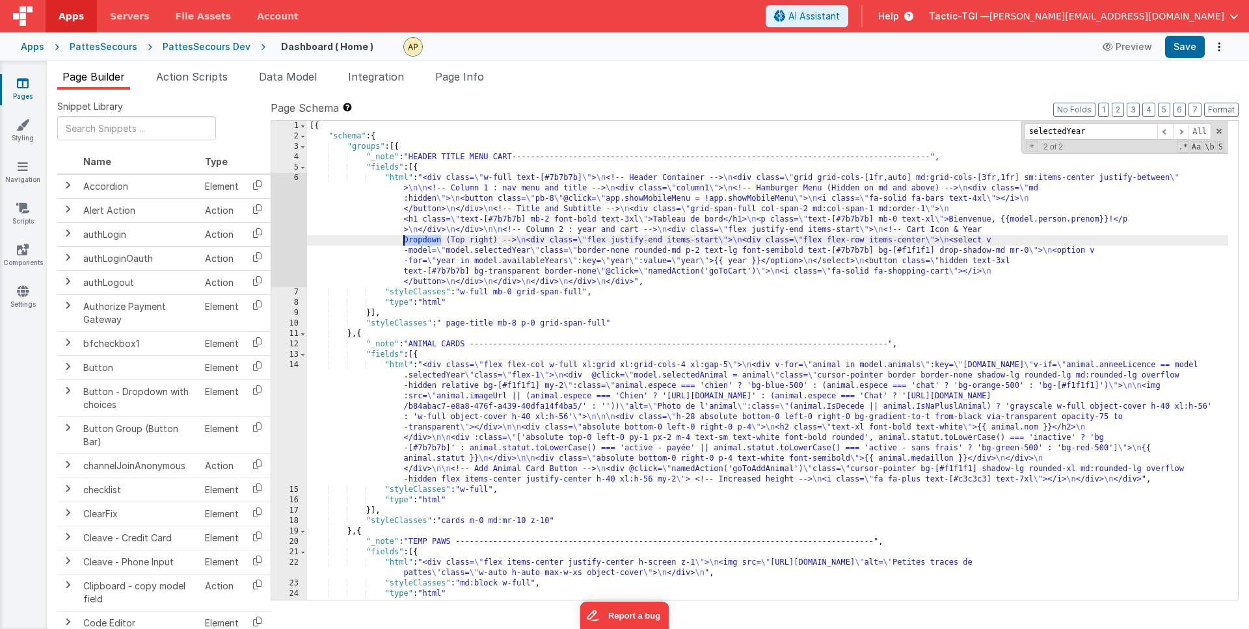
drag, startPoint x: 441, startPoint y: 239, endPoint x: 405, endPoint y: 239, distance: 35.8
click at [405, 239] on div "[{ "schema" : { "groups" : [{ "_note" : "HEADER TITLE MENU CART----------------…" at bounding box center [767, 371] width 921 height 500
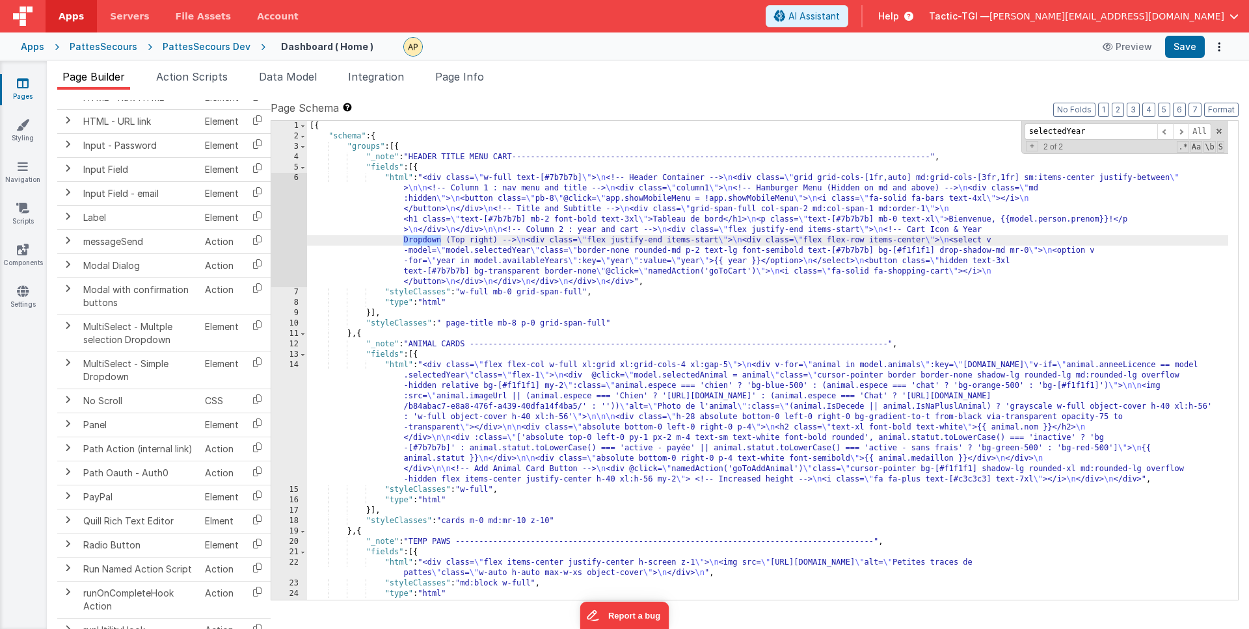
scroll to position [1492, 0]
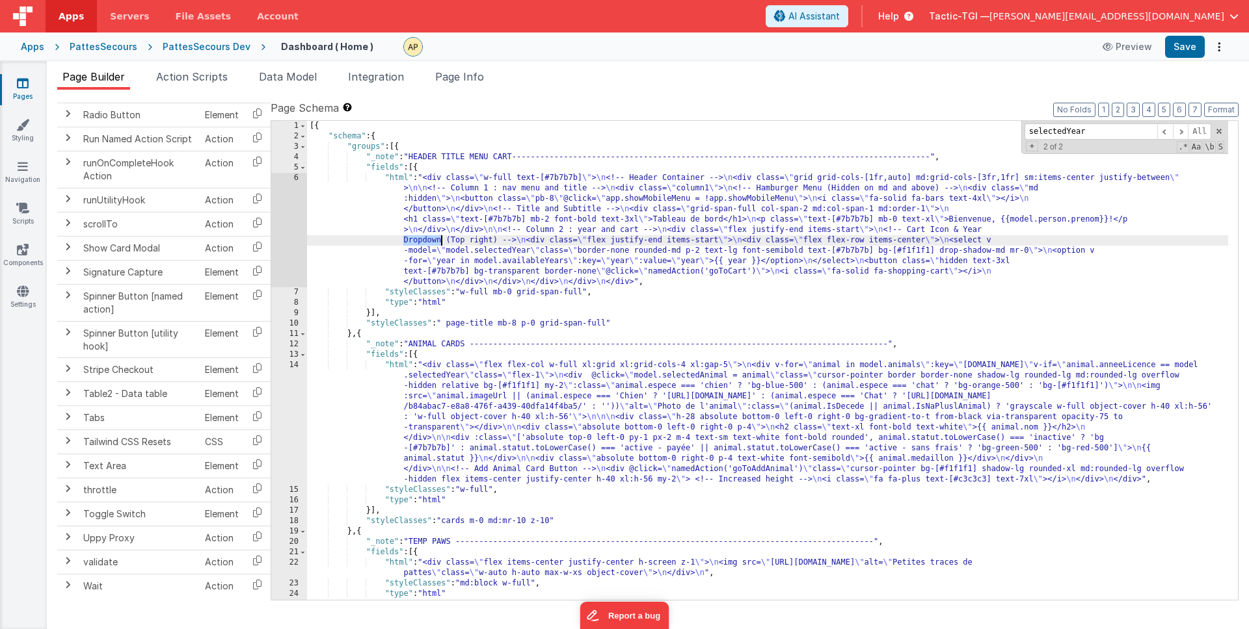
click at [789, 272] on div "[{ "schema" : { "groups" : [{ "_note" : "HEADER TITLE MENU CART----------------…" at bounding box center [767, 371] width 921 height 500
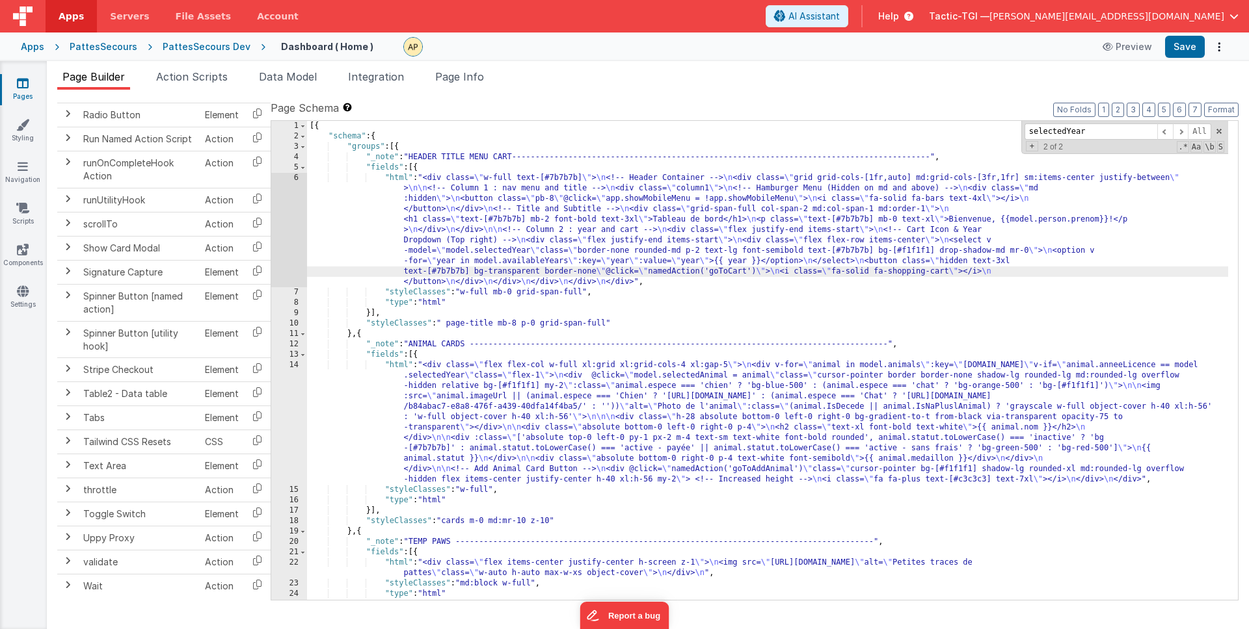
click at [1004, 243] on div "[{ "schema" : { "groups" : [{ "_note" : "HEADER TITLE MENU CART----------------…" at bounding box center [767, 371] width 921 height 500
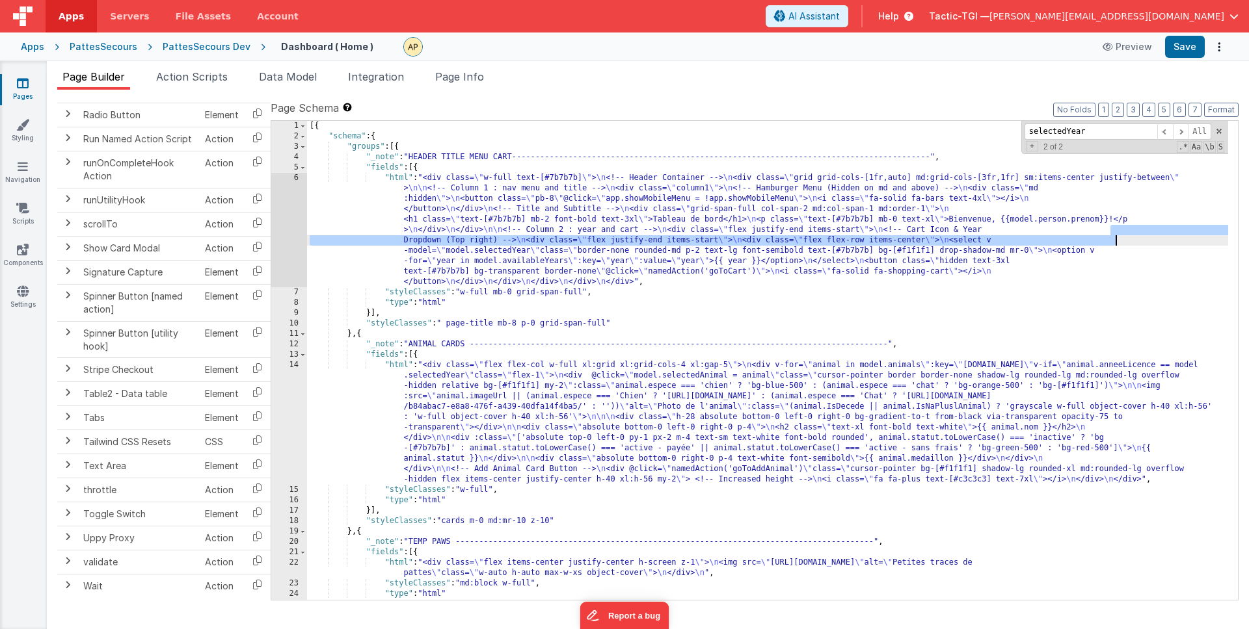
drag, startPoint x: 1109, startPoint y: 229, endPoint x: 1114, endPoint y: 240, distance: 12.2
click at [1114, 240] on div "[{ "schema" : { "groups" : [{ "_note" : "HEADER TITLE MENU CART----------------…" at bounding box center [767, 371] width 921 height 500
drag, startPoint x: 1215, startPoint y: 128, endPoint x: 1226, endPoint y: 120, distance: 13.9
click at [1215, 128] on span at bounding box center [1218, 131] width 9 height 9
click at [1229, 111] on button "Format" at bounding box center [1221, 110] width 34 height 14
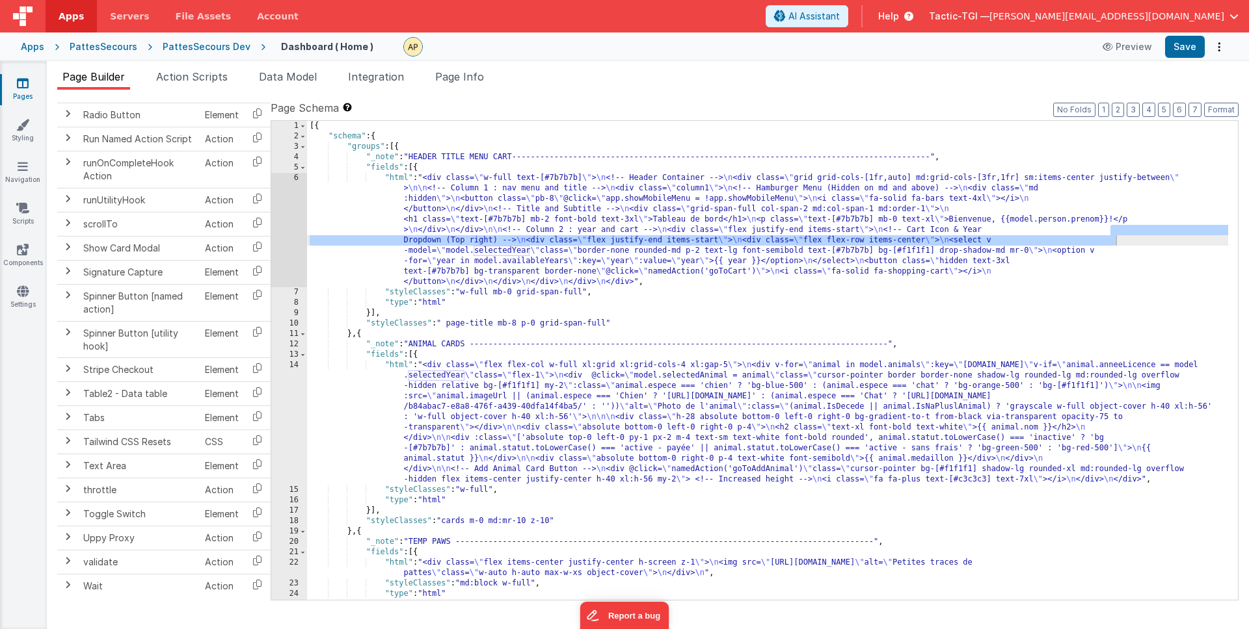
click at [1010, 264] on div "[{ "schema" : { "groups" : [{ "_note" : "HEADER TITLE MENU CART----------------…" at bounding box center [767, 371] width 921 height 500
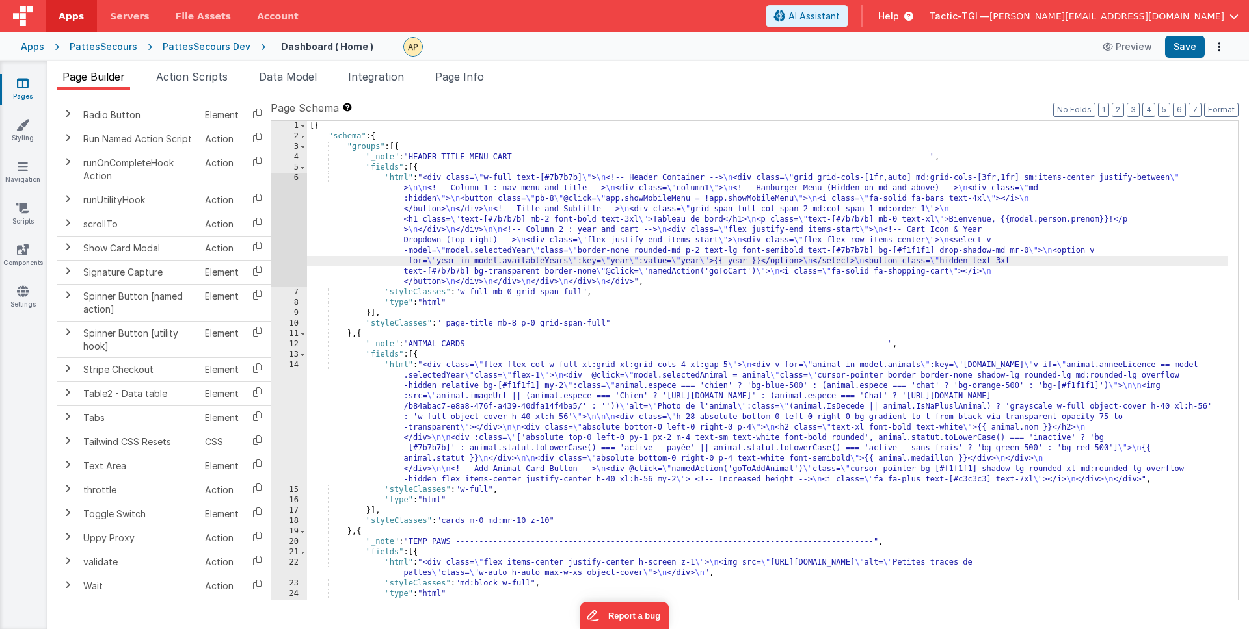
click at [1172, 243] on div "[{ "schema" : { "groups" : [{ "_note" : "HEADER TITLE MENU CART----------------…" at bounding box center [767, 371] width 921 height 500
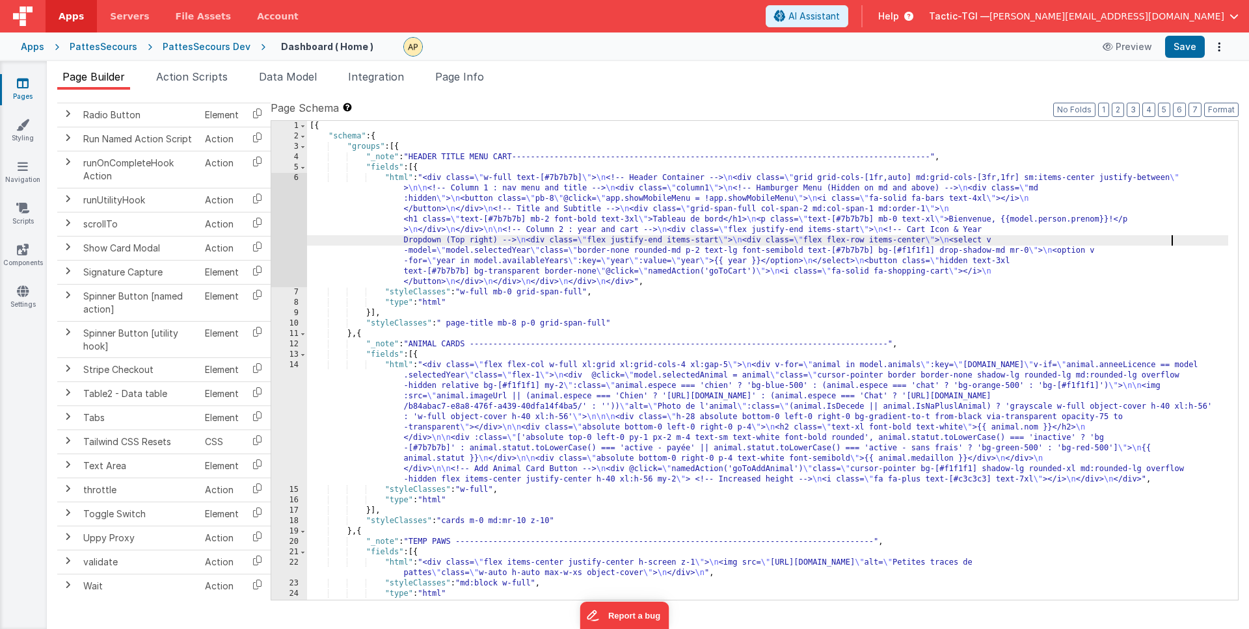
click at [1106, 228] on div "[{ "schema" : { "groups" : [{ "_note" : "HEADER TITLE MENU CART----------------…" at bounding box center [767, 371] width 921 height 500
click at [631, 242] on div "[{ "schema" : { "groups" : [{ "_note" : "HEADER TITLE MENU CART----------------…" at bounding box center [767, 371] width 921 height 500
click at [997, 244] on div "[{ "schema" : { "groups" : [{ "_note" : "HEADER TITLE MENU CART----------------…" at bounding box center [767, 371] width 921 height 500
click at [399, 262] on div "[{ "schema" : { "groups" : [{ "_note" : "HEADER TITLE MENU CART----------------…" at bounding box center [767, 371] width 921 height 500
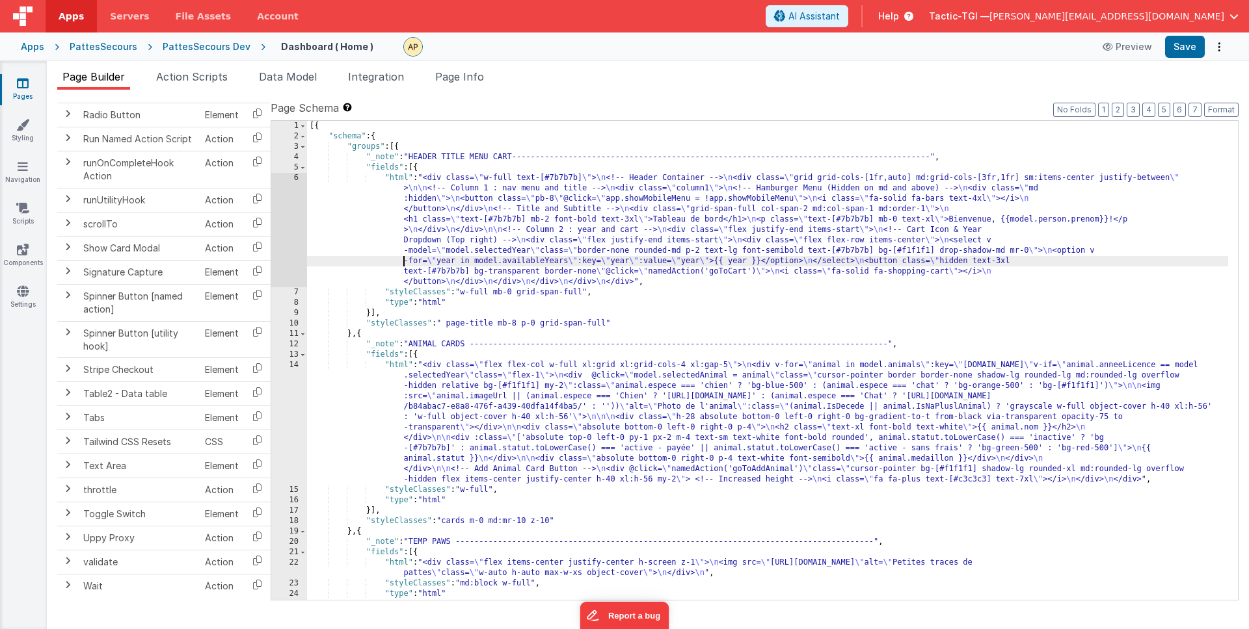
click at [466, 259] on div "[{ "schema" : { "groups" : [{ "_note" : "HEADER TITLE MENU CART----------------…" at bounding box center [767, 371] width 921 height 500
click at [613, 249] on div "[{ "schema" : { "groups" : [{ "_note" : "HEADER TITLE MENU CART----------------…" at bounding box center [767, 371] width 921 height 500
drag, startPoint x: 737, startPoint y: 273, endPoint x: 750, endPoint y: 278, distance: 13.8
click at [737, 273] on div "[{ "schema" : { "groups" : [{ "_note" : "HEADER TITLE MENU CART----------------…" at bounding box center [767, 371] width 921 height 500
click at [748, 274] on div "[{ "schema" : { "groups" : [{ "_note" : "HEADER TITLE MENU CART----------------…" at bounding box center [767, 371] width 921 height 500
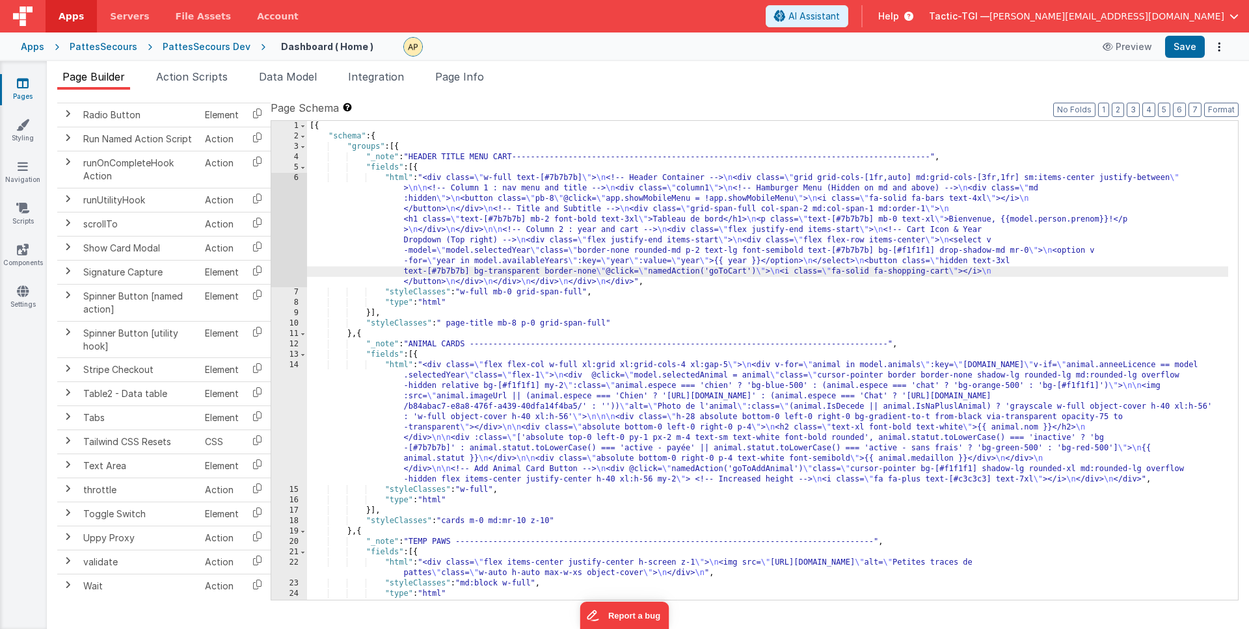
click at [753, 260] on div "[{ "schema" : { "groups" : [{ "_note" : "HEADER TITLE MENU CART----------------…" at bounding box center [767, 371] width 921 height 500
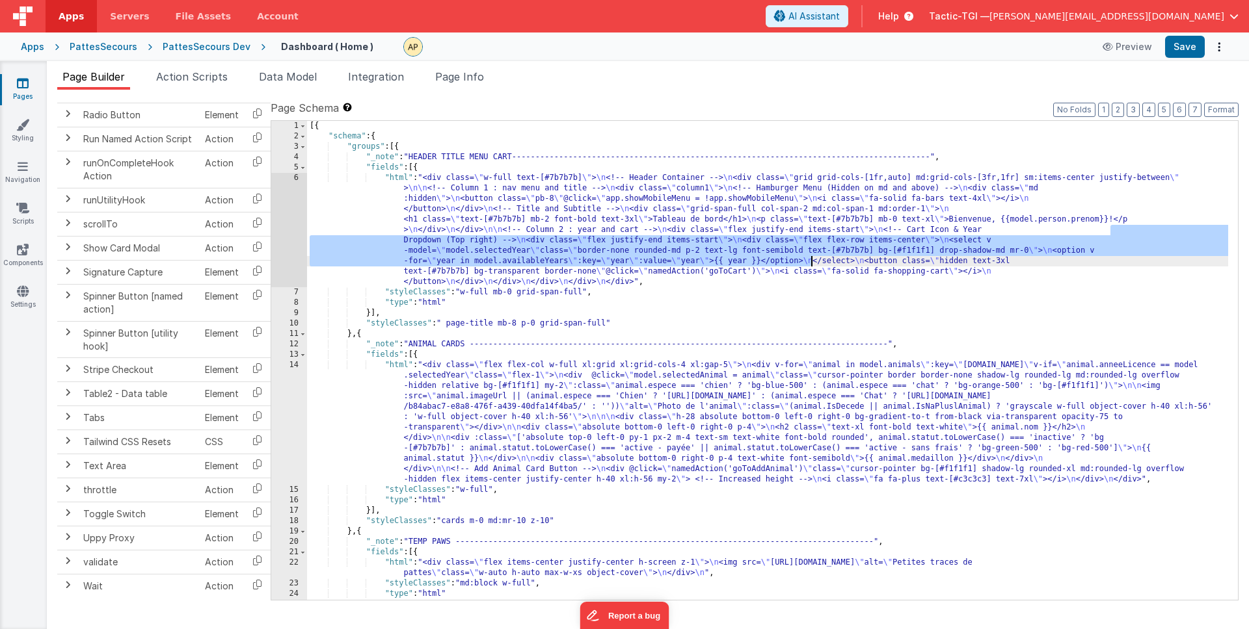
drag, startPoint x: 1109, startPoint y: 228, endPoint x: 809, endPoint y: 256, distance: 301.1
click at [809, 256] on div "[{ "schema" : { "groups" : [{ "_note" : "HEADER TITLE MENU CART----------------…" at bounding box center [767, 371] width 921 height 500
